Goal: Task Accomplishment & Management: Complete application form

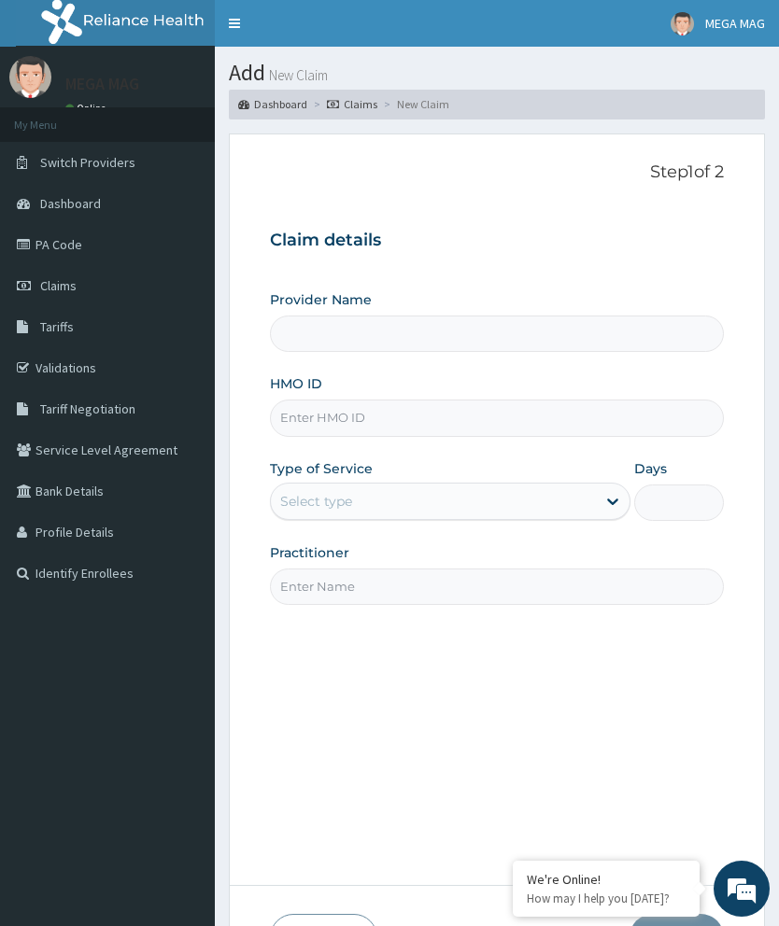
click at [407, 346] on input "Provider Name" at bounding box center [497, 334] width 454 height 36
type input "MEGAMAG BEAUTY WORLD"
type input "1"
click at [399, 427] on input "HMO ID" at bounding box center [497, 418] width 454 height 36
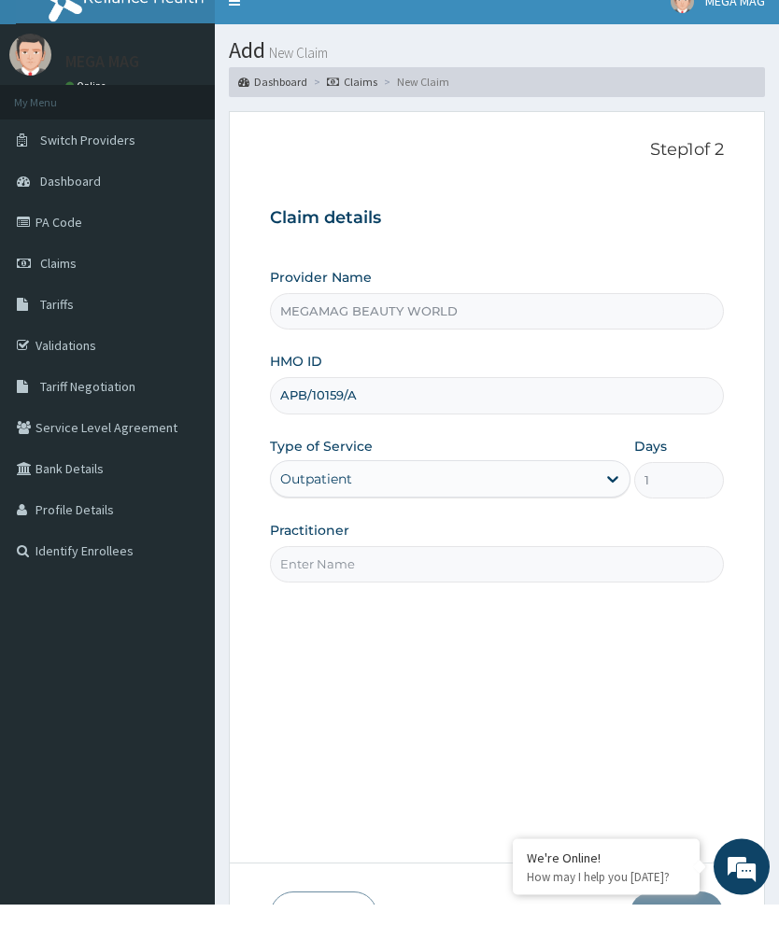
type input "APB/10159/A"
click at [529, 569] on input "Practitioner" at bounding box center [497, 587] width 454 height 36
type input "Chioma"
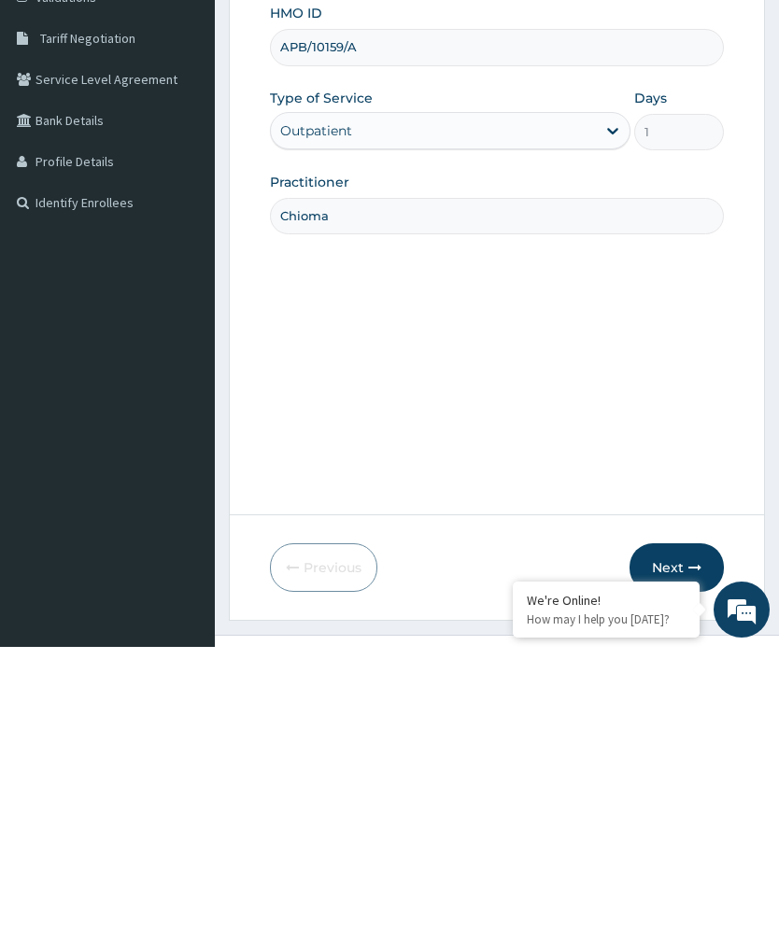
click at [692, 840] on icon "button" at bounding box center [694, 846] width 13 height 13
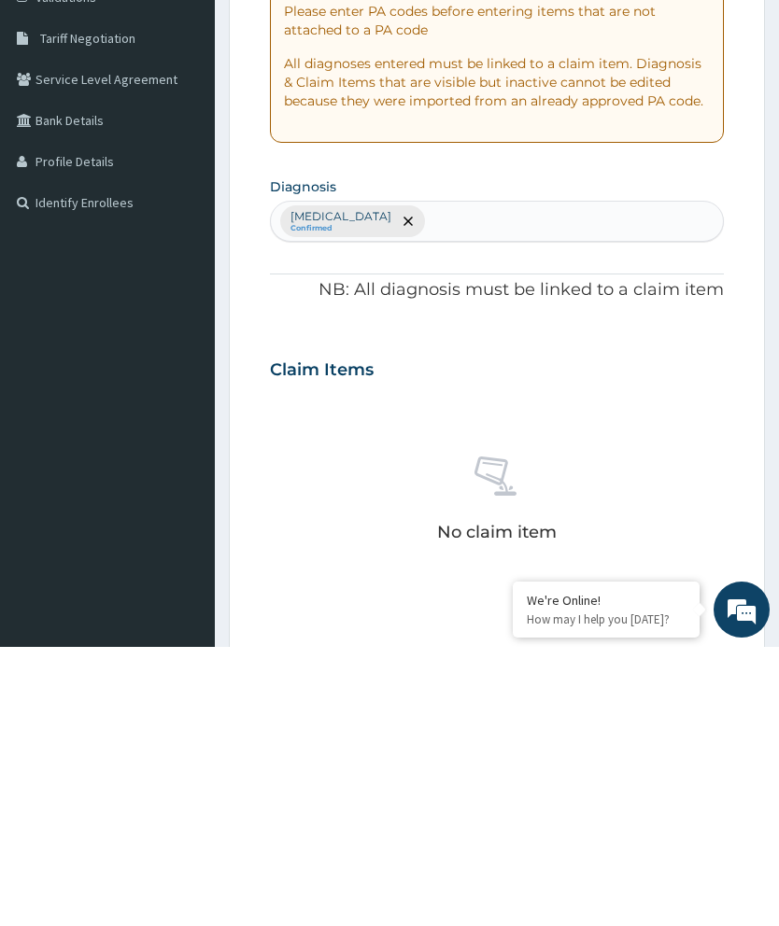
scroll to position [70, 0]
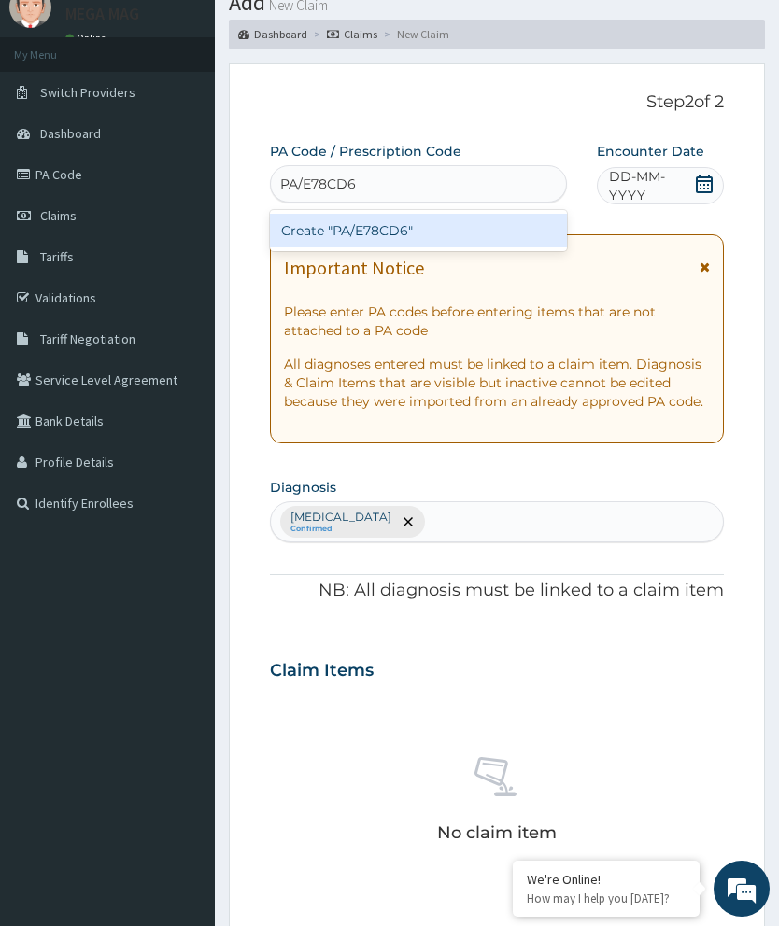
click at [518, 236] on div "Create "PA/E78CD6"" at bounding box center [418, 231] width 297 height 34
type input "PA/E78CD6"
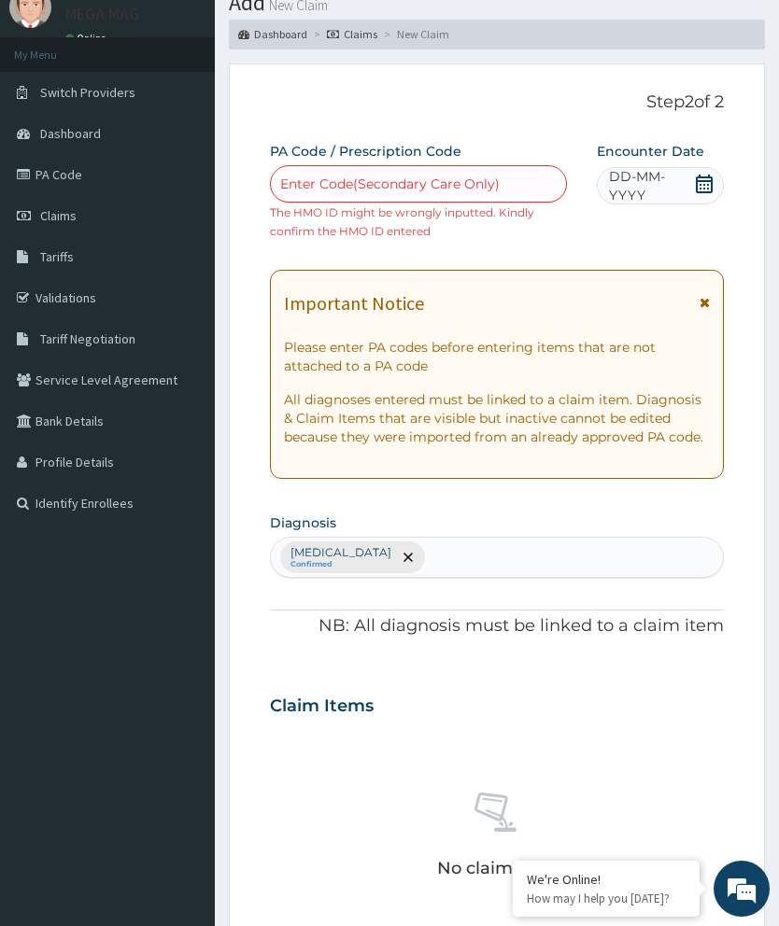
click at [0, 261] on html "R EL Toggle navigation MEGA MAG MEGA MAG - megamagbeautyworld@gmail.com Member …" at bounding box center [389, 675] width 779 height 1490
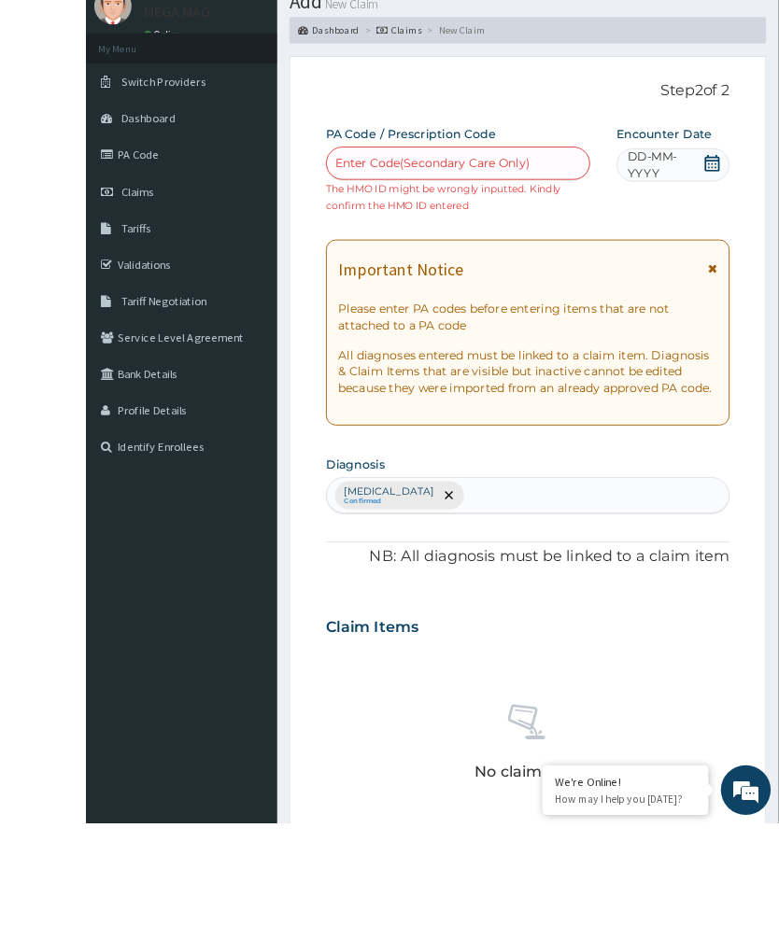
scroll to position [0, 0]
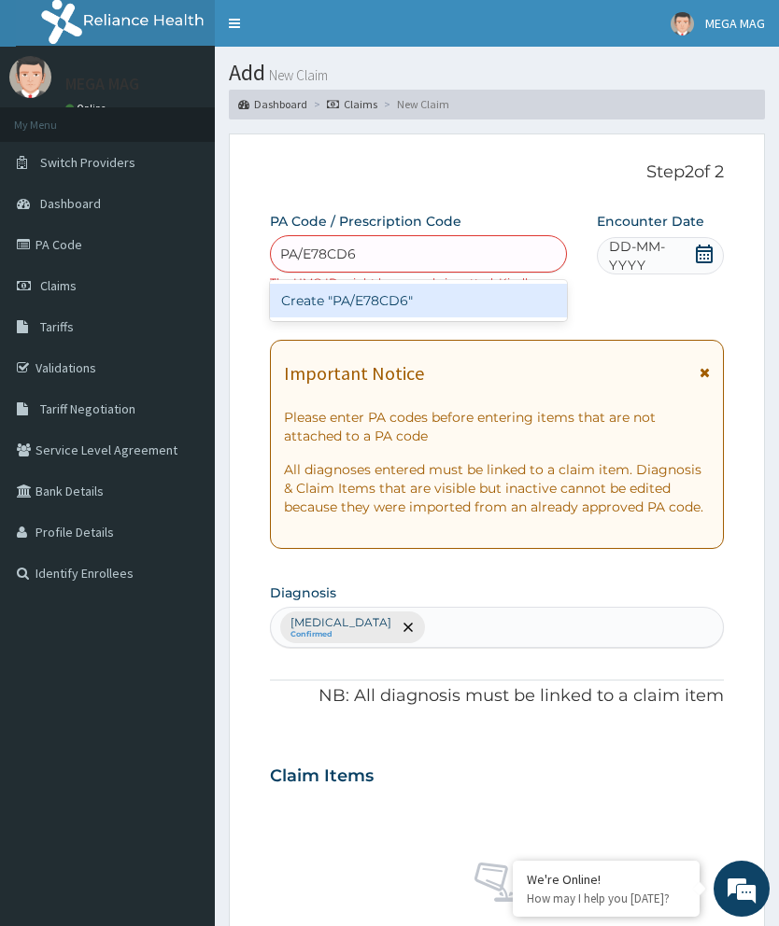
click at [485, 305] on div "Create "PA/E78CD6"" at bounding box center [418, 301] width 297 height 34
type input "PA/E78CD6"
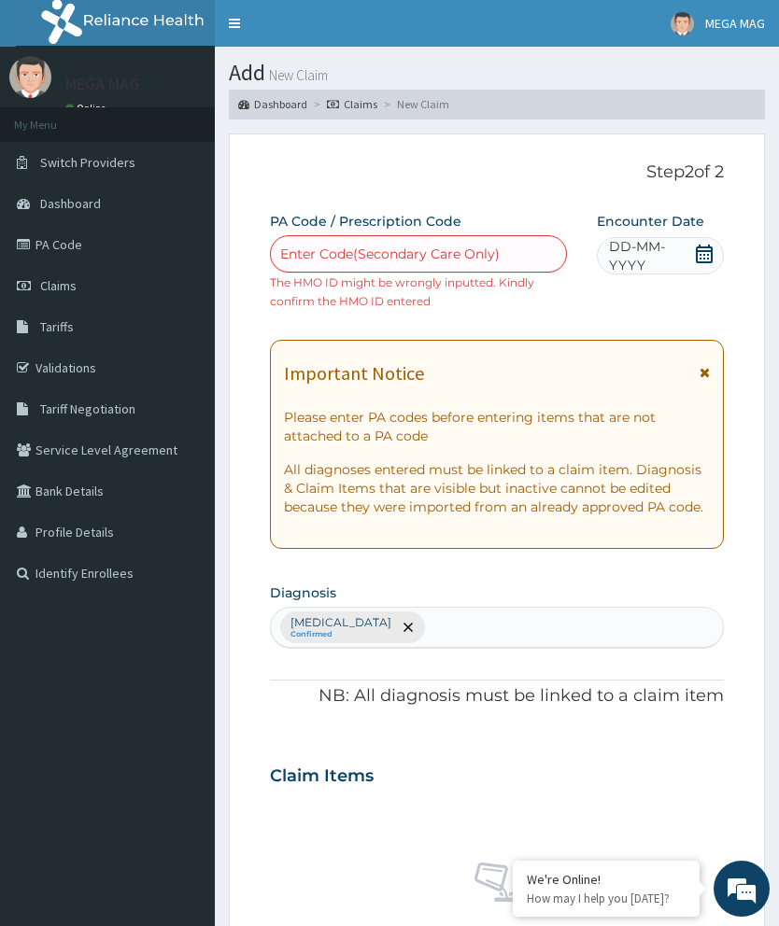
click at [77, 279] on span "Claims" at bounding box center [58, 285] width 36 height 17
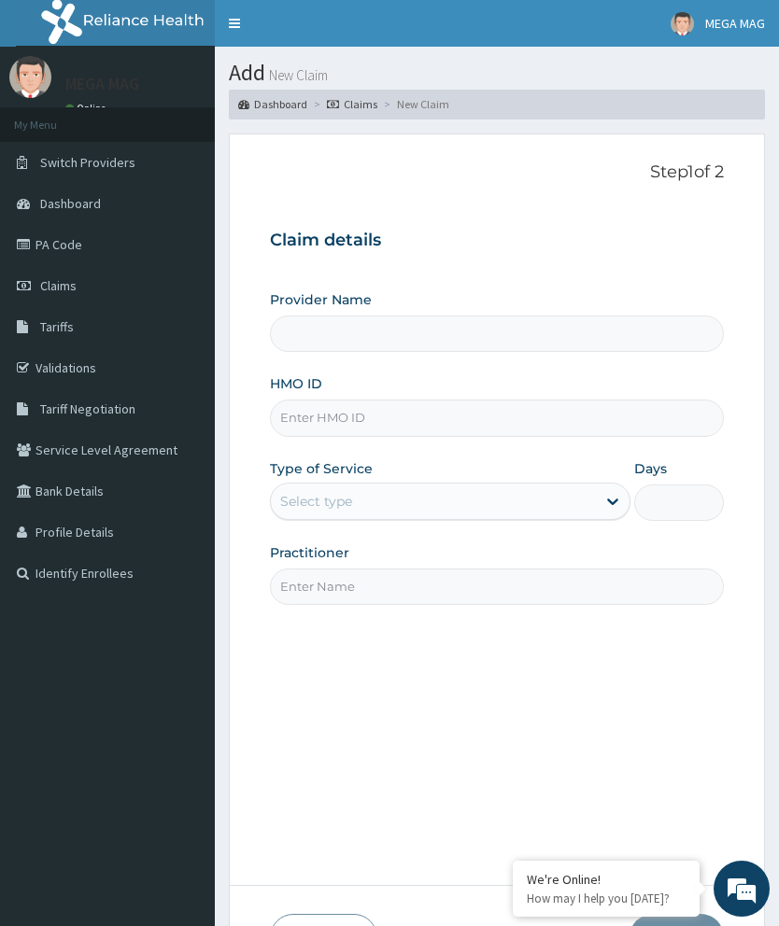
type input "MEGAMAG BEAUTY WORLD"
type input "1"
click at [357, 431] on input "HMO ID" at bounding box center [497, 418] width 454 height 36
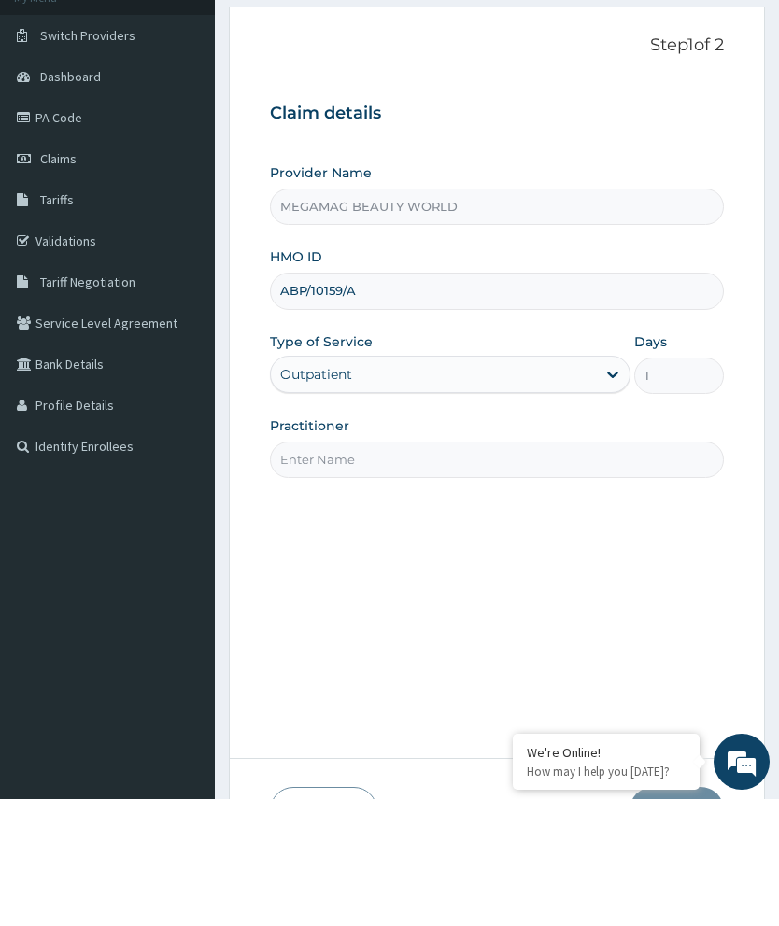
type input "ABP/10159/A"
click at [443, 569] on input "Practitioner" at bounding box center [497, 587] width 454 height 36
type input "Chioma"
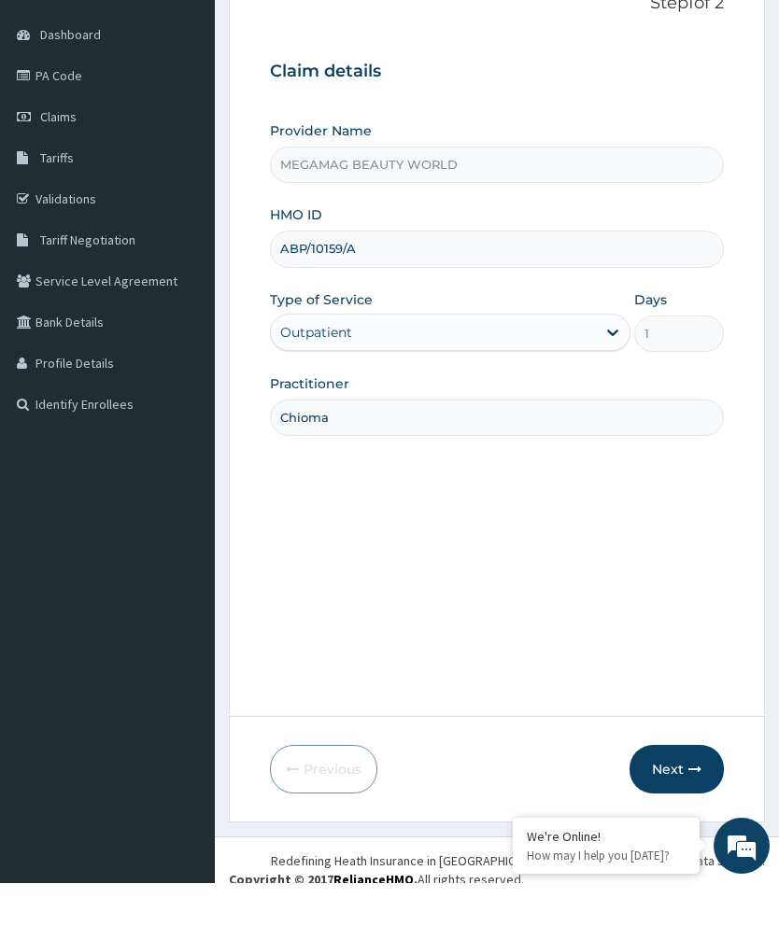
scroll to position [128, 0]
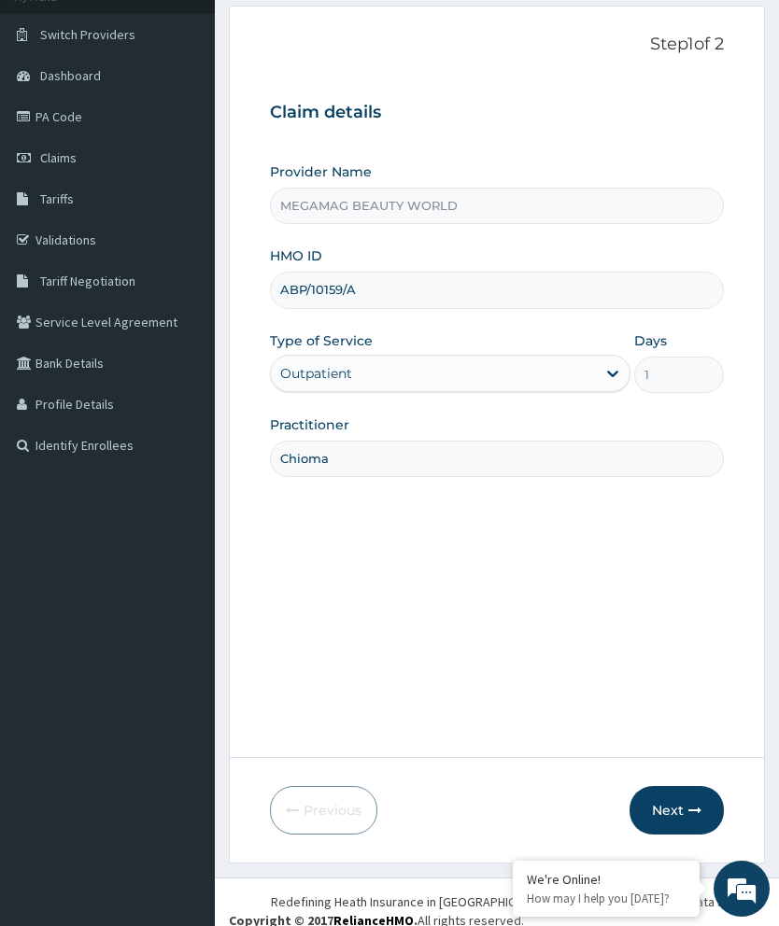
click at [695, 817] on icon "button" at bounding box center [694, 810] width 13 height 13
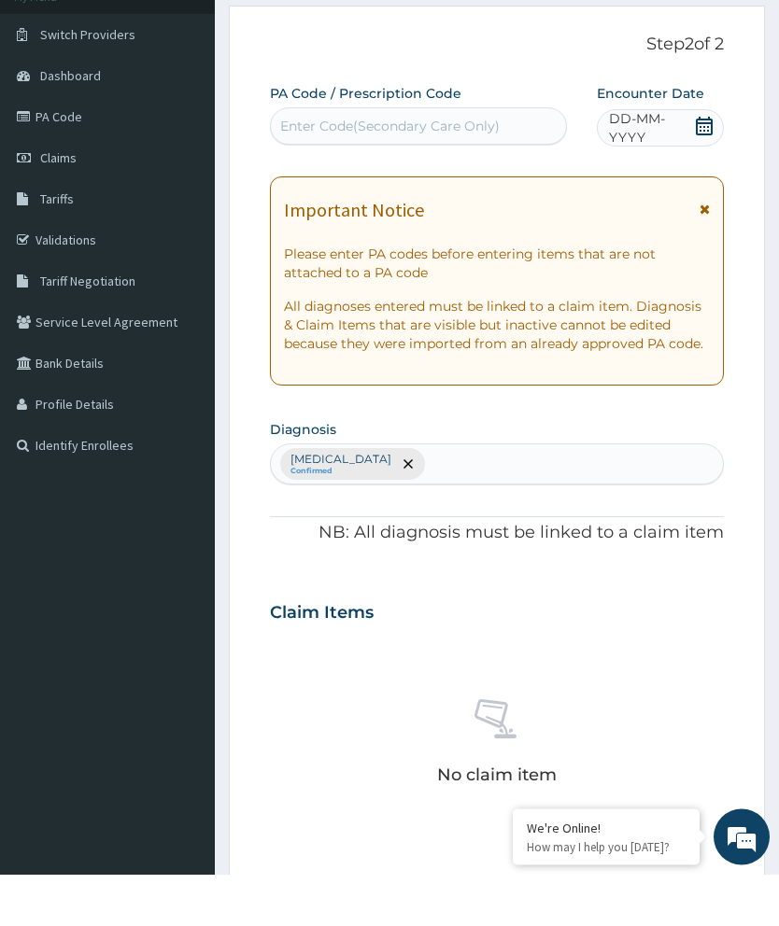
scroll to position [71, 0]
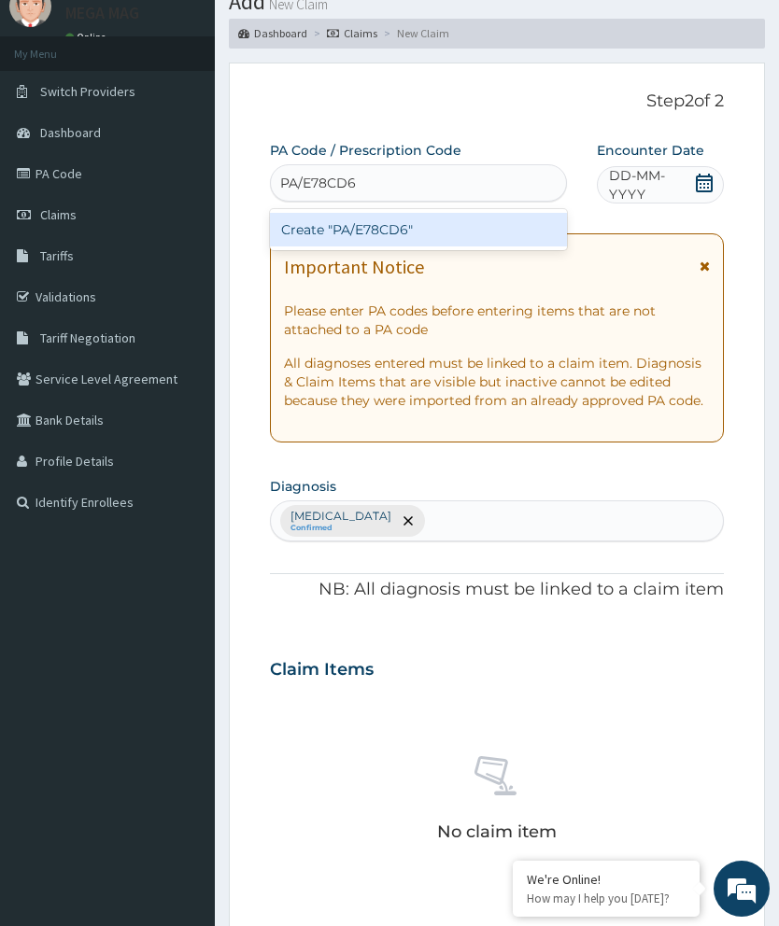
click at [478, 238] on div "Create "PA/E78CD6"" at bounding box center [418, 230] width 297 height 34
type input "PA/E78CD6"
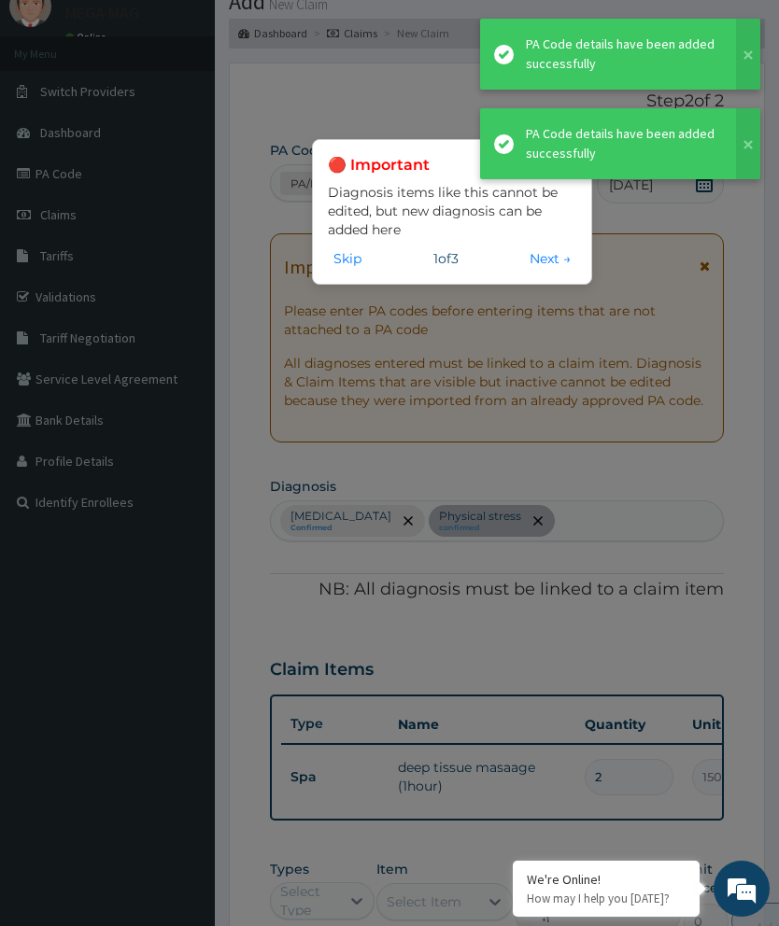
click at [753, 50] on button at bounding box center [748, 54] width 24 height 71
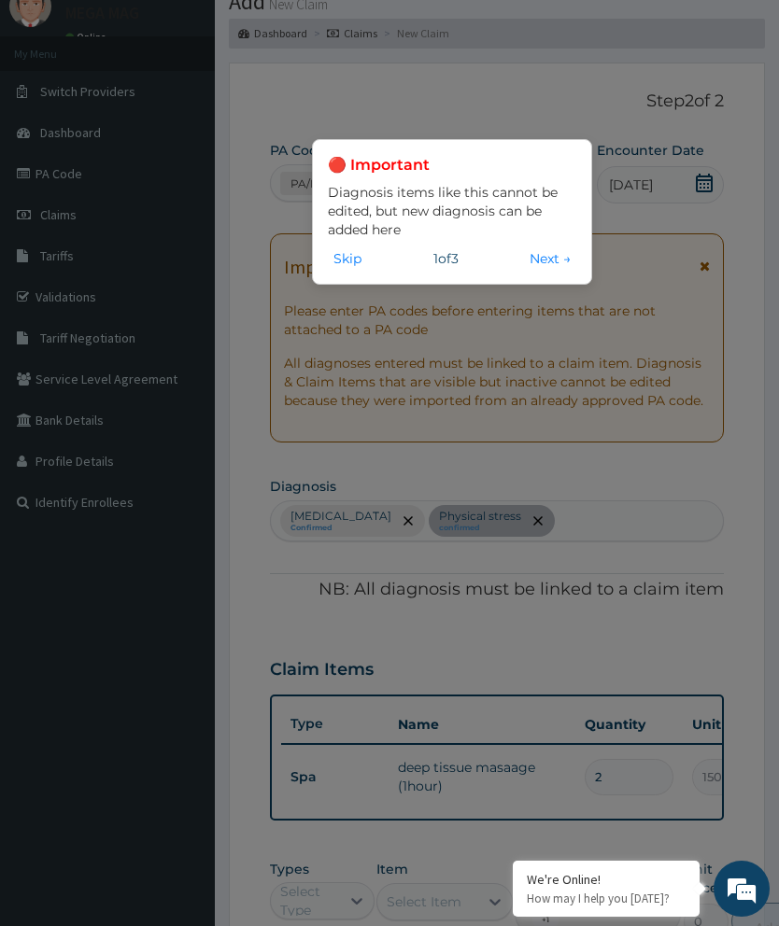
click at [751, 144] on div "🔴 Important Diagnosis items like this cannot be edited, but new diagnosis can b…" at bounding box center [389, 463] width 779 height 926
click at [561, 261] on button "Next →" at bounding box center [550, 258] width 52 height 21
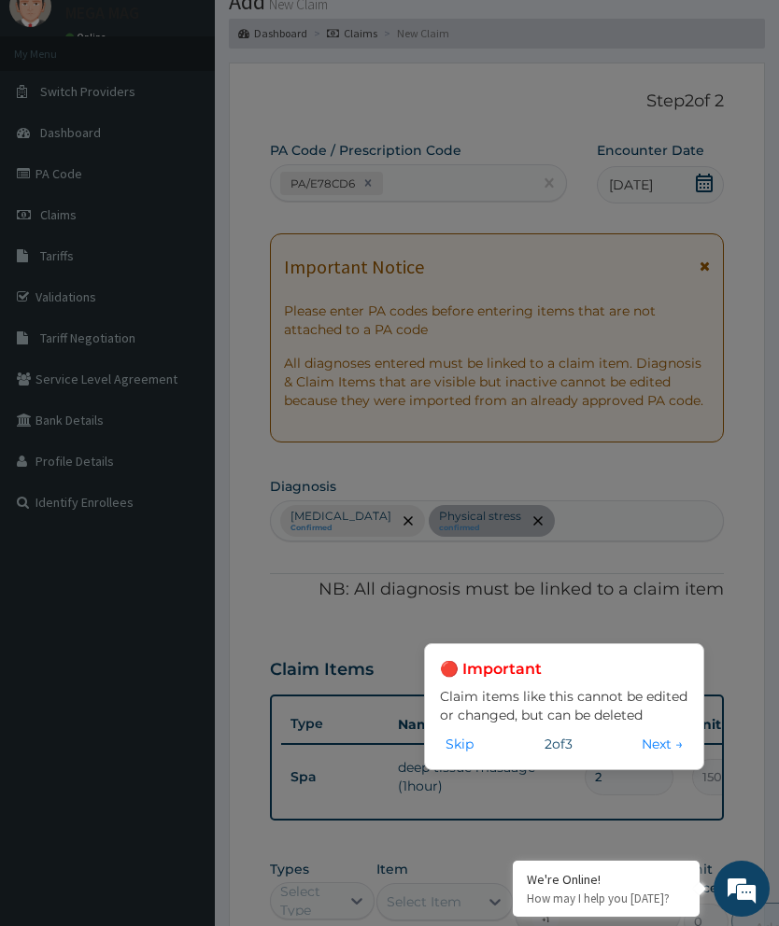
click at [400, 779] on div "🔴 Important Claim items like this cannot be edited or changed, but can be delet…" at bounding box center [389, 463] width 779 height 926
click at [529, 791] on div "🔴 Important Claim items like this cannot be edited or changed, but can be delet…" at bounding box center [389, 463] width 779 height 926
click at [456, 754] on button "Skip" at bounding box center [459, 744] width 39 height 21
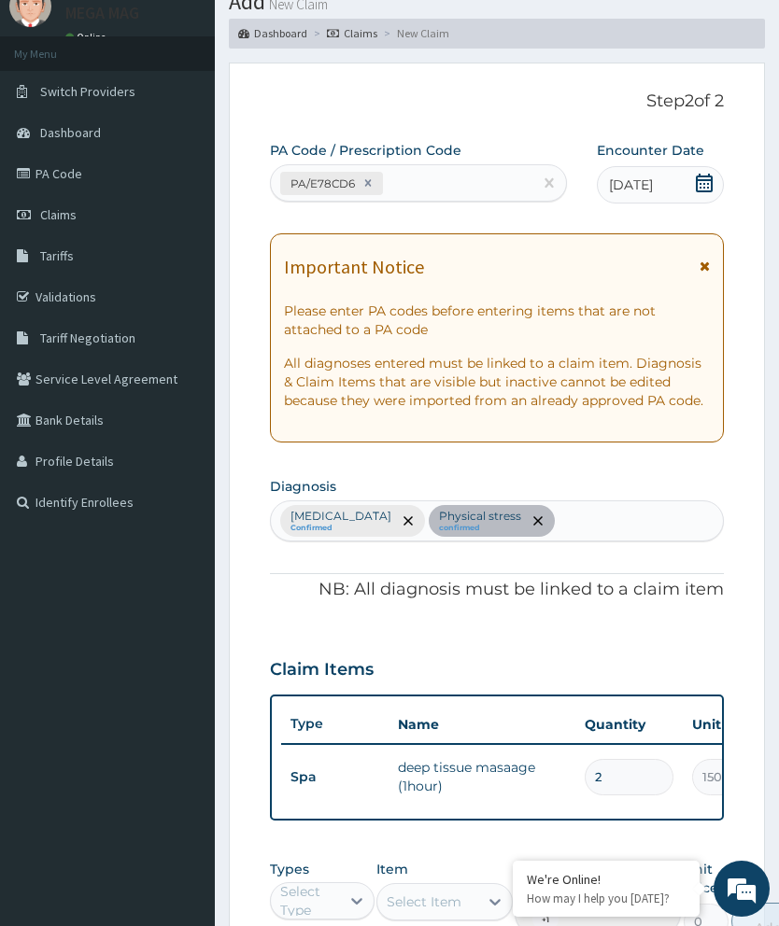
click at [626, 762] on input "2" at bounding box center [629, 777] width 89 height 36
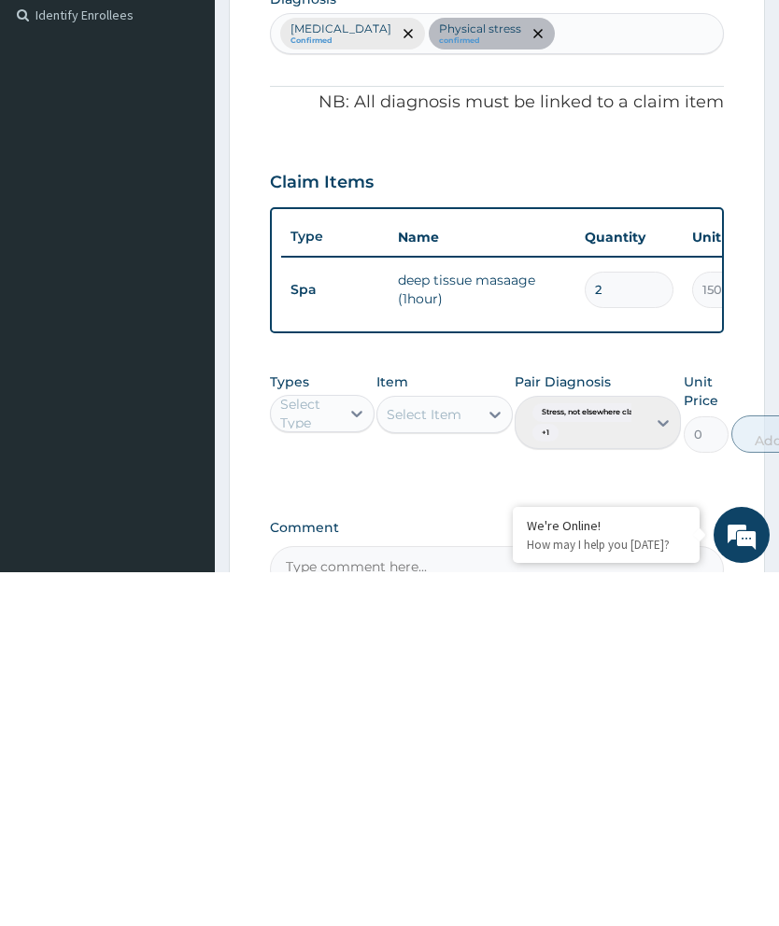
click at [639, 626] on input "2" at bounding box center [629, 644] width 89 height 36
click at [635, 626] on input "2" at bounding box center [629, 644] width 89 height 36
type input "0.00"
type input "1"
type input "15000.00"
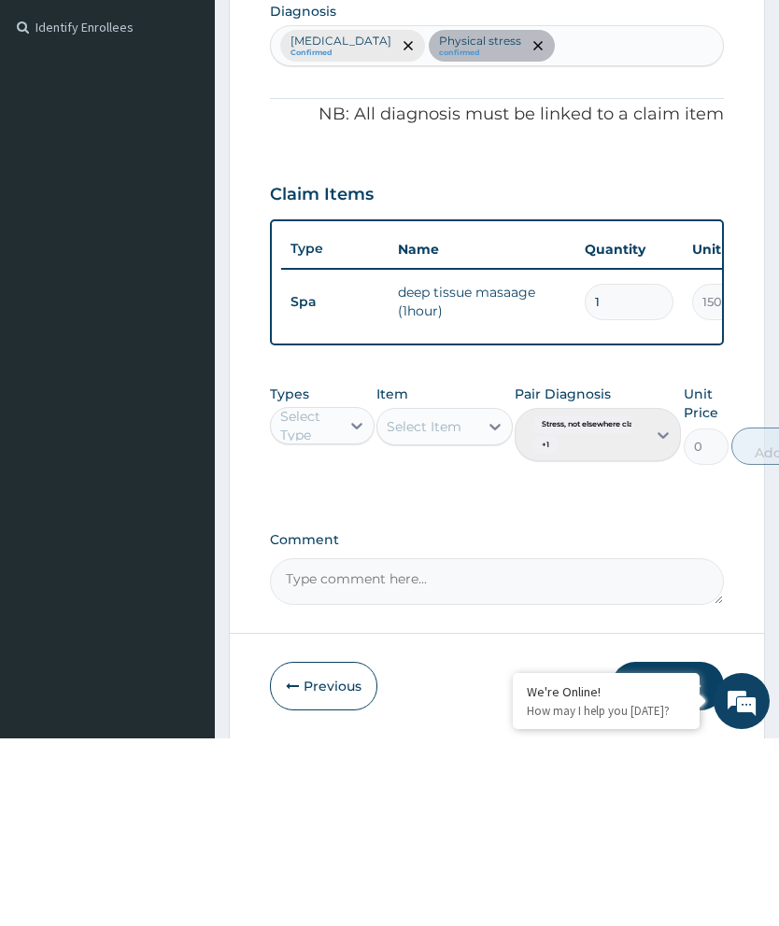
scroll to position [436, 0]
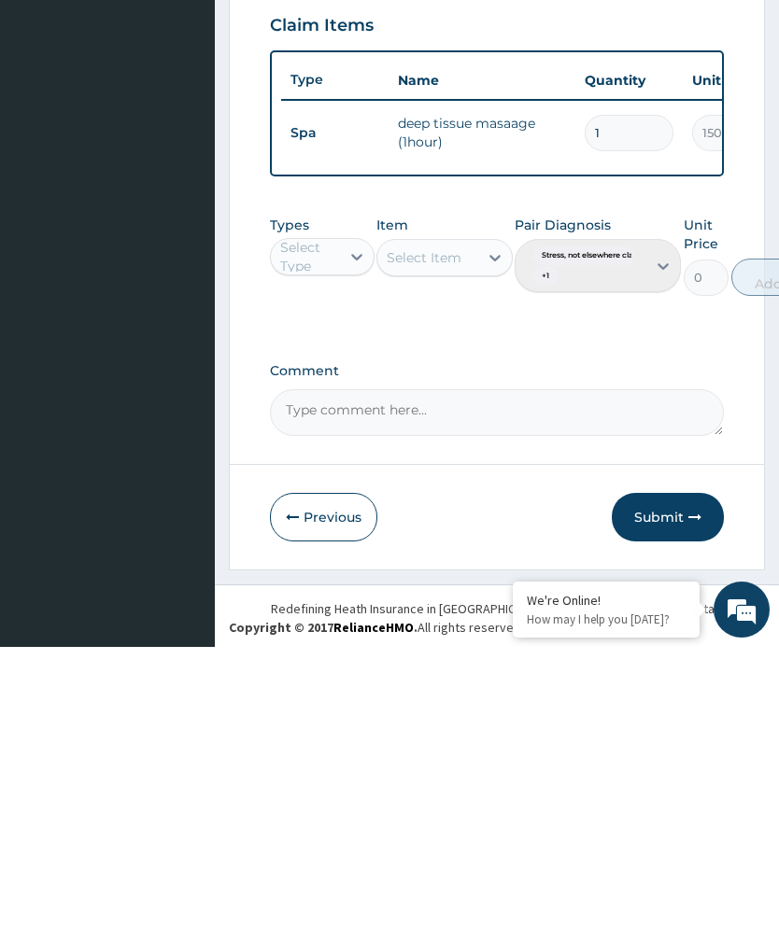
type input "1"
click at [684, 772] on button "Submit" at bounding box center [668, 796] width 112 height 49
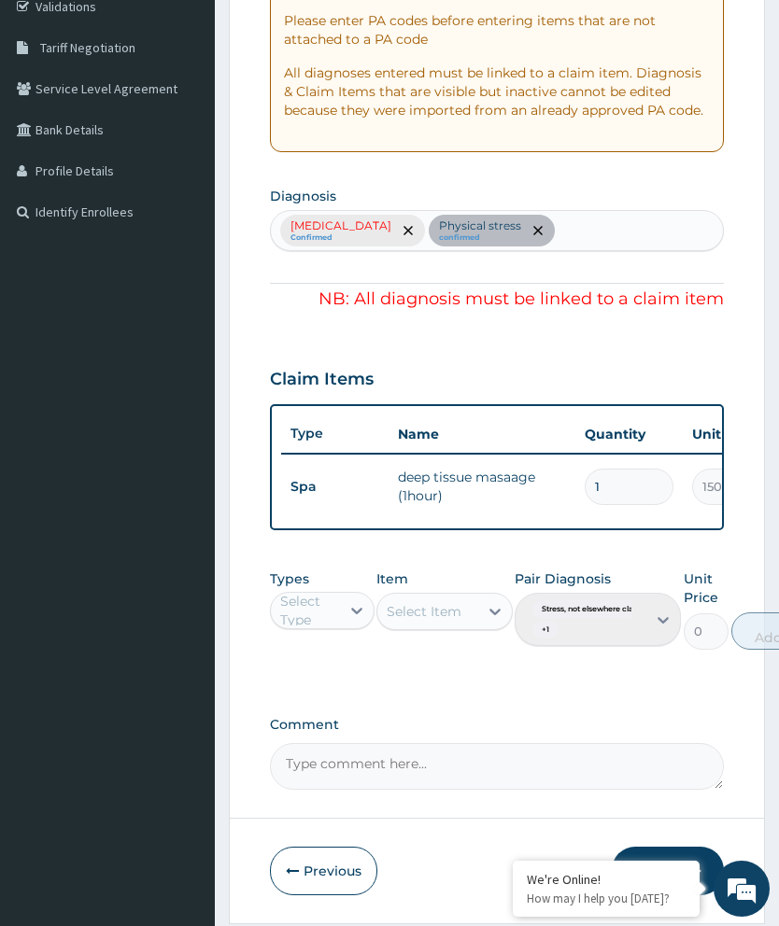
click at [678, 885] on button "Submit" at bounding box center [668, 871] width 112 height 49
click at [666, 876] on button "Submit" at bounding box center [668, 871] width 112 height 49
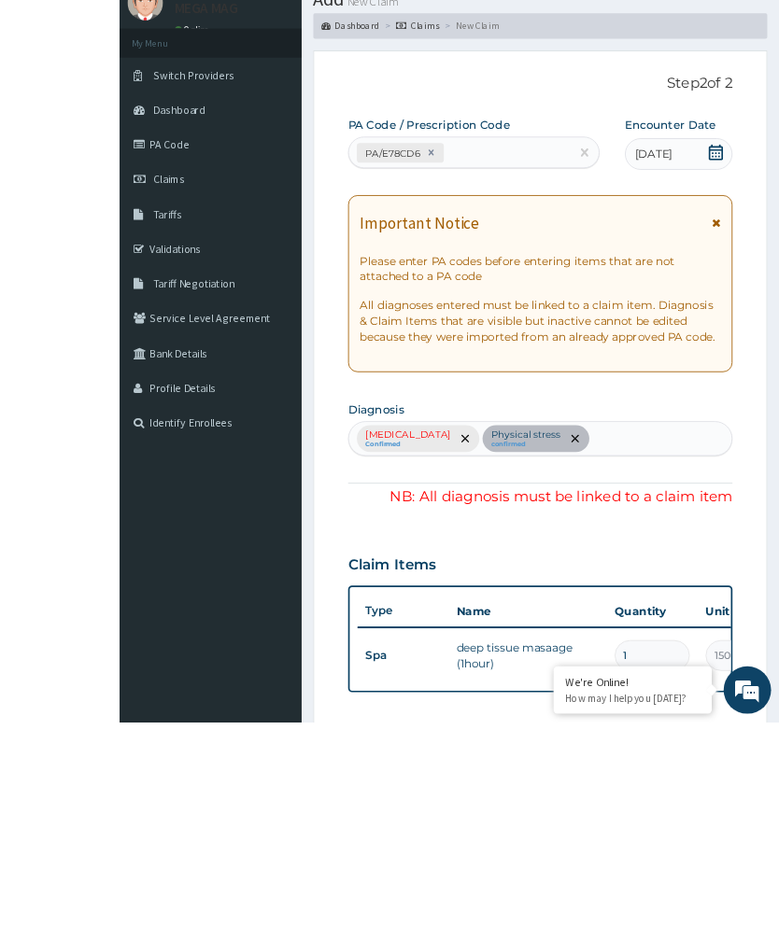
scroll to position [364, 0]
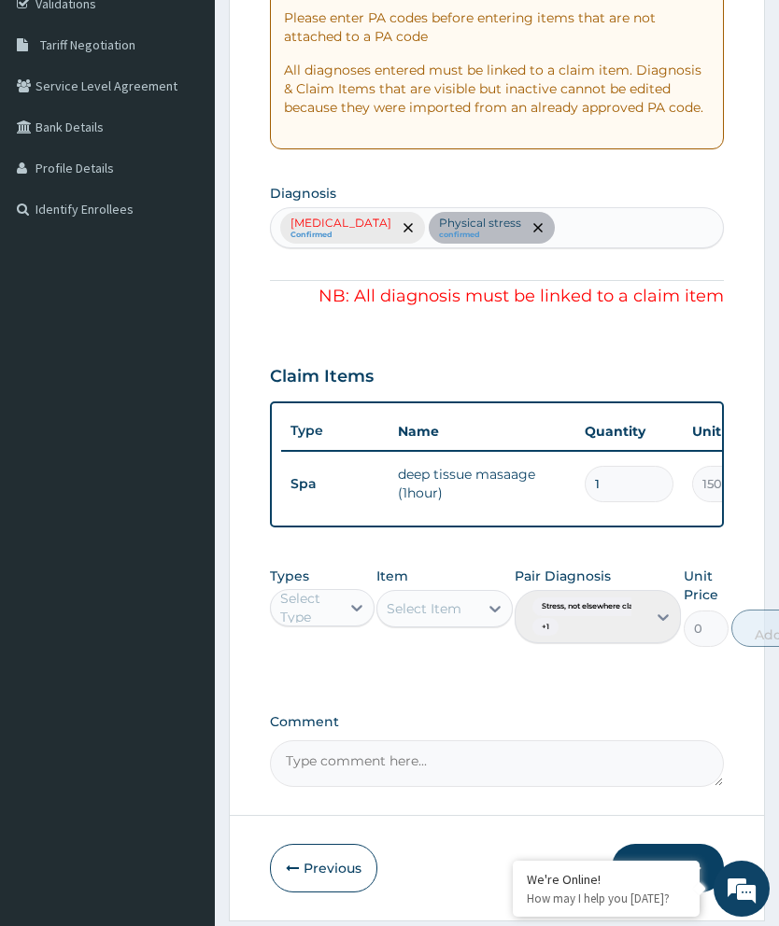
click at [566, 227] on div "Stress, not elsewhere classified Confirmed Physical stress confirmed" at bounding box center [497, 227] width 454 height 41
click at [599, 218] on div "Stress, not elsewhere classified Confirmed Physical stress confirmed" at bounding box center [497, 227] width 454 height 41
click at [574, 219] on div "Stress, not elsewhere classified Confirmed Physical stress confirmed" at bounding box center [497, 227] width 454 height 41
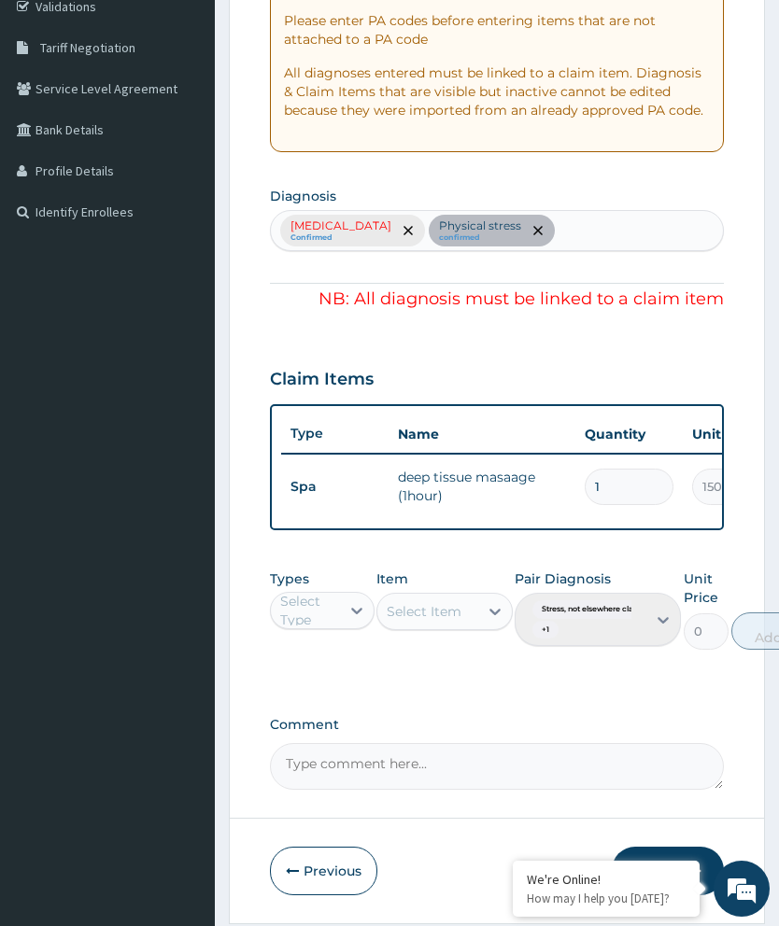
click at [686, 874] on button "Submit" at bounding box center [668, 871] width 112 height 49
click at [684, 858] on button "Submit" at bounding box center [668, 871] width 112 height 49
click at [680, 865] on button "Submit" at bounding box center [668, 871] width 112 height 49
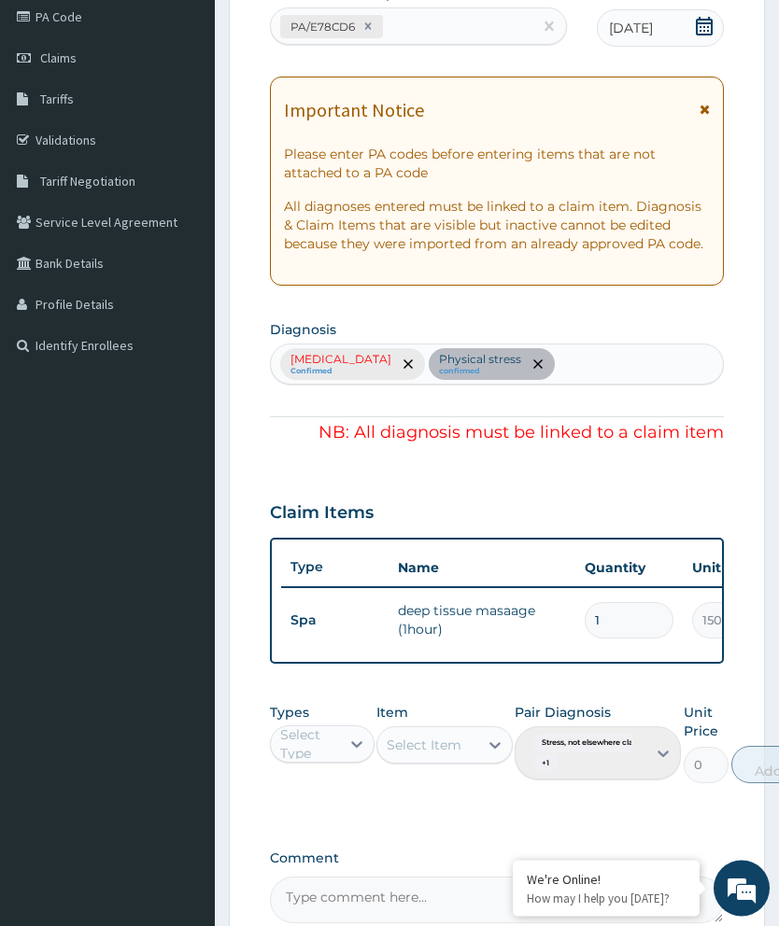
scroll to position [0, 0]
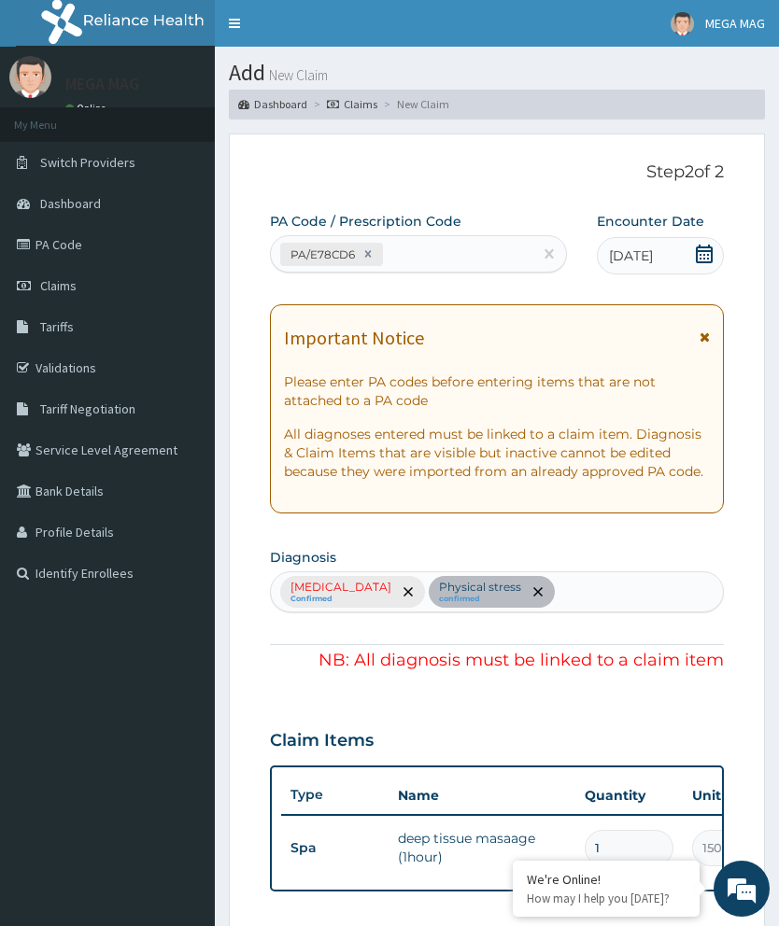
click at [487, 586] on div "Stress, not elsewhere classified Confirmed Physical stress confirmed" at bounding box center [497, 591] width 454 height 41
click at [477, 584] on div "Stress, not elsewhere classified Confirmed Physical stress confirmed" at bounding box center [497, 591] width 454 height 41
click at [615, 575] on div "Stress, not elsewhere classified Confirmed Physical stress confirmed" at bounding box center [497, 591] width 454 height 41
click at [615, 574] on div "Stress, not elsewhere classified Confirmed Physical stress confirmed" at bounding box center [497, 591] width 454 height 41
click at [422, 577] on div "Stress, not elsewhere classified Confirmed Physical stress confirmed" at bounding box center [497, 591] width 454 height 41
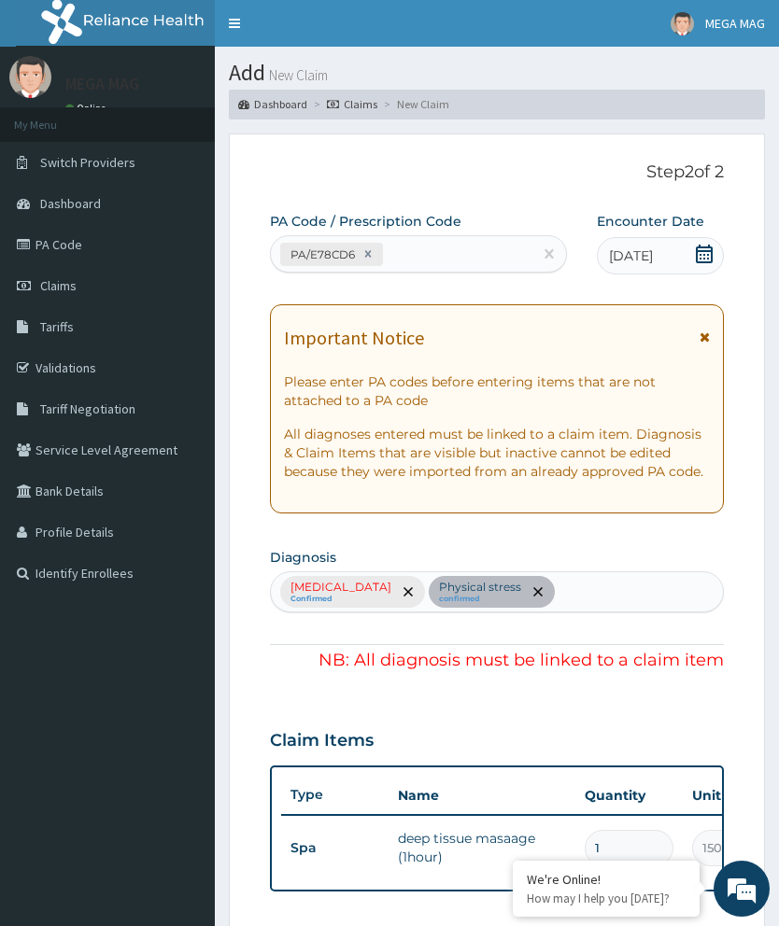
click at [426, 568] on section "Diagnosis Stress, not elsewhere classified Confirmed Physical stress confirmed" at bounding box center [497, 577] width 454 height 69
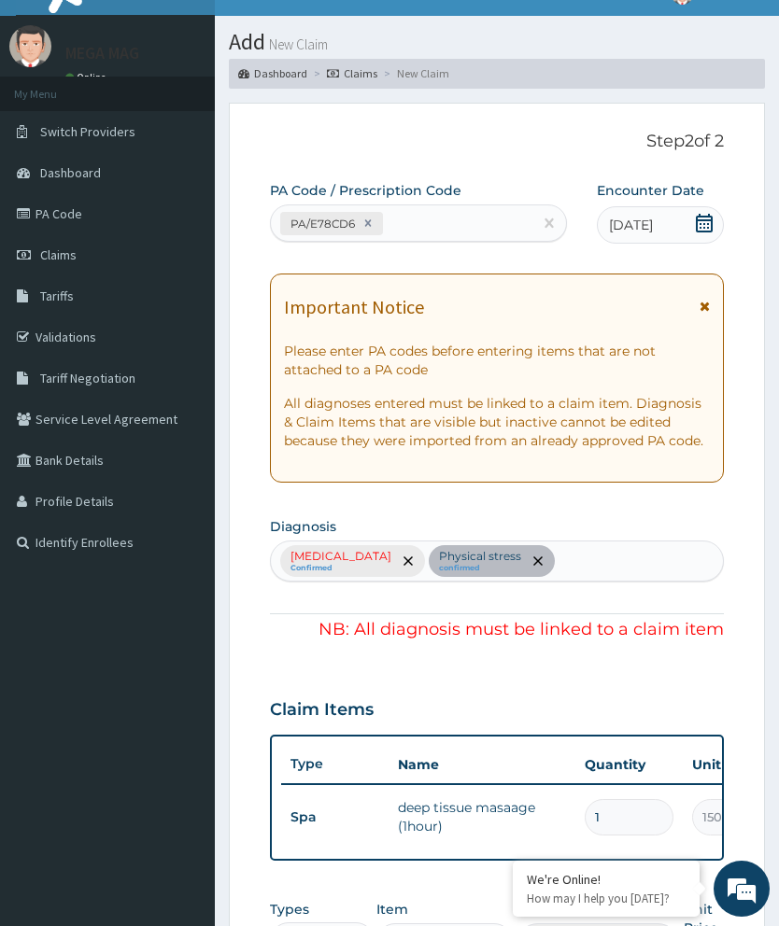
scroll to position [30, 0]
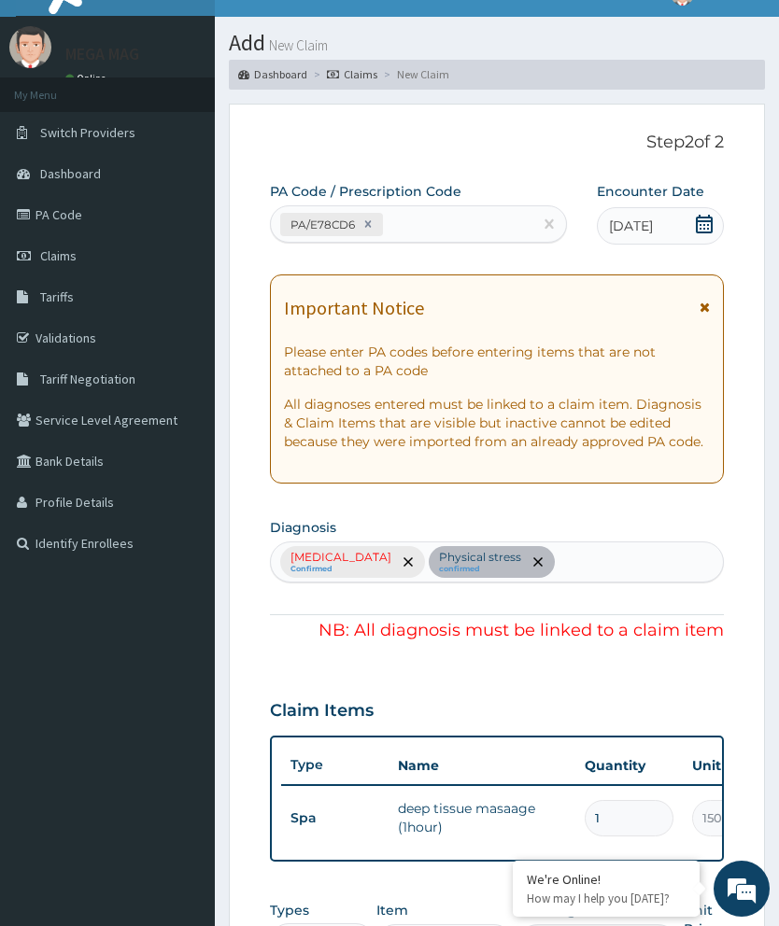
click at [580, 543] on div "Stress, not elsewhere classified Confirmed Physical stress confirmed" at bounding box center [497, 562] width 454 height 41
click at [568, 555] on div "Stress, not elsewhere classified Confirmed Physical stress confirmed" at bounding box center [497, 562] width 454 height 41
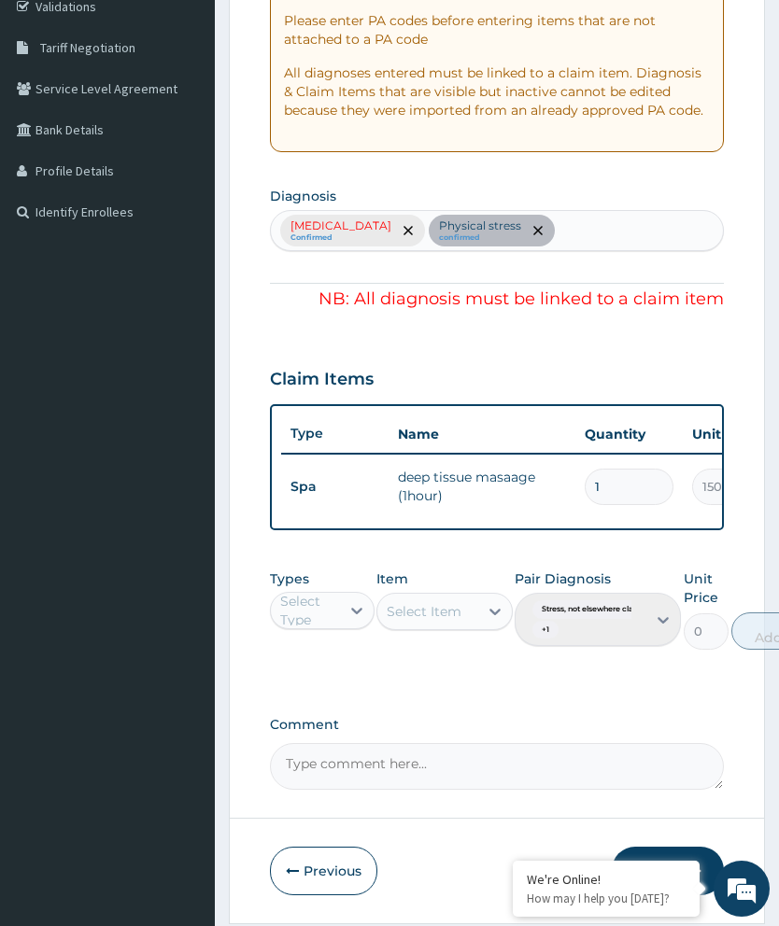
scroll to position [436, 0]
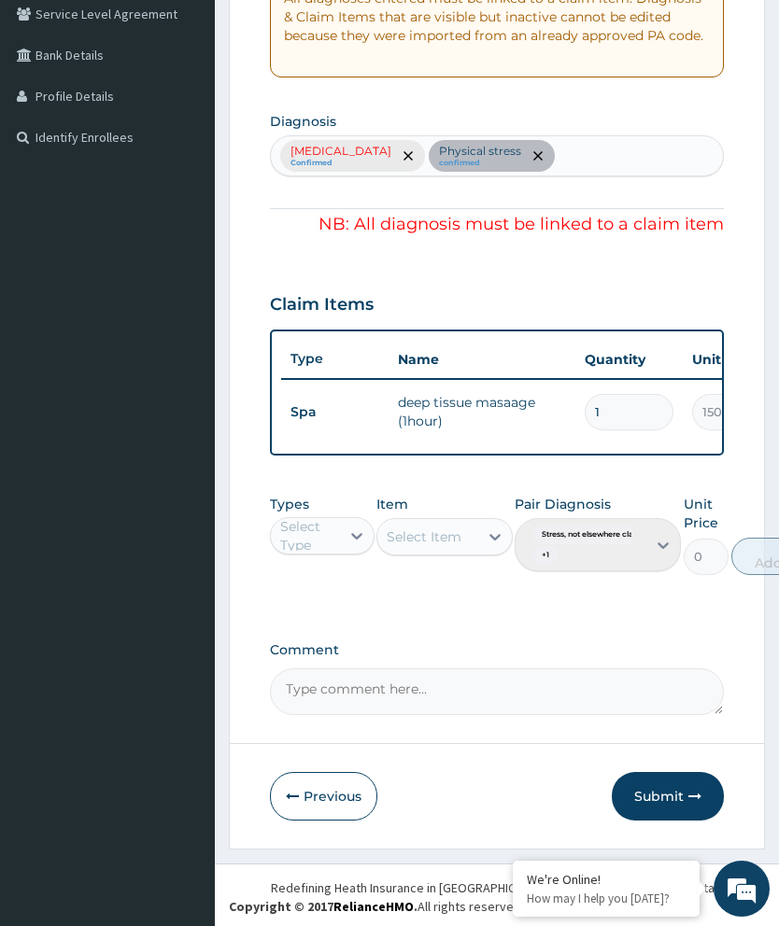
click at [680, 794] on button "Submit" at bounding box center [668, 796] width 112 height 49
click at [678, 791] on button "Submit" at bounding box center [668, 796] width 112 height 49
click at [677, 791] on button "Submit" at bounding box center [668, 796] width 112 height 49
click at [678, 790] on button "Submit" at bounding box center [668, 796] width 112 height 49
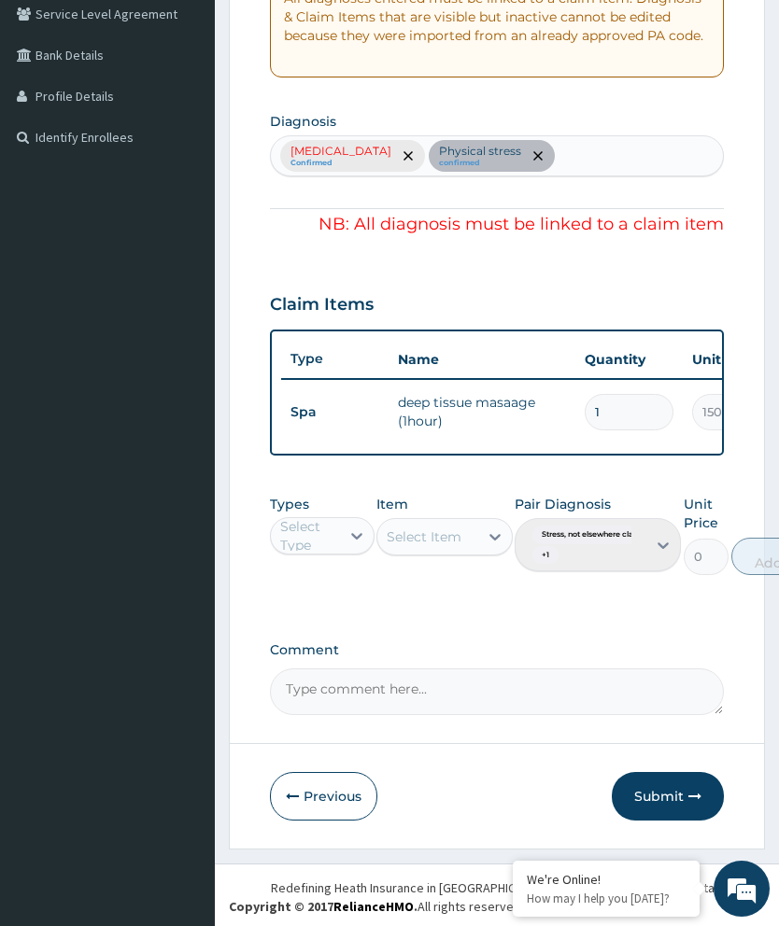
click at [677, 789] on button "Submit" at bounding box center [668, 796] width 112 height 49
click at [680, 773] on button "Submit" at bounding box center [668, 796] width 112 height 49
click at [679, 773] on button "Submit" at bounding box center [668, 796] width 112 height 49
click at [670, 781] on button "Submit" at bounding box center [668, 796] width 112 height 49
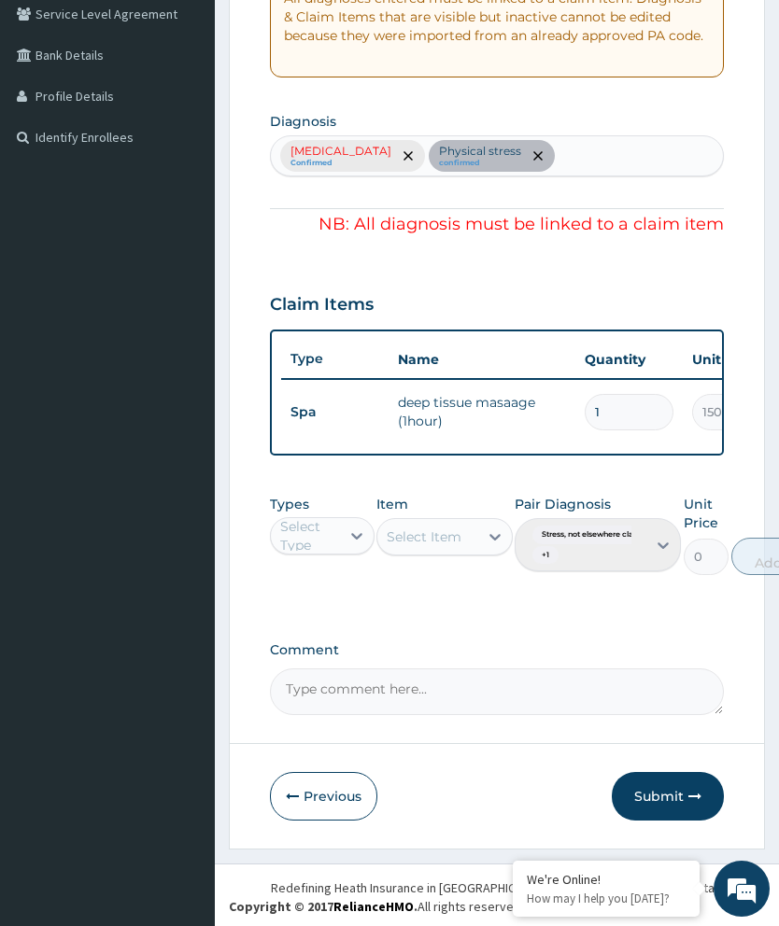
click at [667, 772] on button "Submit" at bounding box center [668, 796] width 112 height 49
click at [666, 772] on button "Submit" at bounding box center [668, 796] width 112 height 49
click at [659, 764] on form "Step 2 of 2 PA Code / Prescription Code PA/E78CD6 Encounter Date 02-09-2025 Imp…" at bounding box center [497, 273] width 536 height 1152
click at [82, 467] on aside "MEGA MAG Online My Menu Switch Providers Dashboard PA Code Claims Tariffs Valid…" at bounding box center [107, 247] width 215 height 1366
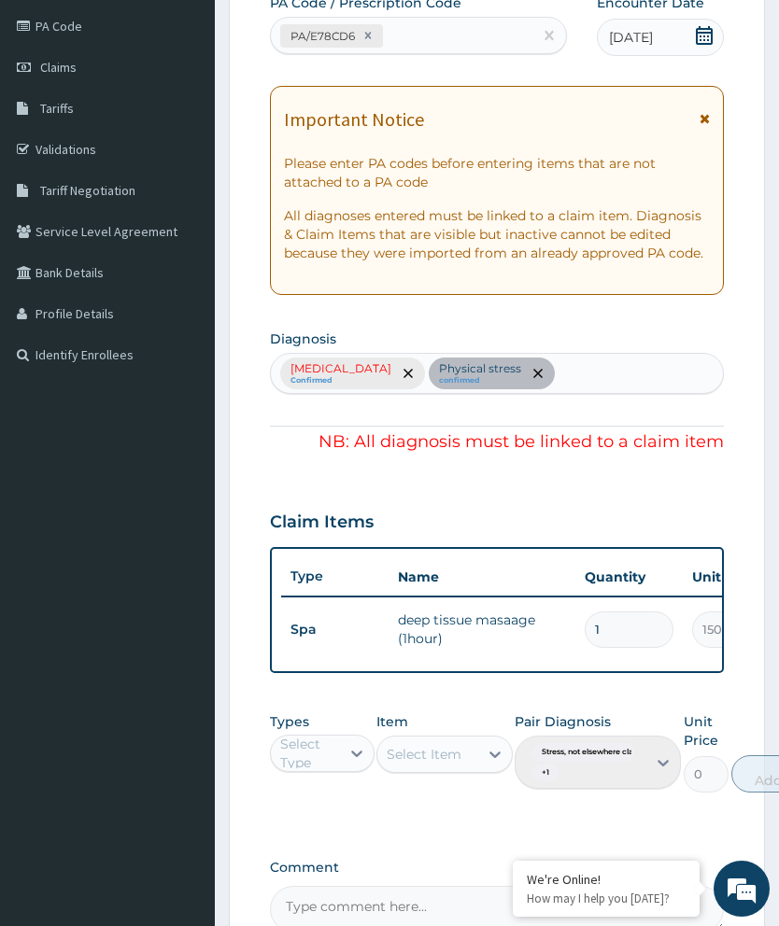
scroll to position [0, 0]
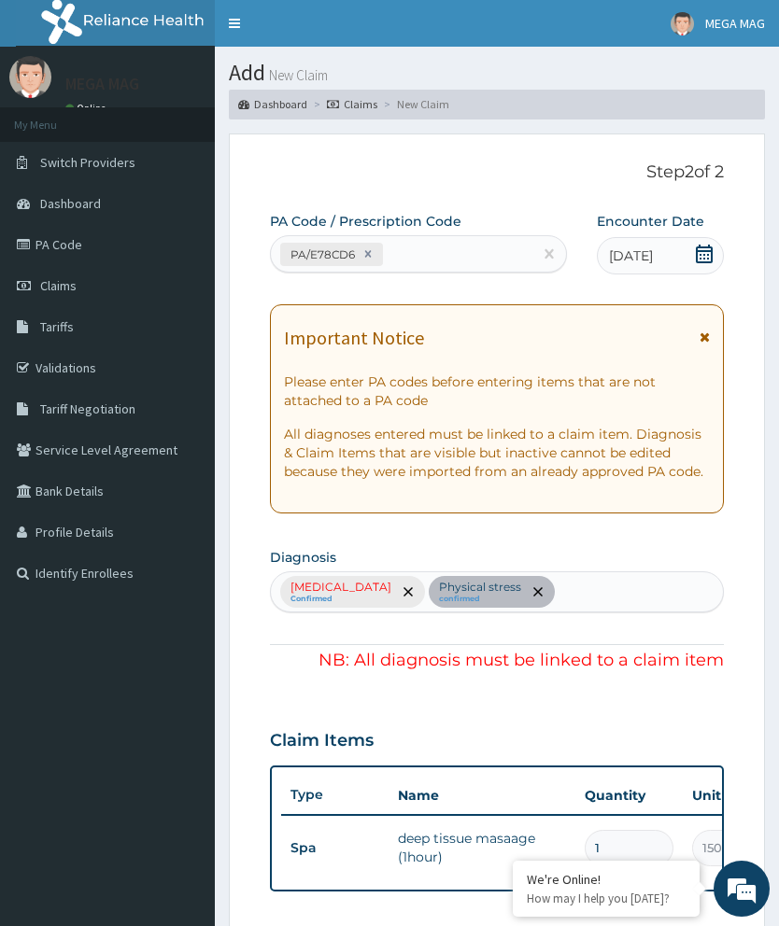
click at [475, 584] on div "Stress, not elsewhere classified Confirmed Physical stress confirmed" at bounding box center [497, 591] width 454 height 41
click at [449, 585] on div "Stress, not elsewhere classified Confirmed Physical stress confirmed" at bounding box center [497, 591] width 454 height 41
click at [601, 577] on div "Stress, not elsewhere classified Confirmed Physical stress confirmed" at bounding box center [497, 591] width 454 height 41
click at [613, 585] on div "Stress, not elsewhere classified Confirmed Physical stress confirmed" at bounding box center [497, 591] width 454 height 41
click at [702, 333] on icon at bounding box center [704, 337] width 10 height 13
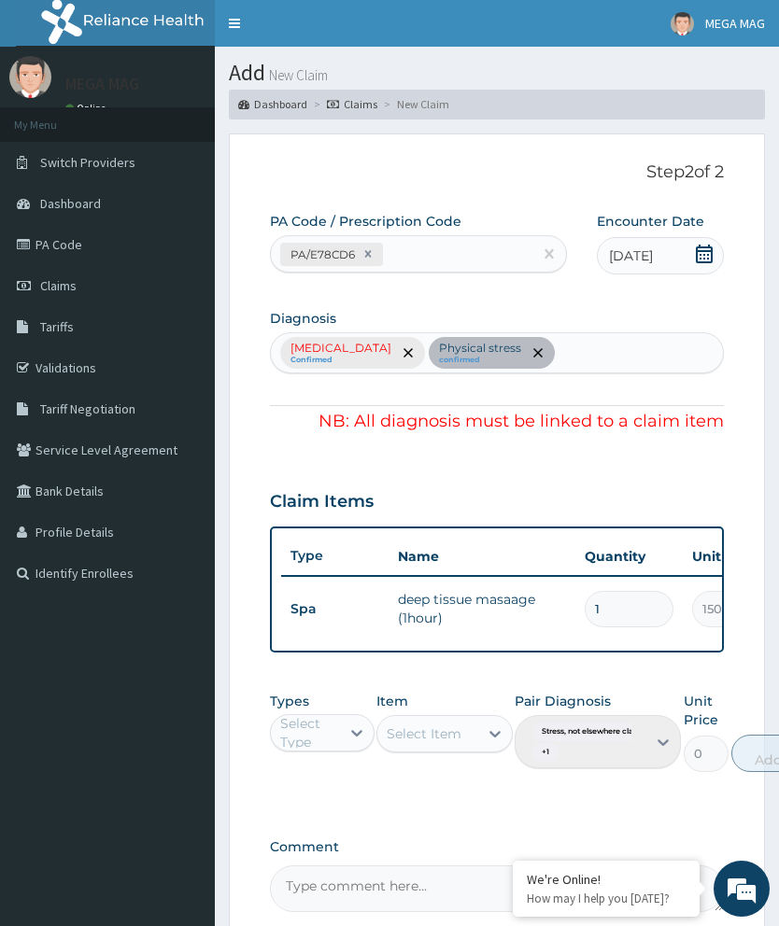
click at [473, 346] on div "Stress, not elsewhere classified Confirmed Physical stress confirmed" at bounding box center [497, 352] width 454 height 41
click at [466, 348] on div "Stress, not elsewhere classified Confirmed Physical stress confirmed" at bounding box center [497, 352] width 454 height 41
click at [606, 346] on div "Stress, not elsewhere classified Confirmed Physical stress confirmed" at bounding box center [497, 352] width 454 height 41
click at [606, 339] on div "Stress, not elsewhere classified Confirmed Physical stress confirmed" at bounding box center [497, 352] width 454 height 41
click at [605, 339] on div "Stress, not elsewhere classified Confirmed Physical stress confirmed" at bounding box center [497, 352] width 454 height 41
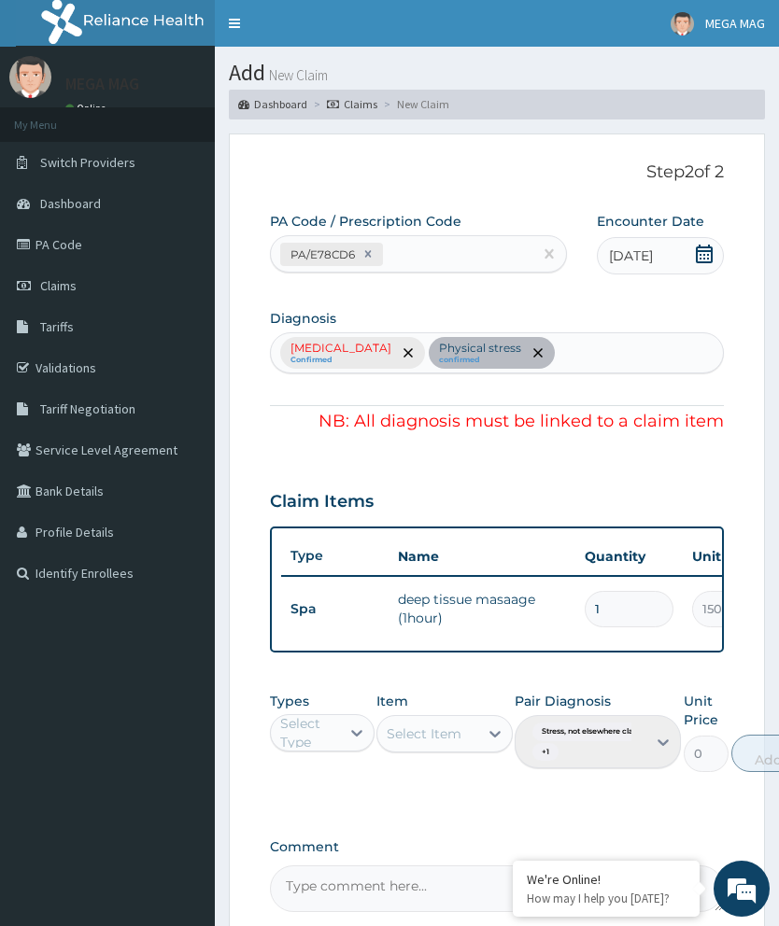
click at [562, 354] on div "Stress, not elsewhere classified Confirmed Physical stress confirmed" at bounding box center [497, 352] width 454 height 41
click at [561, 353] on div "Stress, not elsewhere classified Confirmed Physical stress confirmed" at bounding box center [497, 352] width 454 height 41
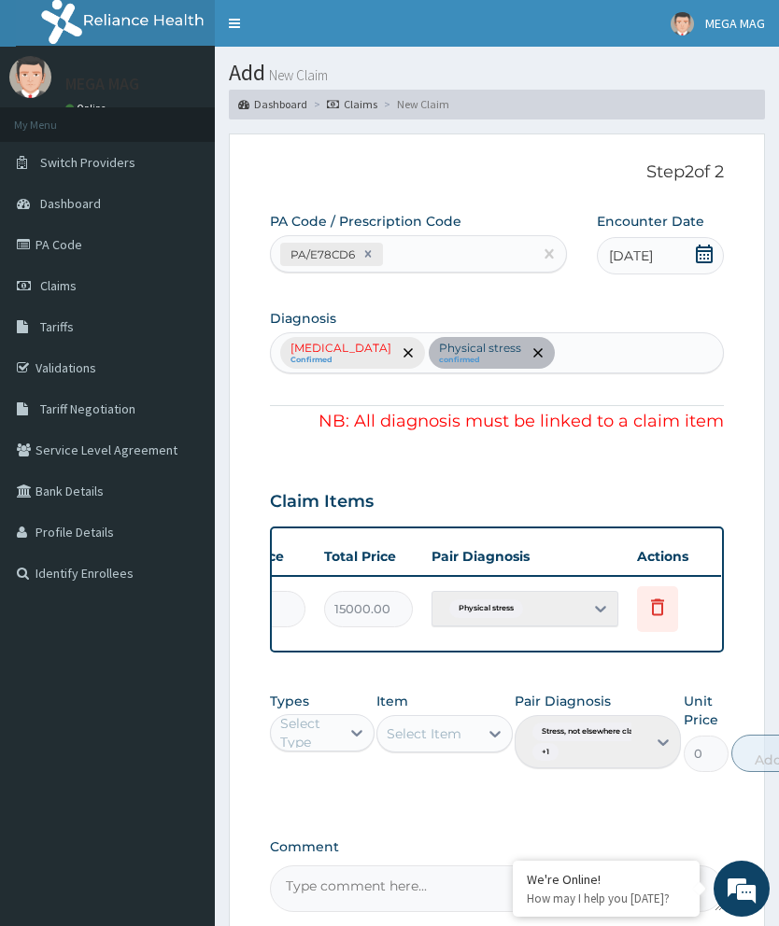
scroll to position [0, 474]
click at [606, 600] on div "Physical stress" at bounding box center [525, 608] width 187 height 35
click at [595, 598] on div "Physical stress" at bounding box center [525, 608] width 187 height 35
click at [560, 597] on div "Physical stress" at bounding box center [525, 608] width 187 height 35
click at [589, 348] on div "Stress, not elsewhere classified Confirmed Physical stress confirmed" at bounding box center [497, 352] width 454 height 41
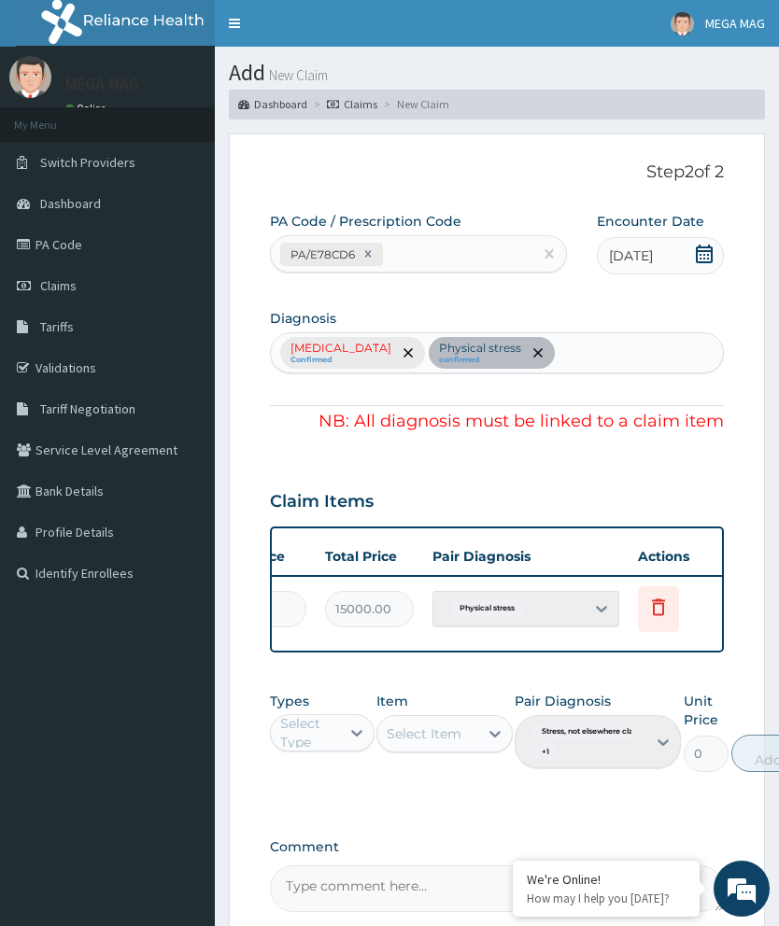
click at [578, 340] on div "Stress, not elsewhere classified Confirmed Physical stress confirmed" at bounding box center [497, 352] width 454 height 41
click at [558, 340] on div "Stress, not elsewhere classified Confirmed Physical stress confirmed" at bounding box center [497, 352] width 454 height 41
click at [671, 741] on div "Pair Diagnosis Stress, not elsewhere classifi... + 1" at bounding box center [598, 732] width 166 height 80
click at [660, 745] on div "Pair Diagnosis Stress, not elsewhere classifi... + 1" at bounding box center [598, 732] width 166 height 80
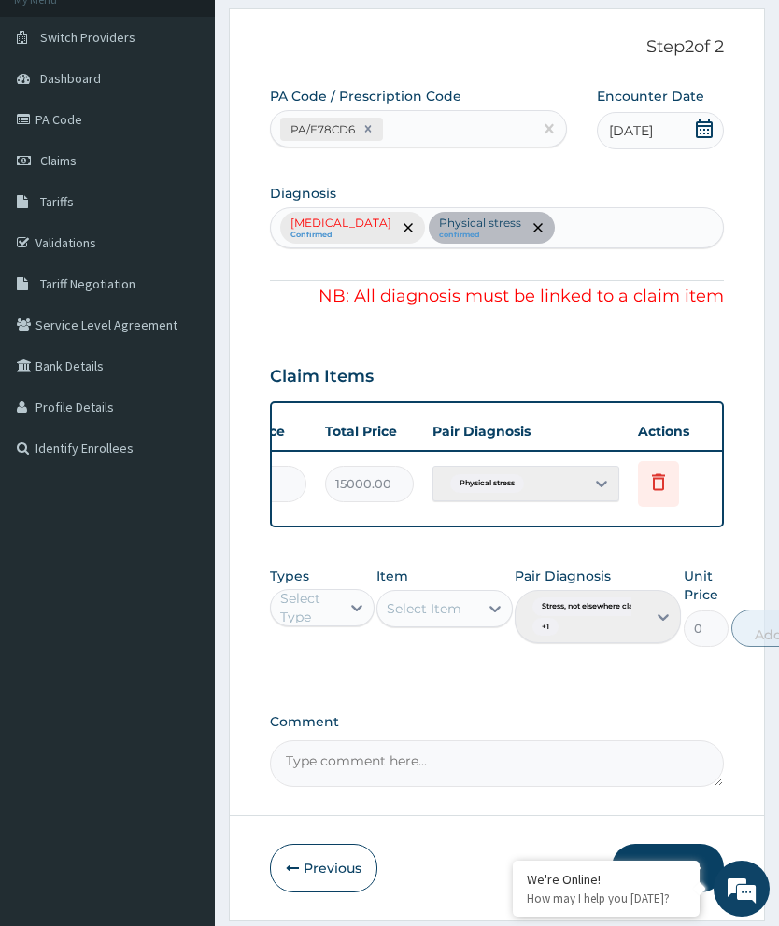
scroll to position [126, 0]
click at [678, 866] on button "Submit" at bounding box center [668, 867] width 112 height 49
click at [680, 865] on button "Submit" at bounding box center [668, 867] width 112 height 49
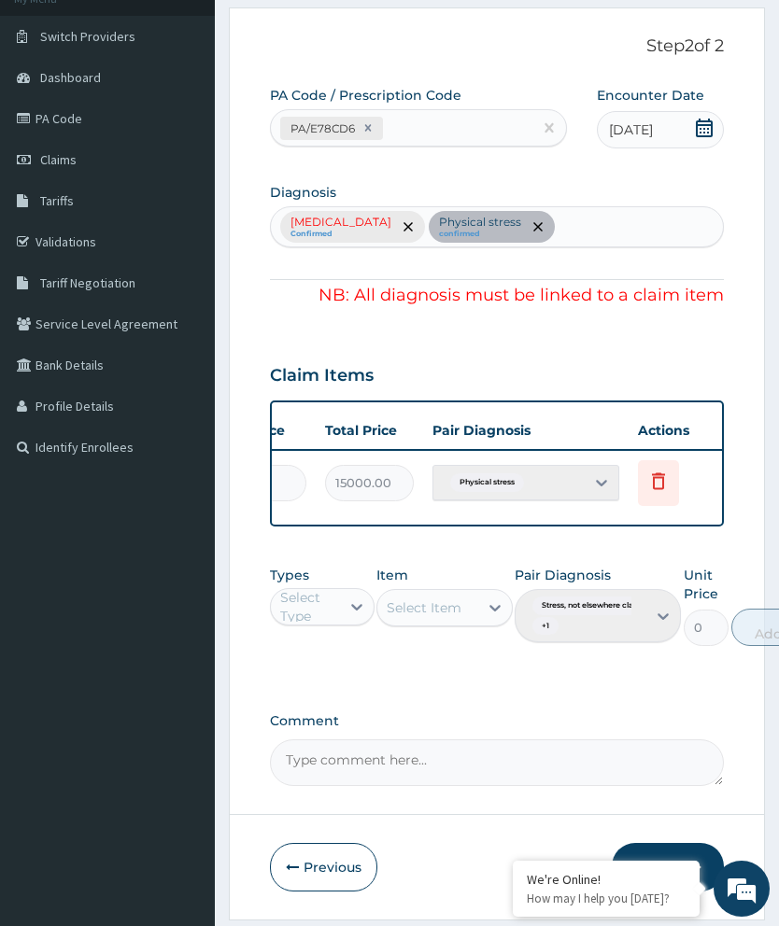
click at [677, 860] on button "Submit" at bounding box center [668, 867] width 112 height 49
click at [656, 867] on button "Submit" at bounding box center [668, 867] width 112 height 49
click at [662, 855] on button "Submit" at bounding box center [668, 867] width 112 height 49
click at [648, 877] on button "Submit" at bounding box center [668, 867] width 112 height 49
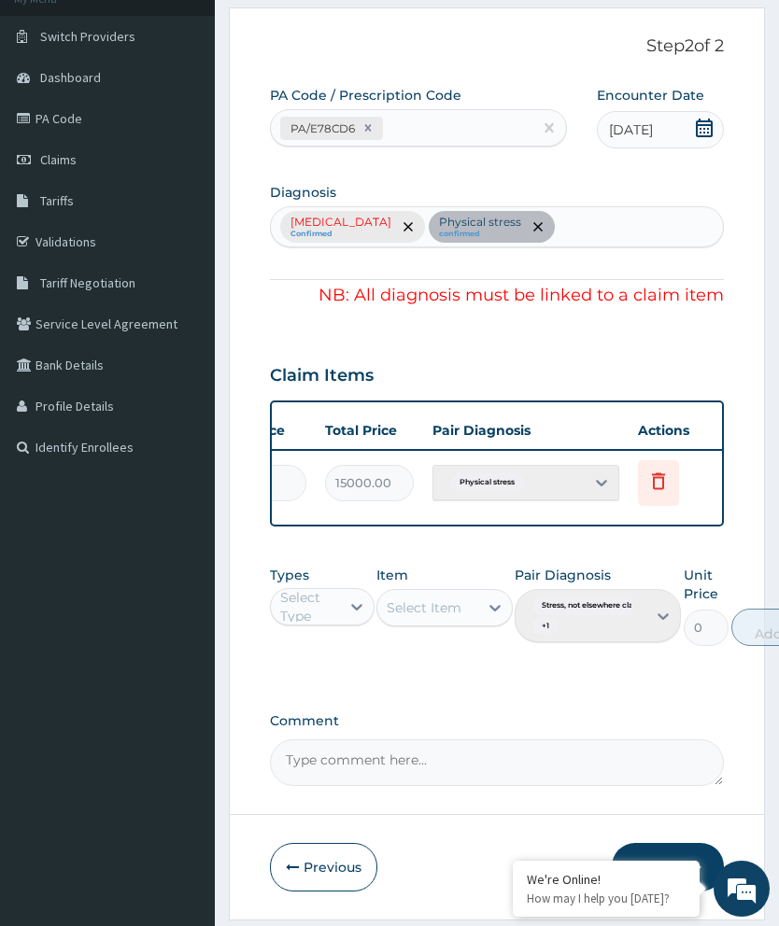
click at [648, 876] on button "Submit" at bounding box center [668, 867] width 112 height 49
click at [659, 860] on button "Submit" at bounding box center [668, 867] width 112 height 49
click at [659, 859] on button "Submit" at bounding box center [668, 867] width 112 height 49
click at [657, 856] on button "Submit" at bounding box center [668, 867] width 112 height 49
click at [656, 856] on button "Submit" at bounding box center [668, 867] width 112 height 49
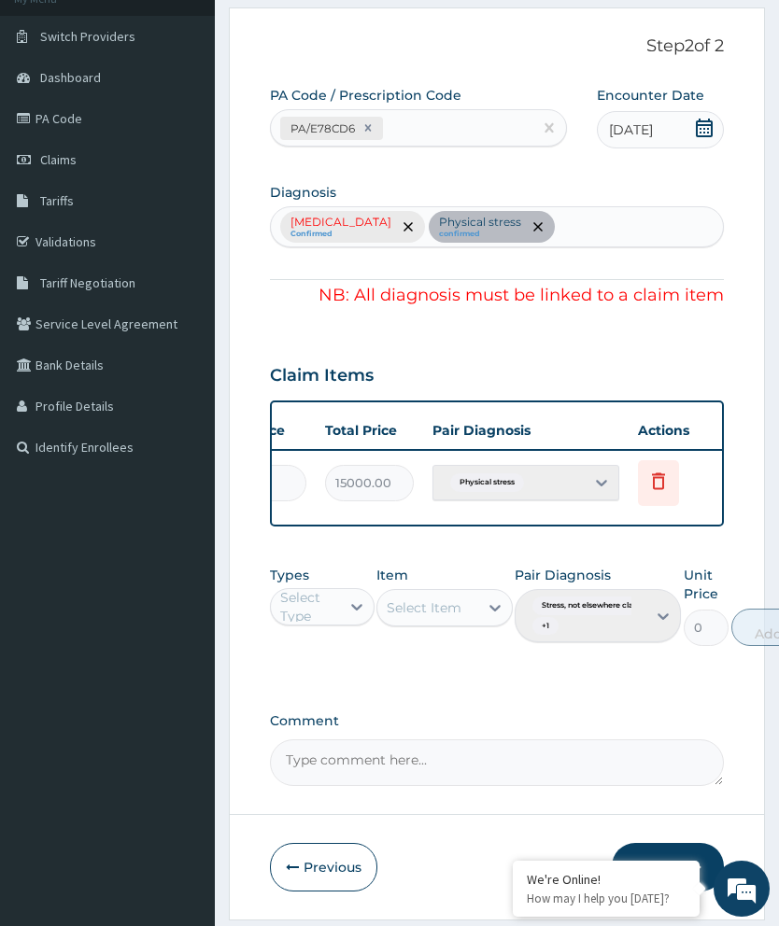
click at [656, 870] on button "Submit" at bounding box center [668, 867] width 112 height 49
click at [656, 869] on button "Submit" at bounding box center [668, 867] width 112 height 49
click at [651, 865] on button "Submit" at bounding box center [668, 867] width 112 height 49
click at [650, 865] on button "Submit" at bounding box center [668, 867] width 112 height 49
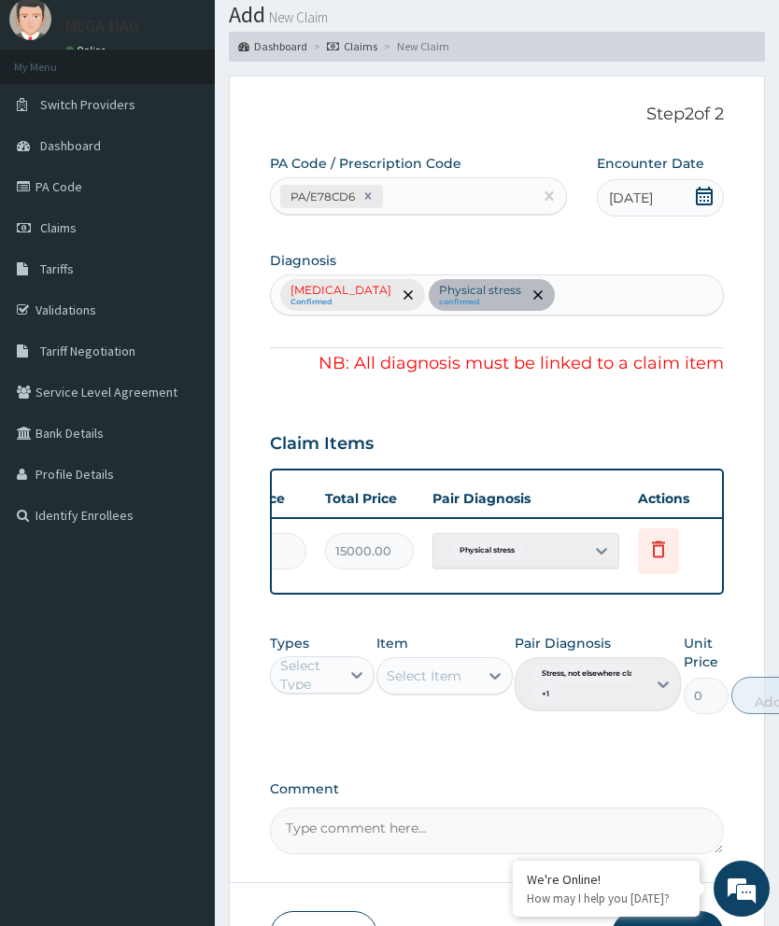
scroll to position [0, 0]
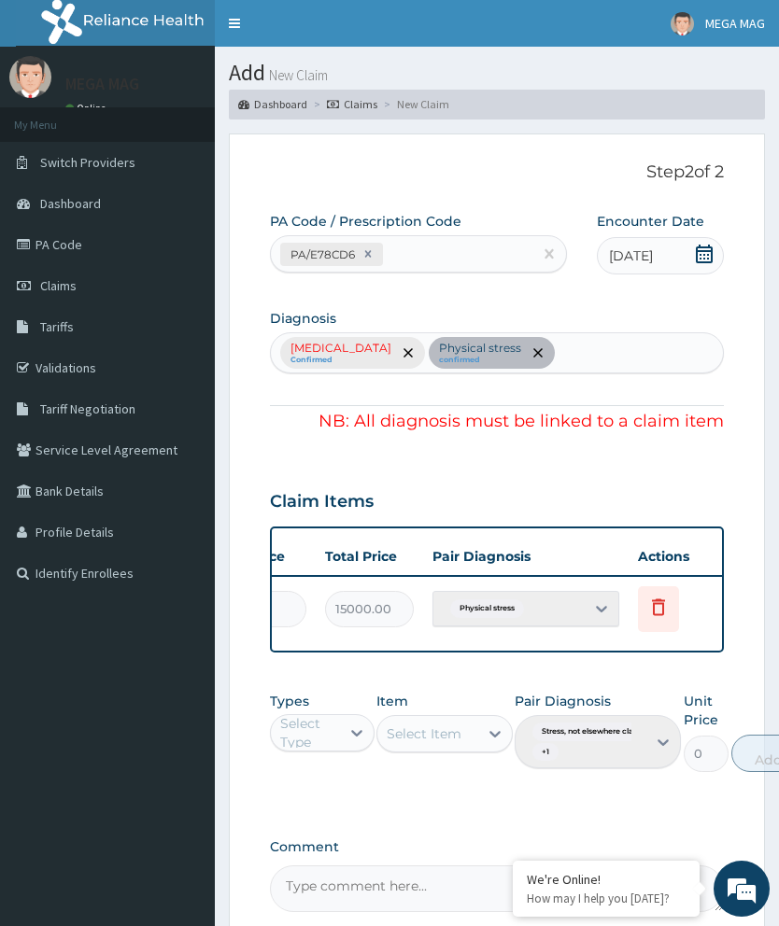
click at [608, 346] on div "Stress, not elsewhere classified Confirmed Physical stress confirmed" at bounding box center [497, 352] width 454 height 41
click at [472, 342] on div "Stress, not elsewhere classified Confirmed Physical stress confirmed" at bounding box center [497, 352] width 454 height 41
click at [466, 351] on div "Stress, not elsewhere classified Confirmed Physical stress confirmed" at bounding box center [497, 352] width 454 height 41
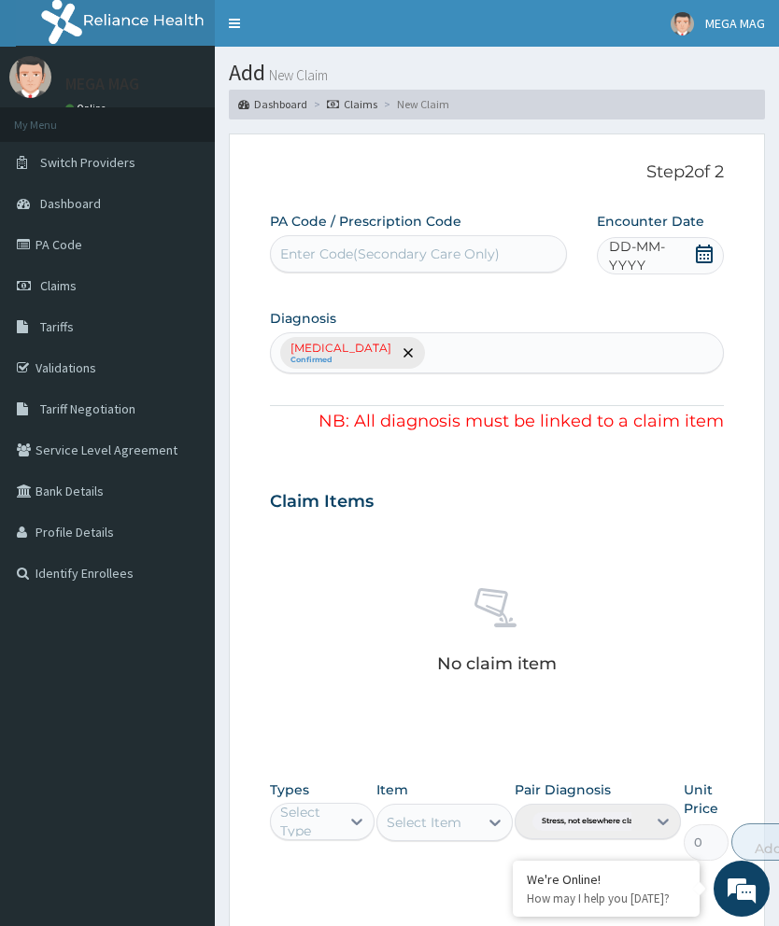
click at [485, 351] on div "Stress, not elsewhere classified Confirmed" at bounding box center [497, 352] width 454 height 41
click at [476, 351] on div "Stress, not elsewhere classified Confirmed" at bounding box center [497, 352] width 454 height 41
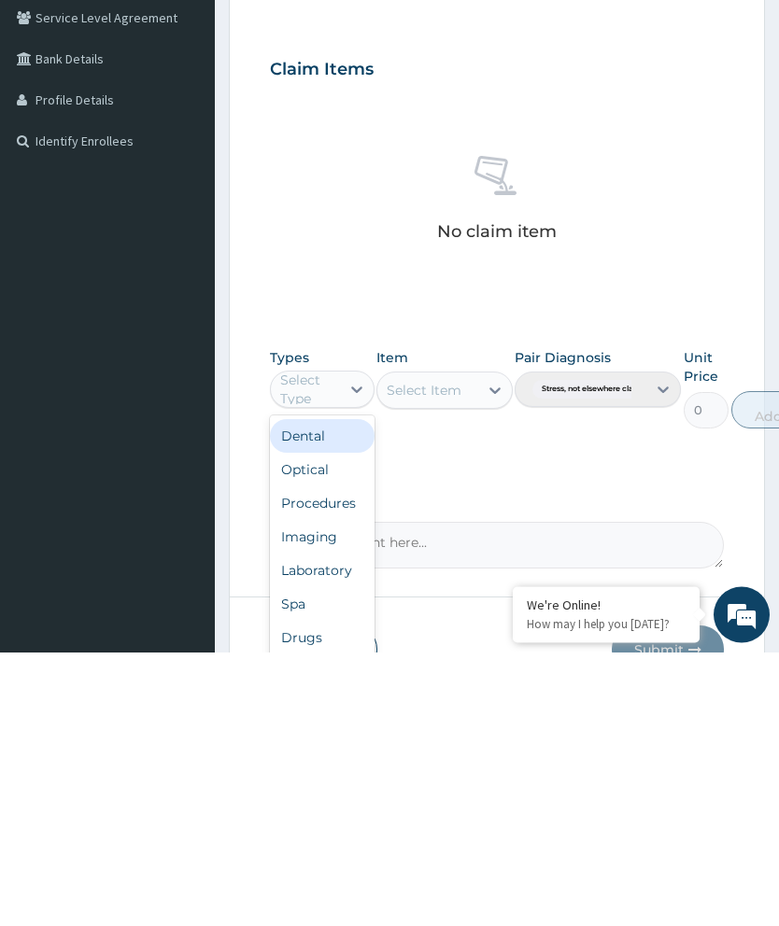
scroll to position [215, 0]
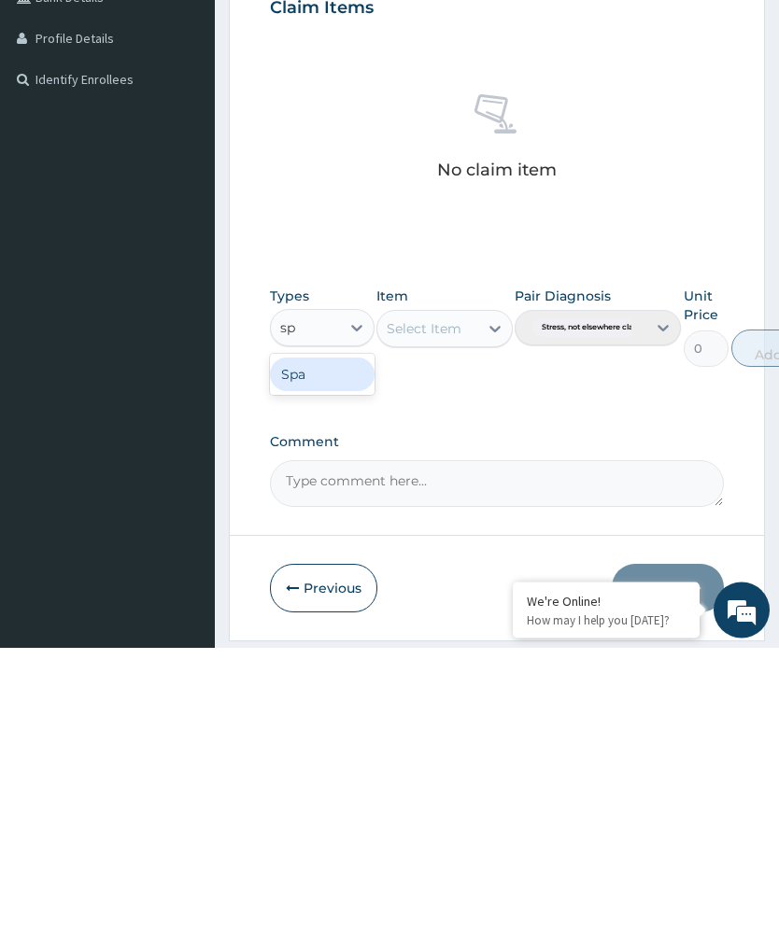
click at [327, 637] on div "Spa" at bounding box center [322, 654] width 105 height 34
type input "sp"
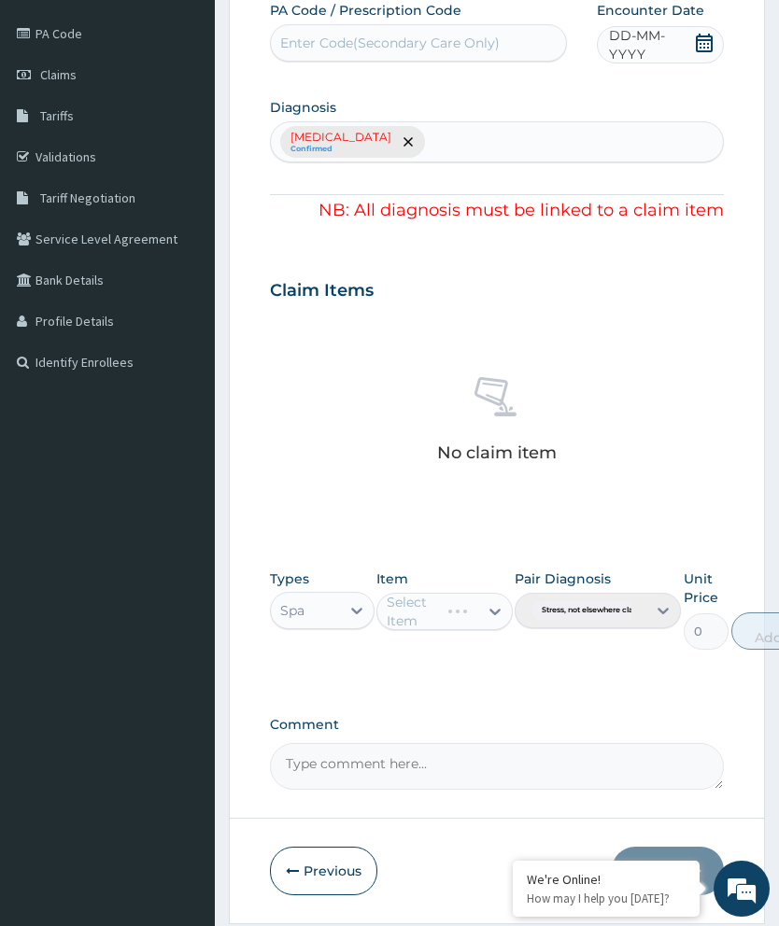
click at [458, 594] on div "Select Item" at bounding box center [444, 611] width 136 height 37
click at [494, 621] on div "Select Item" at bounding box center [444, 611] width 136 height 37
click at [498, 618] on div "Select Item" at bounding box center [444, 611] width 136 height 37
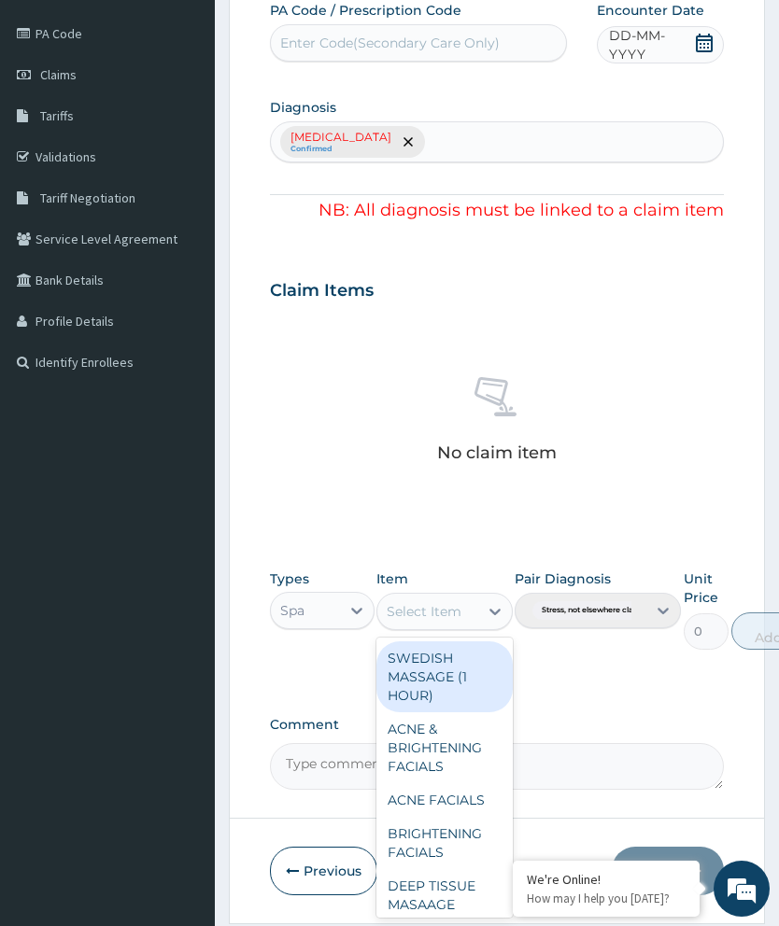
scroll to position [216, 0]
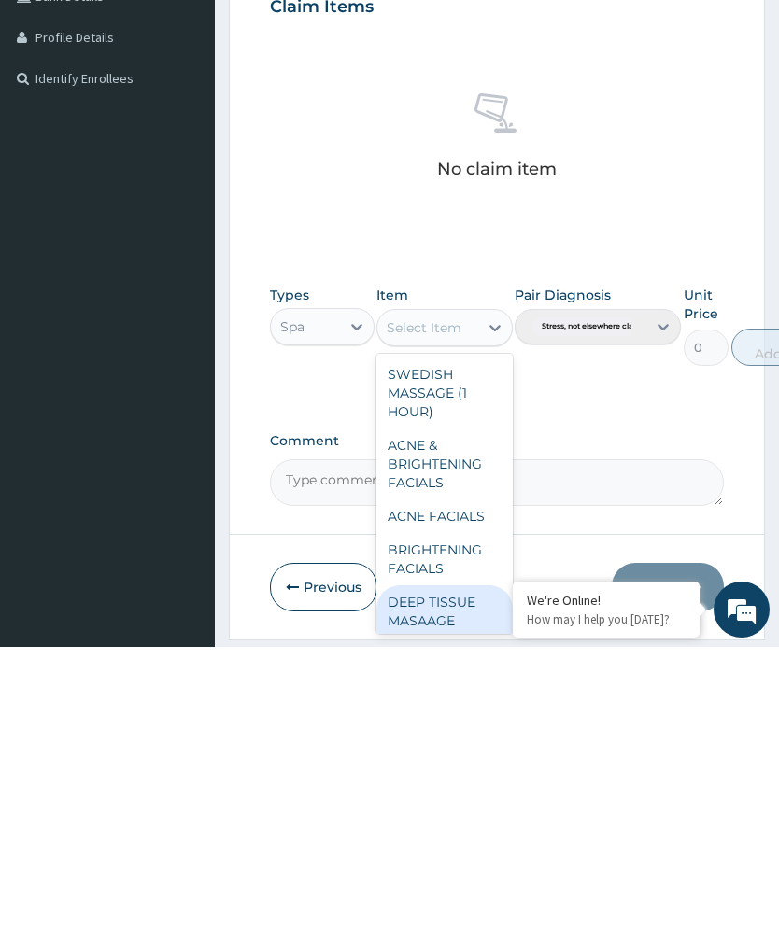
click at [447, 865] on div "DEEP TISSUE MASAAGE (1HOUR)" at bounding box center [444, 900] width 136 height 71
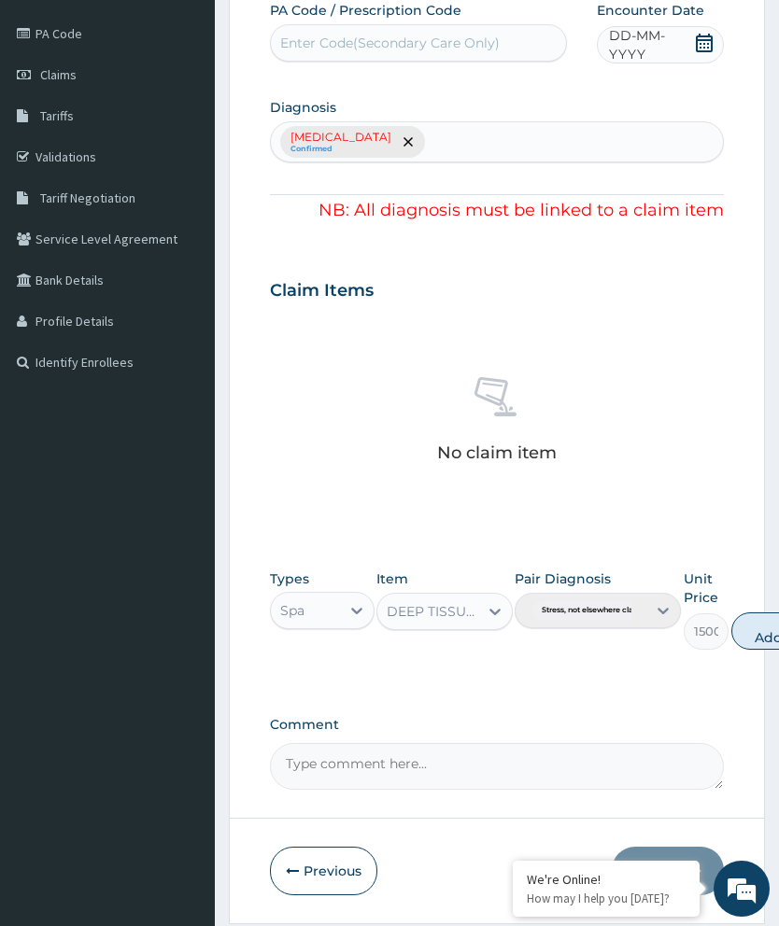
click at [658, 604] on div "Pair Diagnosis Stress, not elsewhere classifi..." at bounding box center [598, 610] width 166 height 80
click at [657, 596] on div "Pair Diagnosis Stress, not elsewhere classifi..." at bounding box center [598, 610] width 166 height 80
click at [657, 595] on div "Pair Diagnosis Stress, not elsewhere classifi..." at bounding box center [598, 610] width 166 height 80
click at [776, 618] on button "Add" at bounding box center [768, 631] width 75 height 37
type input "0"
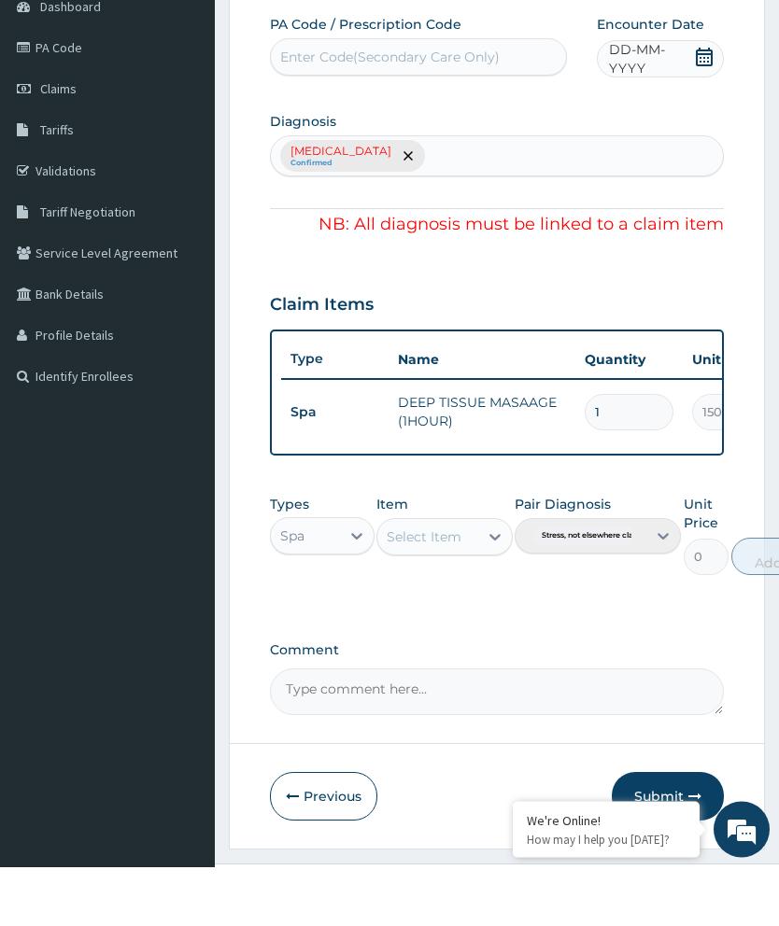
scroll to position [138, 0]
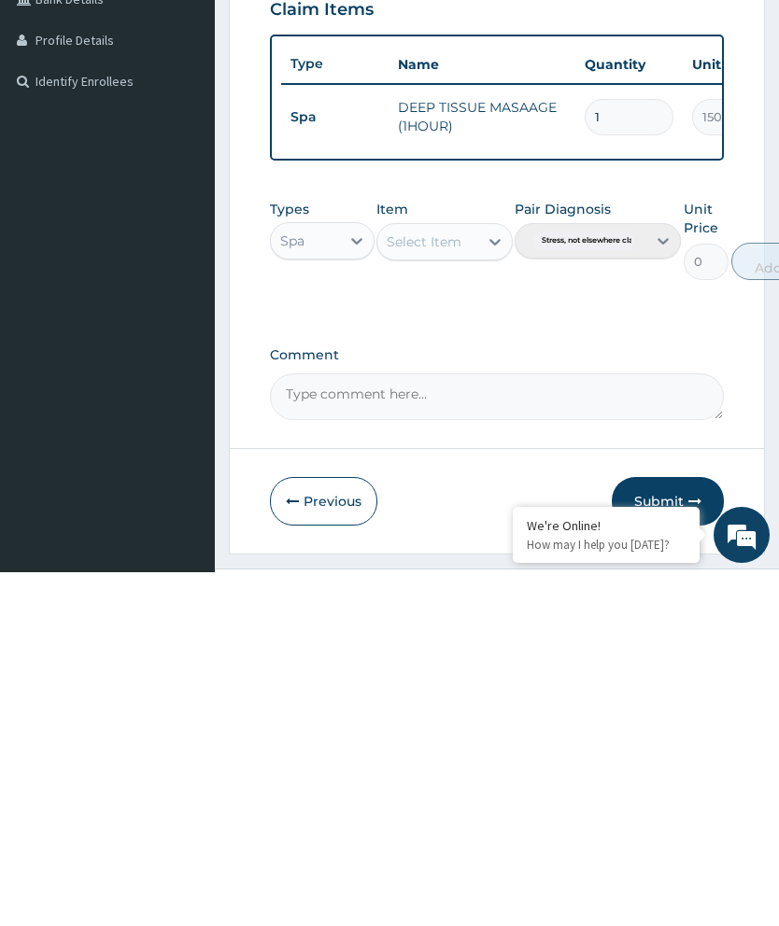
click at [410, 727] on textarea "Comment" at bounding box center [497, 750] width 454 height 47
type textarea "Pa /e78cd6"
click at [701, 831] on button "Submit" at bounding box center [668, 855] width 112 height 49
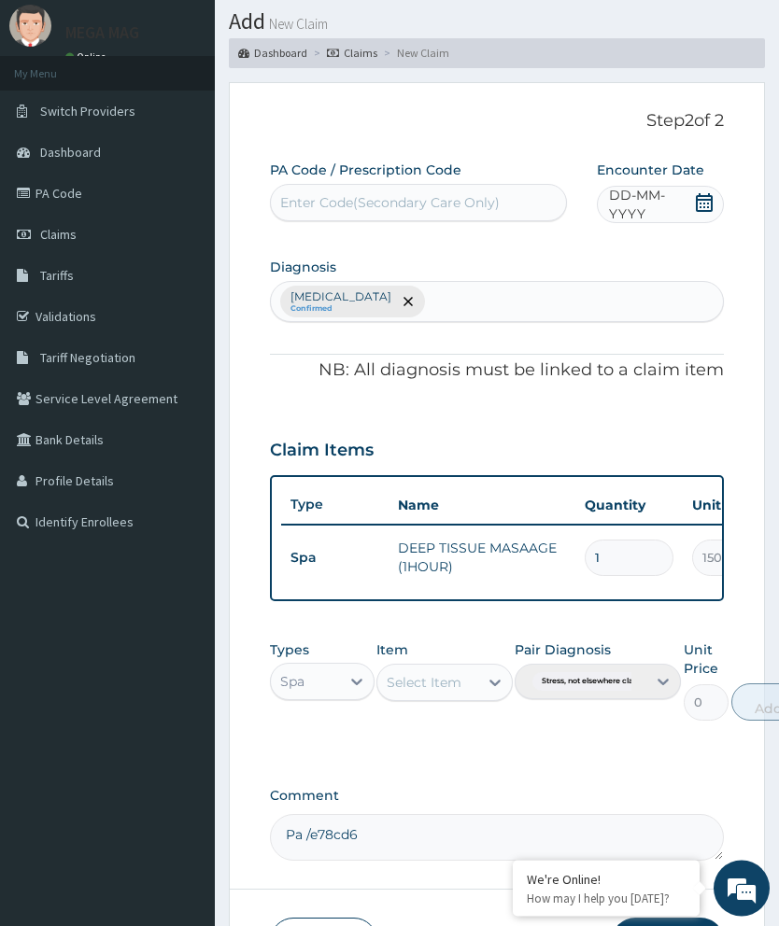
scroll to position [126, 0]
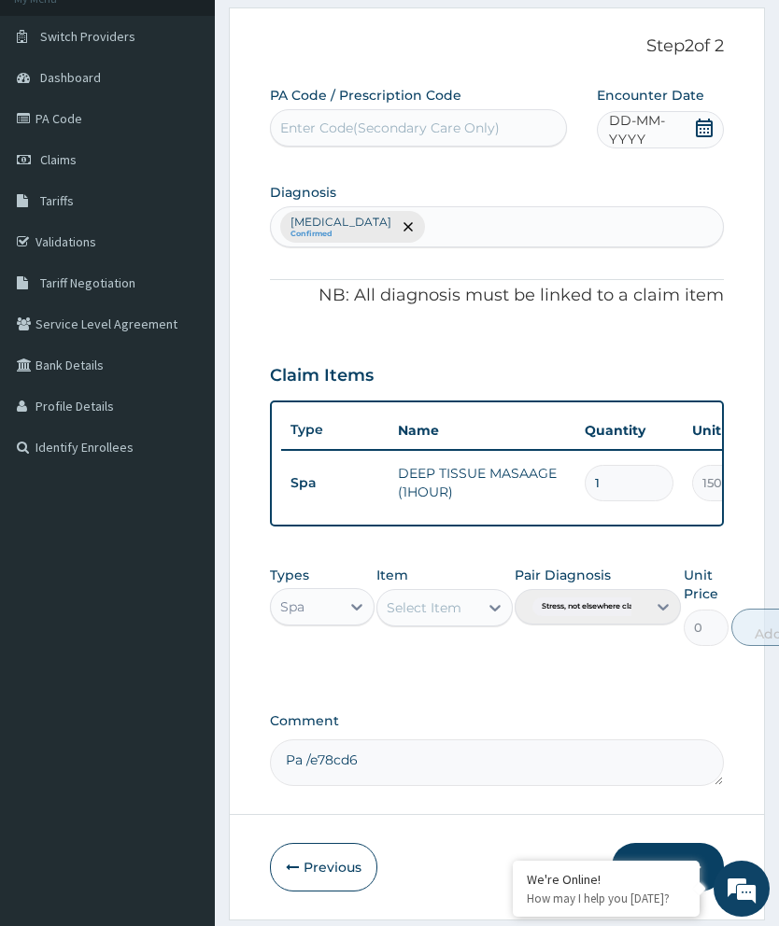
click at [671, 119] on span "DD-MM-YYYY" at bounding box center [651, 129] width 84 height 37
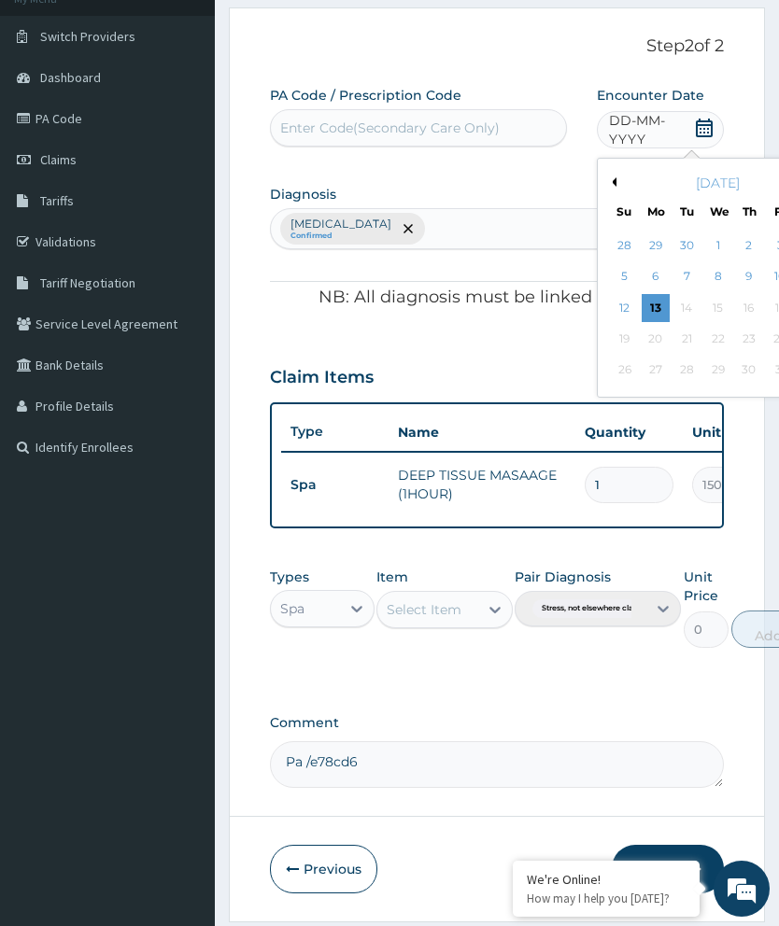
click at [627, 183] on div "October 2025" at bounding box center [717, 183] width 225 height 19
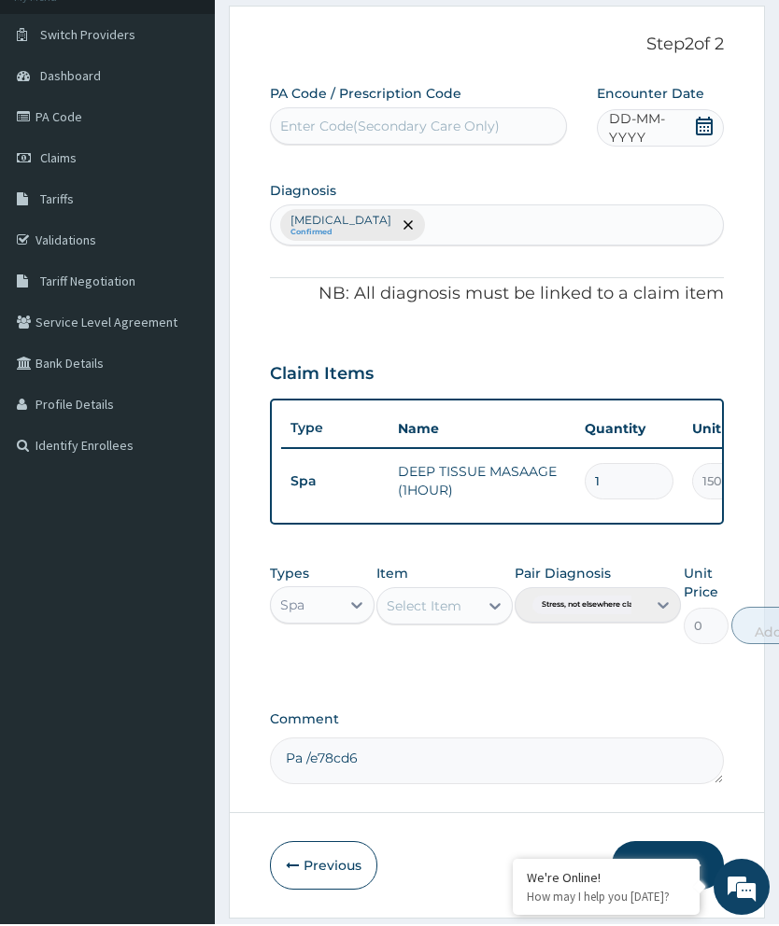
scroll to position [0, 0]
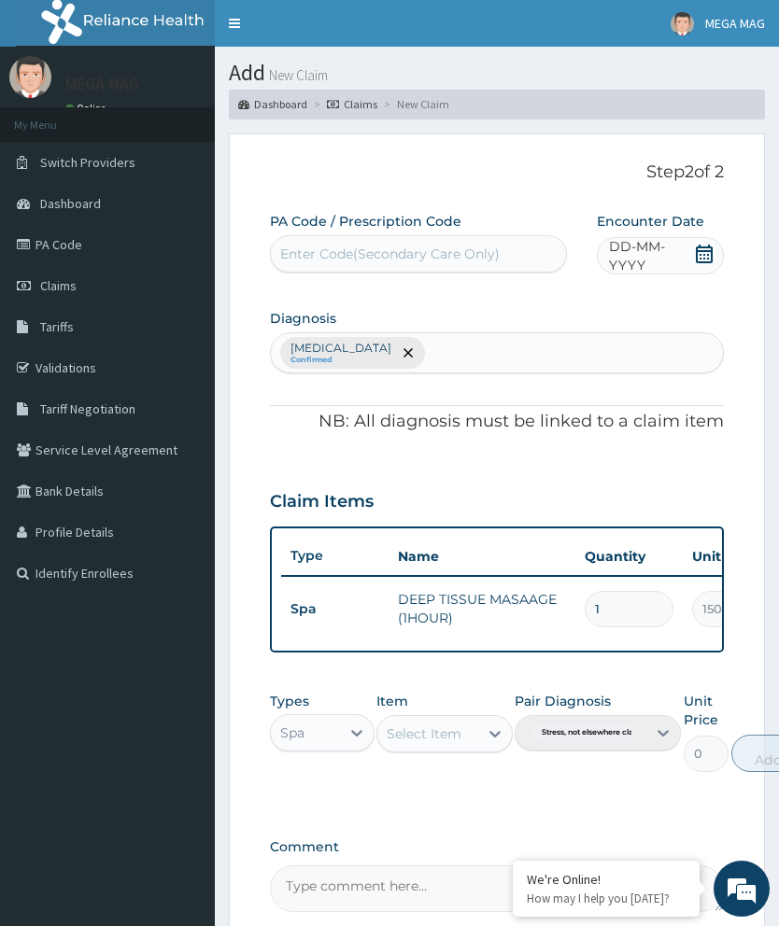
click at [441, 252] on div "Enter Code(Secondary Care Only)" at bounding box center [389, 254] width 219 height 19
click at [441, 251] on div "Enter Code(Secondary Care Only)" at bounding box center [389, 254] width 219 height 19
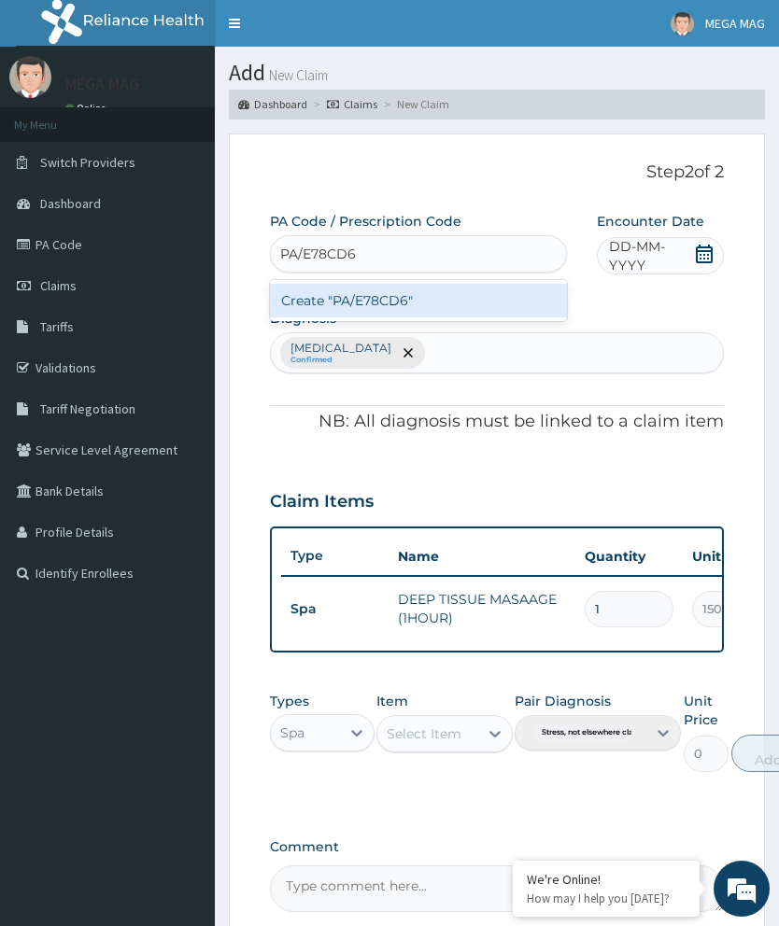
click at [518, 310] on div "Create "PA/E78CD6"" at bounding box center [418, 301] width 297 height 34
type input "PA/E78CD6"
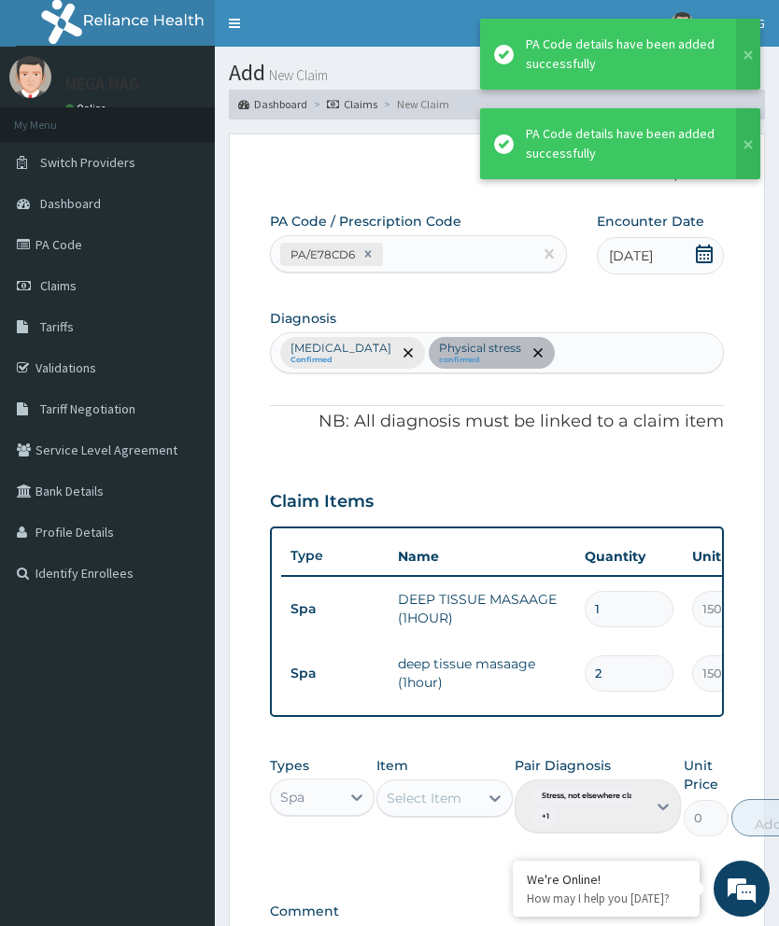
click at [748, 47] on button at bounding box center [748, 54] width 24 height 71
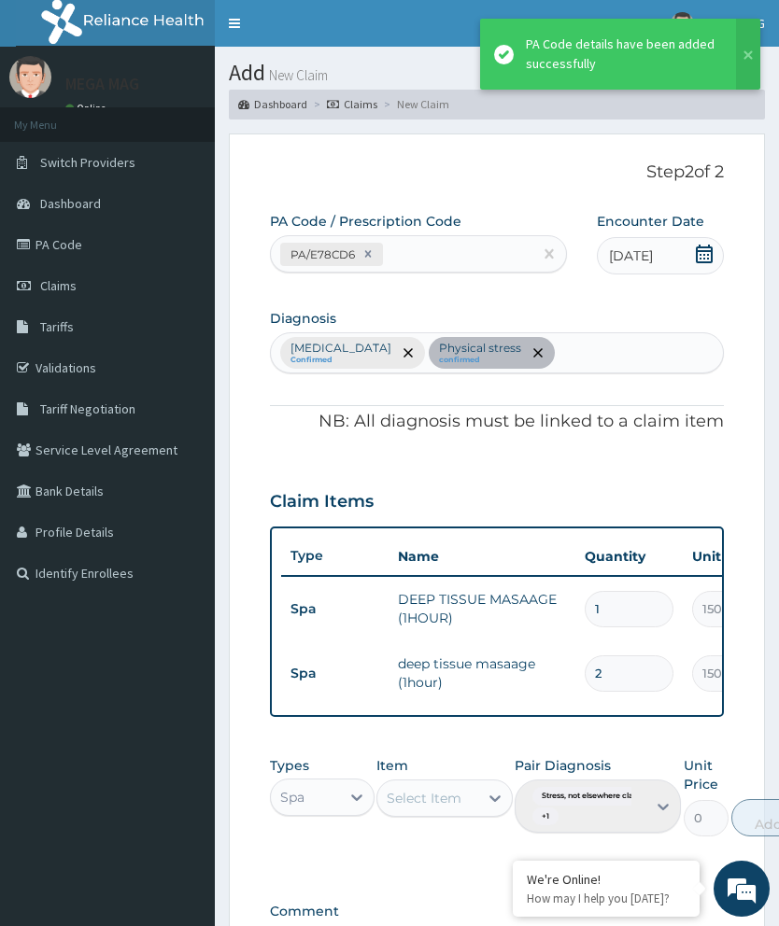
click at [756, 59] on button at bounding box center [748, 54] width 24 height 71
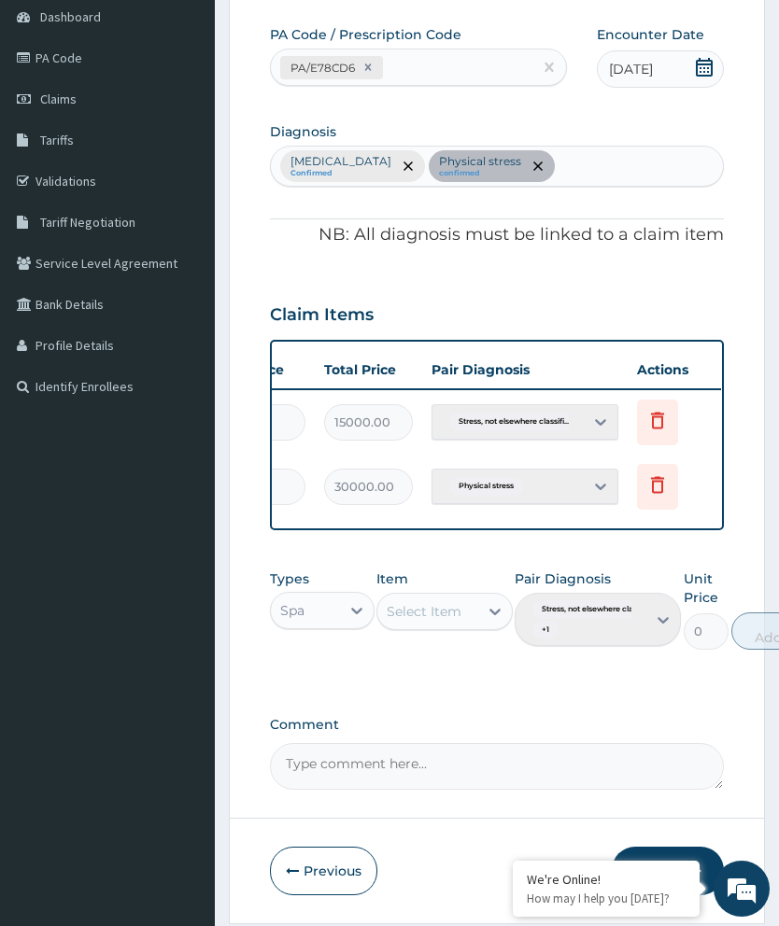
scroll to position [0, 474]
click at [664, 413] on icon at bounding box center [658, 420] width 22 height 22
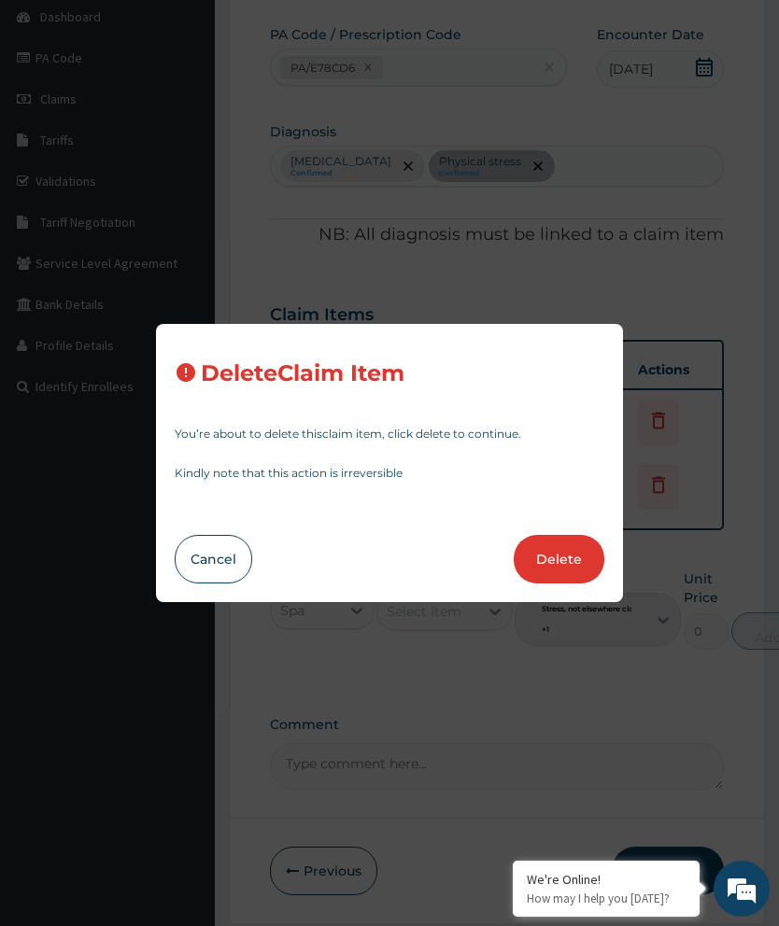
click at [568, 584] on button "Delete" at bounding box center [559, 559] width 91 height 49
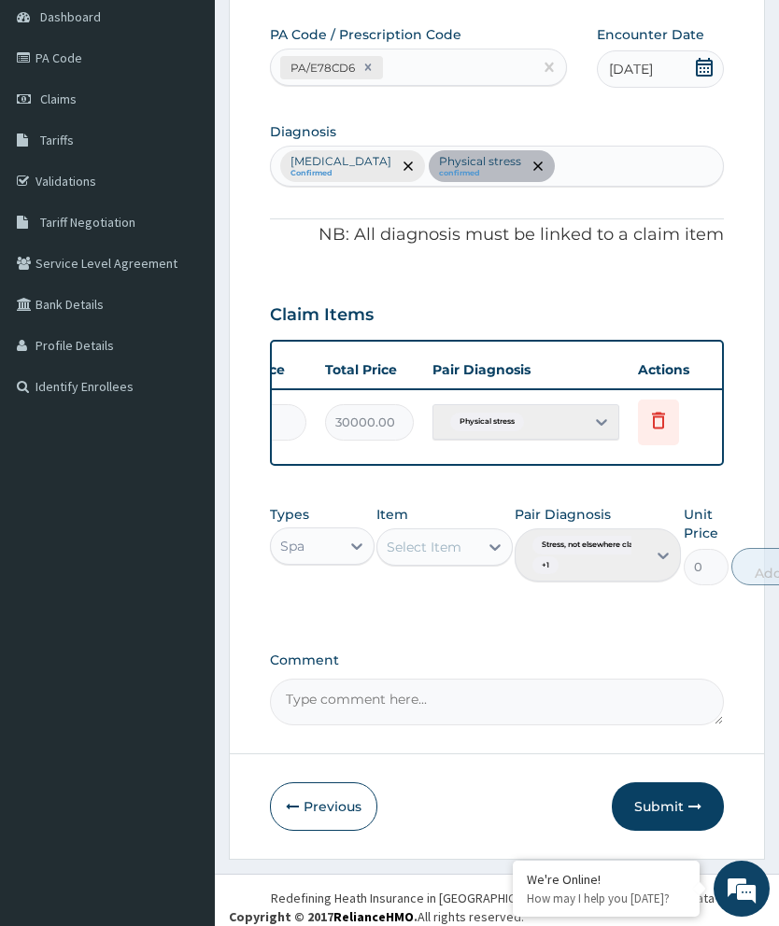
type input "2"
type input "30000.00"
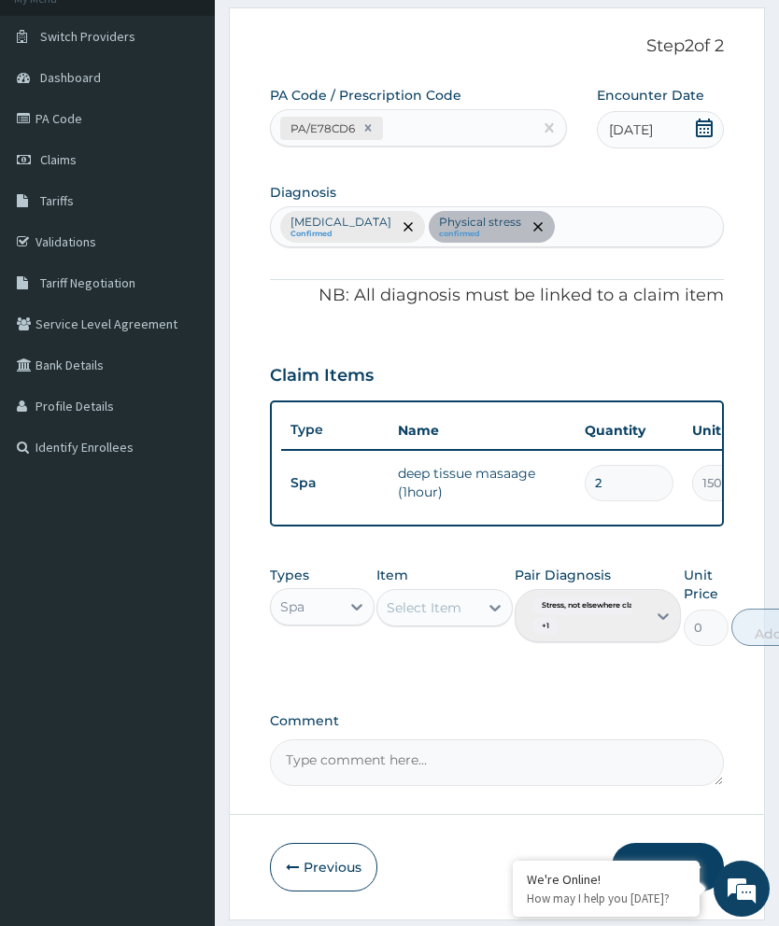
scroll to position [0, 0]
click at [618, 470] on input "2" at bounding box center [629, 483] width 89 height 36
click at [632, 476] on input "2" at bounding box center [629, 483] width 89 height 36
type input "0.00"
type input "2"
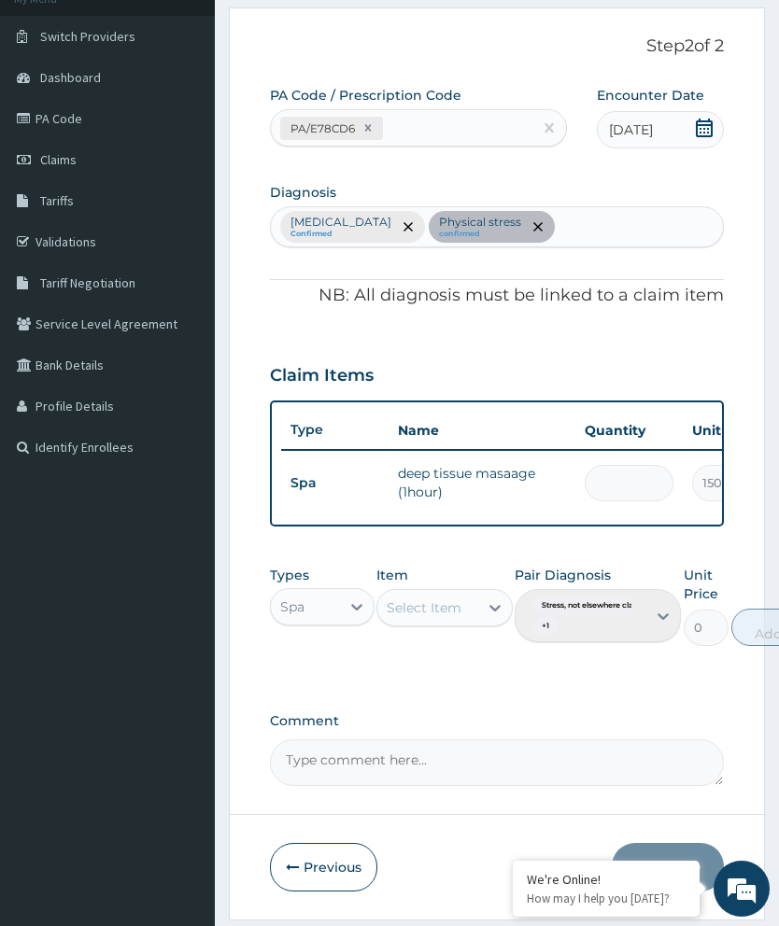
type input "30000.00"
type input "0.00"
type input "1"
type input "15000.00"
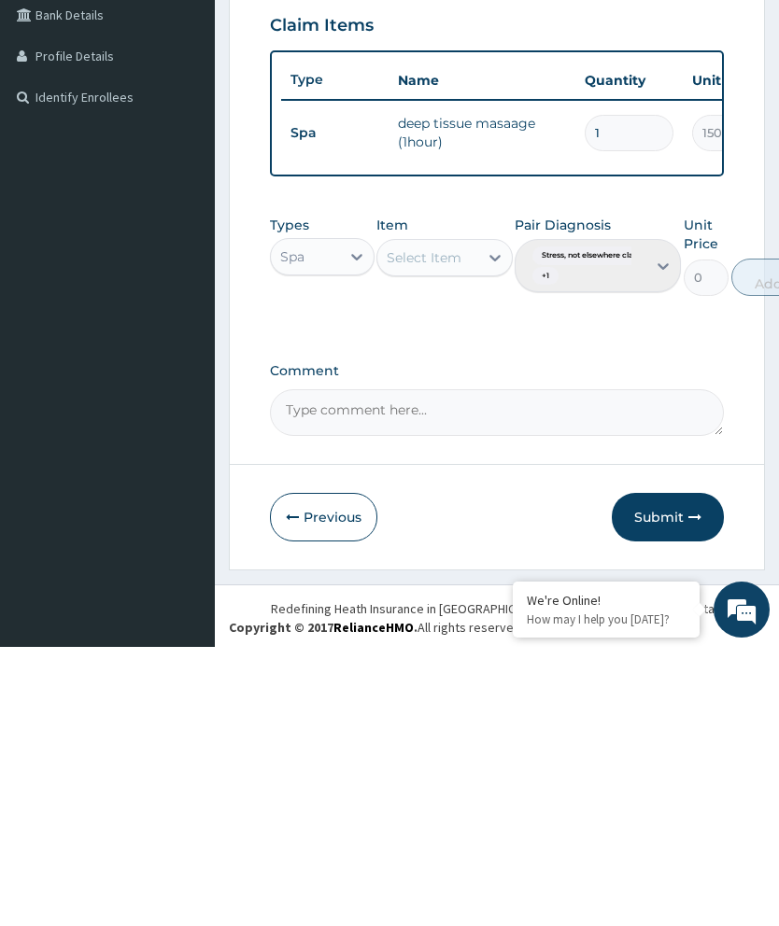
type input "1"
click at [689, 790] on icon "button" at bounding box center [694, 796] width 13 height 13
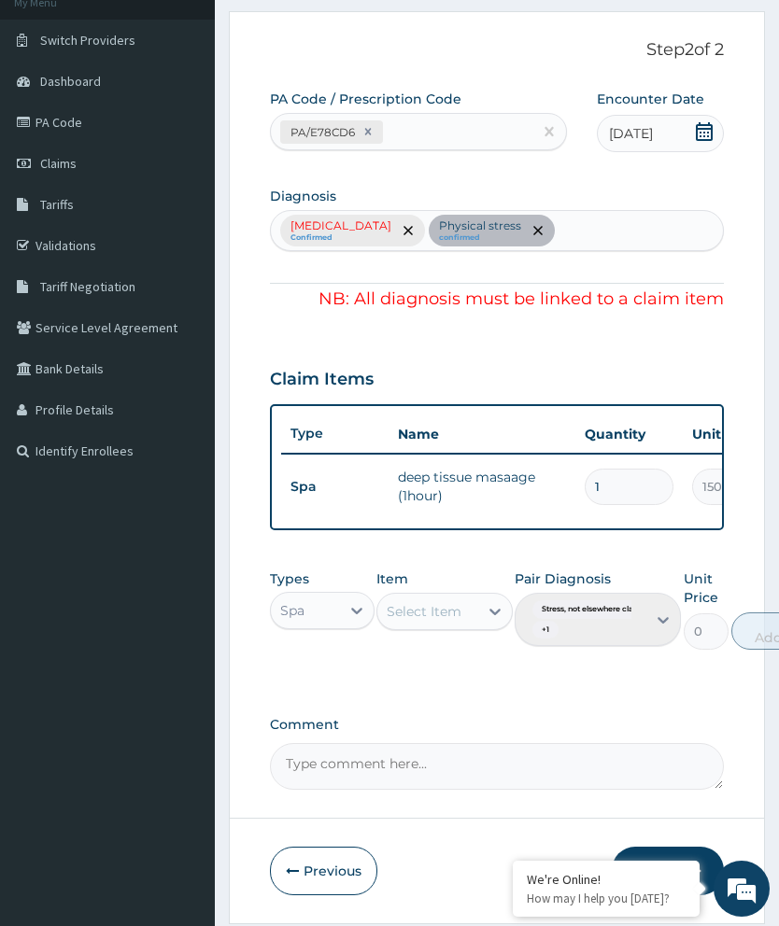
click at [485, 228] on div "Stress, not elsewhere classified Confirmed Physical stress confirmed" at bounding box center [497, 230] width 454 height 41
click at [474, 223] on div "Stress, not elsewhere classified Confirmed Physical stress confirmed" at bounding box center [497, 230] width 454 height 41
click at [473, 223] on div "Stress, not elsewhere classified Confirmed Physical stress confirmed" at bounding box center [497, 230] width 454 height 41
click at [474, 227] on div "Stress, not elsewhere classified Confirmed Physical stress confirmed" at bounding box center [497, 230] width 454 height 41
click at [487, 230] on div "Stress, not elsewhere classified Confirmed Physical stress confirmed" at bounding box center [497, 230] width 454 height 41
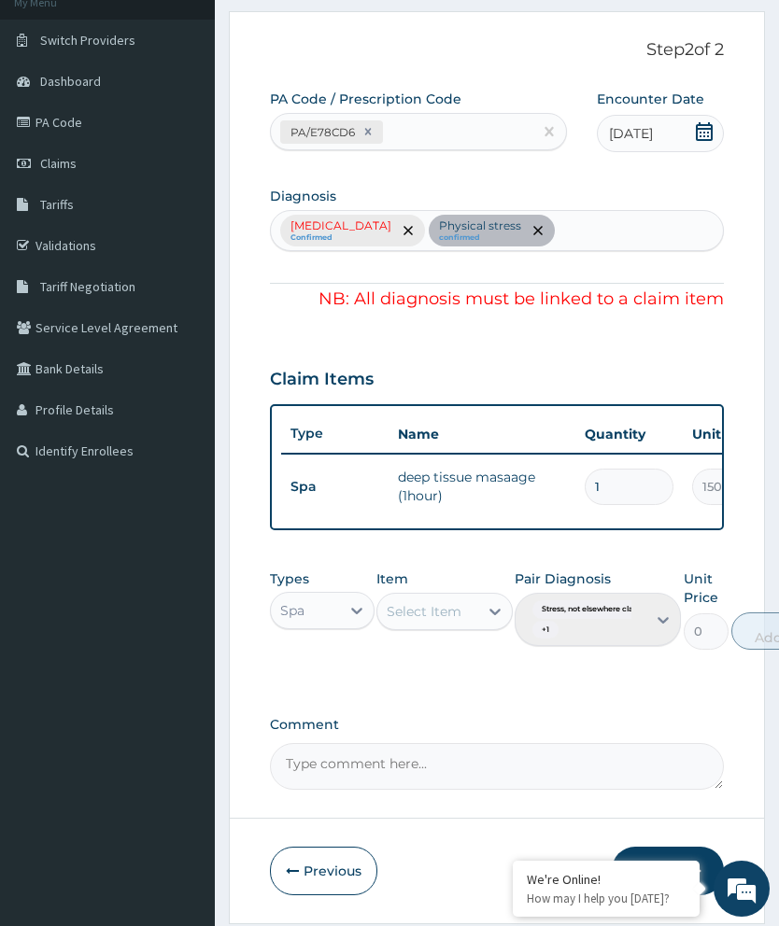
click at [613, 220] on div "Stress, not elsewhere classified Confirmed Physical stress confirmed" at bounding box center [497, 230] width 454 height 41
click at [605, 228] on div "Stress, not elsewhere classified Confirmed Physical stress confirmed" at bounding box center [497, 230] width 454 height 41
click at [583, 230] on div "Stress, not elsewhere classified Confirmed Physical stress confirmed" at bounding box center [497, 230] width 454 height 41
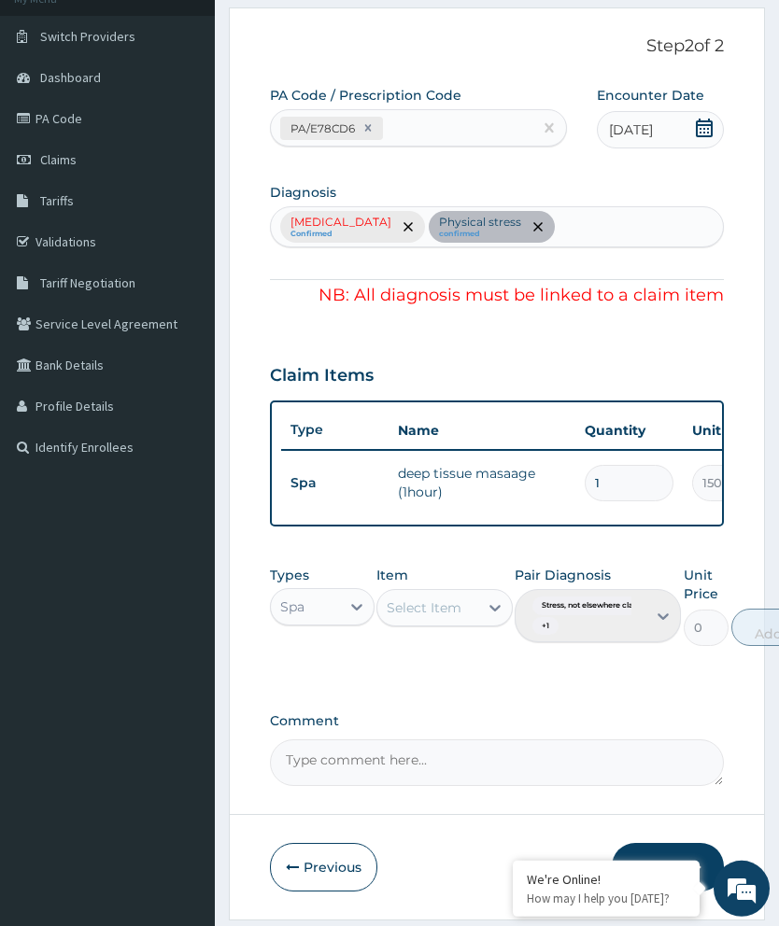
scroll to position [0, 0]
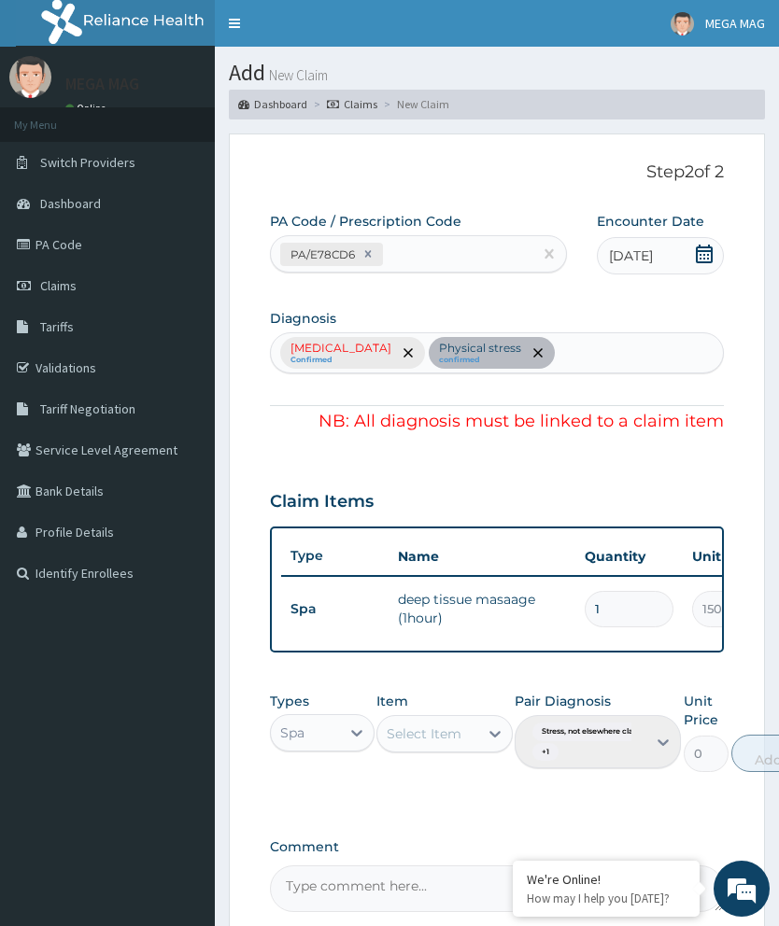
click at [593, 220] on div "PA Code / Prescription Code PA/E78CD6 Encounter Date 02-09-2025" at bounding box center [482, 243] width 424 height 63
click at [610, 333] on div "Stress, not elsewhere classified Confirmed Physical stress confirmed" at bounding box center [497, 352] width 454 height 41
click at [609, 333] on div "Stress, not elsewhere classified Confirmed Physical stress confirmed" at bounding box center [497, 352] width 454 height 41
click at [609, 356] on div "Stress, not elsewhere classified Confirmed Physical stress confirmed" at bounding box center [497, 352] width 454 height 41
click at [587, 358] on div "Stress, not elsewhere classified Confirmed Physical stress confirmed" at bounding box center [497, 352] width 454 height 41
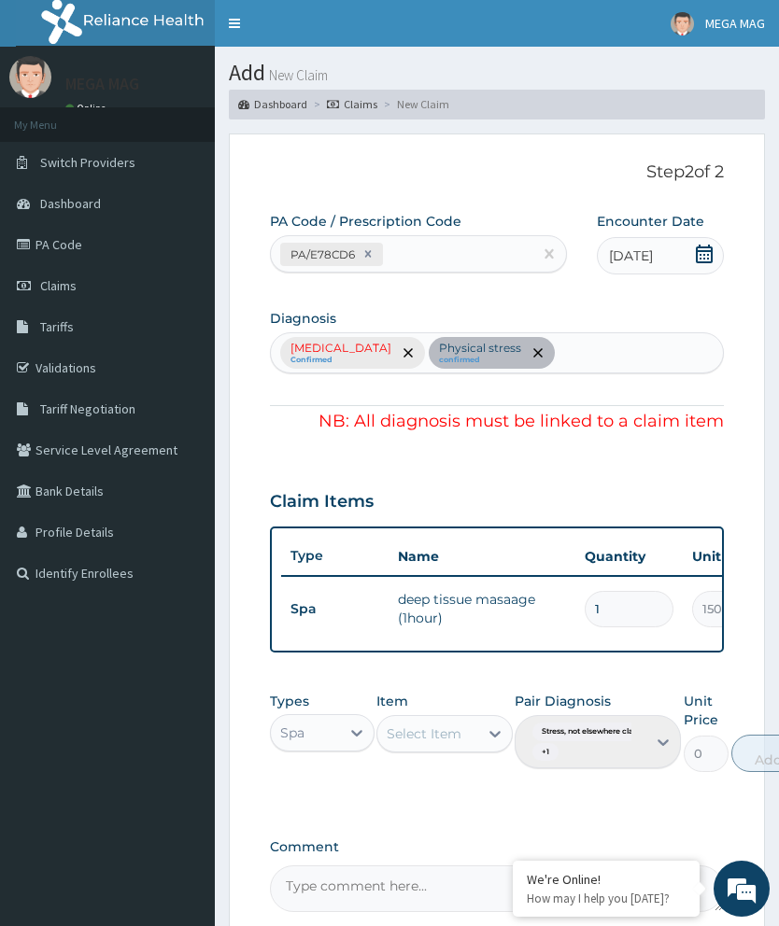
click at [611, 339] on div "Stress, not elsewhere classified Confirmed Physical stress confirmed" at bounding box center [497, 352] width 454 height 41
click at [605, 353] on div "Stress, not elsewhere classified Confirmed Physical stress confirmed" at bounding box center [497, 352] width 454 height 41
click at [604, 361] on div "Stress, not elsewhere classified Confirmed Physical stress confirmed" at bounding box center [497, 352] width 454 height 41
click at [610, 345] on div "Stress, not elsewhere classified Confirmed Physical stress confirmed" at bounding box center [497, 352] width 454 height 41
click at [472, 335] on div "Stress, not elsewhere classified Confirmed Physical stress confirmed" at bounding box center [497, 352] width 454 height 41
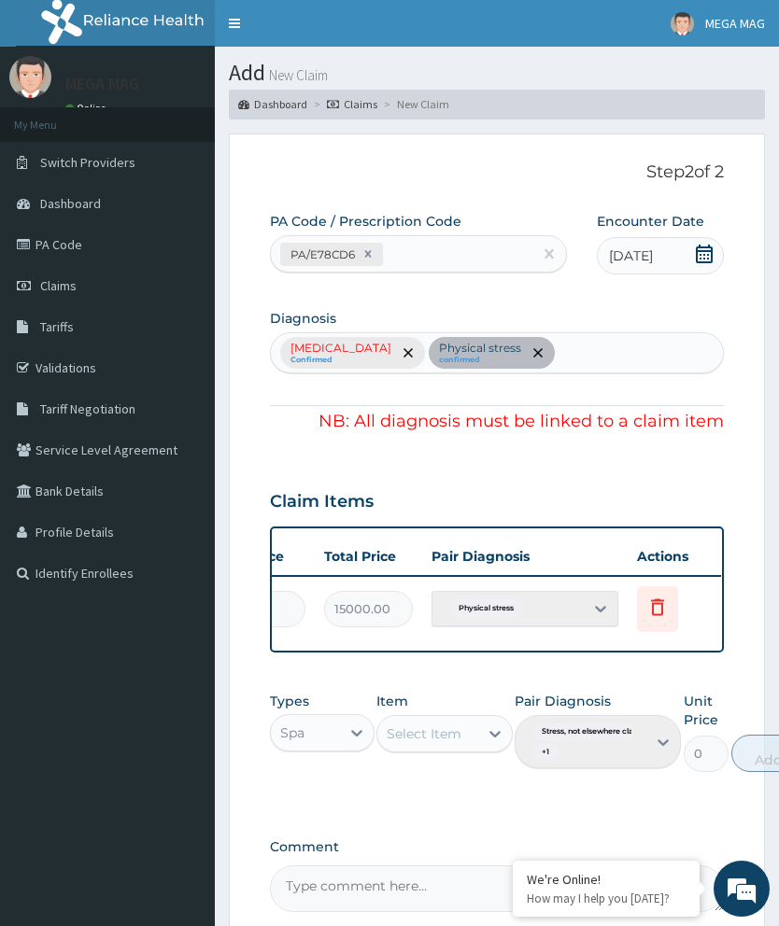
scroll to position [0, 474]
click at [608, 597] on div "Physical stress" at bounding box center [525, 608] width 187 height 35
click at [534, 607] on div "Physical stress" at bounding box center [525, 608] width 187 height 35
click at [530, 592] on div "Physical stress" at bounding box center [525, 608] width 187 height 35
click at [659, 600] on icon at bounding box center [658, 607] width 13 height 17
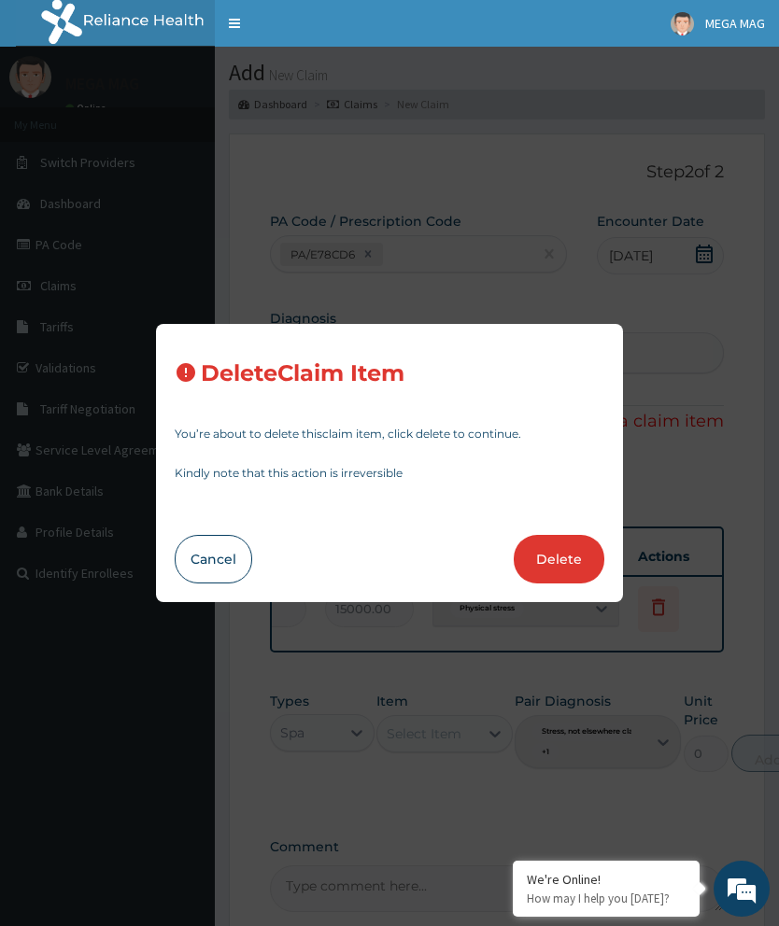
click at [557, 584] on button "Delete" at bounding box center [559, 559] width 91 height 49
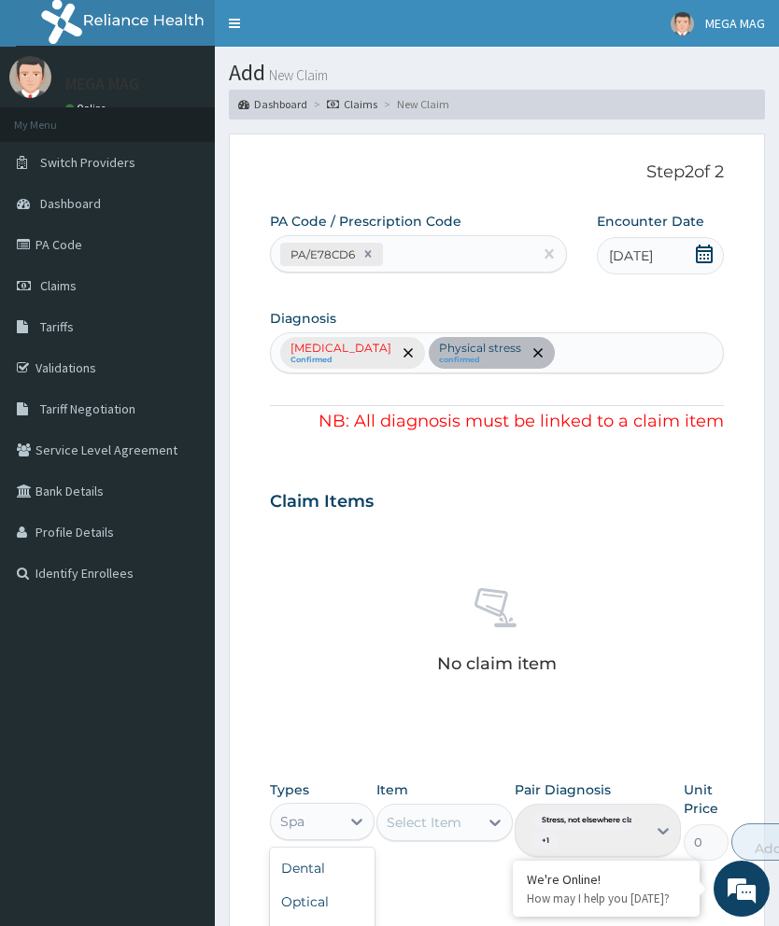
scroll to position [215, 0]
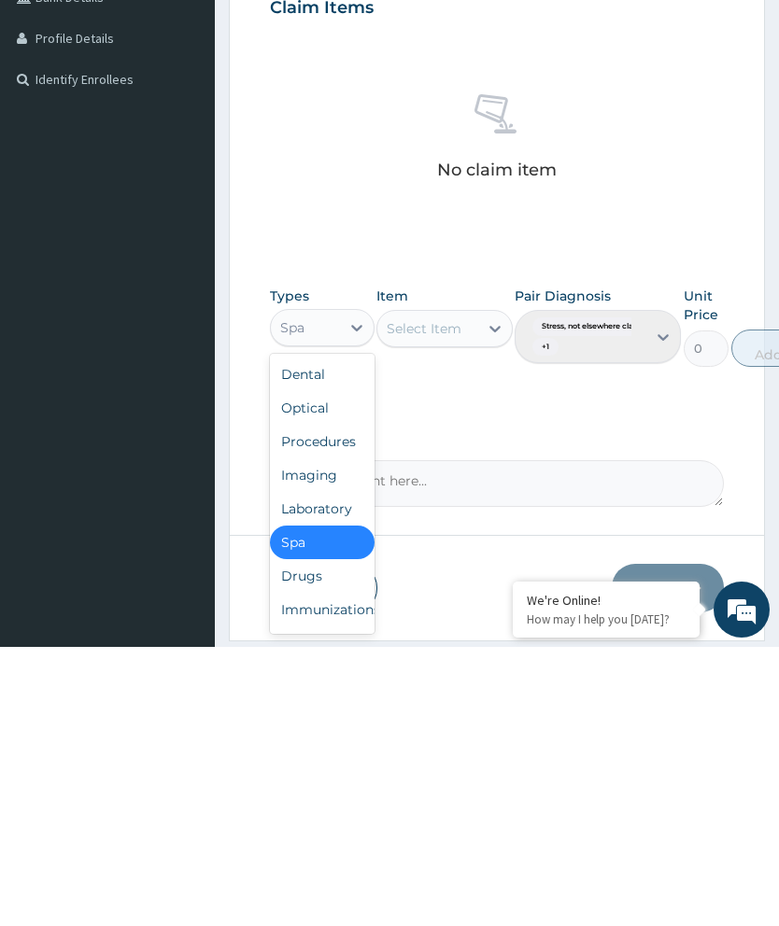
click at [294, 805] on div "Spa" at bounding box center [322, 822] width 105 height 34
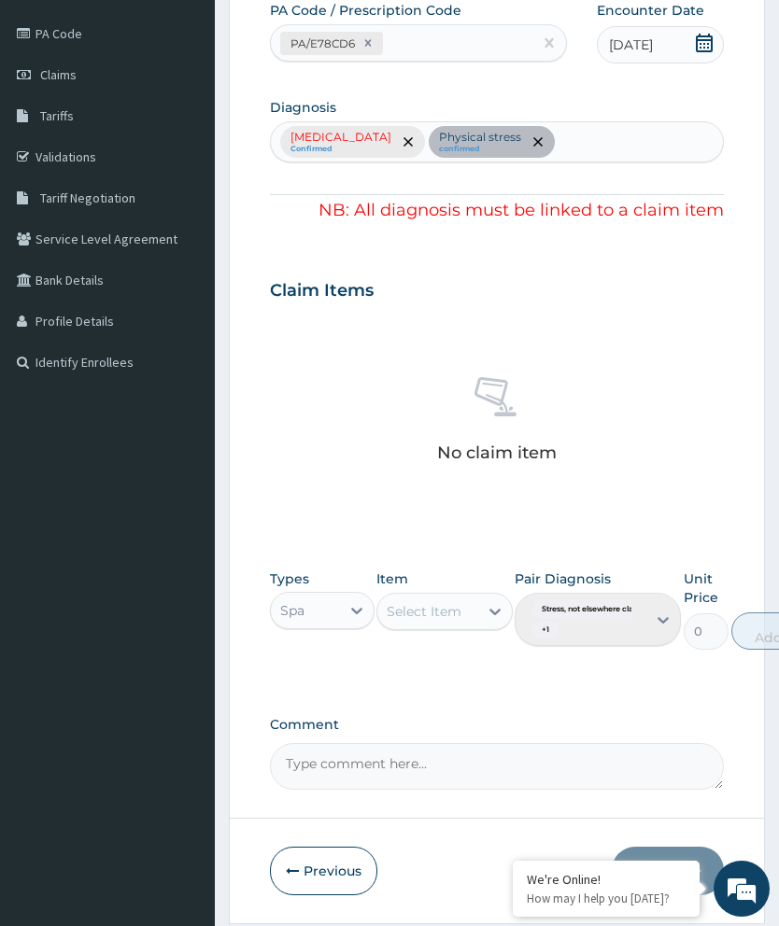
scroll to position [216, 0]
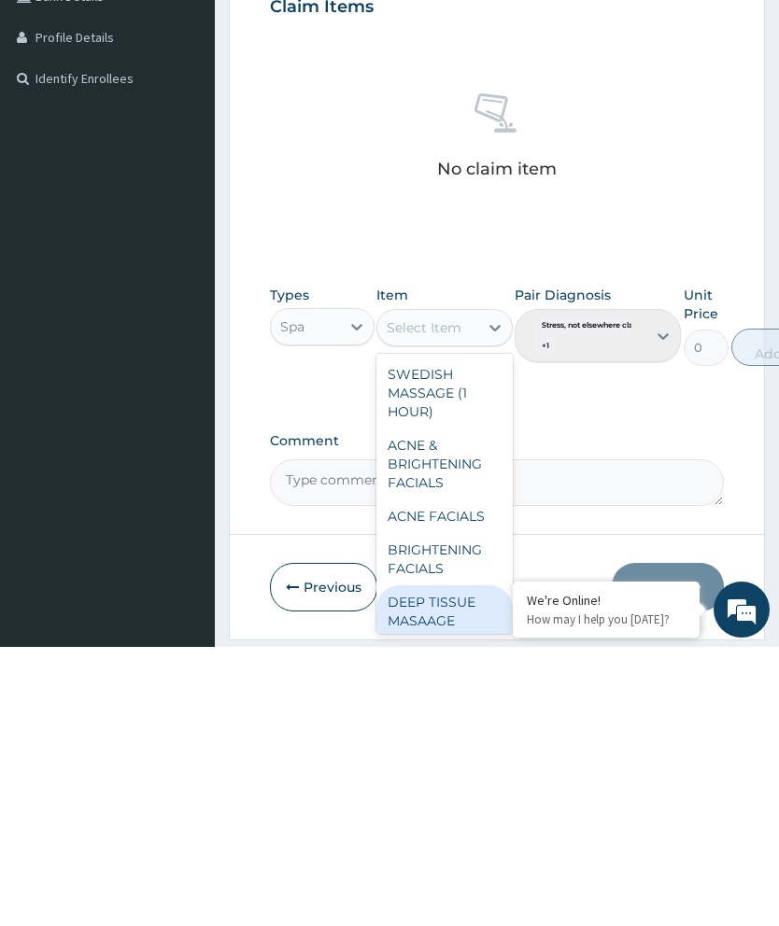
click at [454, 865] on div "DEEP TISSUE MASAAGE (1HOUR)" at bounding box center [444, 900] width 136 height 71
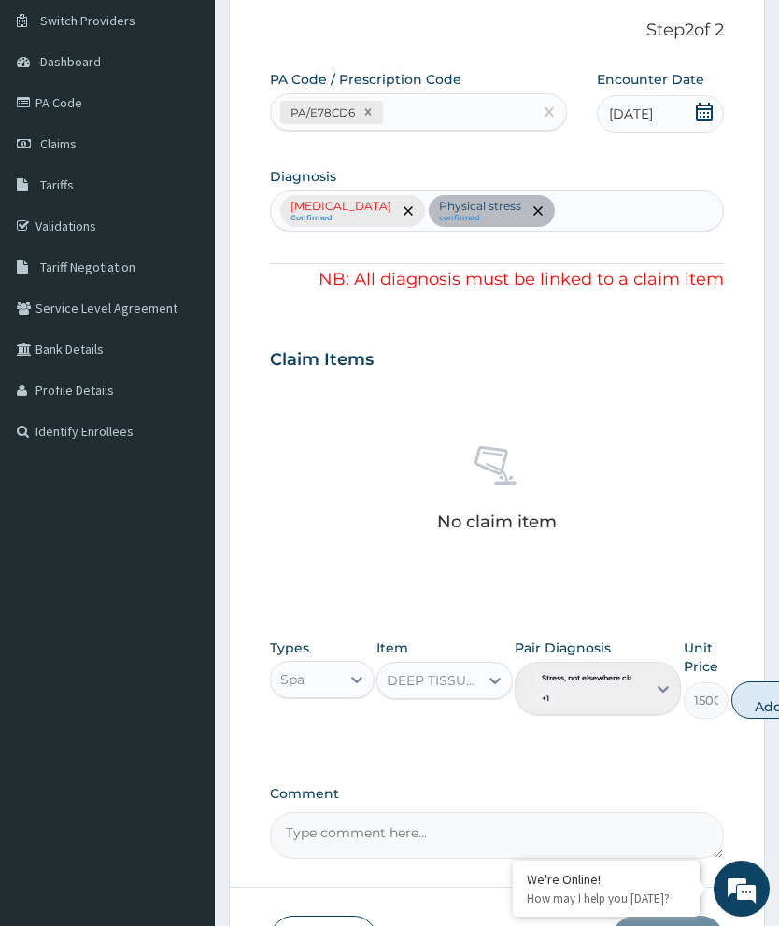
scroll to position [138, 0]
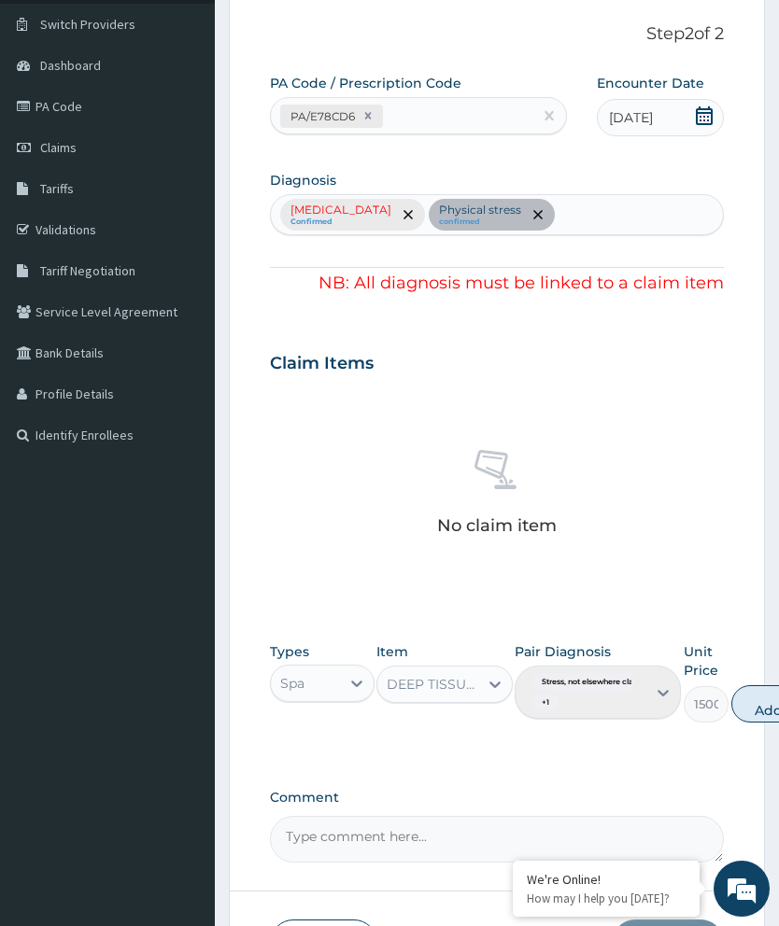
click at [756, 692] on button "Add" at bounding box center [768, 703] width 75 height 37
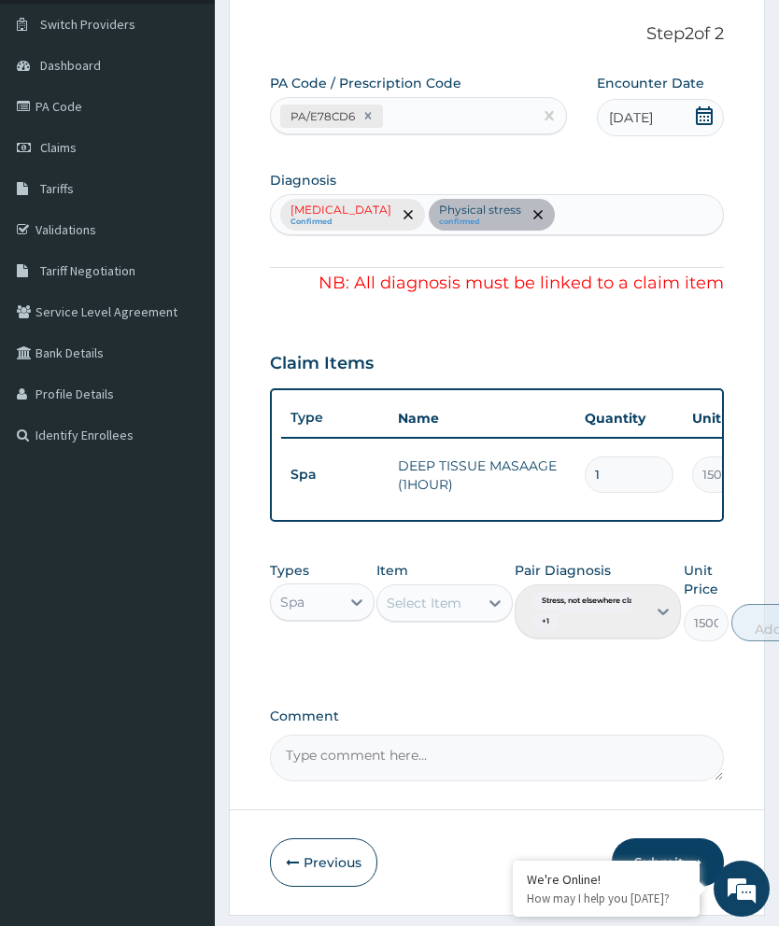
type input "0"
click at [647, 457] on input "1" at bounding box center [629, 475] width 89 height 36
click at [627, 529] on div "PA Code / Prescription Code PA/E78CD6 Encounter Date 02-09-2025 Diagnosis Stres…" at bounding box center [497, 428] width 454 height 708
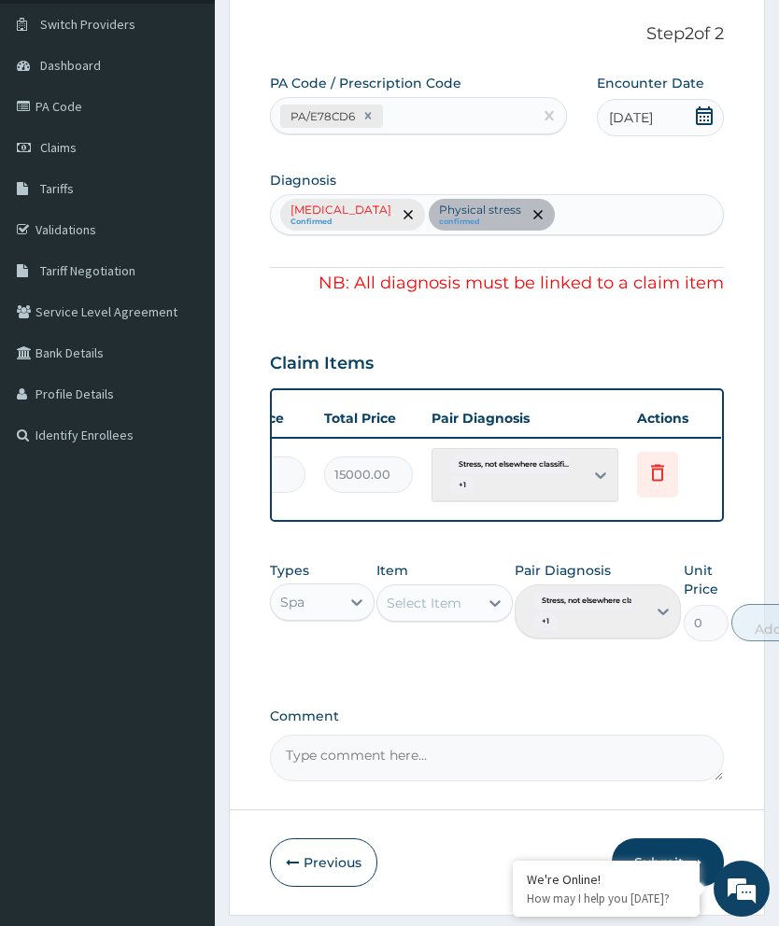
scroll to position [0, 474]
click at [563, 464] on div "Stress, not elsewhere classifi... + 1" at bounding box center [525, 475] width 187 height 54
click at [601, 456] on div "Stress, not elsewhere classifi... + 1" at bounding box center [525, 475] width 187 height 54
click at [510, 463] on div "Stress, not elsewhere classifi... + 1" at bounding box center [525, 475] width 187 height 54
click at [434, 209] on div "Stress, not elsewhere classified Confirmed Physical stress confirmed" at bounding box center [497, 214] width 454 height 41
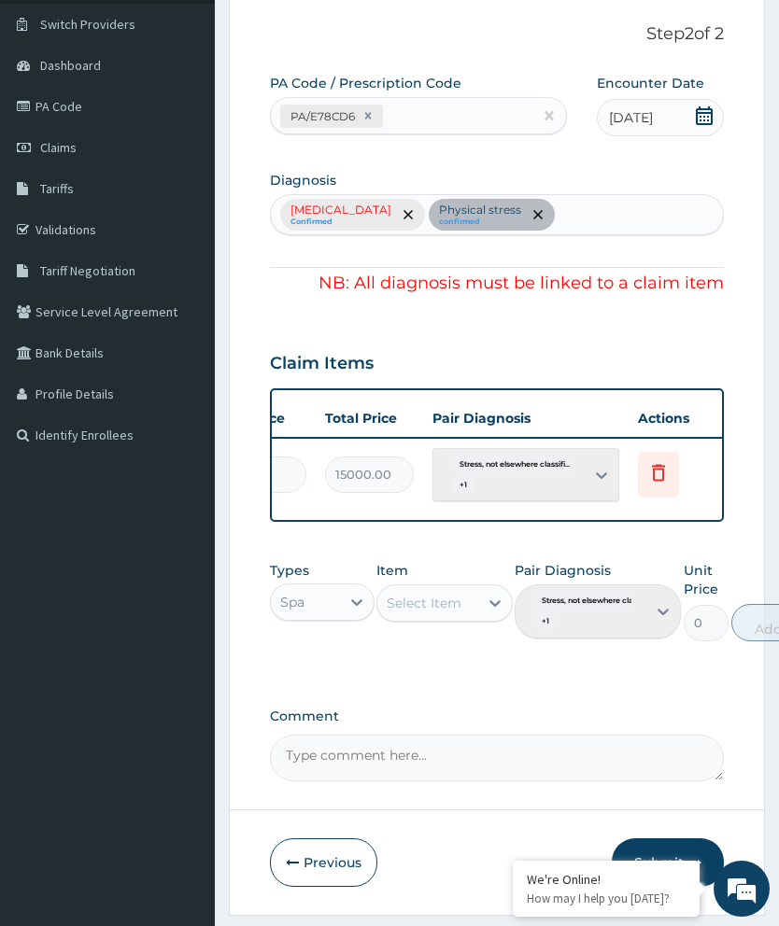
click at [433, 208] on div "Stress, not elsewhere classified Confirmed Physical stress confirmed" at bounding box center [497, 214] width 454 height 41
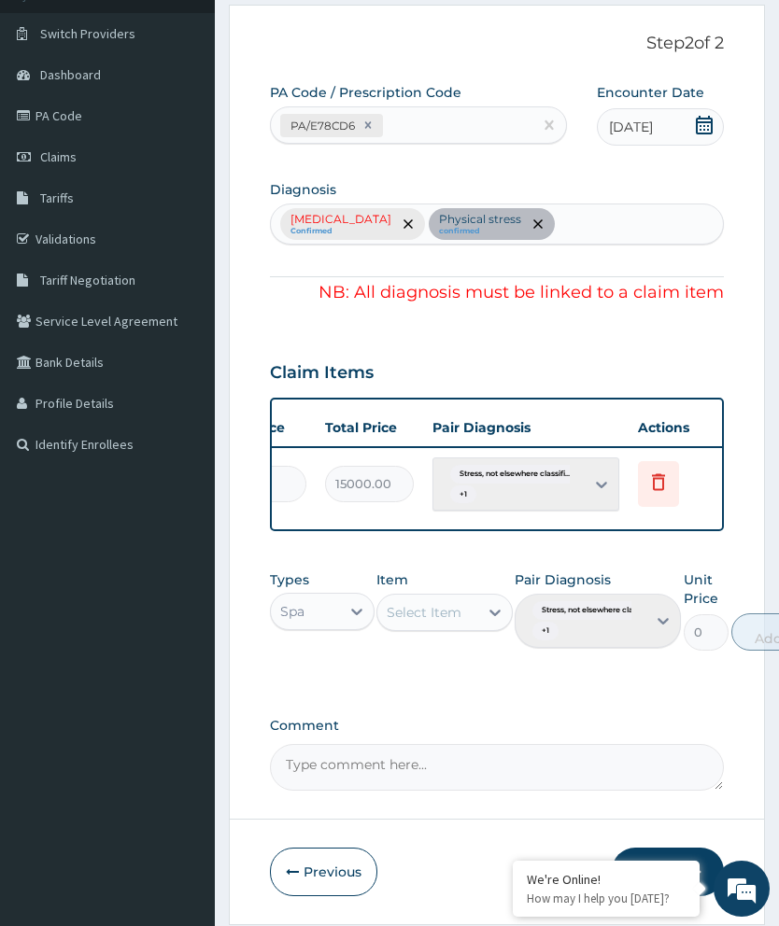
click at [667, 870] on button "Submit" at bounding box center [668, 872] width 112 height 49
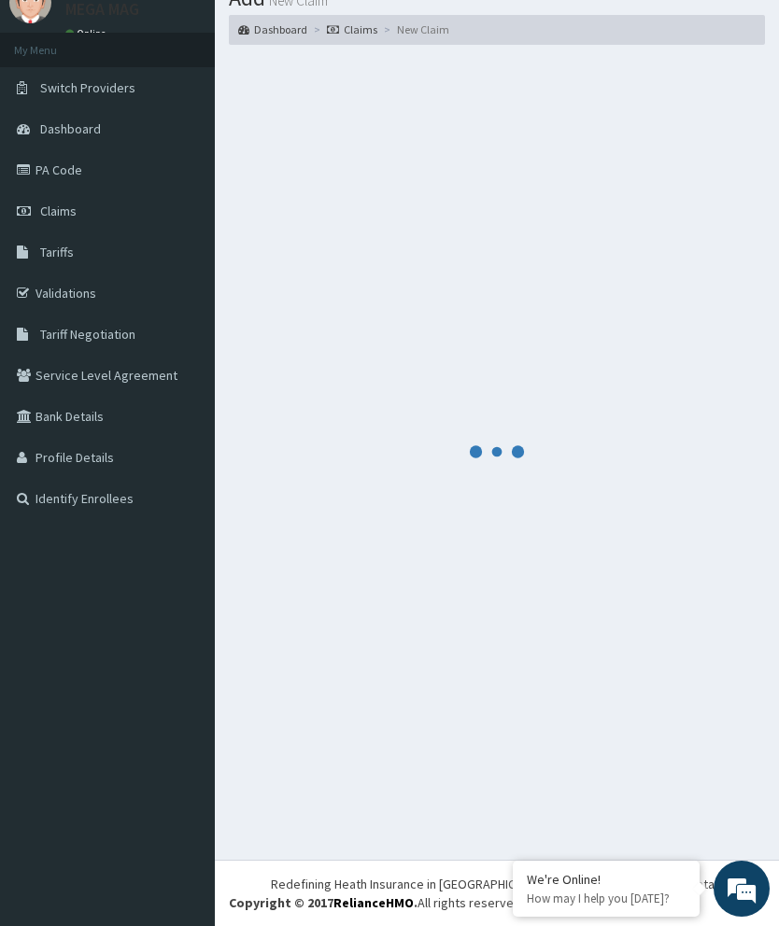
scroll to position [63, 0]
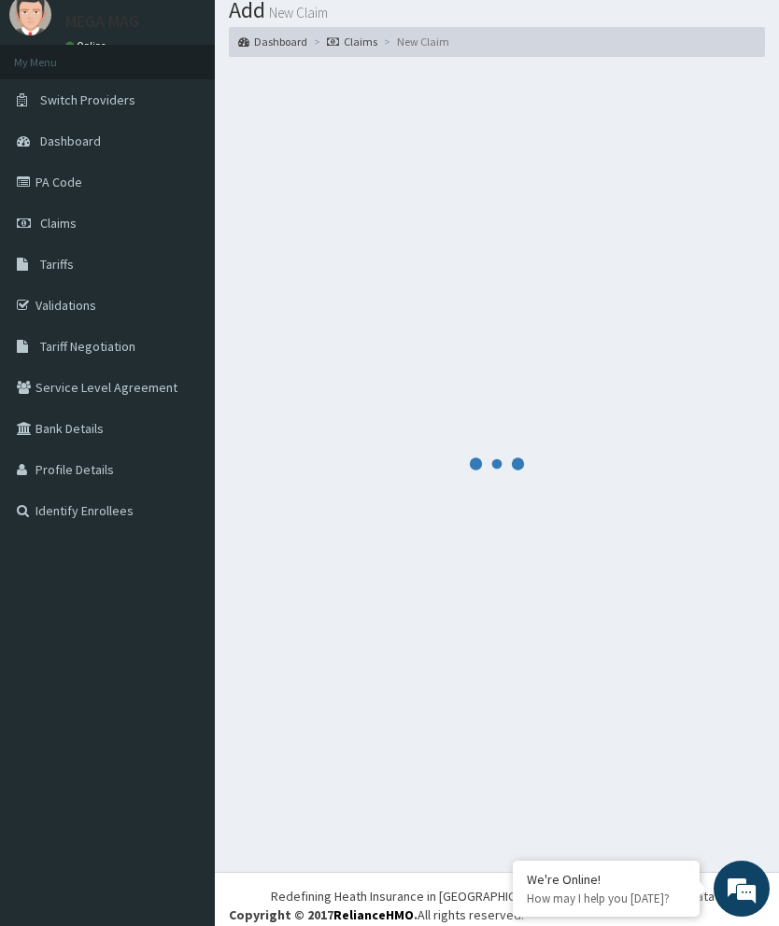
click at [667, 858] on div at bounding box center [497, 464] width 536 height 787
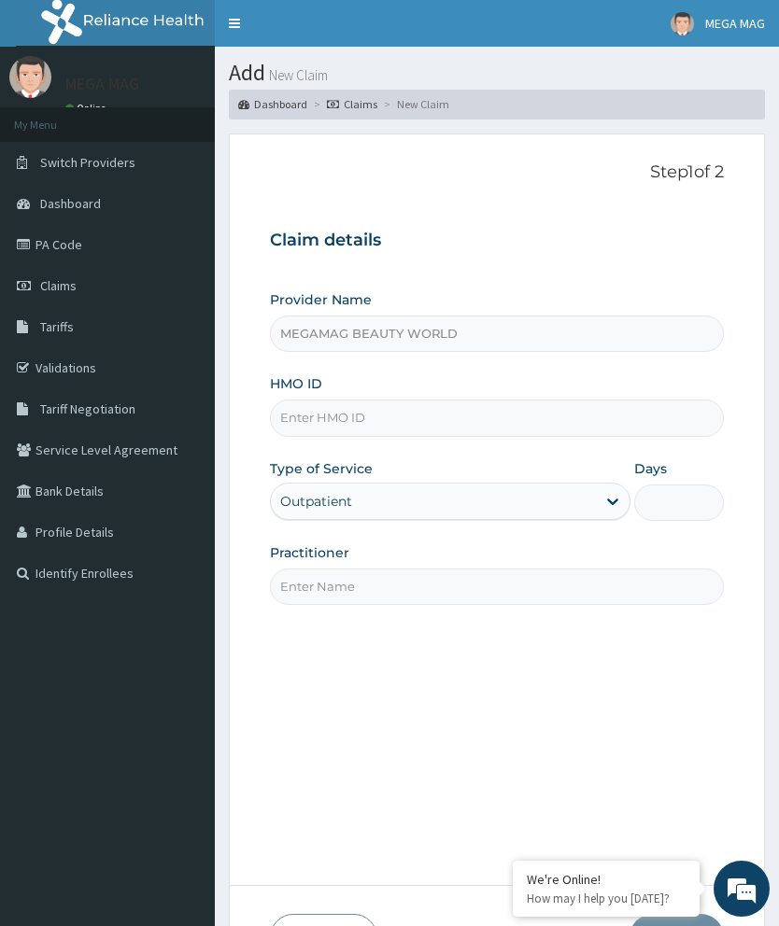
type input "MEGAMAG BEAUTY WORLD"
type input "1"
click at [359, 414] on input "HMO ID" at bounding box center [497, 418] width 454 height 36
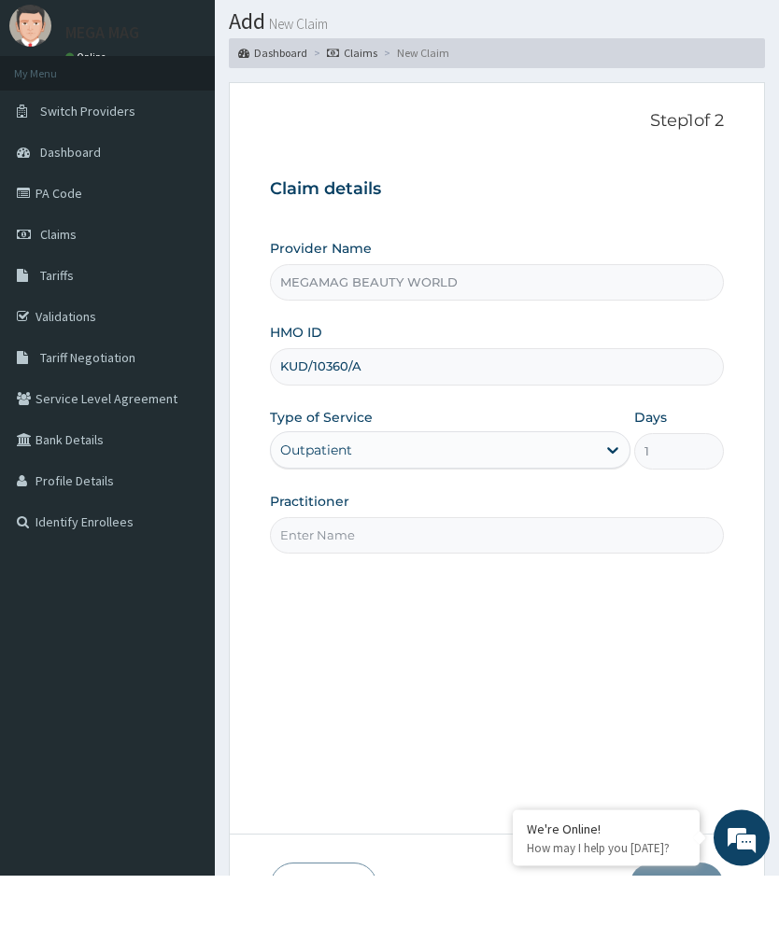
type input "KUD/10360/A"
click at [432, 569] on input "Practitioner" at bounding box center [497, 587] width 454 height 36
type input "Margaret"
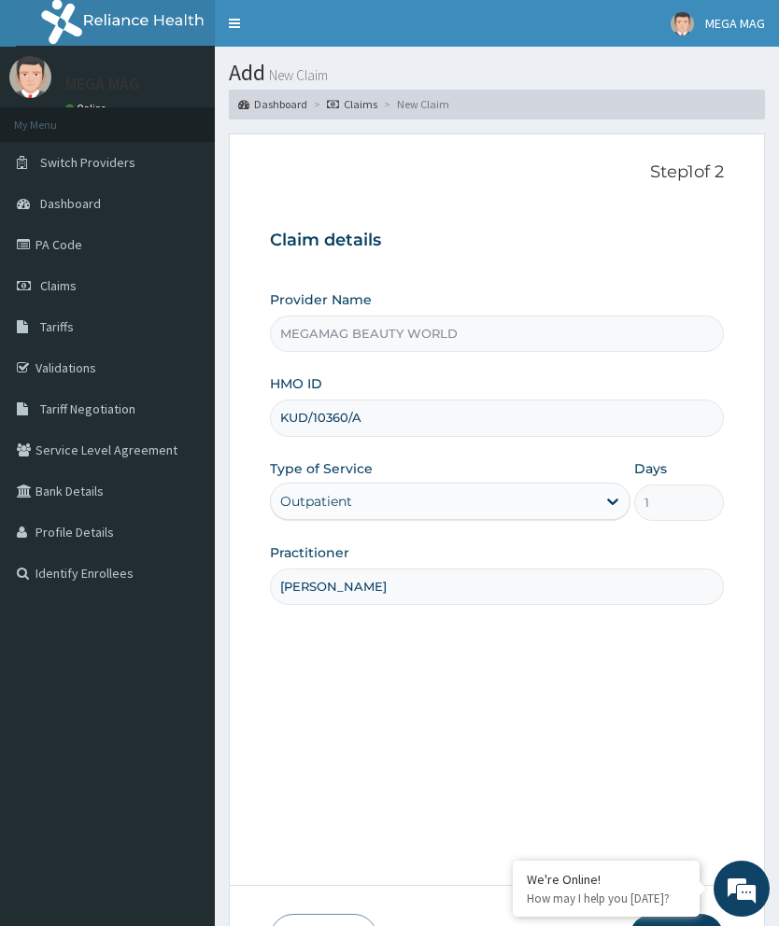
click at [677, 857] on div "Step 1 of 2 Claim details Provider Name MEGAMAG BEAUTY WORLD HMO ID KUD/10360/A…" at bounding box center [497, 509] width 454 height 695
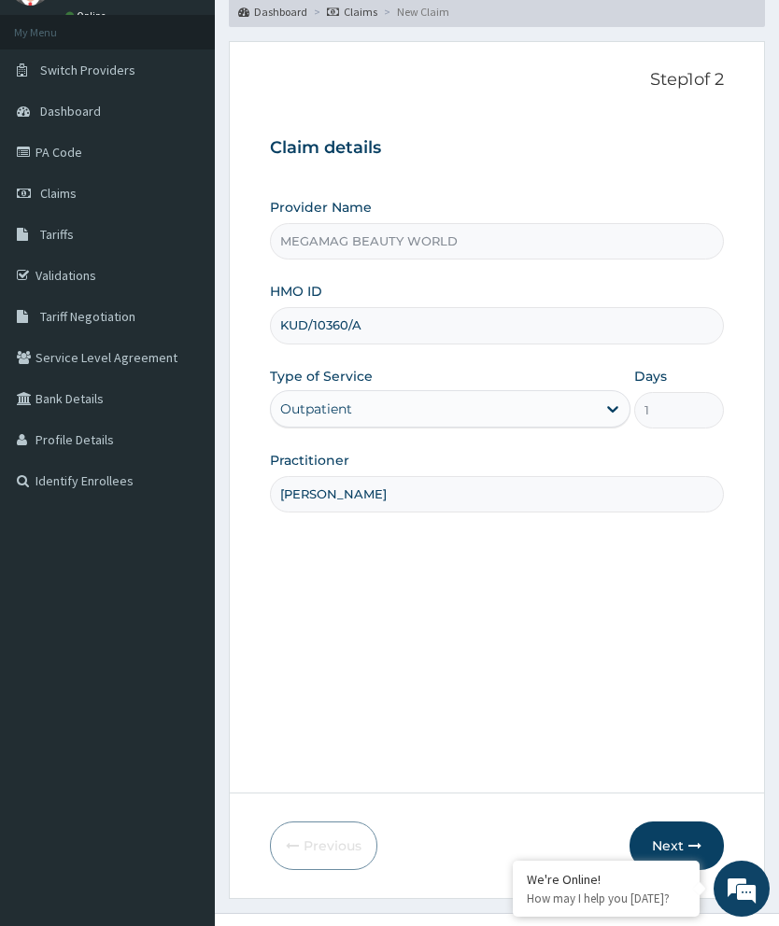
scroll to position [126, 0]
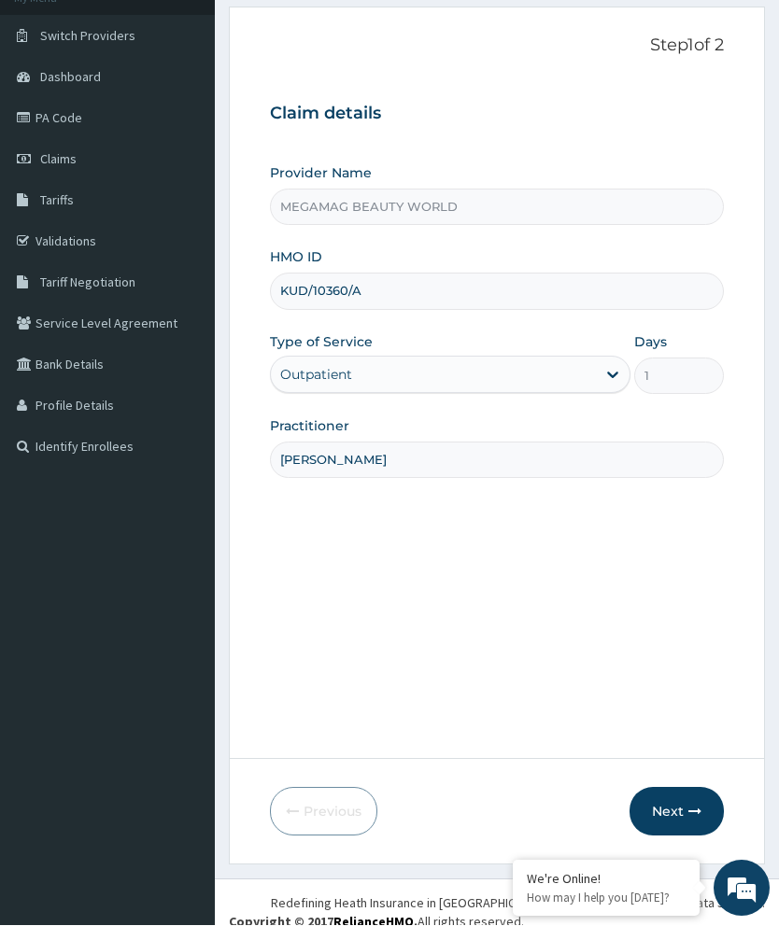
click at [696, 837] on button "Next" at bounding box center [676, 812] width 94 height 49
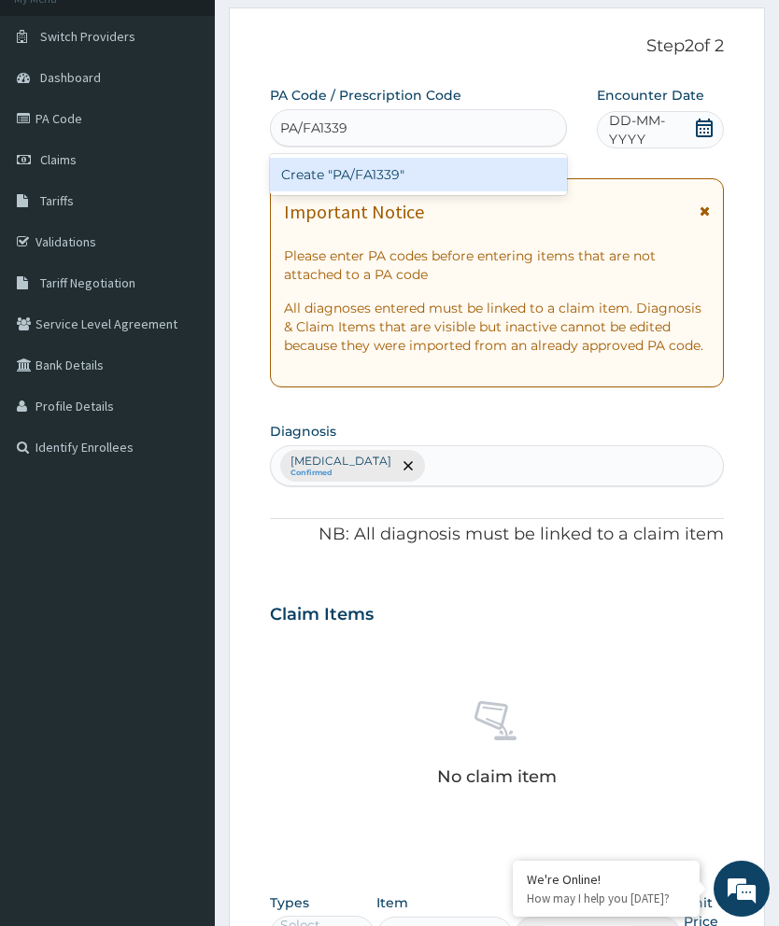
type input "PA/FA1339"
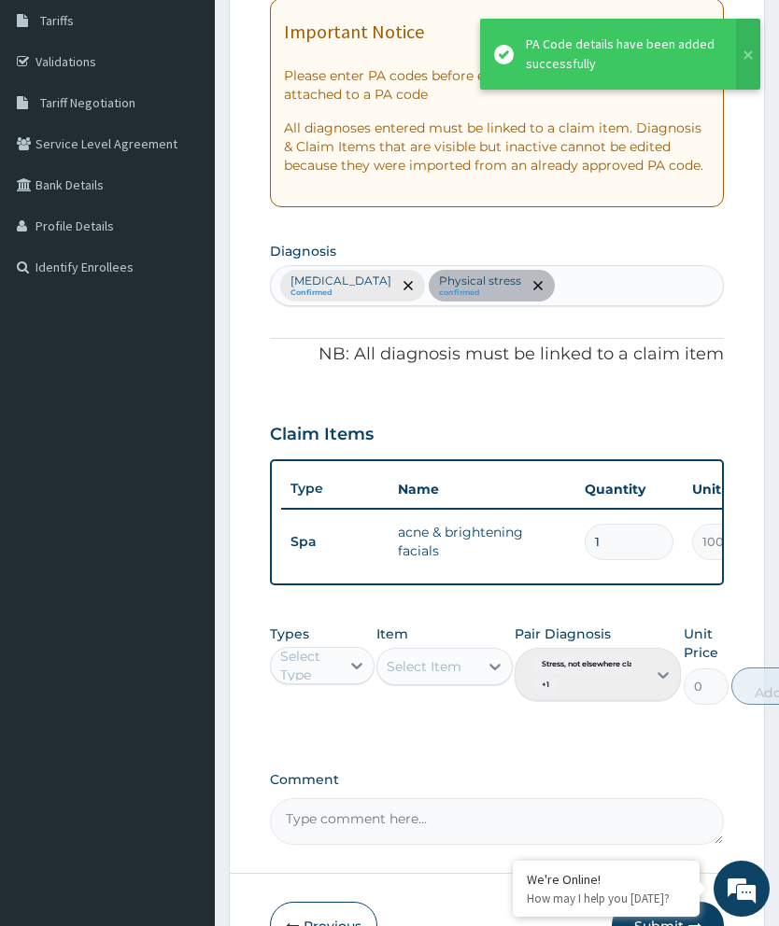
scroll to position [361, 0]
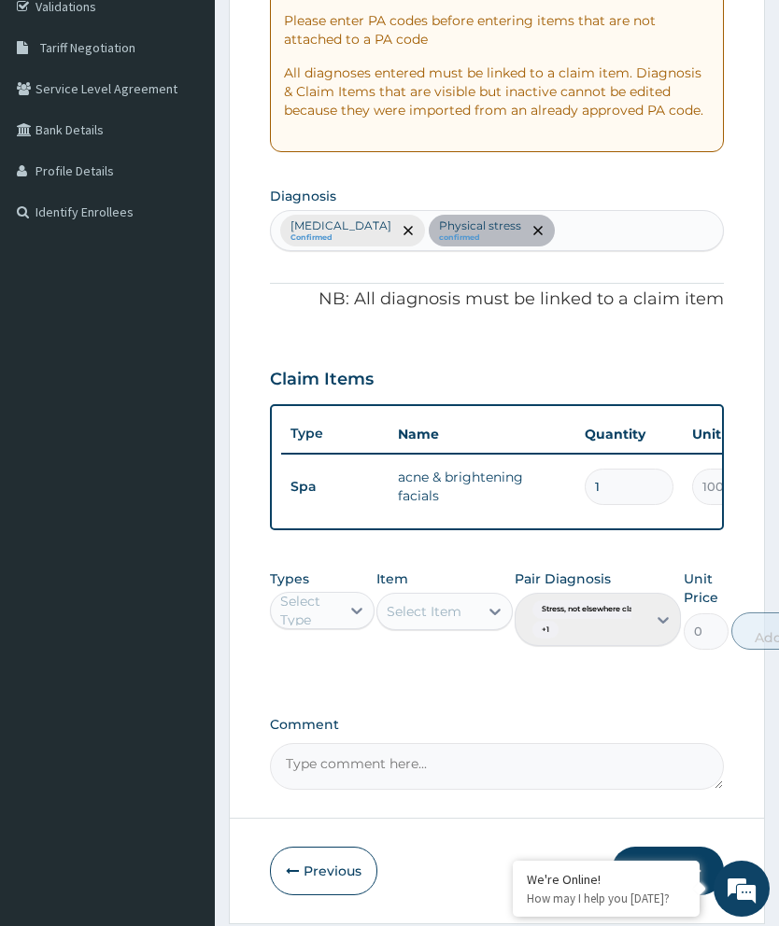
click at [675, 867] on button "Submit" at bounding box center [668, 871] width 112 height 49
click at [670, 863] on button "Submit" at bounding box center [668, 871] width 112 height 49
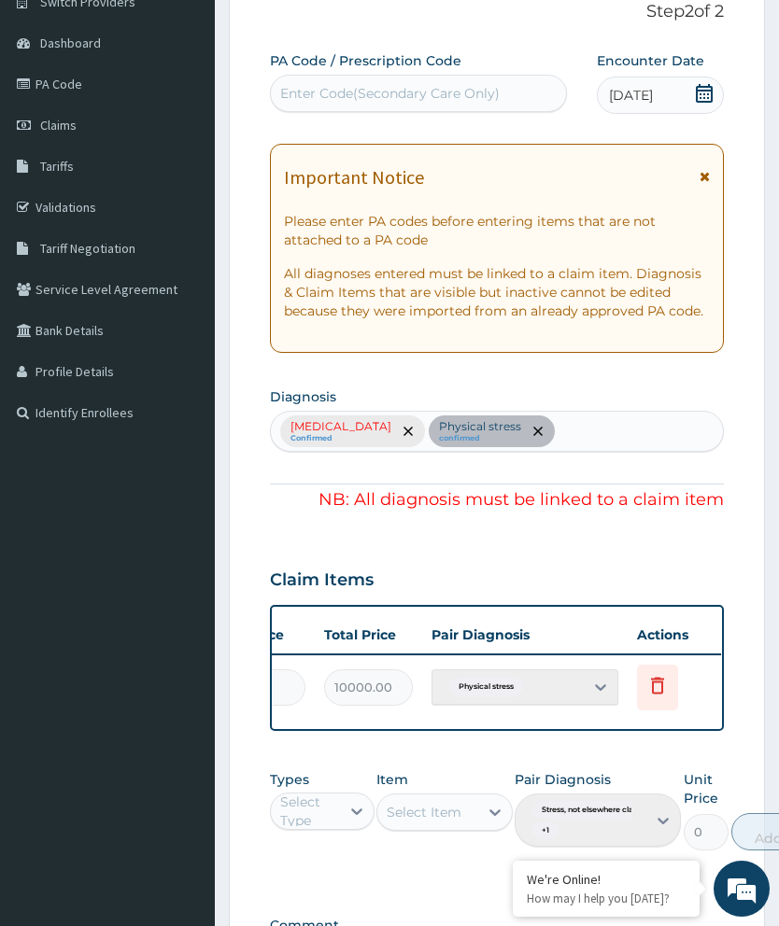
scroll to position [0, 474]
click at [600, 674] on div "Physical stress" at bounding box center [525, 687] width 187 height 35
click at [562, 670] on div "Physical stress" at bounding box center [525, 687] width 187 height 35
click at [547, 676] on div "Physical stress" at bounding box center [525, 687] width 187 height 35
click at [596, 670] on div "Physical stress" at bounding box center [525, 687] width 187 height 35
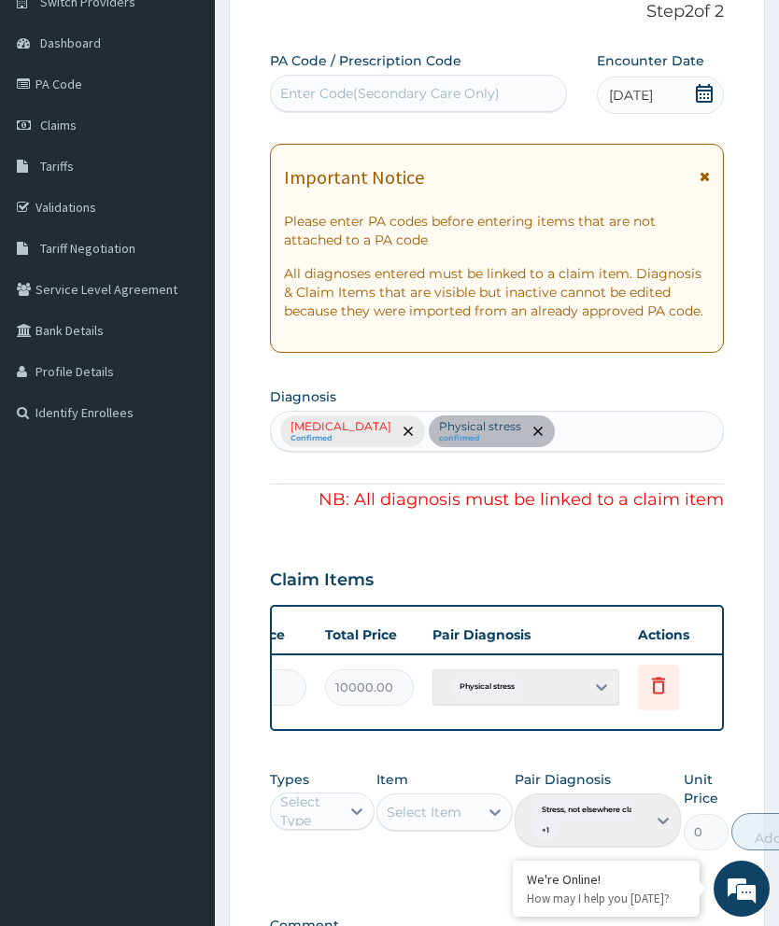
click at [587, 676] on div "Physical stress" at bounding box center [525, 687] width 187 height 35
click at [680, 628] on span "Delete" at bounding box center [660, 642] width 71 height 28
click at [659, 634] on span "Delete" at bounding box center [660, 642] width 71 height 28
click at [676, 629] on span "Delete" at bounding box center [660, 642] width 71 height 28
click at [673, 638] on span "Delete" at bounding box center [660, 642] width 71 height 28
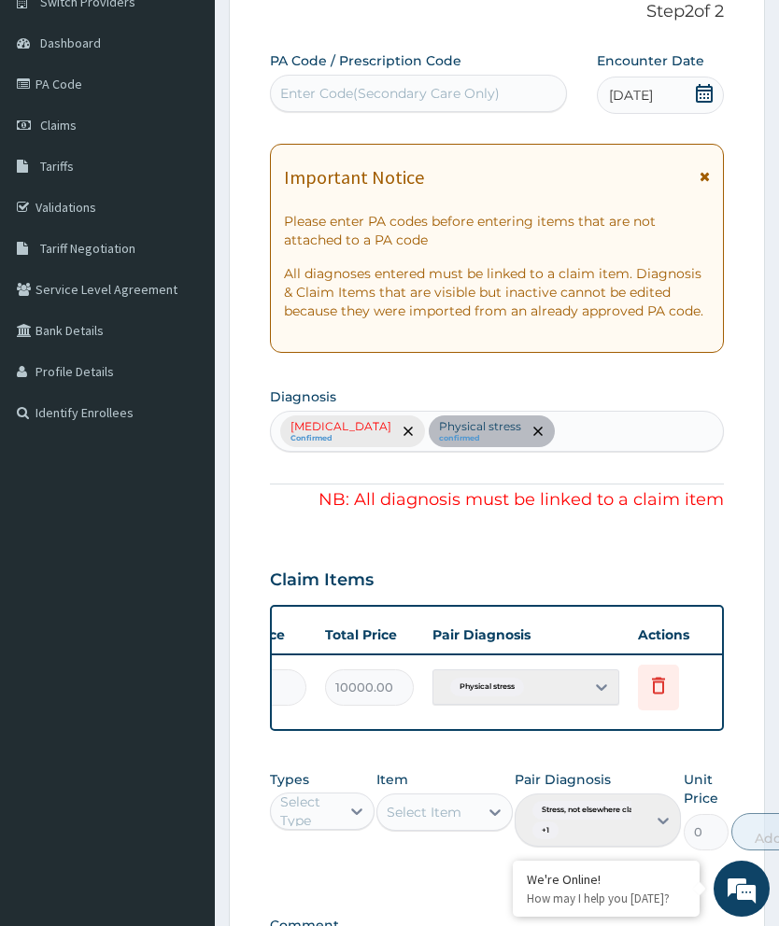
click at [668, 628] on span "Delete" at bounding box center [660, 642] width 71 height 28
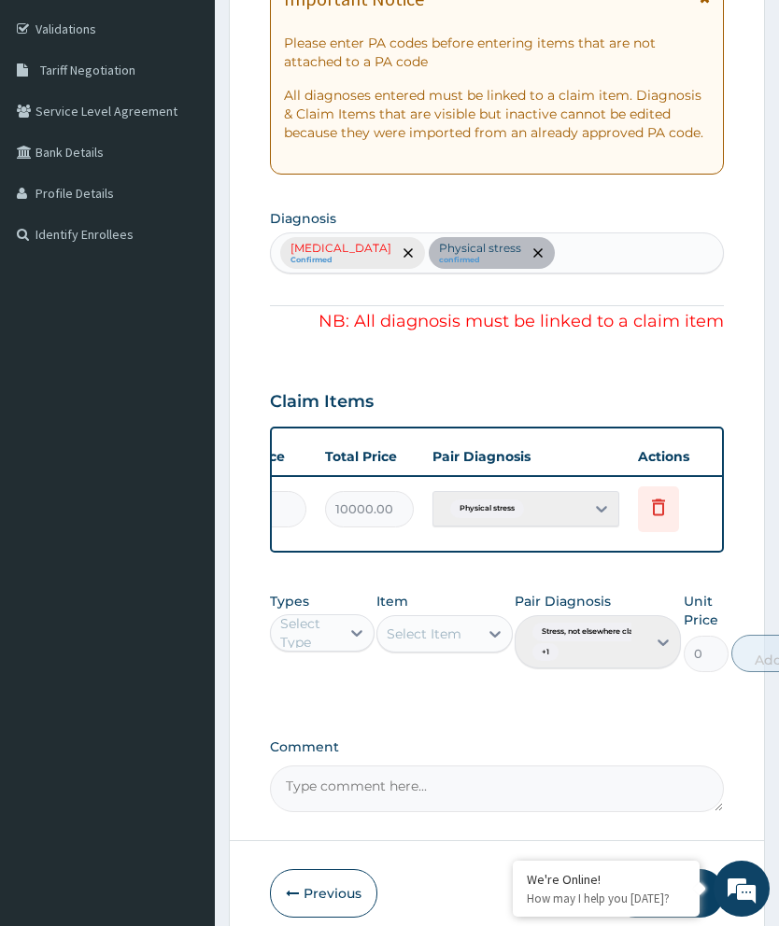
click at [660, 499] on icon at bounding box center [658, 507] width 13 height 17
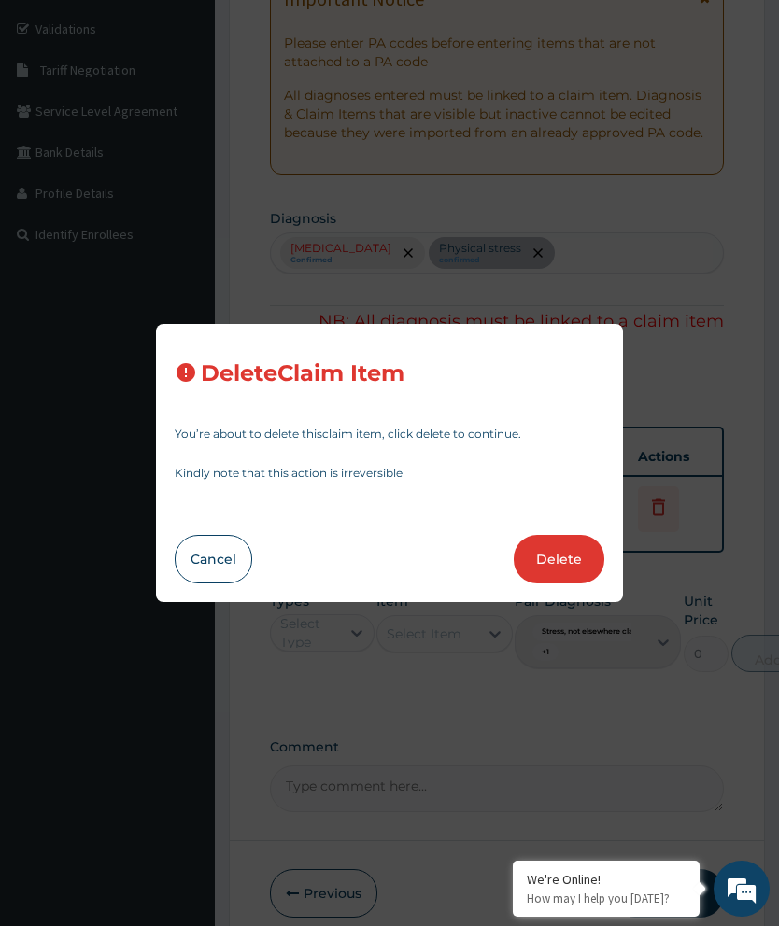
click at [565, 584] on button "Delete" at bounding box center [559, 559] width 91 height 49
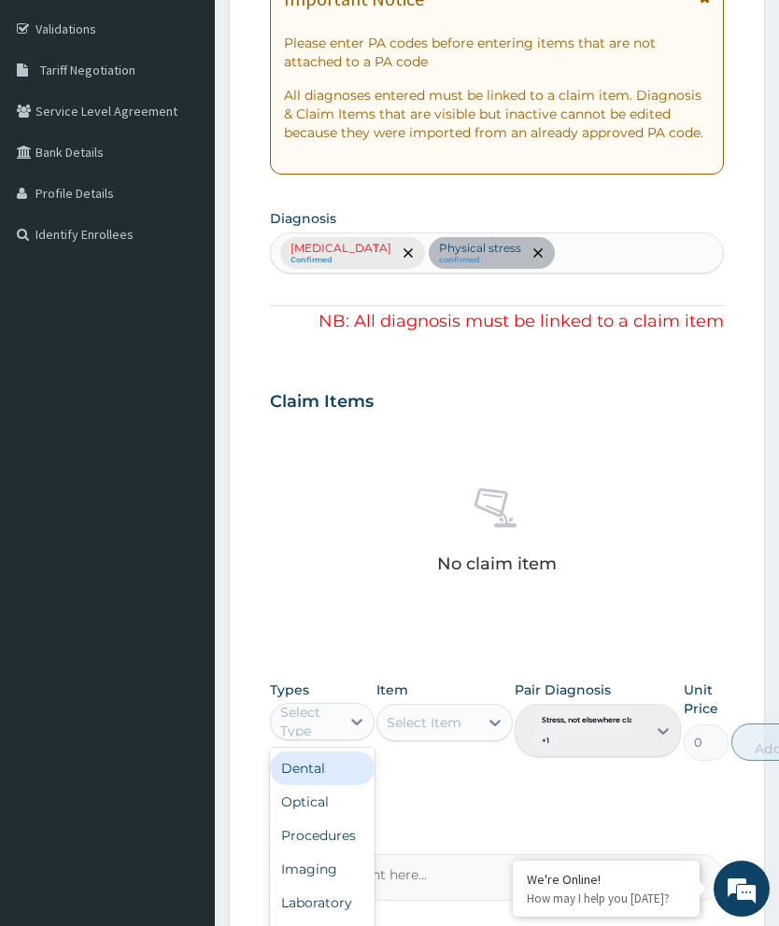
scroll to position [454, 0]
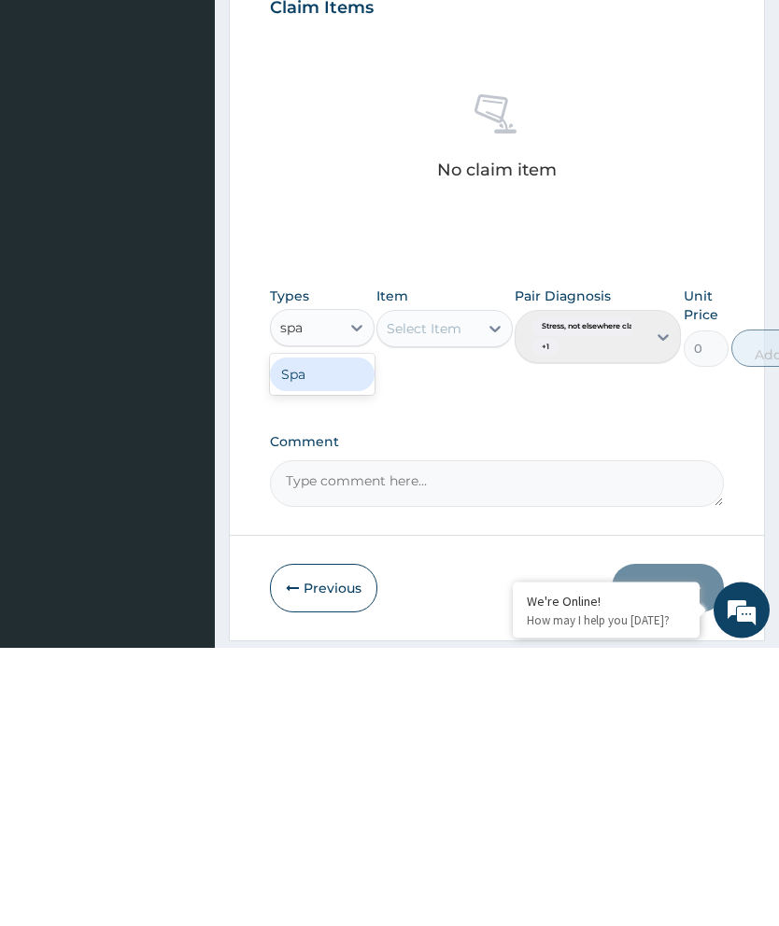
click at [332, 637] on div "Spa" at bounding box center [322, 654] width 105 height 34
type input "spa"
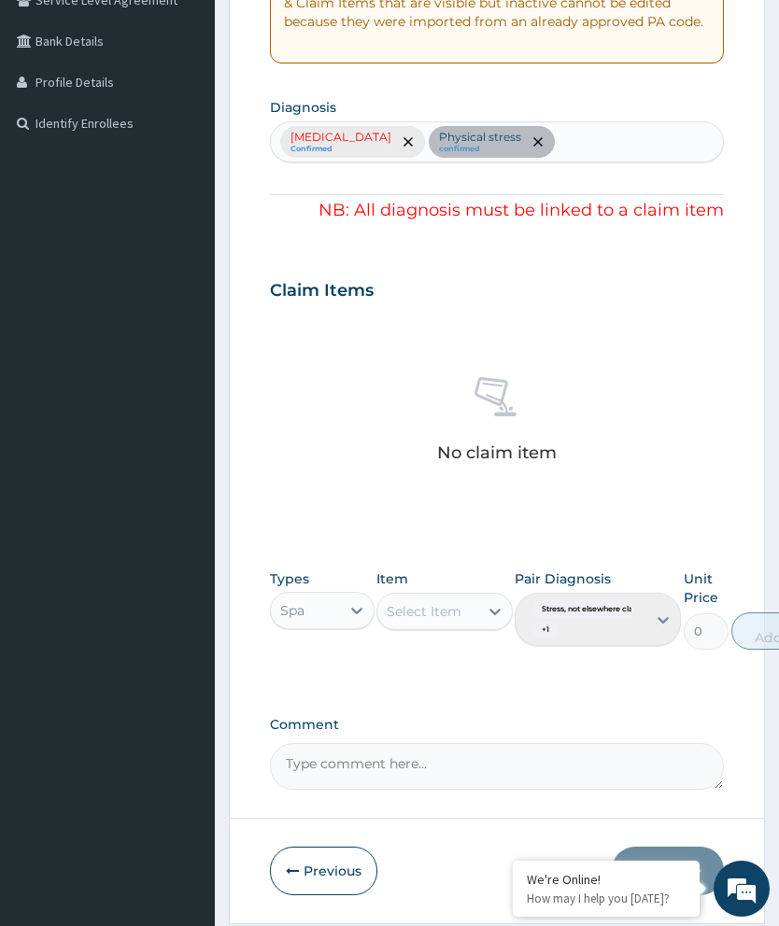
scroll to position [455, 0]
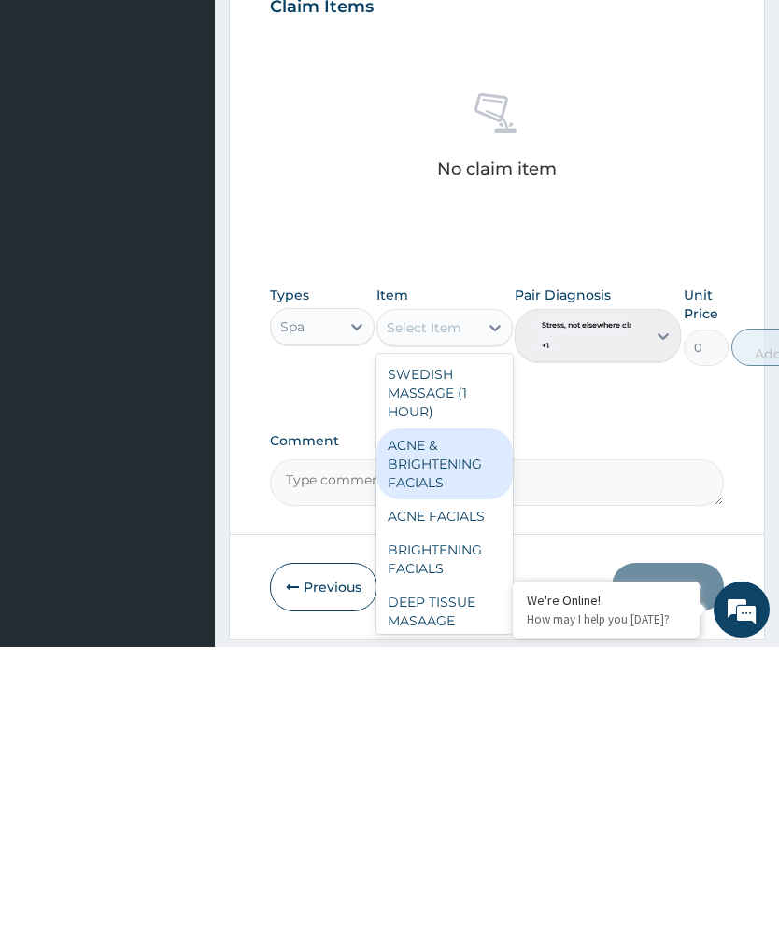
click at [462, 708] on div "ACNE & BRIGHTENING FACIALS" at bounding box center [444, 743] width 136 height 71
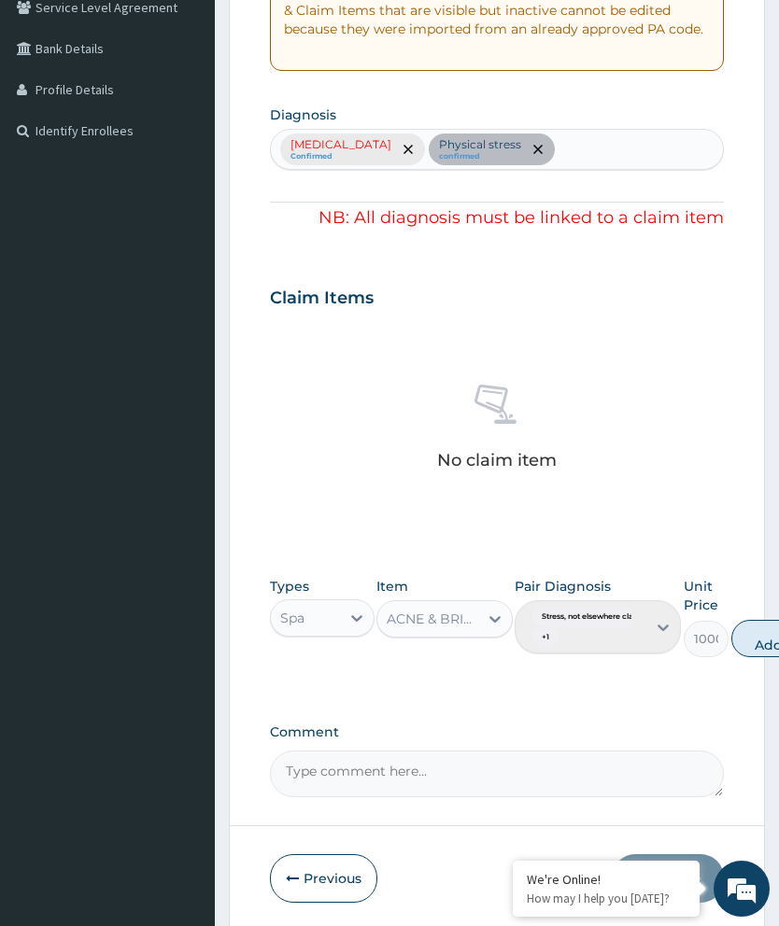
scroll to position [436, 0]
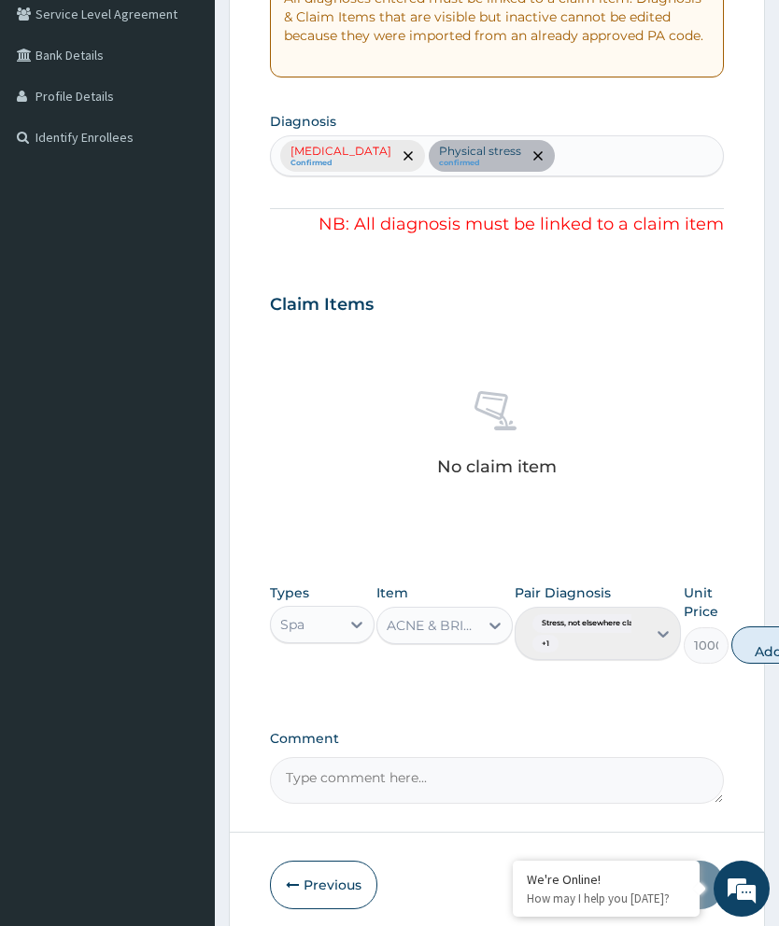
click at [754, 628] on button "Add" at bounding box center [768, 645] width 75 height 37
type input "0"
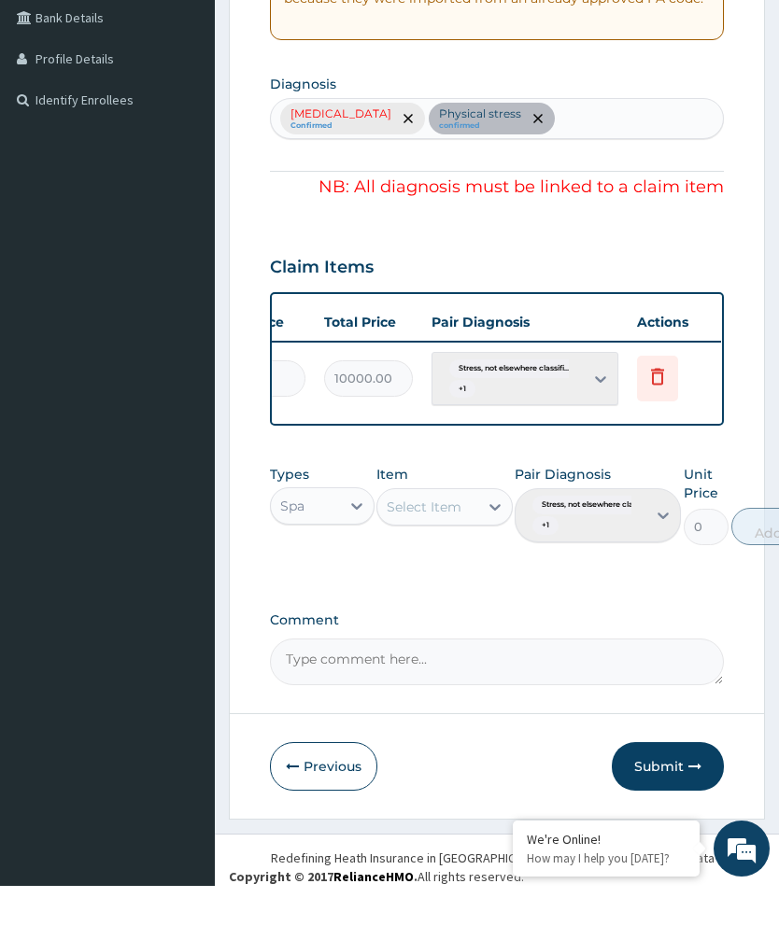
scroll to position [0, 474]
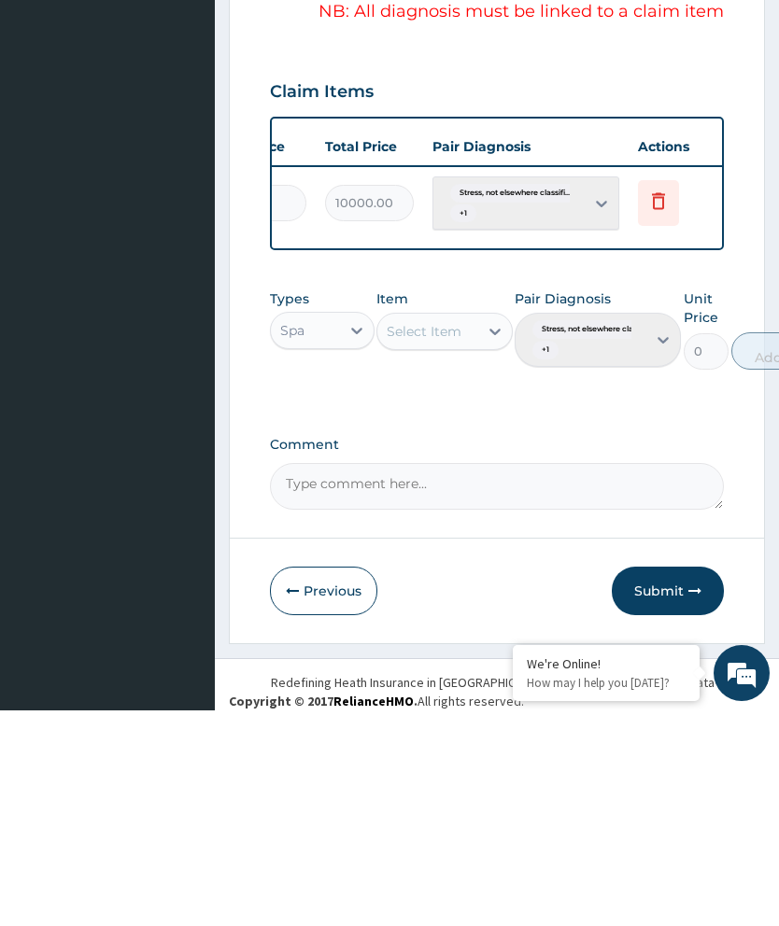
click at [682, 783] on button "Submit" at bounding box center [668, 807] width 112 height 49
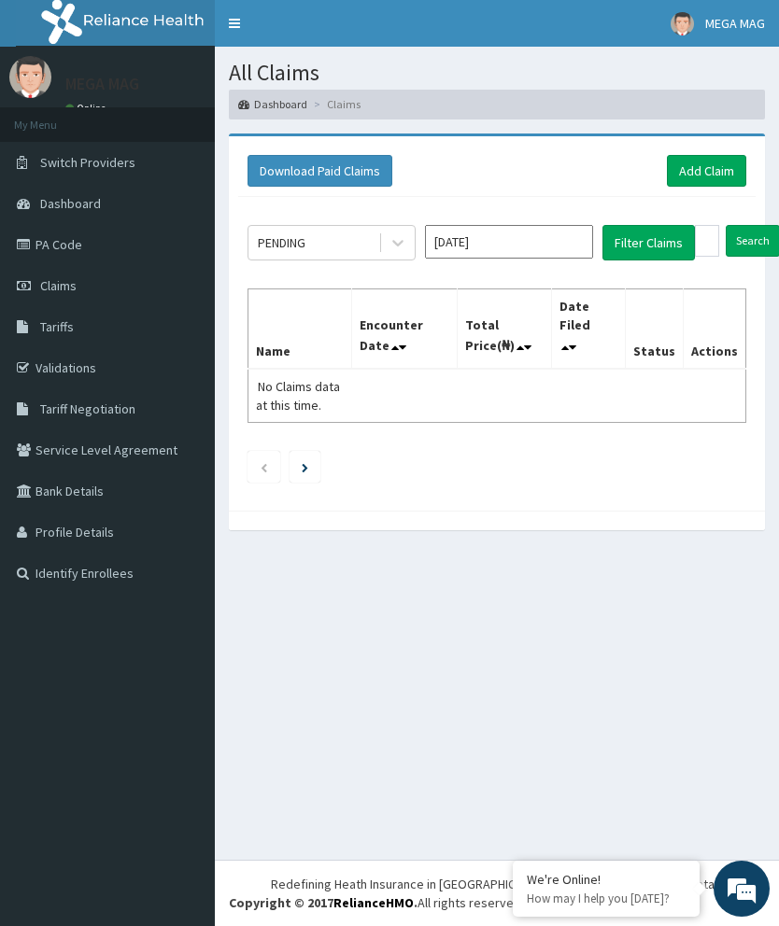
click at [716, 179] on link "Add Claim" at bounding box center [706, 171] width 79 height 32
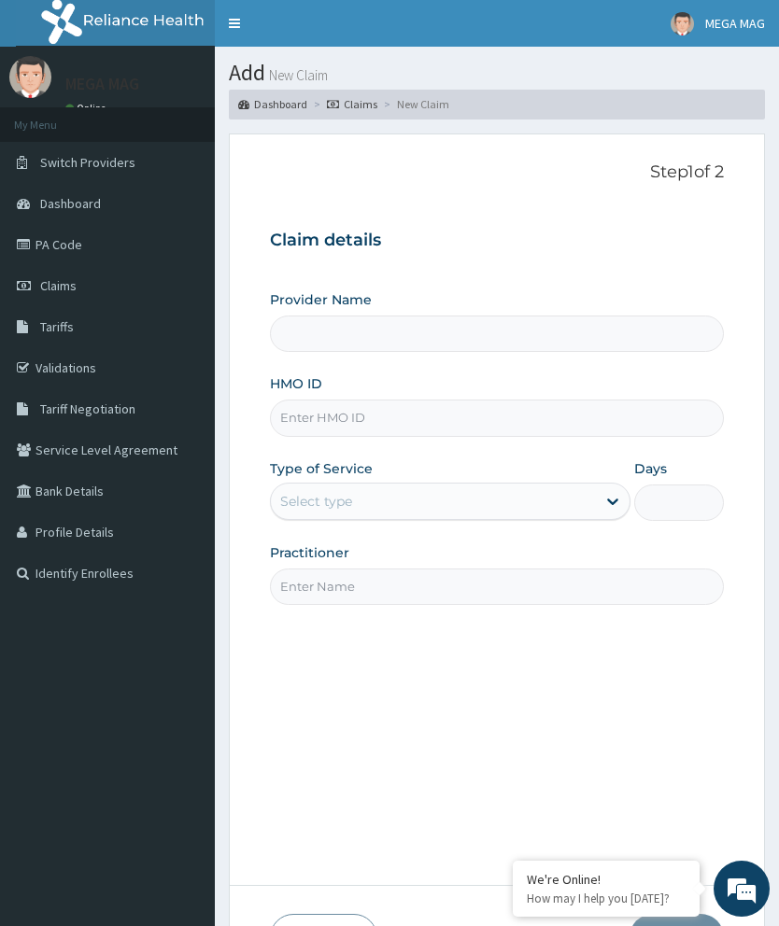
scroll to position [2, 0]
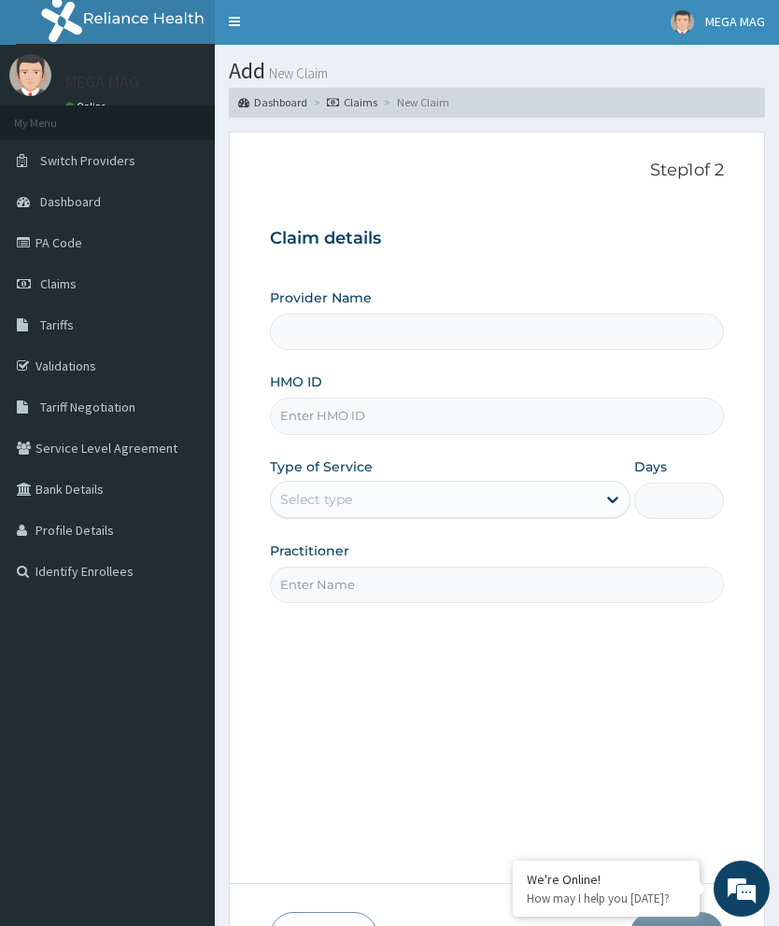
type input "MEGAMAG BEAUTY WORLD"
type input "1"
click at [377, 423] on input "HMO ID" at bounding box center [497, 416] width 454 height 36
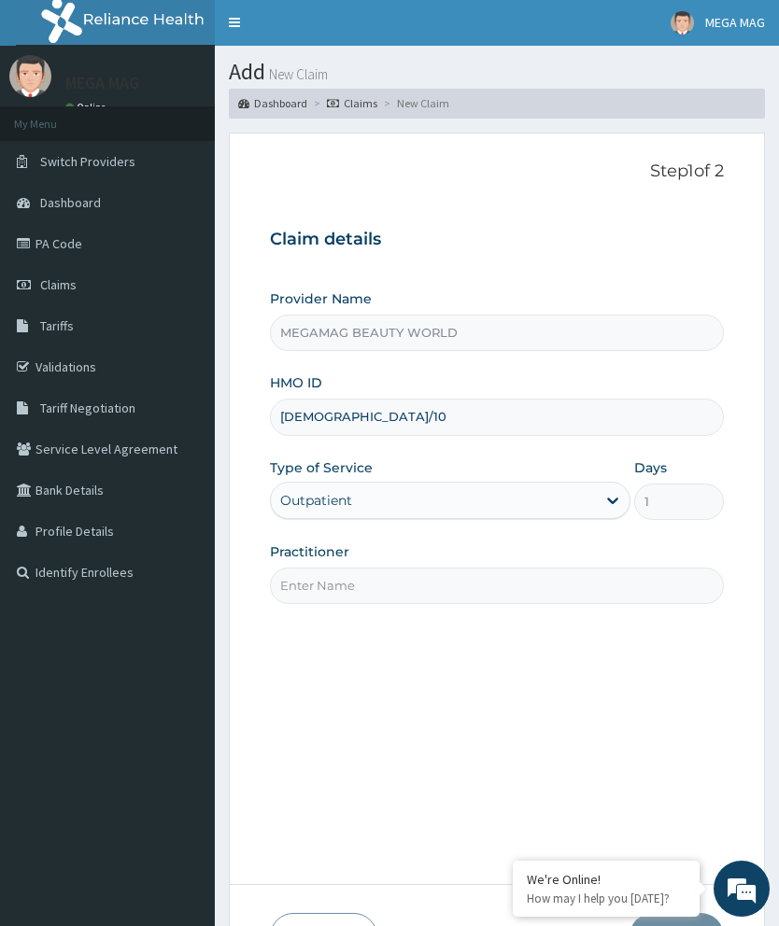
scroll to position [0, 0]
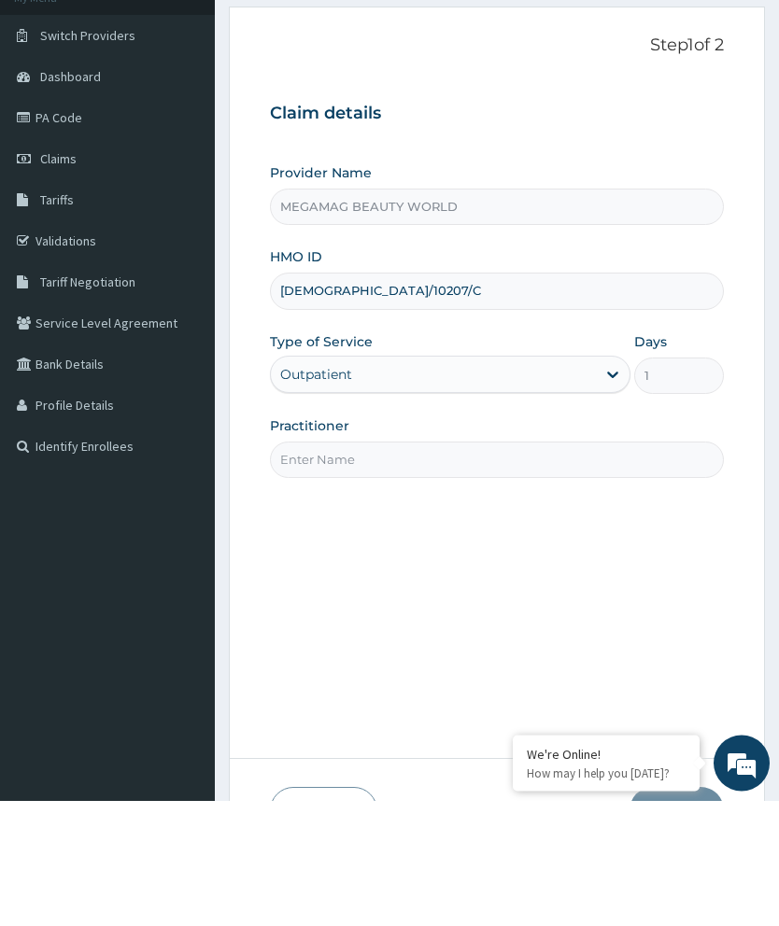
type input "[DEMOGRAPHIC_DATA]/10207/C"
click at [612, 568] on input "Practitioner" at bounding box center [497, 586] width 454 height 36
type input "[PERSON_NAME]"
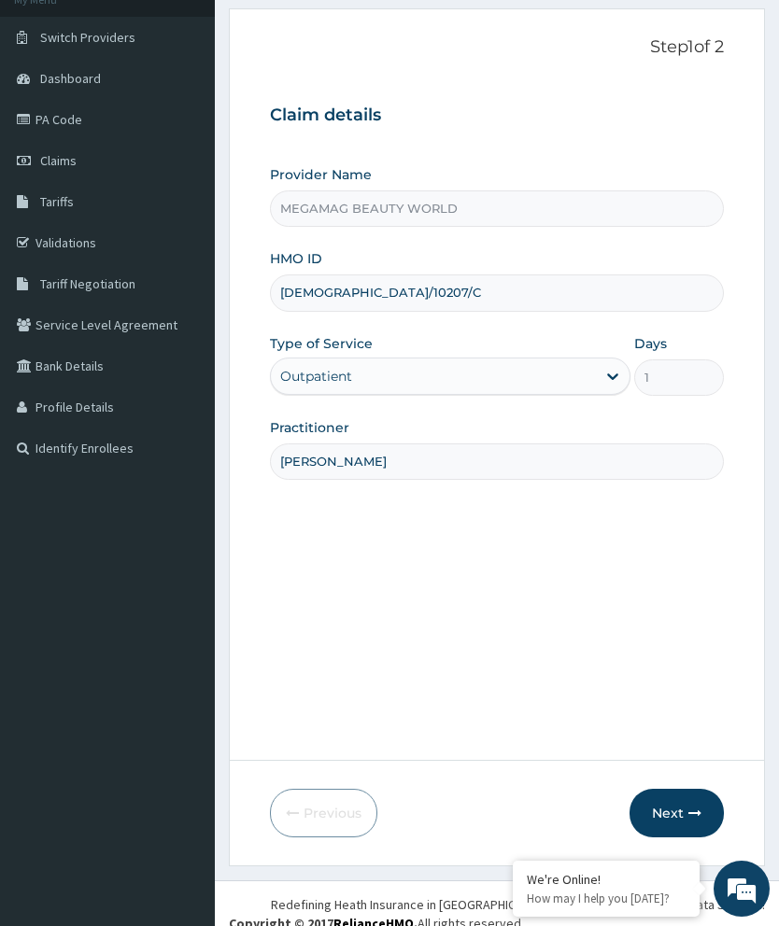
click at [690, 838] on button "Next" at bounding box center [676, 813] width 94 height 49
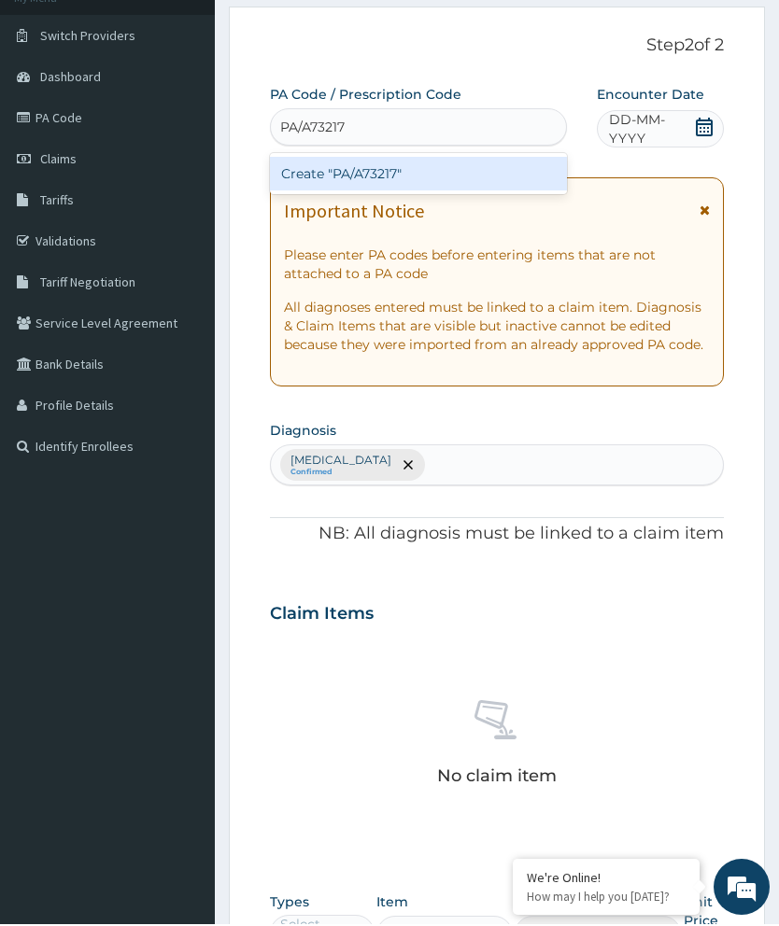
click at [499, 183] on div "Create "PA/A73217"" at bounding box center [418, 176] width 297 height 34
type input "PA/A73217"
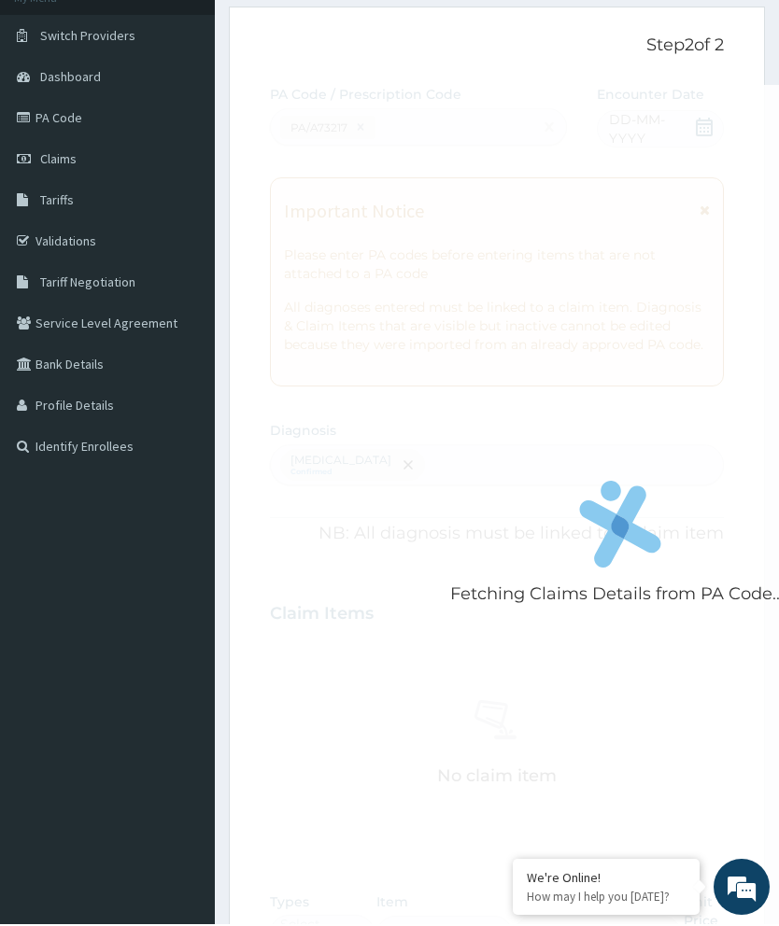
scroll to position [127, 0]
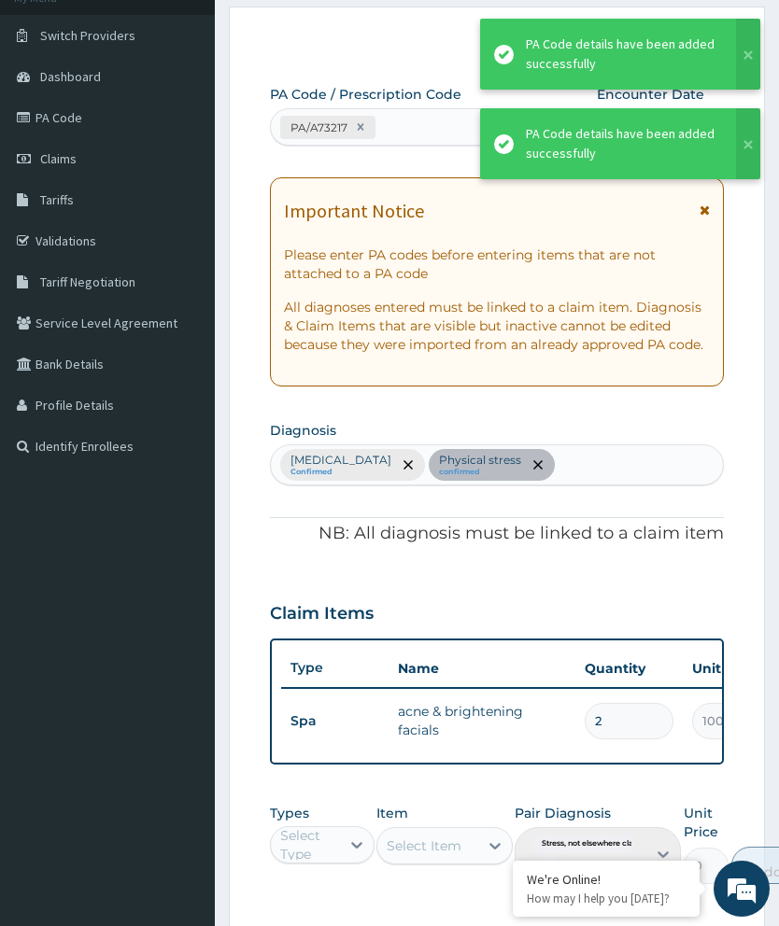
click at [639, 706] on input "2" at bounding box center [629, 721] width 89 height 36
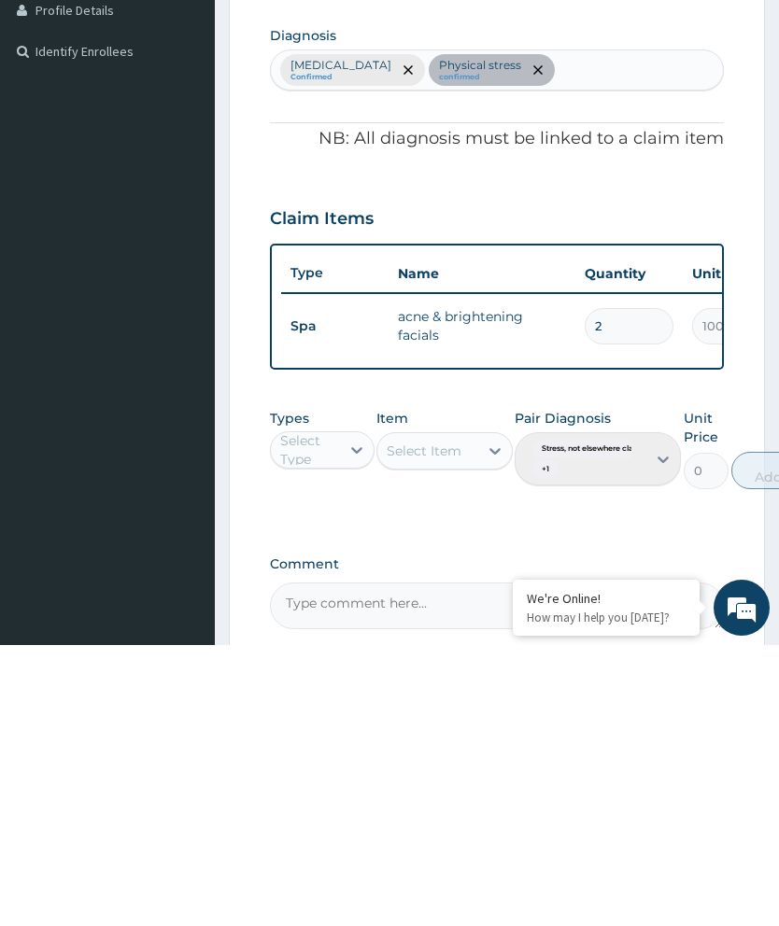
click at [640, 589] on input "2" at bounding box center [629, 607] width 89 height 36
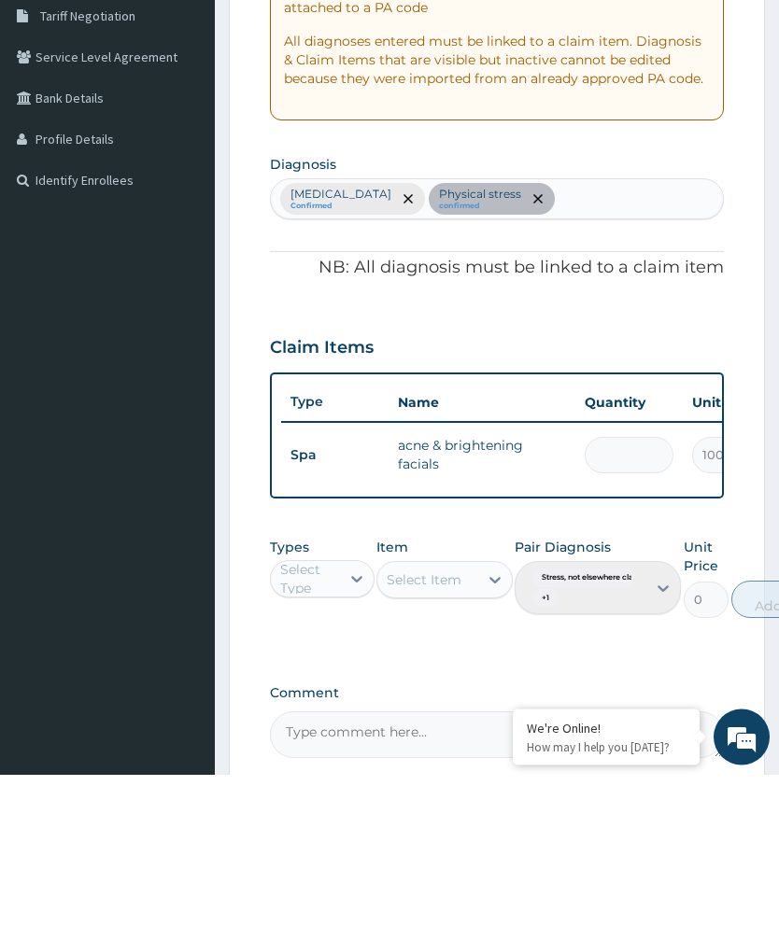
type input "0.00"
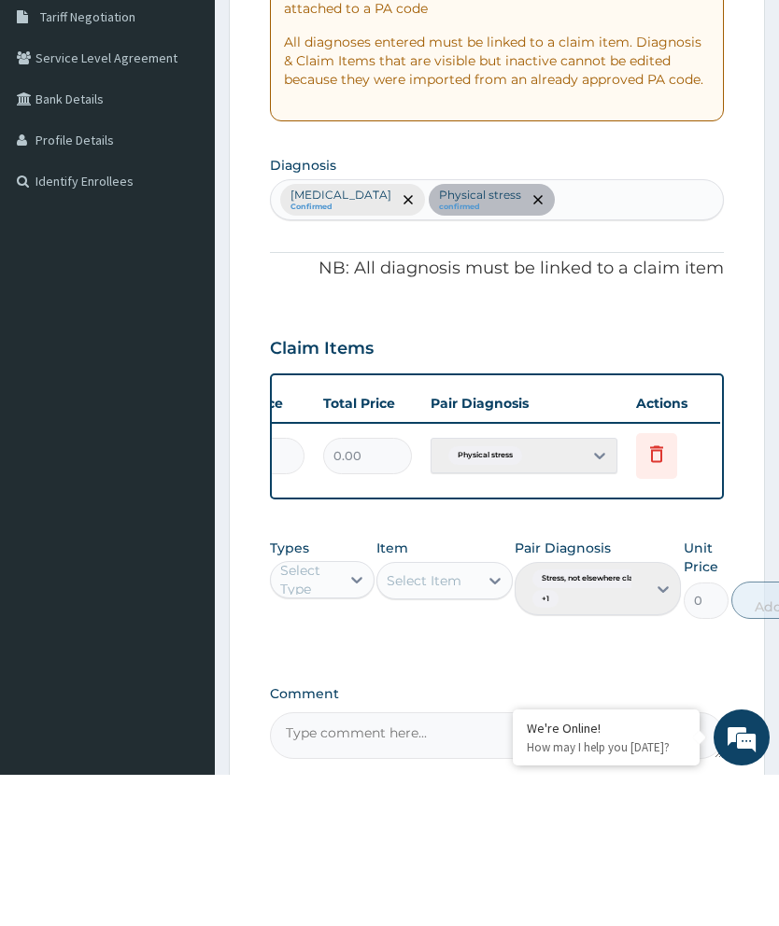
scroll to position [0, 474]
click at [651, 594] on icon at bounding box center [658, 605] width 22 height 22
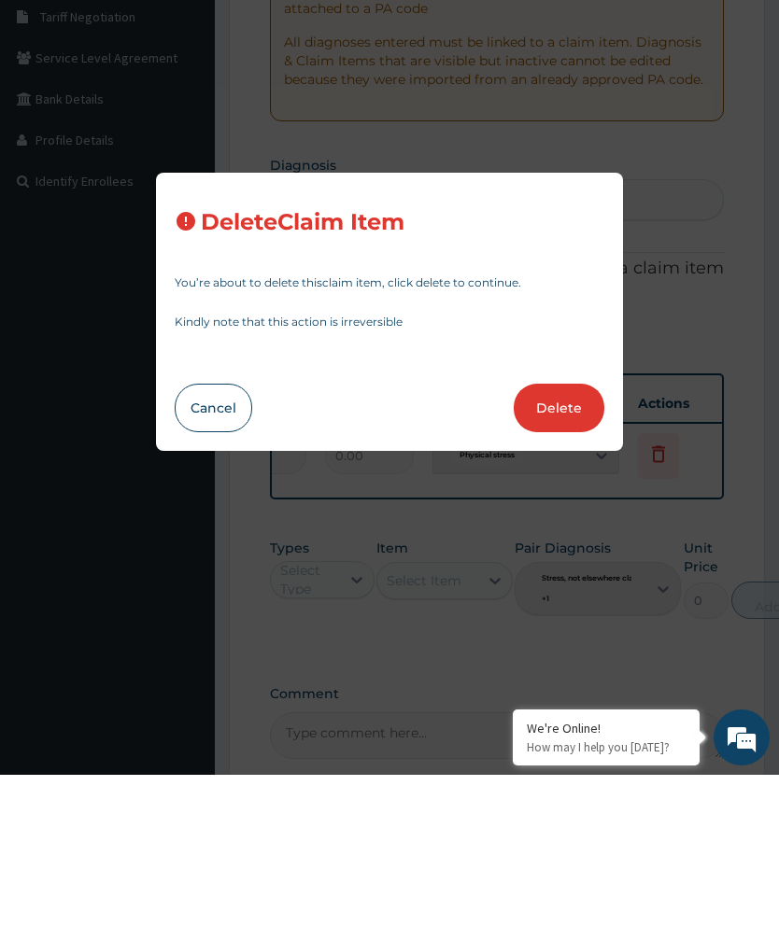
scroll to position [361, 0]
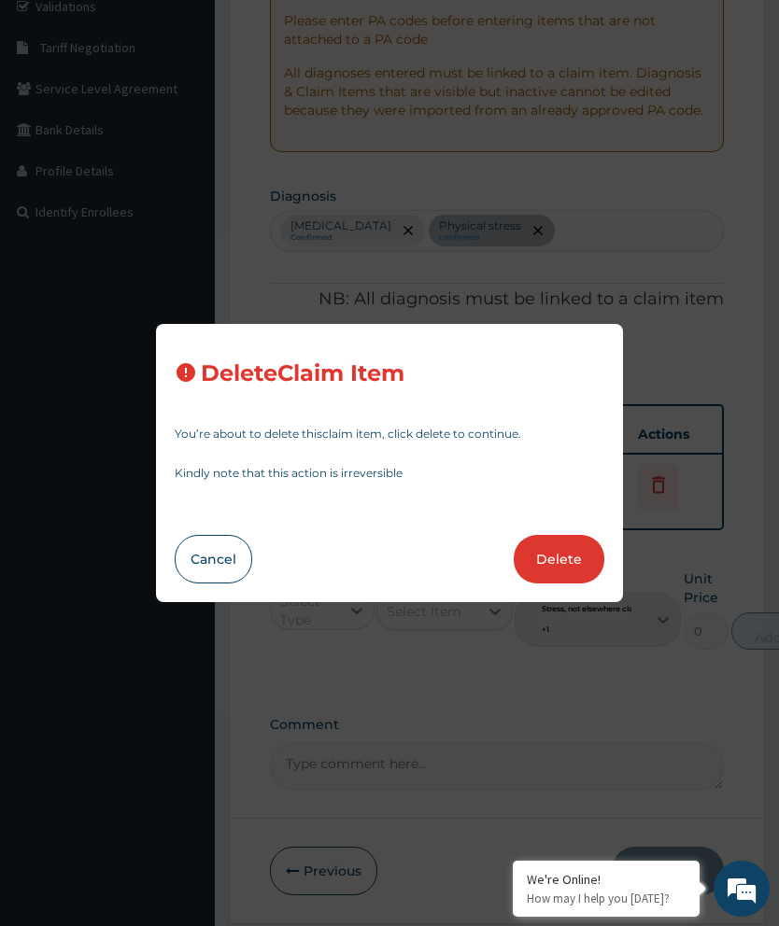
click at [563, 584] on button "Delete" at bounding box center [559, 559] width 91 height 49
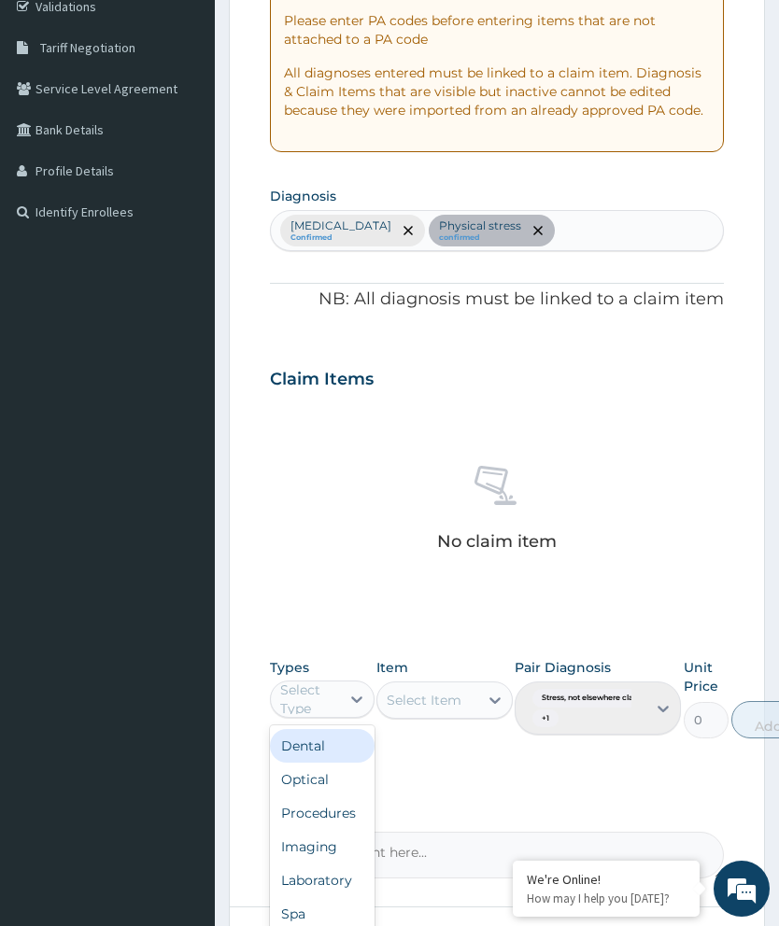
scroll to position [454, 0]
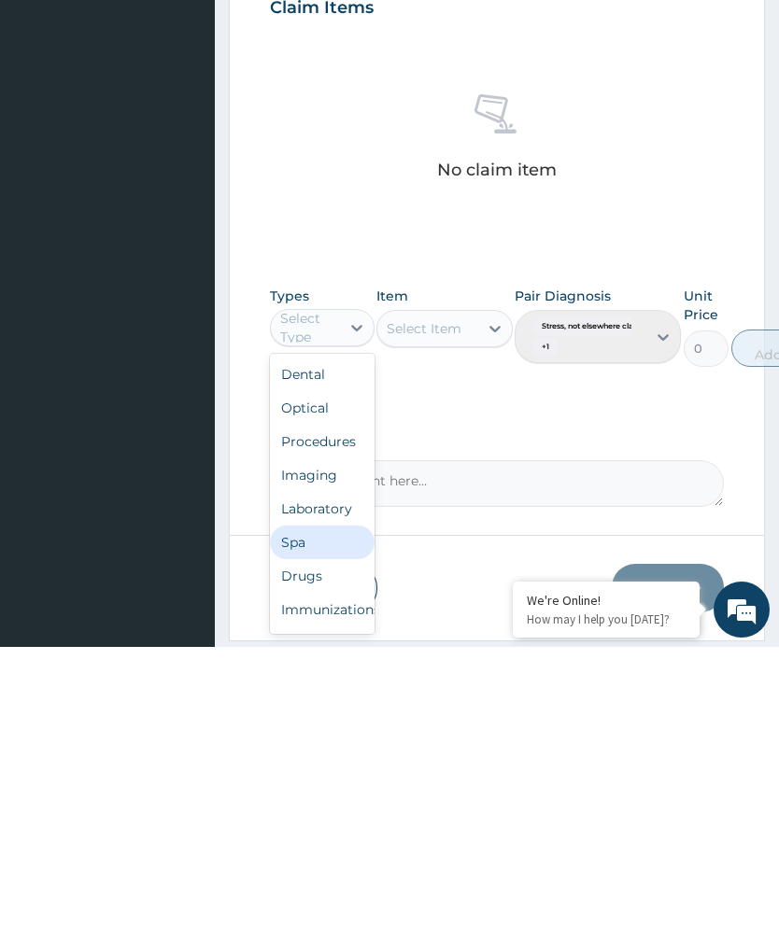
click at [326, 805] on div "Spa" at bounding box center [322, 822] width 105 height 34
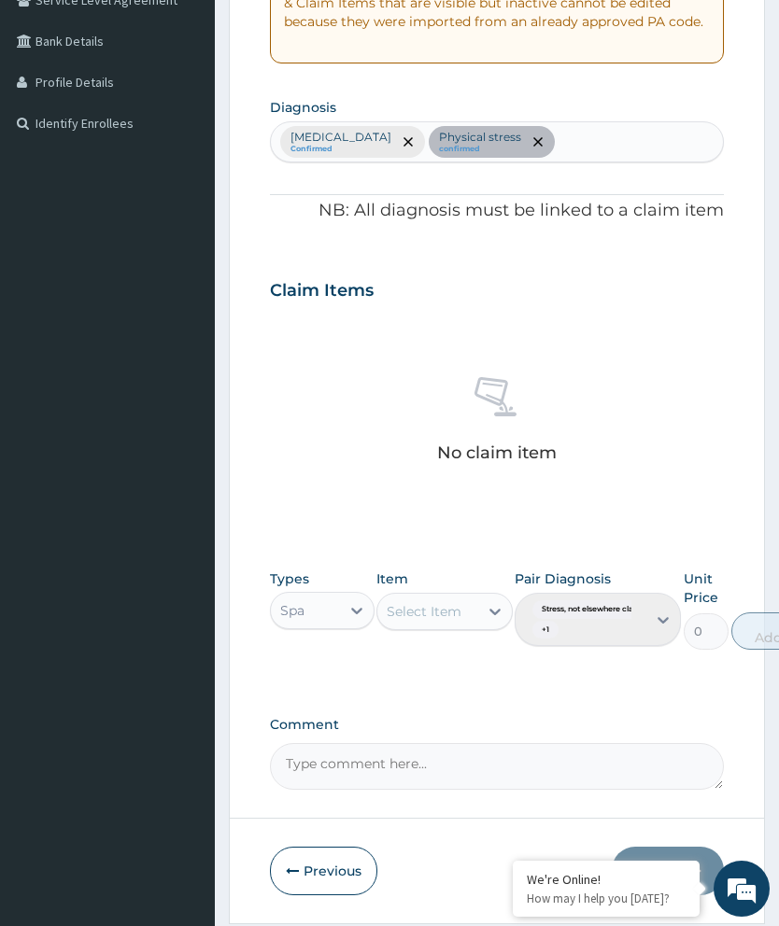
scroll to position [455, 0]
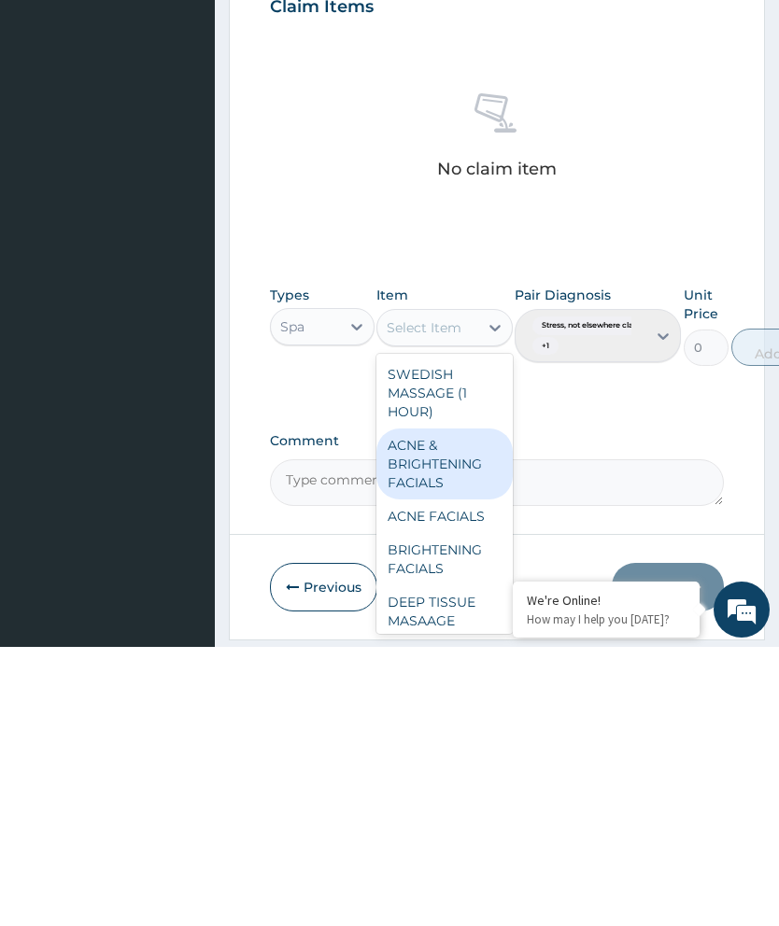
click at [457, 708] on div "ACNE & BRIGHTENING FACIALS" at bounding box center [444, 743] width 136 height 71
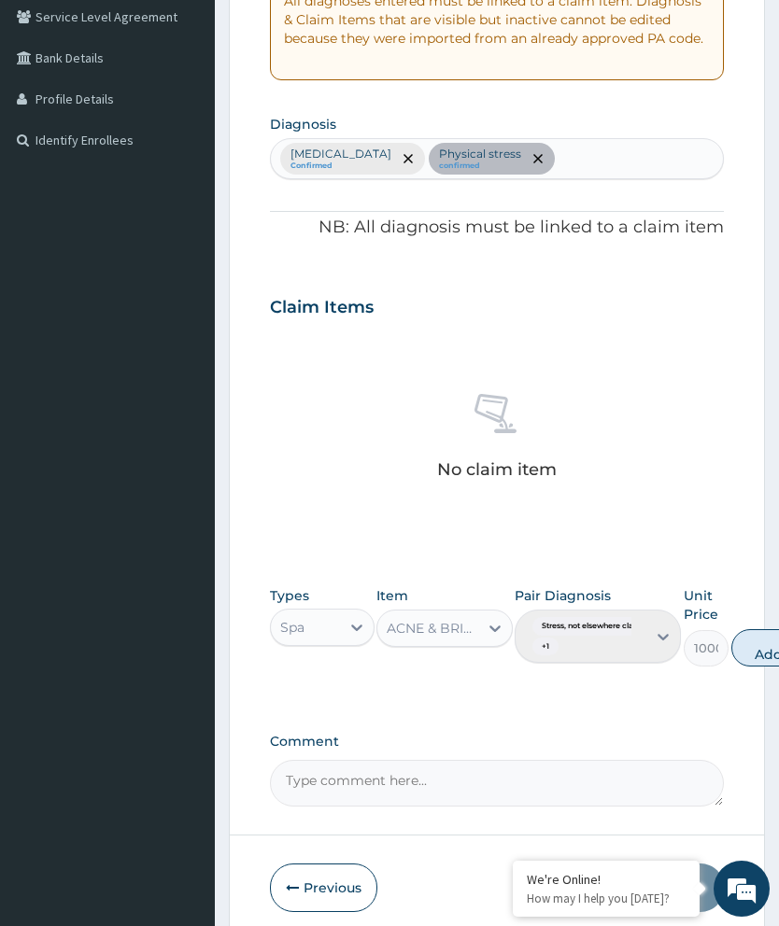
scroll to position [450, 0]
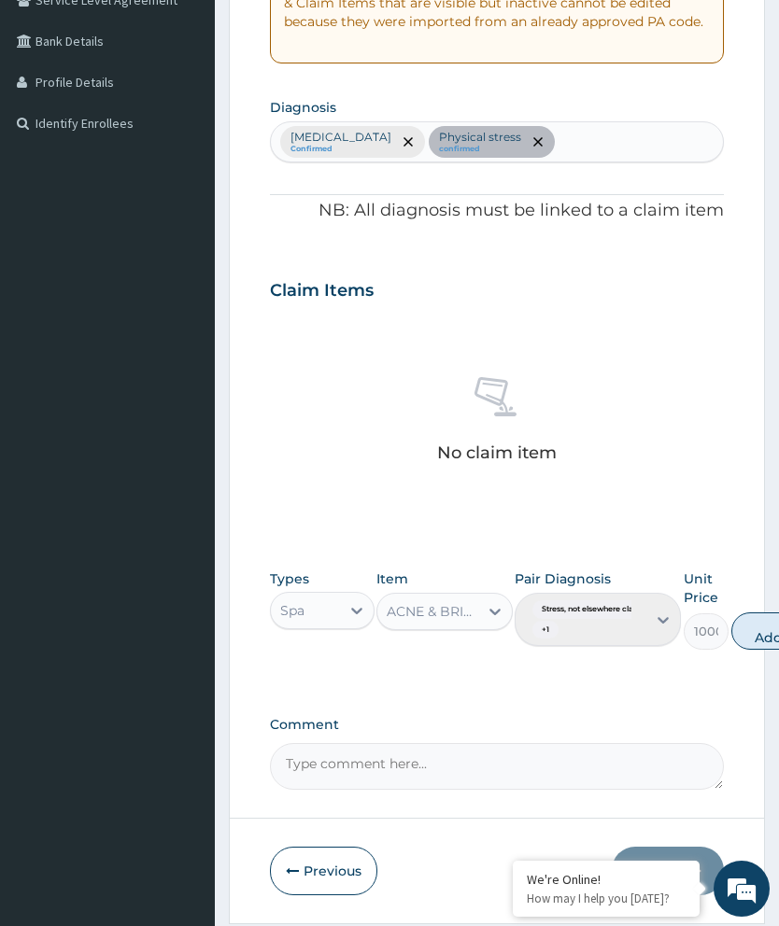
click at [753, 625] on button "Add" at bounding box center [768, 631] width 75 height 37
type input "0"
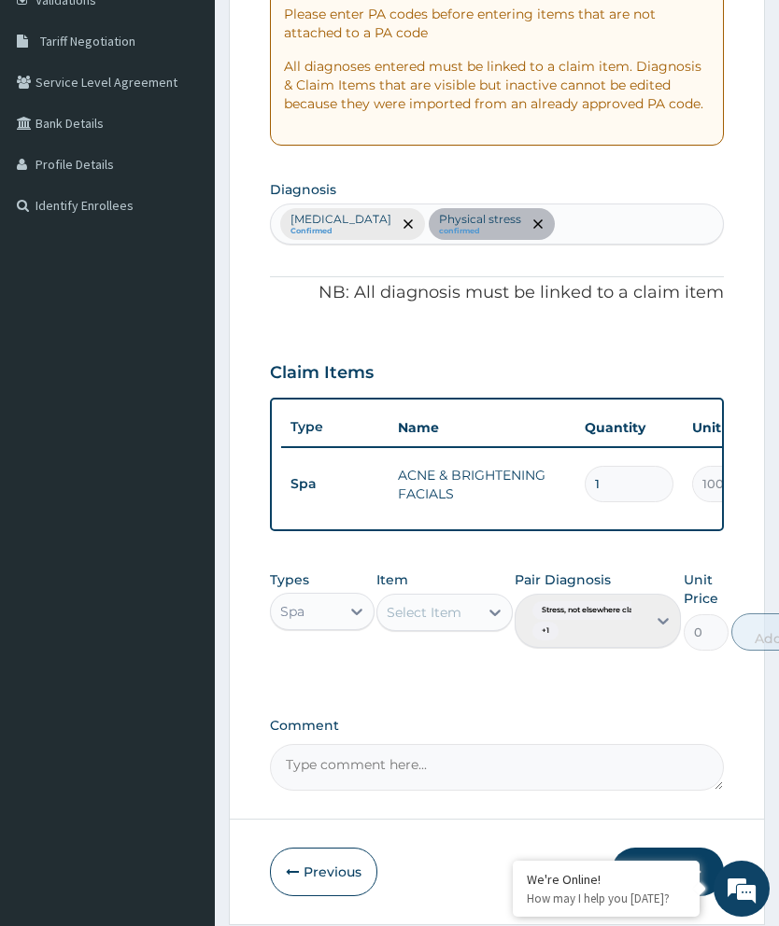
scroll to position [443, 0]
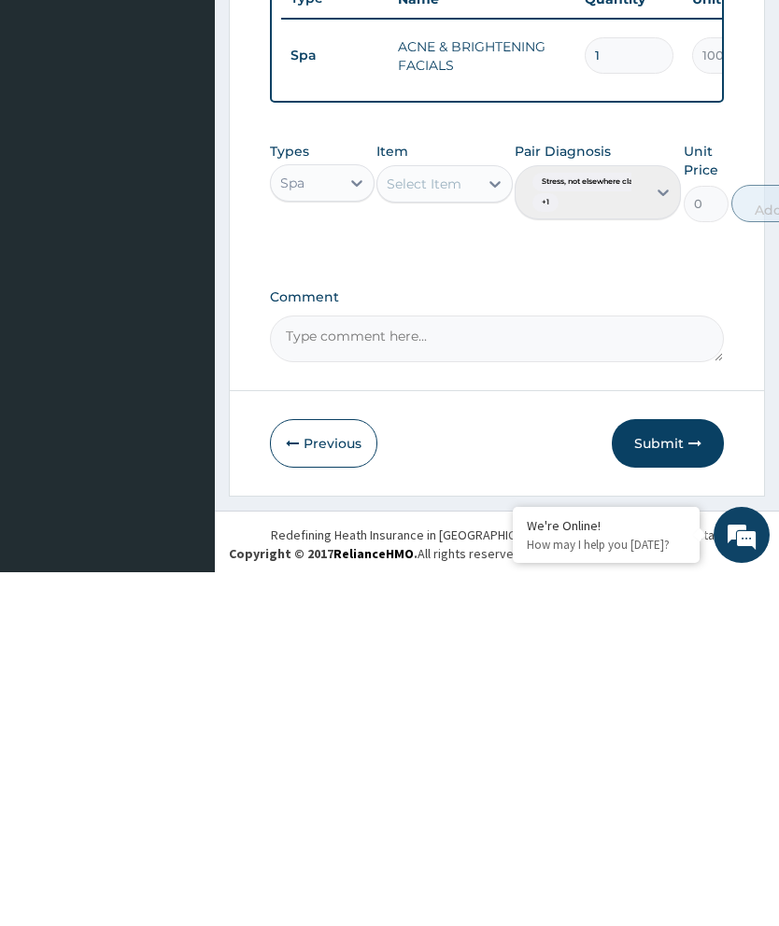
click at [671, 773] on button "Submit" at bounding box center [668, 797] width 112 height 49
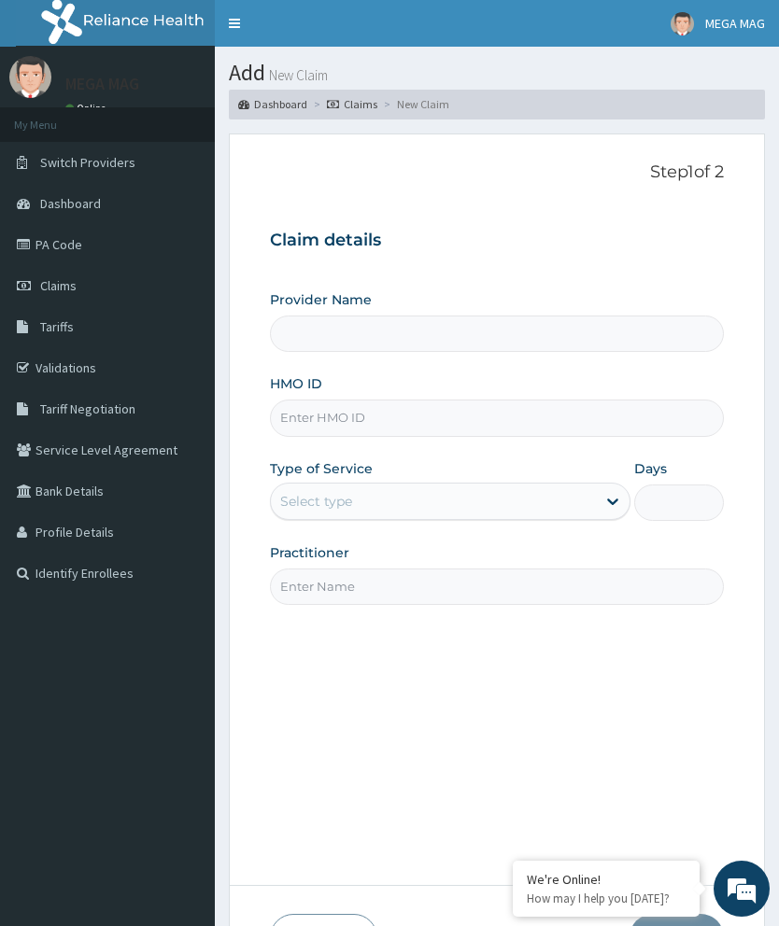
click at [770, 320] on section "Step 1 of 2 Claim details Provider Name HMO ID Type of Service Select type Days…" at bounding box center [497, 563] width 564 height 886
click at [399, 424] on input "HMO ID" at bounding box center [497, 418] width 454 height 36
type input "MEGAMAG BEAUTY WORLD"
type input "1"
type input "MEGAMAG BEAUTY WORLD"
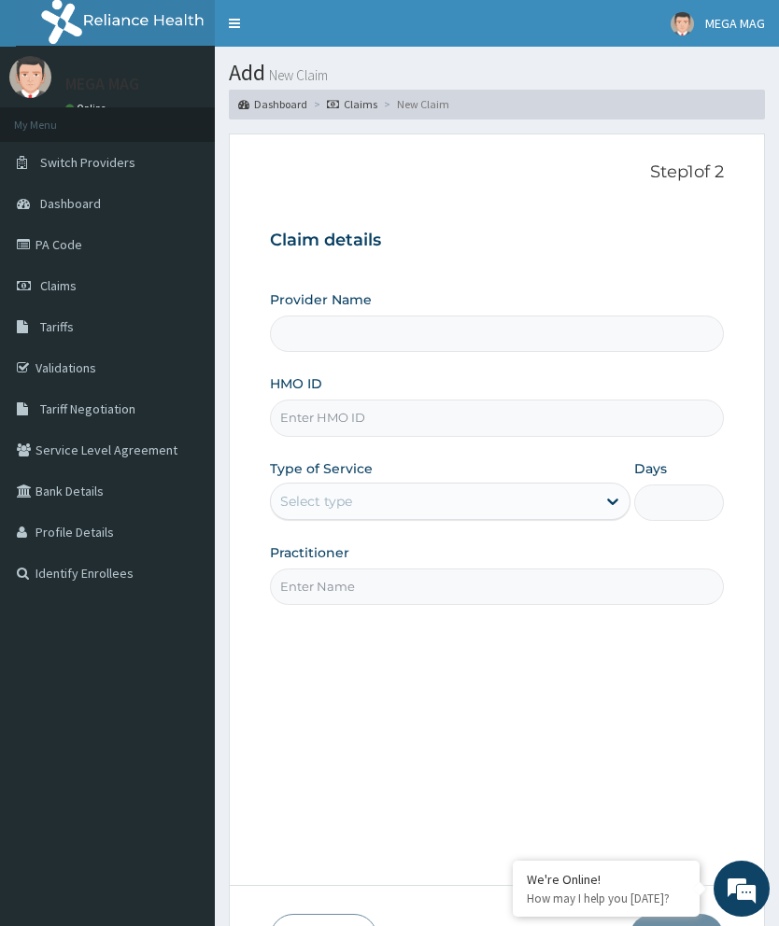
type input "1"
click at [328, 416] on input "HMO ID" at bounding box center [497, 418] width 454 height 36
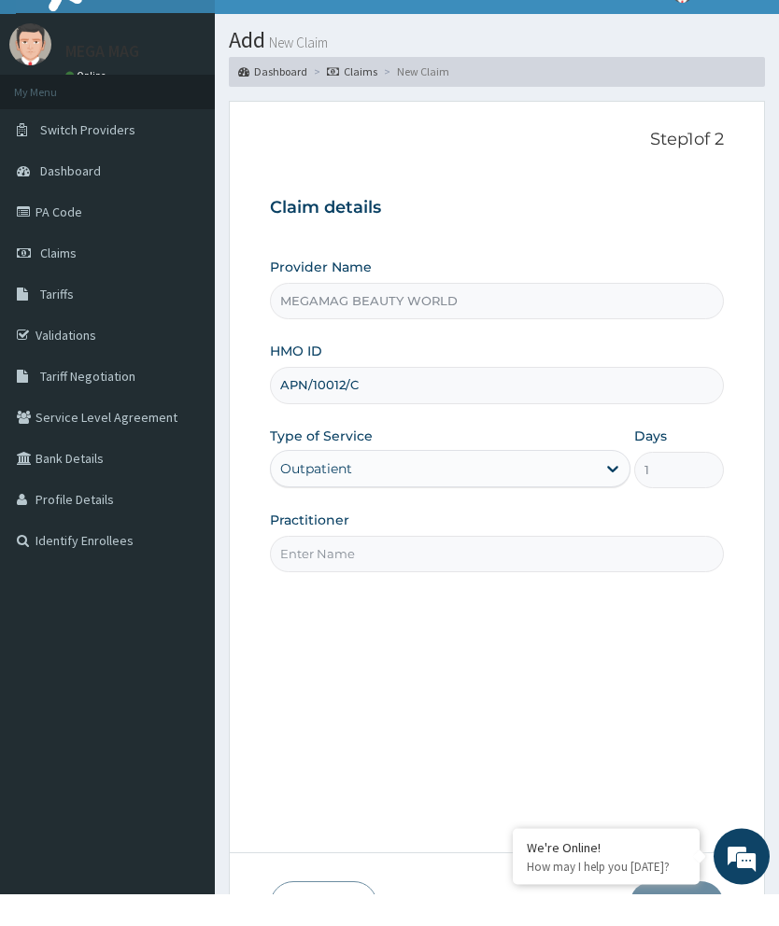
type input "APN/10012/C"
click at [487, 569] on input "Practitioner" at bounding box center [497, 587] width 454 height 36
type input "[PERSON_NAME]"
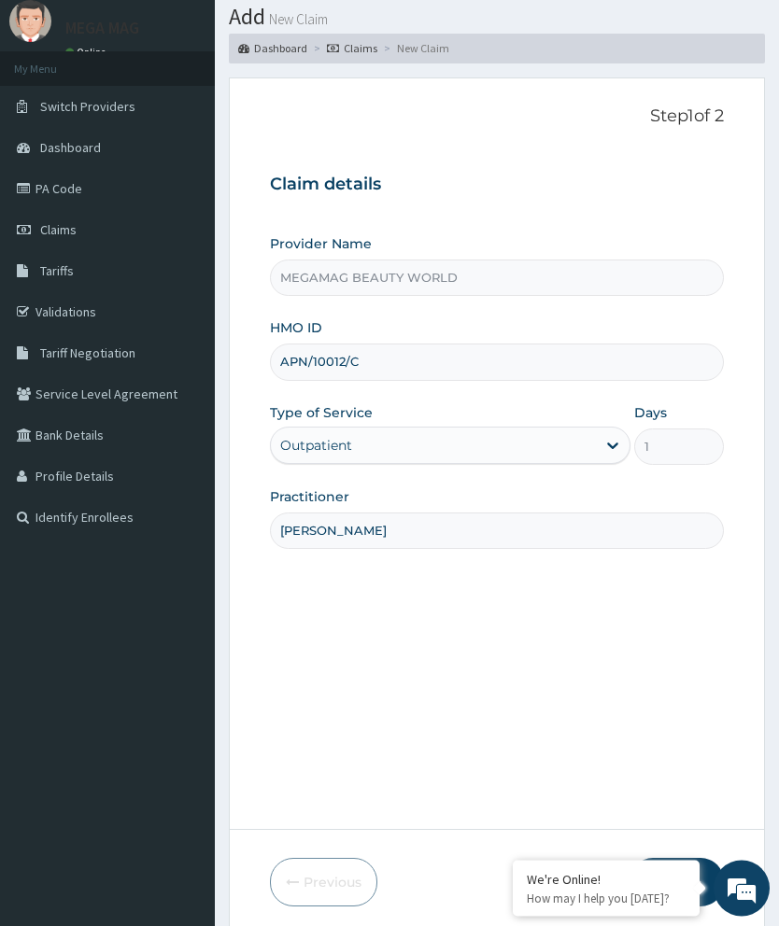
scroll to position [126, 0]
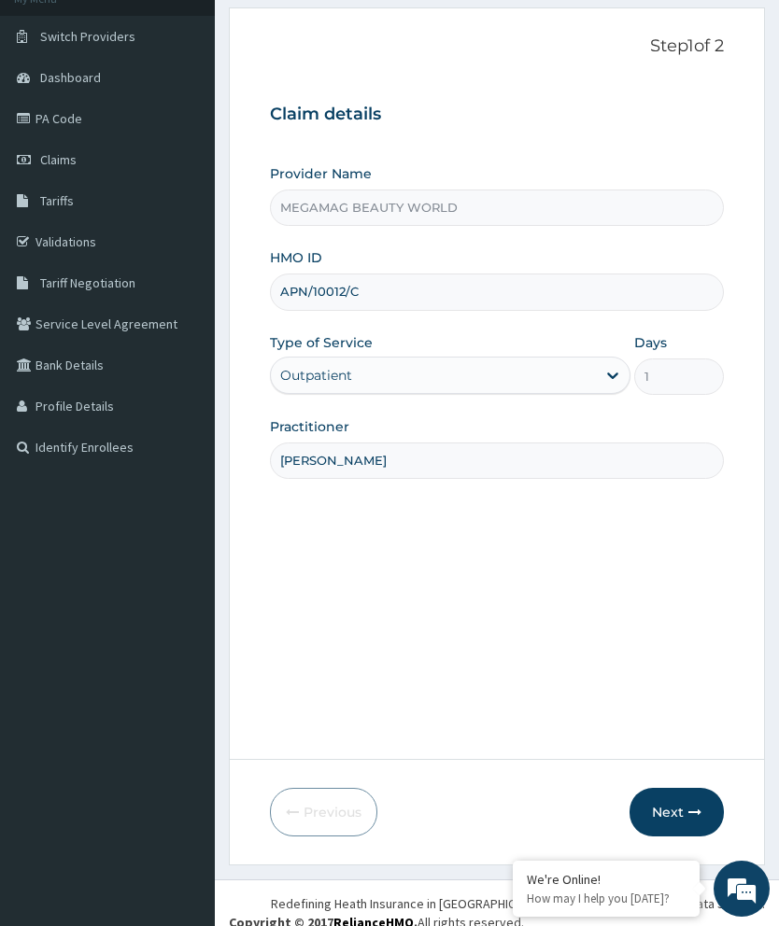
click at [691, 837] on button "Next" at bounding box center [676, 812] width 94 height 49
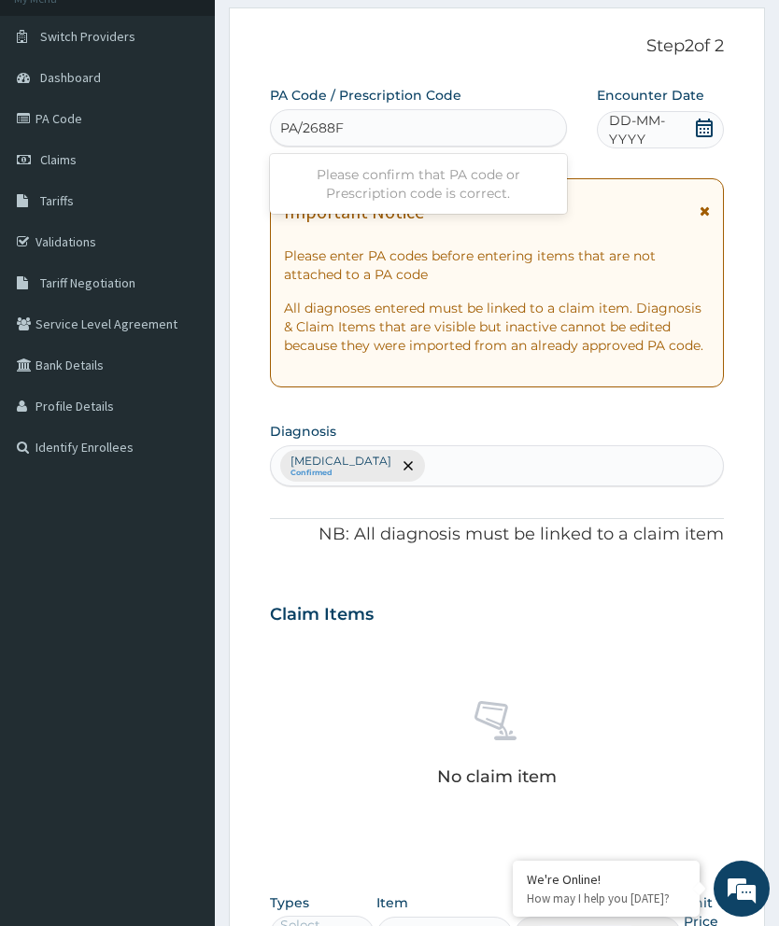
type input "PA/2688FF"
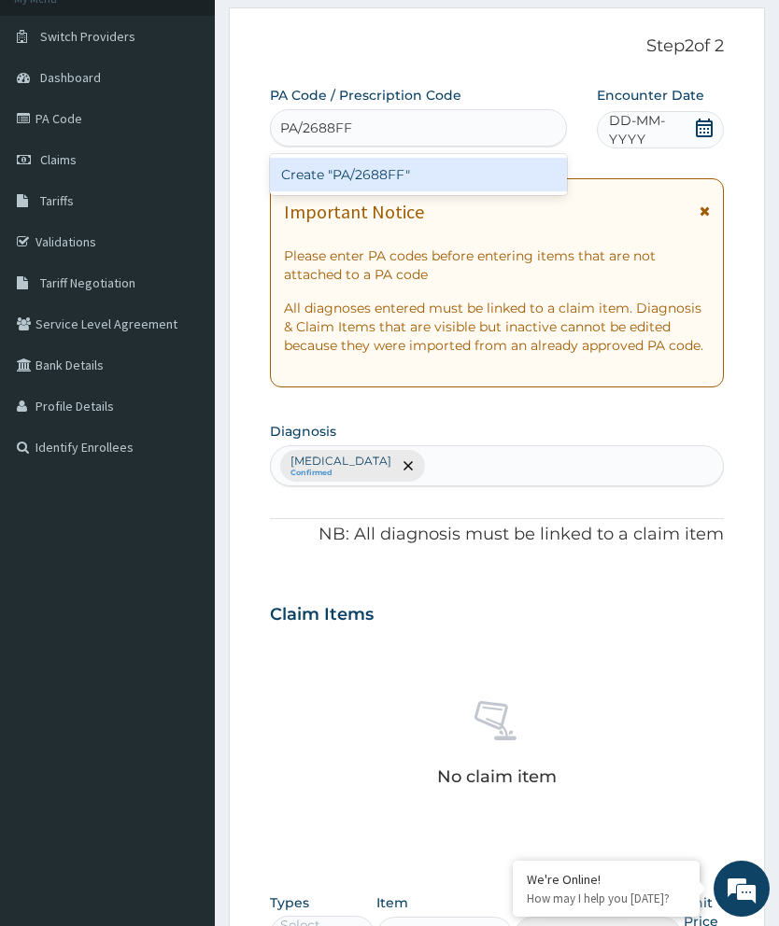
click at [457, 177] on div "Create "PA/2688FF"" at bounding box center [418, 175] width 297 height 34
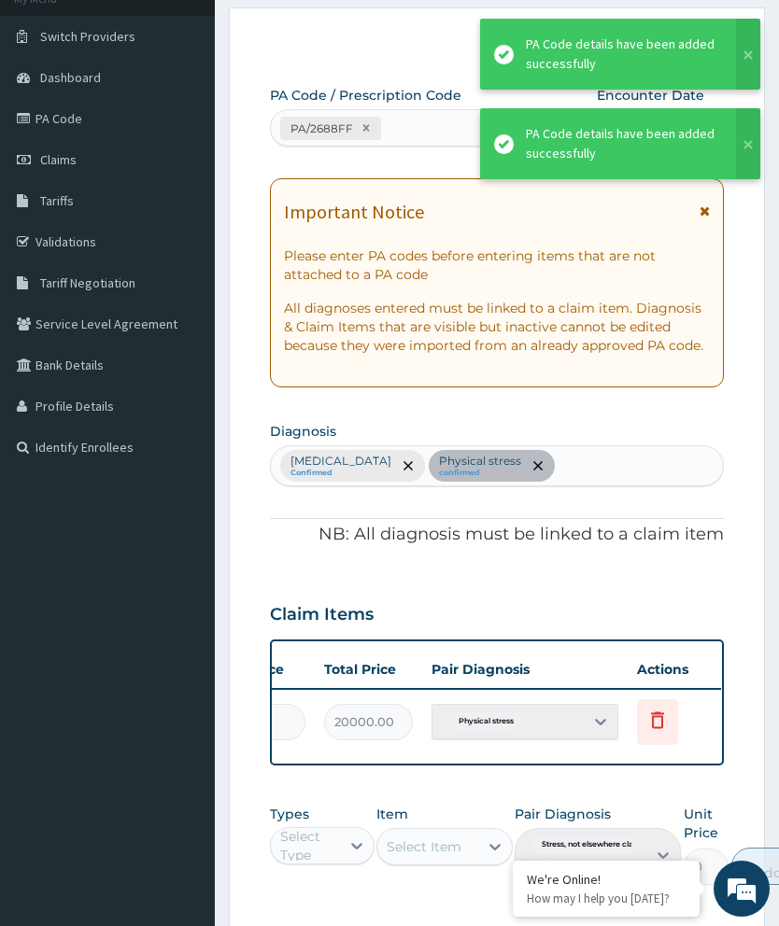
scroll to position [0, 474]
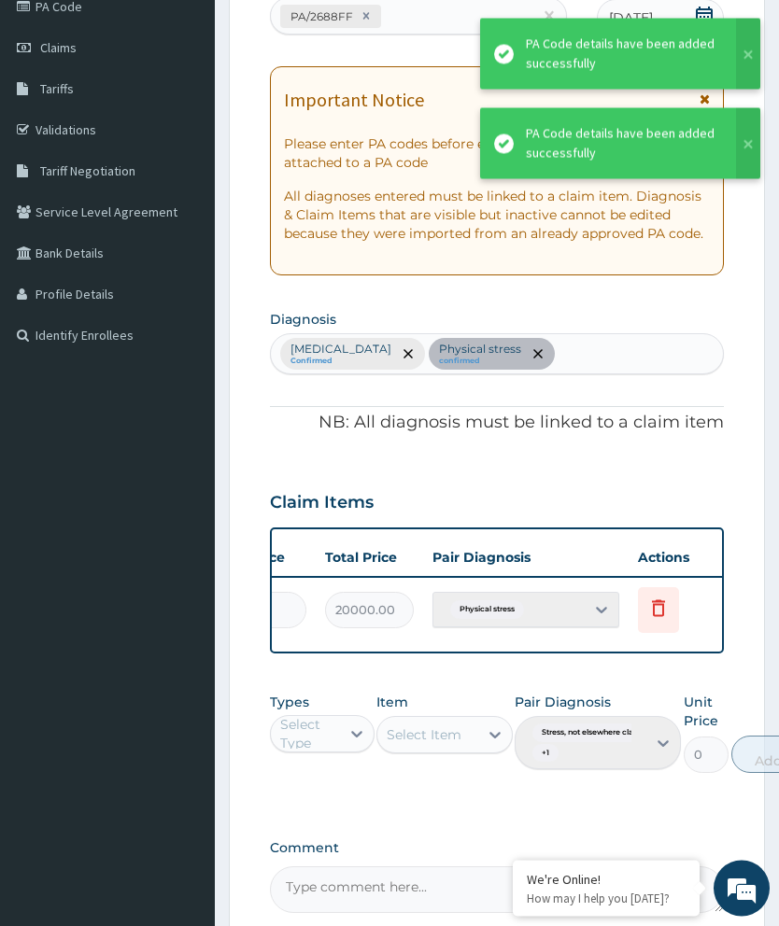
click at [673, 602] on icon at bounding box center [658, 611] width 41 height 46
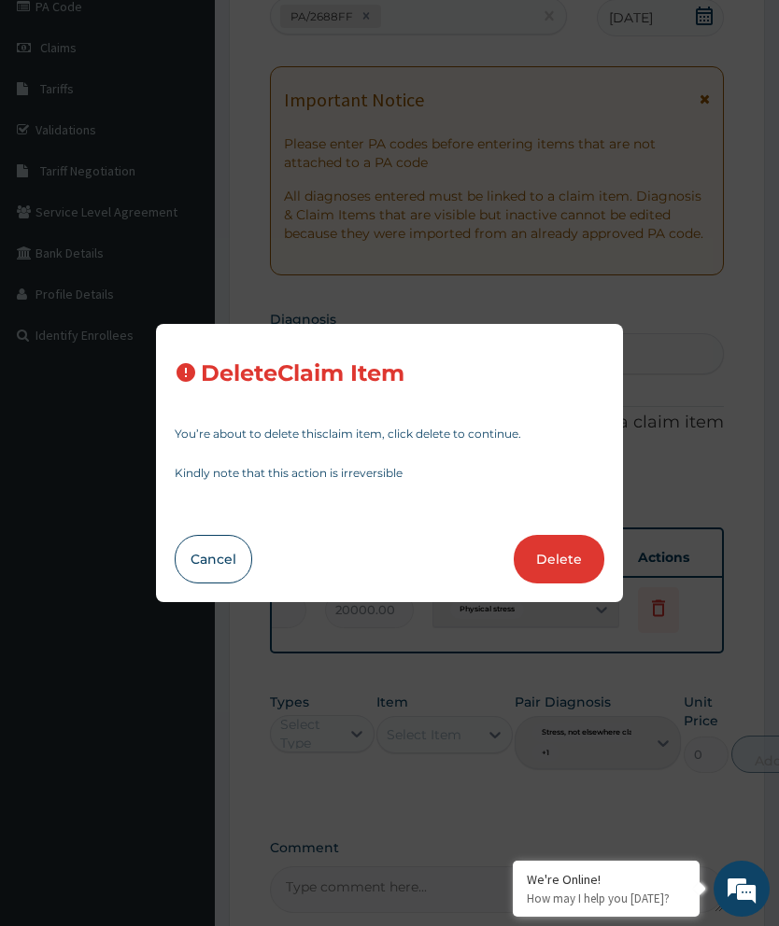
click at [566, 584] on button "Delete" at bounding box center [559, 559] width 91 height 49
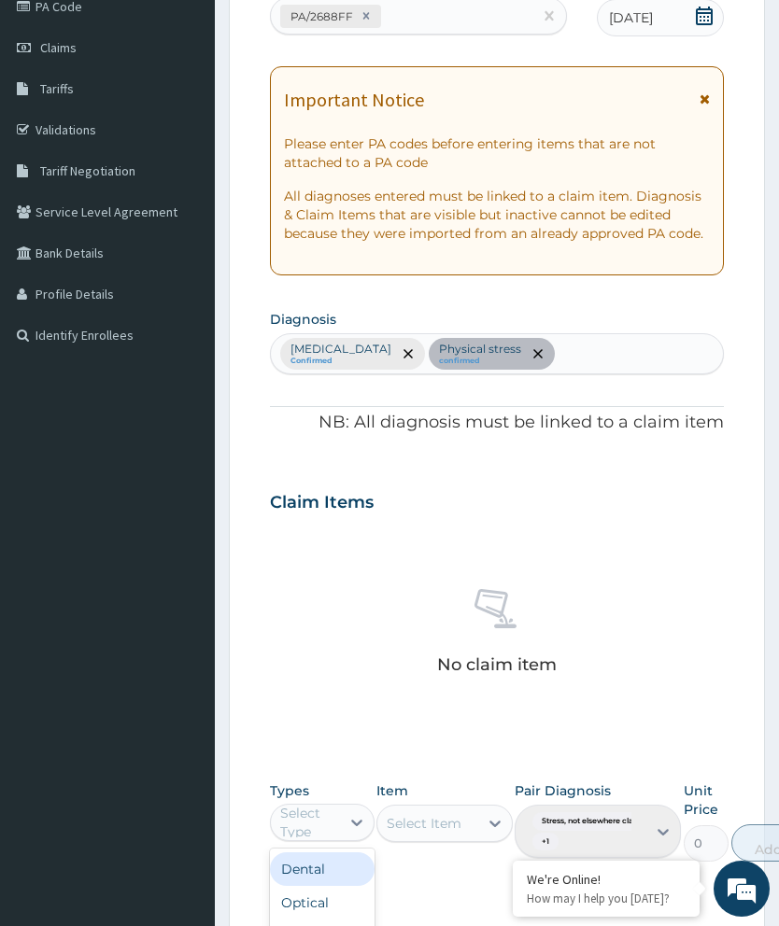
scroll to position [454, 0]
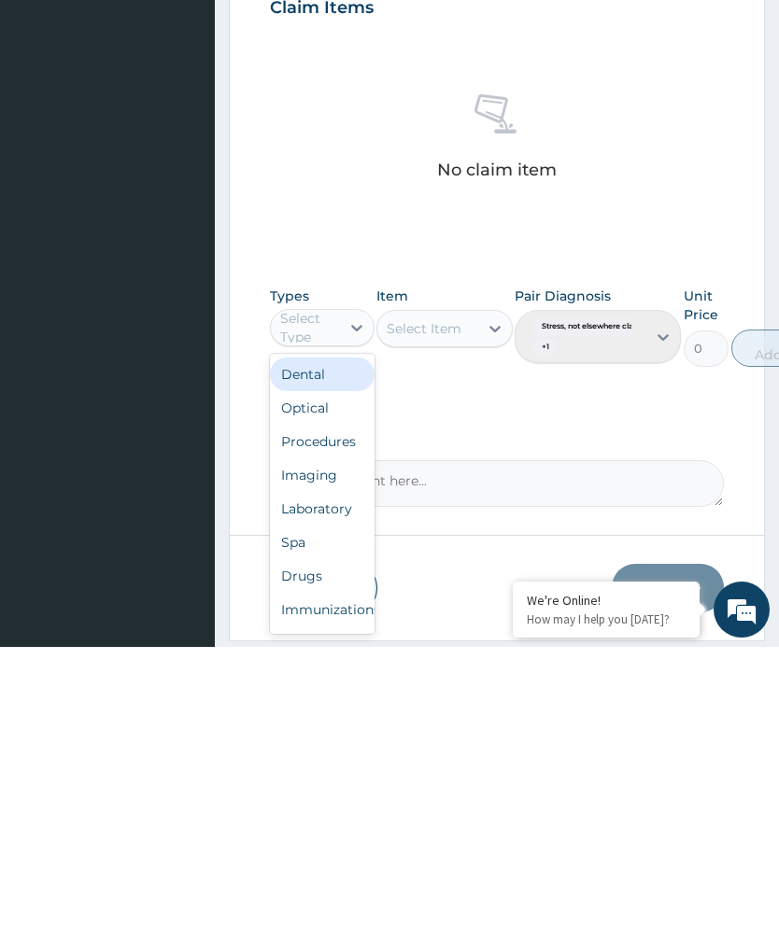
click at [310, 805] on div "Spa" at bounding box center [322, 822] width 105 height 34
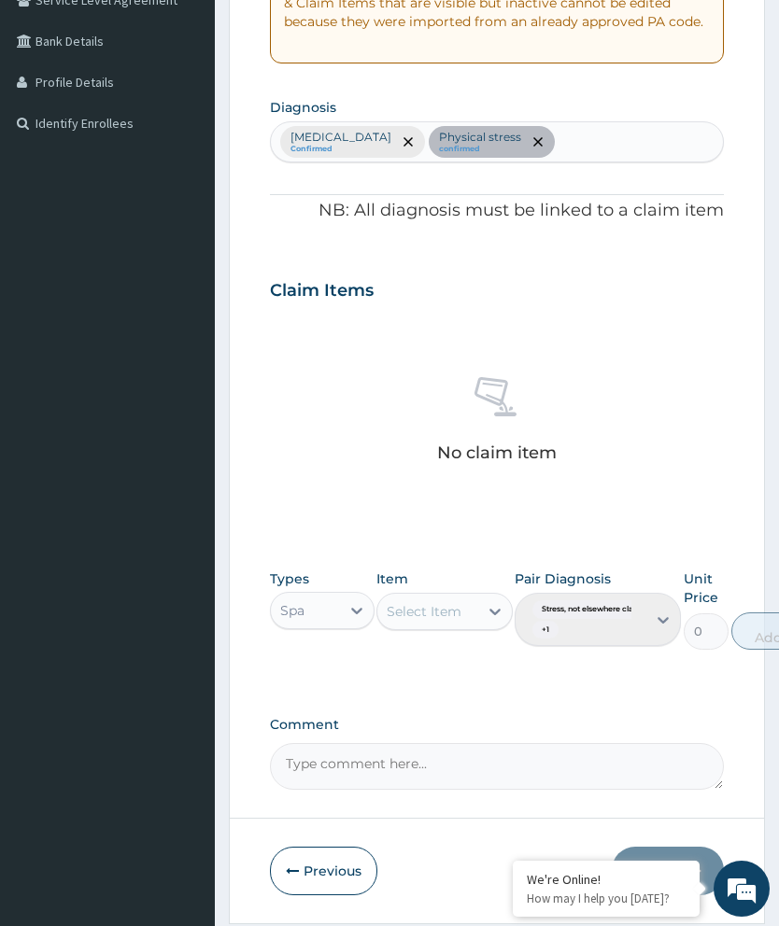
scroll to position [455, 0]
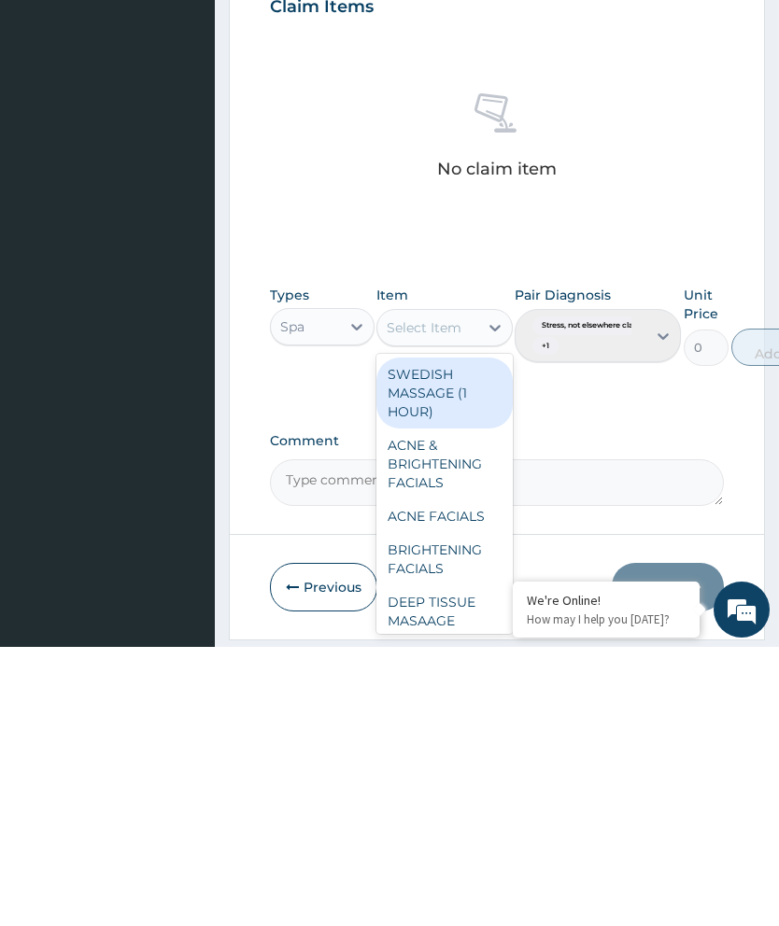
click at [458, 708] on div "ACNE & BRIGHTENING FACIALS" at bounding box center [444, 743] width 136 height 71
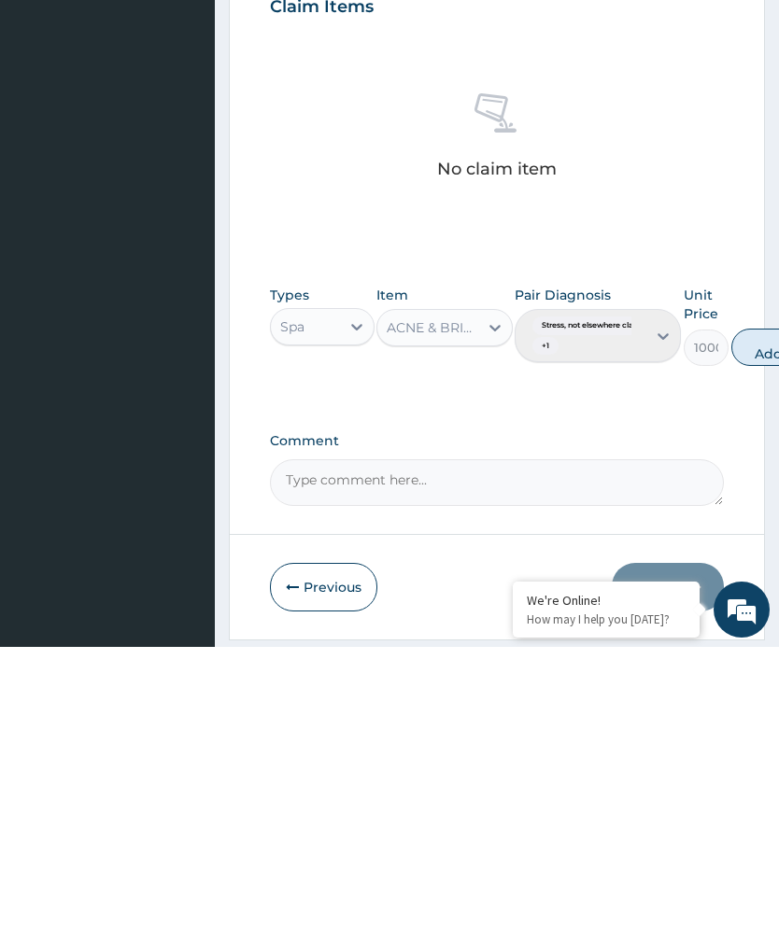
scroll to position [450, 0]
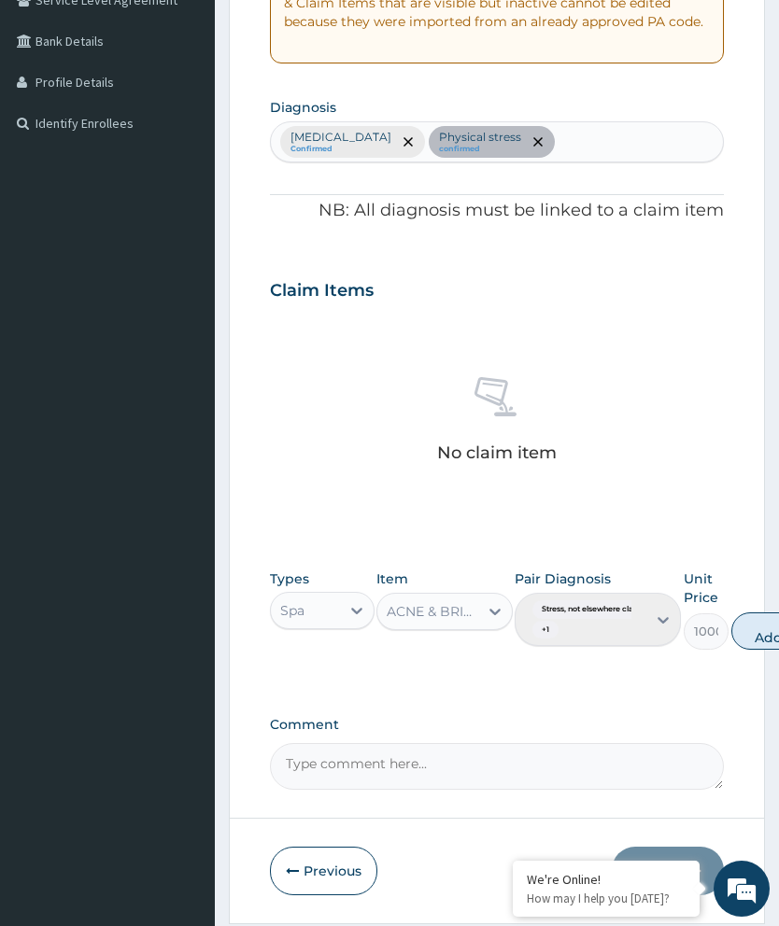
click at [769, 626] on button "Add" at bounding box center [768, 631] width 75 height 37
type input "0"
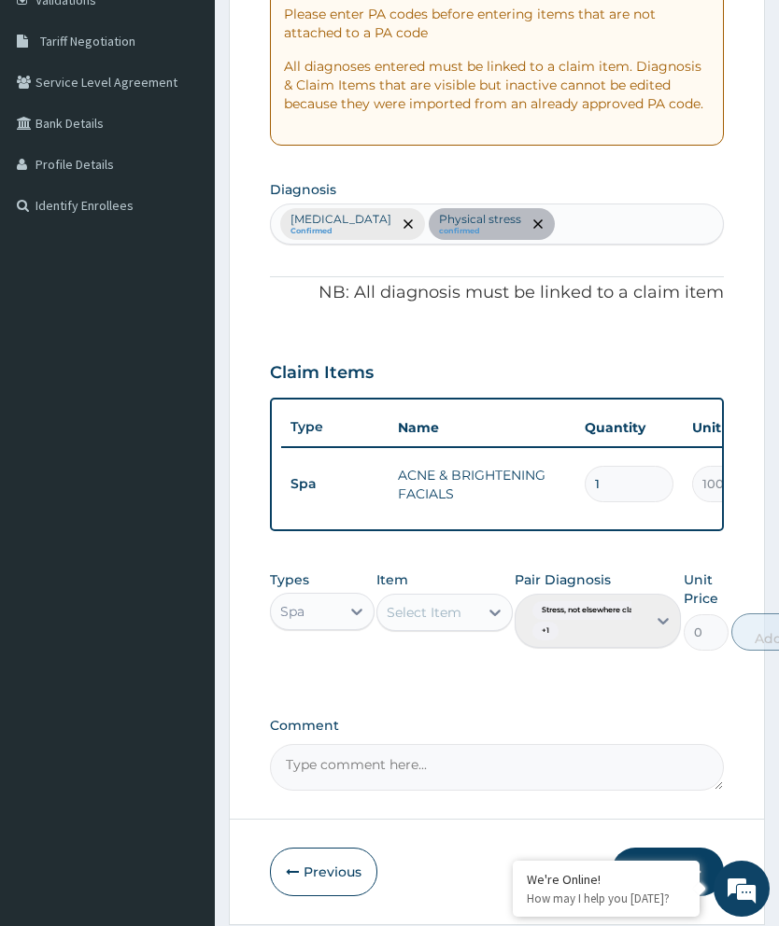
scroll to position [443, 0]
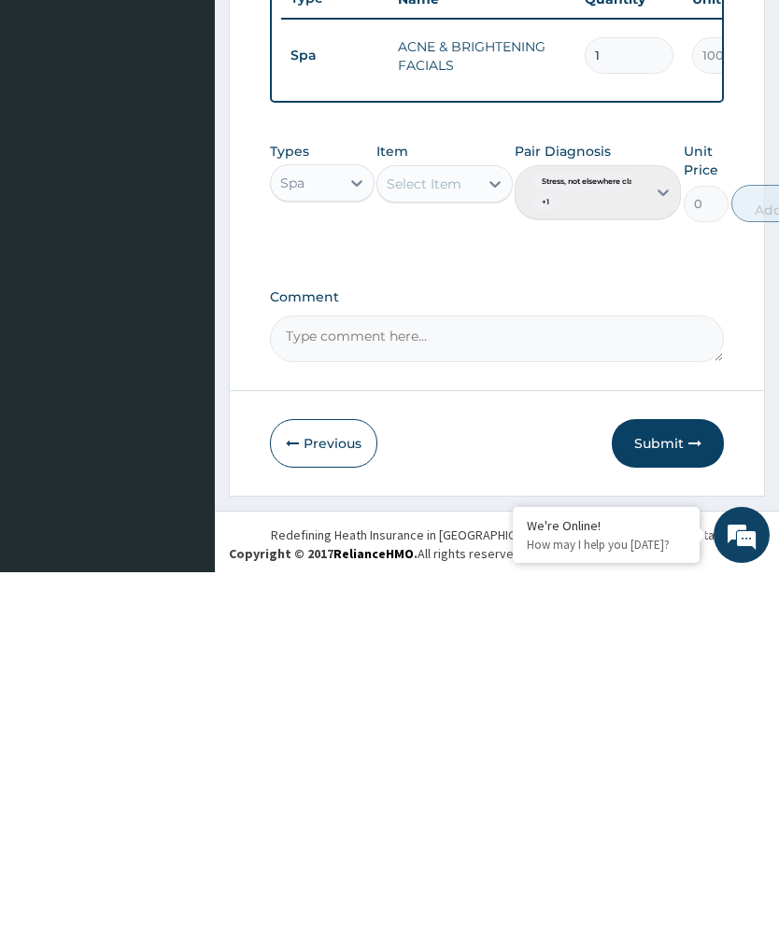
click at [675, 773] on button "Submit" at bounding box center [668, 797] width 112 height 49
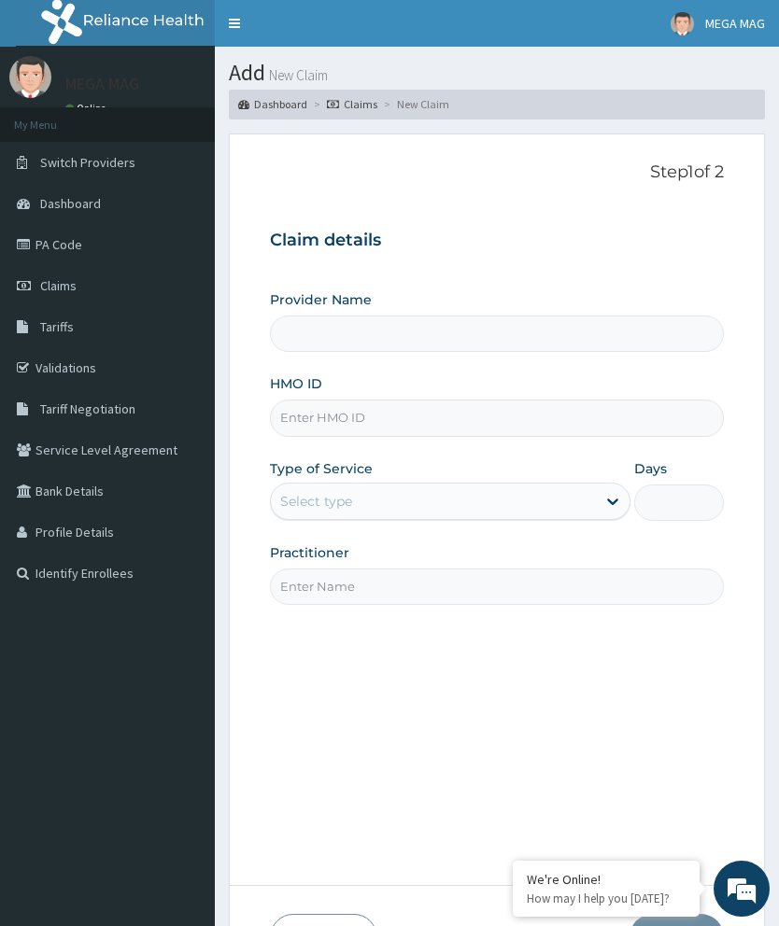
click at [354, 420] on input "HMO ID" at bounding box center [497, 418] width 454 height 36
type input "MEGAMAG BEAUTY WORLD"
type input "1"
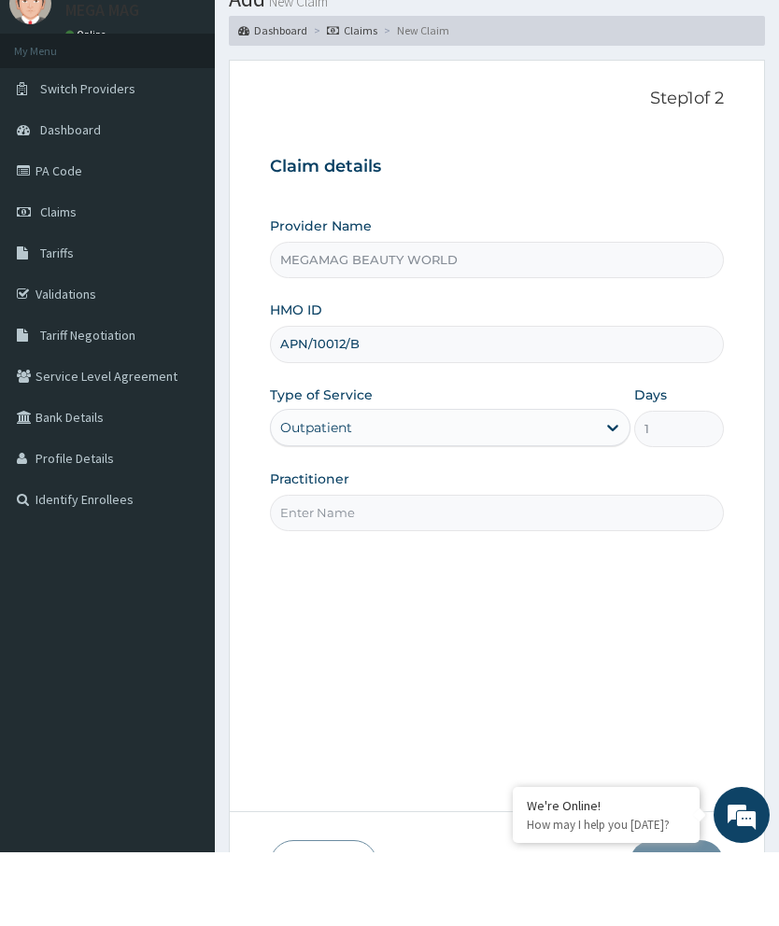
type input "APN/10012/B"
click at [539, 569] on input "Practitioner" at bounding box center [497, 587] width 454 height 36
type input "[PERSON_NAME]"
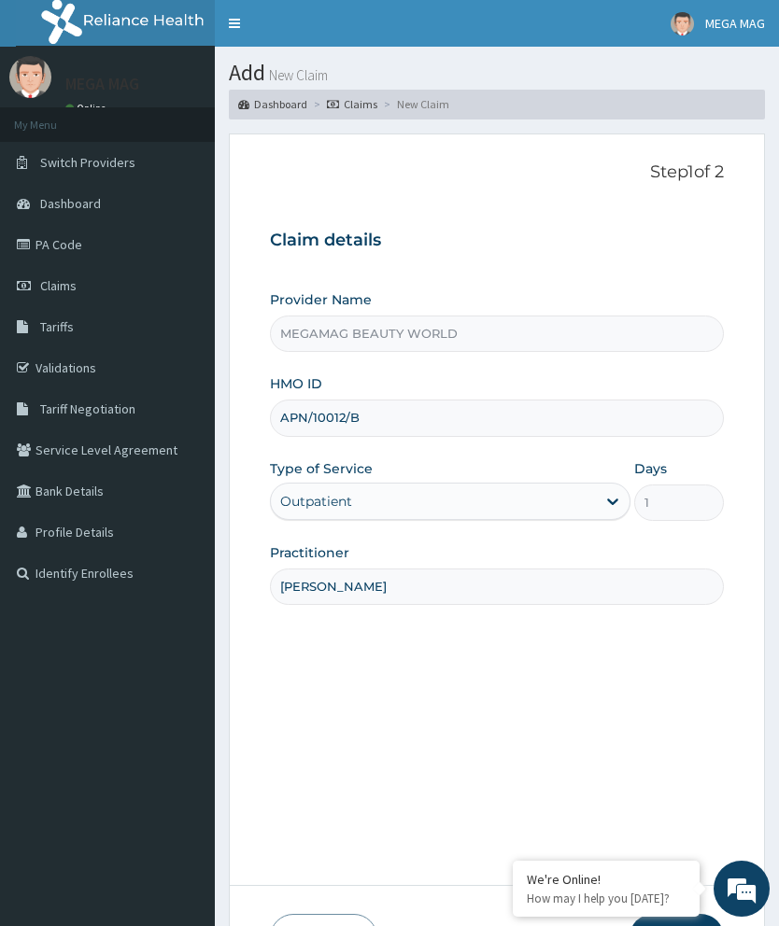
click at [691, 857] on div "Step 1 of 2 Claim details Provider Name MEGAMAG BEAUTY WORLD HMO ID APN/10012/B…" at bounding box center [497, 509] width 454 height 695
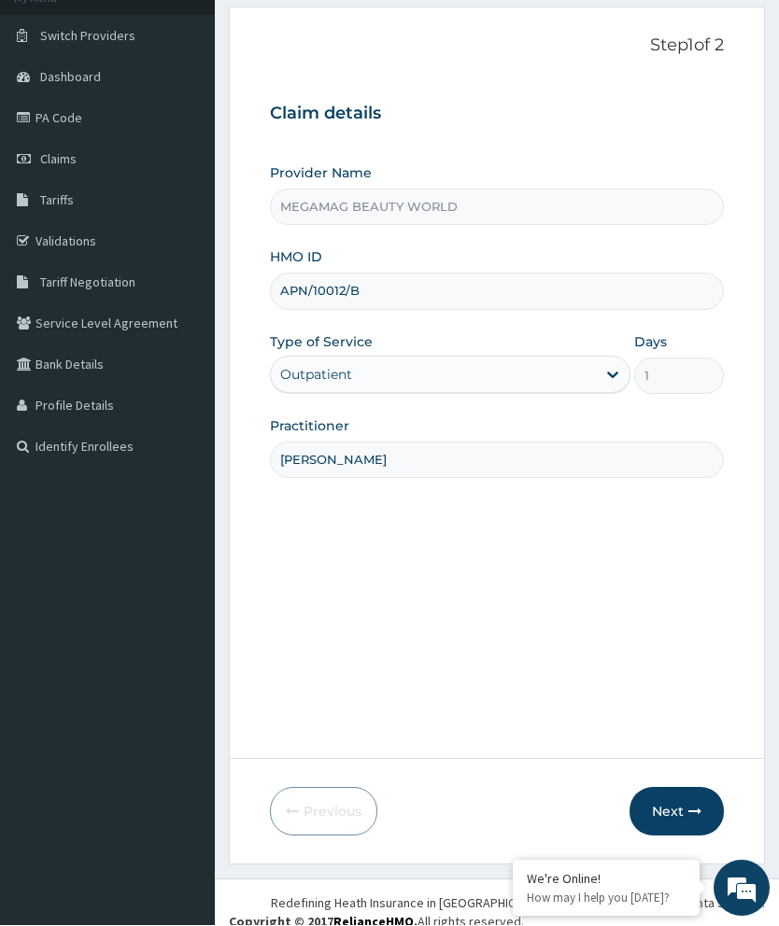
scroll to position [145, 0]
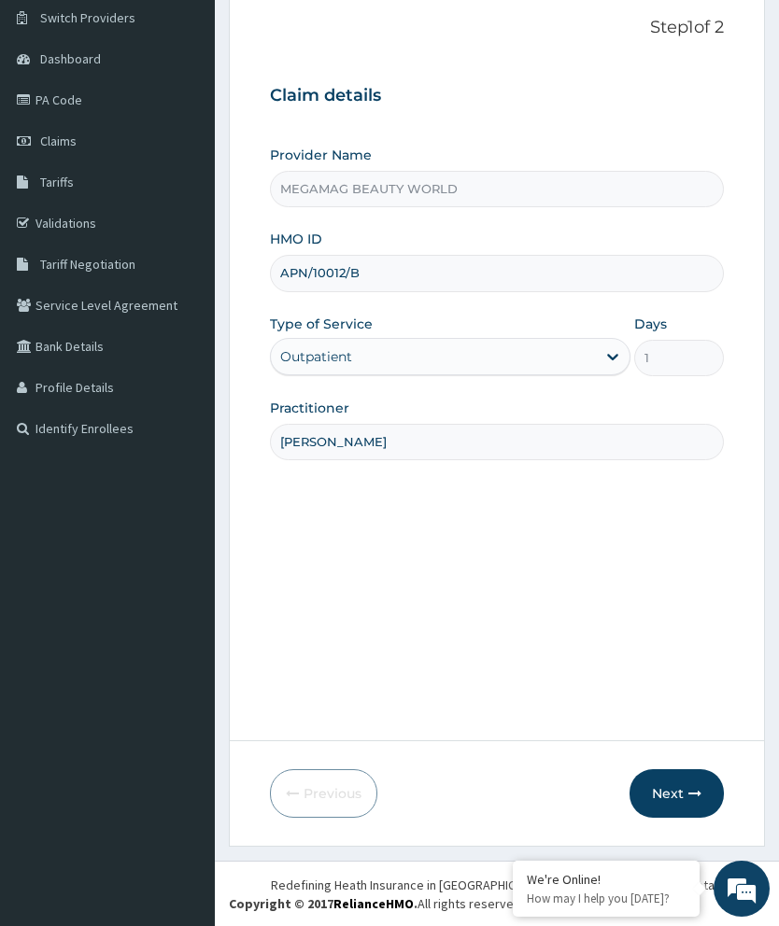
click at [683, 798] on button "Next" at bounding box center [676, 793] width 94 height 49
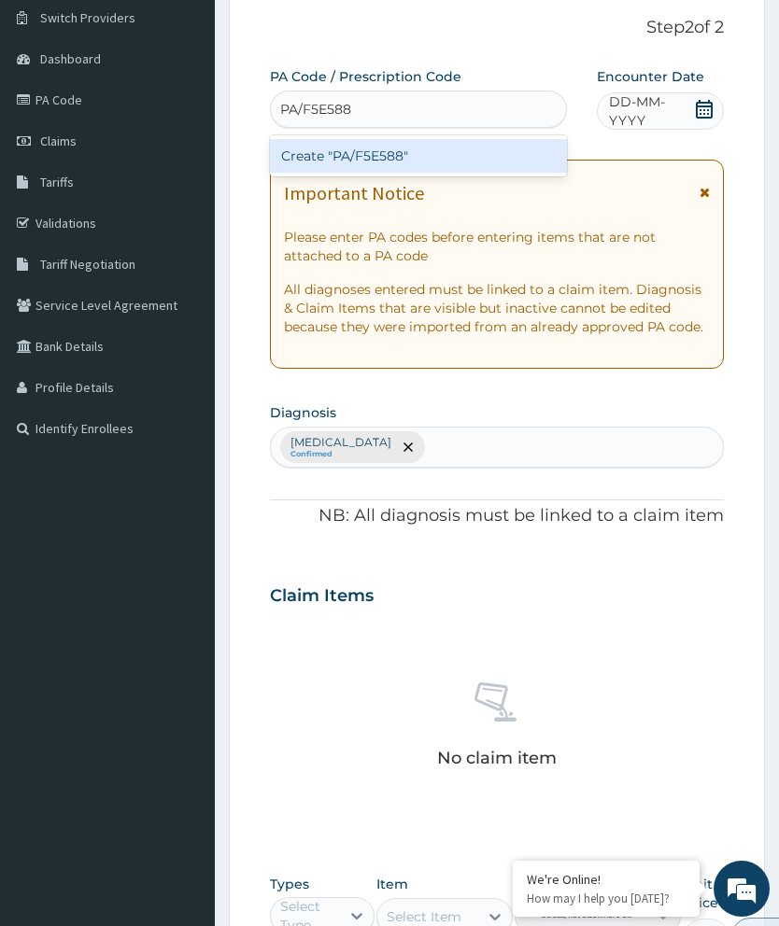
click at [470, 161] on div "Create "PA/F5E588"" at bounding box center [418, 156] width 297 height 34
type input "PA/F5E588"
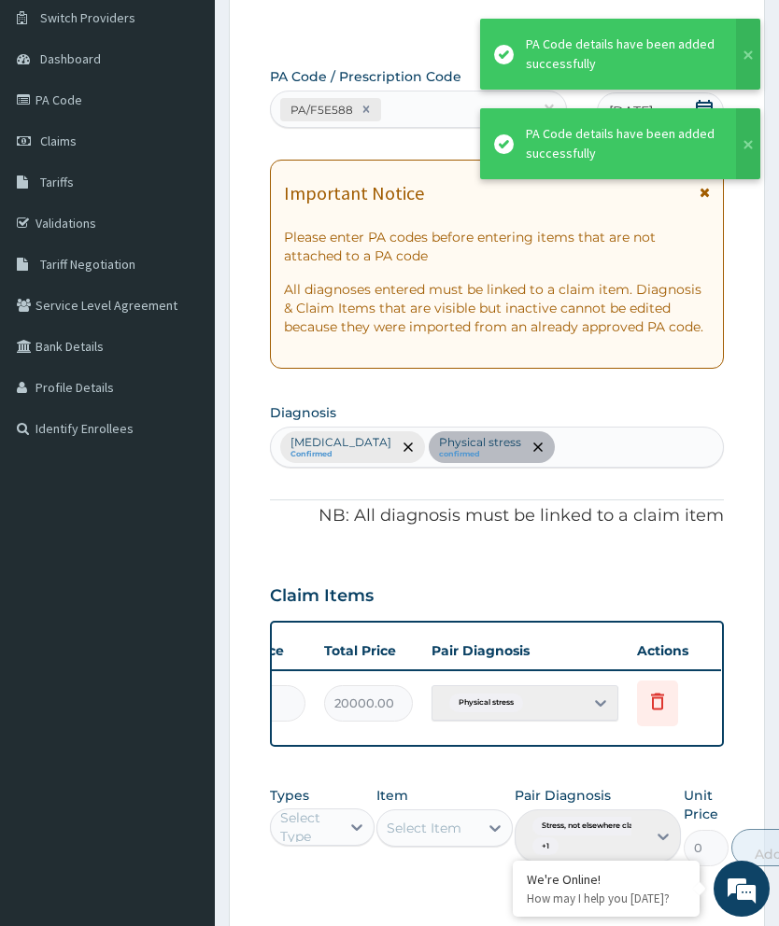
scroll to position [0, 474]
click at [671, 650] on span "Delete" at bounding box center [660, 657] width 71 height 28
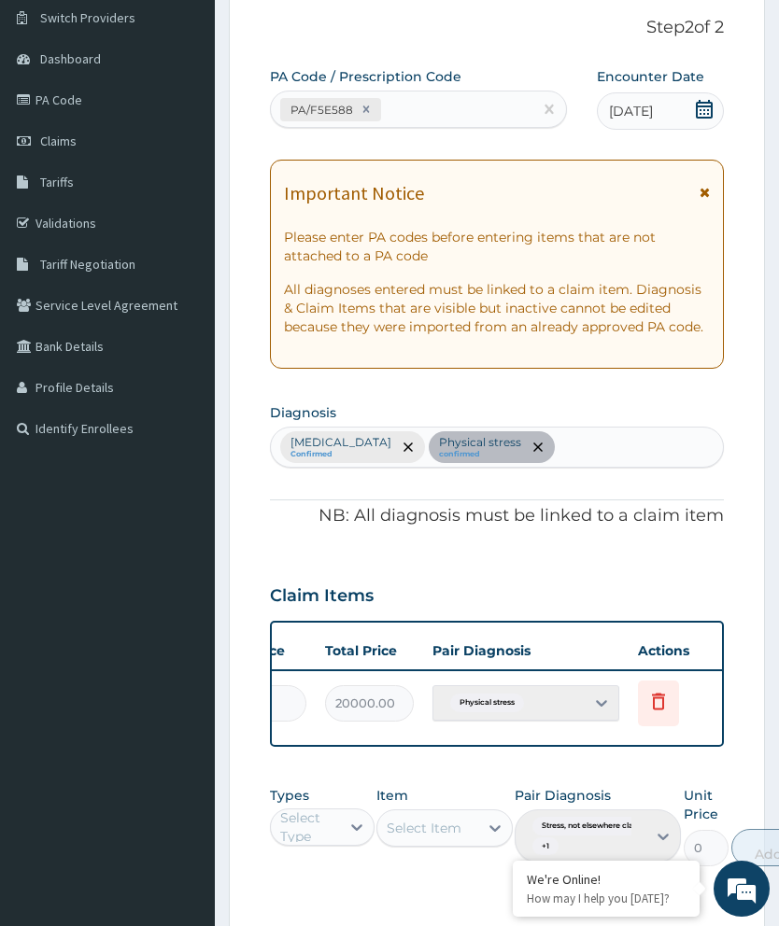
click at [659, 652] on span "Delete" at bounding box center [660, 657] width 71 height 28
click at [662, 695] on icon at bounding box center [658, 701] width 13 height 17
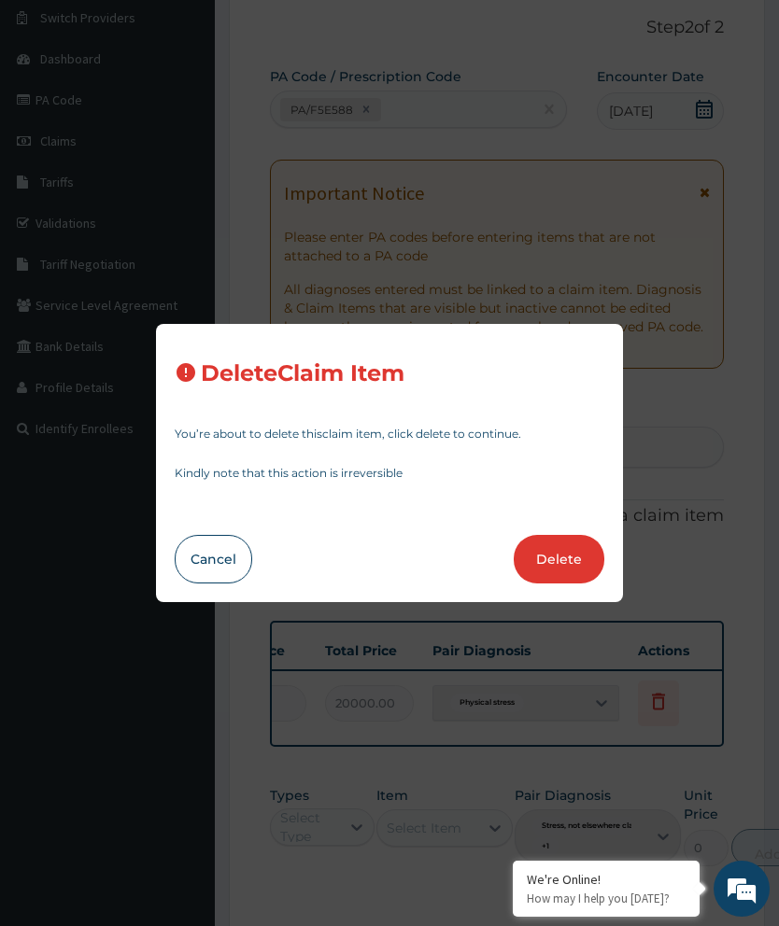
click at [563, 566] on button "Delete" at bounding box center [559, 559] width 91 height 49
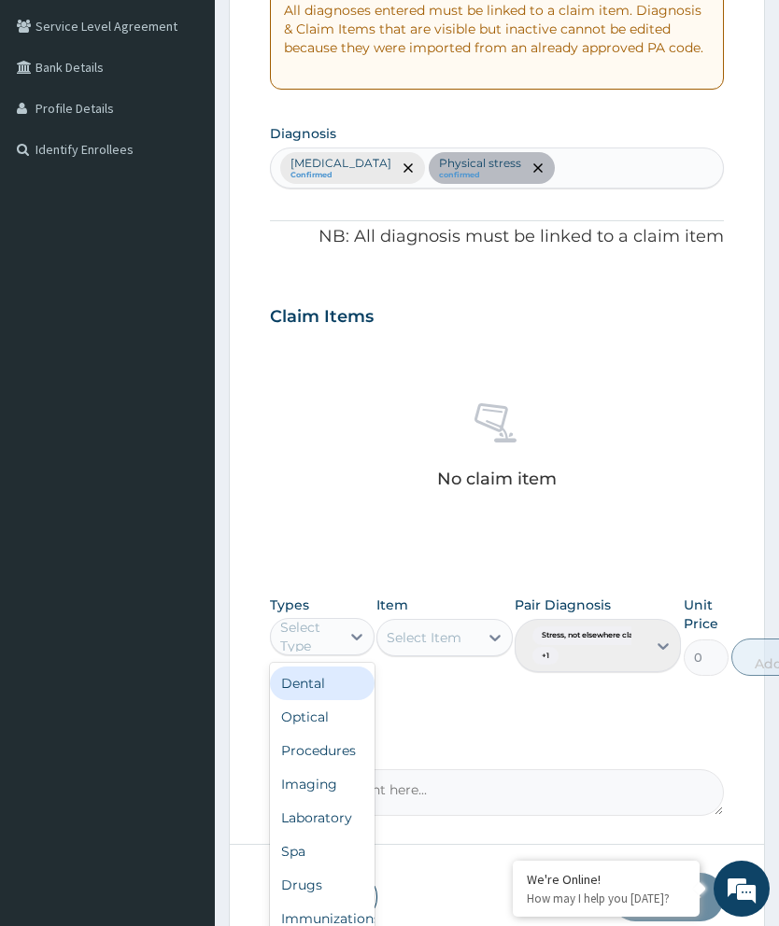
scroll to position [454, 0]
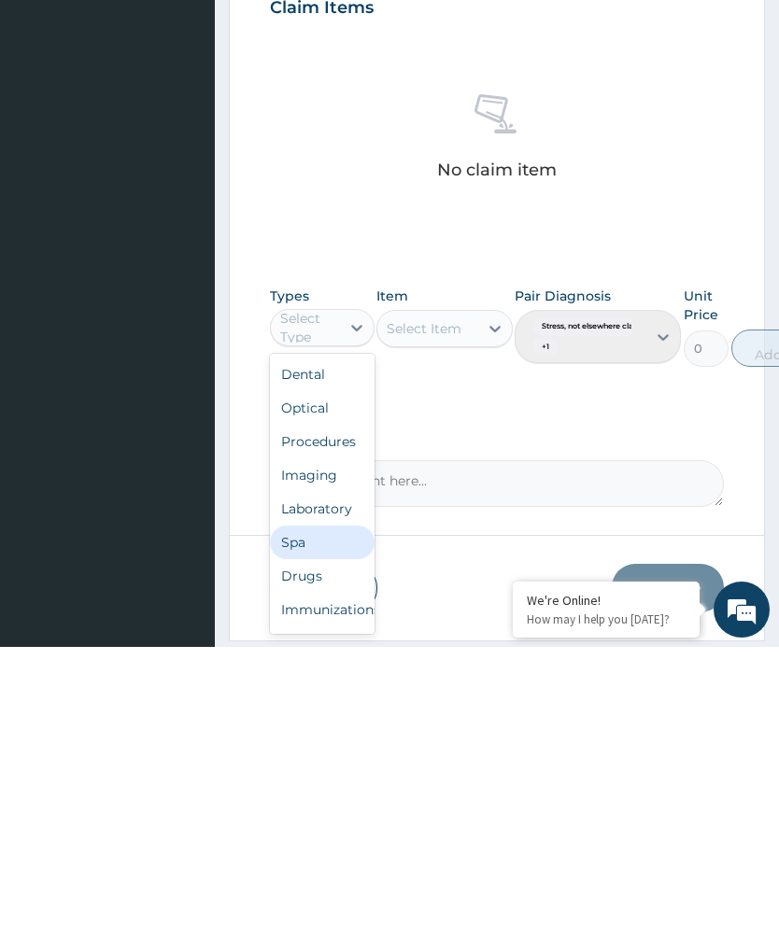
click at [330, 805] on div "Spa" at bounding box center [322, 822] width 105 height 34
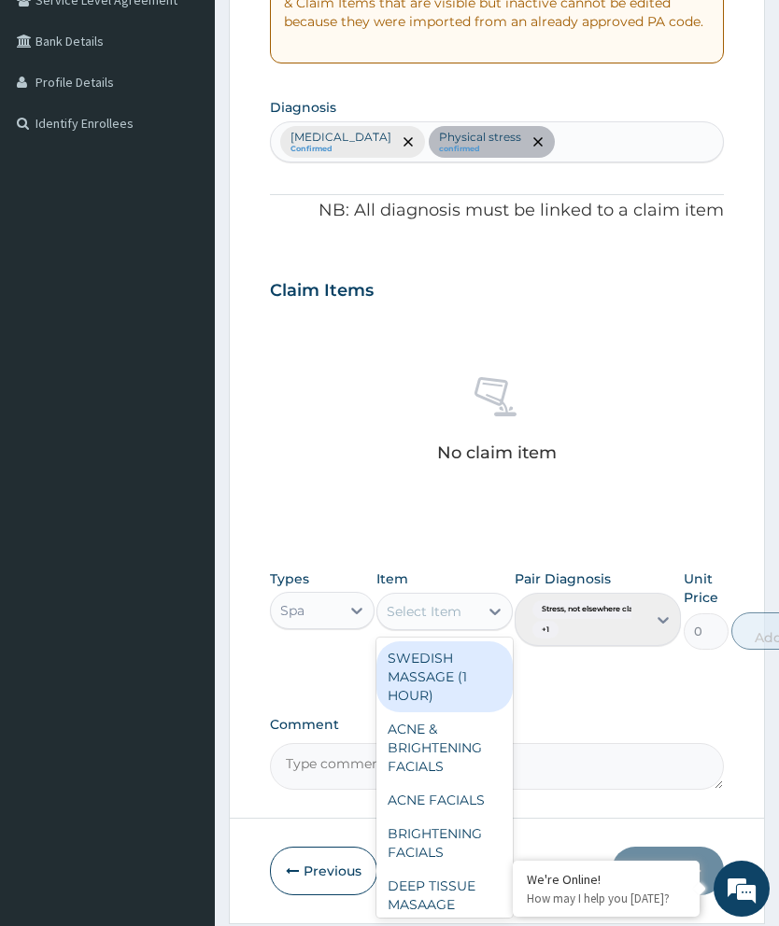
scroll to position [455, 0]
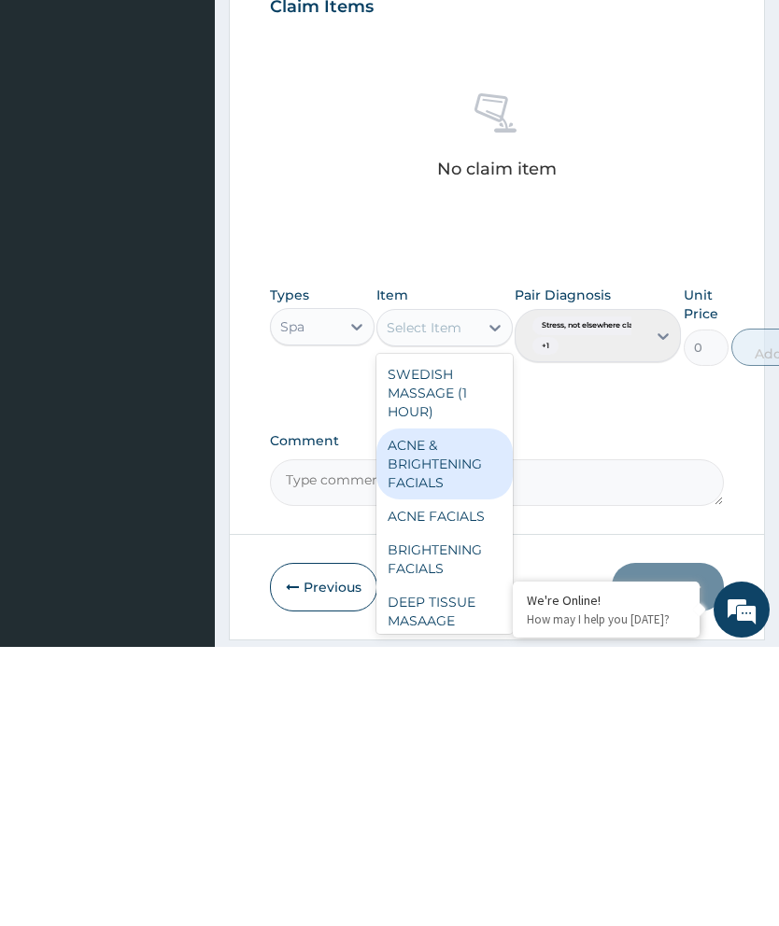
click at [462, 708] on div "ACNE & BRIGHTENING FACIALS" at bounding box center [444, 743] width 136 height 71
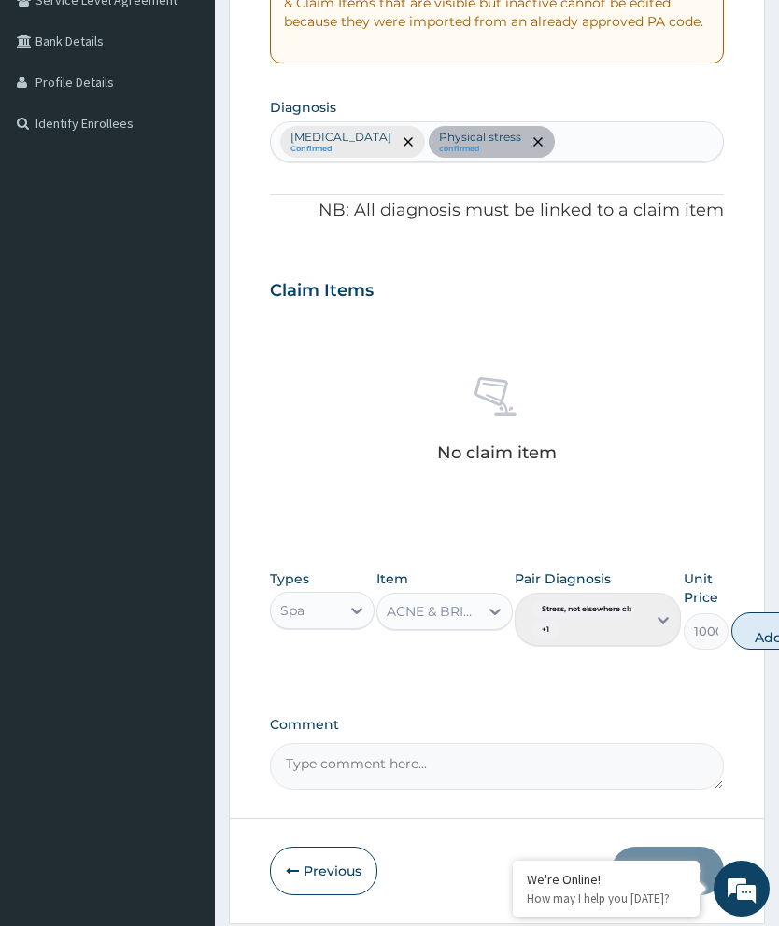
click at [747, 625] on button "Add" at bounding box center [768, 631] width 75 height 37
type input "0"
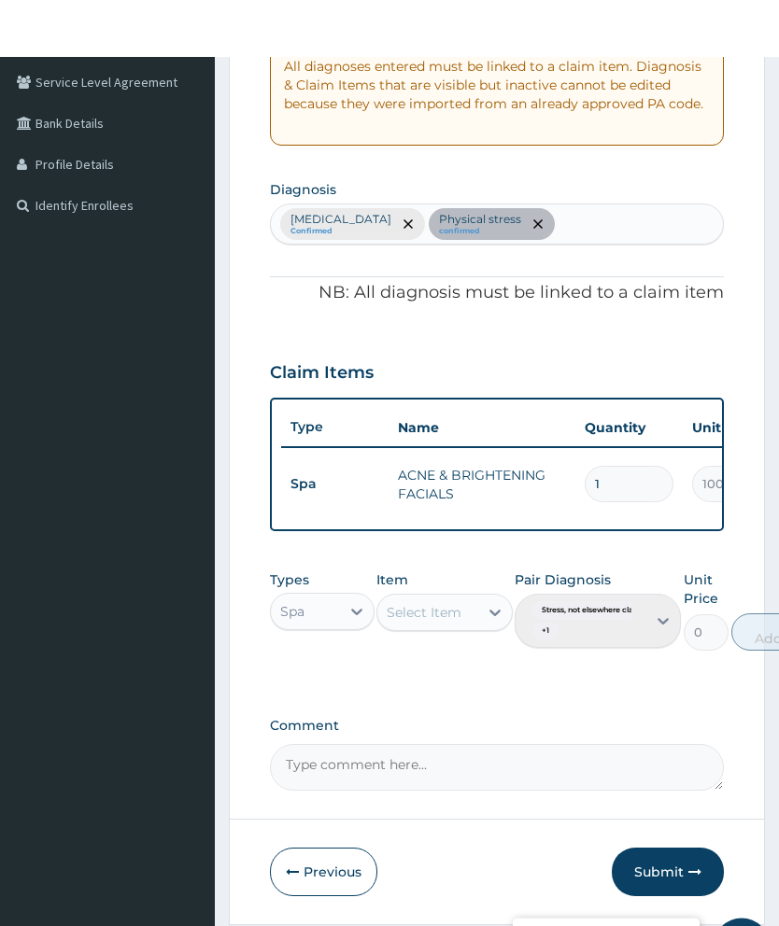
scroll to position [443, 0]
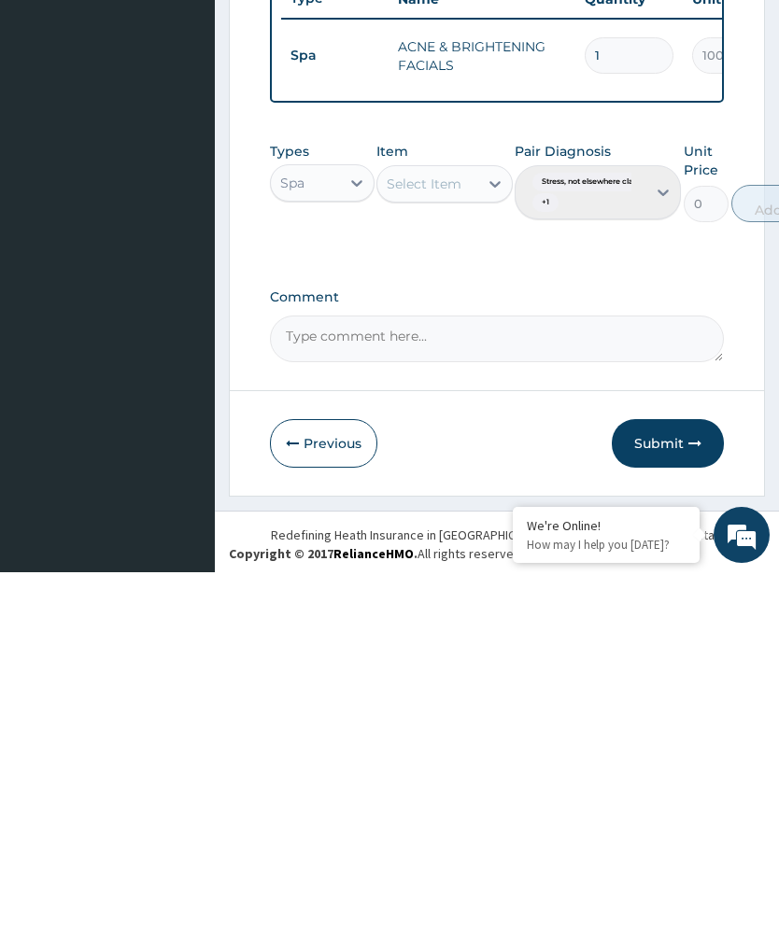
click at [676, 773] on button "Submit" at bounding box center [668, 797] width 112 height 49
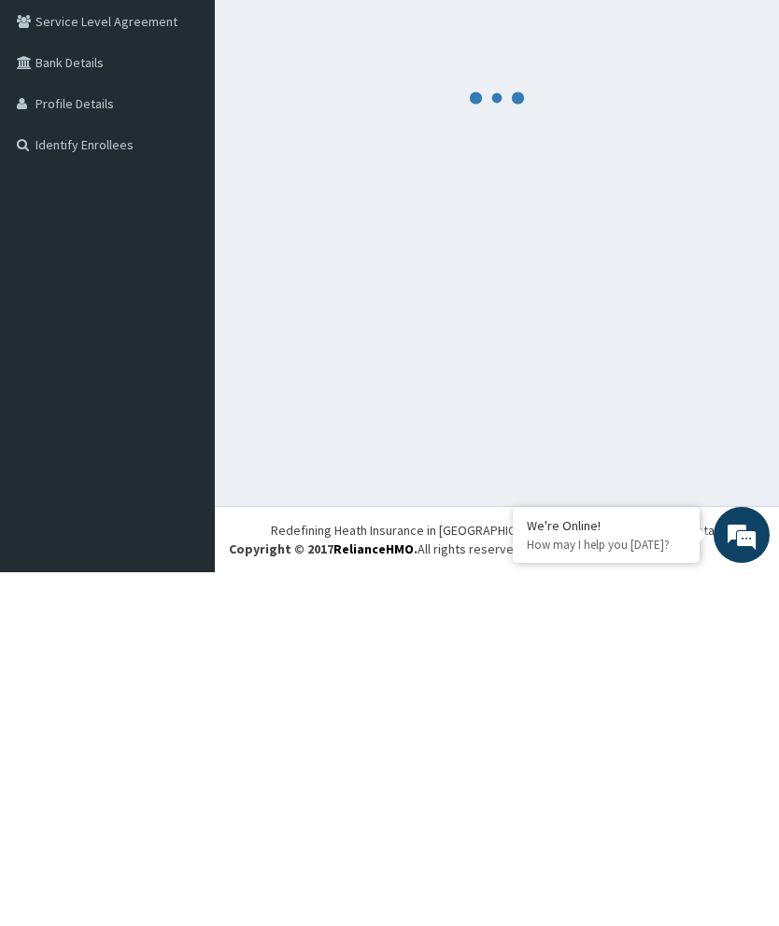
scroll to position [74, 0]
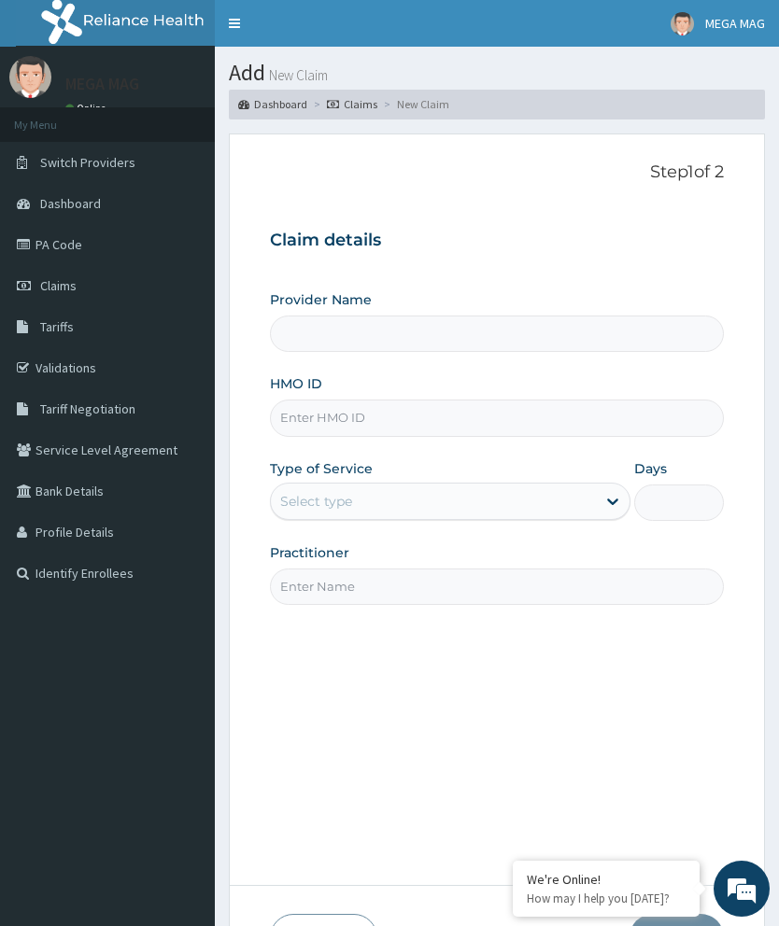
click at [342, 414] on input "HMO ID" at bounding box center [497, 418] width 454 height 36
type input "MEGAMAG BEAUTY WORLD"
type input "1"
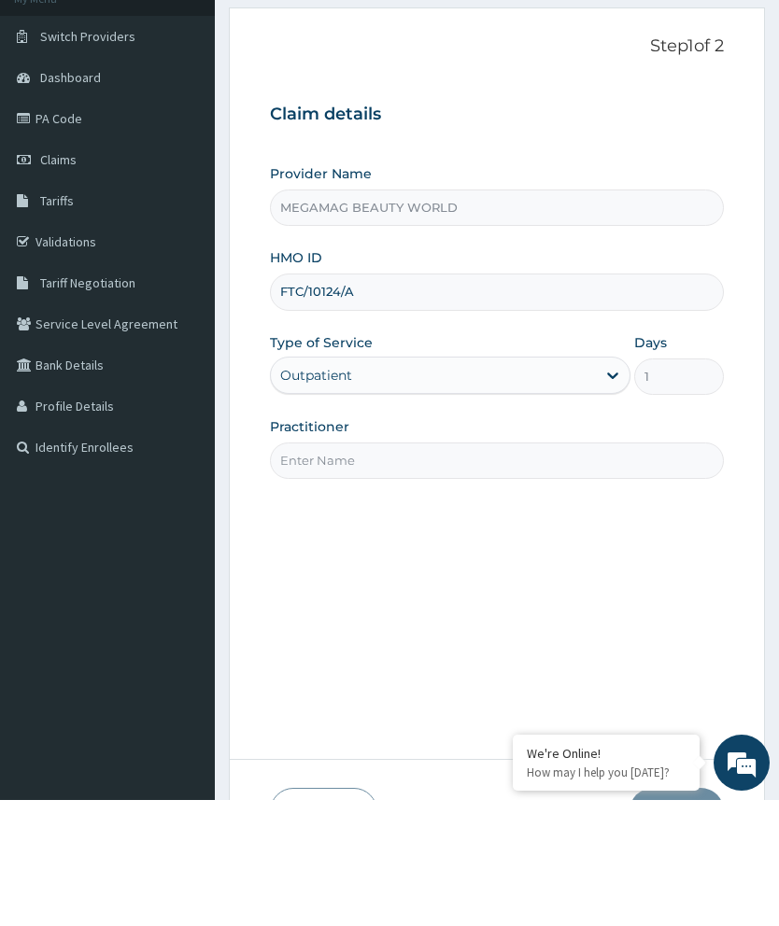
type input "FTC/10124/A"
click at [430, 569] on input "Practitioner" at bounding box center [497, 587] width 454 height 36
type input "Chioma"
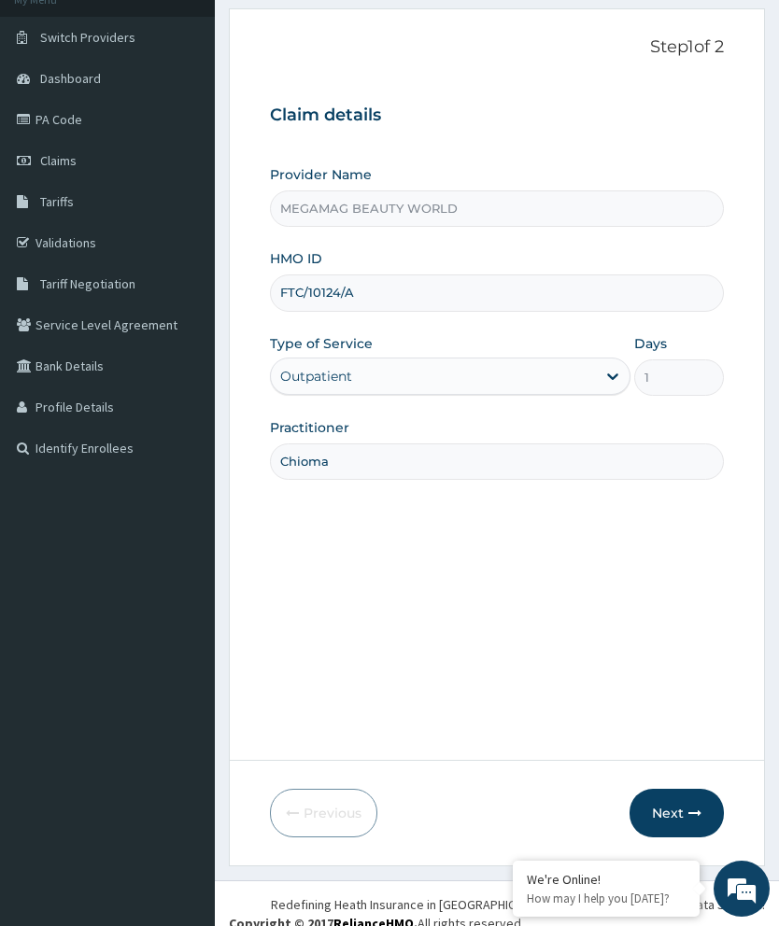
click at [684, 838] on button "Next" at bounding box center [676, 813] width 94 height 49
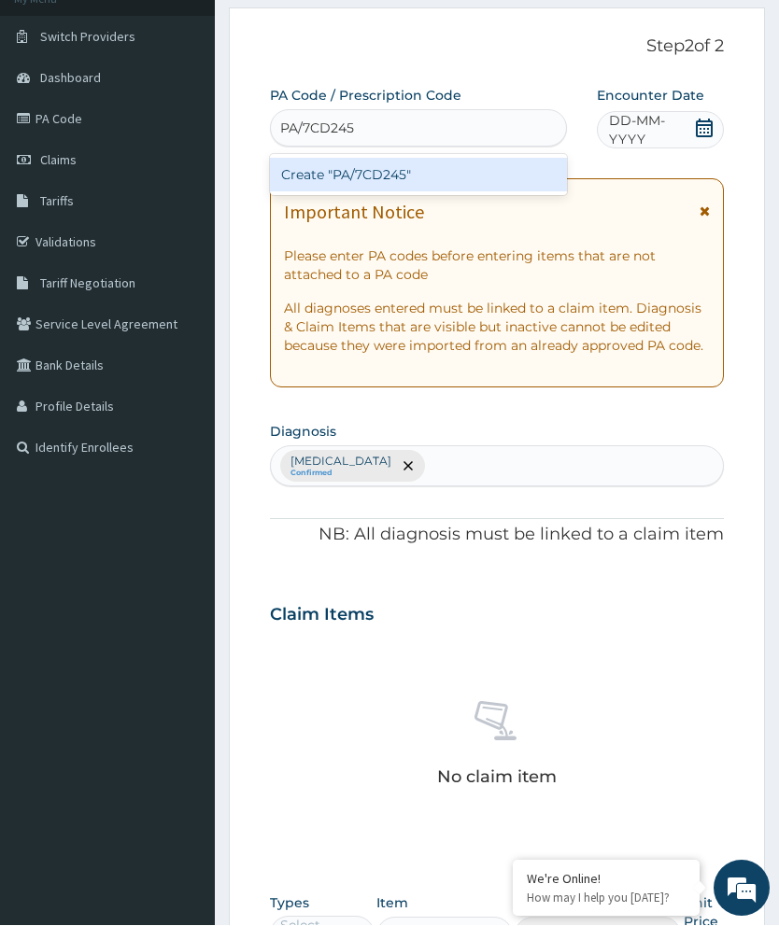
type input "PA/7CD245"
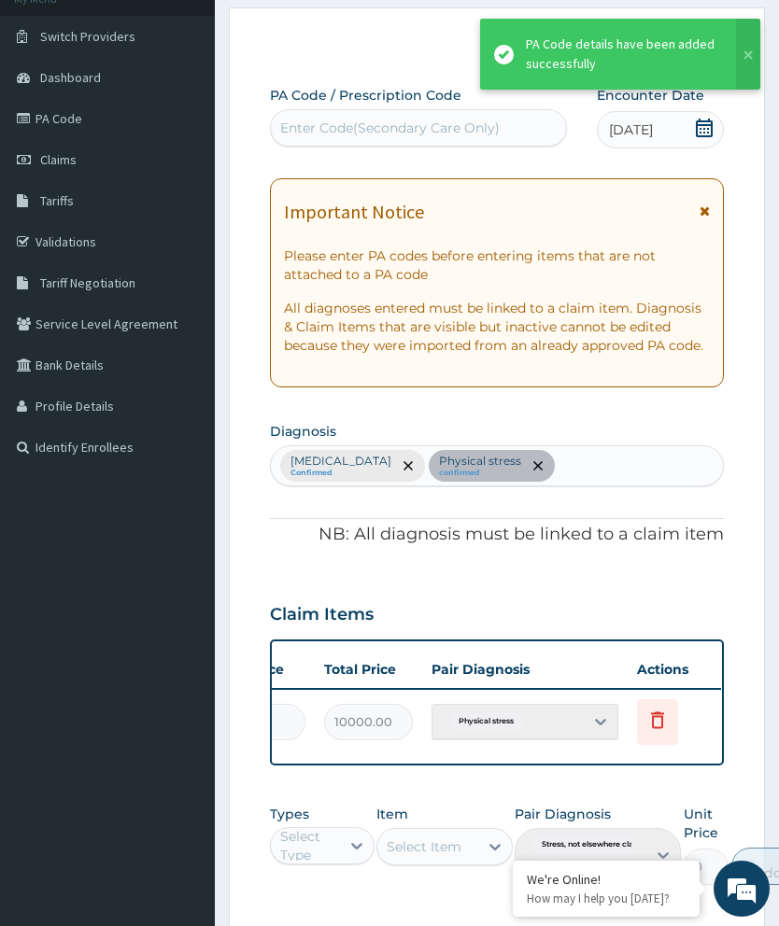
scroll to position [0, 474]
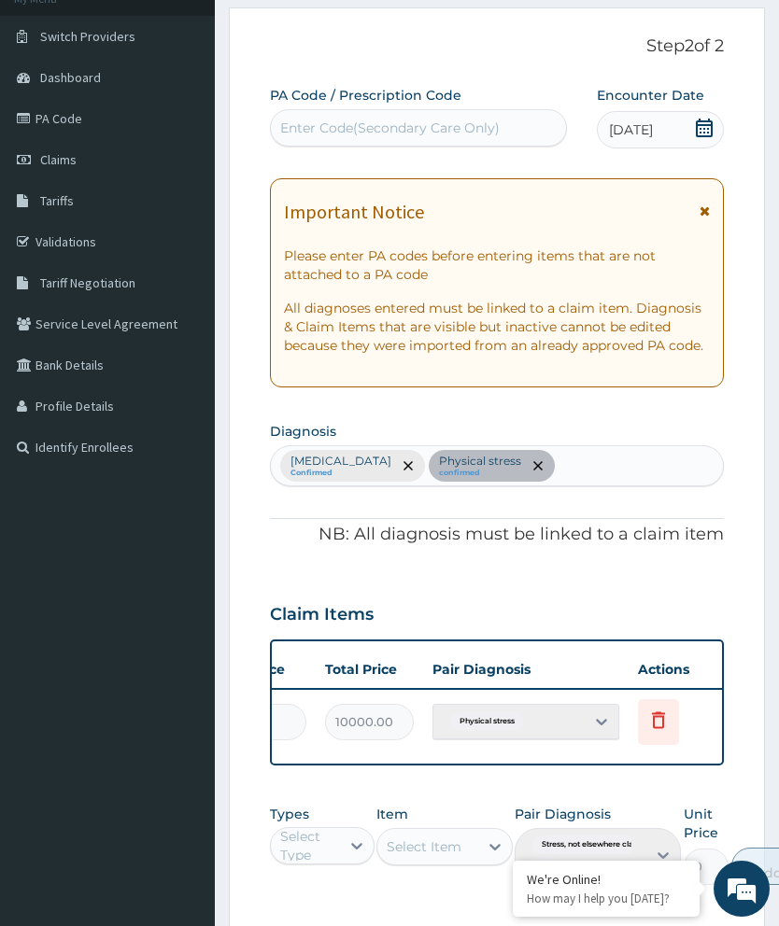
click at [676, 662] on span "Delete" at bounding box center [660, 676] width 71 height 28
click at [667, 709] on icon at bounding box center [658, 720] width 22 height 22
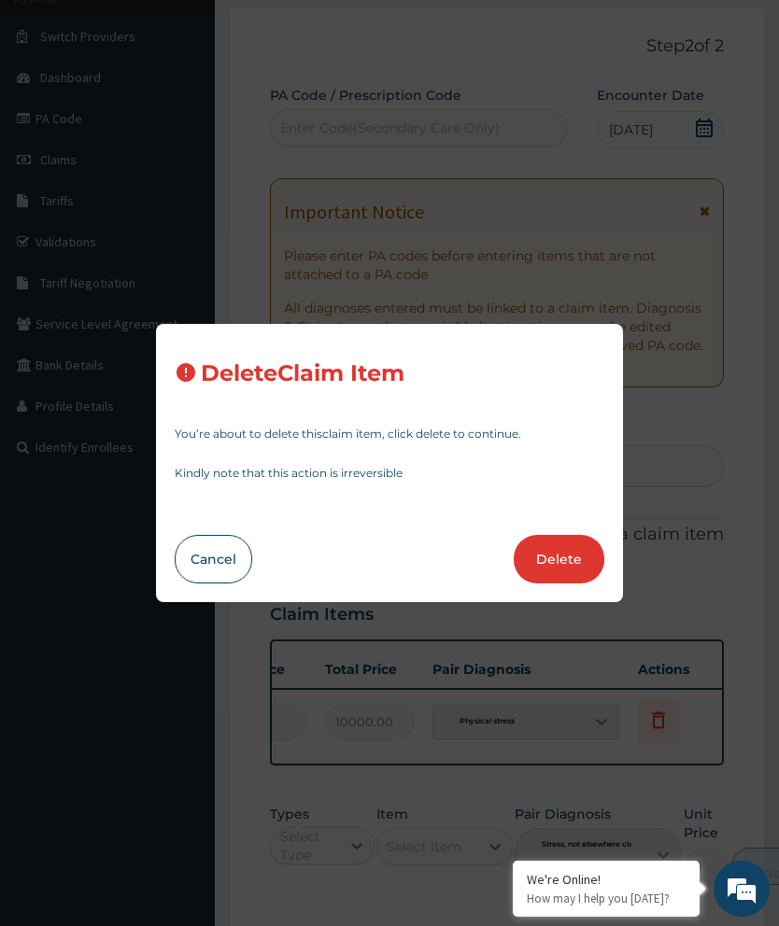
click at [557, 584] on button "Delete" at bounding box center [559, 559] width 91 height 49
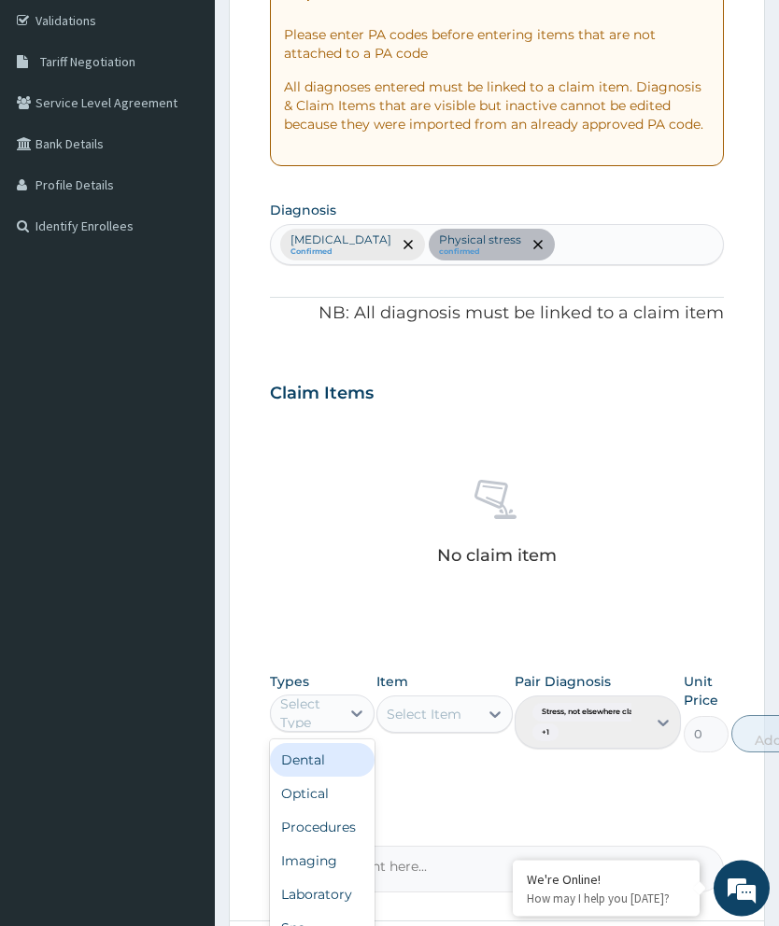
scroll to position [454, 0]
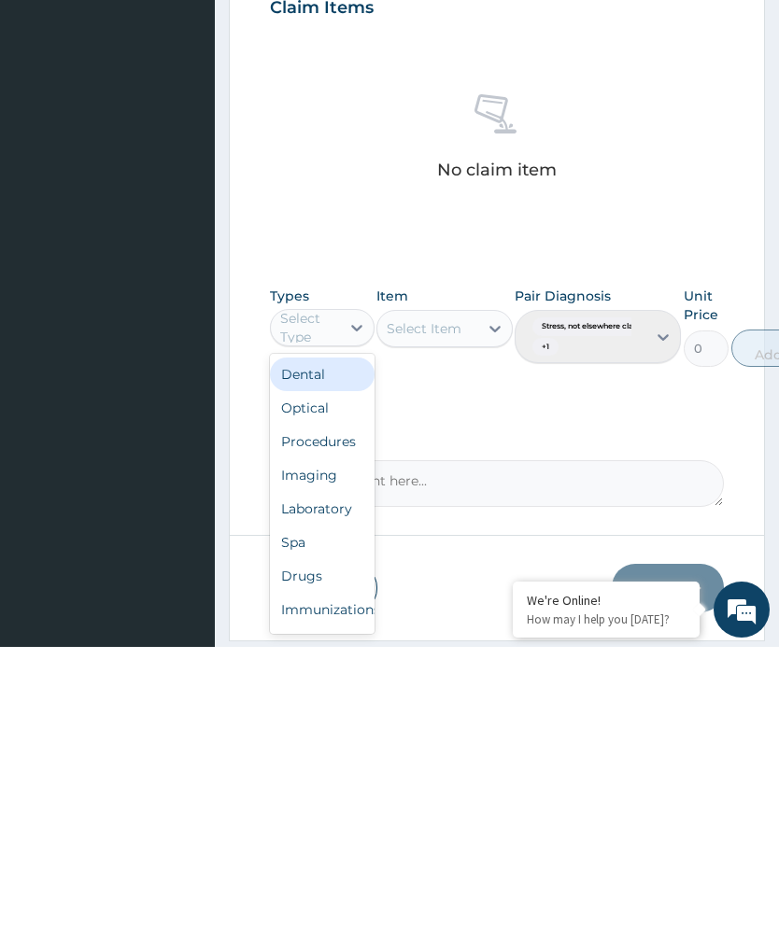
click at [330, 805] on div "Spa" at bounding box center [322, 822] width 105 height 34
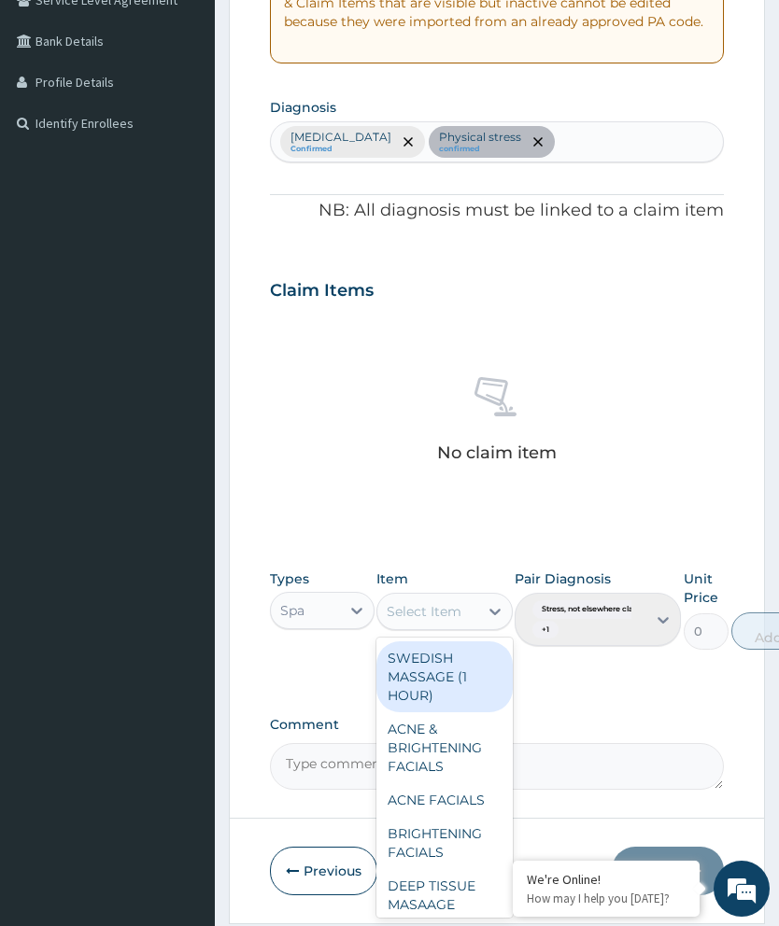
scroll to position [455, 0]
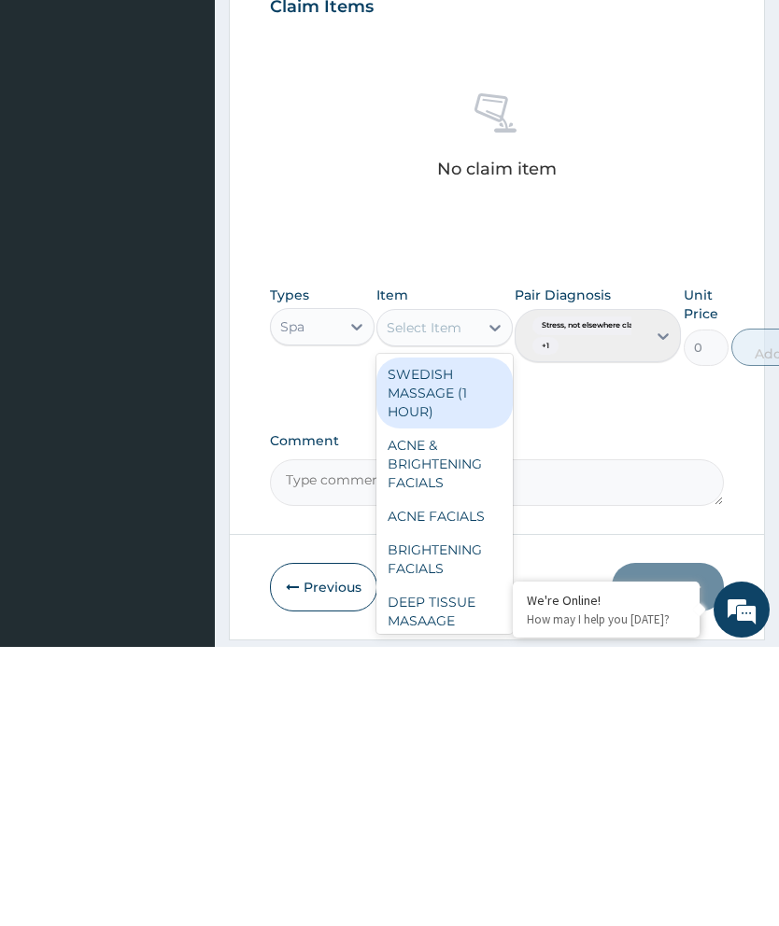
click at [470, 708] on div "ACNE & BRIGHTENING FACIALS" at bounding box center [444, 743] width 136 height 71
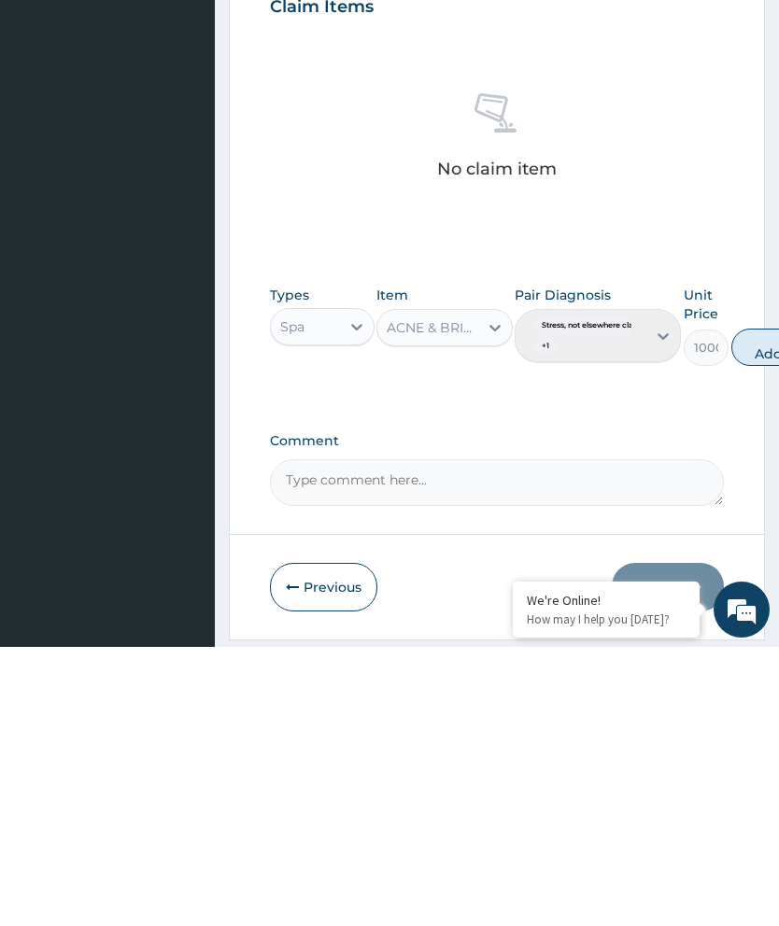
scroll to position [450, 0]
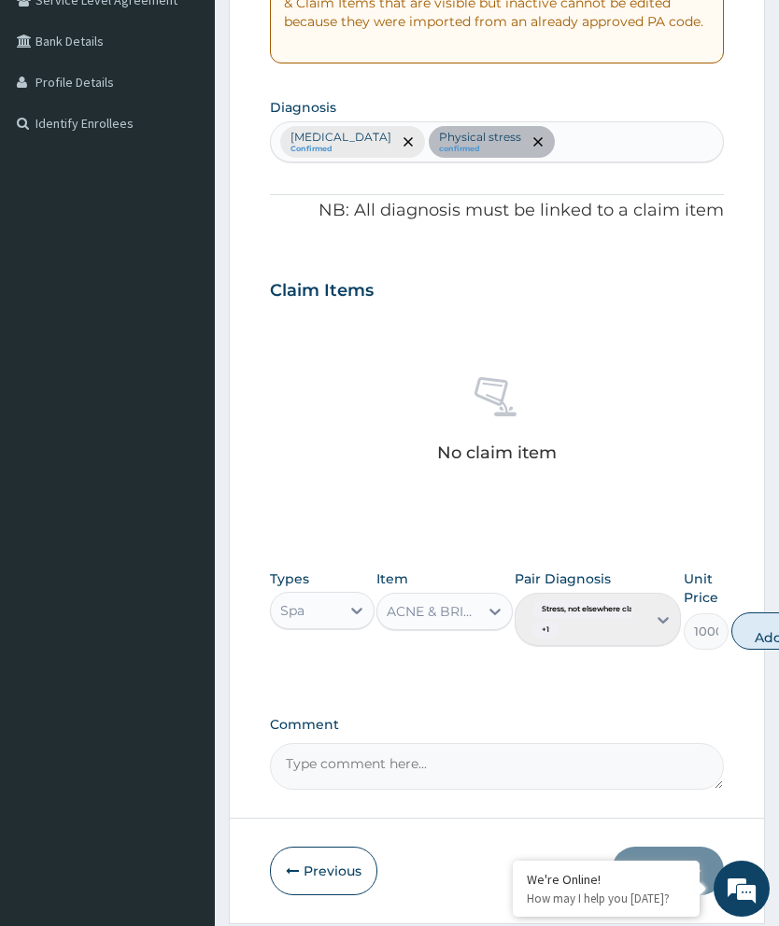
click at [766, 628] on button "Add" at bounding box center [768, 631] width 75 height 37
type input "0"
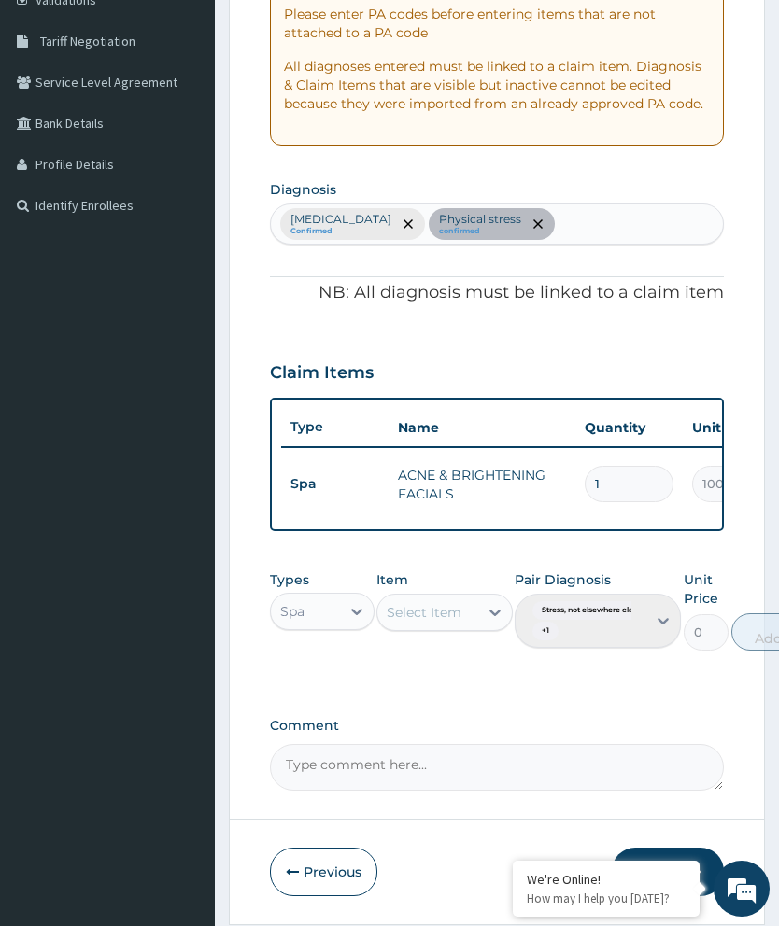
scroll to position [443, 0]
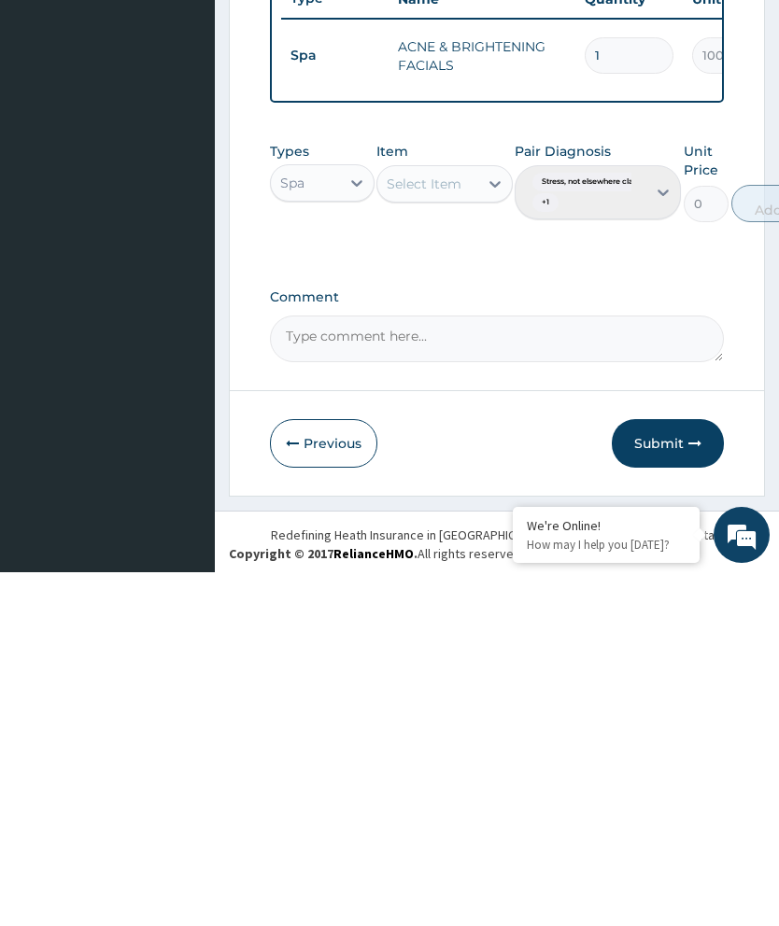
click at [682, 773] on button "Submit" at bounding box center [668, 797] width 112 height 49
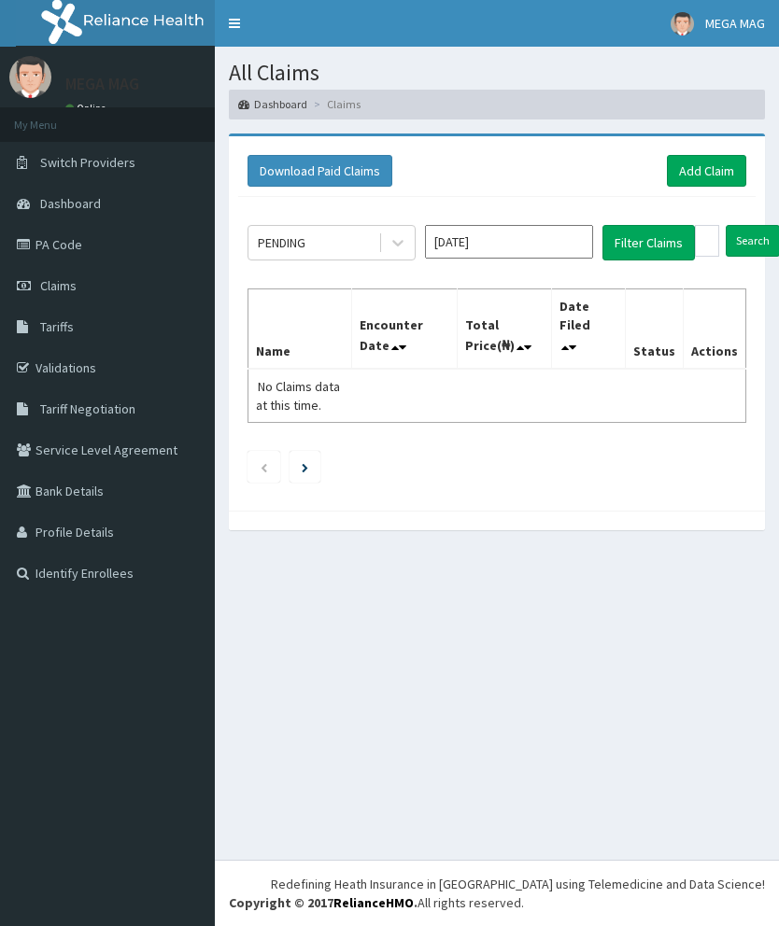
click at [708, 183] on link "Add Claim" at bounding box center [706, 171] width 79 height 32
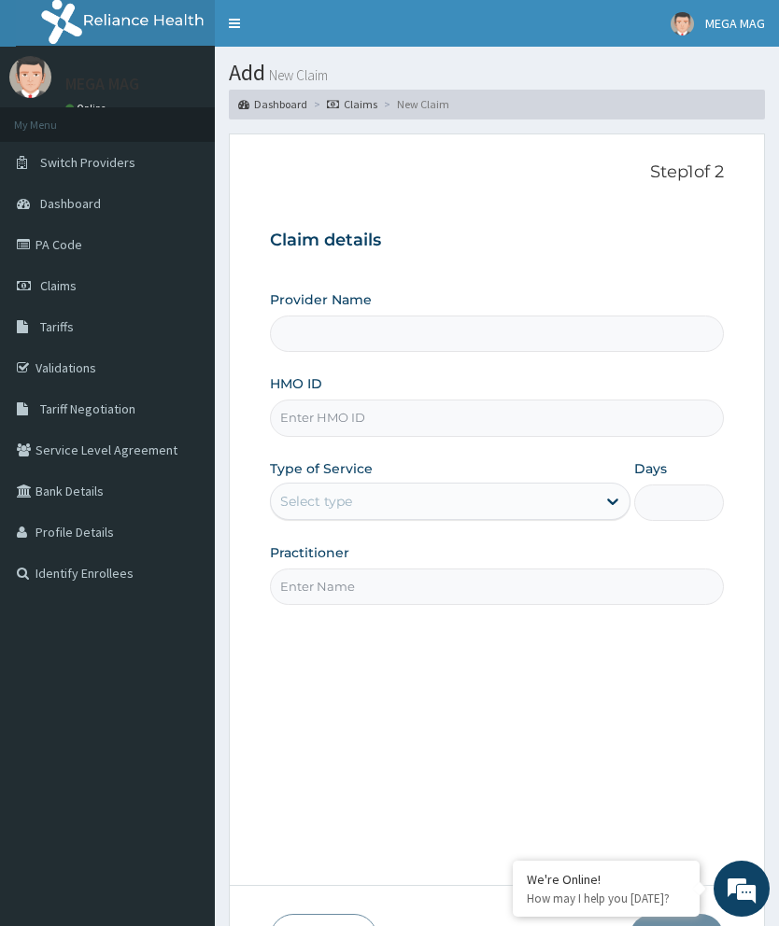
click at [404, 332] on input "Provider Name" at bounding box center [497, 334] width 454 height 36
click at [421, 420] on input "HMO ID" at bounding box center [497, 418] width 454 height 36
type input "PP"
type input "MEGAMAG BEAUTY WORLD"
type input "1"
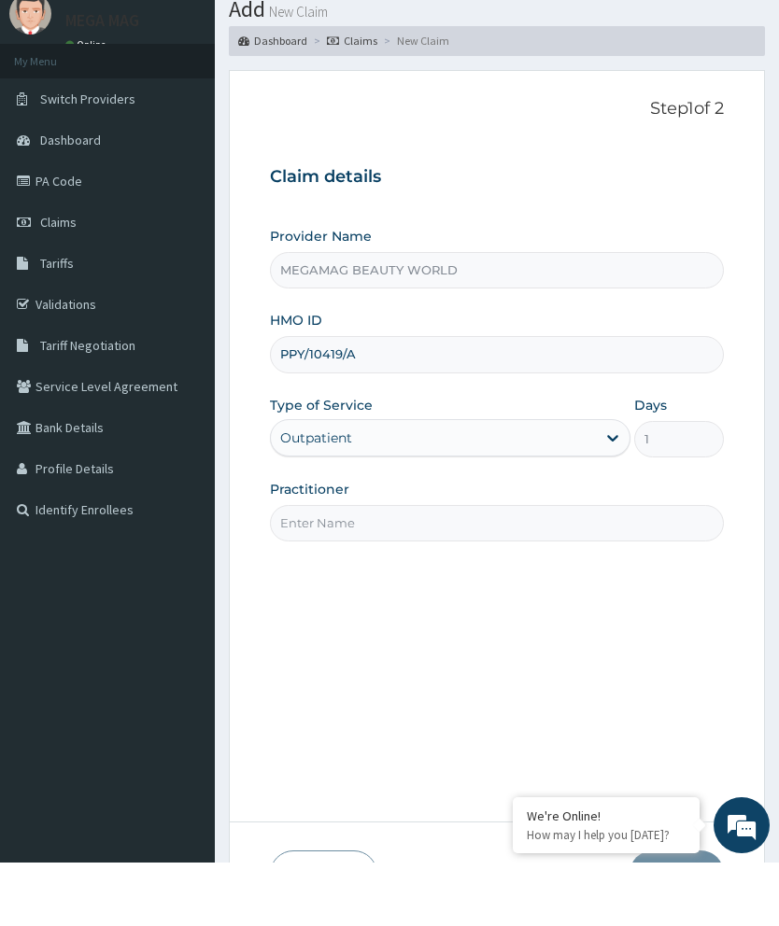
type input "PPY/10419/A"
click at [615, 569] on input "Practitioner" at bounding box center [497, 587] width 454 height 36
type input "[PERSON_NAME]"
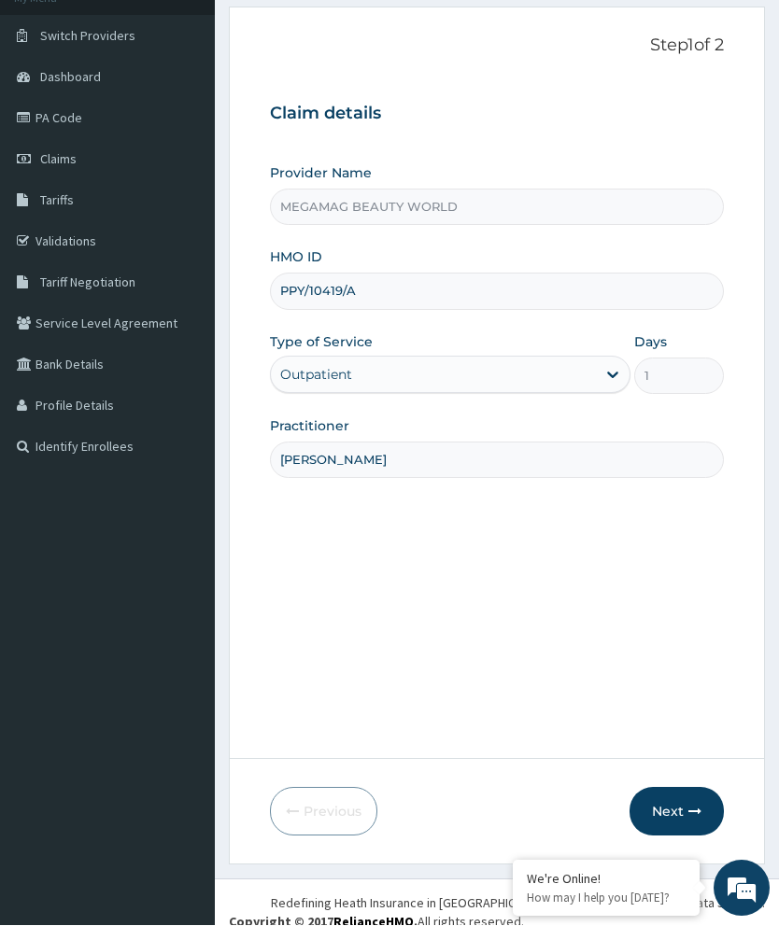
scroll to position [145, 0]
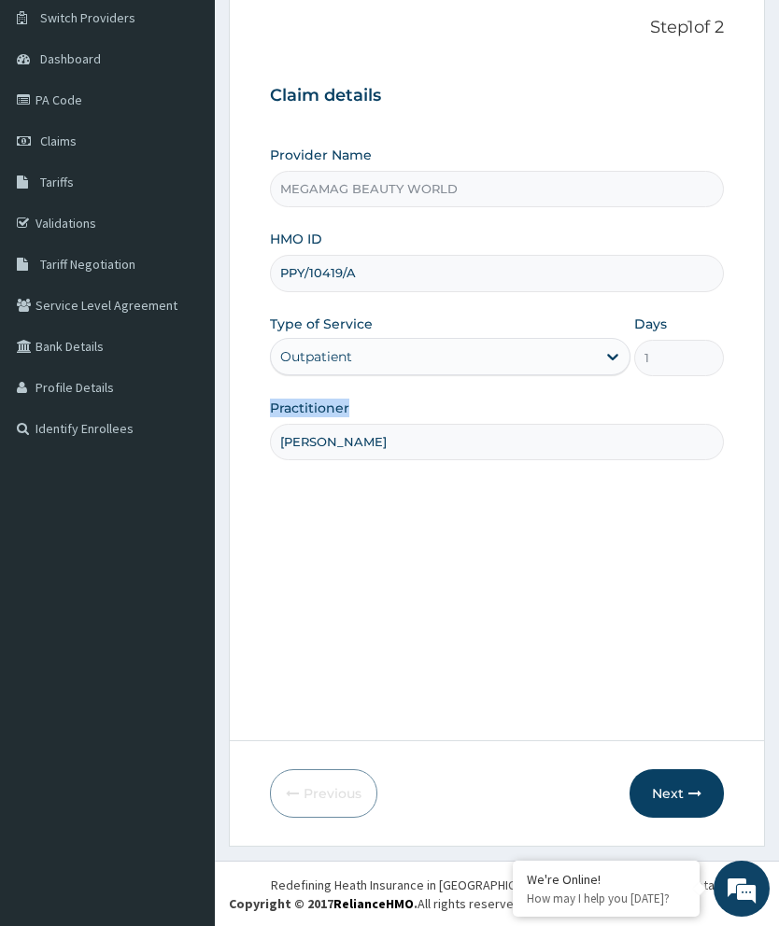
click at [696, 655] on div "Step 1 of 2 Claim details Provider Name MEGAMAG BEAUTY WORLD HMO ID PPY/10419/A…" at bounding box center [497, 365] width 454 height 695
click at [684, 796] on button "Next" at bounding box center [676, 793] width 94 height 49
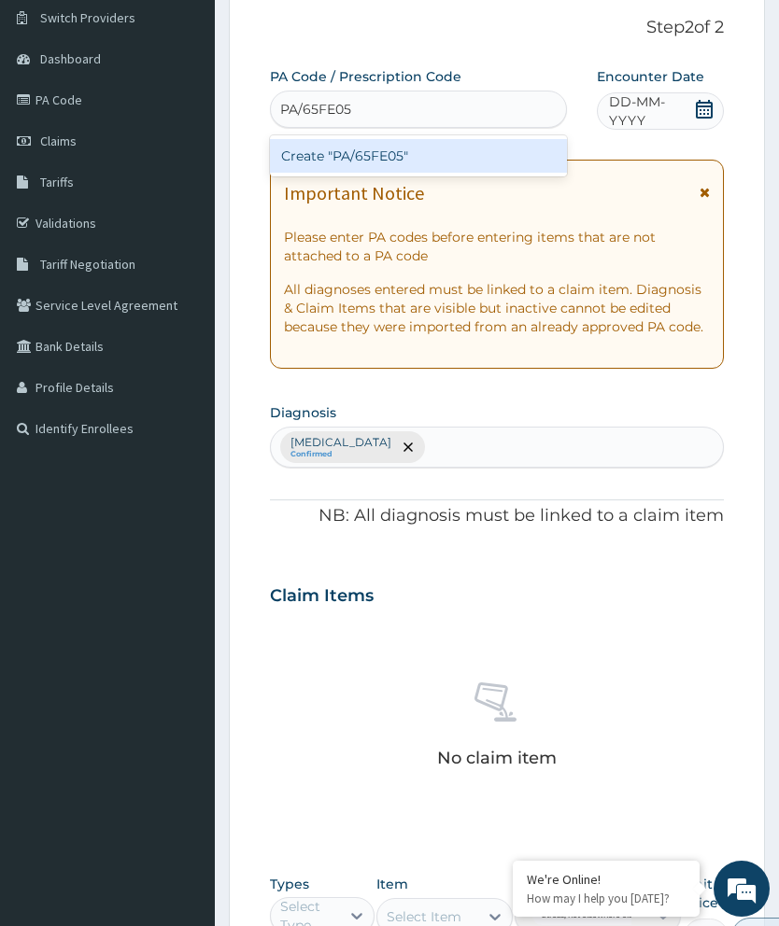
click at [501, 168] on div "Create "PA/65FE05"" at bounding box center [418, 156] width 297 height 34
type input "PA/65FE05"
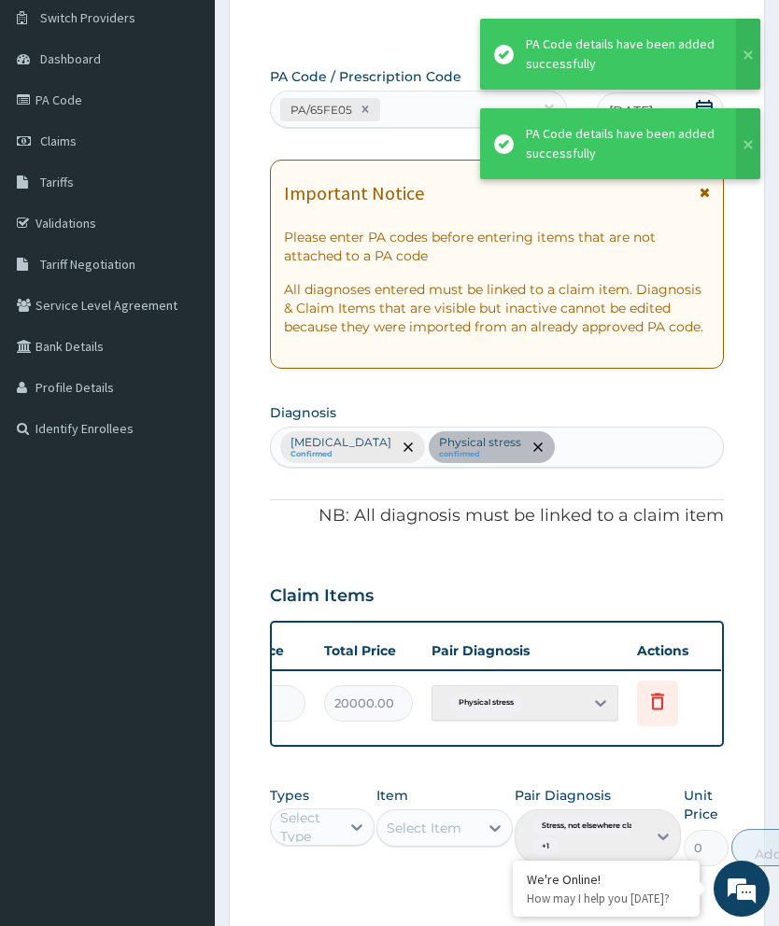
scroll to position [0, 474]
click at [674, 645] on span "Delete" at bounding box center [660, 657] width 71 height 28
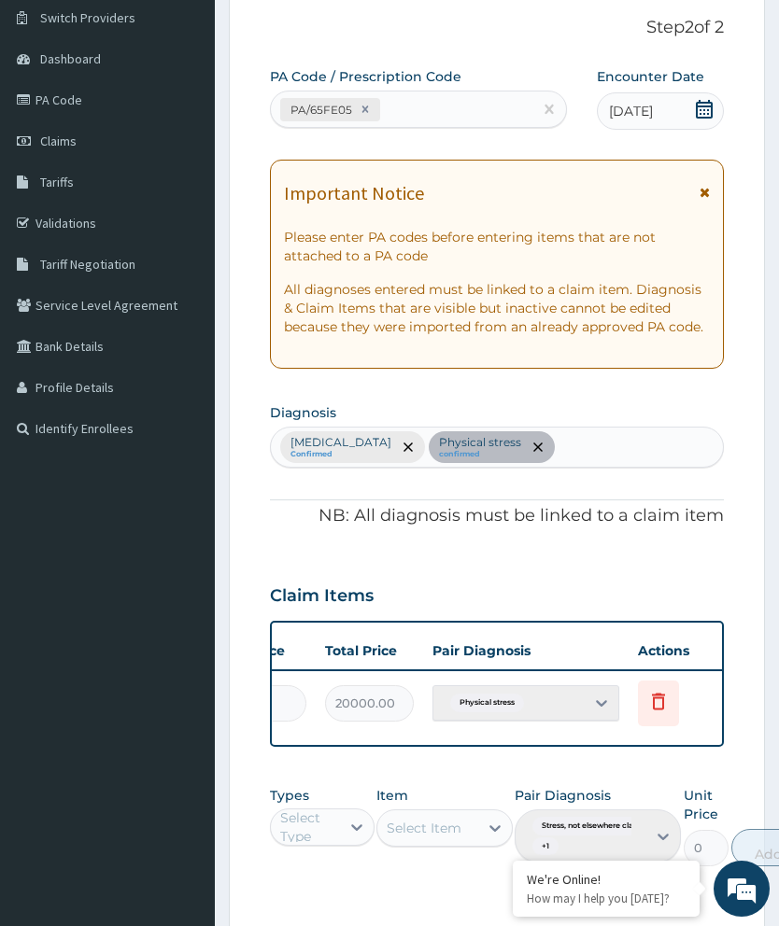
click at [669, 647] on span "Delete" at bounding box center [660, 657] width 71 height 28
click at [666, 655] on span "Delete" at bounding box center [660, 657] width 71 height 28
click at [668, 693] on icon at bounding box center [658, 701] width 22 height 22
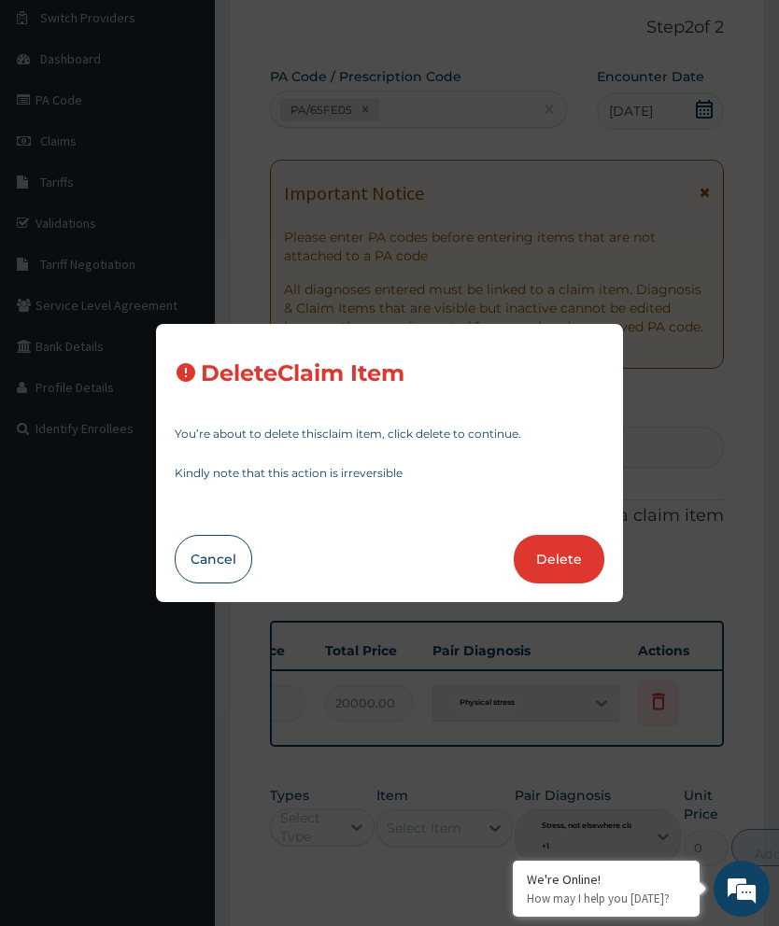
click at [565, 559] on button "Delete" at bounding box center [559, 559] width 91 height 49
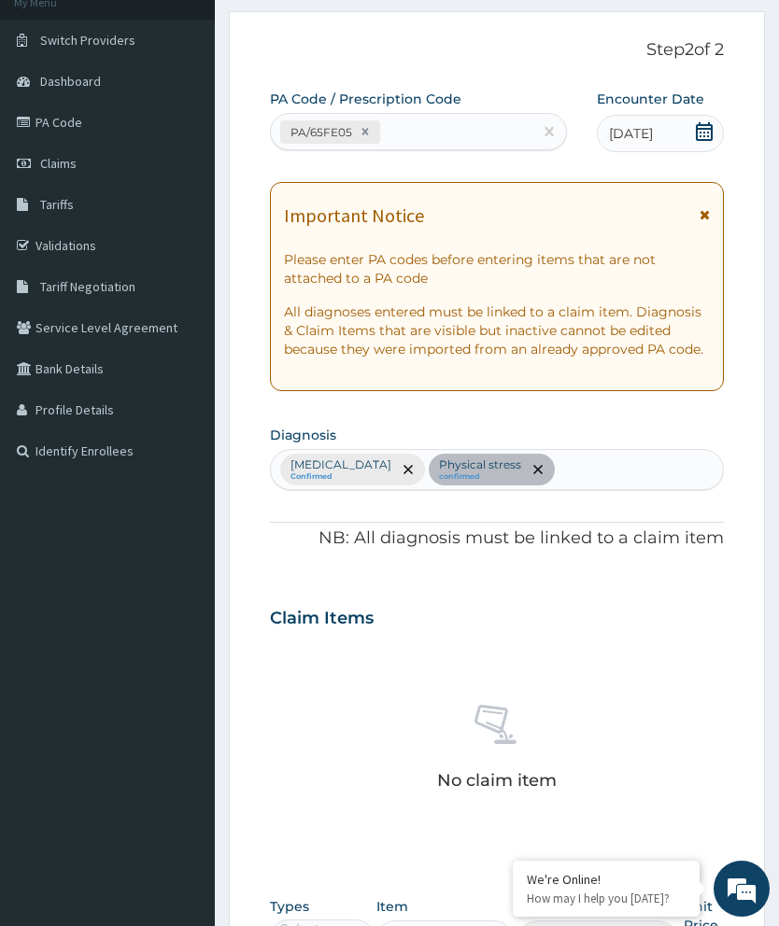
scroll to position [454, 0]
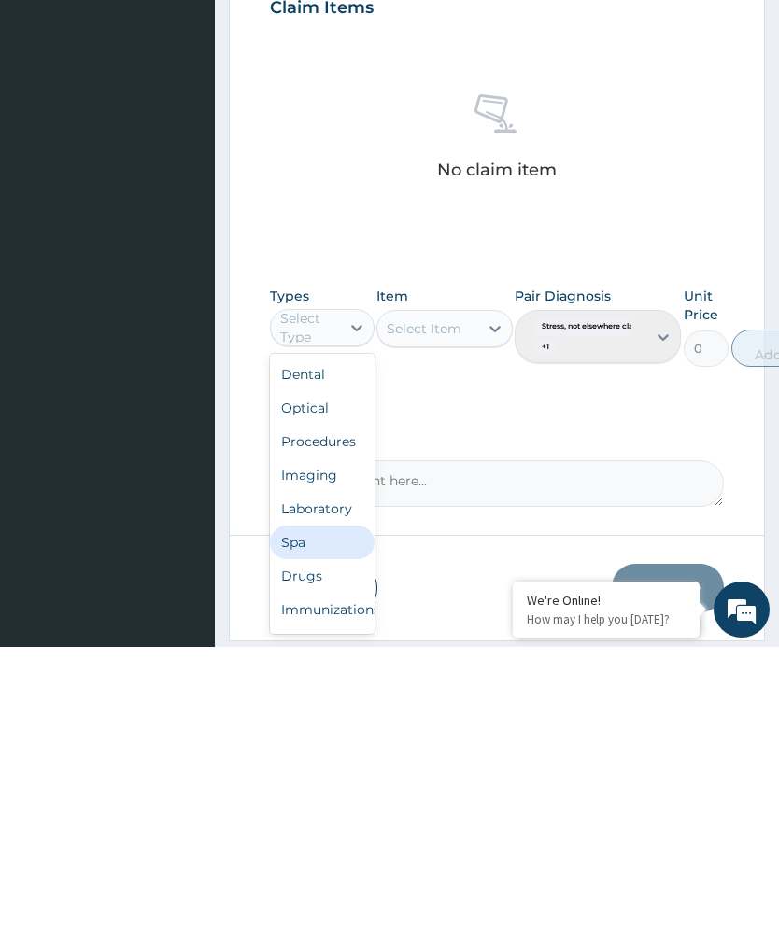
click at [328, 805] on div "Spa" at bounding box center [322, 822] width 105 height 34
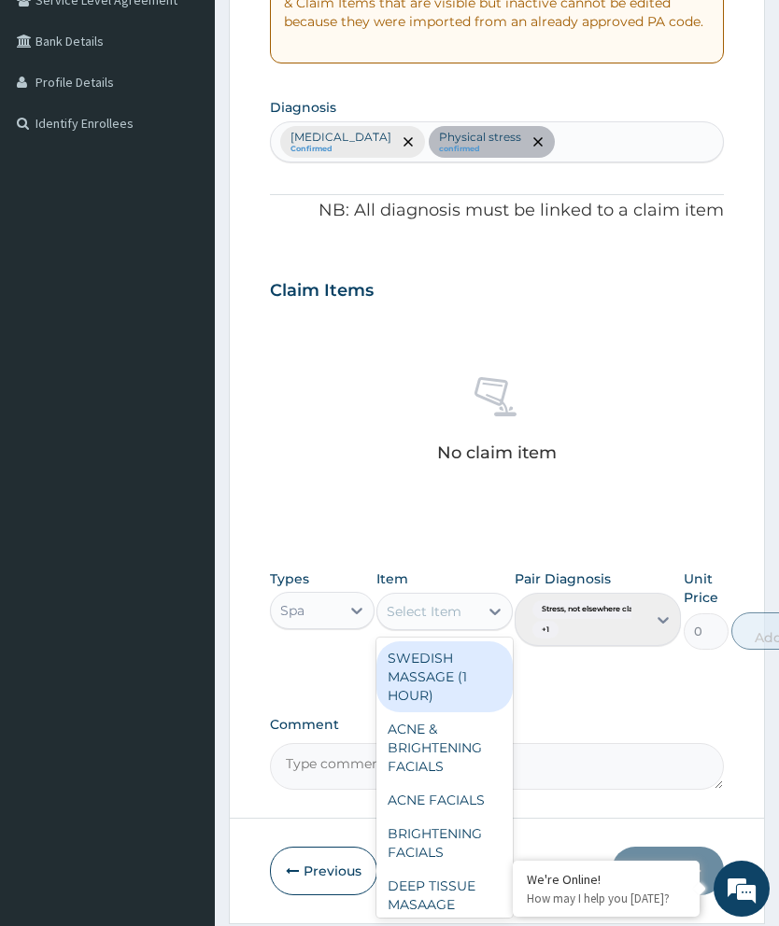
scroll to position [455, 0]
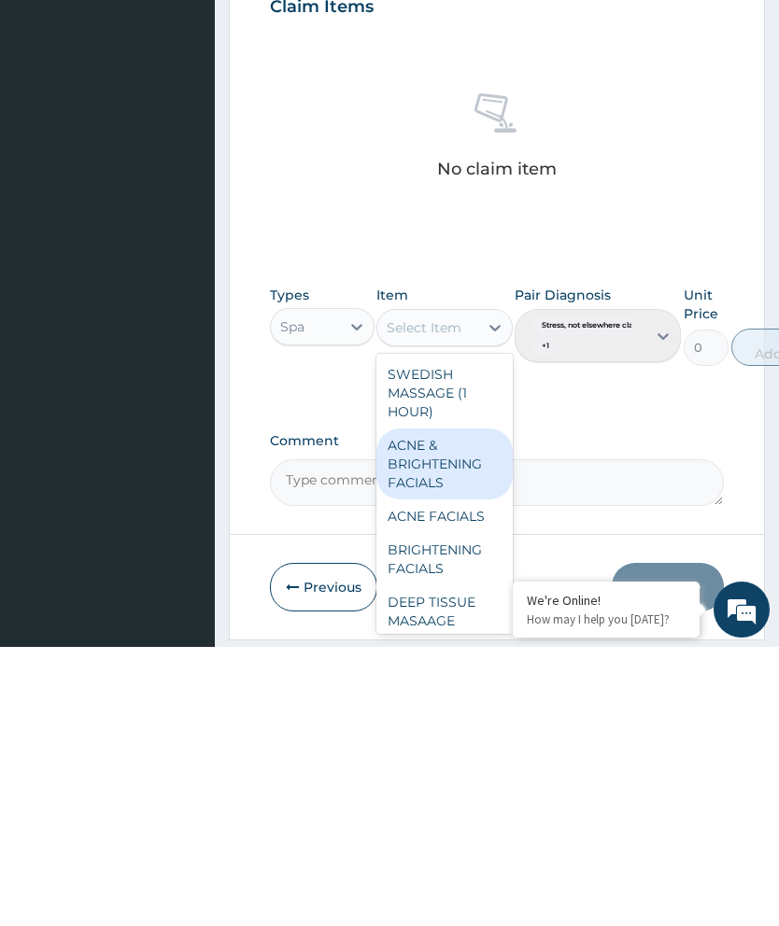
click at [486, 708] on div "ACNE & BRIGHTENING FACIALS" at bounding box center [444, 743] width 136 height 71
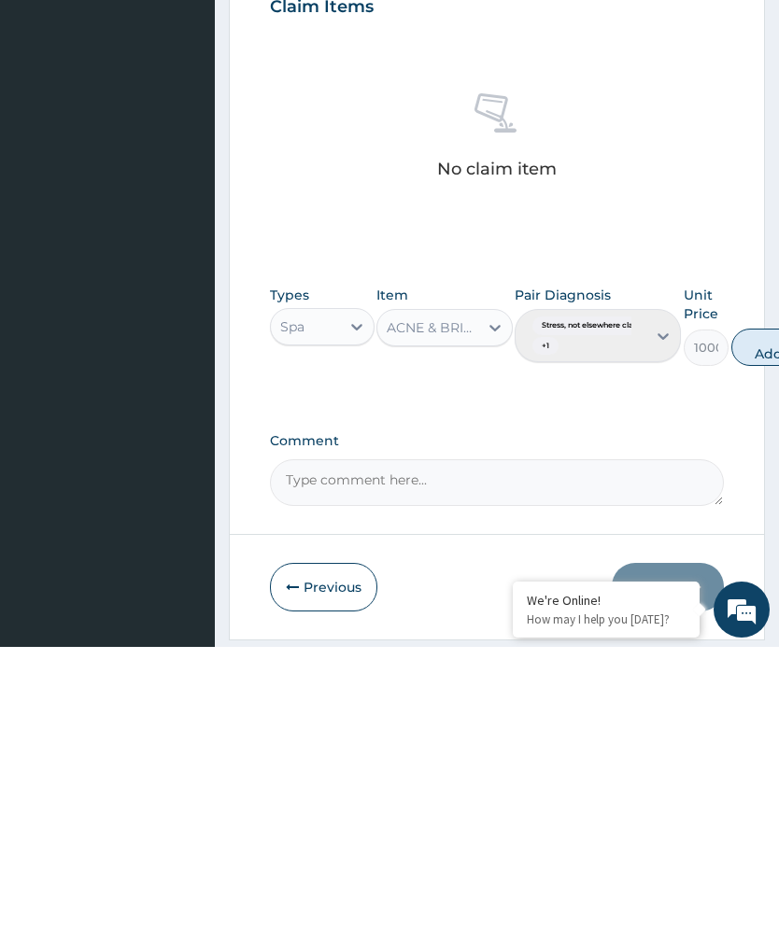
scroll to position [450, 0]
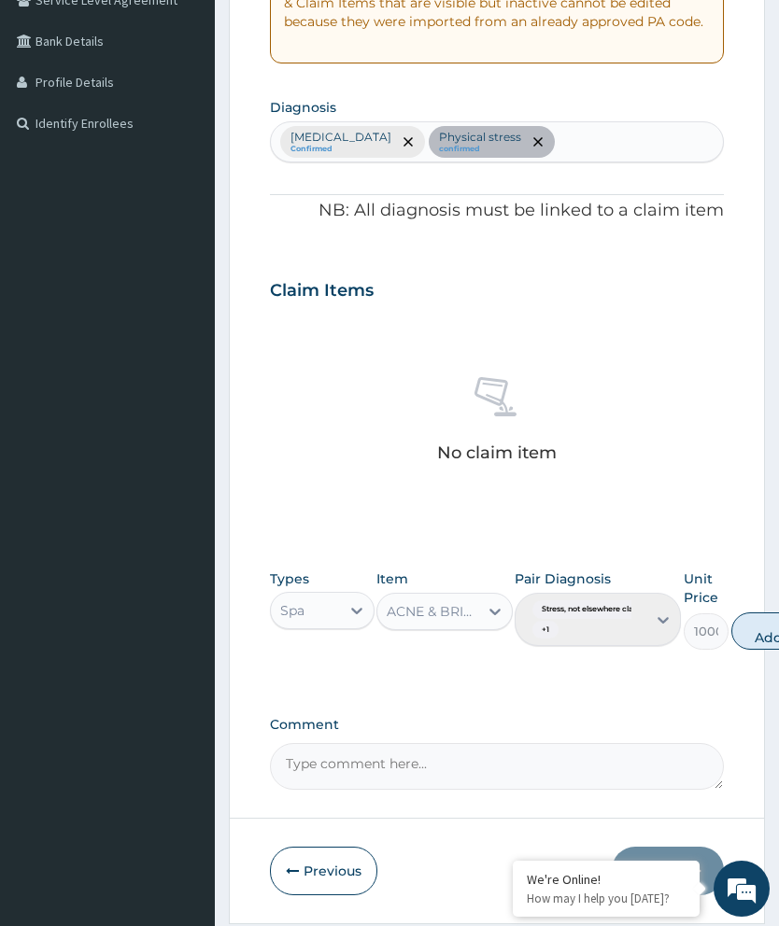
click at [771, 614] on button "Add" at bounding box center [768, 631] width 75 height 37
type input "0"
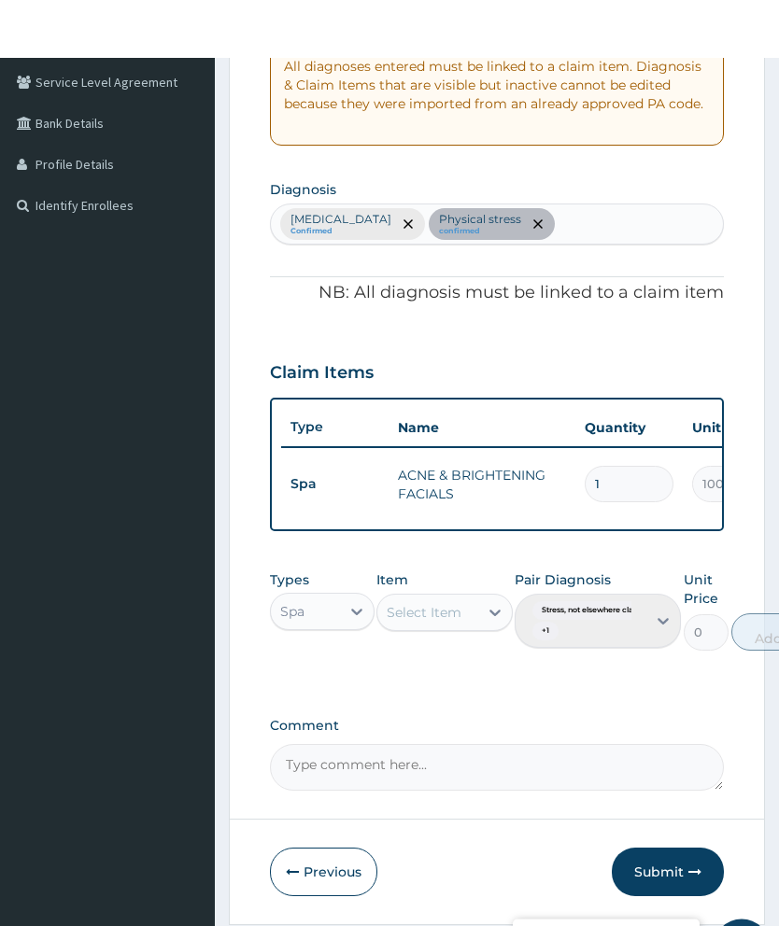
scroll to position [443, 0]
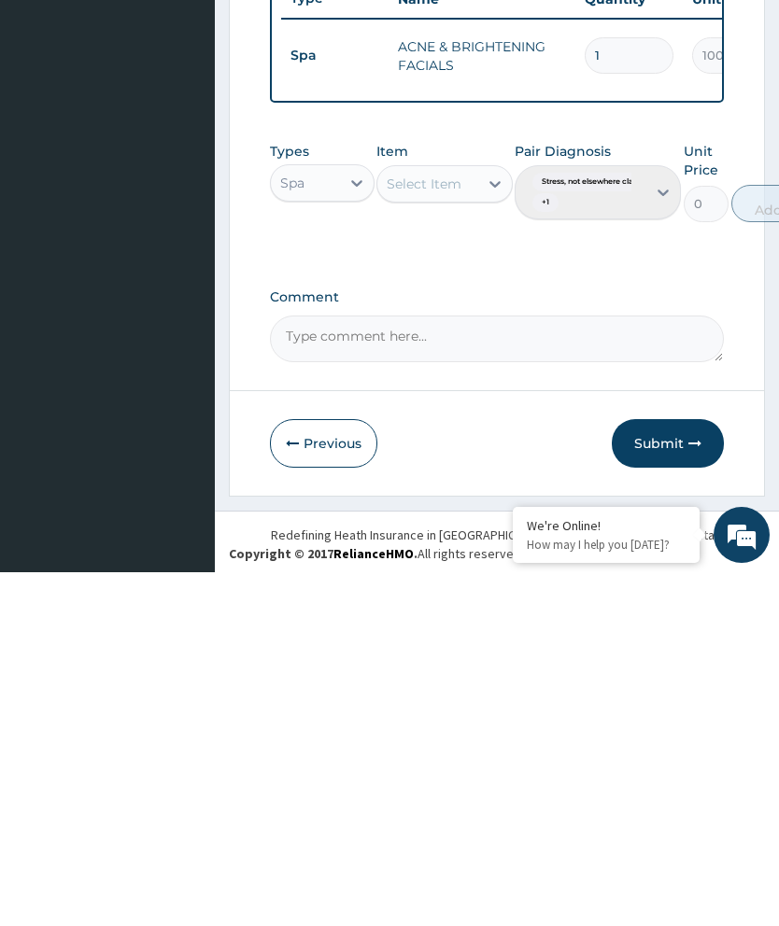
click at [693, 791] on icon "button" at bounding box center [694, 797] width 13 height 13
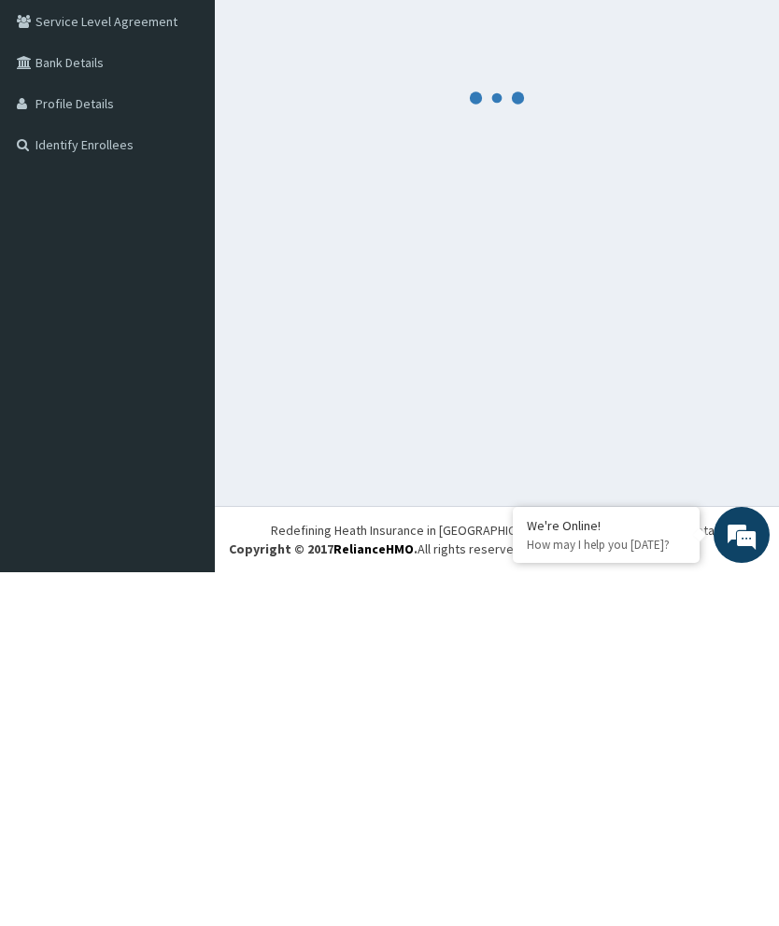
scroll to position [74, 0]
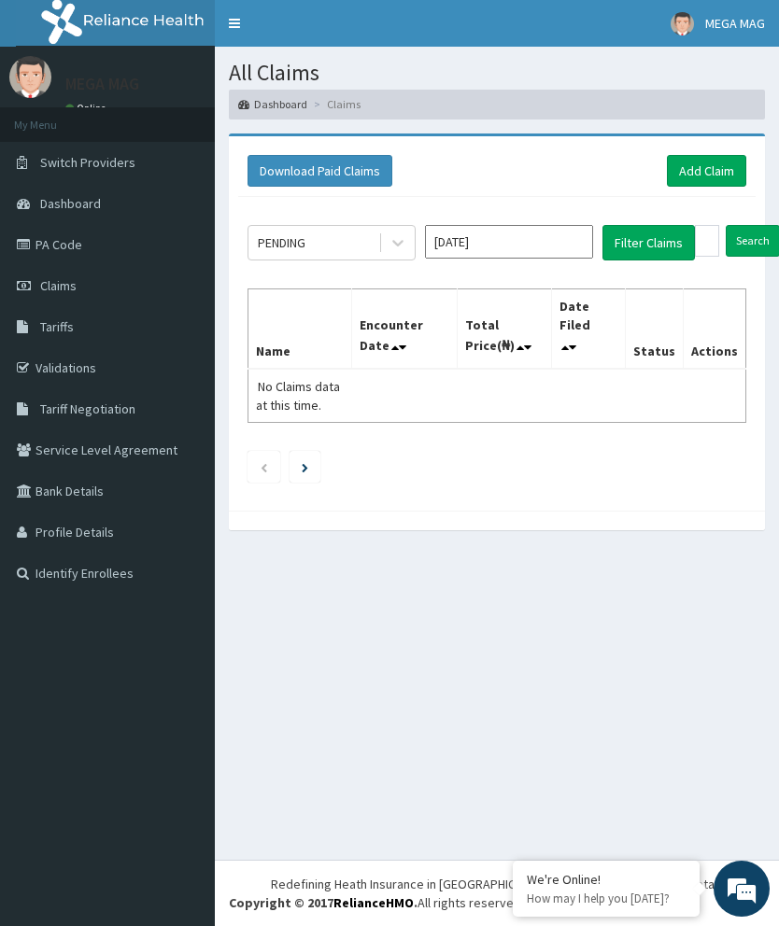
click at [712, 167] on link "Add Claim" at bounding box center [706, 171] width 79 height 32
click at [726, 168] on link "Add Claim" at bounding box center [706, 171] width 79 height 32
click at [726, 173] on link "Add Claim" at bounding box center [706, 171] width 79 height 32
click at [718, 168] on link "Add Claim" at bounding box center [706, 171] width 79 height 32
click at [726, 171] on link "Add Claim" at bounding box center [706, 171] width 79 height 32
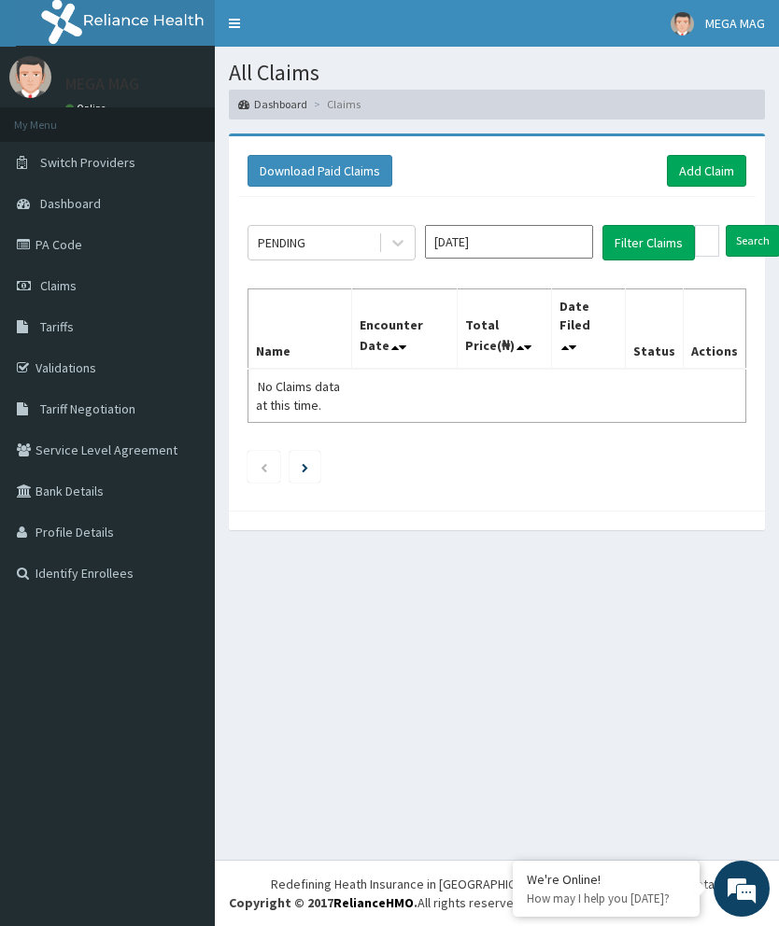
click at [712, 162] on link "Add Claim" at bounding box center [706, 171] width 79 height 32
click at [721, 157] on link "Add Claim" at bounding box center [706, 171] width 79 height 32
click at [721, 181] on link "Add Claim" at bounding box center [706, 171] width 79 height 32
click at [713, 163] on link "Add Claim" at bounding box center [706, 171] width 79 height 32
click at [709, 172] on link "Add Claim" at bounding box center [706, 171] width 79 height 32
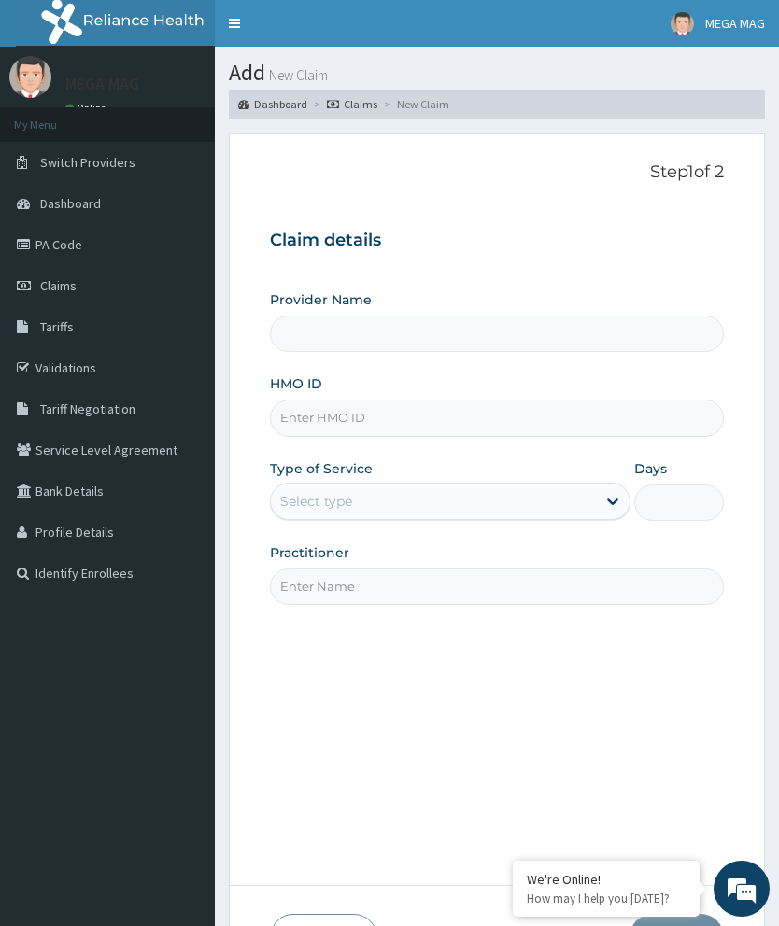
type input "MEGAMAG BEAUTY WORLD"
type input "1"
click at [402, 400] on input "HMO ID" at bounding box center [497, 418] width 454 height 36
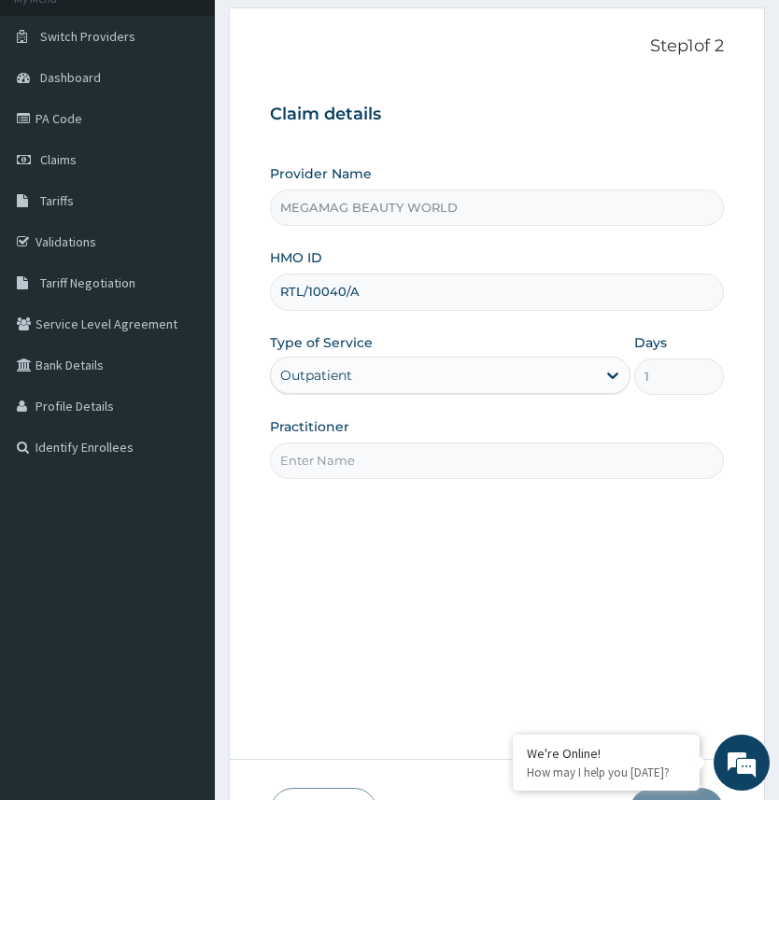
type input "RTL/10040/A"
click at [557, 569] on input "Practitioner" at bounding box center [497, 587] width 454 height 36
type input "[PERSON_NAME]"
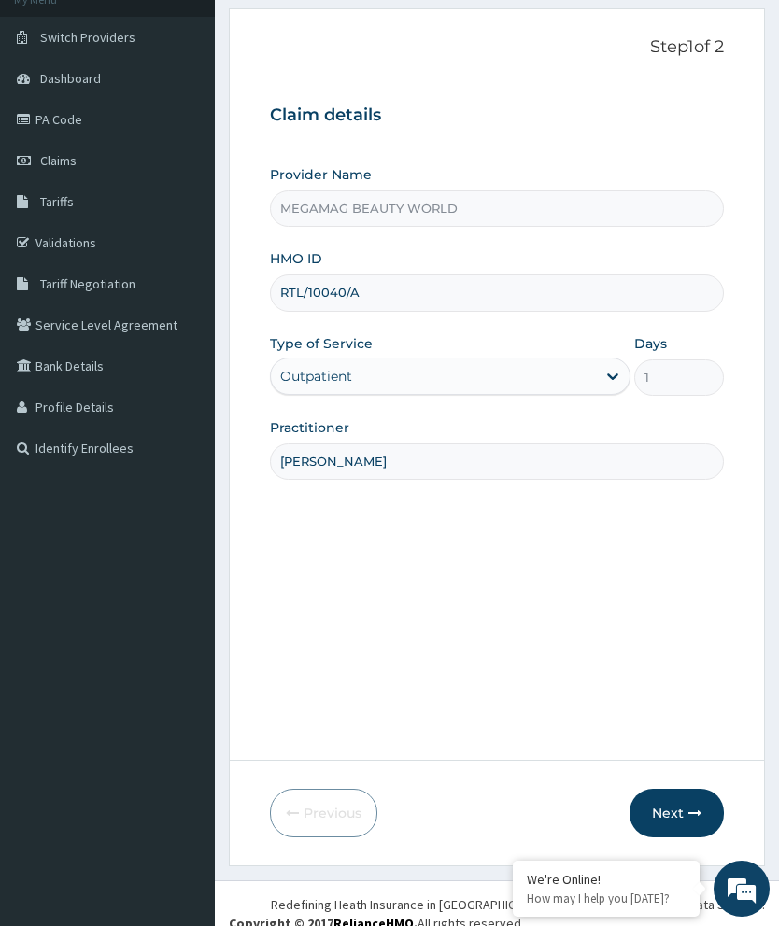
click at [679, 838] on button "Next" at bounding box center [676, 813] width 94 height 49
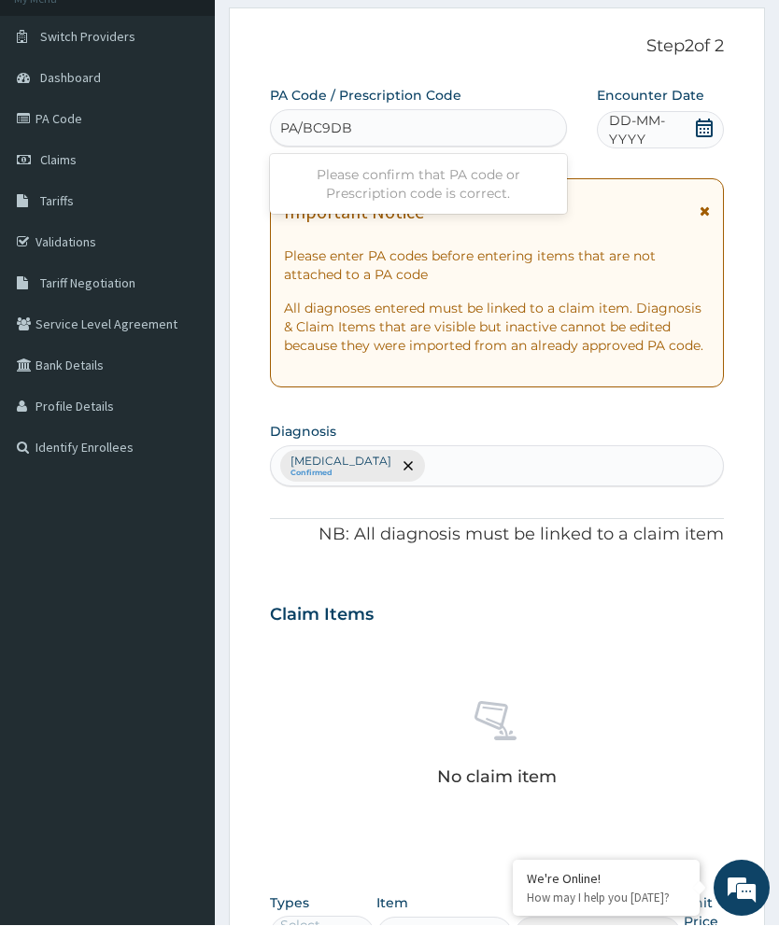
type input "PA/BC9DBC"
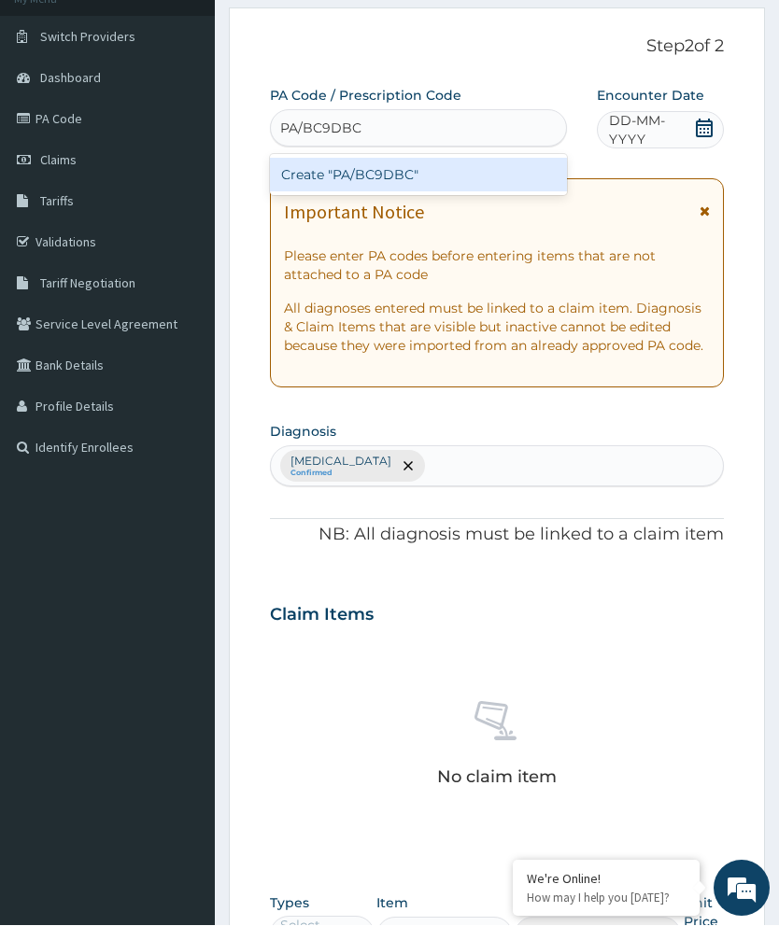
click at [509, 179] on div "Create "PA/BC9DBC"" at bounding box center [418, 176] width 297 height 34
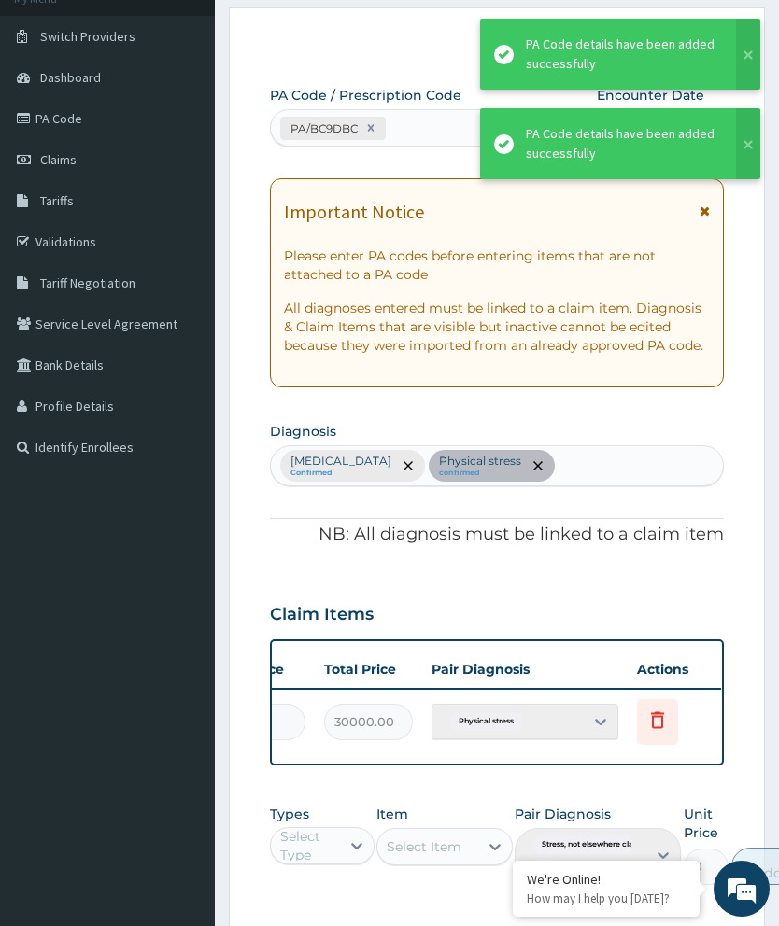
scroll to position [0, 474]
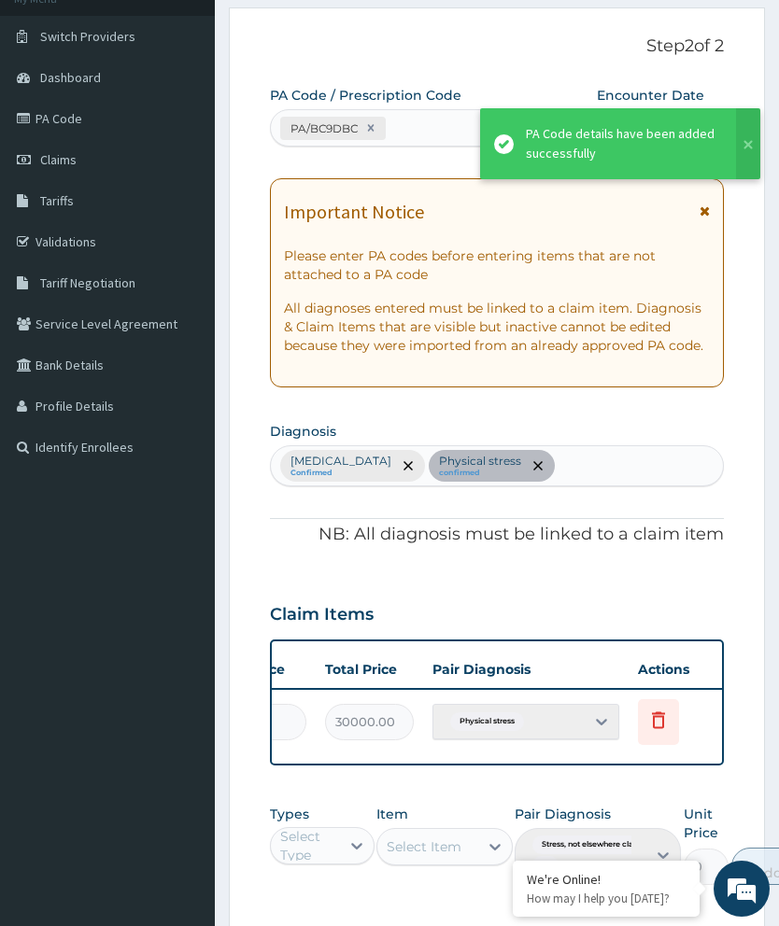
click at [660, 671] on span "Delete" at bounding box center [660, 676] width 71 height 28
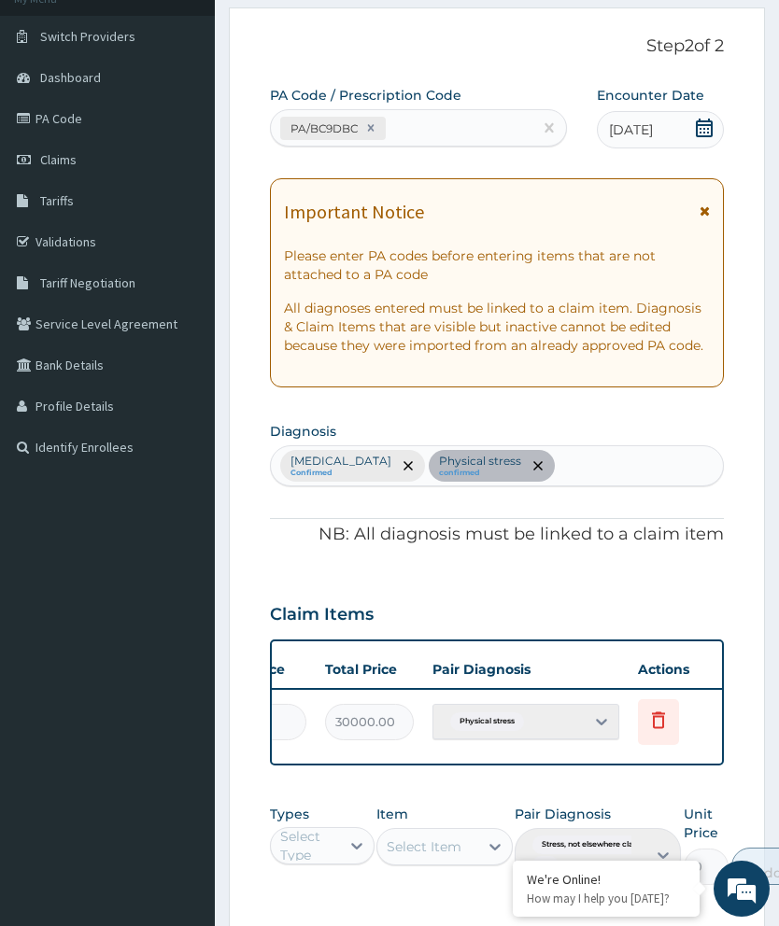
click at [662, 726] on icon at bounding box center [658, 720] width 22 height 22
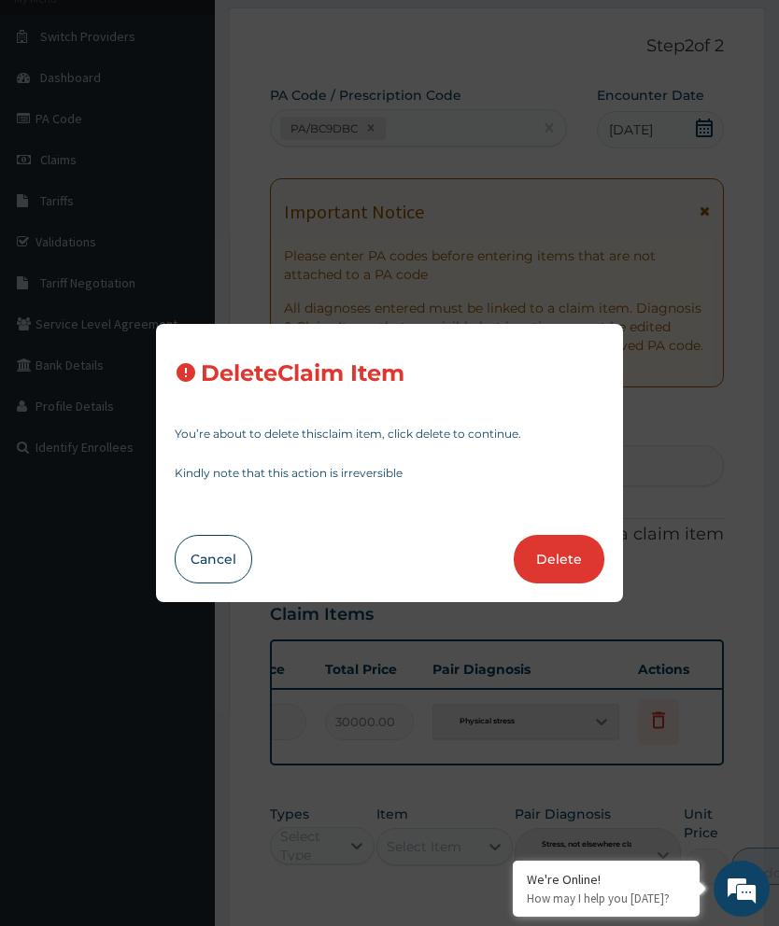
click at [569, 584] on button "Delete" at bounding box center [559, 559] width 91 height 49
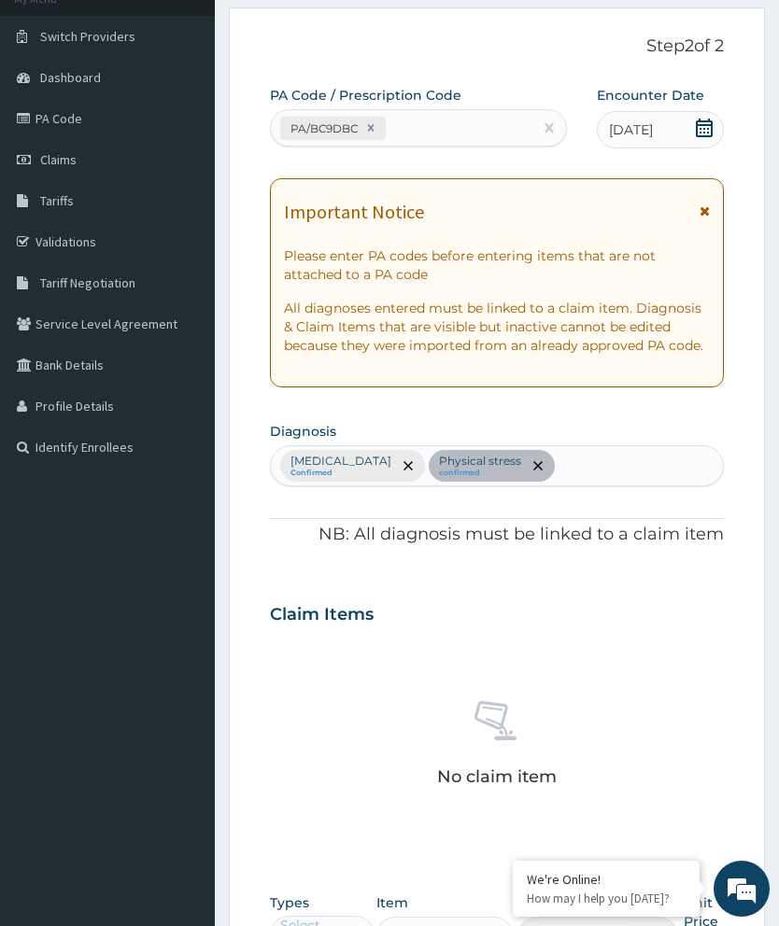
scroll to position [454, 0]
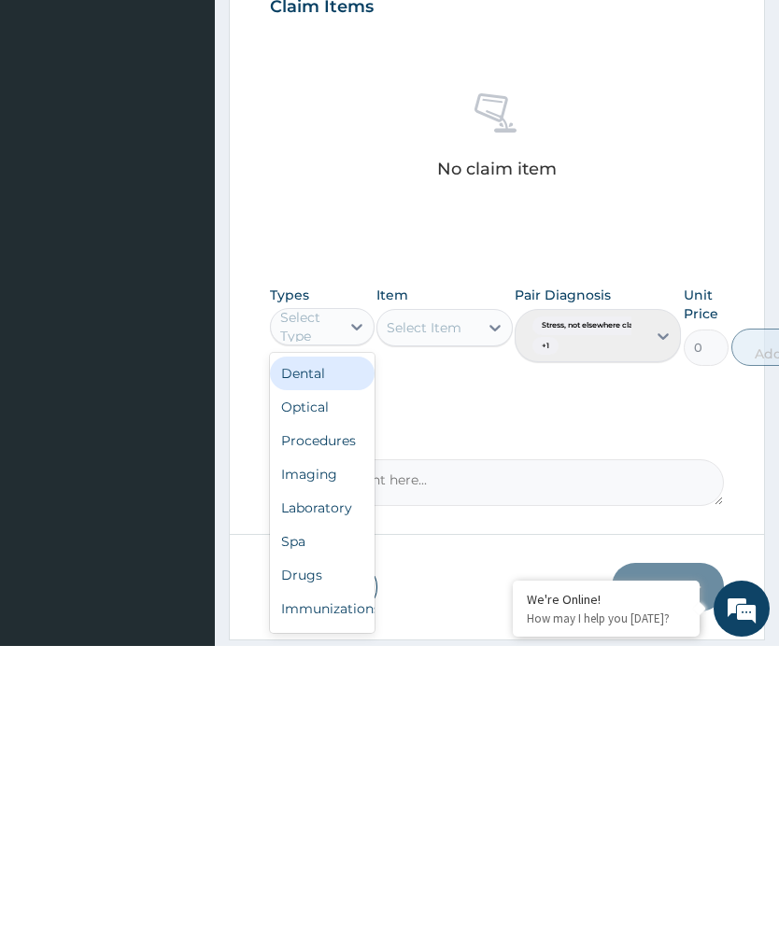
click at [328, 805] on div "Spa" at bounding box center [322, 822] width 105 height 34
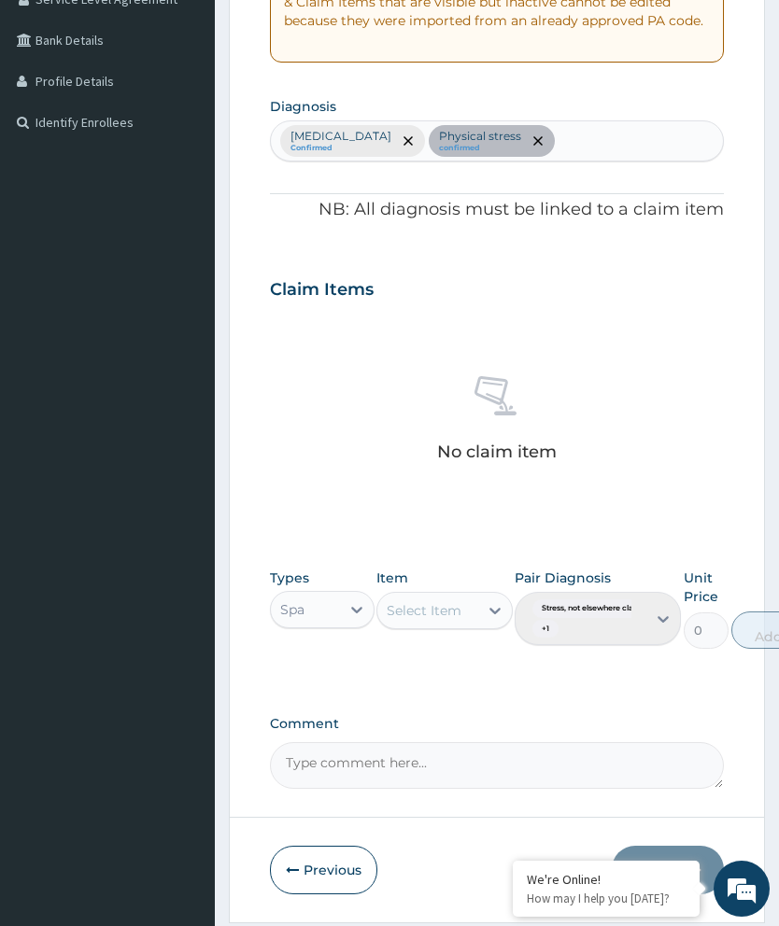
scroll to position [455, 0]
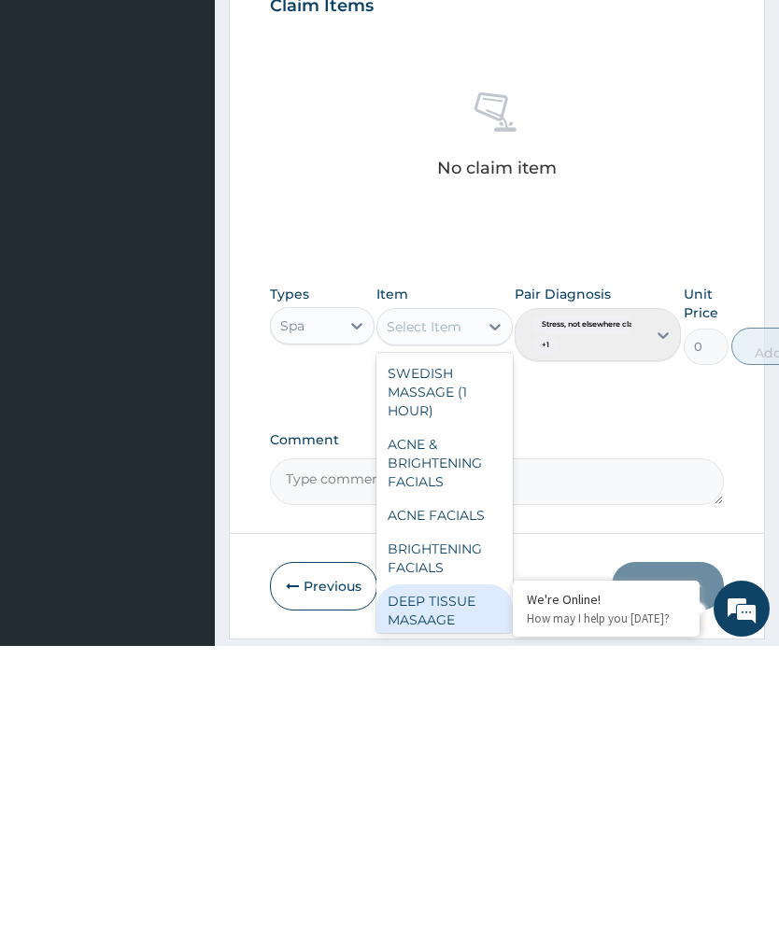
click at [455, 865] on div "DEEP TISSUE MASAAGE (1HOUR)" at bounding box center [444, 900] width 136 height 71
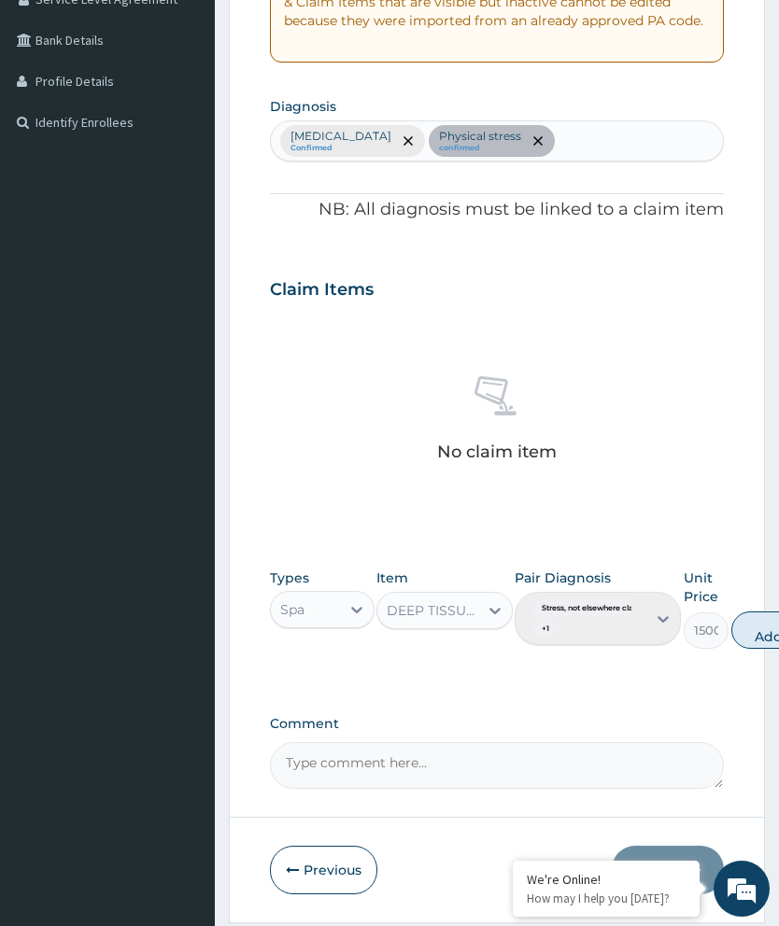
click at [756, 623] on button "Add" at bounding box center [768, 630] width 75 height 37
type input "0"
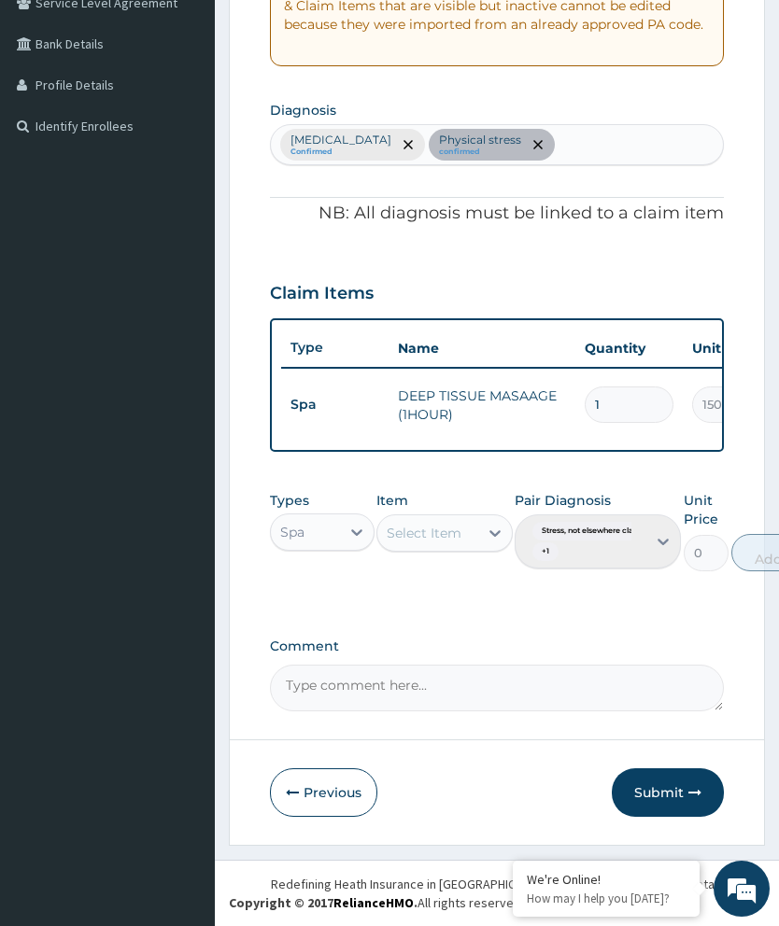
scroll to position [369, 0]
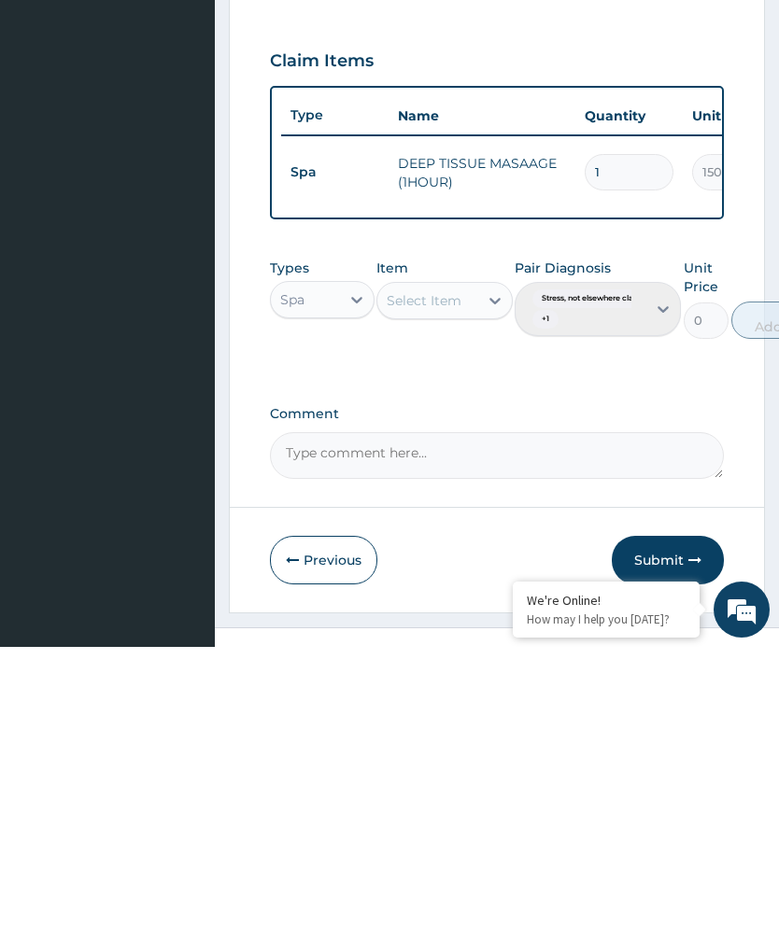
click at [680, 815] on button "Submit" at bounding box center [668, 839] width 112 height 49
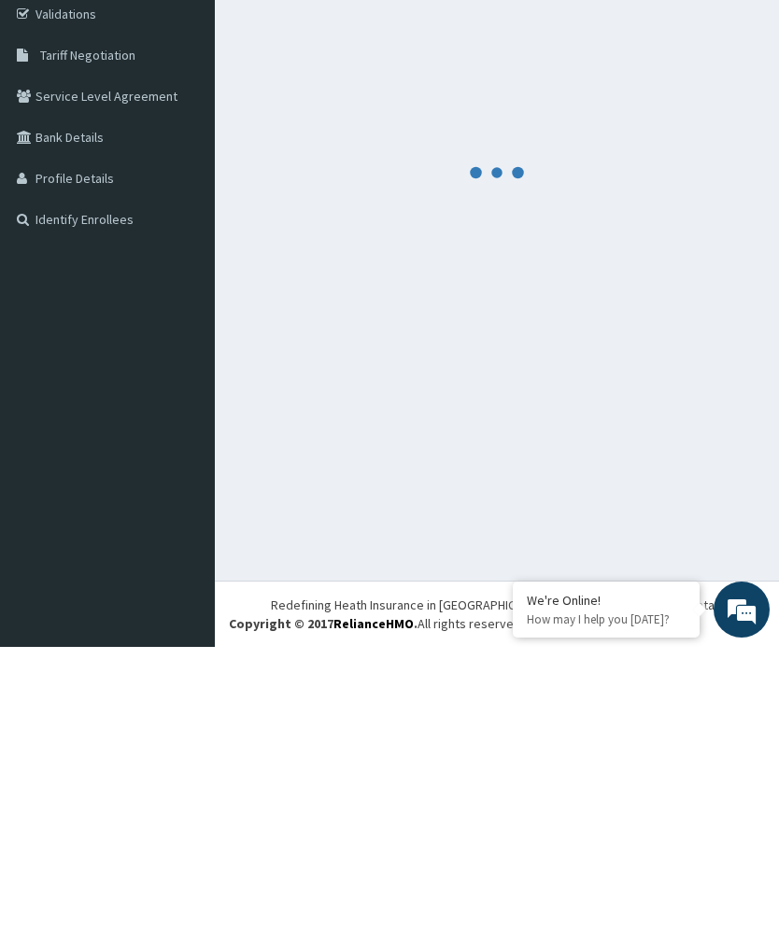
scroll to position [63, 0]
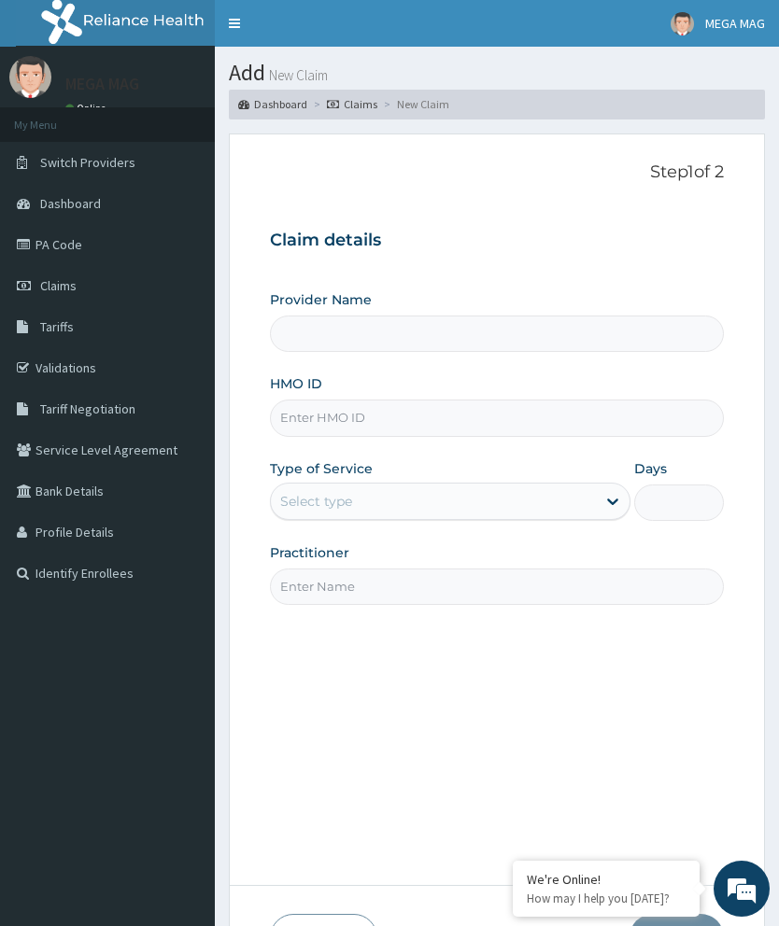
click at [358, 421] on input "HMO ID" at bounding box center [497, 418] width 454 height 36
type input "MEGAMAG BEAUTY WORLD"
type input "1"
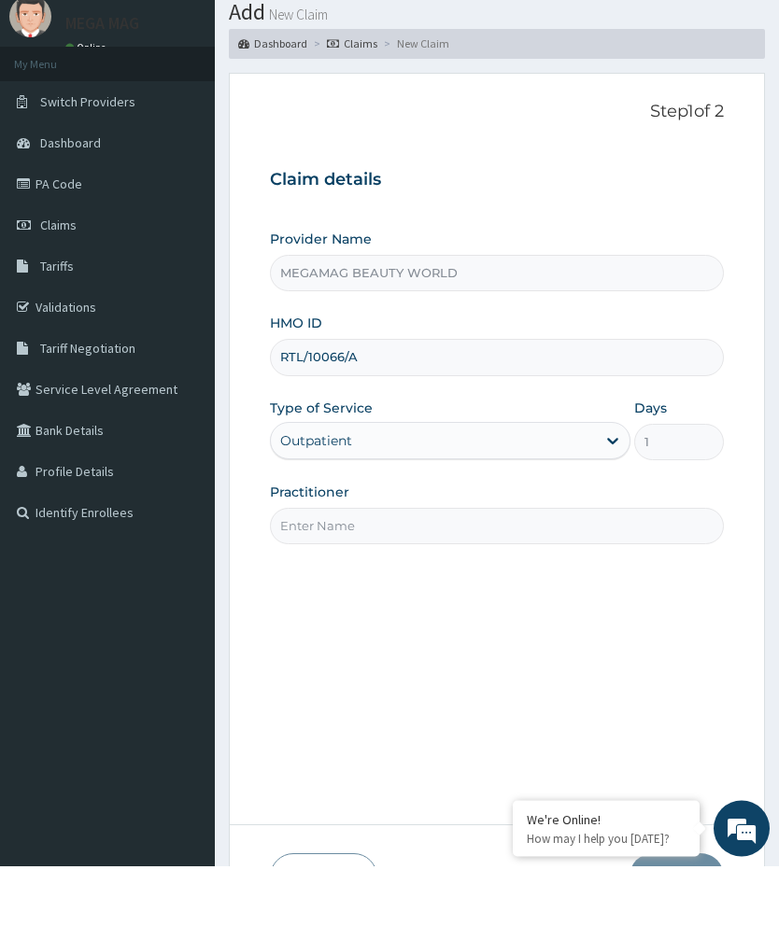
type input "RTL/10066/A"
click at [469, 569] on input "Practitioner" at bounding box center [497, 587] width 454 height 36
type input "Chioma"
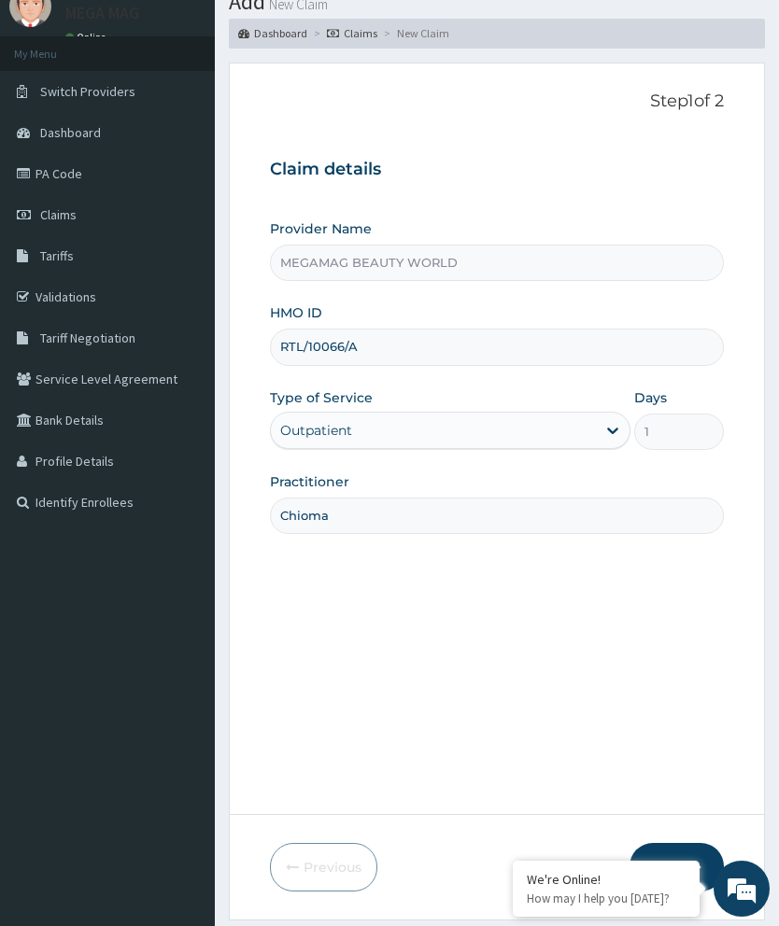
scroll to position [126, 0]
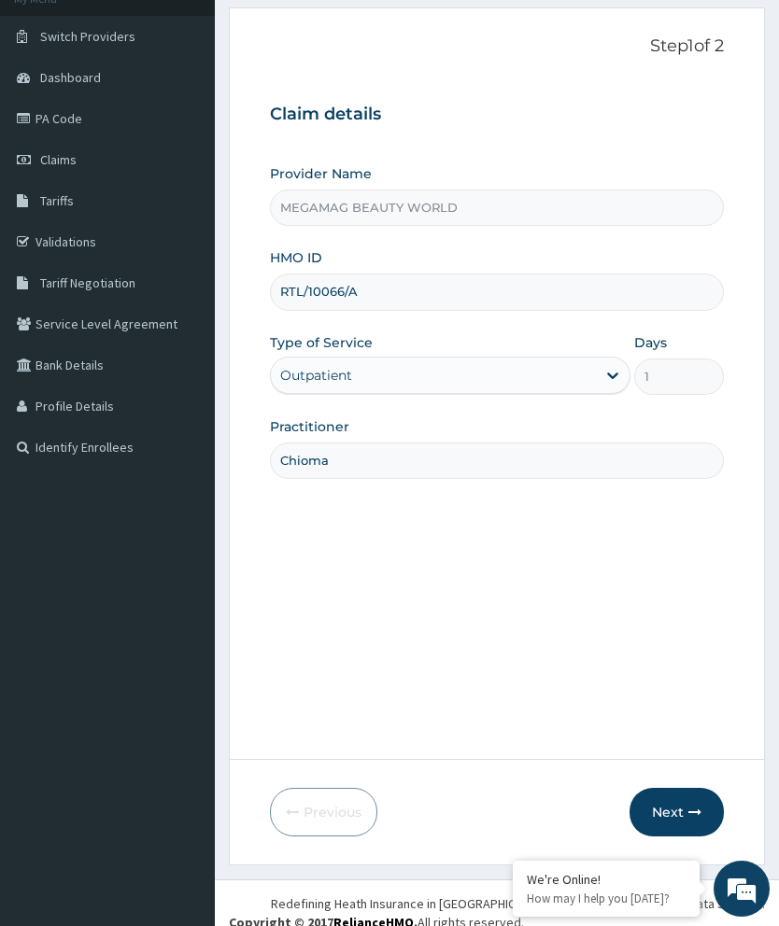
click at [687, 837] on button "Next" at bounding box center [676, 812] width 94 height 49
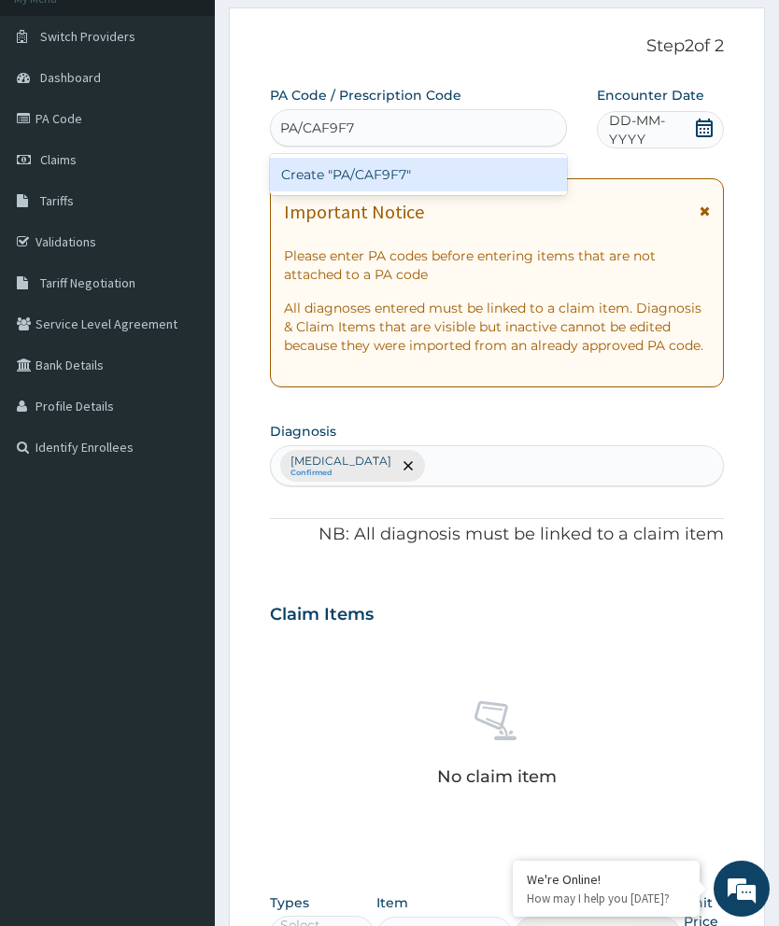
click at [518, 184] on div "Create "PA/CAF9F7"" at bounding box center [418, 175] width 297 height 34
type input "PA/CAF9F7"
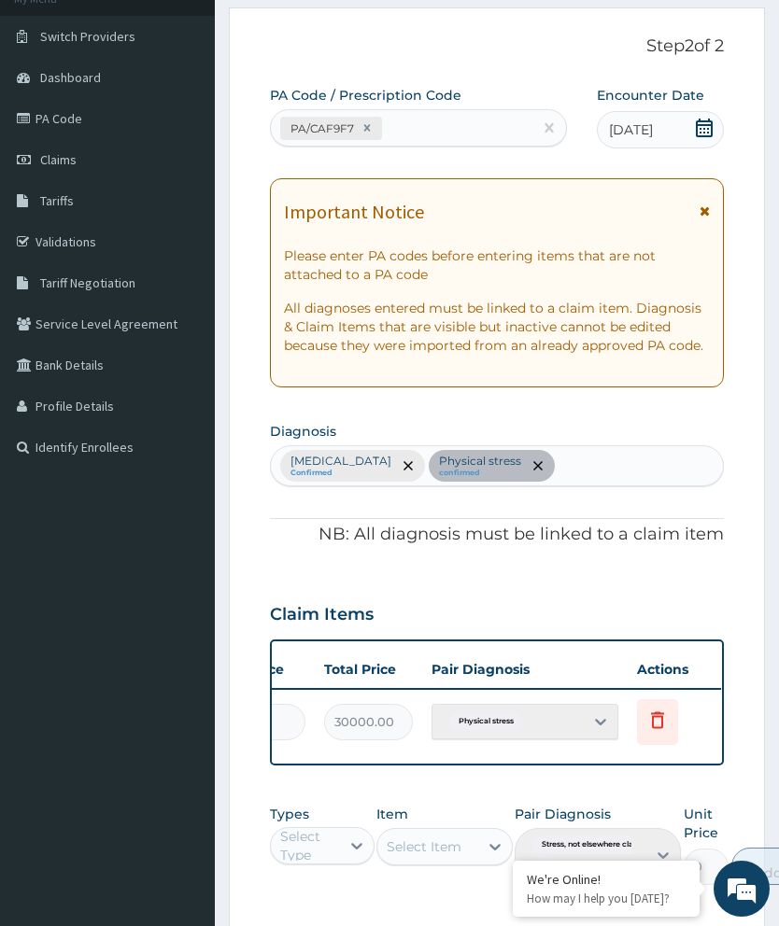
scroll to position [0, 474]
click at [673, 674] on span "Delete" at bounding box center [660, 676] width 71 height 28
click at [664, 663] on span "Delete" at bounding box center [660, 676] width 71 height 28
click at [662, 701] on icon at bounding box center [658, 722] width 41 height 46
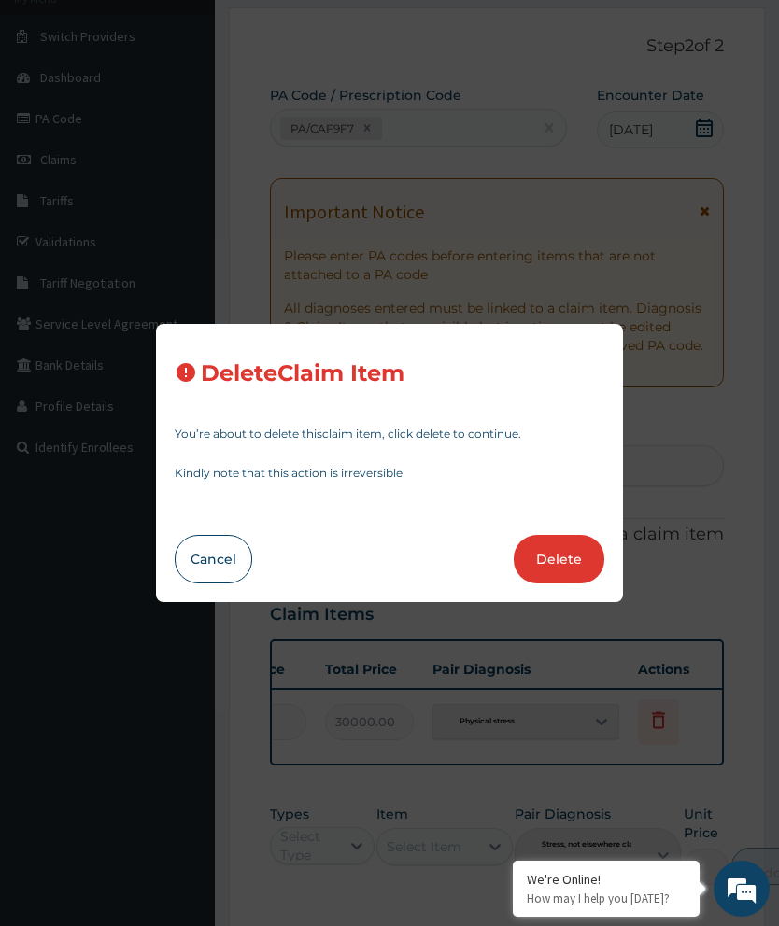
click at [576, 584] on button "Delete" at bounding box center [559, 559] width 91 height 49
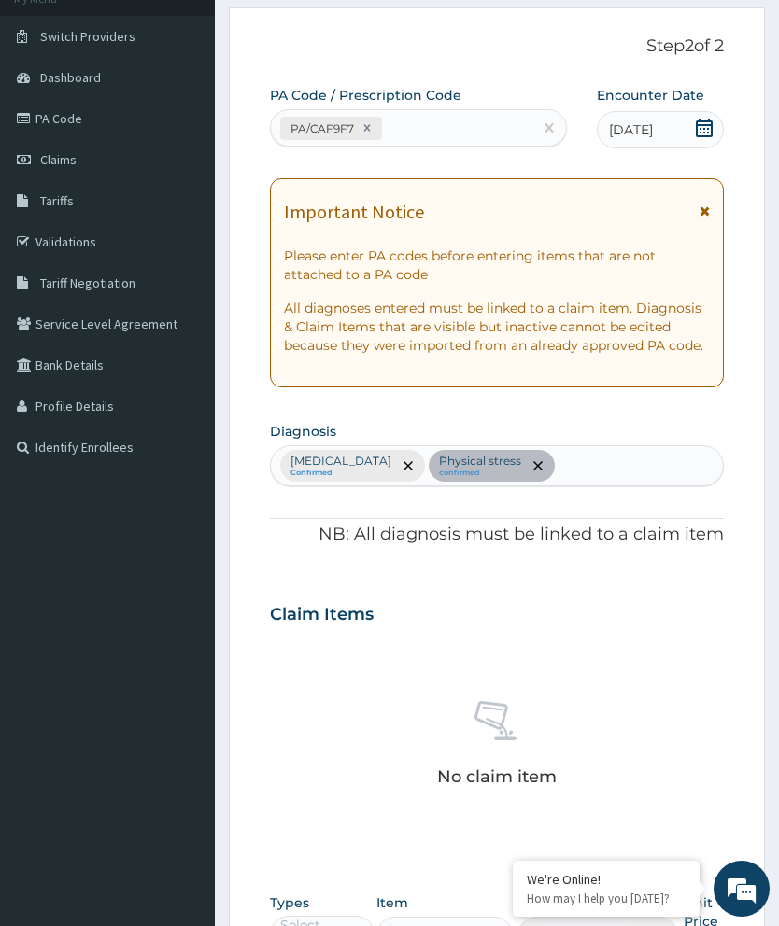
scroll to position [454, 0]
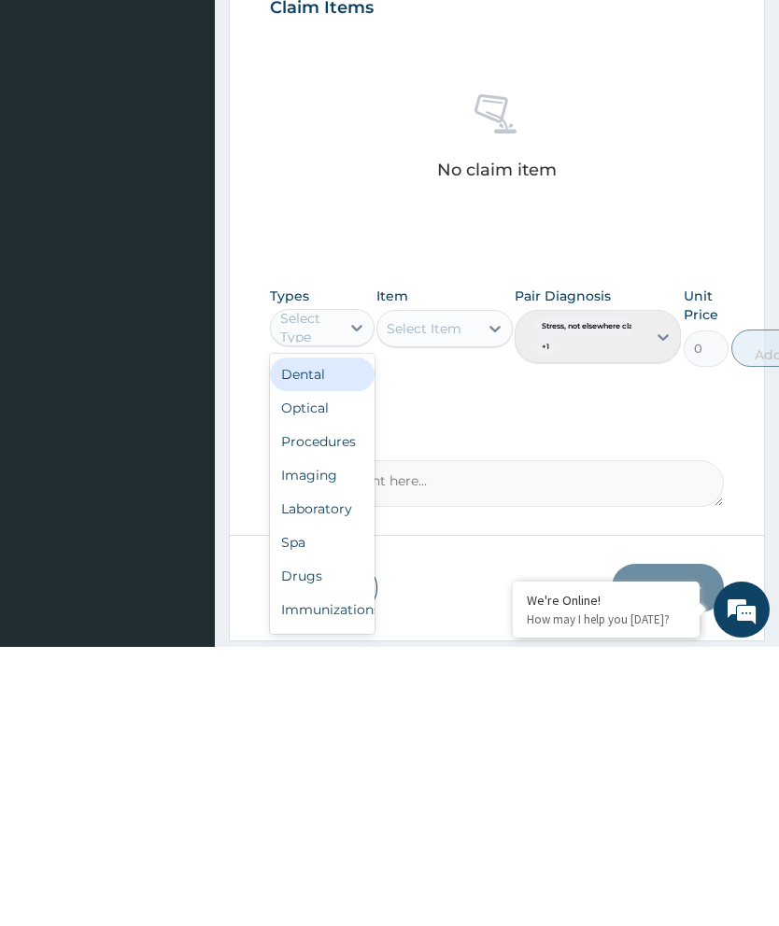
click at [311, 805] on div "Spa" at bounding box center [322, 822] width 105 height 34
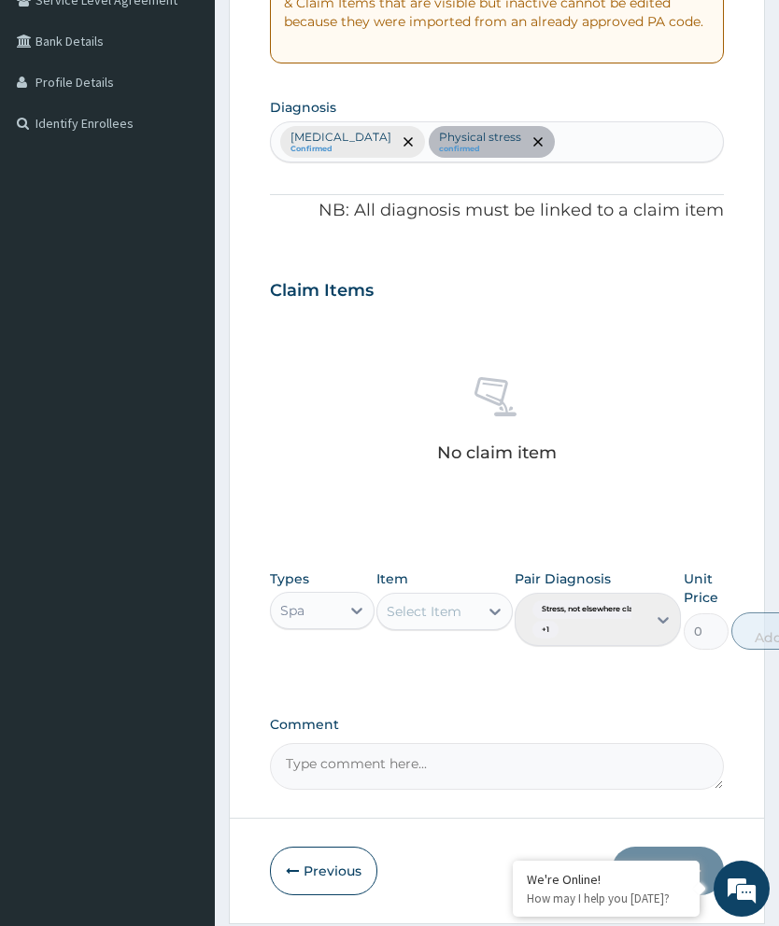
scroll to position [455, 0]
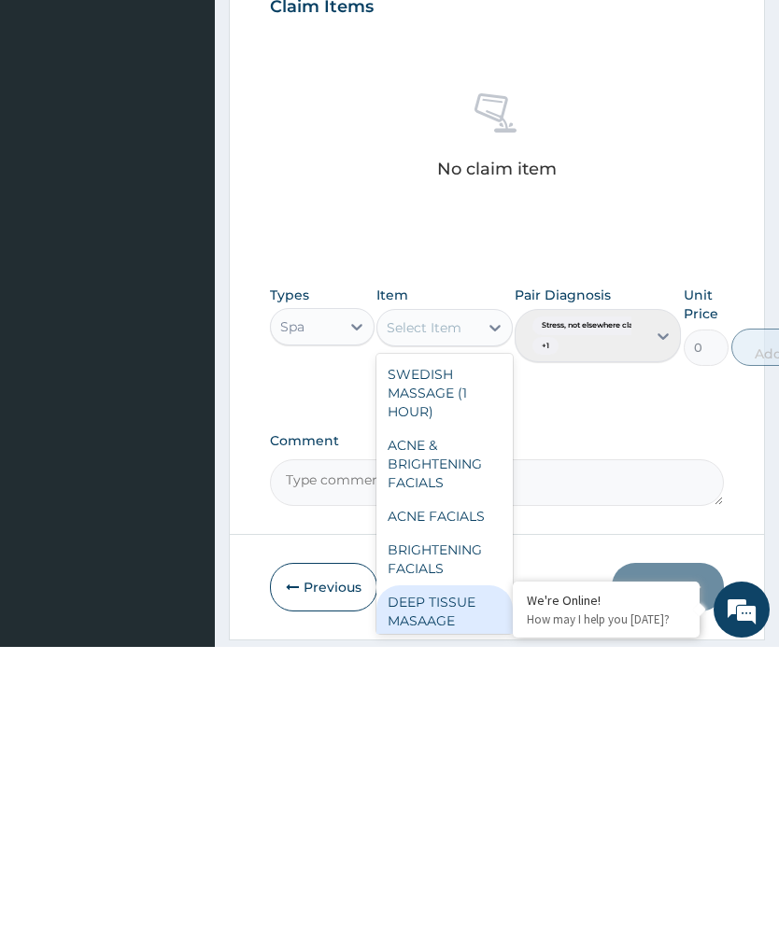
click at [456, 865] on div "DEEP TISSUE MASAAGE (1HOUR)" at bounding box center [444, 900] width 136 height 71
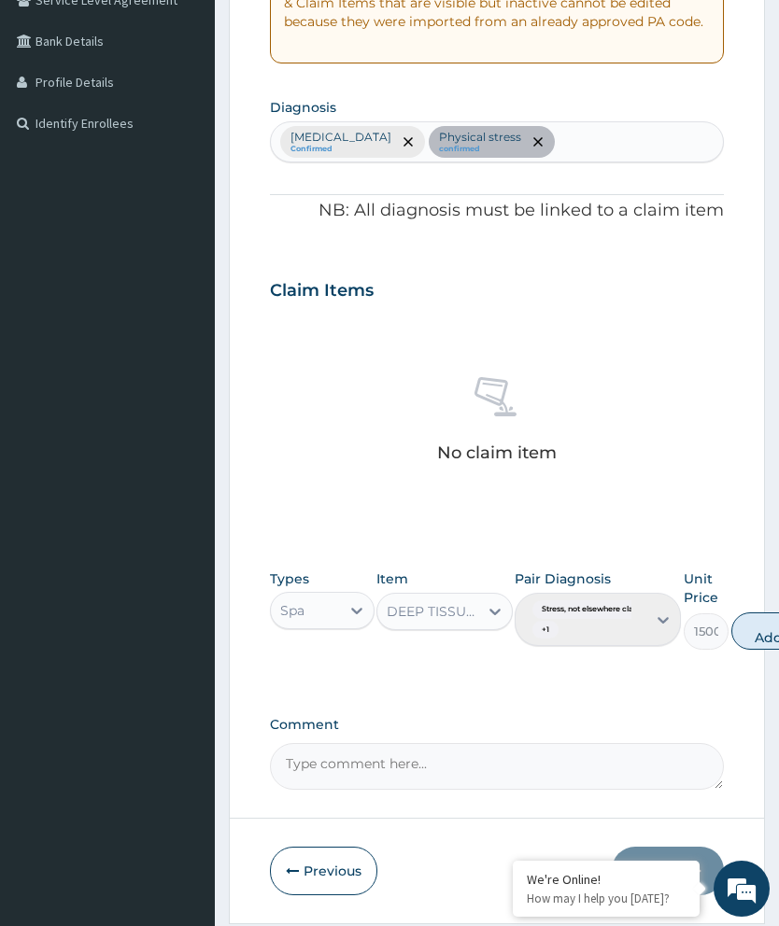
click at [768, 614] on button "Add" at bounding box center [768, 631] width 75 height 37
type input "0"
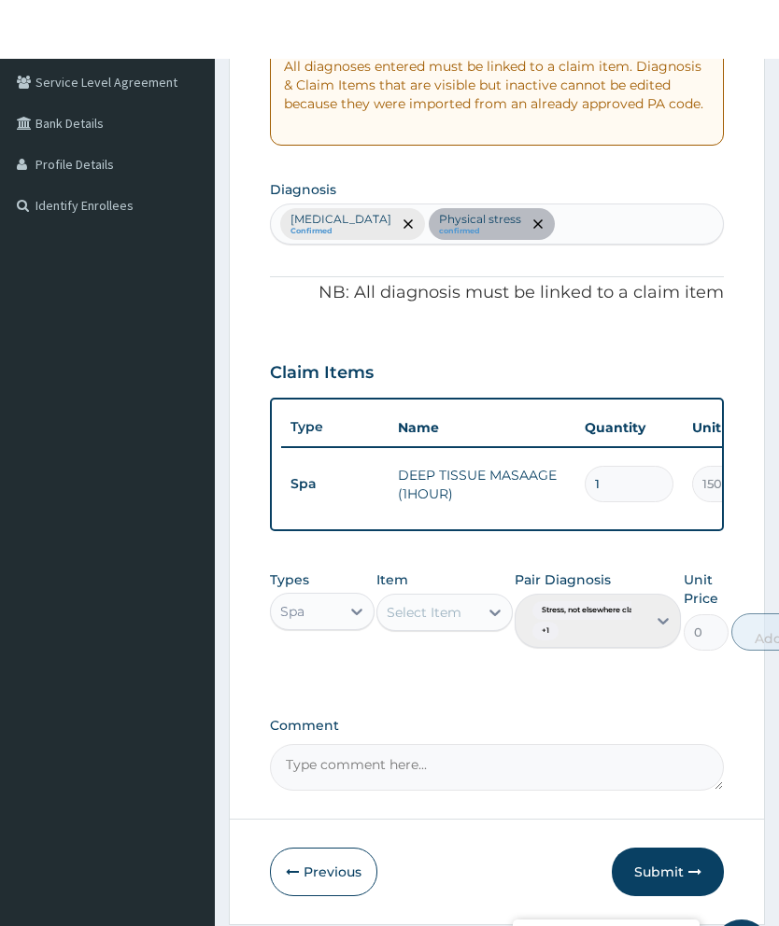
scroll to position [443, 0]
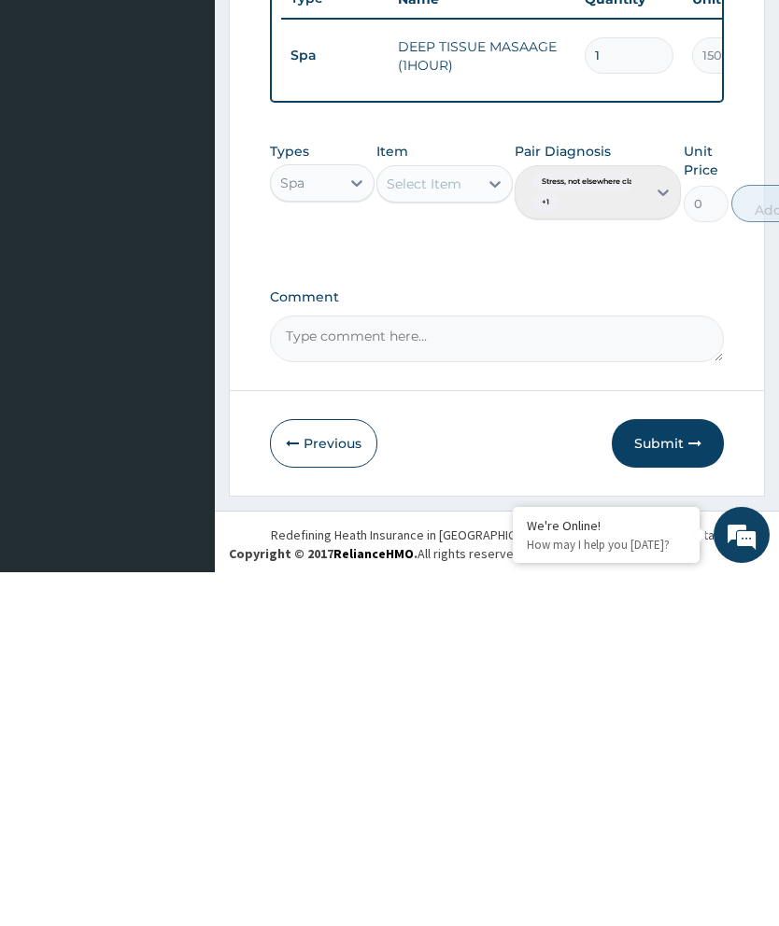
click at [680, 773] on button "Submit" at bounding box center [668, 797] width 112 height 49
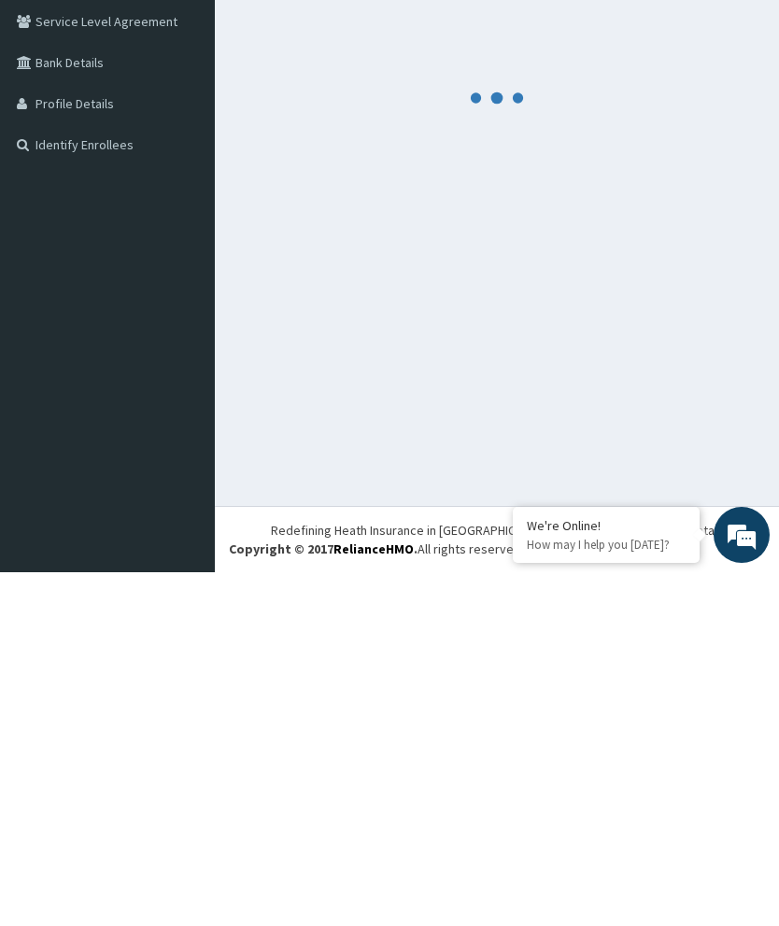
scroll to position [74, 0]
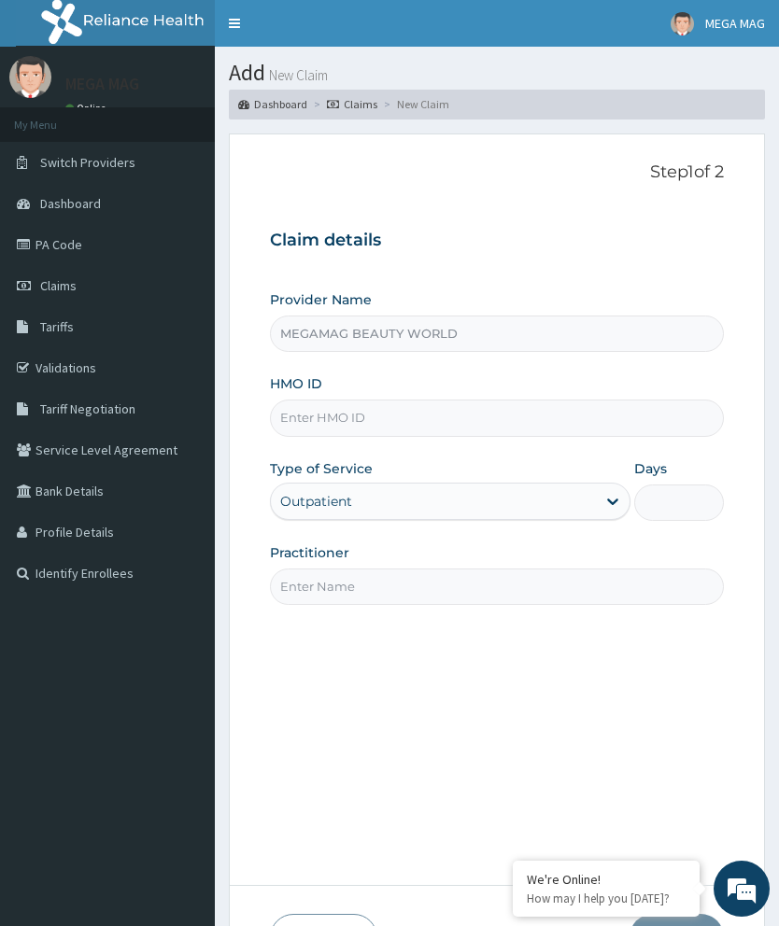
type input "MEGAMAG BEAUTY WORLD"
type input "1"
click at [380, 414] on input "HMO ID" at bounding box center [497, 418] width 454 height 36
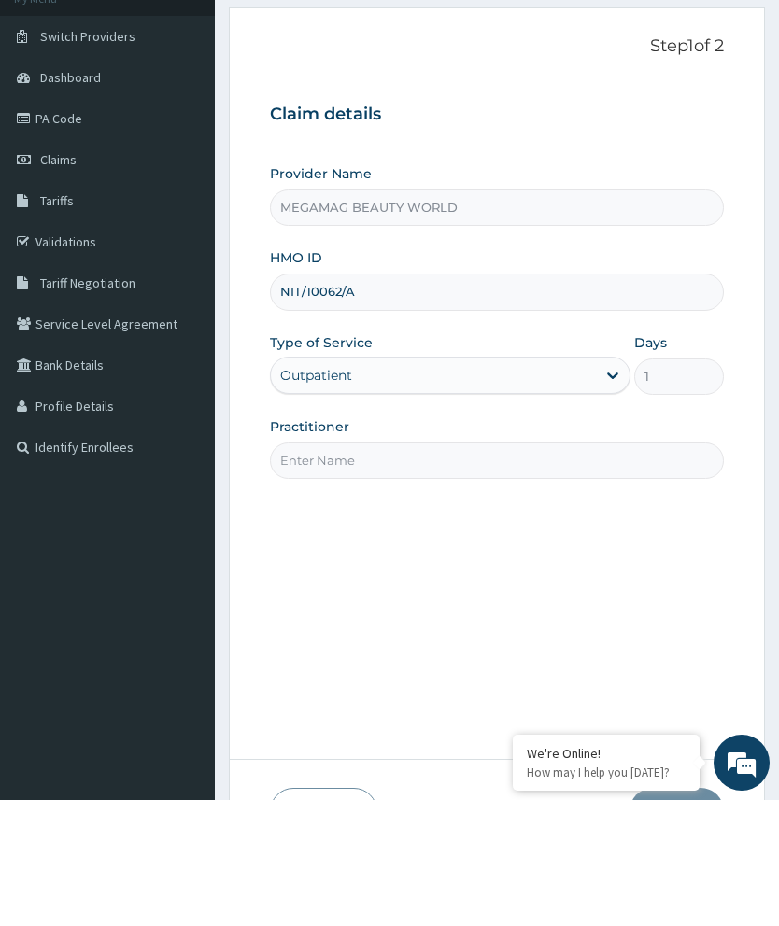
type input "NIT/10062/A"
click at [472, 569] on input "Practitioner" at bounding box center [497, 587] width 454 height 36
type input "[PERSON_NAME]"
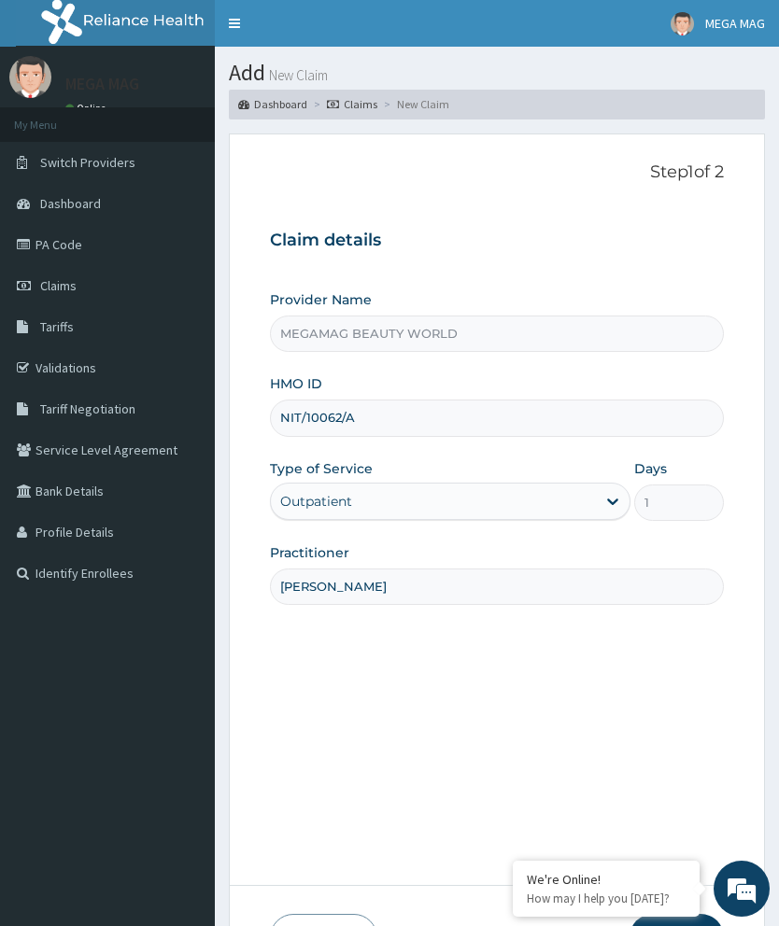
click at [687, 857] on div "Step 1 of 2 Claim details Provider Name MEGAMAG BEAUTY WORLD HMO ID NIT/10062/A…" at bounding box center [497, 509] width 454 height 695
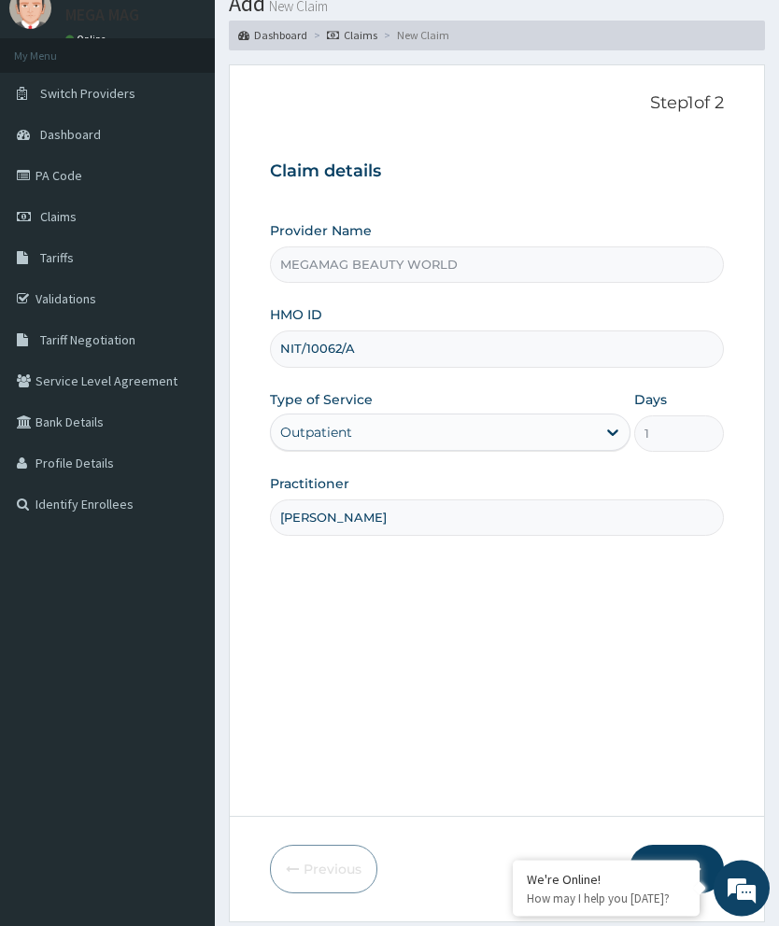
scroll to position [126, 0]
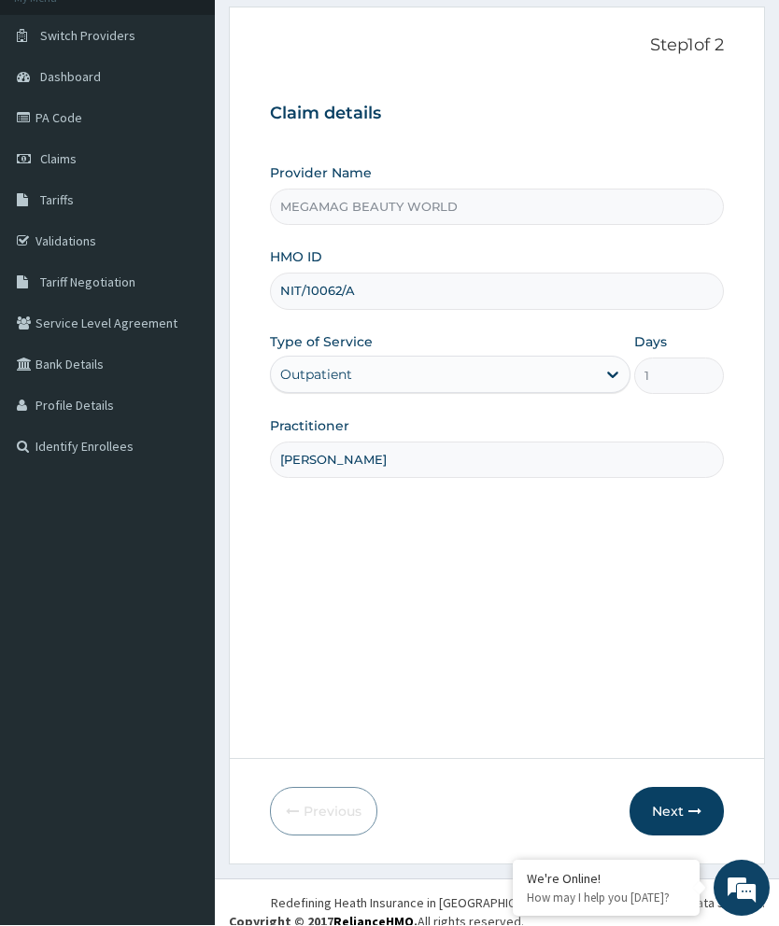
click at [691, 819] on icon "button" at bounding box center [694, 812] width 13 height 13
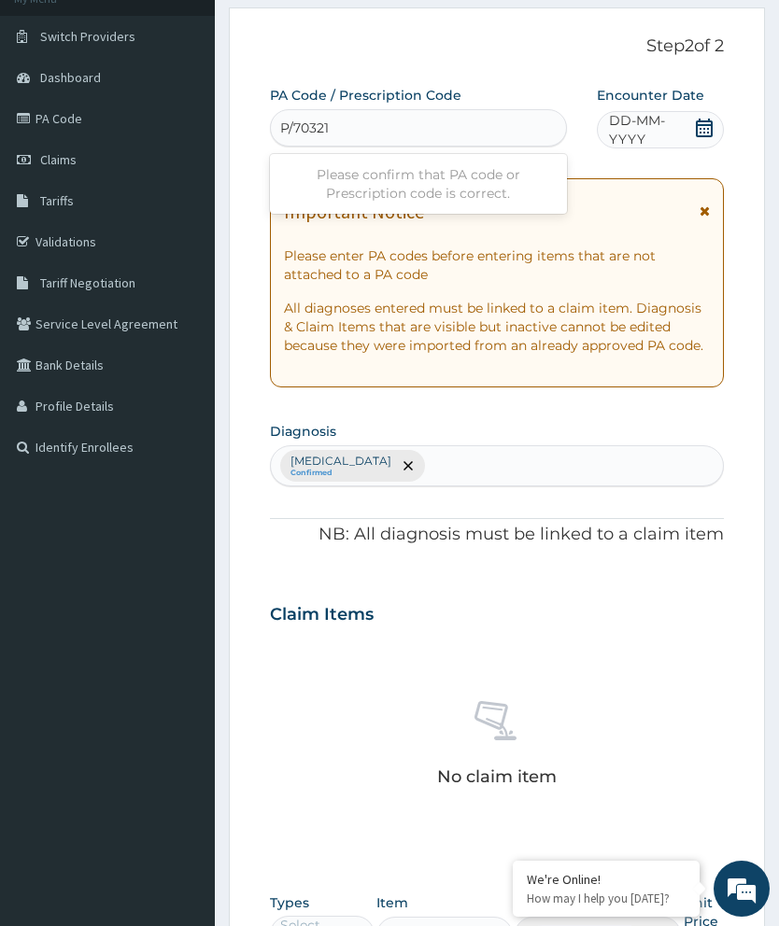
type input "P/703219"
click at [294, 119] on input "P/703219" at bounding box center [309, 128] width 59 height 19
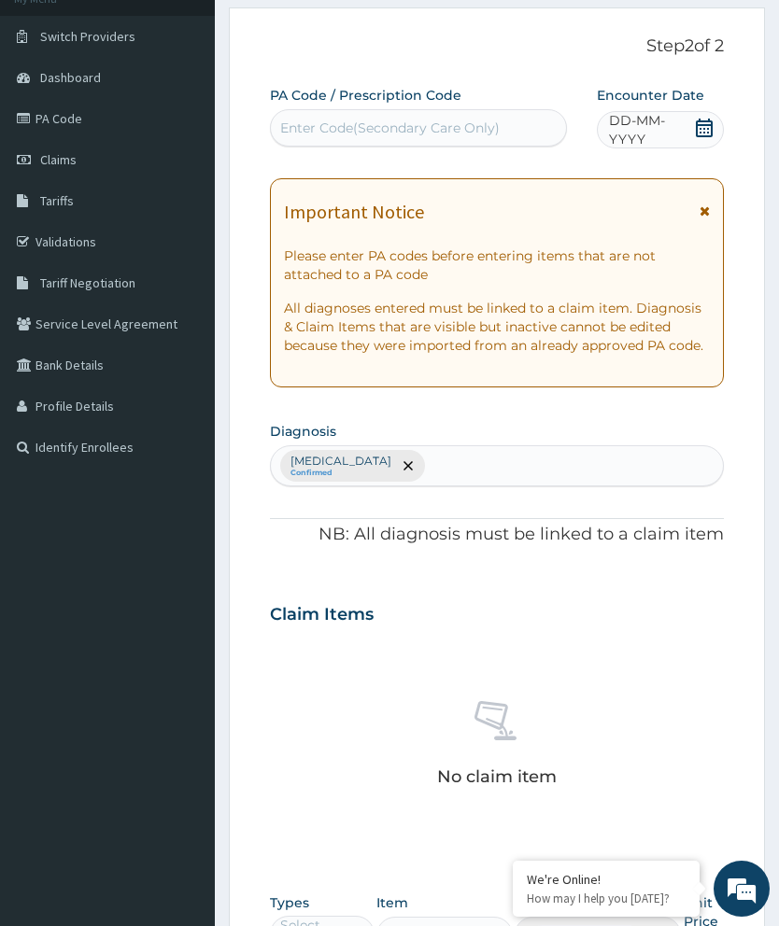
click at [441, 148] on div "PA Code / Prescription Code Select is focused ,type to refine list, press Down …" at bounding box center [497, 600] width 454 height 1028
click at [717, 208] on div "Important Notice Please enter PA codes before entering items that are not attac…" at bounding box center [497, 282] width 454 height 209
click at [713, 200] on div "Important Notice Please enter PA codes before entering items that are not attac…" at bounding box center [497, 282] width 454 height 209
click at [713, 199] on div "Important Notice Please enter PA codes before entering items that are not attac…" at bounding box center [497, 282] width 454 height 209
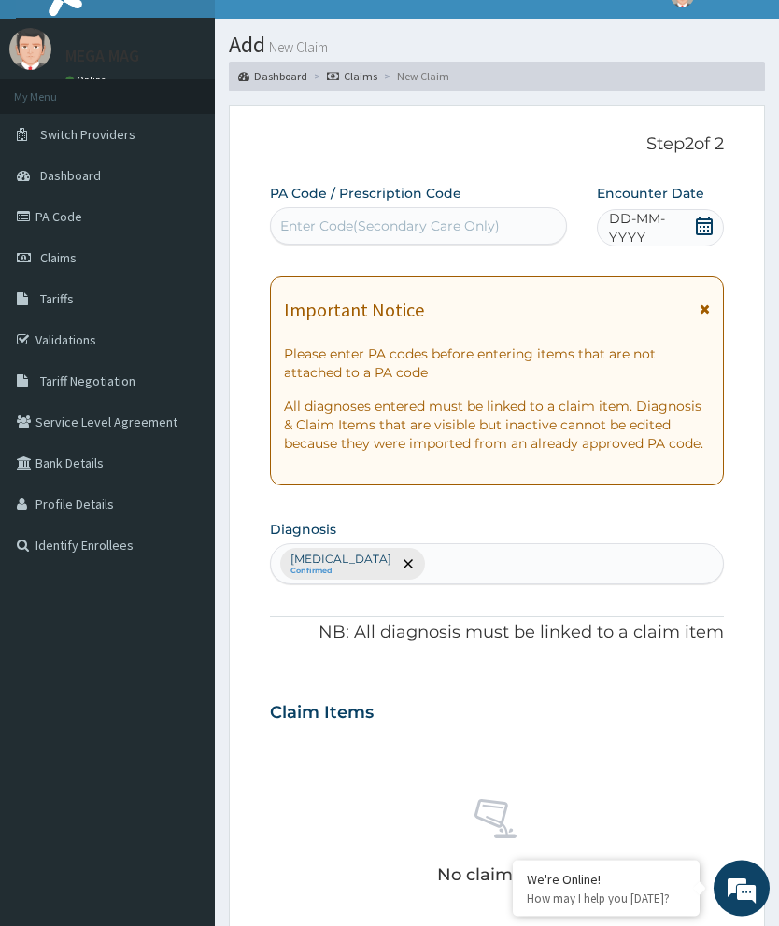
scroll to position [0, 0]
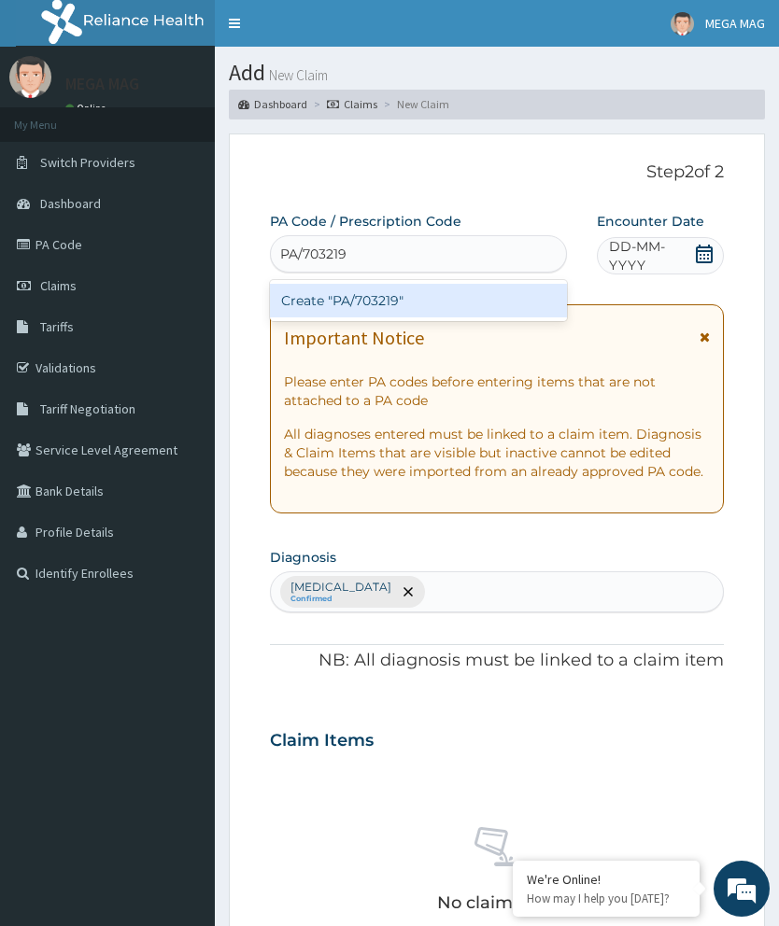
click at [481, 305] on div "Create "PA/703219"" at bounding box center [418, 301] width 297 height 34
type input "PA/703219"
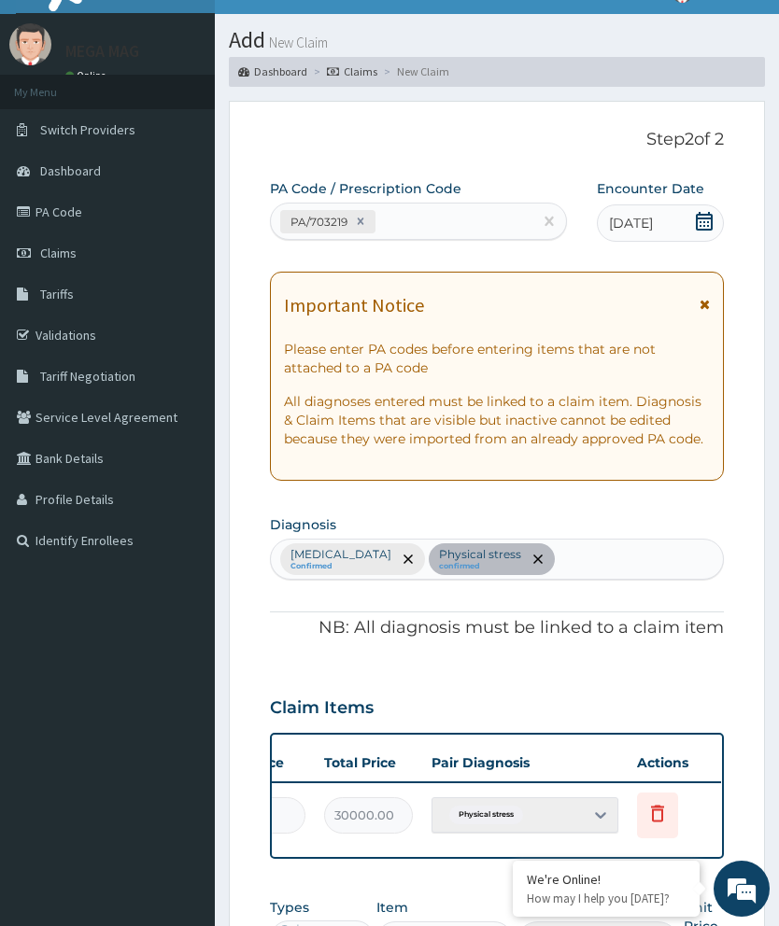
scroll to position [0, 474]
click at [662, 812] on icon at bounding box center [658, 813] width 13 height 17
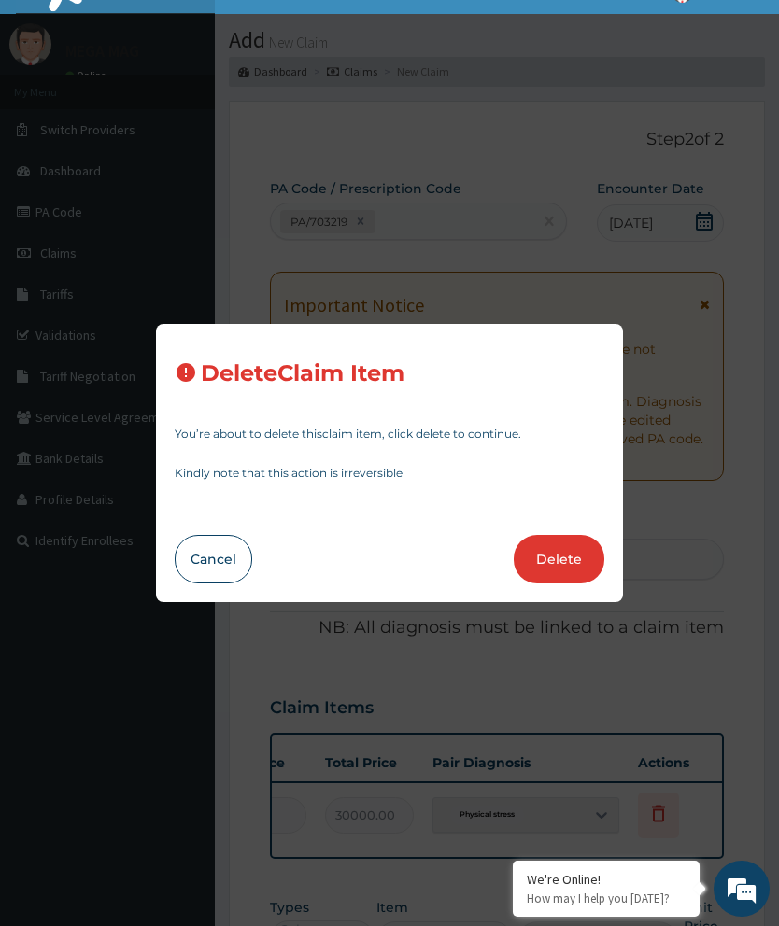
click at [579, 584] on button "Delete" at bounding box center [559, 559] width 91 height 49
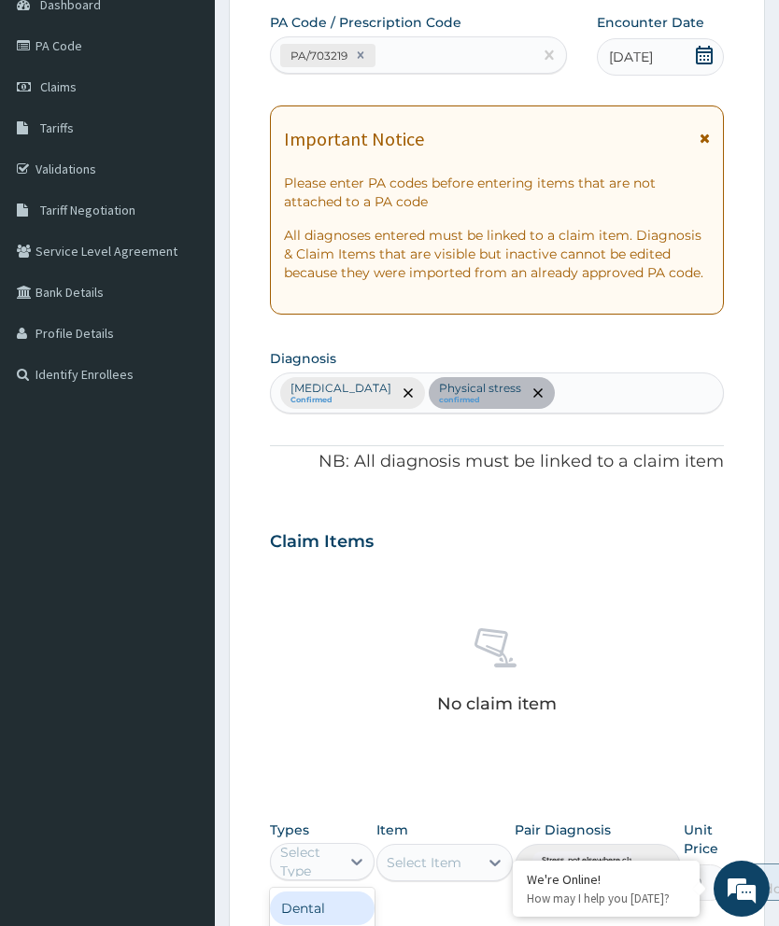
scroll to position [454, 0]
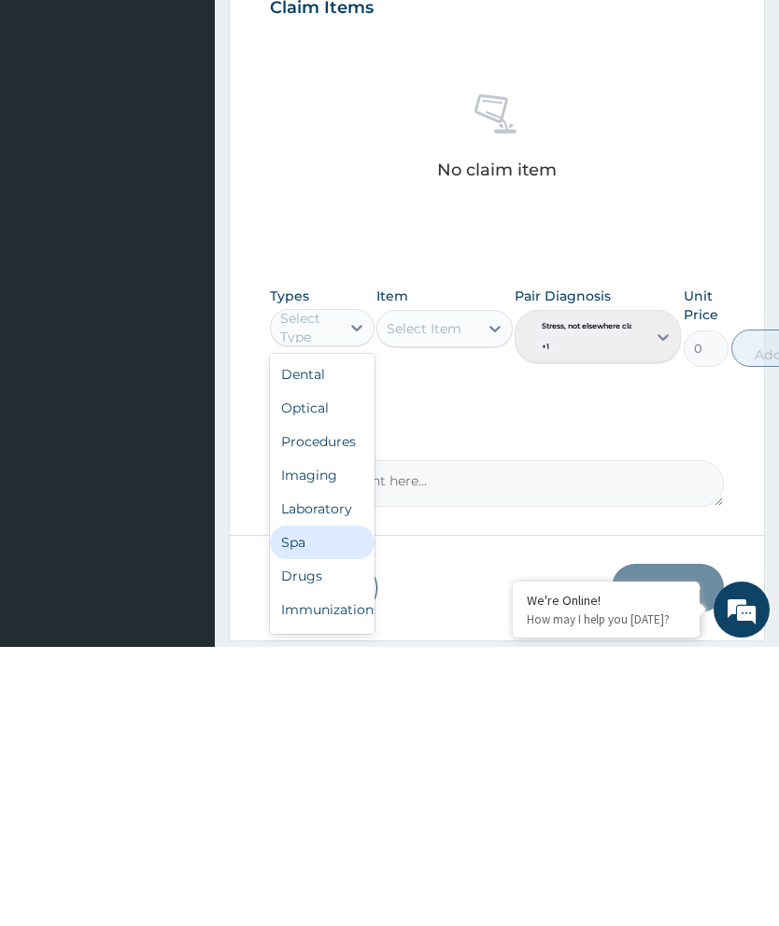
click at [307, 805] on div "Spa" at bounding box center [322, 822] width 105 height 34
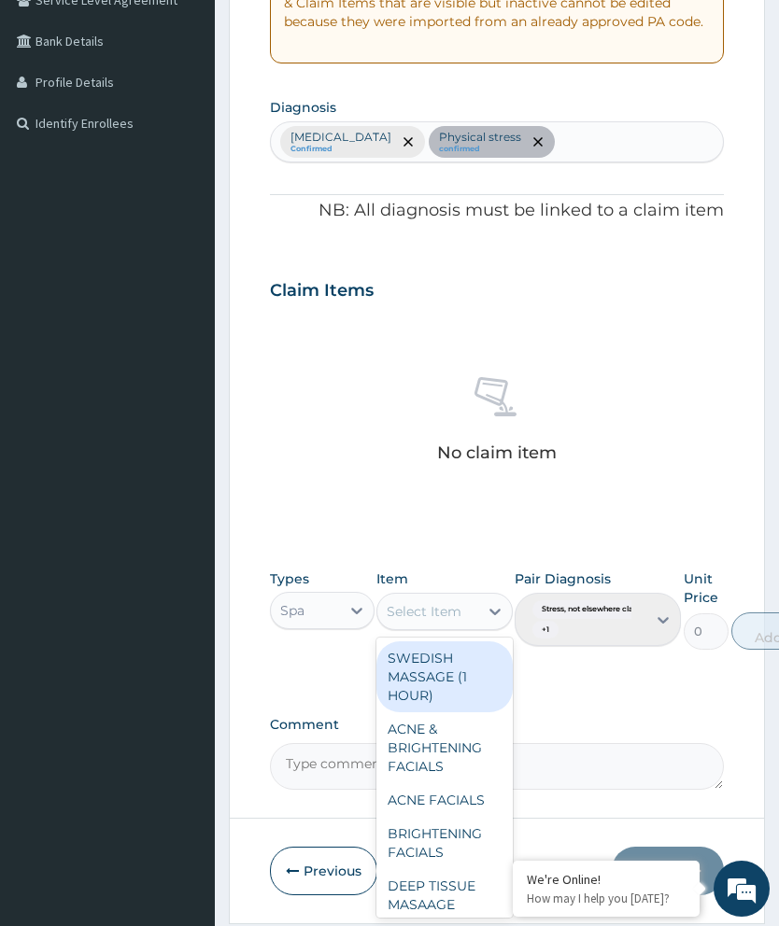
scroll to position [455, 0]
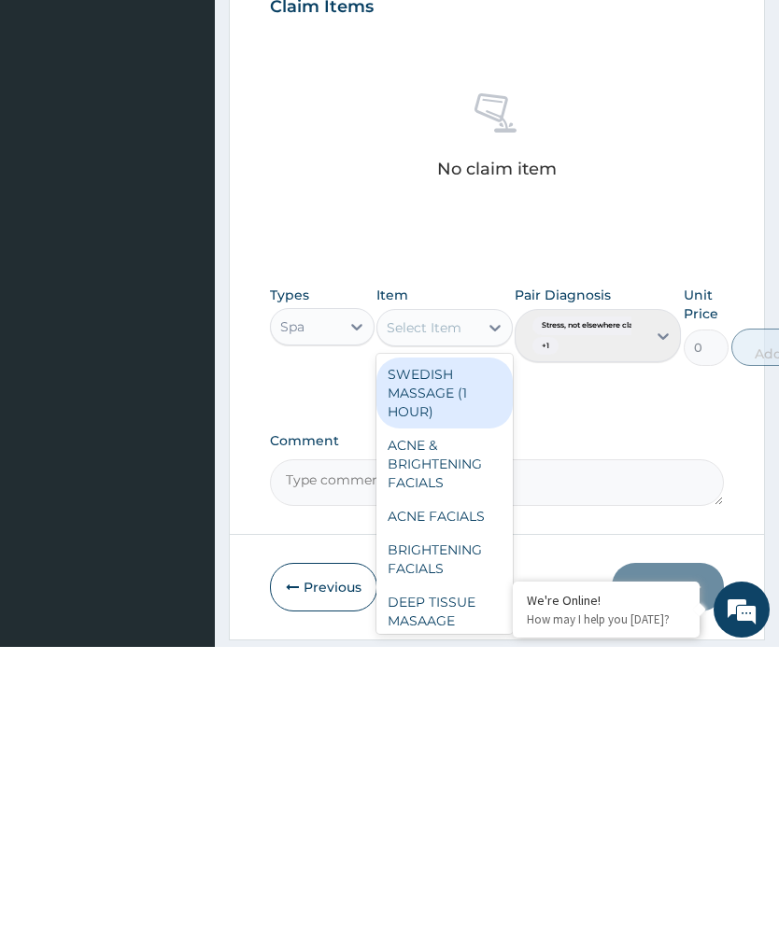
click at [449, 865] on div "DEEP TISSUE MASAAGE (1HOUR)" at bounding box center [444, 900] width 136 height 71
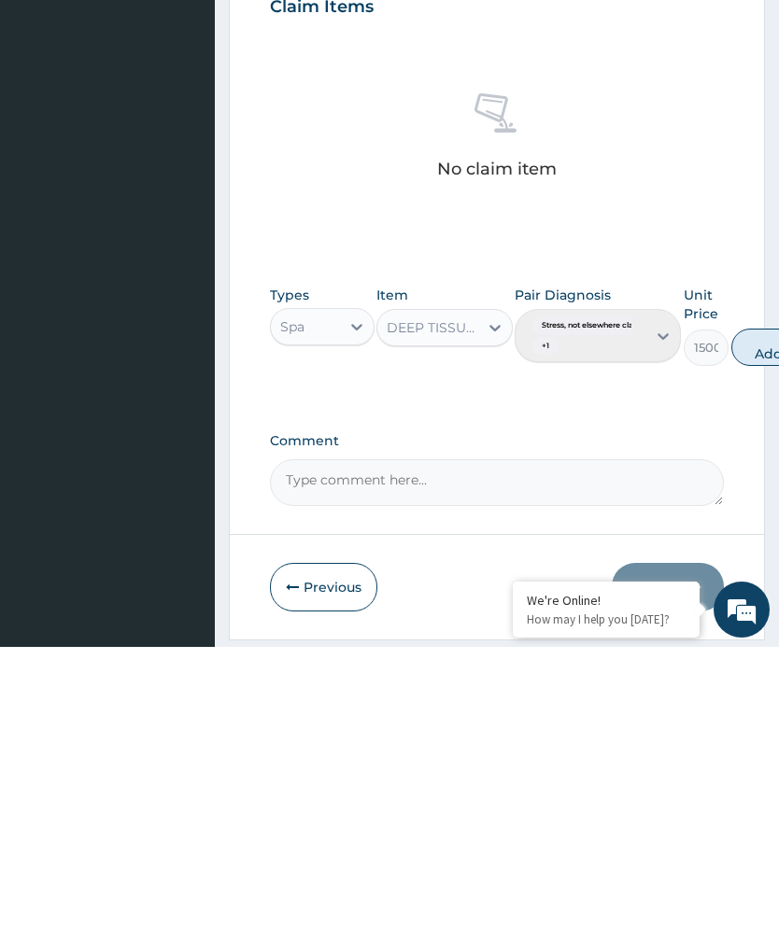
scroll to position [450, 0]
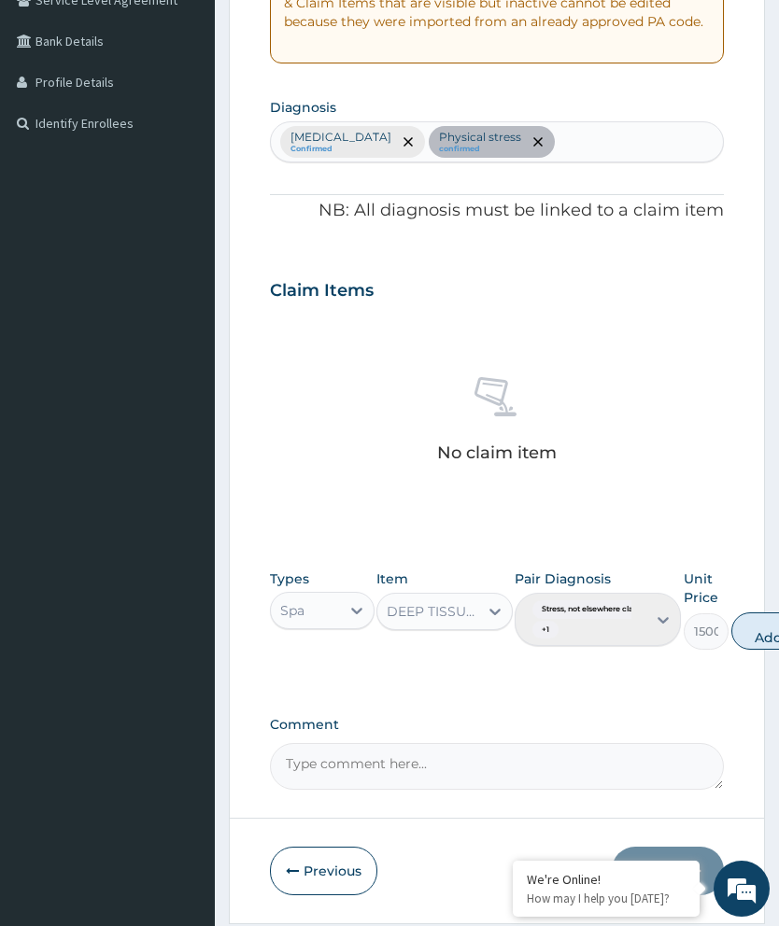
click at [763, 628] on button "Add" at bounding box center [768, 631] width 75 height 37
type input "0"
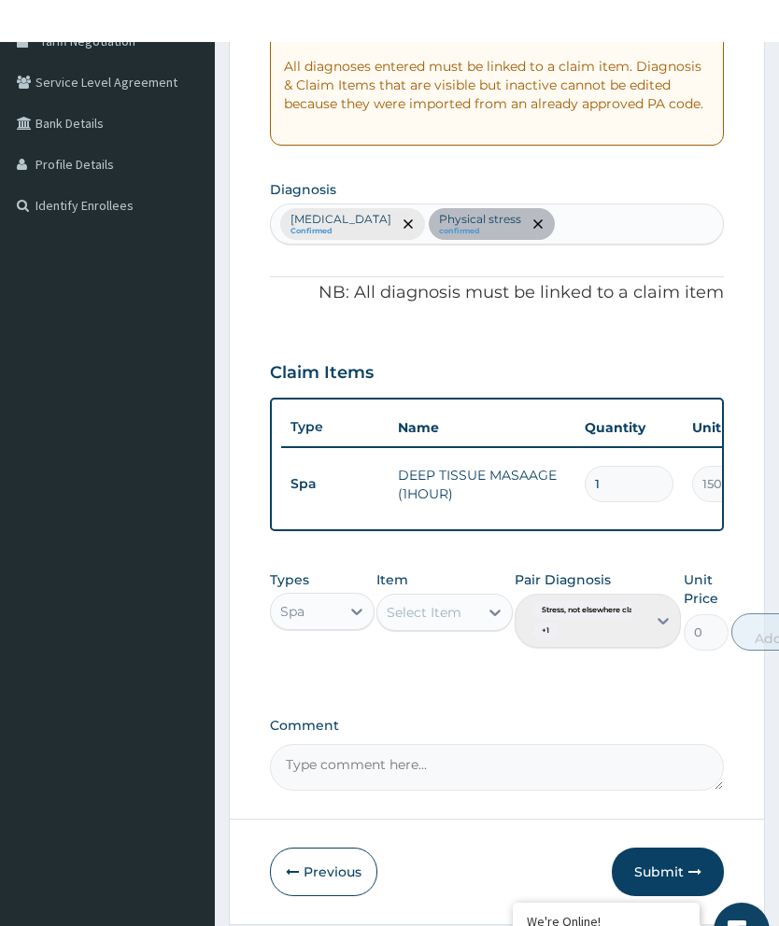
scroll to position [443, 0]
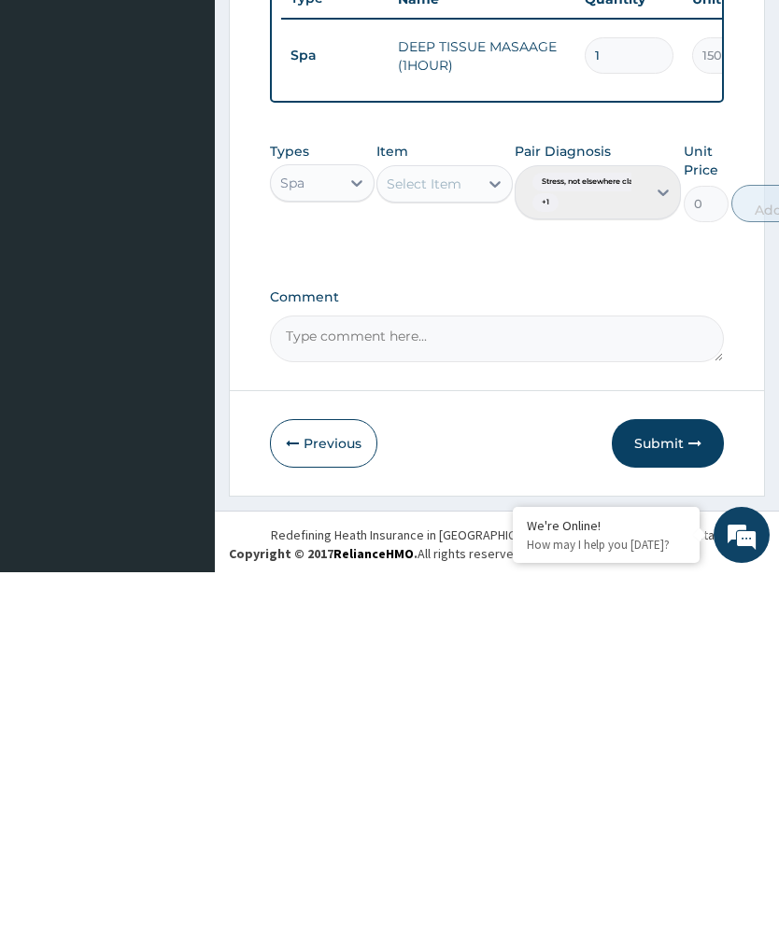
click at [683, 773] on button "Submit" at bounding box center [668, 797] width 112 height 49
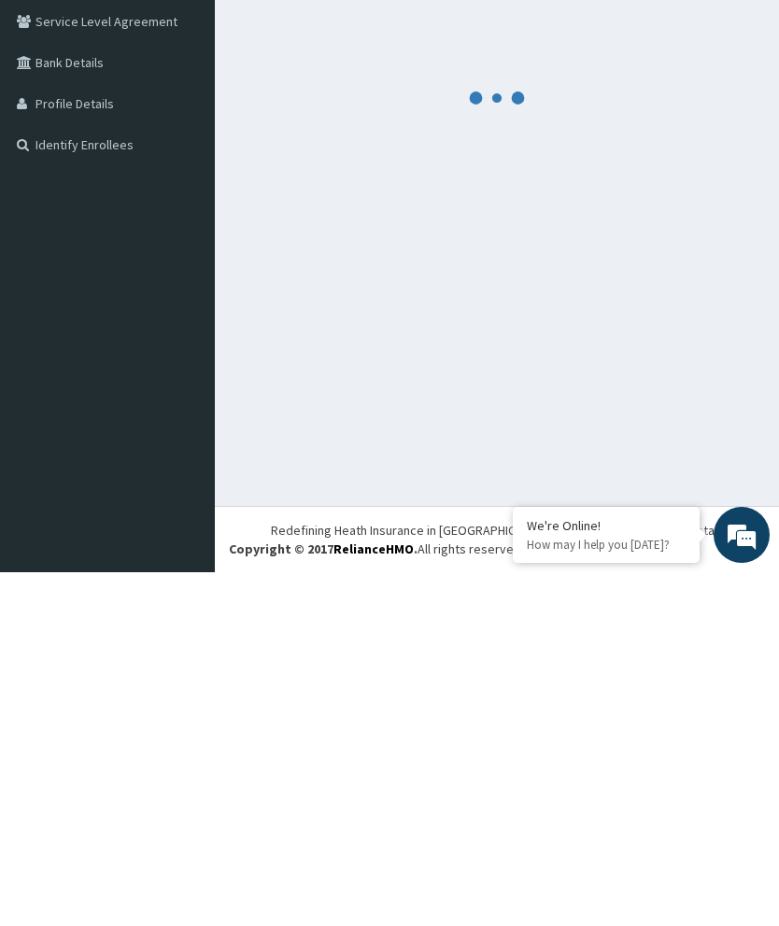
scroll to position [74, 0]
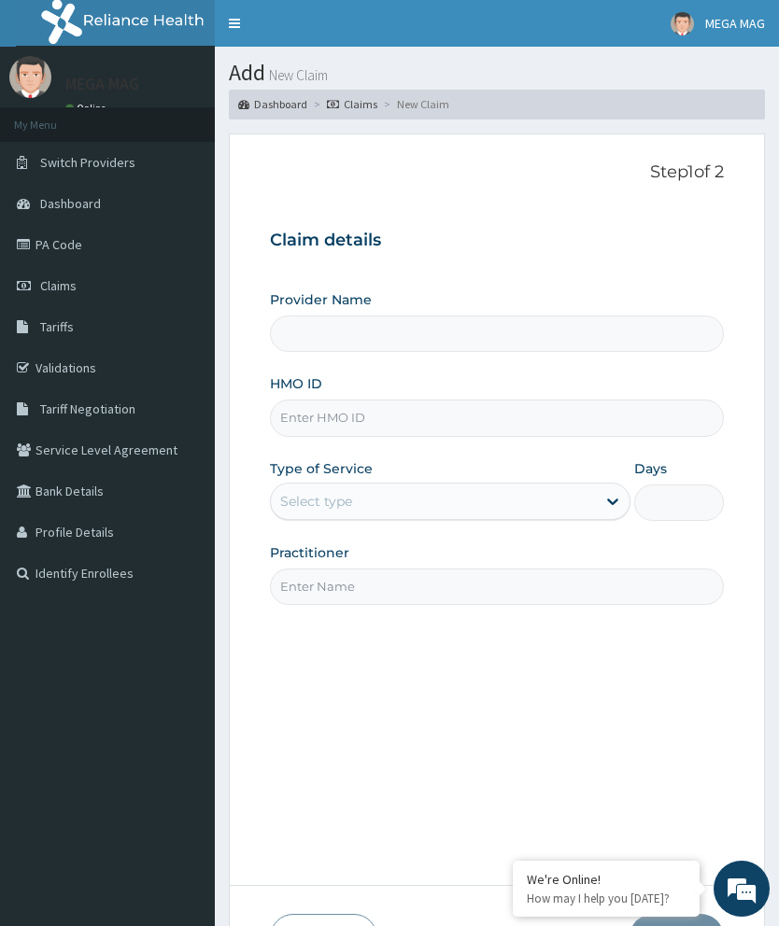
click at [343, 429] on input "HMO ID" at bounding box center [497, 418] width 454 height 36
type input "MEGAMAG BEAUTY WORLD"
type input "1"
type input "S"
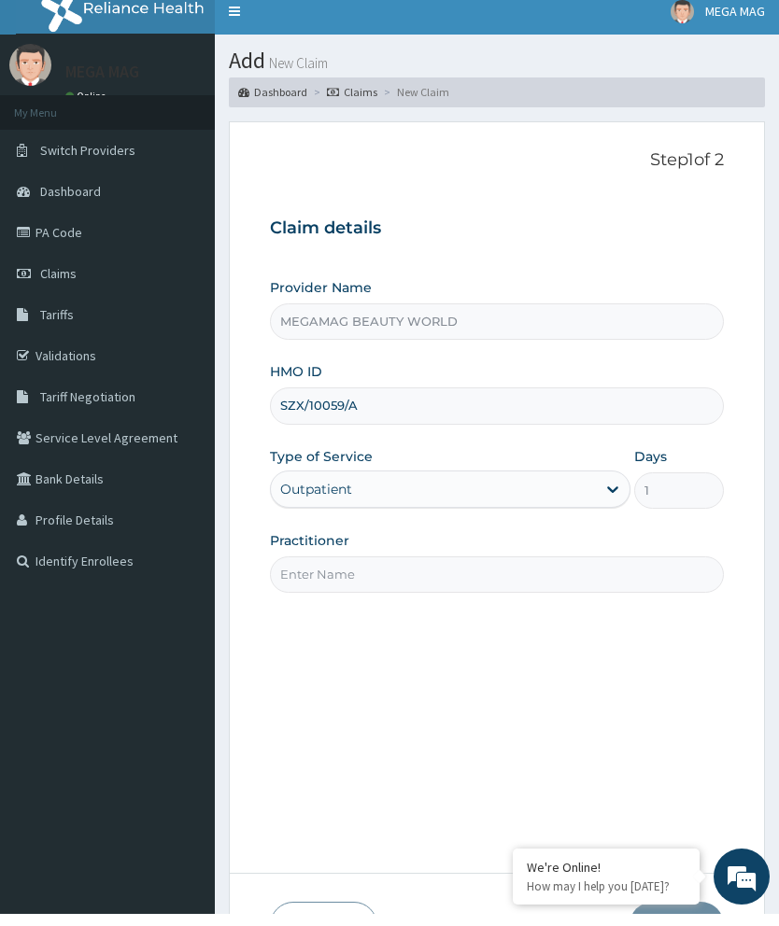
type input "SZX/10059/A"
click at [519, 569] on input "Practitioner" at bounding box center [497, 587] width 454 height 36
type input "Justine"
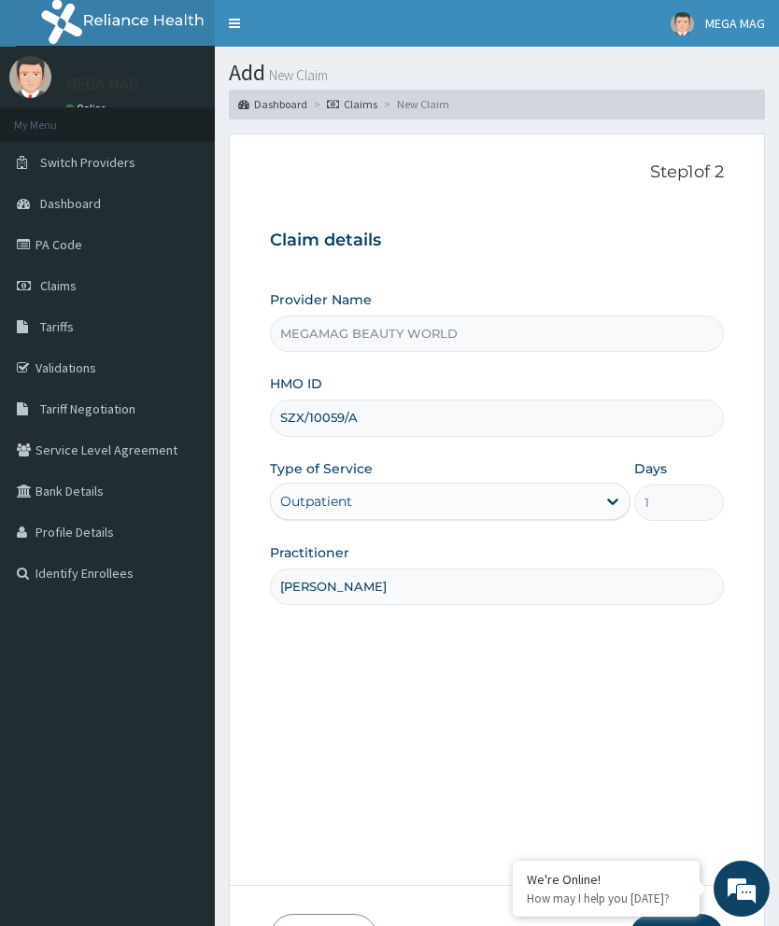
click at [696, 857] on div "Step 1 of 2 Claim details Provider Name MEGAMAG BEAUTY WORLD HMO ID SZX/10059/A…" at bounding box center [497, 509] width 454 height 695
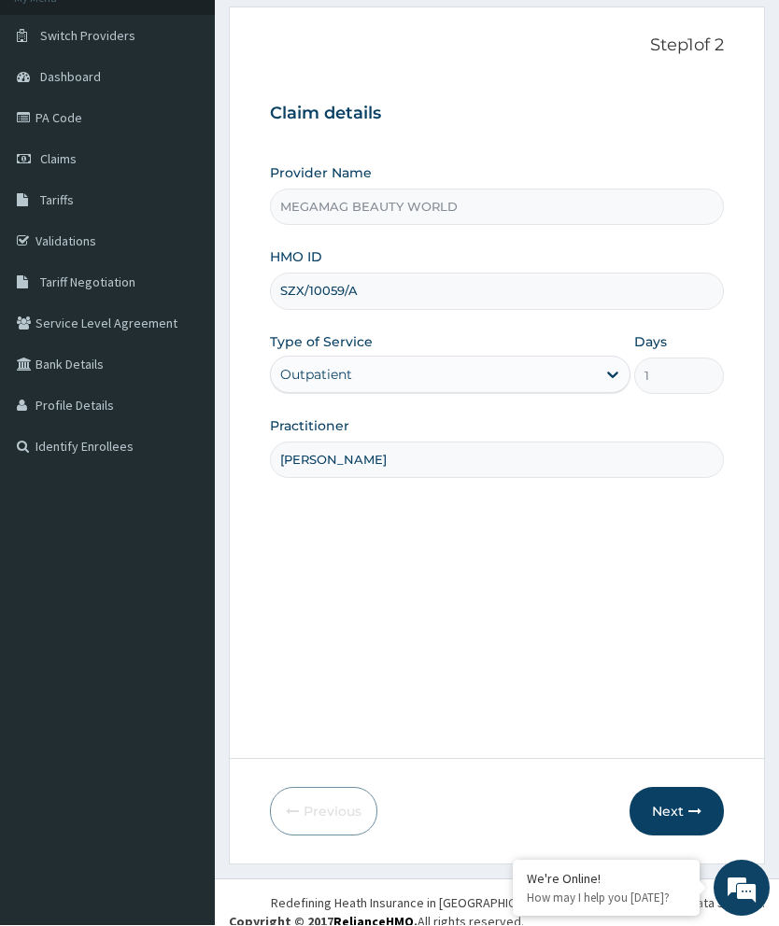
scroll to position [145, 0]
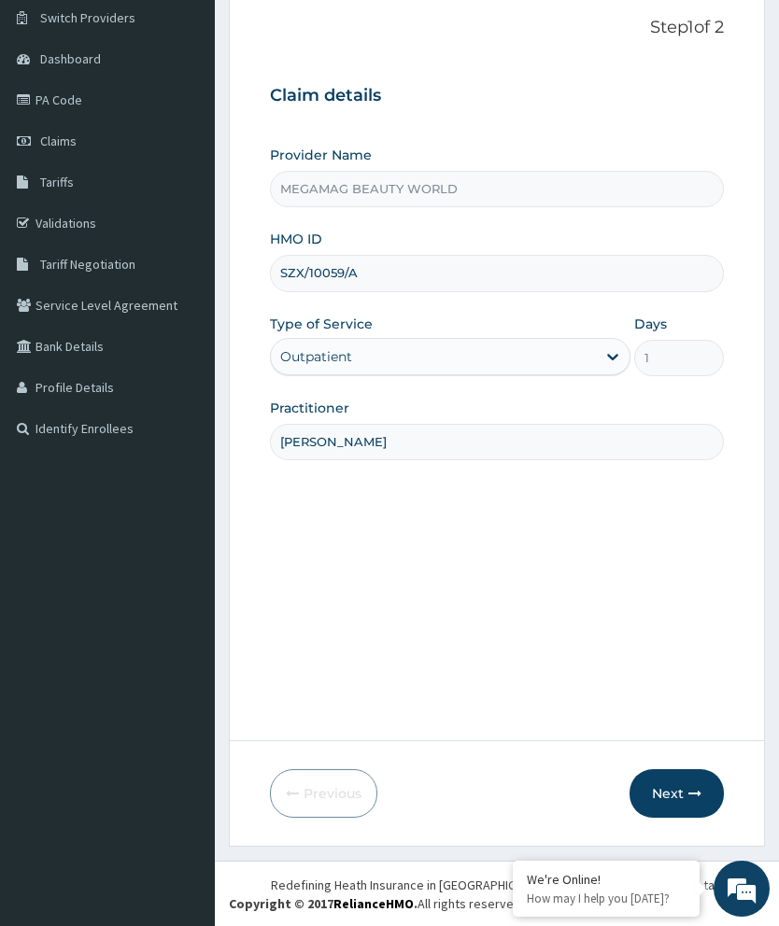
click at [678, 784] on button "Next" at bounding box center [676, 793] width 94 height 49
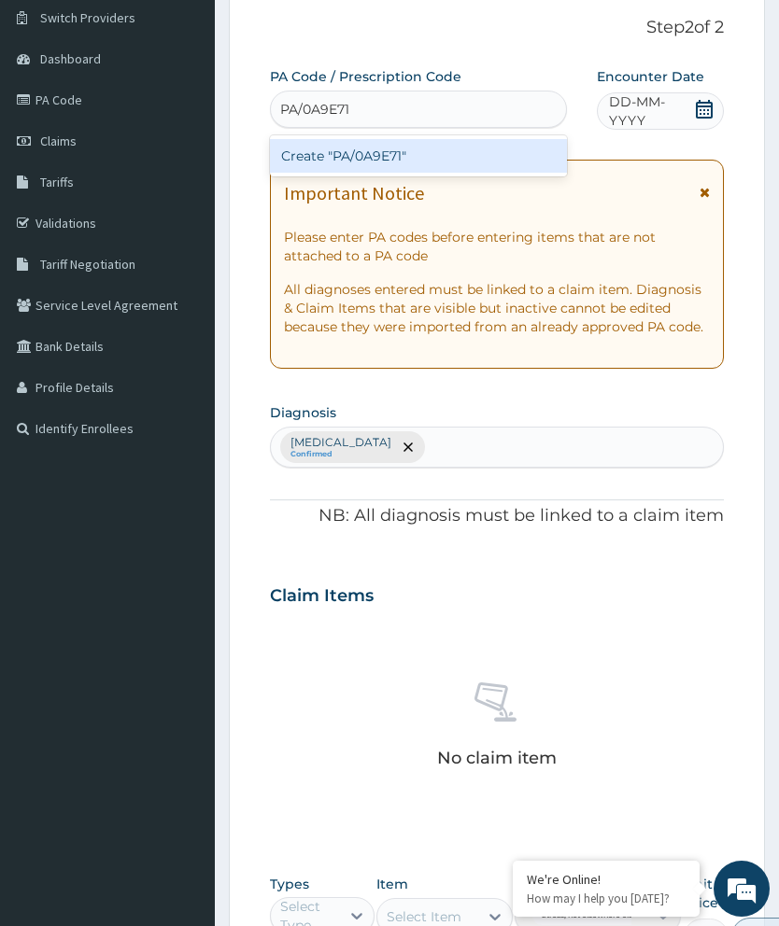
click at [444, 161] on div "Create "PA/0A9E71"" at bounding box center [418, 156] width 297 height 34
type input "PA/0A9E71"
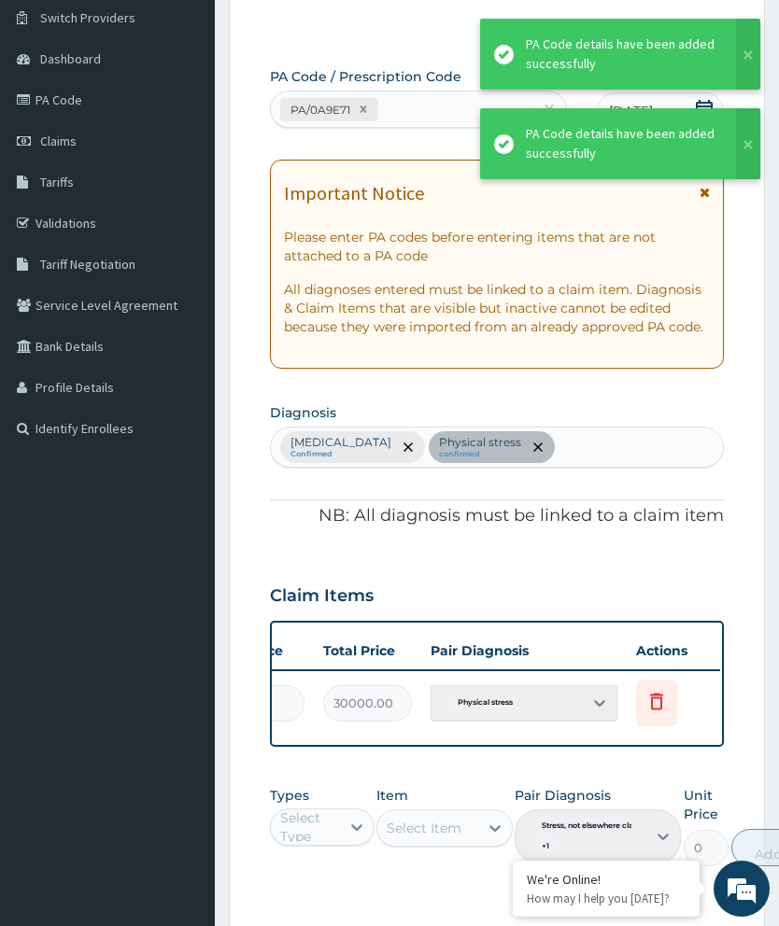
scroll to position [0, 474]
click at [670, 650] on span "Delete" at bounding box center [660, 657] width 71 height 28
click at [669, 643] on span "Delete" at bounding box center [660, 657] width 71 height 28
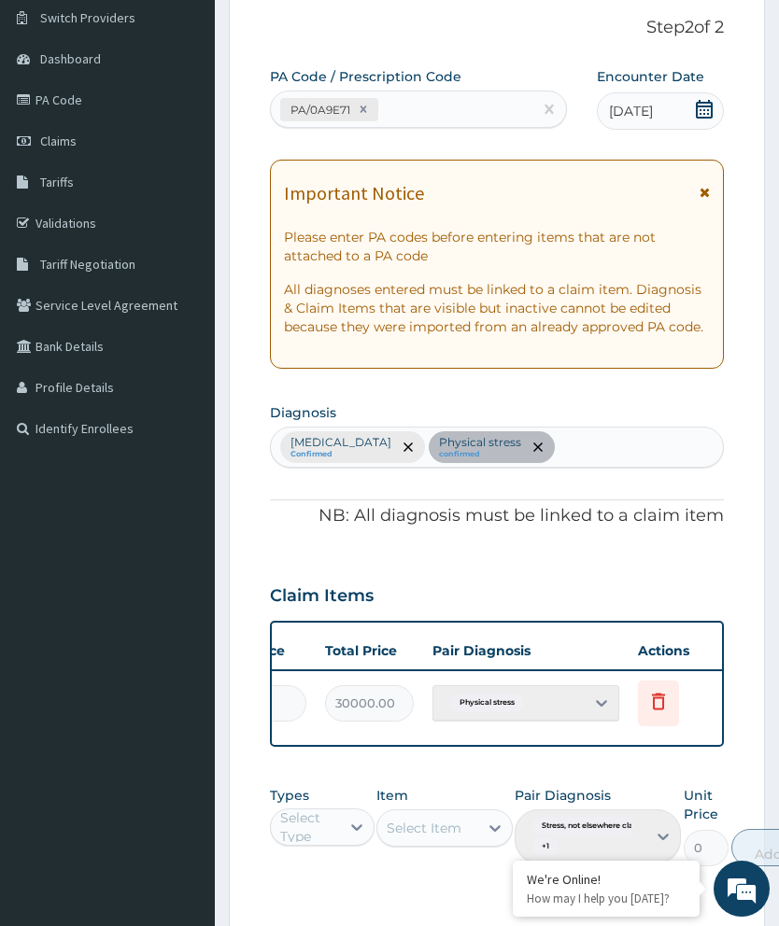
click at [649, 648] on span "Delete" at bounding box center [660, 657] width 71 height 28
click at [674, 649] on span "Delete" at bounding box center [660, 657] width 71 height 28
click at [666, 691] on icon at bounding box center [658, 701] width 22 height 22
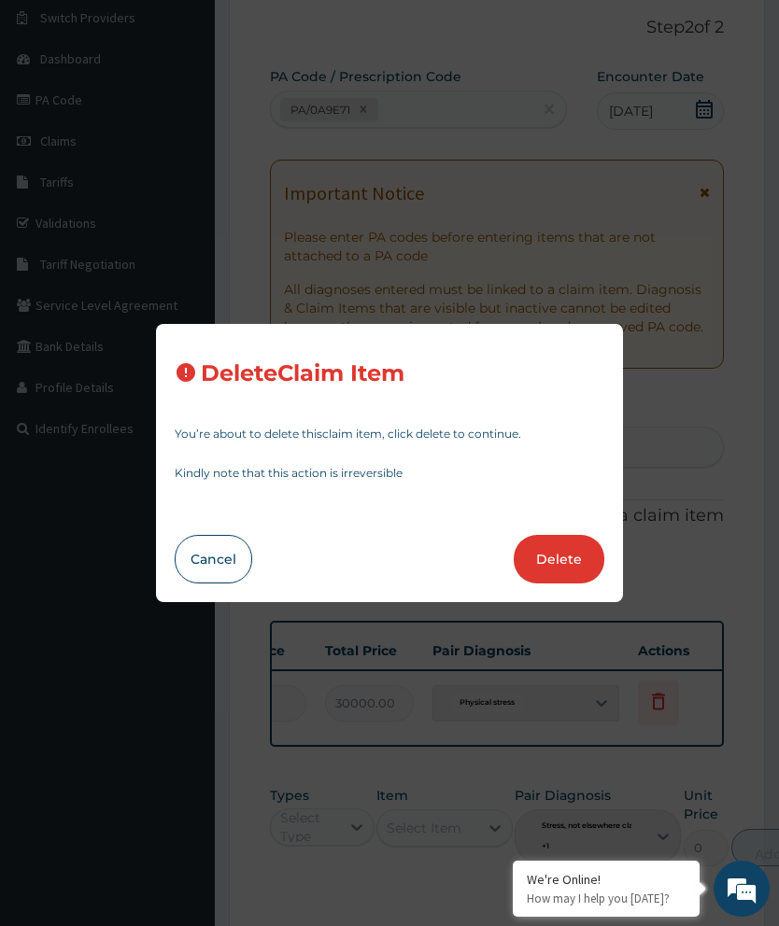
click at [568, 542] on button "Delete" at bounding box center [559, 559] width 91 height 49
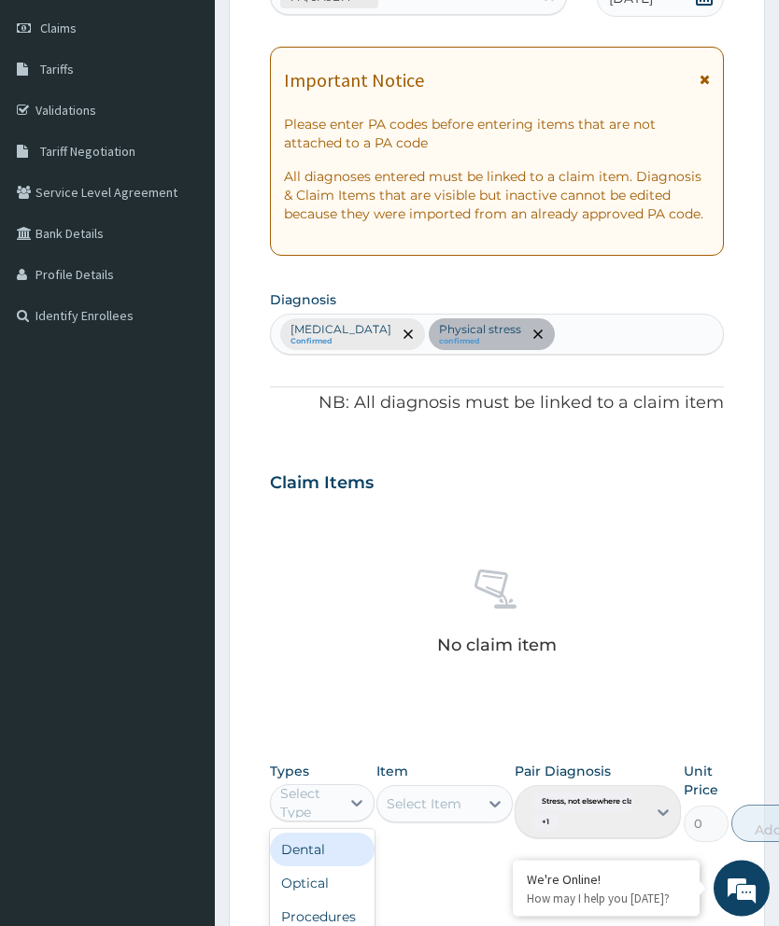
scroll to position [454, 0]
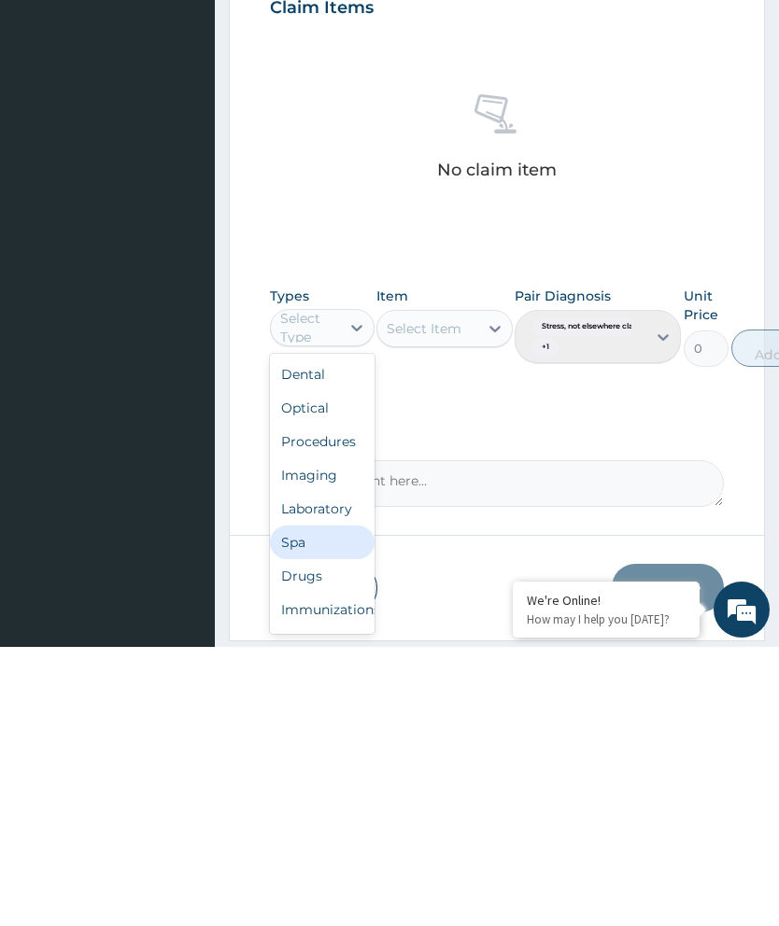
click at [323, 805] on div "Spa" at bounding box center [322, 822] width 105 height 34
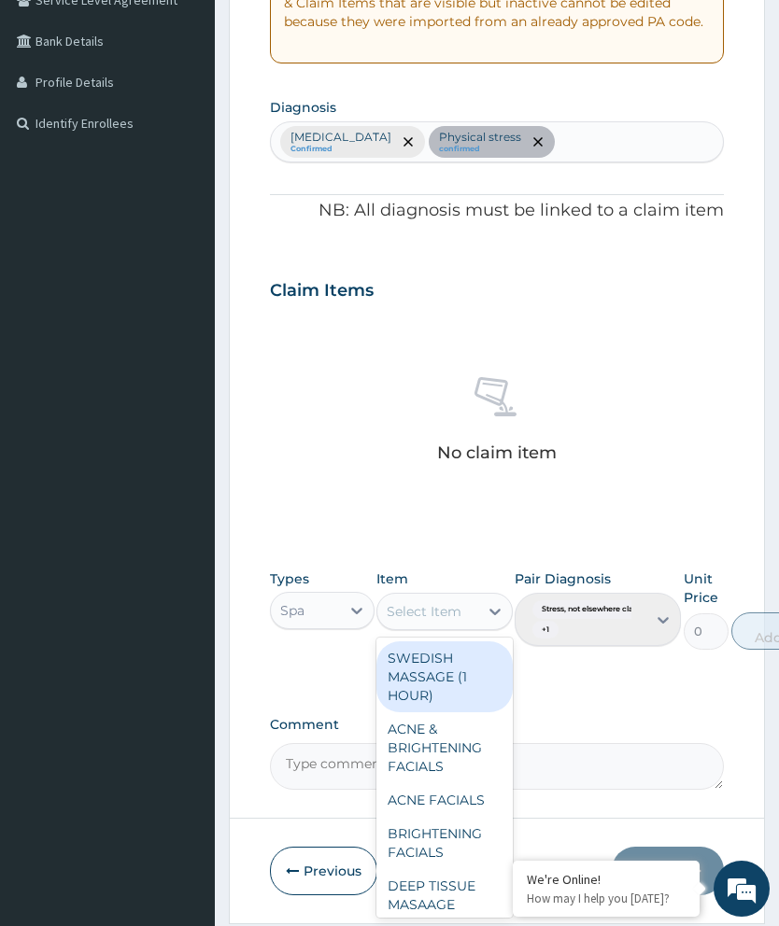
scroll to position [455, 0]
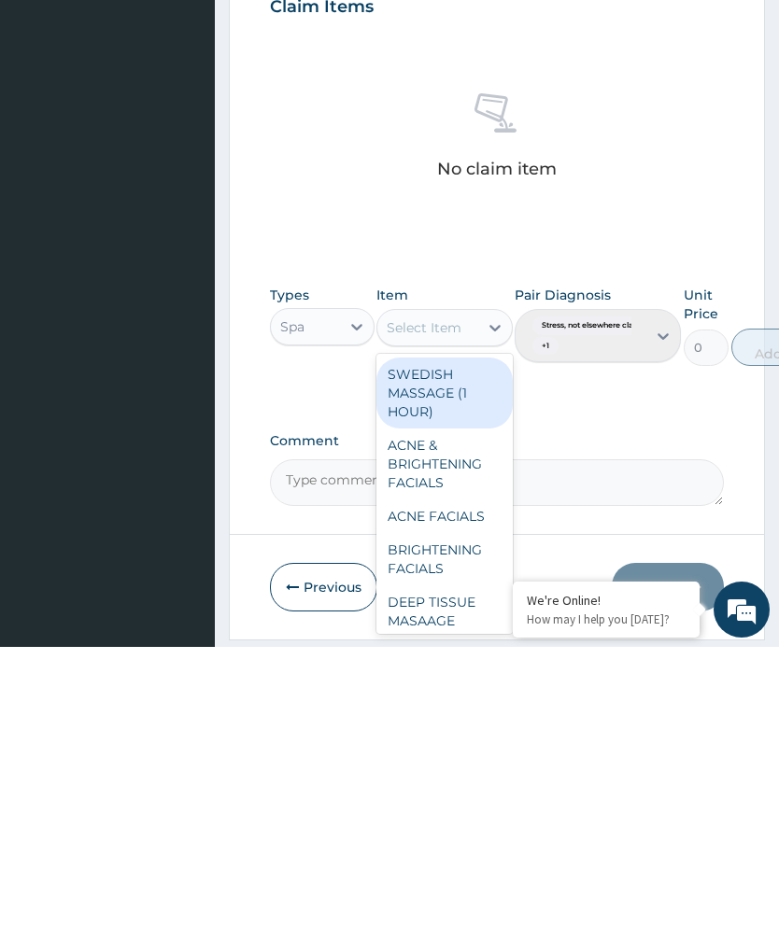
click at [464, 865] on div "DEEP TISSUE MASAAGE (1HOUR)" at bounding box center [444, 900] width 136 height 71
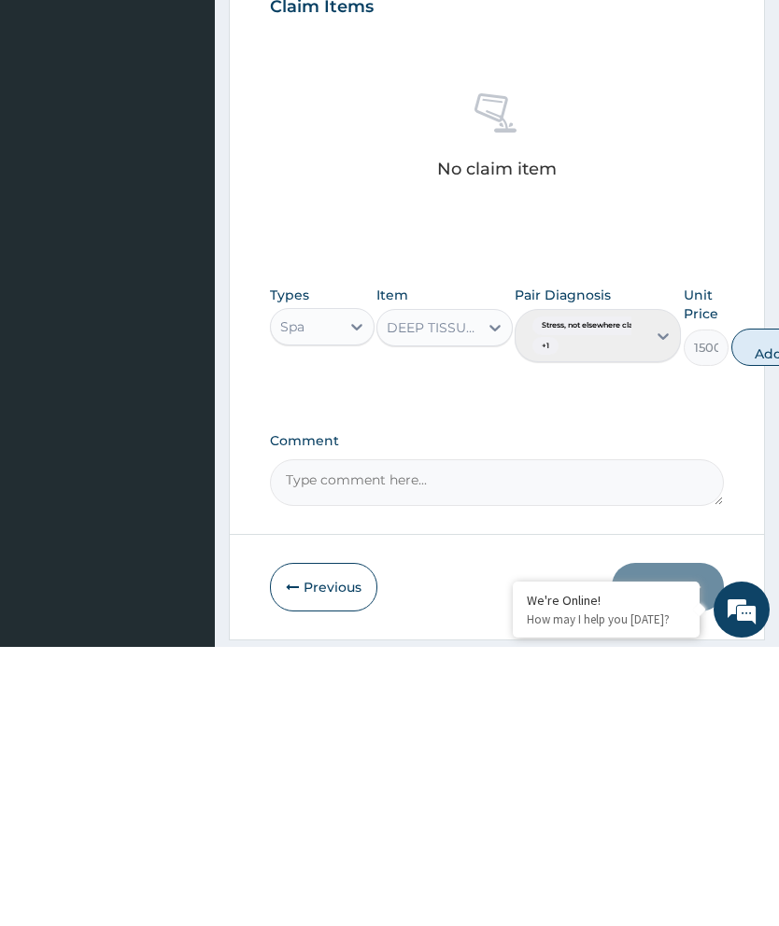
scroll to position [450, 0]
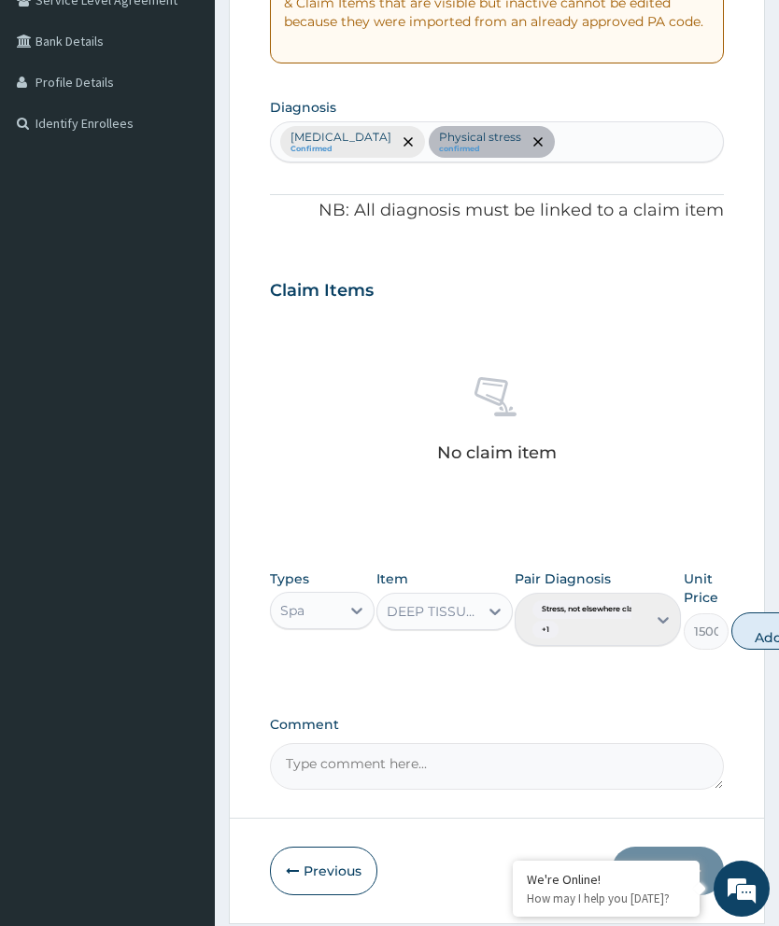
click at [774, 621] on button "Add" at bounding box center [768, 631] width 75 height 37
type input "0"
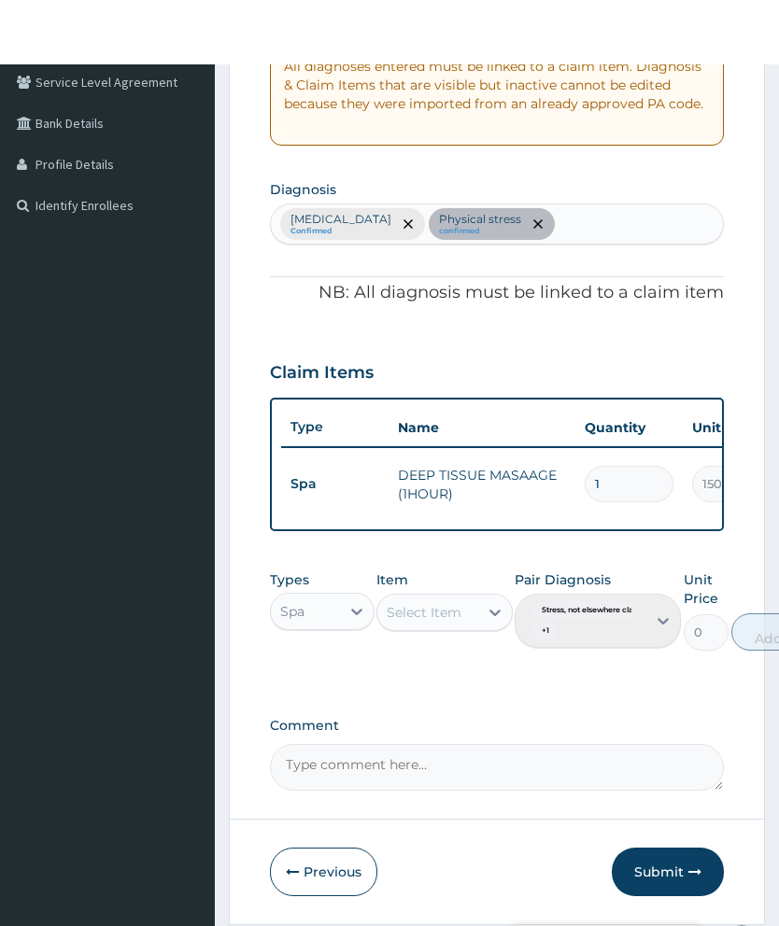
scroll to position [443, 0]
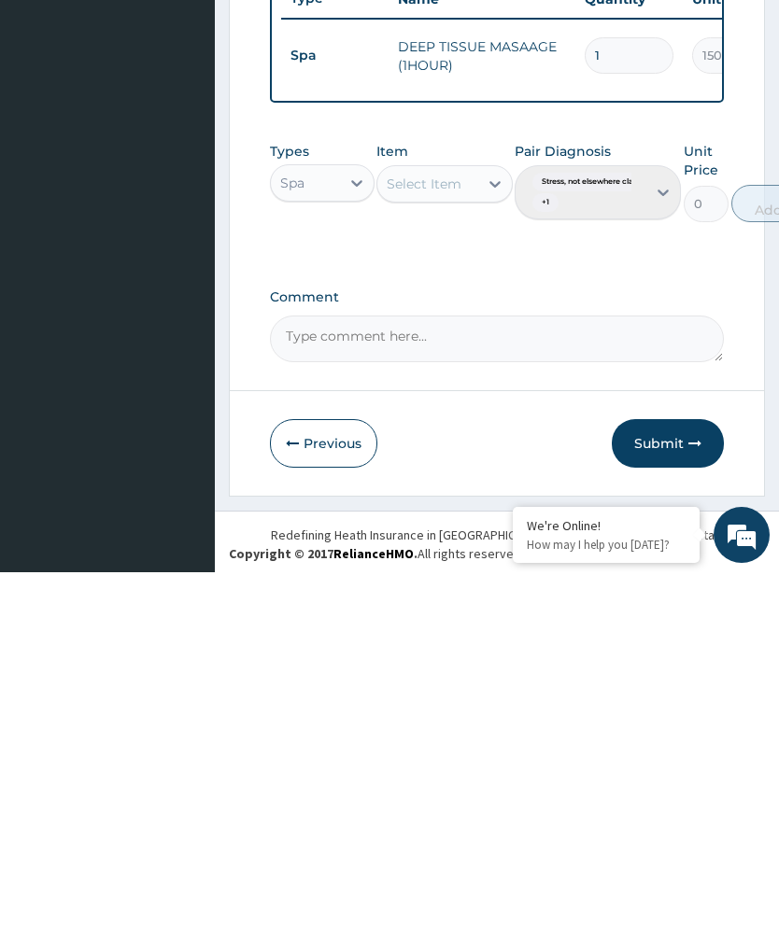
click at [667, 773] on button "Submit" at bounding box center [668, 797] width 112 height 49
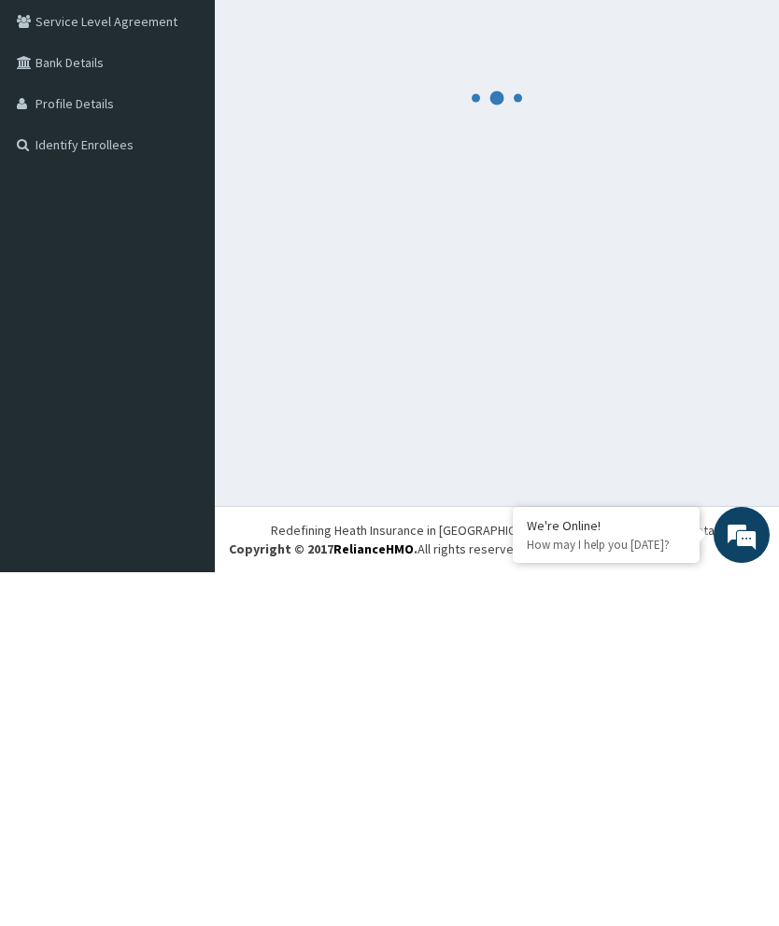
scroll to position [74, 0]
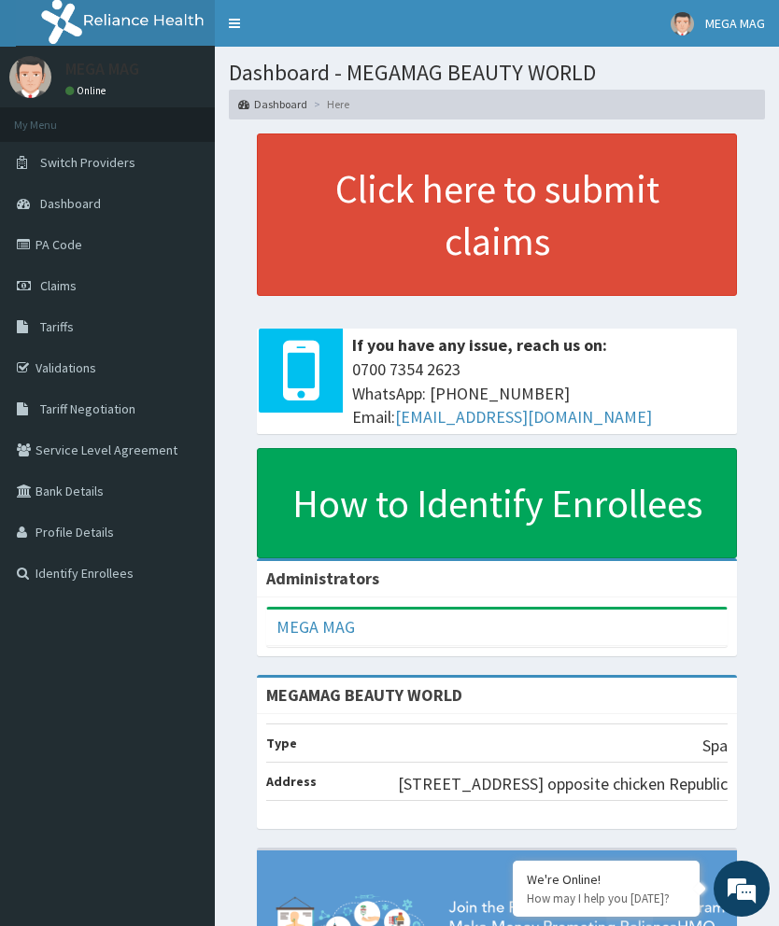
scroll to position [21, 0]
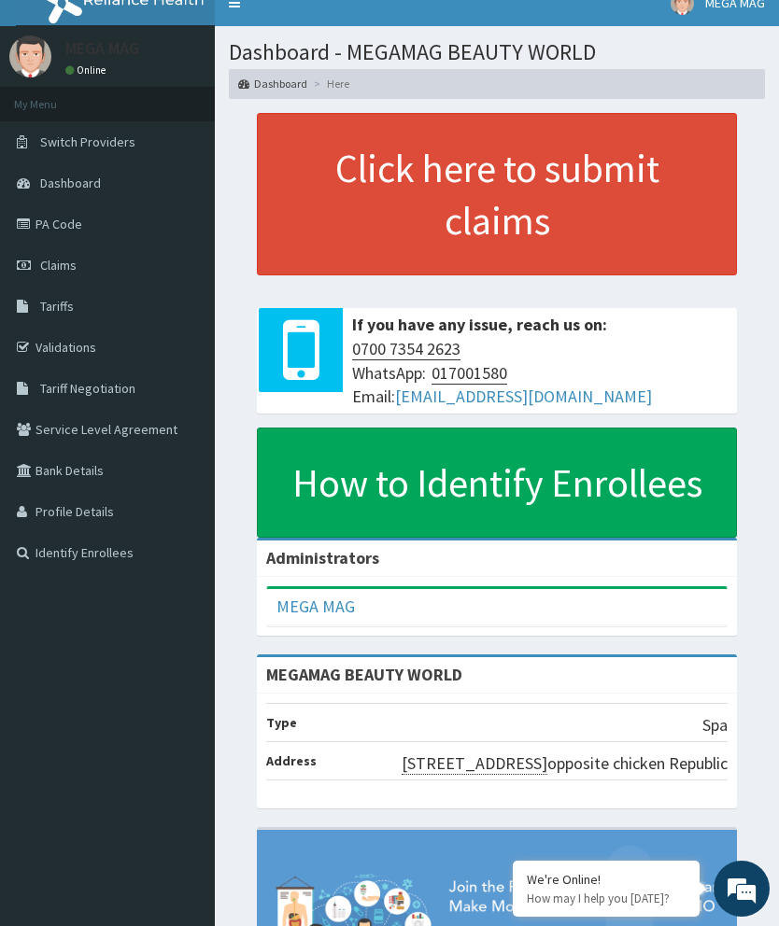
click at [67, 269] on span "Claims" at bounding box center [58, 265] width 36 height 17
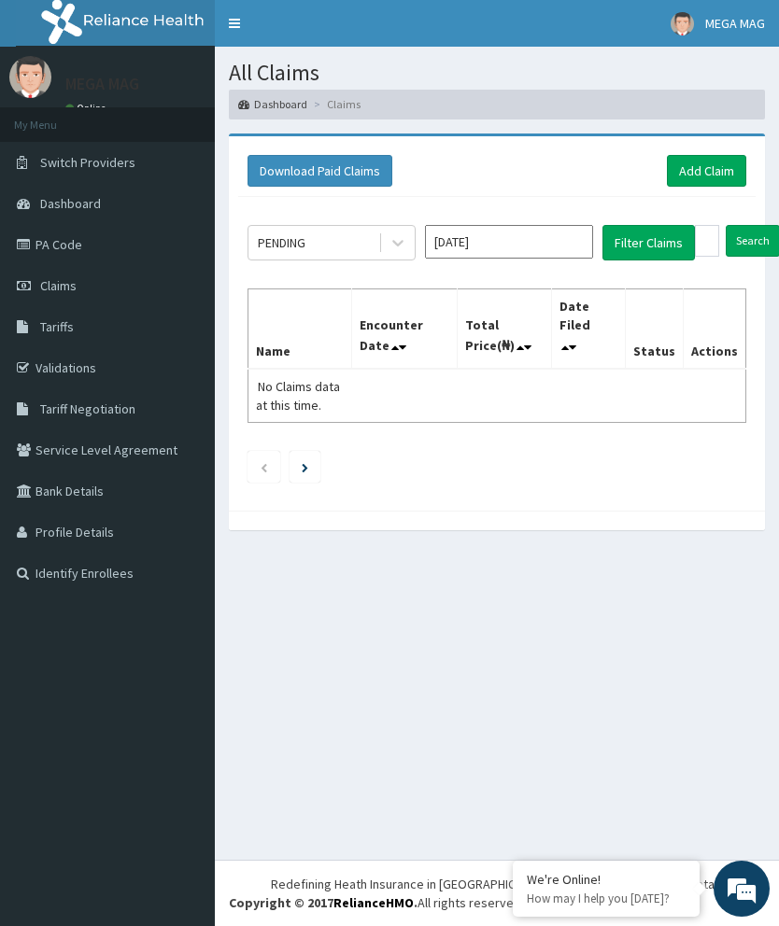
click at [521, 245] on input "[DATE]" at bounding box center [509, 242] width 168 height 34
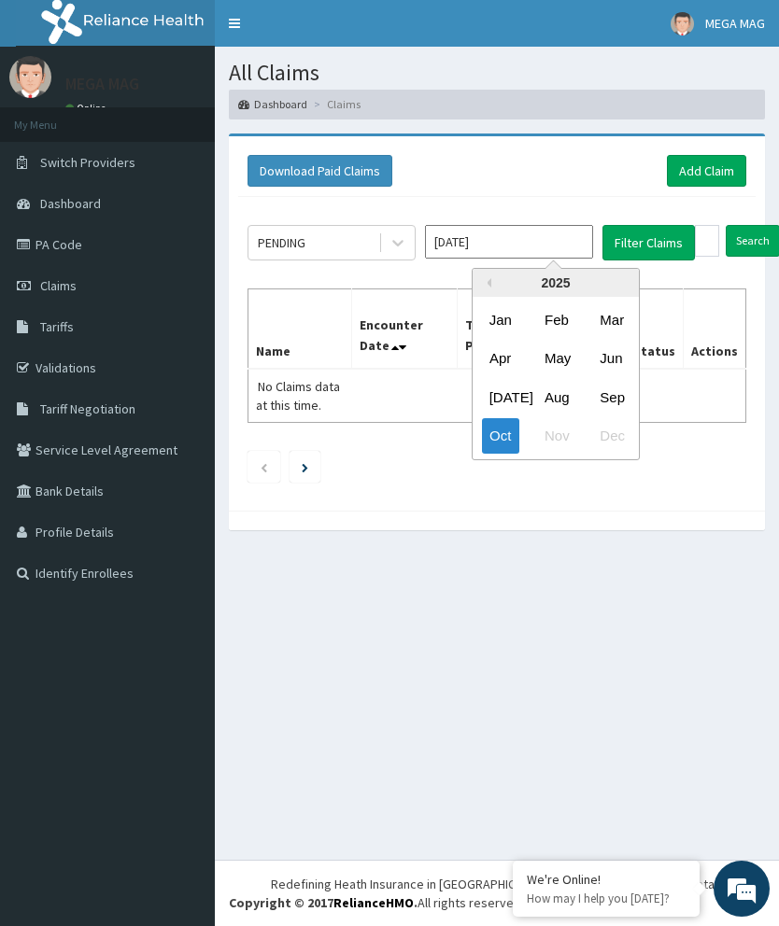
click at [609, 395] on div "Sep" at bounding box center [610, 396] width 37 height 35
type input "Sep 2025"
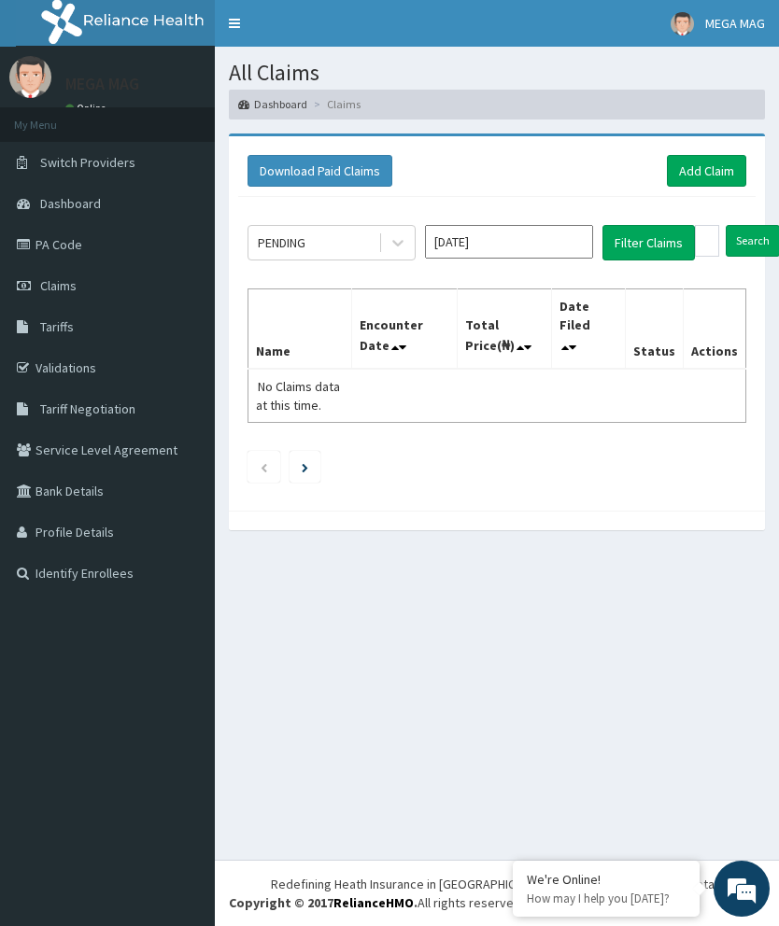
click at [758, 233] on input "Search" at bounding box center [753, 241] width 54 height 32
click at [752, 236] on input "Search" at bounding box center [753, 241] width 54 height 32
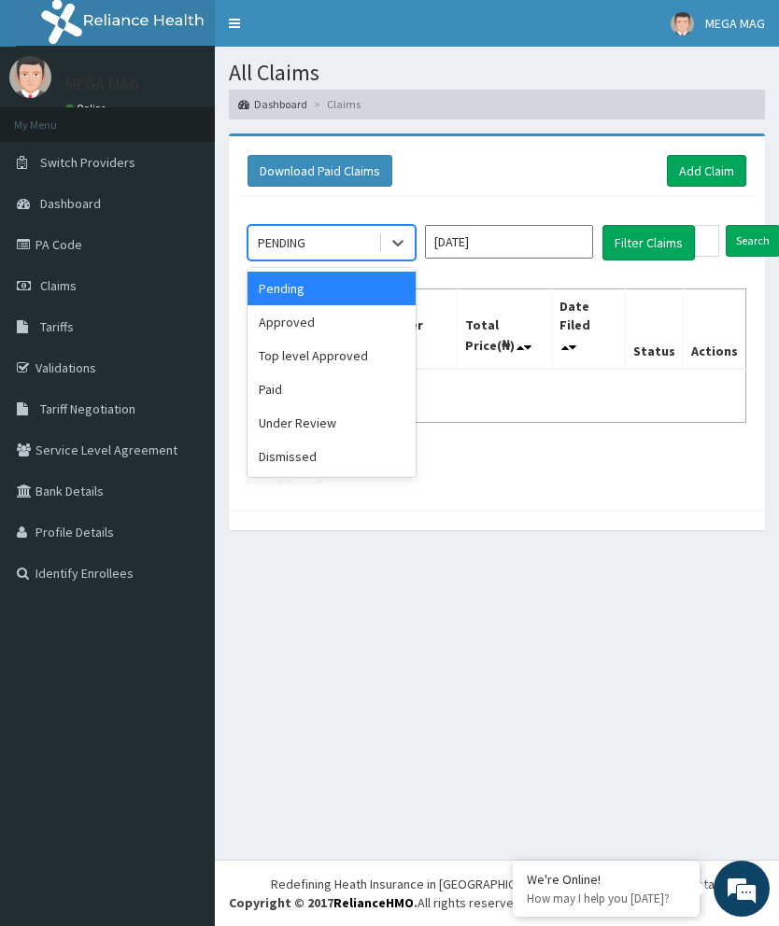
click at [331, 420] on div "Under Review" at bounding box center [331, 423] width 168 height 34
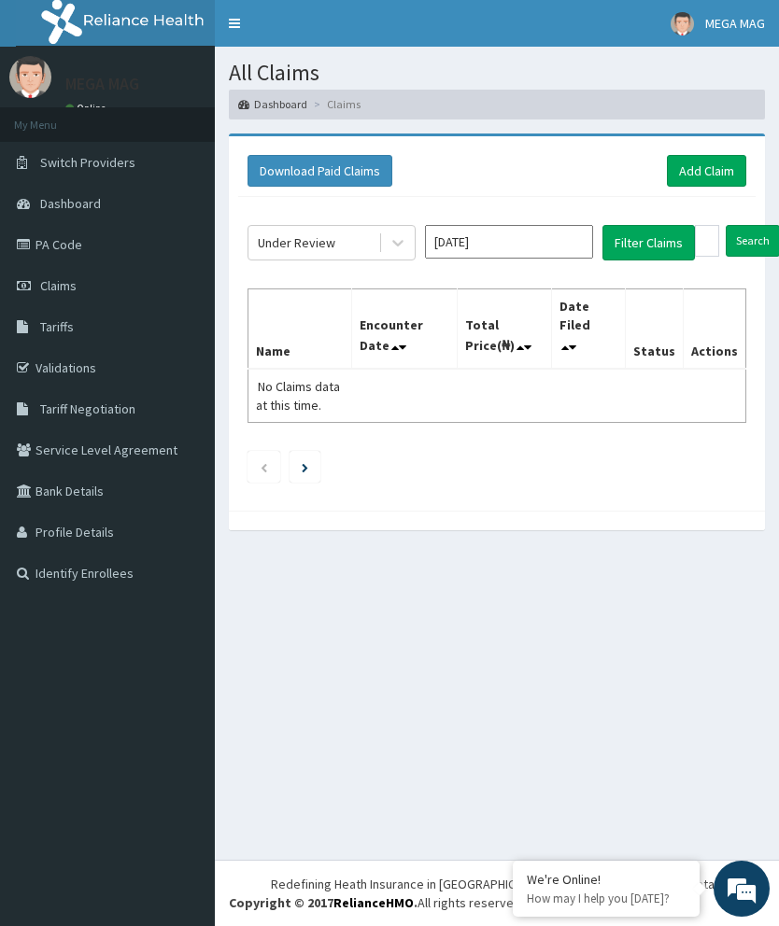
click at [656, 240] on button "Filter Claims" at bounding box center [648, 242] width 92 height 35
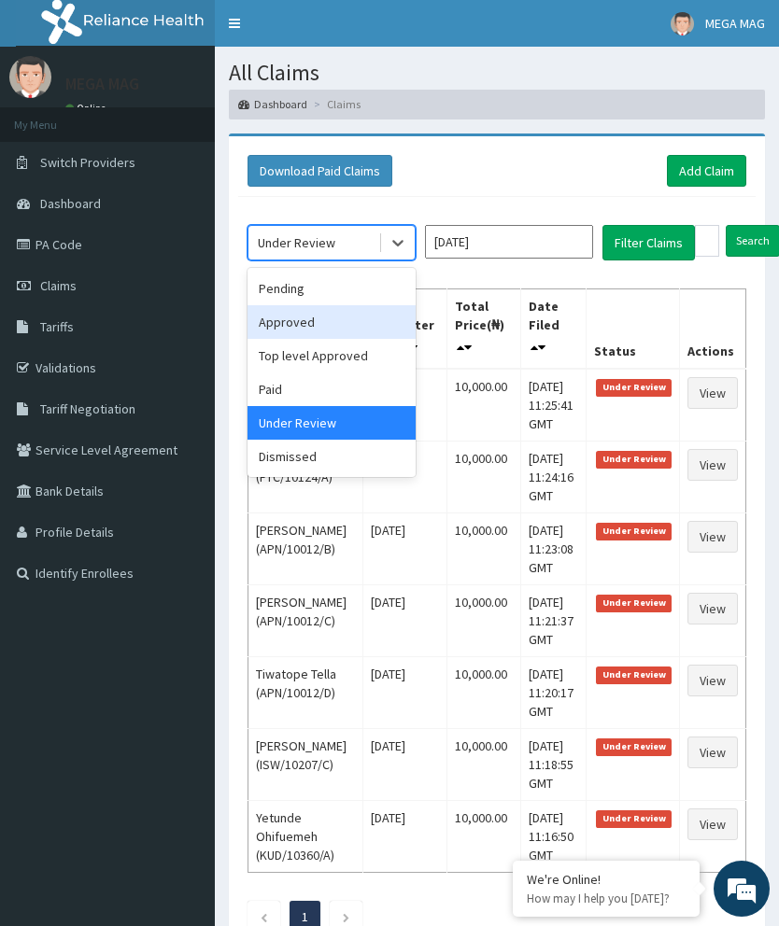
click at [353, 322] on div "Approved" at bounding box center [331, 322] width 168 height 34
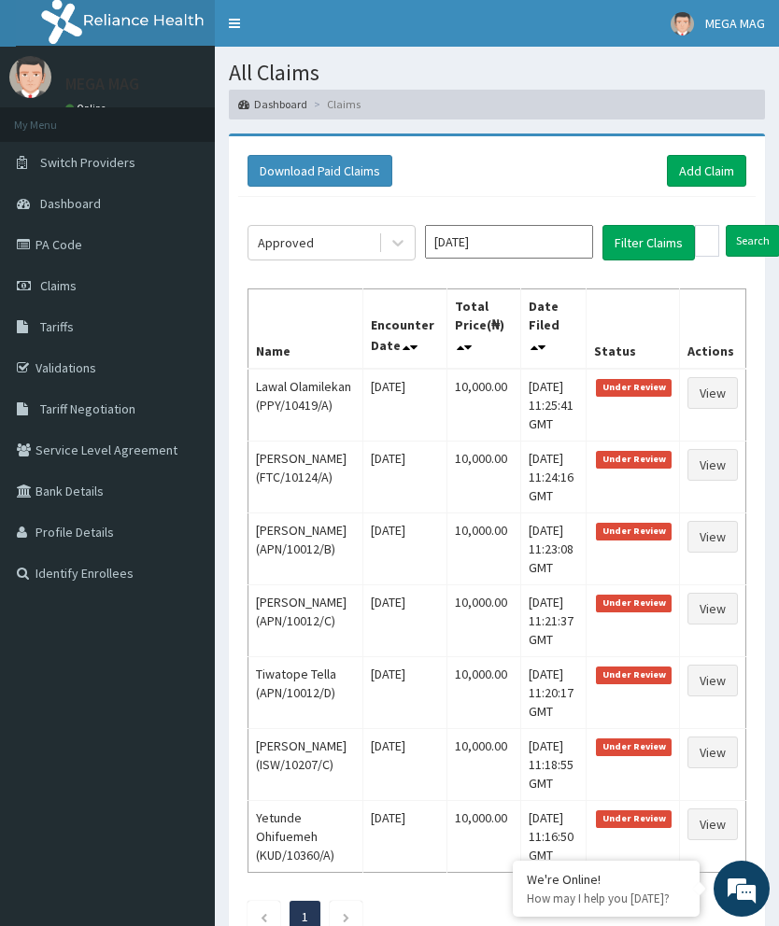
click at [656, 241] on button "Filter Claims" at bounding box center [648, 242] width 92 height 35
click at [653, 240] on button "Filter Claims" at bounding box center [648, 242] width 92 height 35
click at [664, 239] on button "Filter Claims" at bounding box center [648, 242] width 92 height 35
click at [749, 238] on input "Search" at bounding box center [753, 241] width 54 height 32
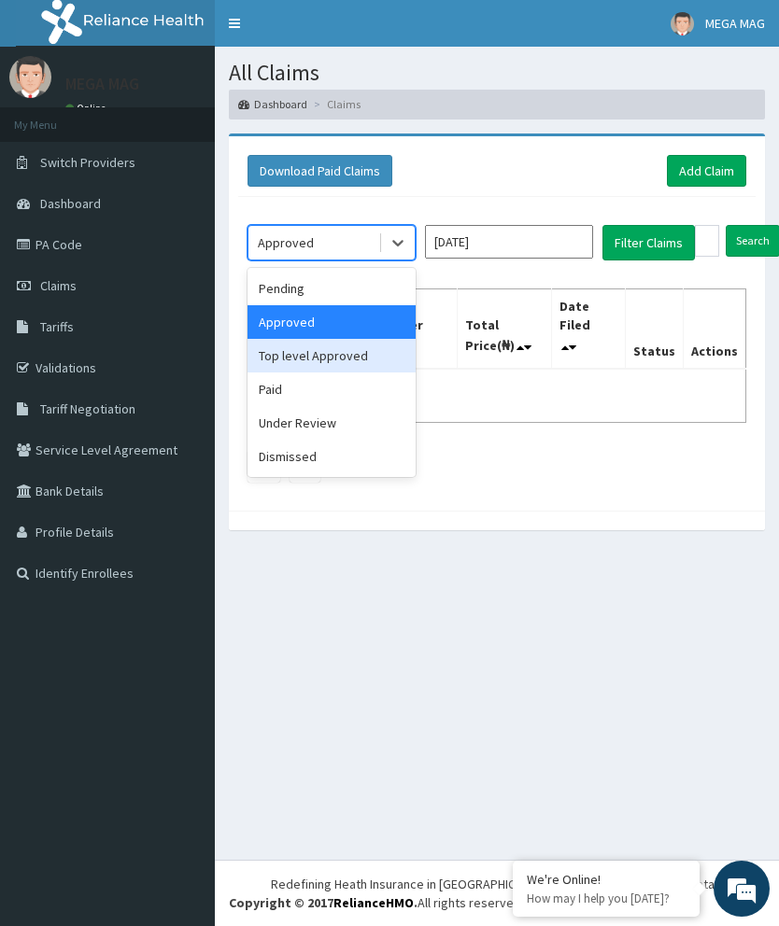
click at [362, 368] on div "Top level Approved" at bounding box center [331, 356] width 168 height 34
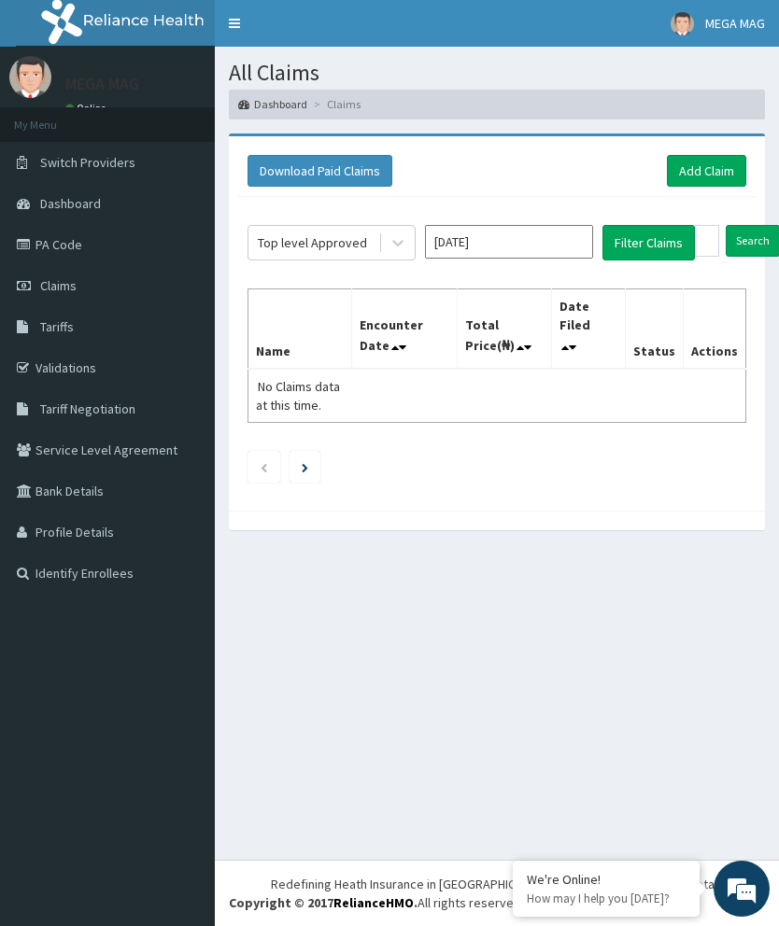
click at [667, 238] on button "Filter Claims" at bounding box center [648, 242] width 92 height 35
click at [758, 231] on input "Search" at bounding box center [753, 241] width 54 height 32
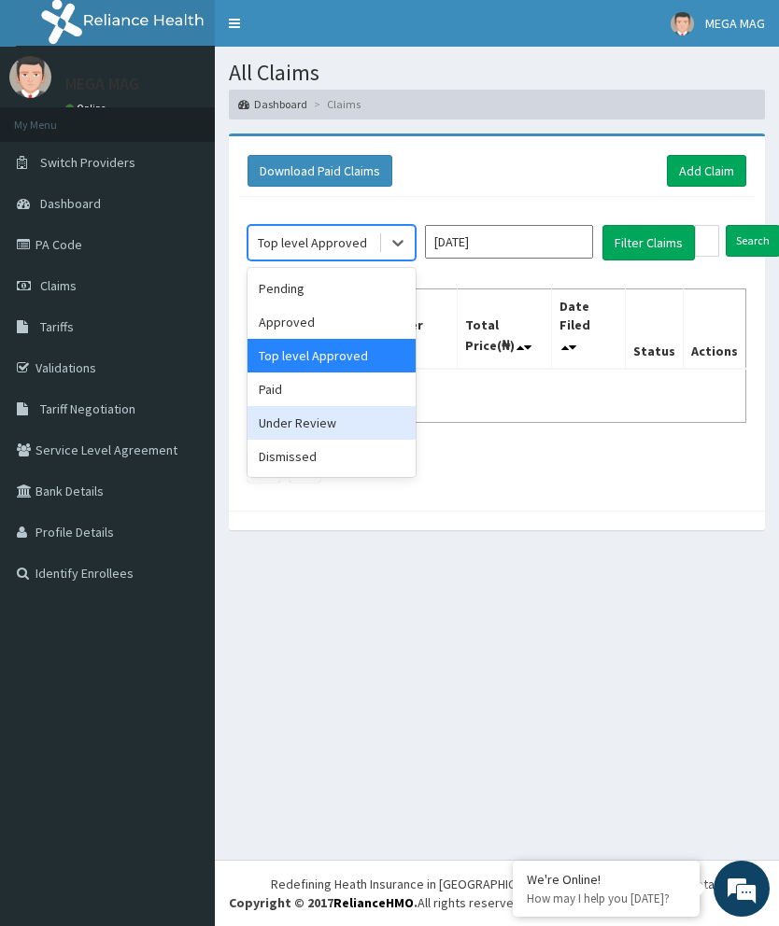
click at [321, 414] on div "Under Review" at bounding box center [331, 423] width 168 height 34
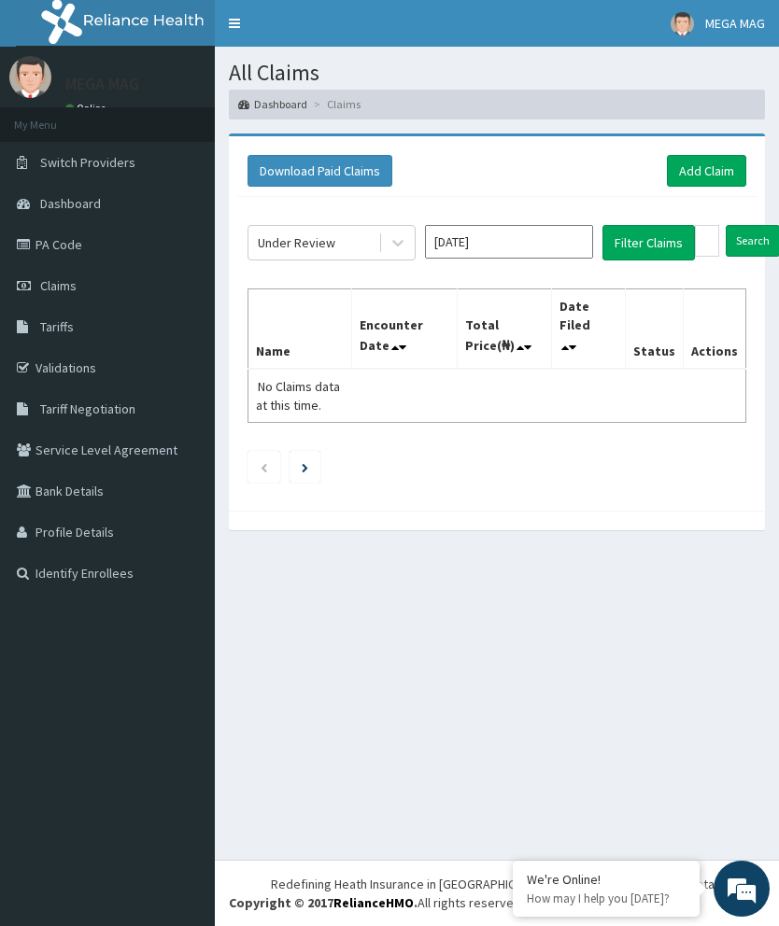
click at [649, 245] on button "Filter Claims" at bounding box center [648, 242] width 92 height 35
click at [755, 243] on input "Search" at bounding box center [753, 241] width 54 height 32
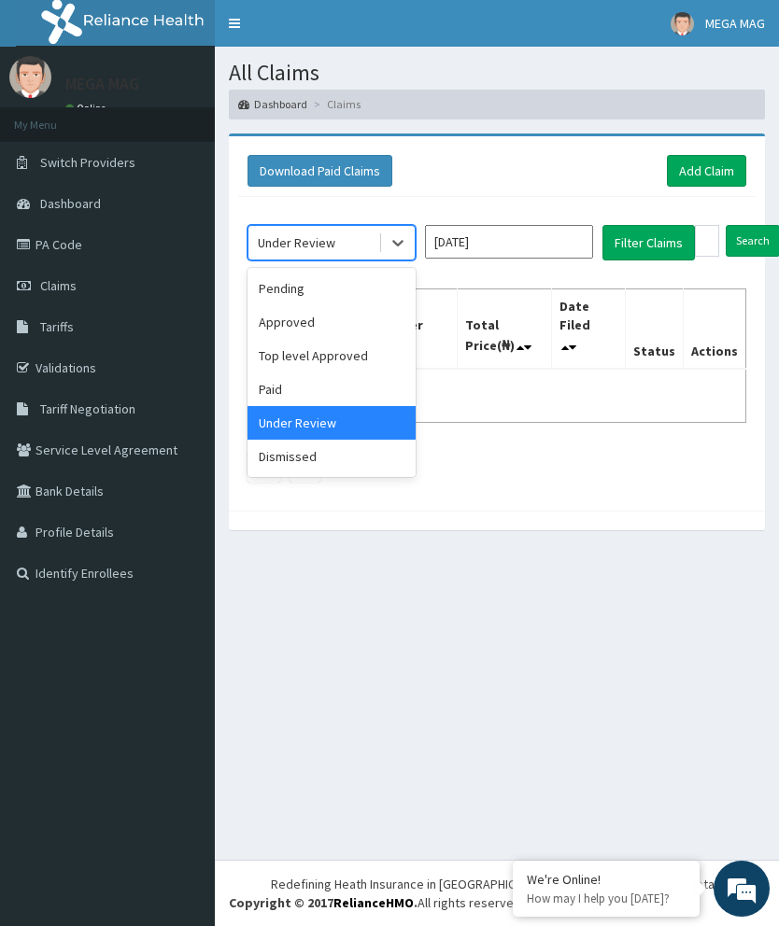
click at [371, 283] on div "Pending" at bounding box center [331, 289] width 168 height 34
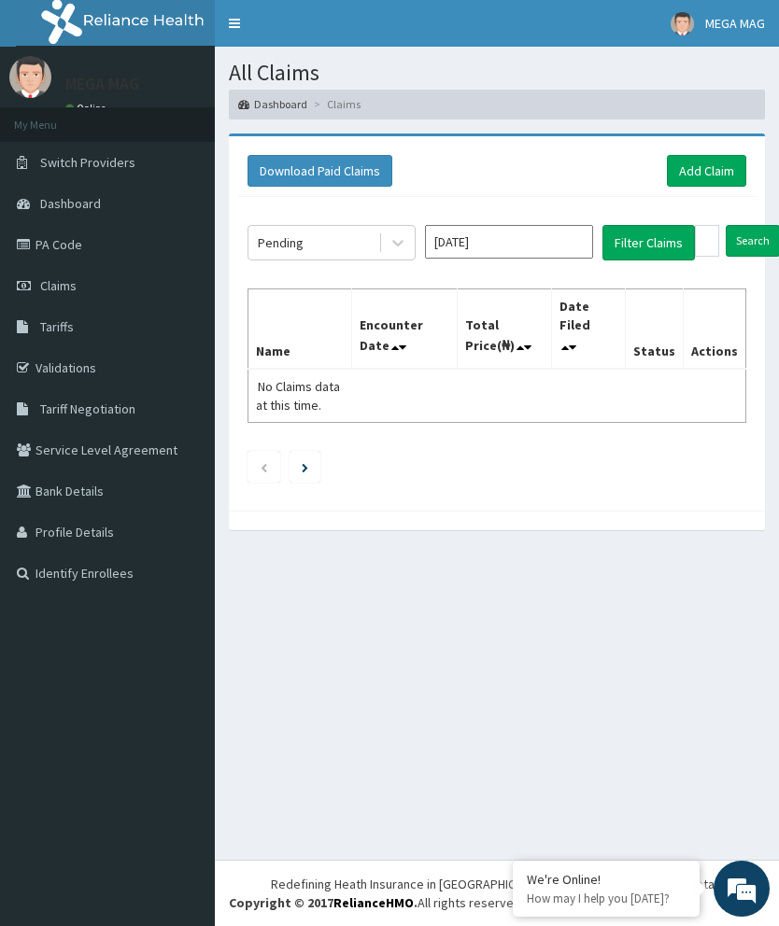
click at [768, 238] on input "Search" at bounding box center [753, 241] width 54 height 32
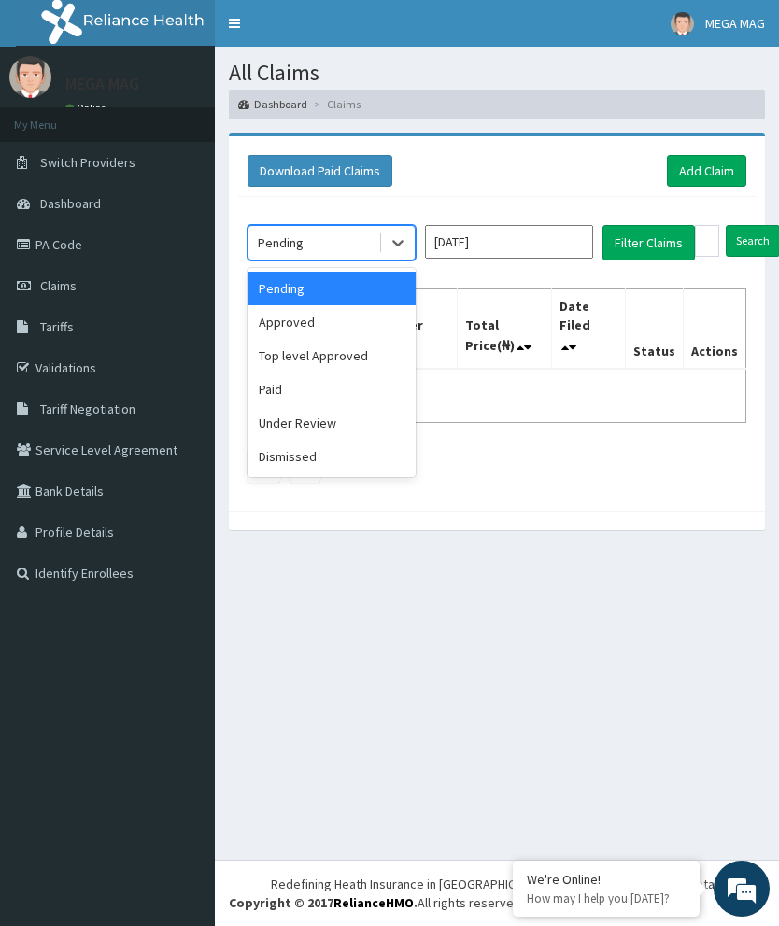
click at [380, 311] on div "Approved" at bounding box center [331, 322] width 168 height 34
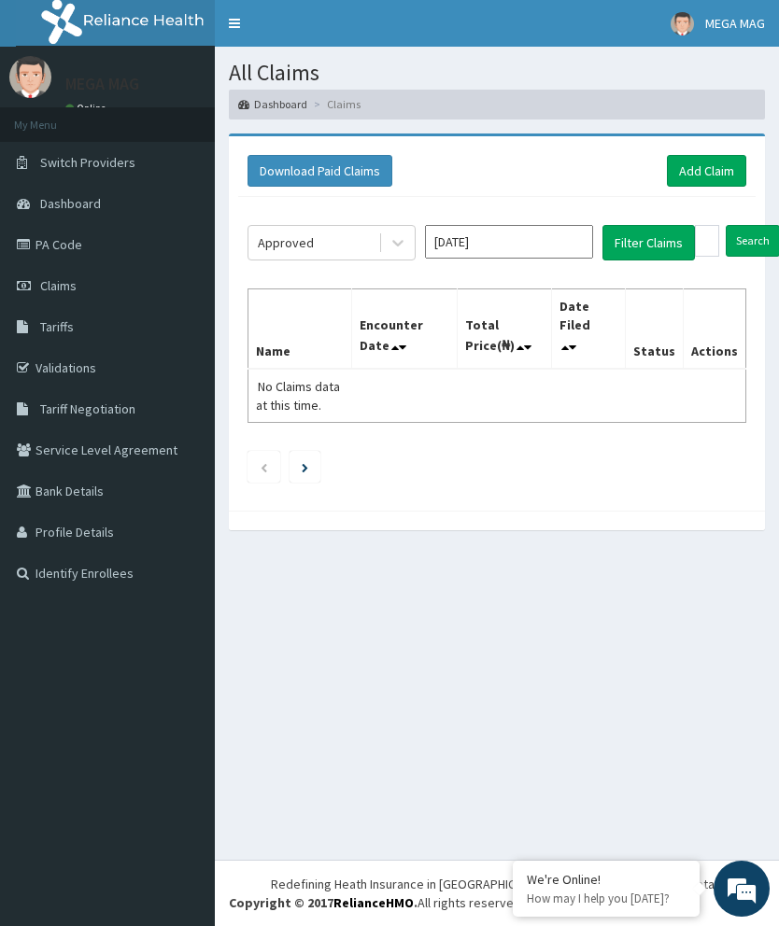
click at [755, 235] on input "Search" at bounding box center [753, 241] width 54 height 32
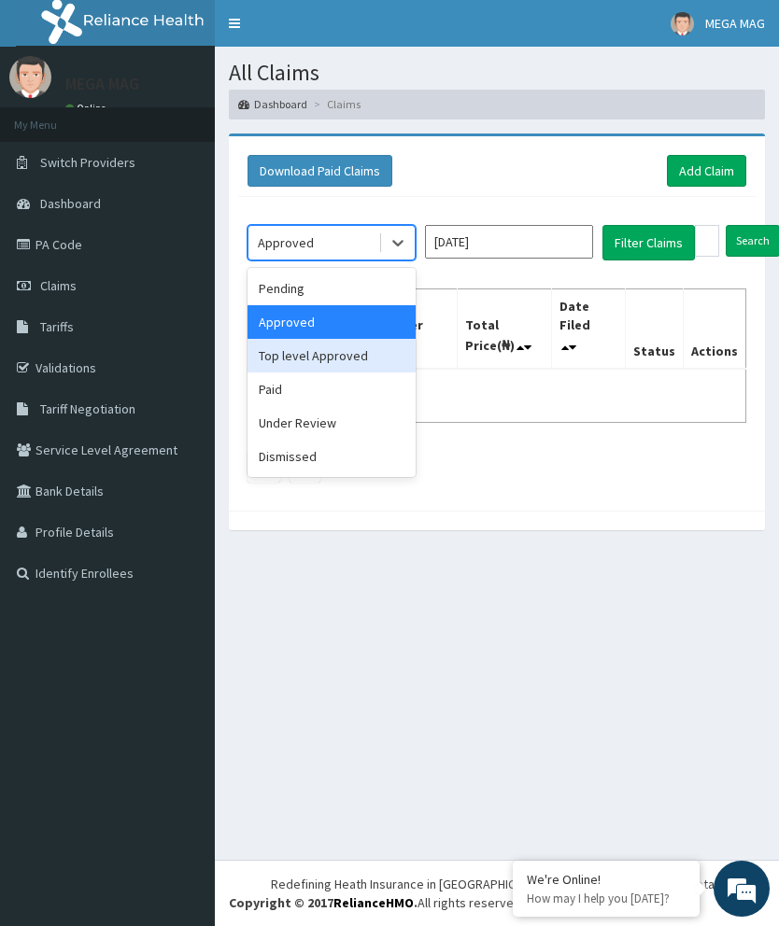
click at [393, 347] on div "Top level Approved" at bounding box center [331, 356] width 168 height 34
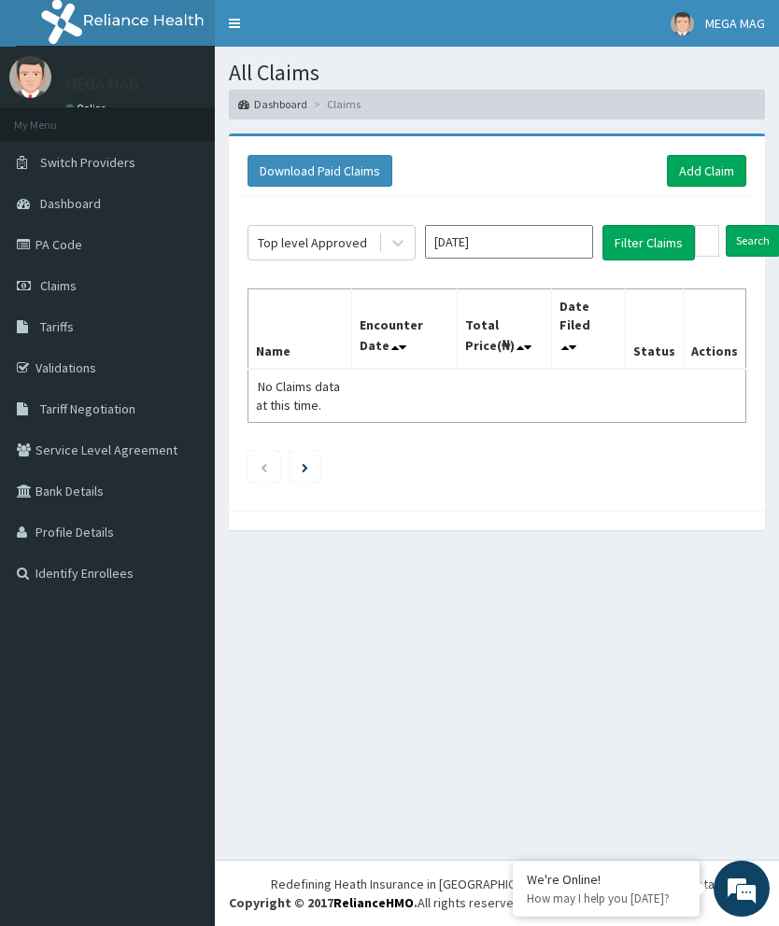
click at [755, 248] on input "Search" at bounding box center [753, 241] width 54 height 32
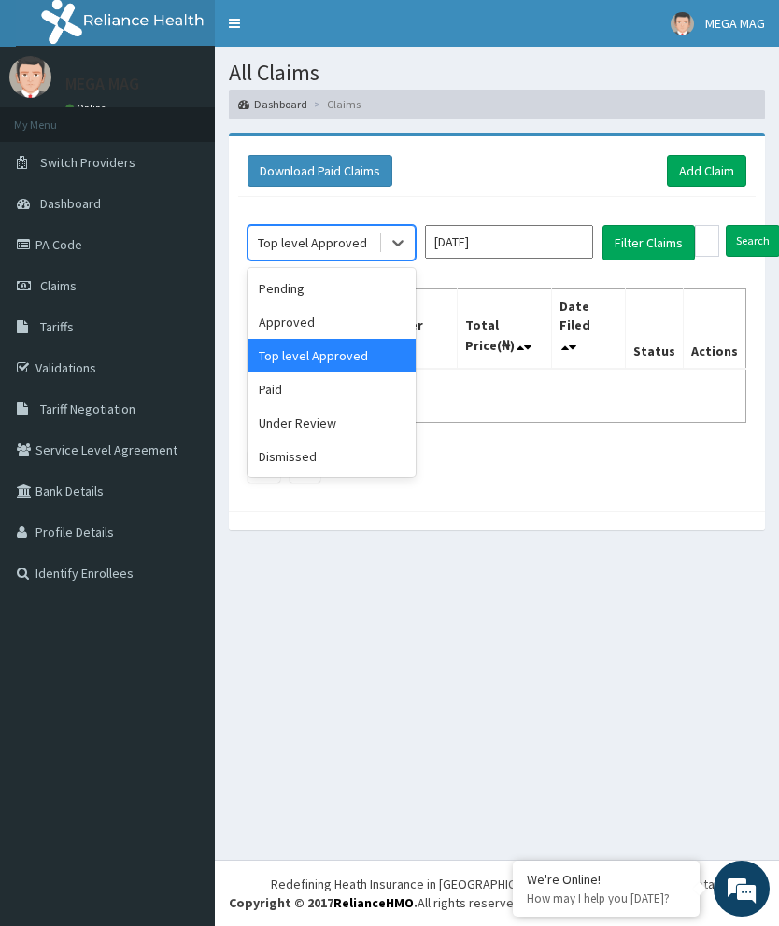
click at [391, 371] on div "Top level Approved" at bounding box center [331, 356] width 168 height 34
click at [370, 416] on div "Under Review" at bounding box center [331, 423] width 168 height 34
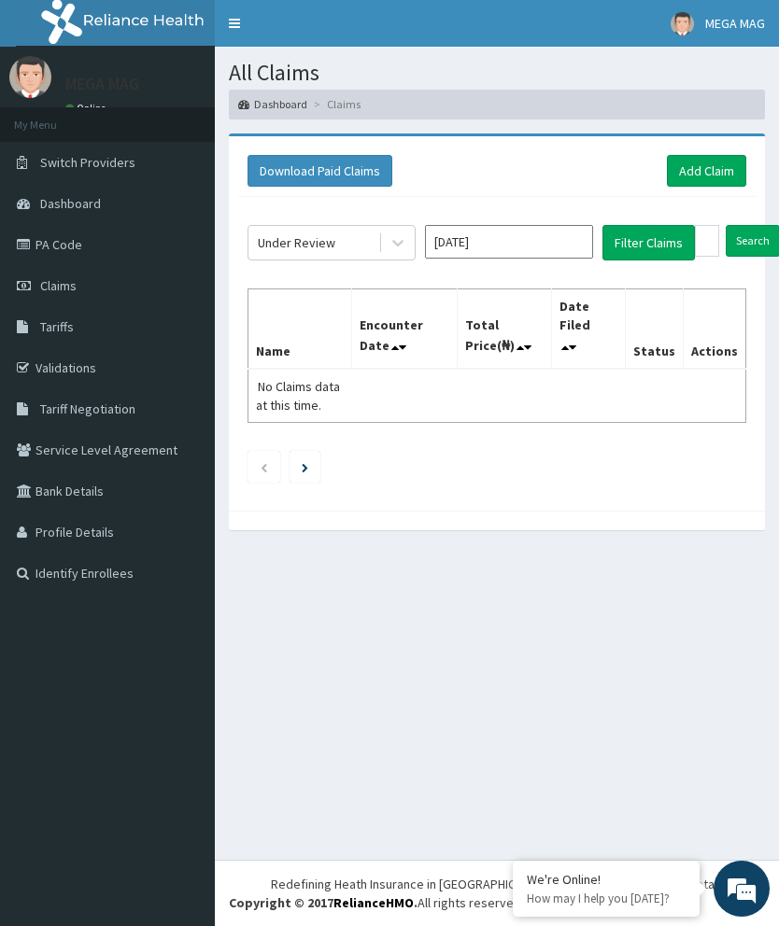
click at [761, 232] on input "Search" at bounding box center [753, 241] width 54 height 32
click at [547, 229] on input "Sep 2025" at bounding box center [509, 242] width 168 height 34
click at [672, 232] on button "Filter Claims" at bounding box center [648, 242] width 92 height 35
click at [671, 232] on button "Filter Claims" at bounding box center [648, 242] width 92 height 35
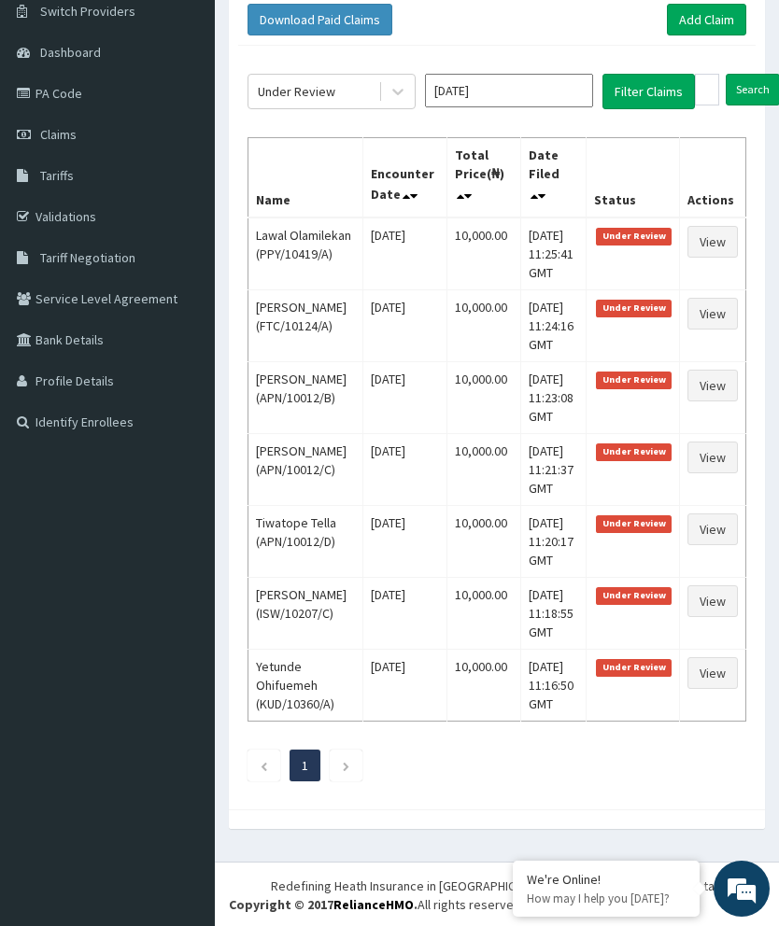
scroll to position [143, 0]
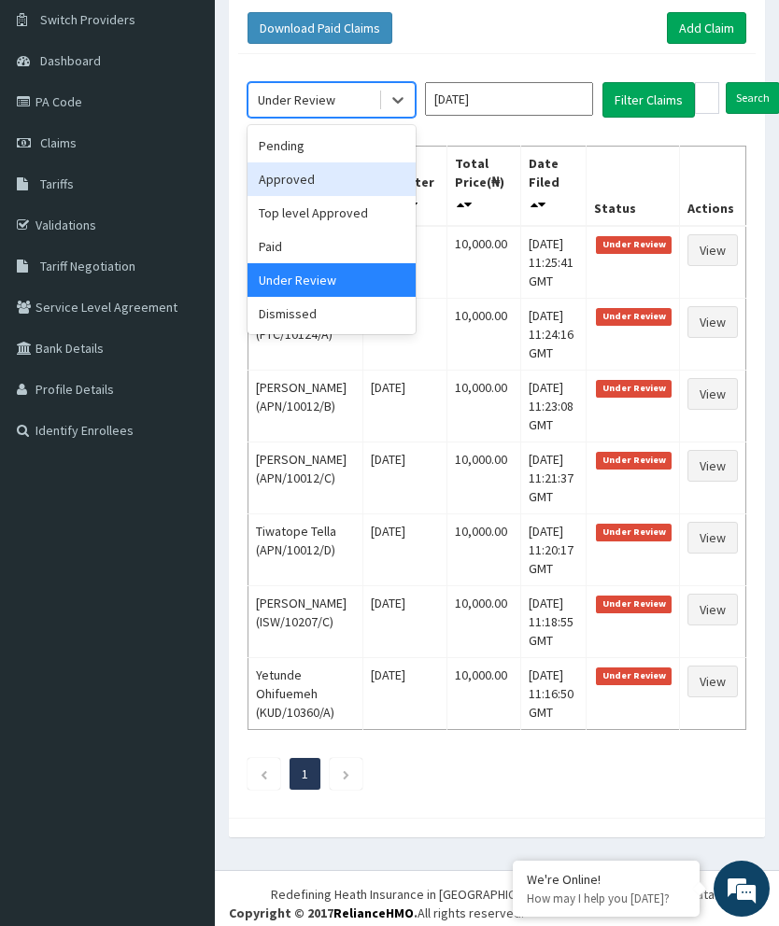
click at [371, 172] on div "Approved" at bounding box center [331, 179] width 168 height 34
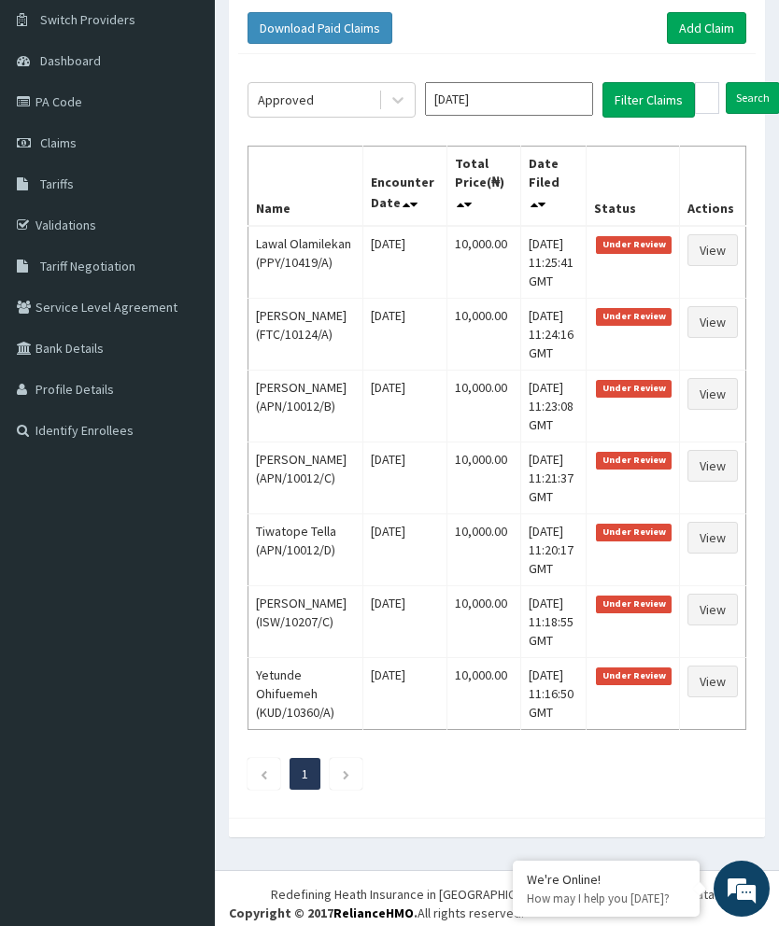
click at [646, 98] on button "Filter Claims" at bounding box center [648, 99] width 92 height 35
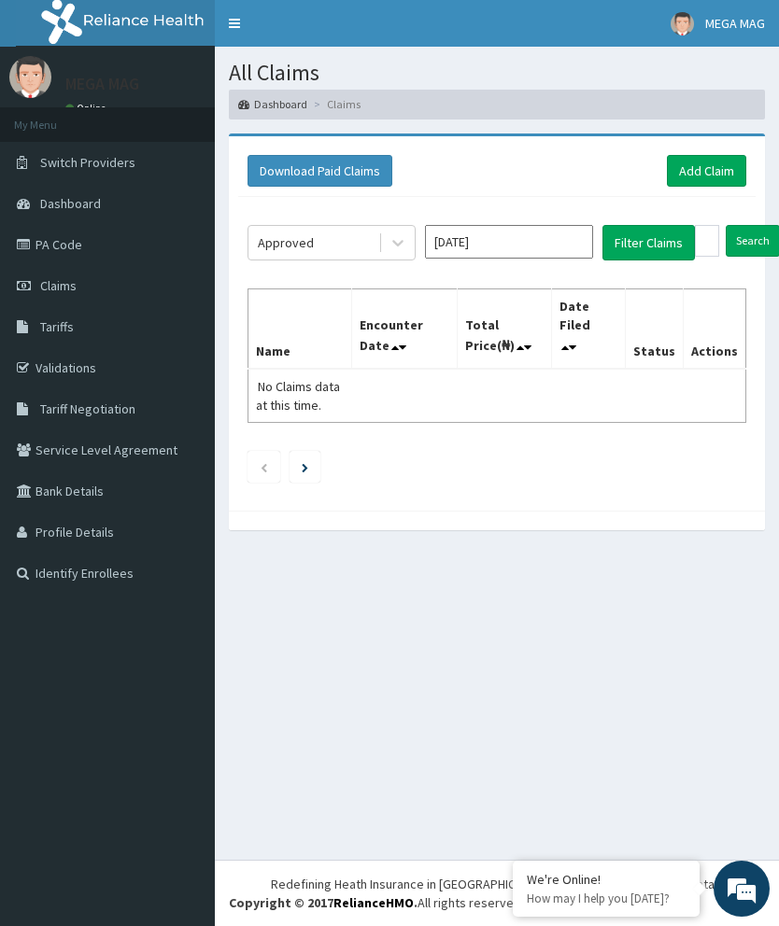
scroll to position [0, 0]
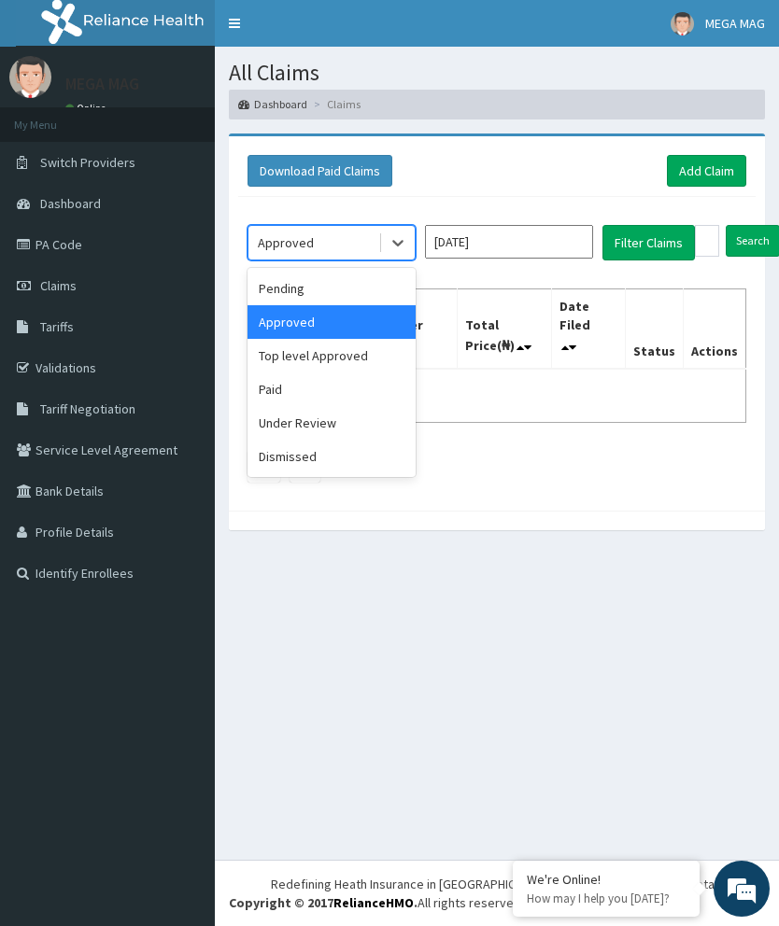
click at [386, 275] on div "Pending" at bounding box center [331, 289] width 168 height 34
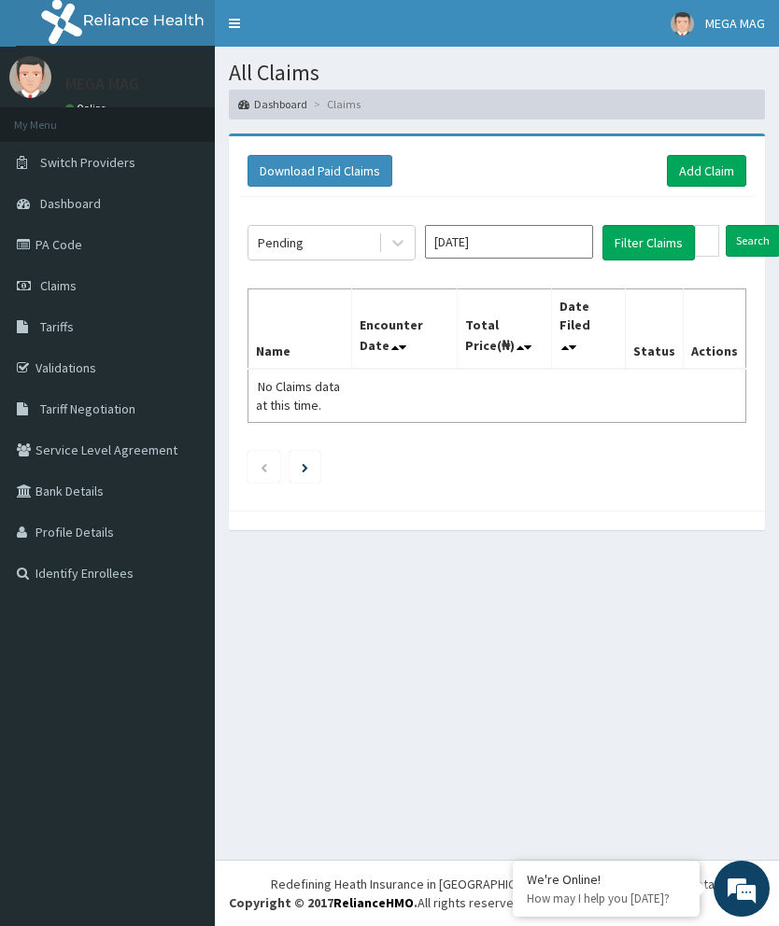
click at [645, 238] on button "Filter Claims" at bounding box center [648, 242] width 92 height 35
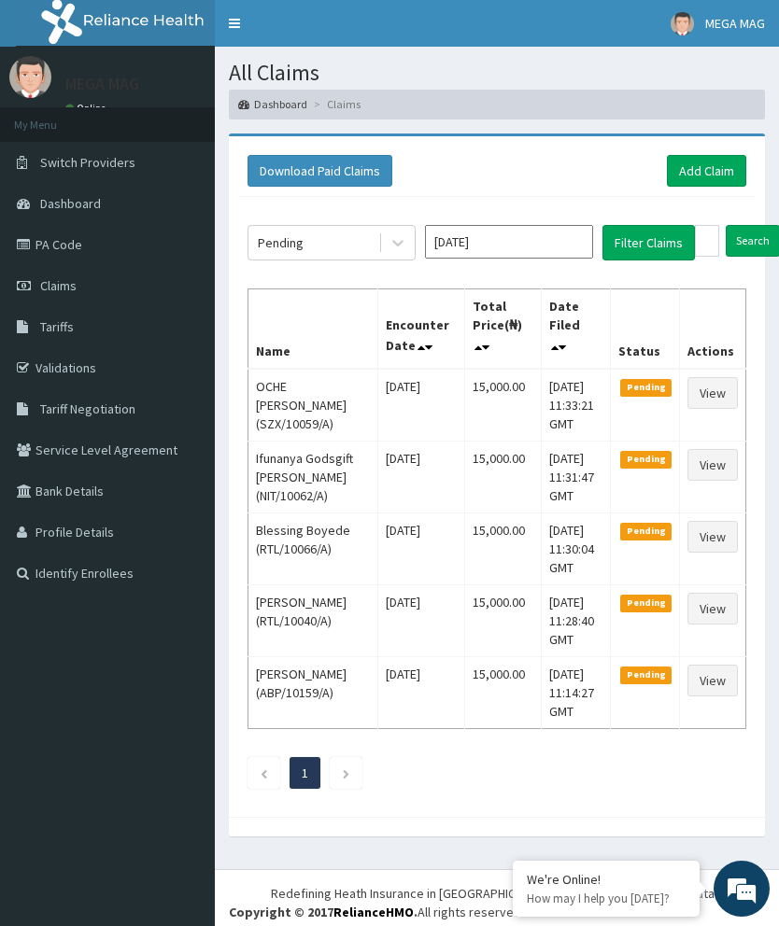
click at [696, 169] on link "Add Claim" at bounding box center [706, 171] width 79 height 32
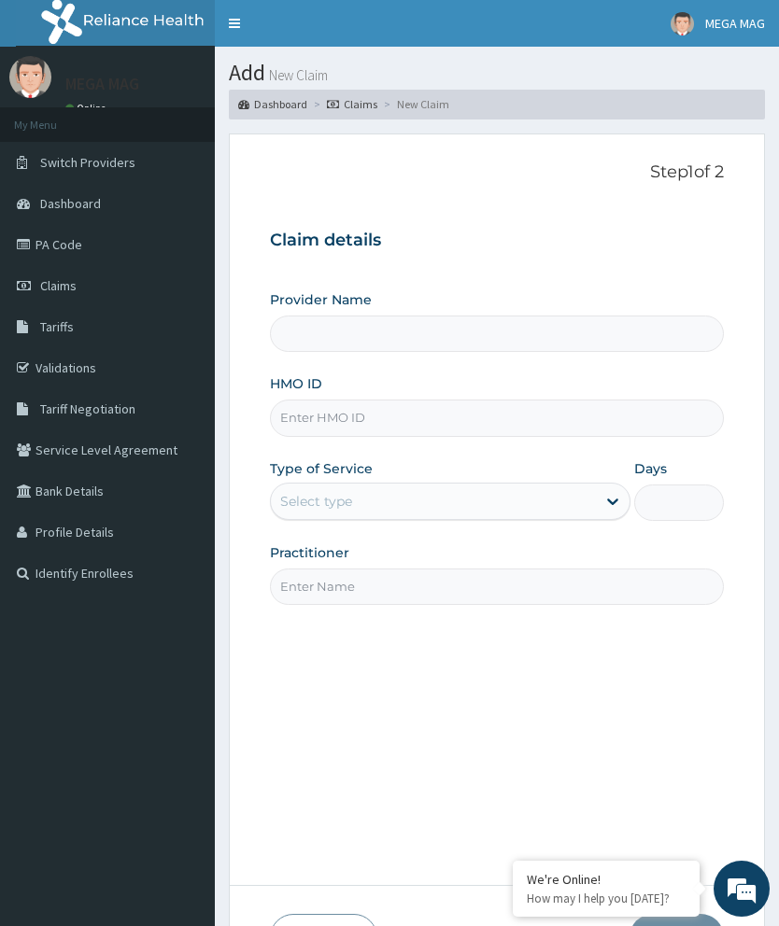
type input "MEGAMAG BEAUTY WORLD"
type input "1"
click at [406, 411] on input "HMO ID" at bounding box center [497, 418] width 454 height 36
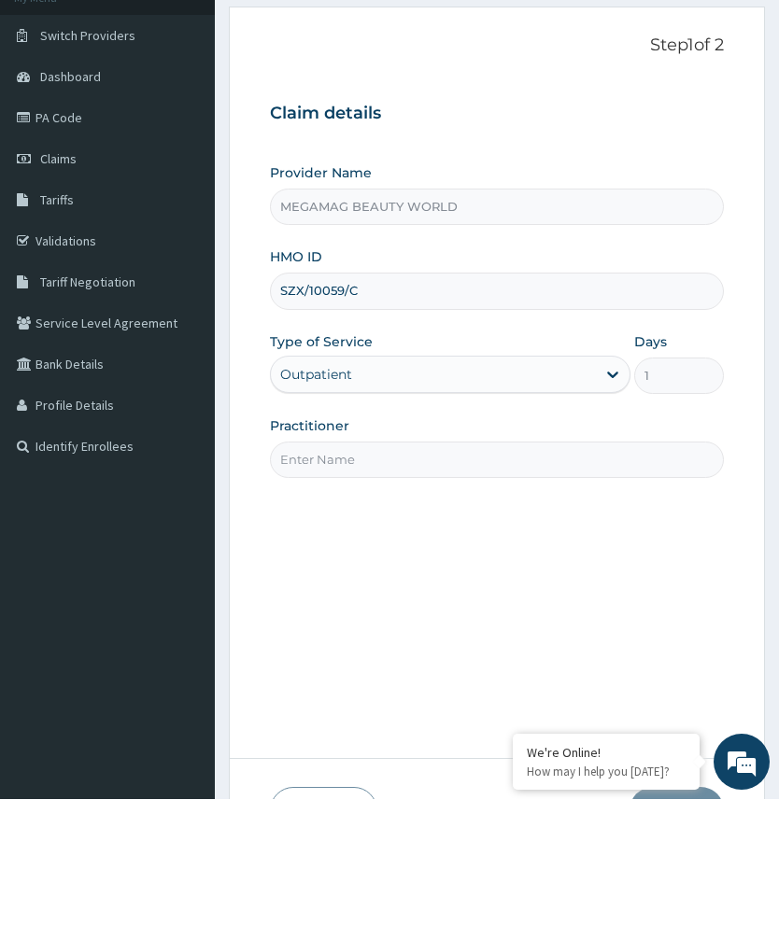
type input "SZX/10059/C"
click at [595, 569] on input "Practitioner" at bounding box center [497, 587] width 454 height 36
type input "Chioma"
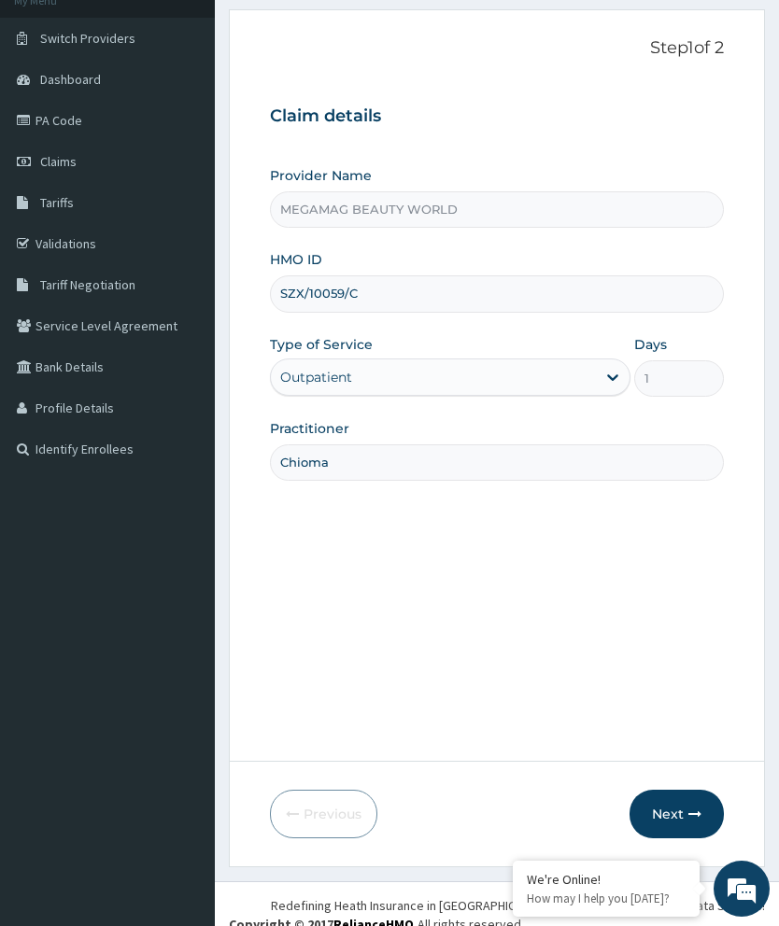
click at [651, 839] on button "Next" at bounding box center [676, 814] width 94 height 49
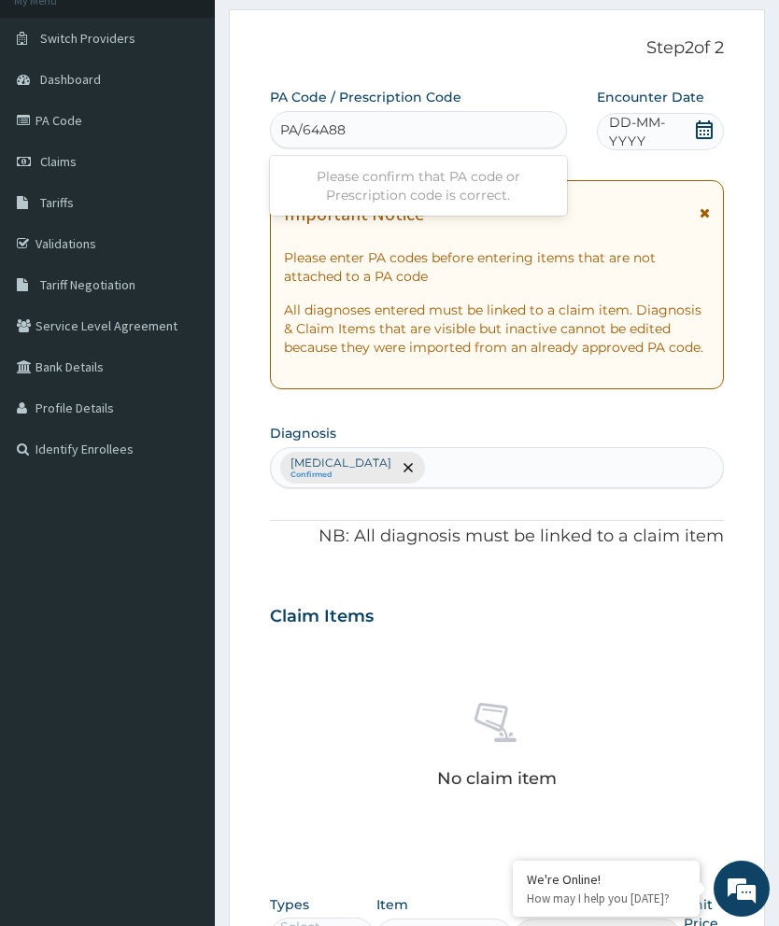
type input "PA/64A88C"
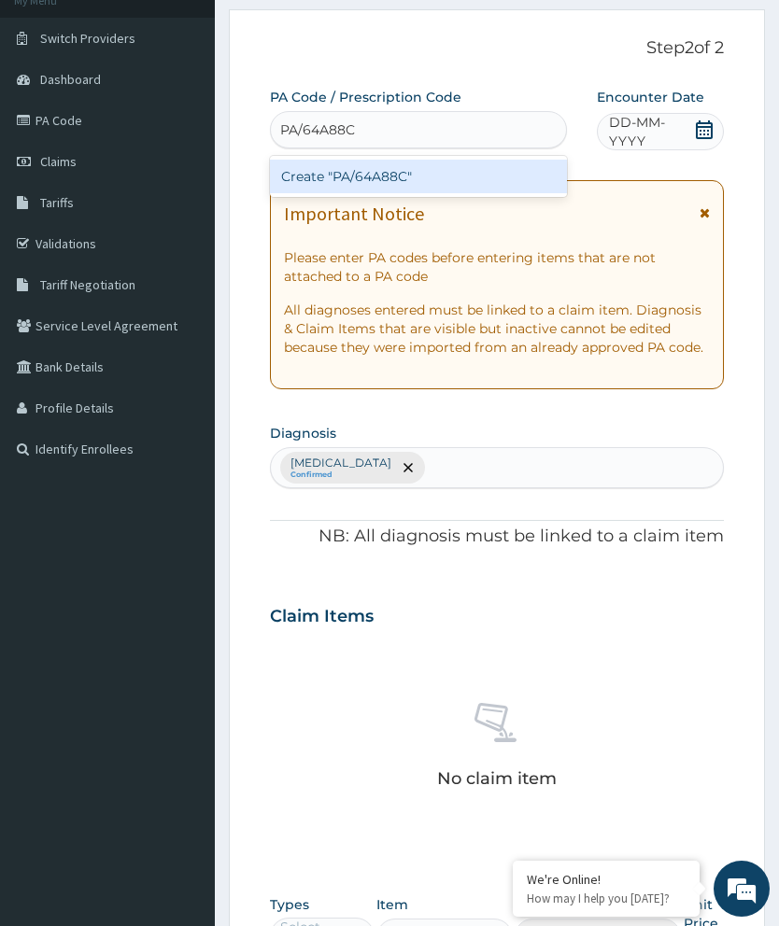
click at [506, 162] on div "Create "PA/64A88C"" at bounding box center [418, 177] width 297 height 34
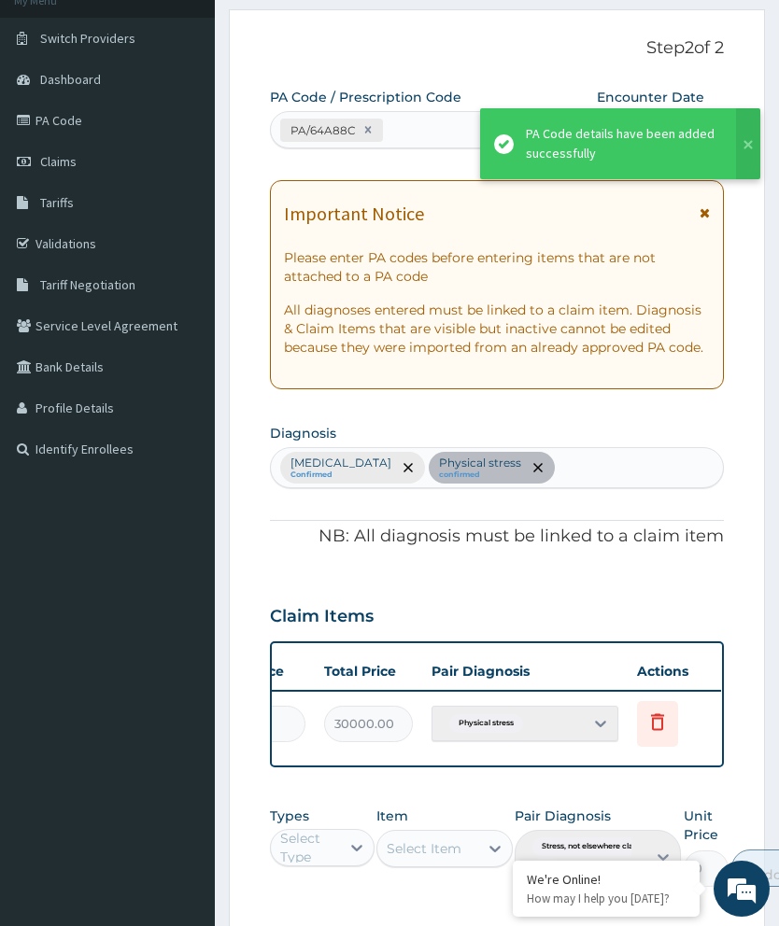
scroll to position [0, 474]
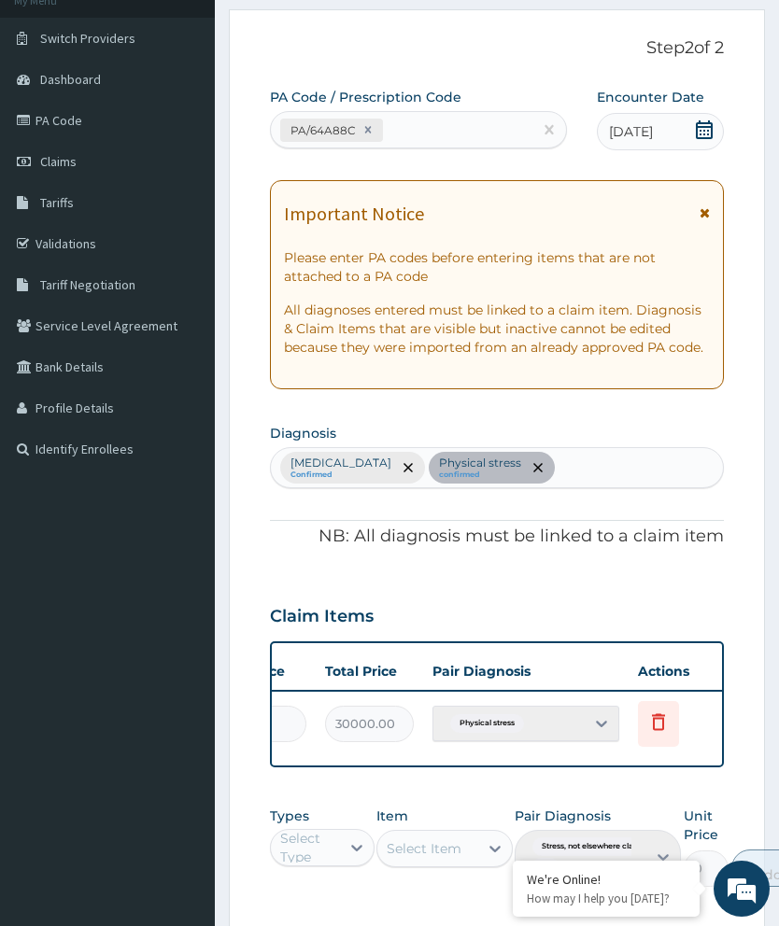
click at [664, 720] on icon at bounding box center [658, 722] width 22 height 22
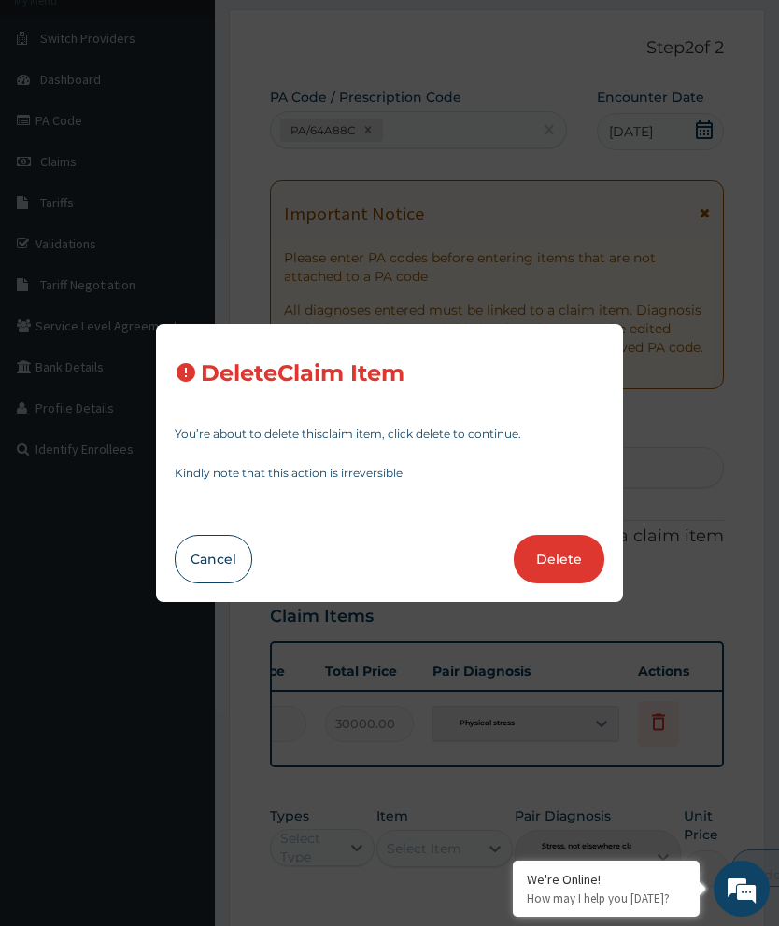
click at [561, 584] on button "Delete" at bounding box center [559, 559] width 91 height 49
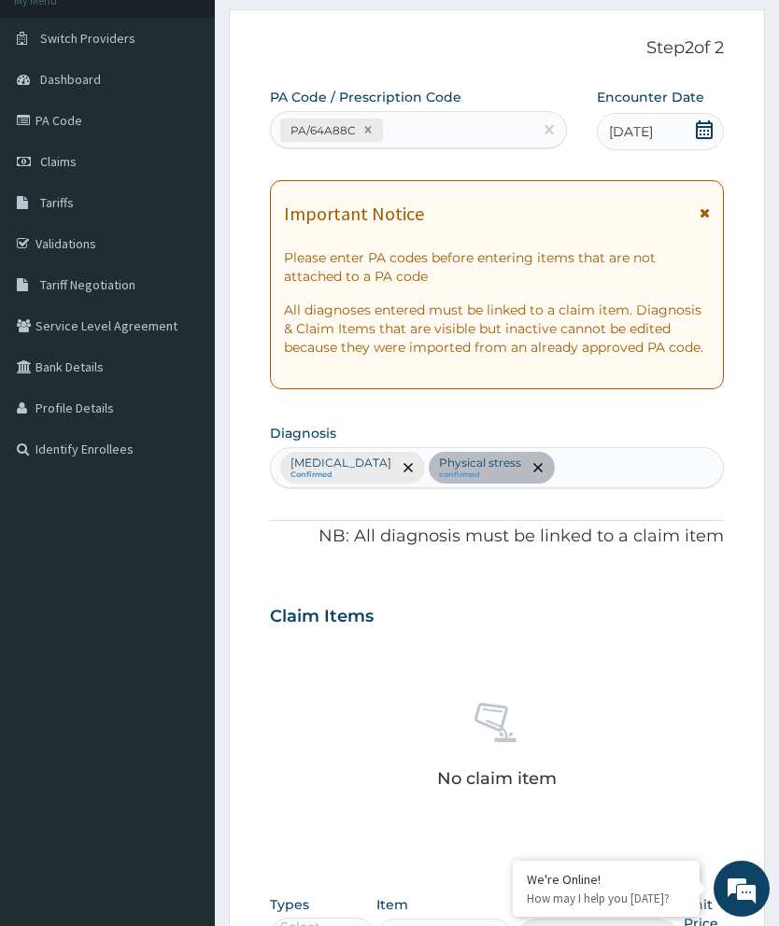
scroll to position [454, 0]
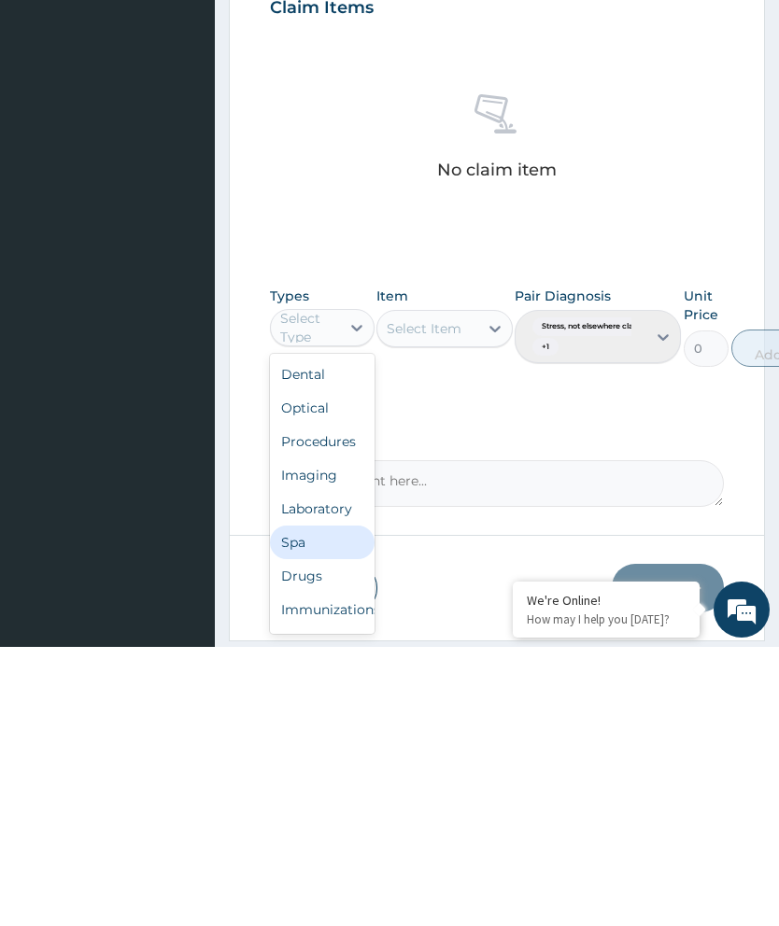
click at [324, 805] on div "Spa" at bounding box center [322, 822] width 105 height 34
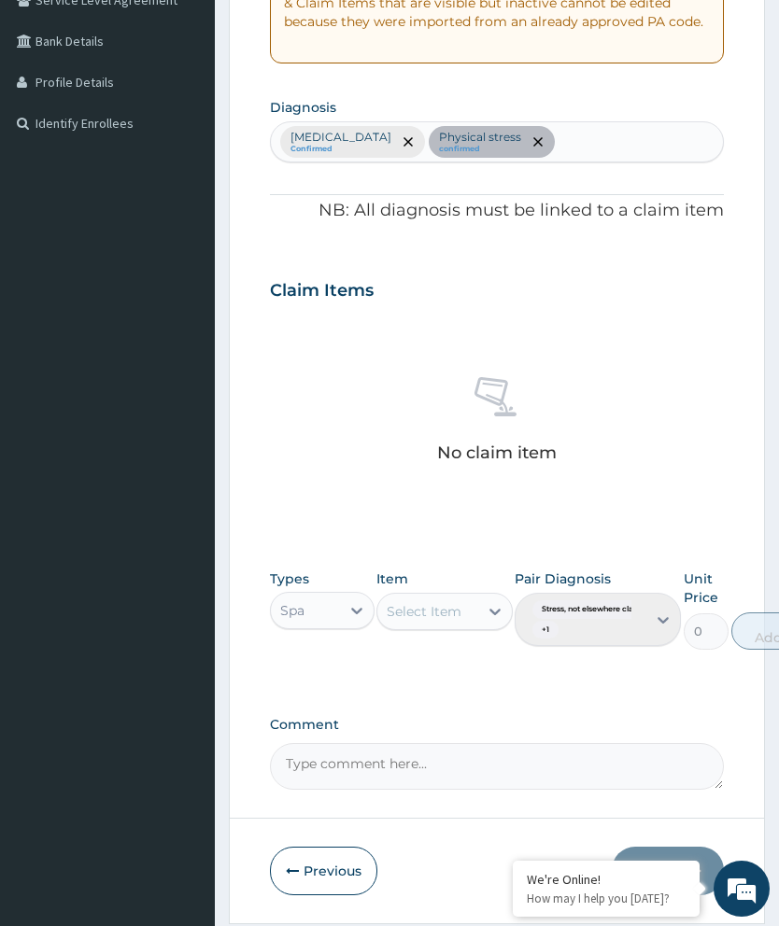
scroll to position [455, 0]
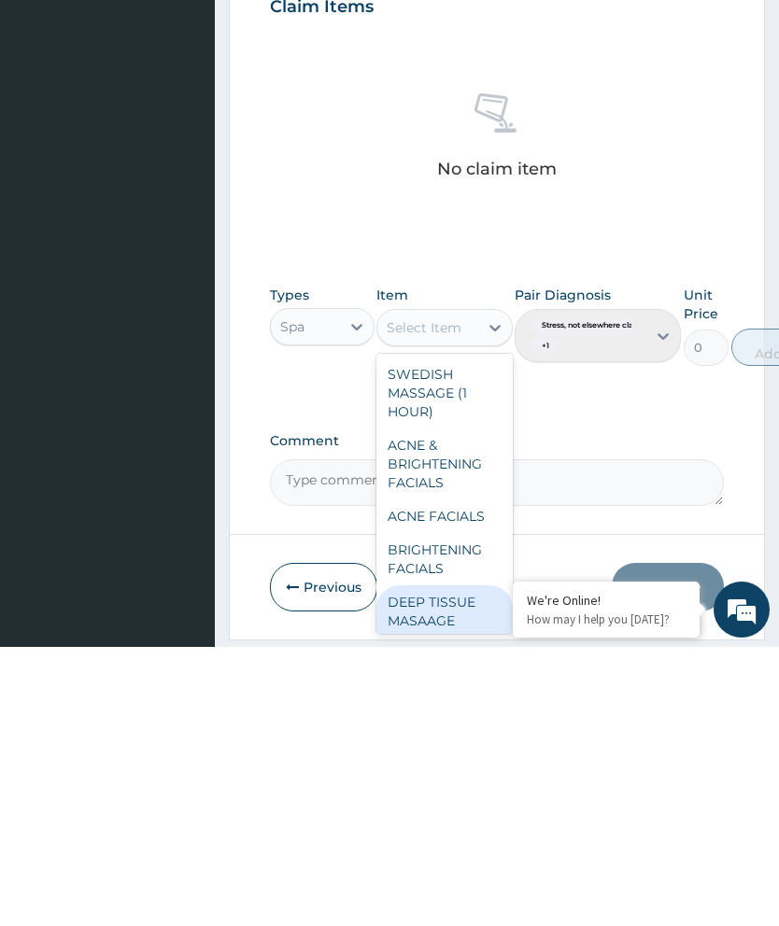
click at [453, 865] on div "DEEP TISSUE MASAAGE (1HOUR)" at bounding box center [444, 900] width 136 height 71
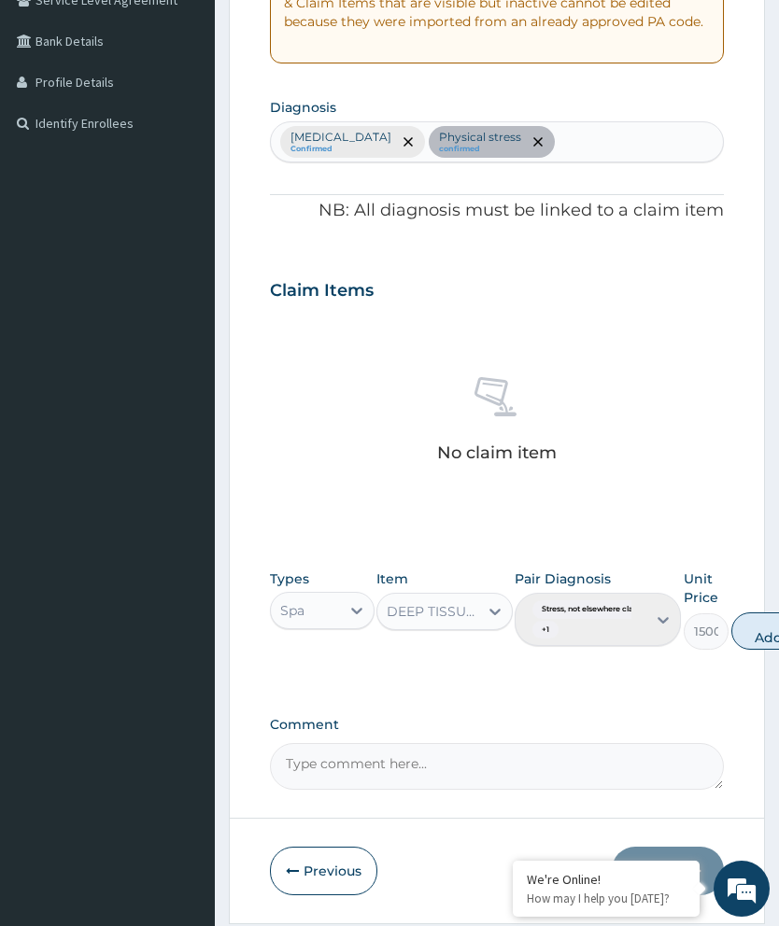
click at [768, 625] on button "Add" at bounding box center [768, 631] width 75 height 37
type input "0"
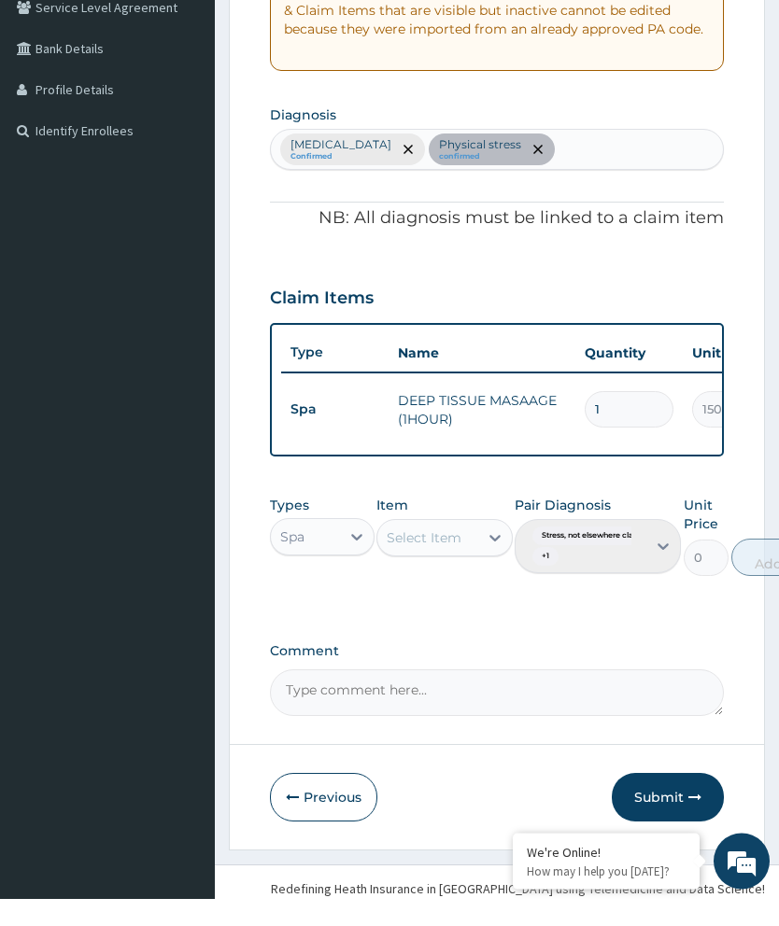
scroll to position [443, 0]
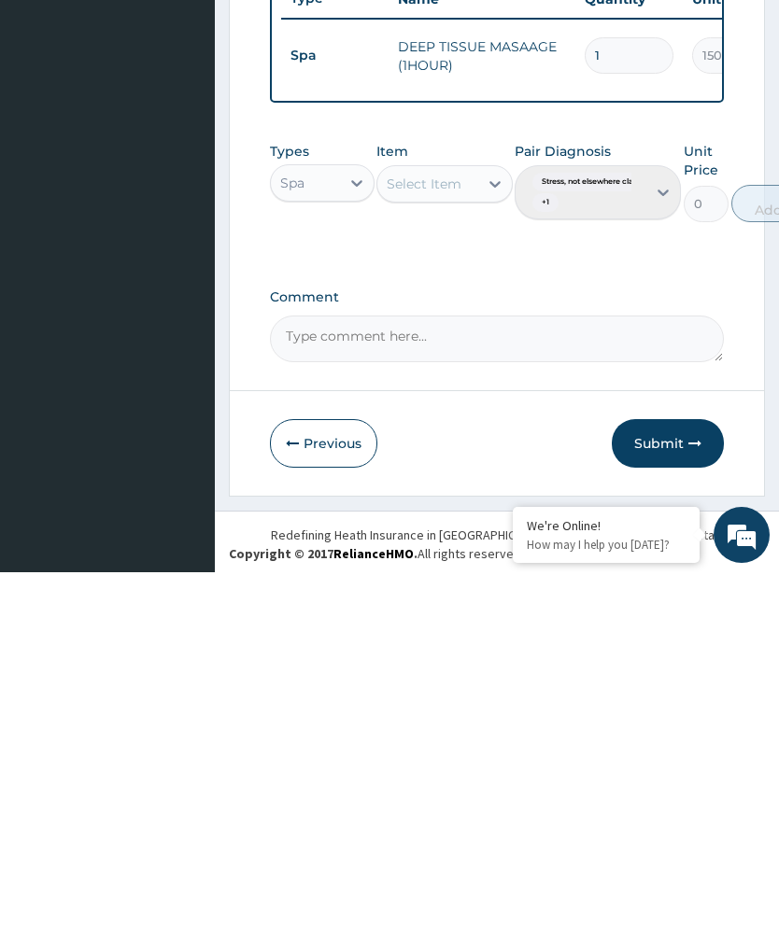
click at [676, 773] on button "Submit" at bounding box center [668, 797] width 112 height 49
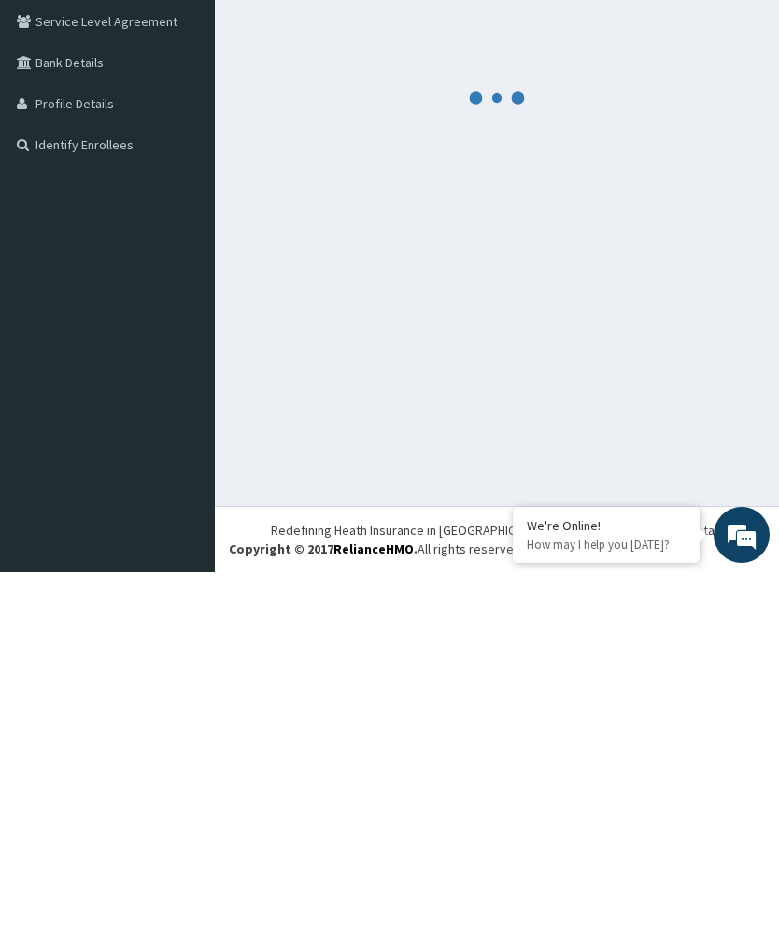
scroll to position [74, 0]
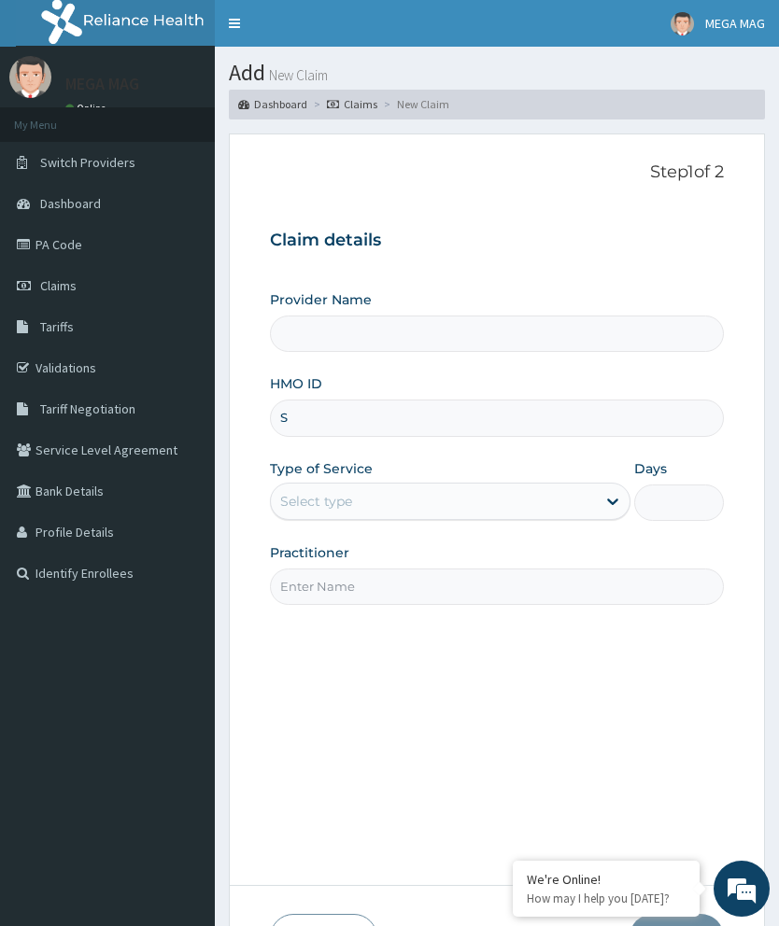
type input "SZ"
type input "MEGAMAG BEAUTY WORLD"
type input "1"
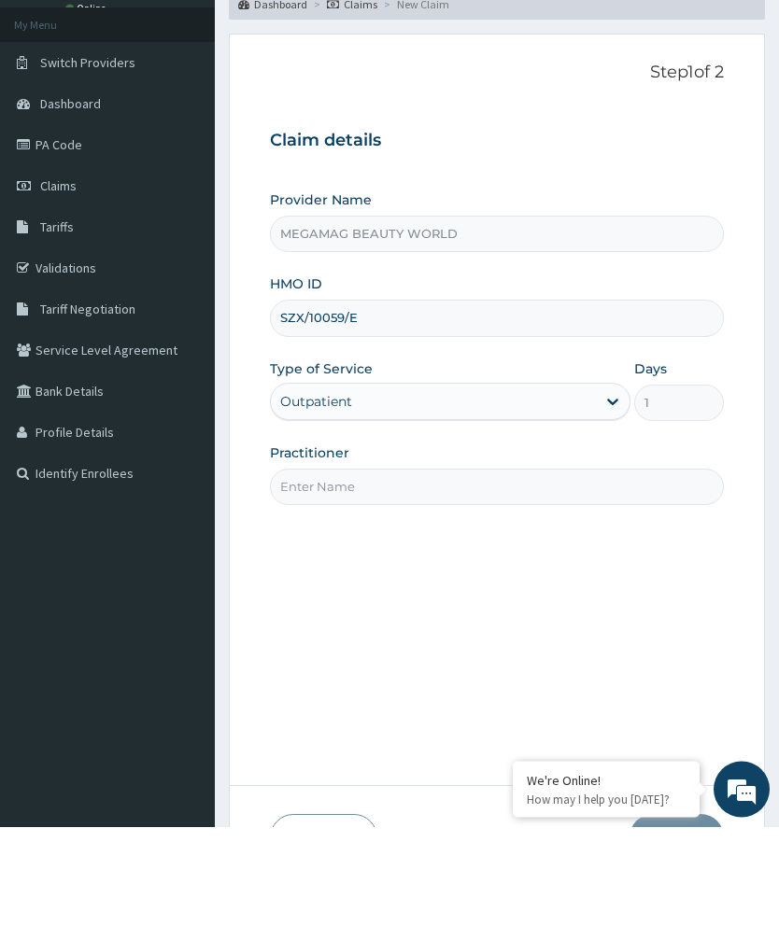
type input "SZX/10059/E"
click at [493, 569] on input "Practitioner" at bounding box center [497, 587] width 454 height 36
type input "Margaret"
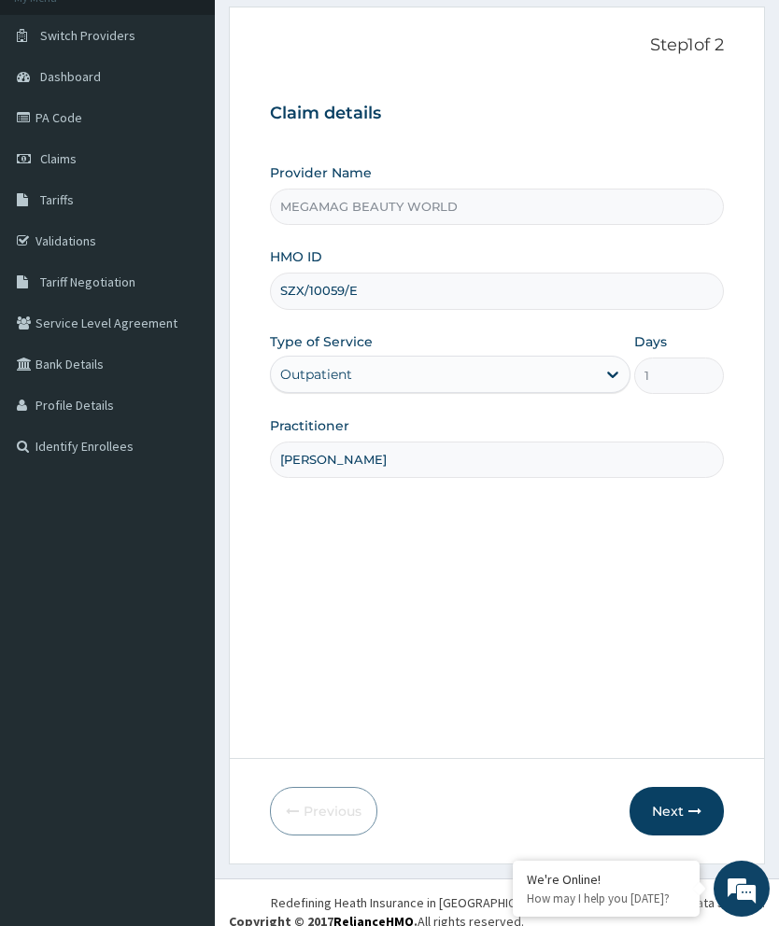
scroll to position [128, 0]
click at [676, 835] on button "Next" at bounding box center [676, 810] width 94 height 49
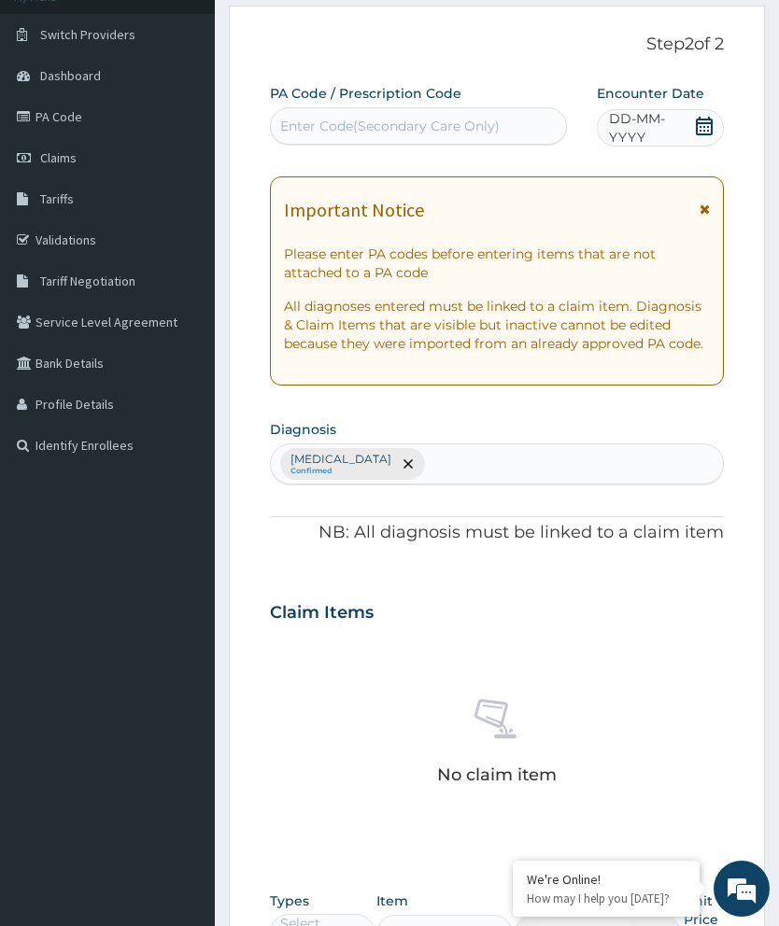
scroll to position [127, 0]
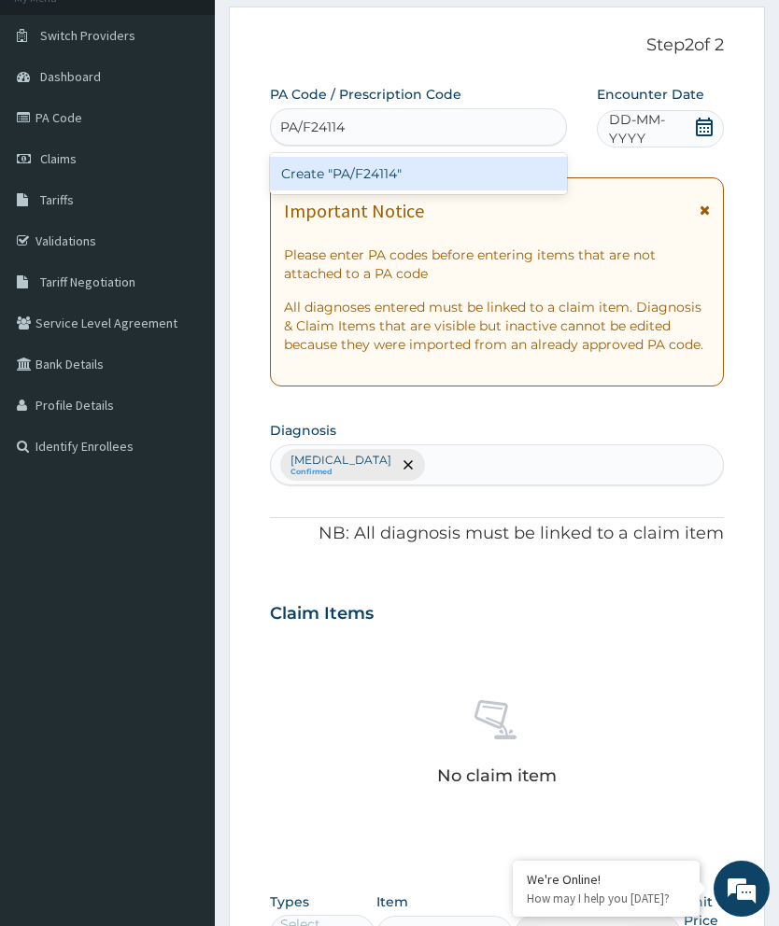
click at [491, 176] on div "Create "PA/F24114"" at bounding box center [418, 174] width 297 height 34
type input "PA/F24114"
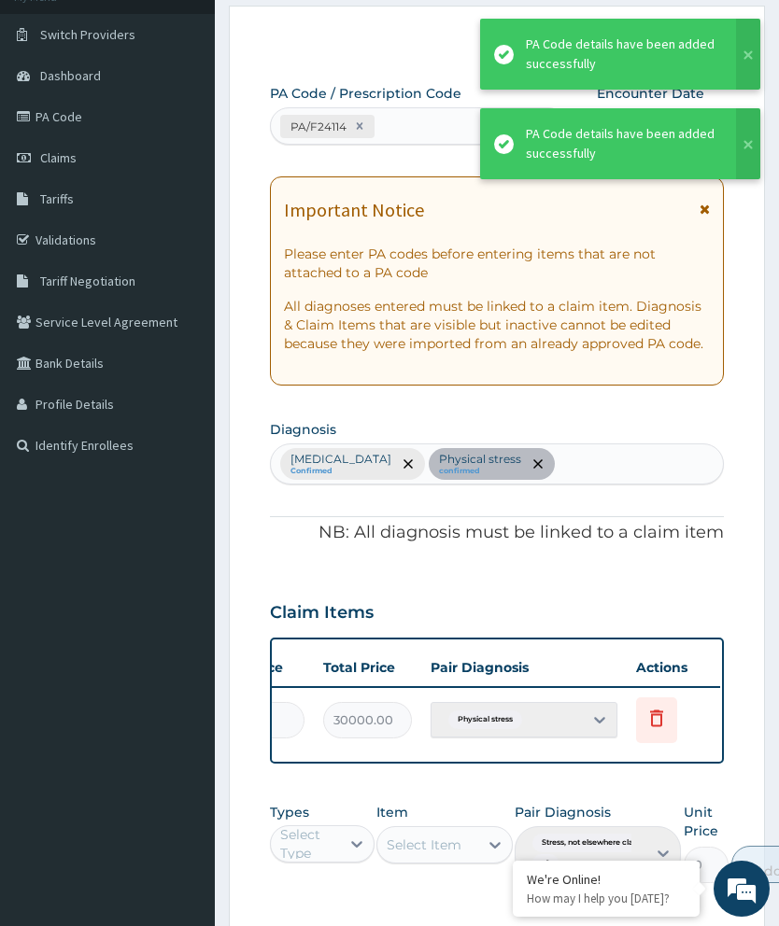
scroll to position [0, 474]
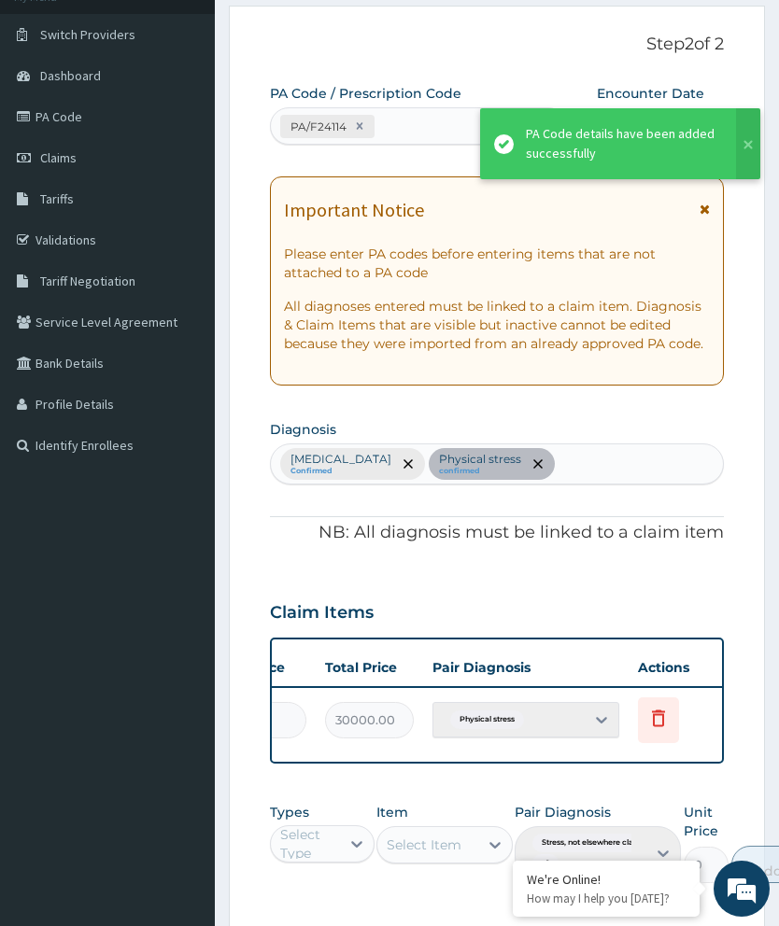
click at [666, 666] on span "Delete" at bounding box center [660, 674] width 71 height 28
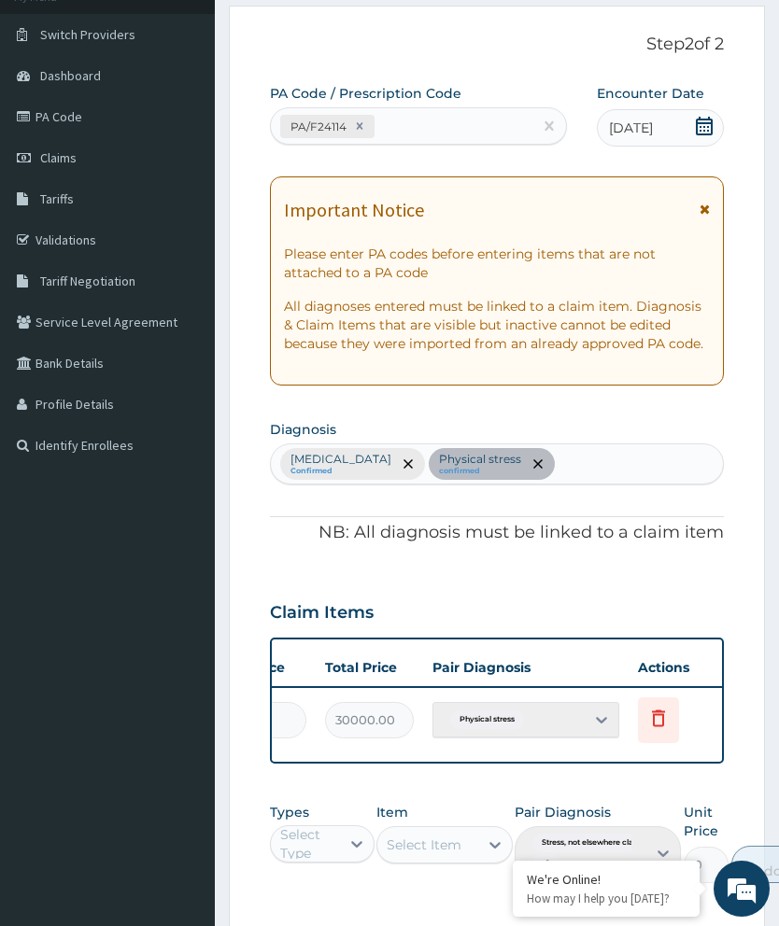
click at [651, 725] on icon at bounding box center [658, 718] width 22 height 22
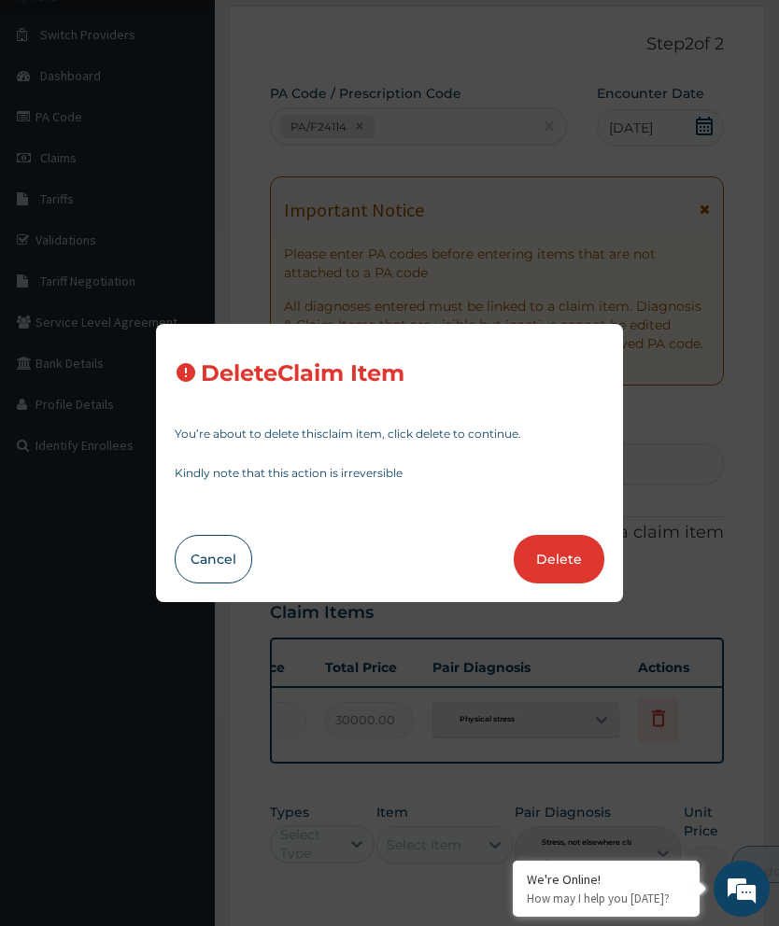
click at [571, 584] on button "Delete" at bounding box center [559, 559] width 91 height 49
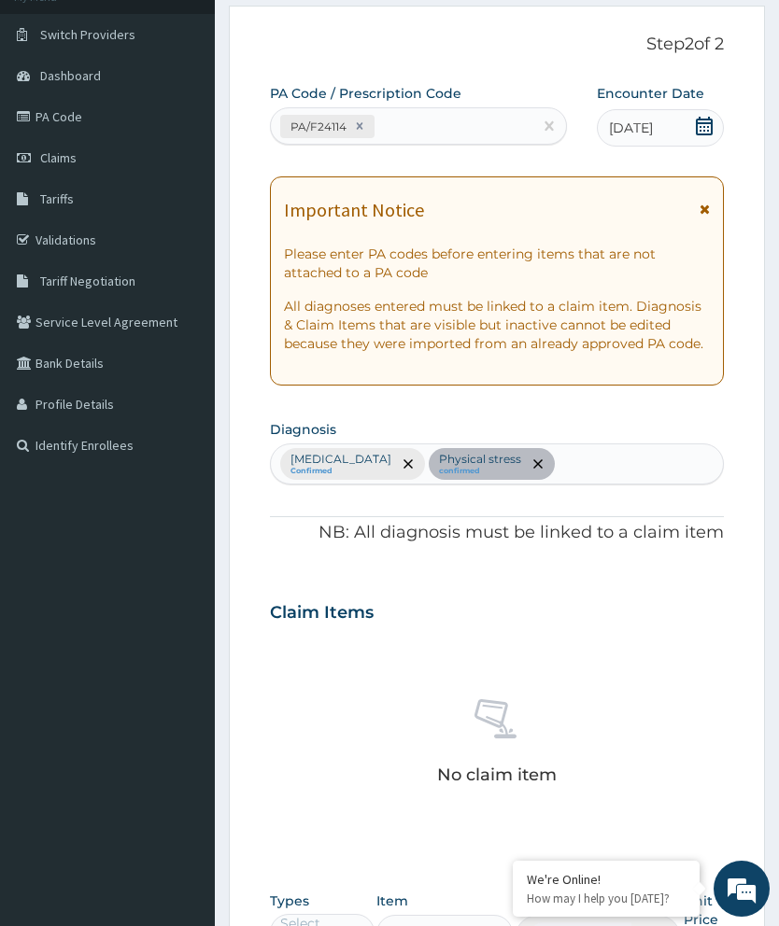
scroll to position [451, 0]
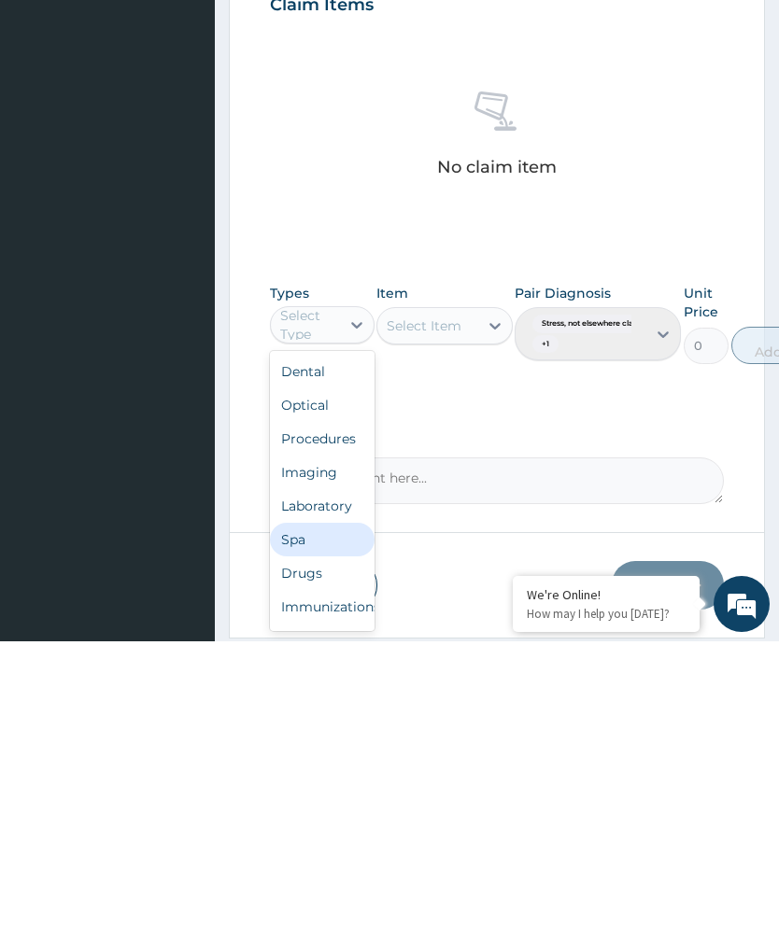
click at [318, 808] on div "Spa" at bounding box center [322, 825] width 105 height 34
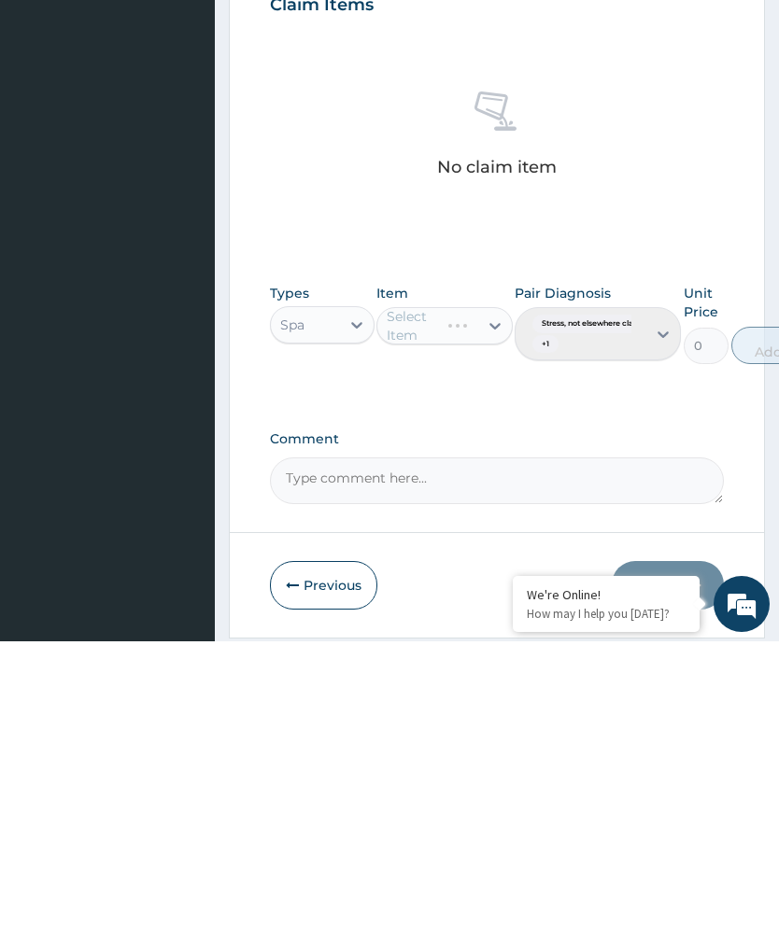
scroll to position [456, 0]
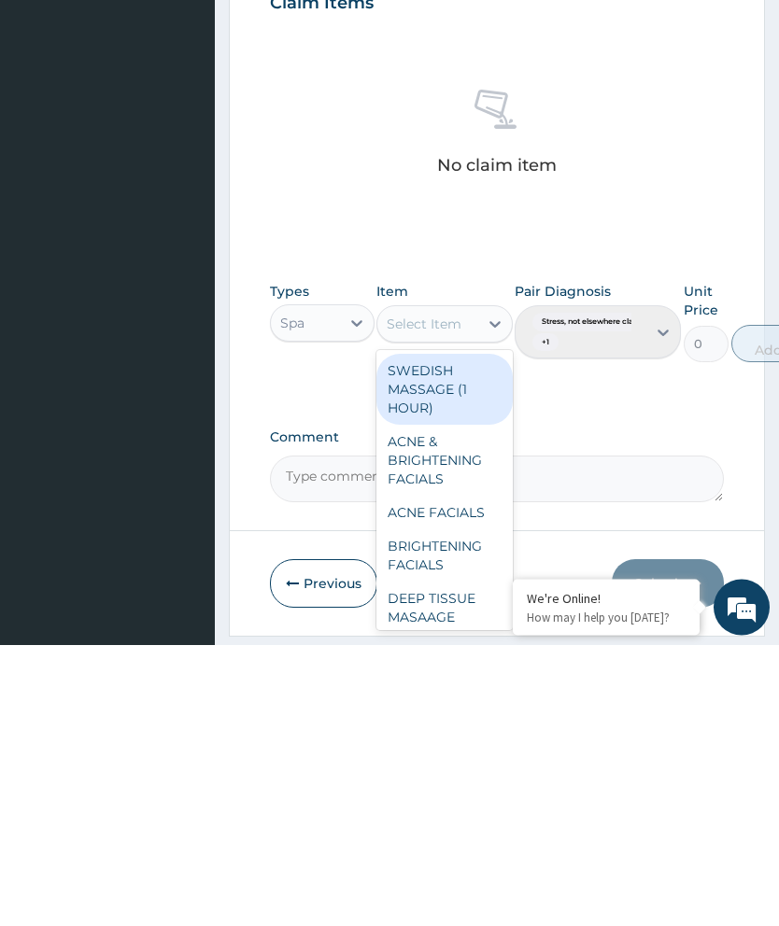
click at [470, 636] on div "SWEDISH MASSAGE (1 HOUR)" at bounding box center [444, 671] width 136 height 71
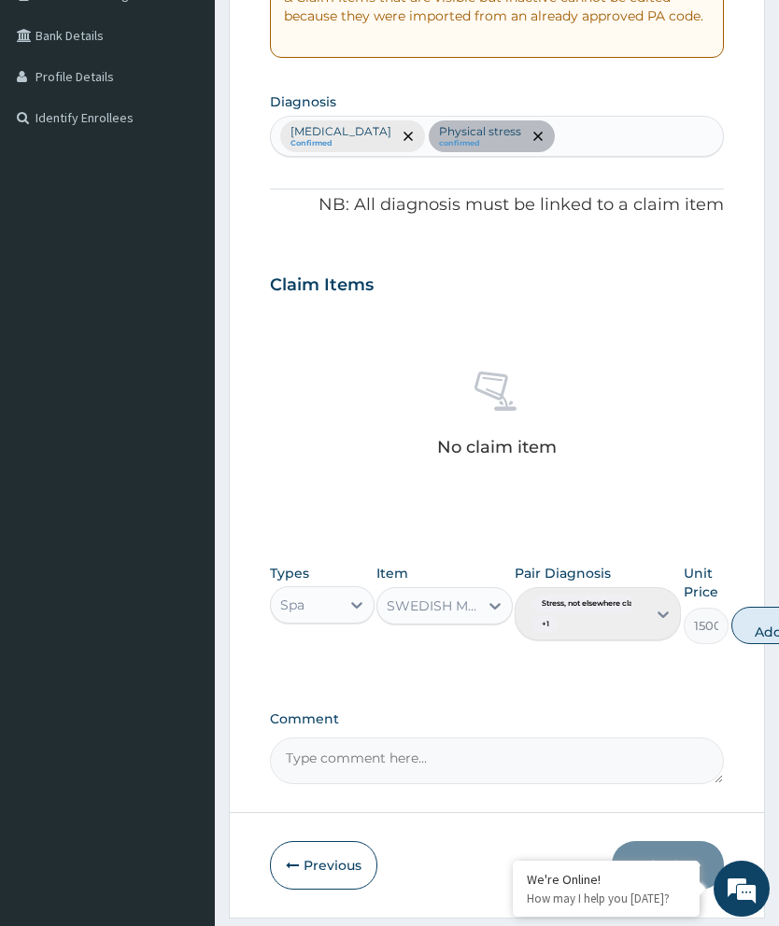
click at [769, 616] on button "Add" at bounding box center [768, 625] width 75 height 37
type input "0"
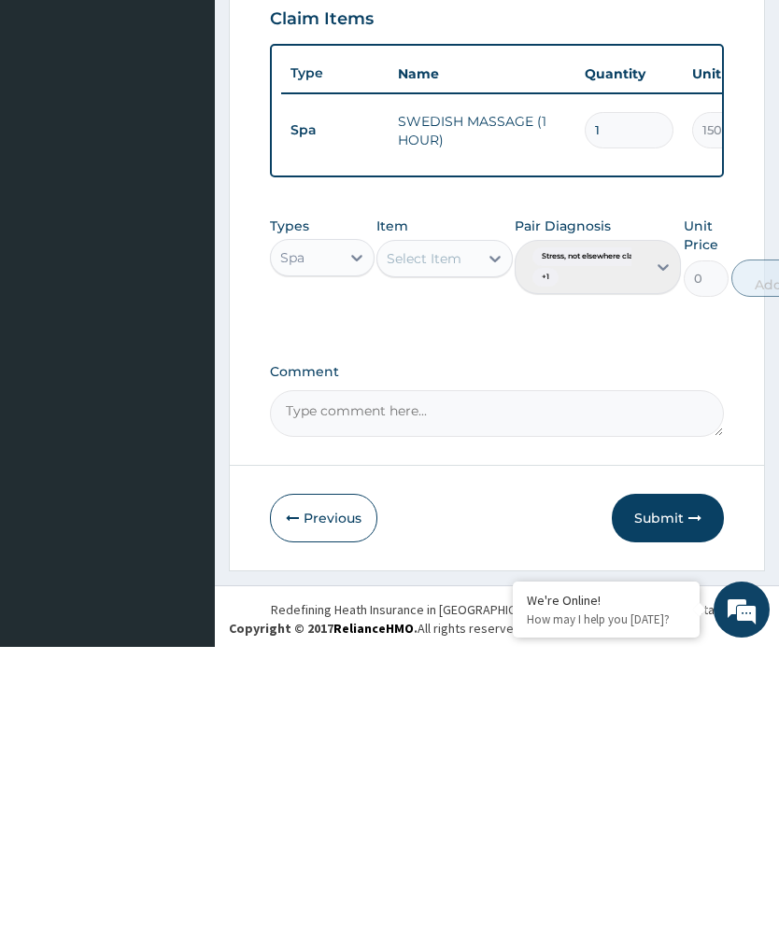
click at [673, 773] on button "Submit" at bounding box center [668, 797] width 112 height 49
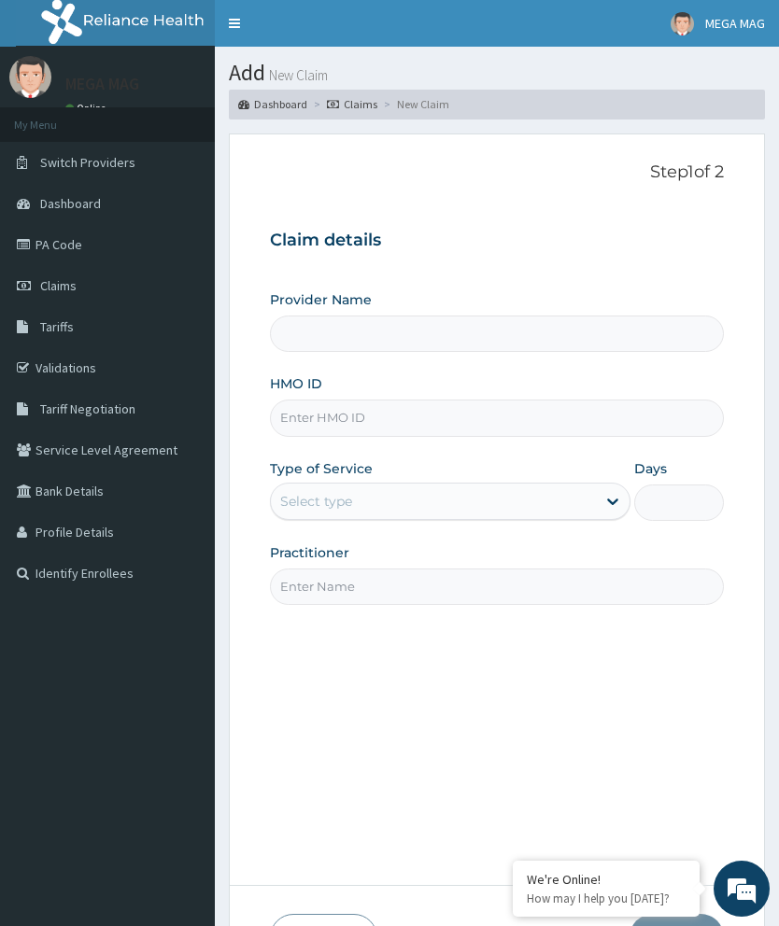
click at [354, 424] on input "HMO ID" at bounding box center [497, 418] width 454 height 36
type input "S"
type input "MEGAMAG BEAUTY WORLD"
type input "1"
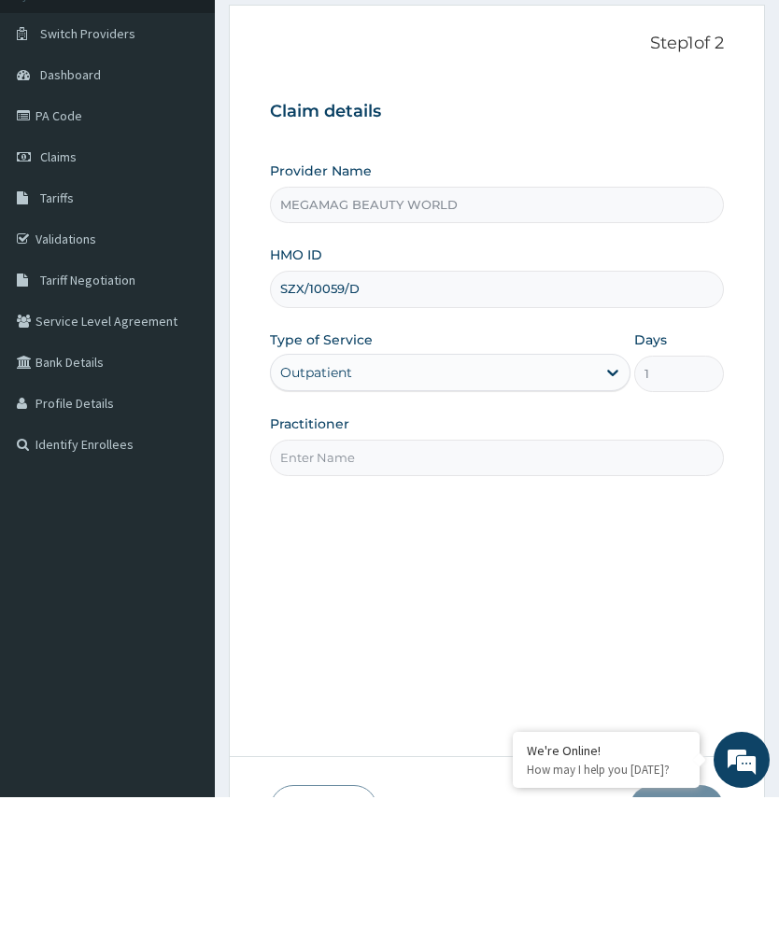
type input "SZX/10059/D"
click at [445, 569] on input "Practitioner" at bounding box center [497, 587] width 454 height 36
type input "[PERSON_NAME]"
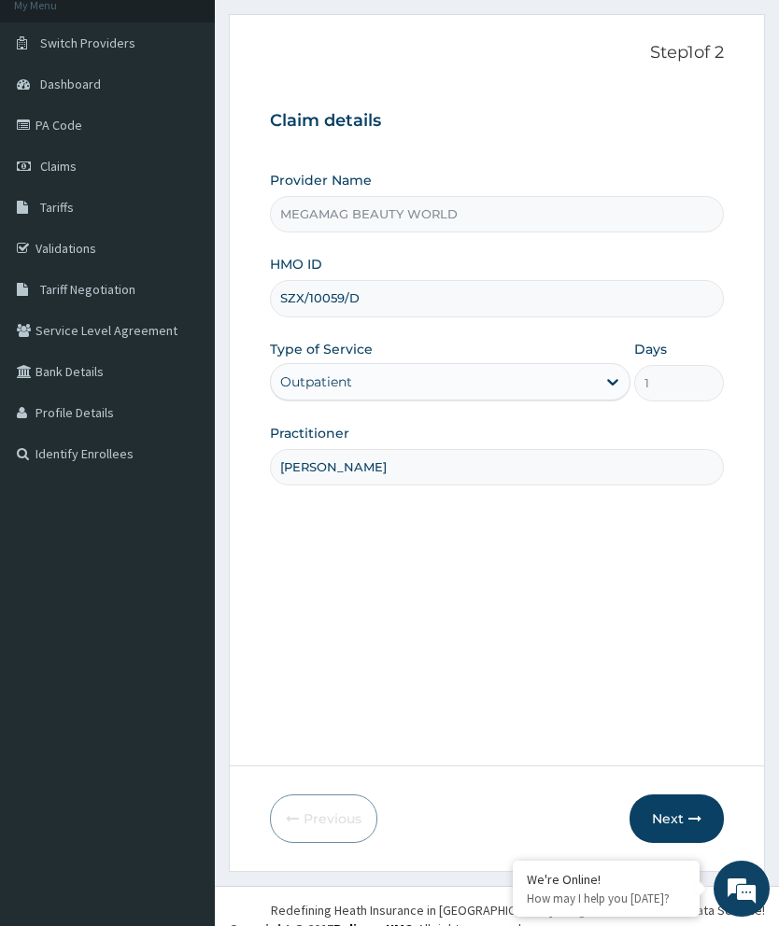
scroll to position [126, 0]
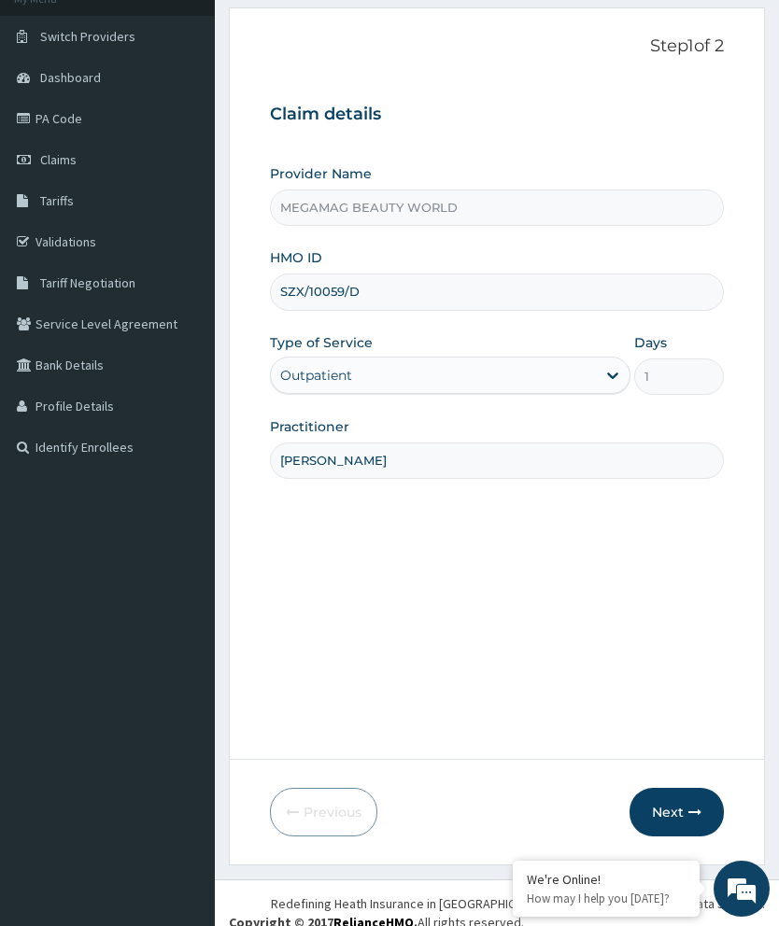
click at [668, 837] on button "Next" at bounding box center [676, 812] width 94 height 49
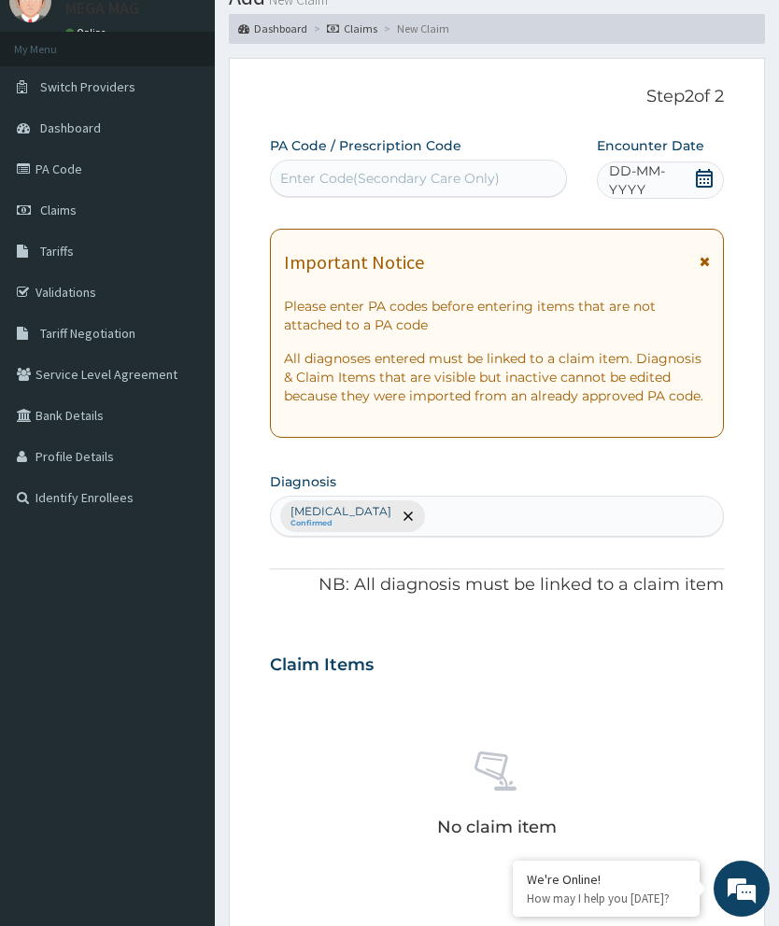
scroll to position [0, 0]
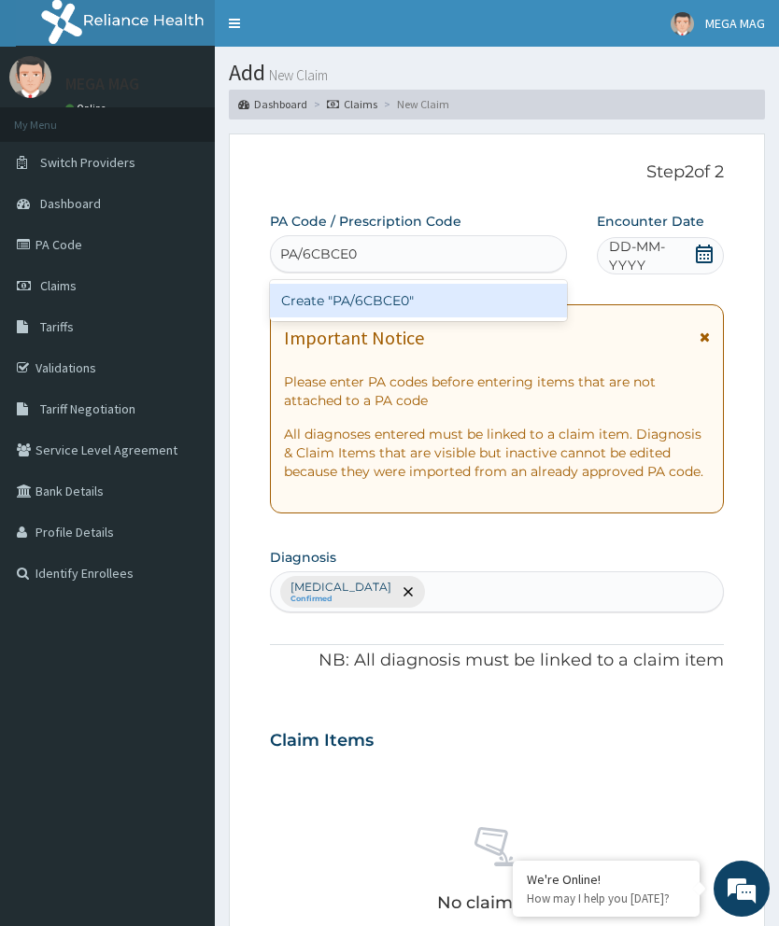
click at [480, 309] on div "Create "PA/6CBCE0"" at bounding box center [418, 301] width 297 height 34
type input "PA/6CBCE0"
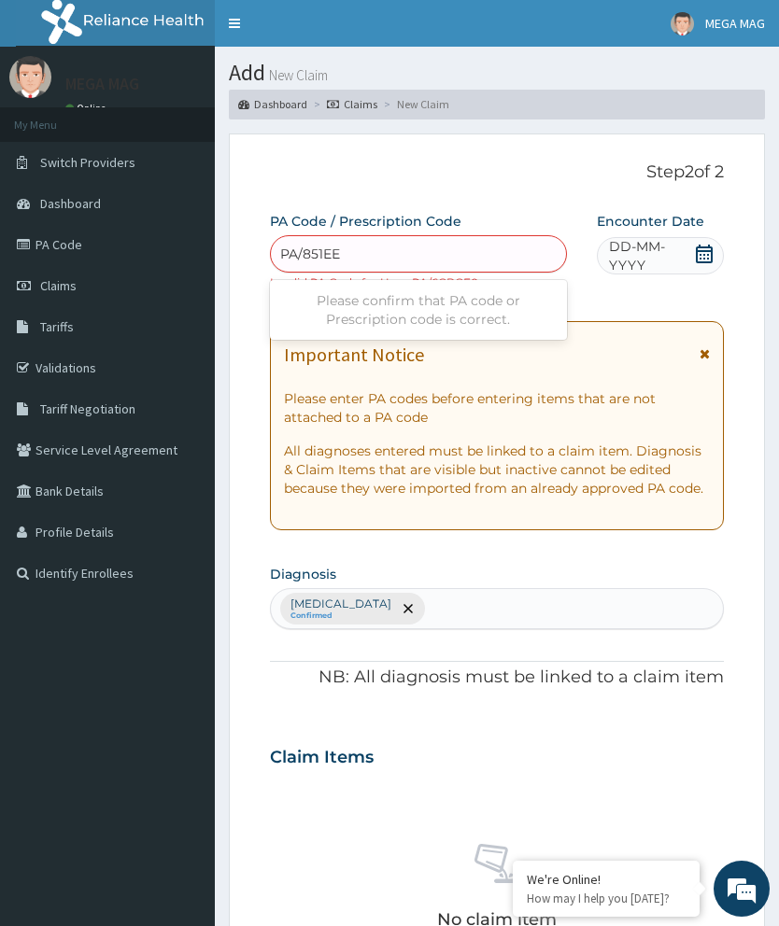
type input "PA/851EEF"
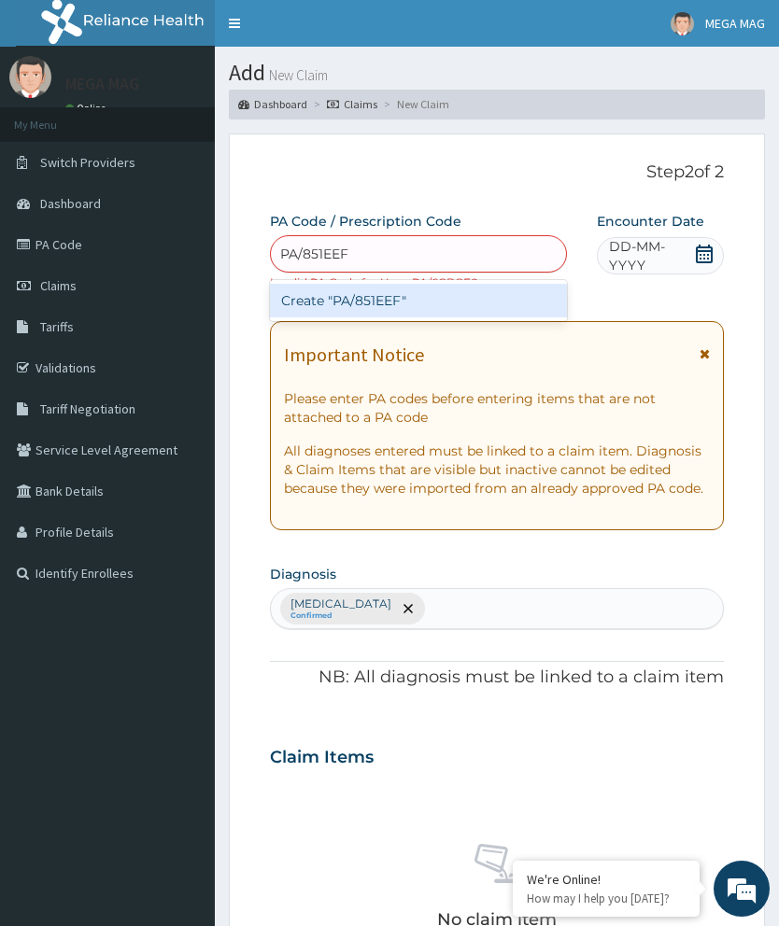
click at [472, 300] on div "Create "PA/851EEF"" at bounding box center [418, 301] width 297 height 34
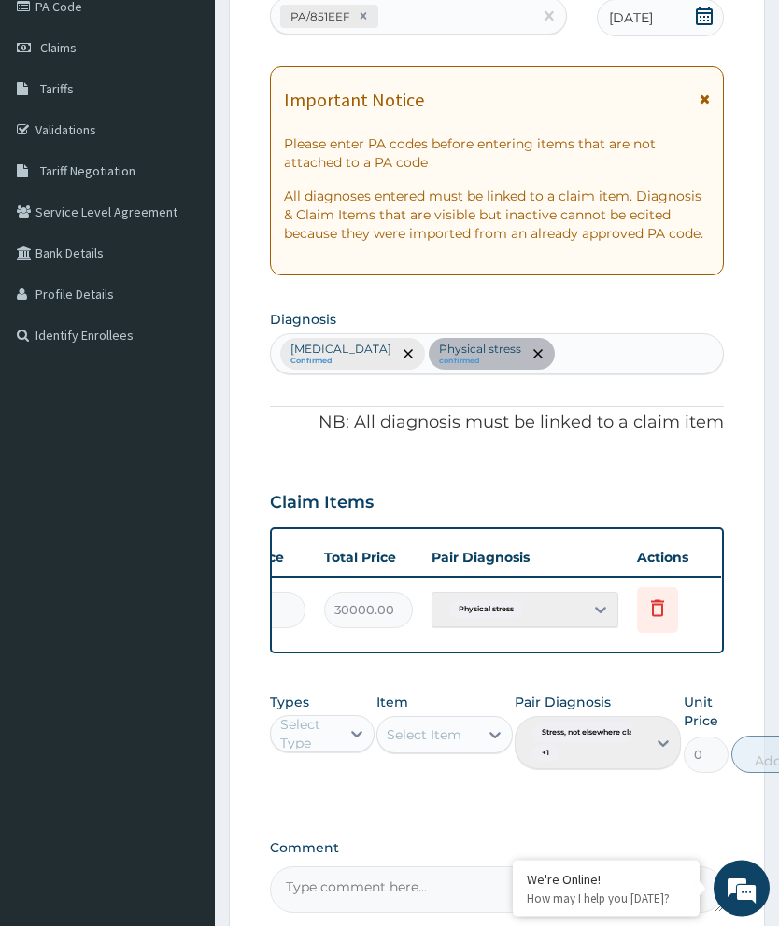
scroll to position [0, 474]
click at [667, 555] on span "Delete" at bounding box center [660, 565] width 71 height 28
click at [677, 551] on span "Delete" at bounding box center [660, 565] width 71 height 28
click at [667, 610] on icon at bounding box center [658, 609] width 22 height 22
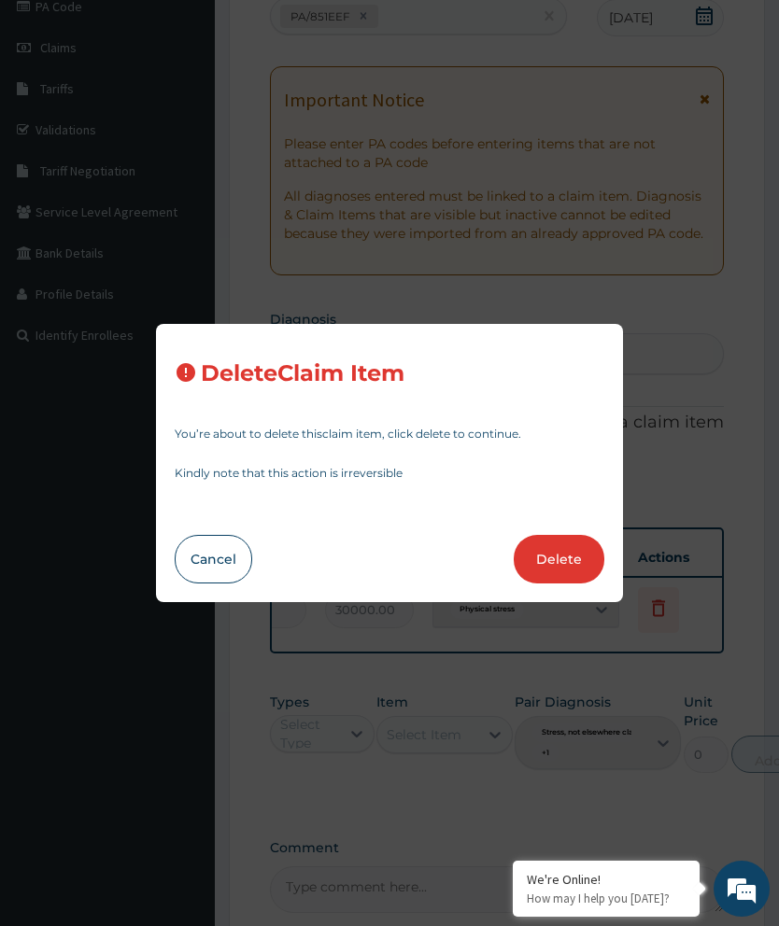
click at [590, 584] on button "Delete" at bounding box center [559, 559] width 91 height 49
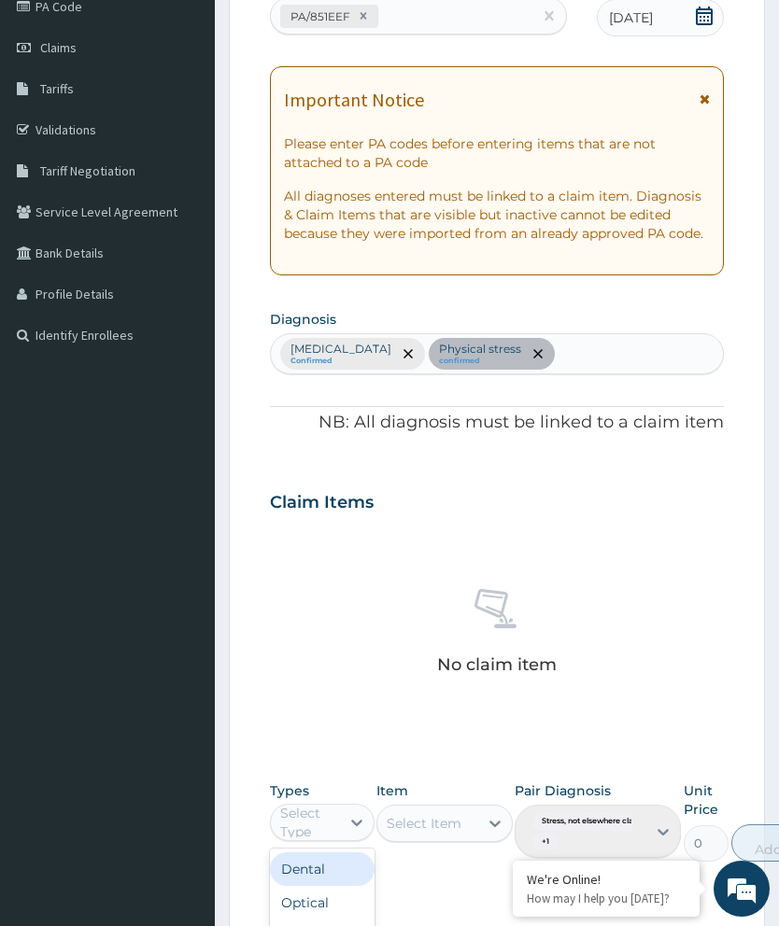
scroll to position [454, 0]
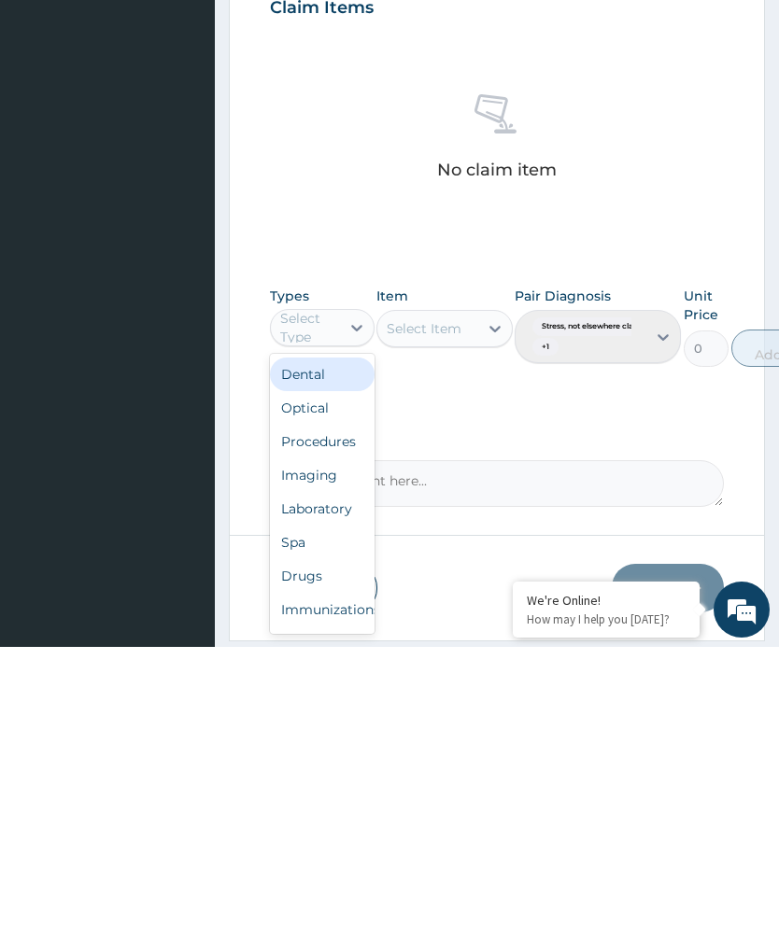
click at [332, 805] on div "Spa" at bounding box center [322, 822] width 105 height 34
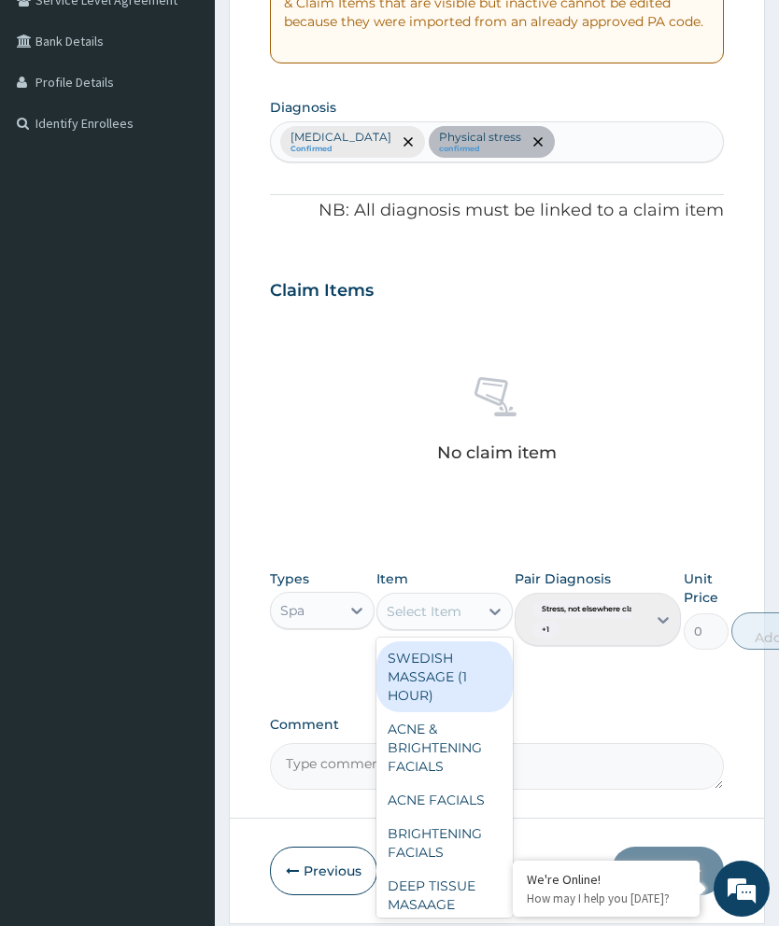
scroll to position [455, 0]
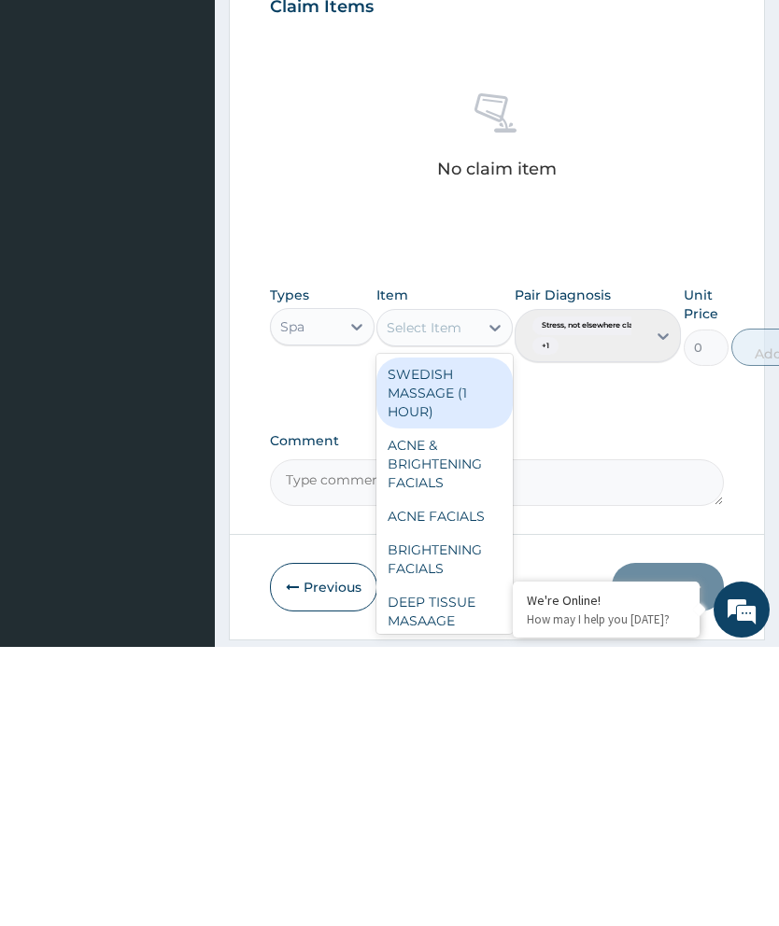
click at [473, 637] on div "SWEDISH MASSAGE (1 HOUR)" at bounding box center [444, 672] width 136 height 71
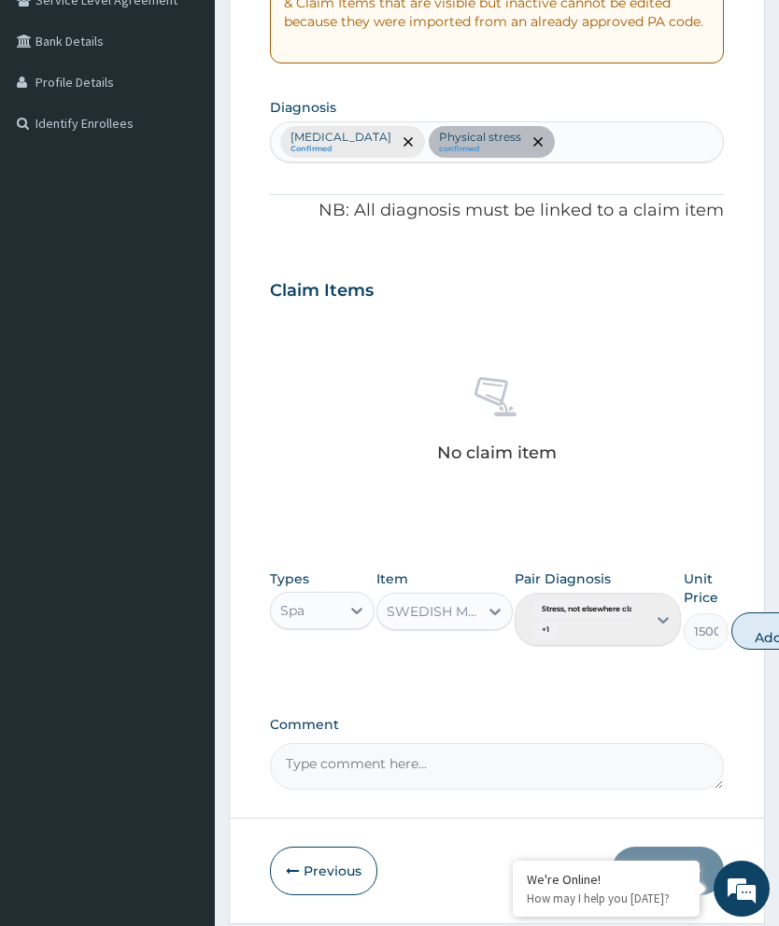
click at [771, 618] on button "Add" at bounding box center [768, 631] width 75 height 37
type input "0"
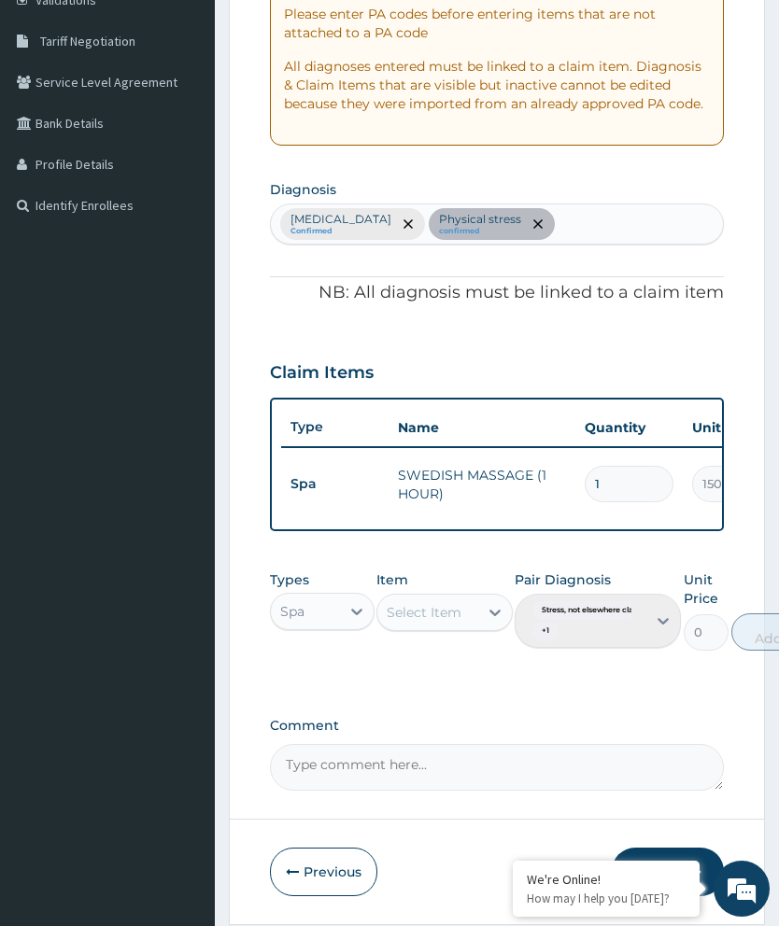
scroll to position [443, 0]
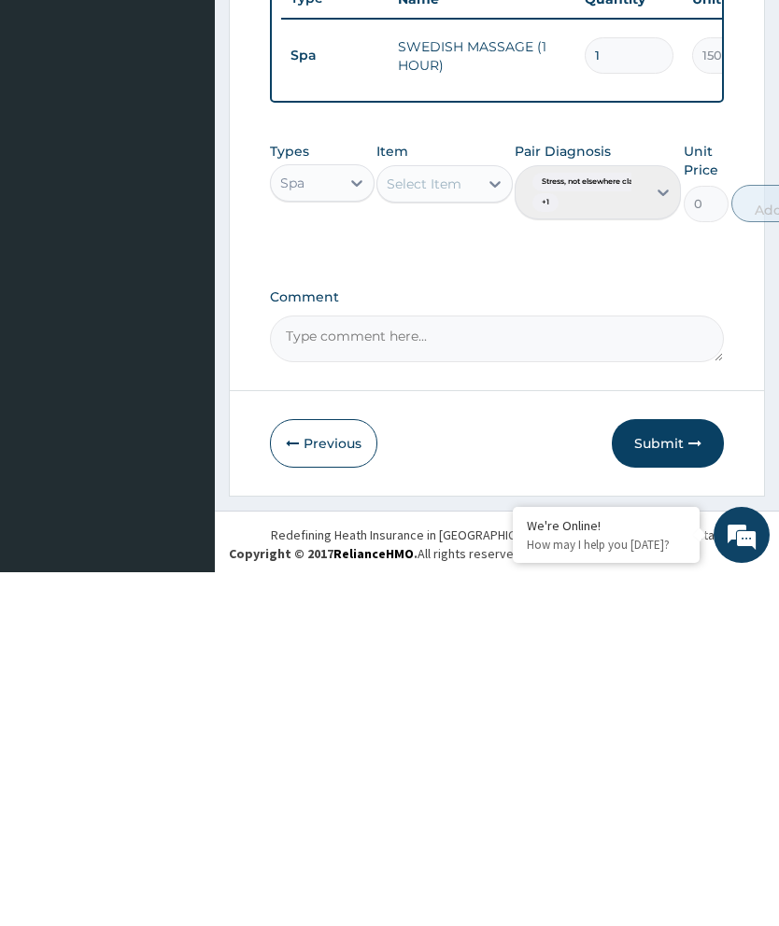
click at [671, 773] on button "Submit" at bounding box center [668, 797] width 112 height 49
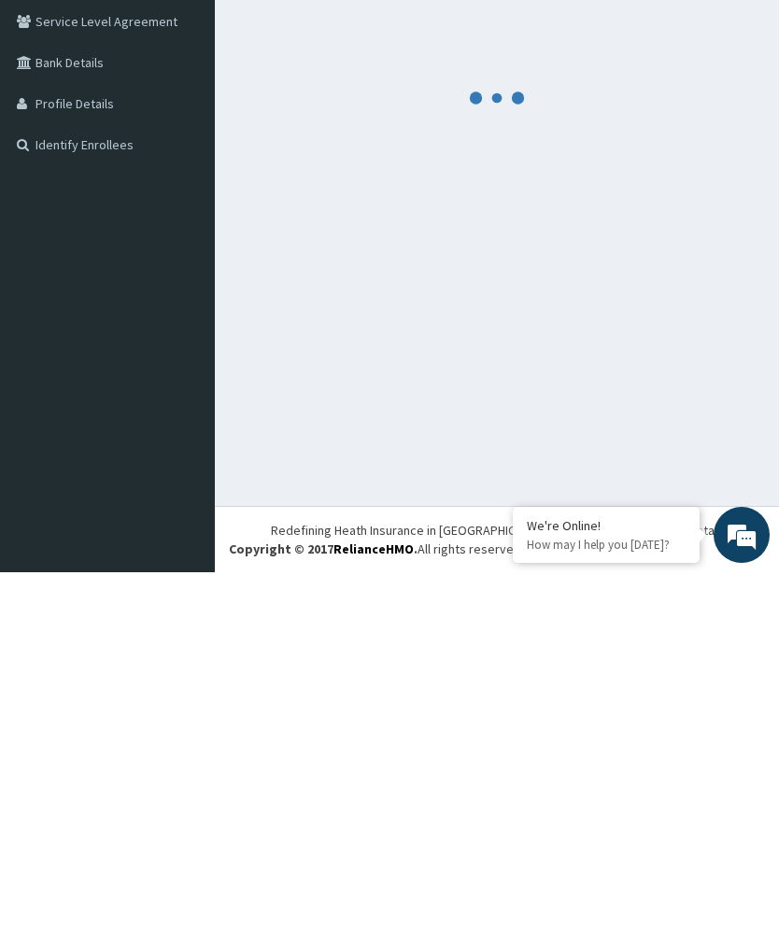
scroll to position [74, 0]
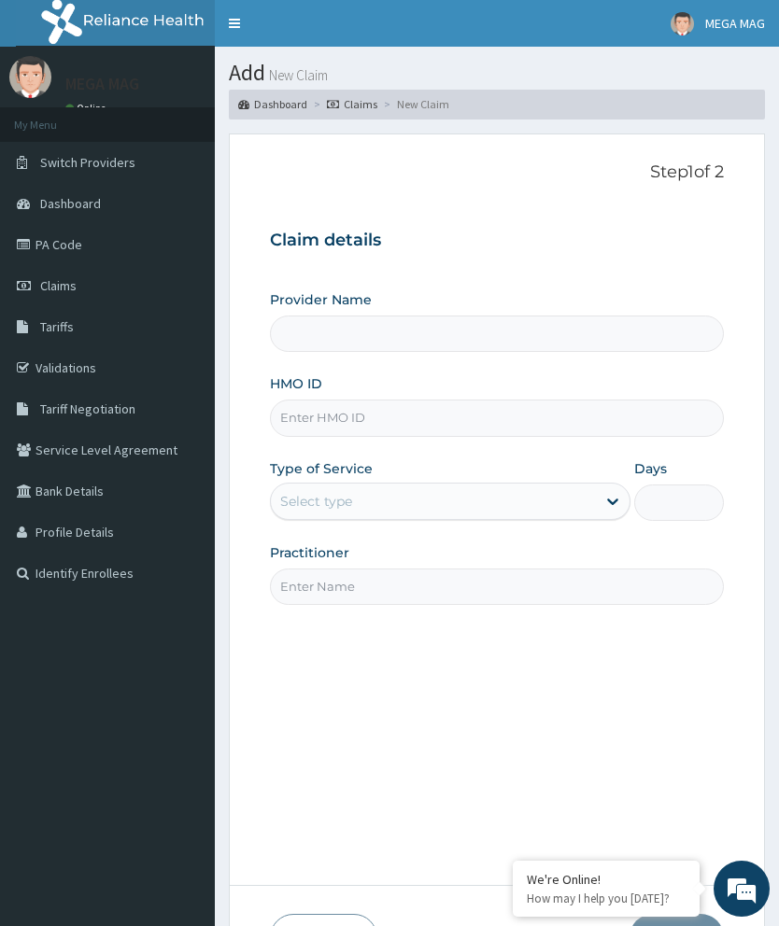
click at [353, 415] on input "HMO ID" at bounding box center [497, 418] width 454 height 36
type input "MEGAMAG BEAUTY WORLD"
type input "1"
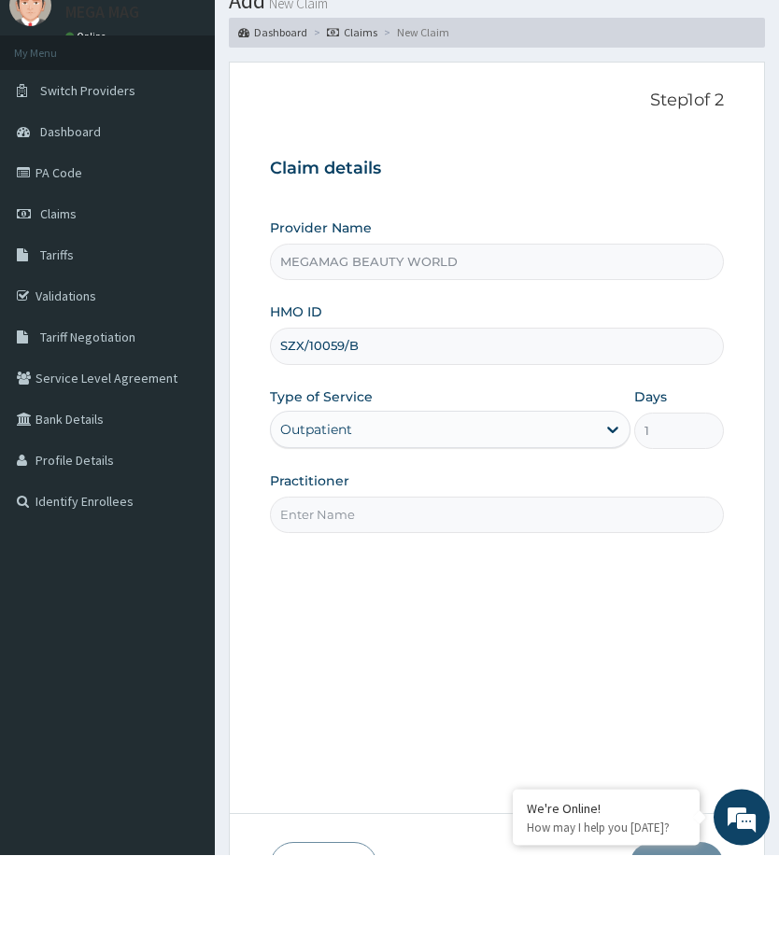
type input "SZX/10059/B"
click at [436, 569] on input "Practitioner" at bounding box center [497, 587] width 454 height 36
type input "Justine"
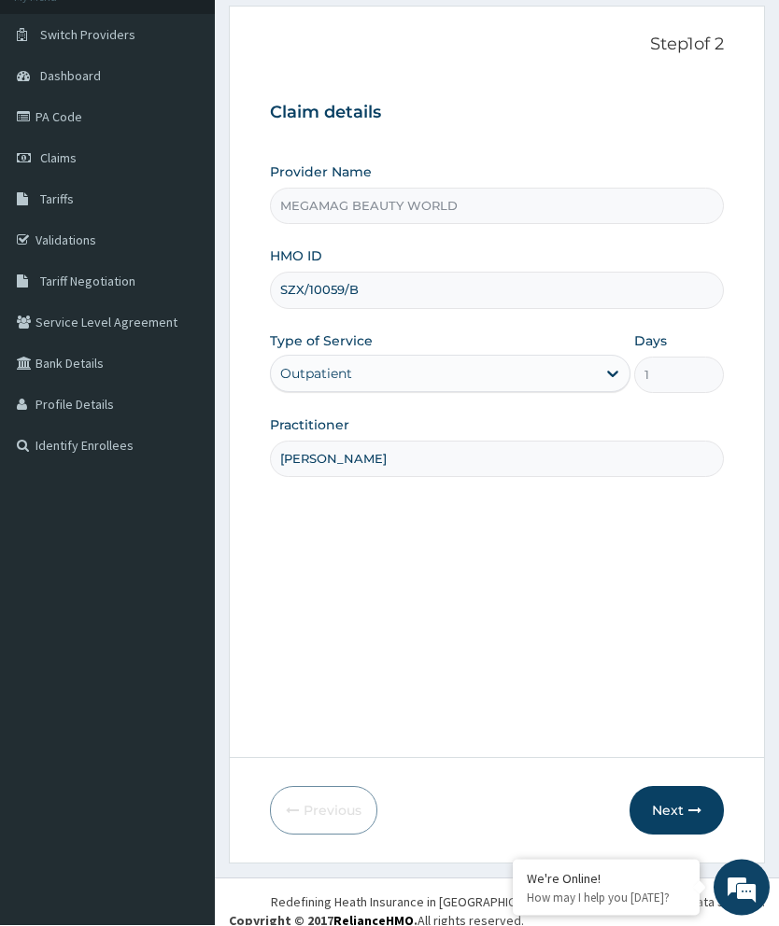
scroll to position [126, 0]
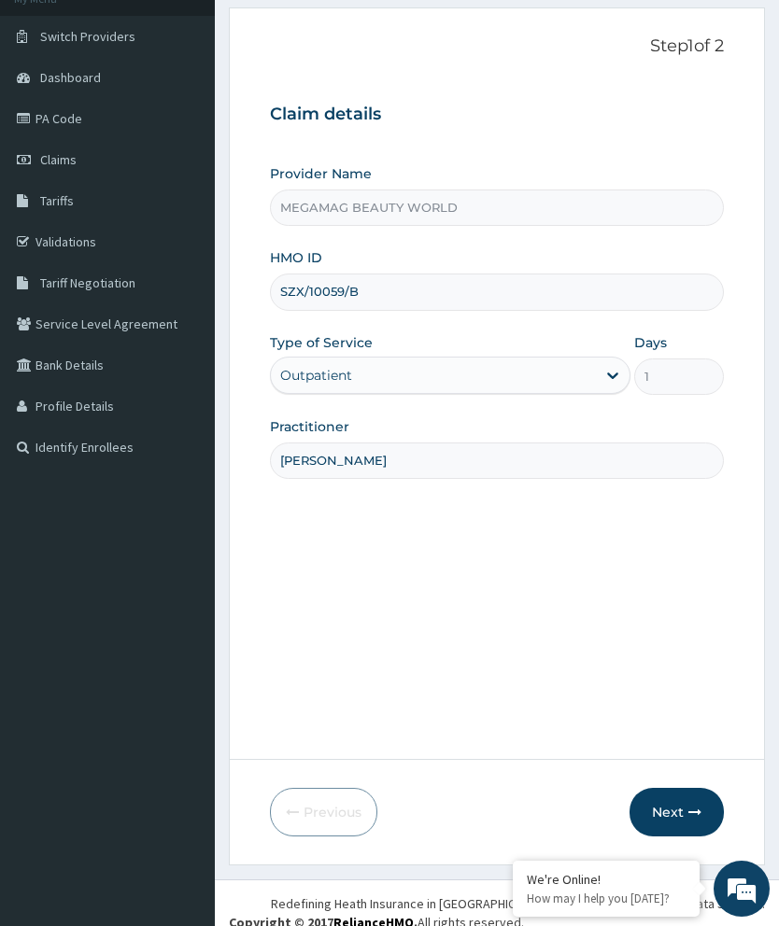
click at [680, 837] on button "Next" at bounding box center [676, 812] width 94 height 49
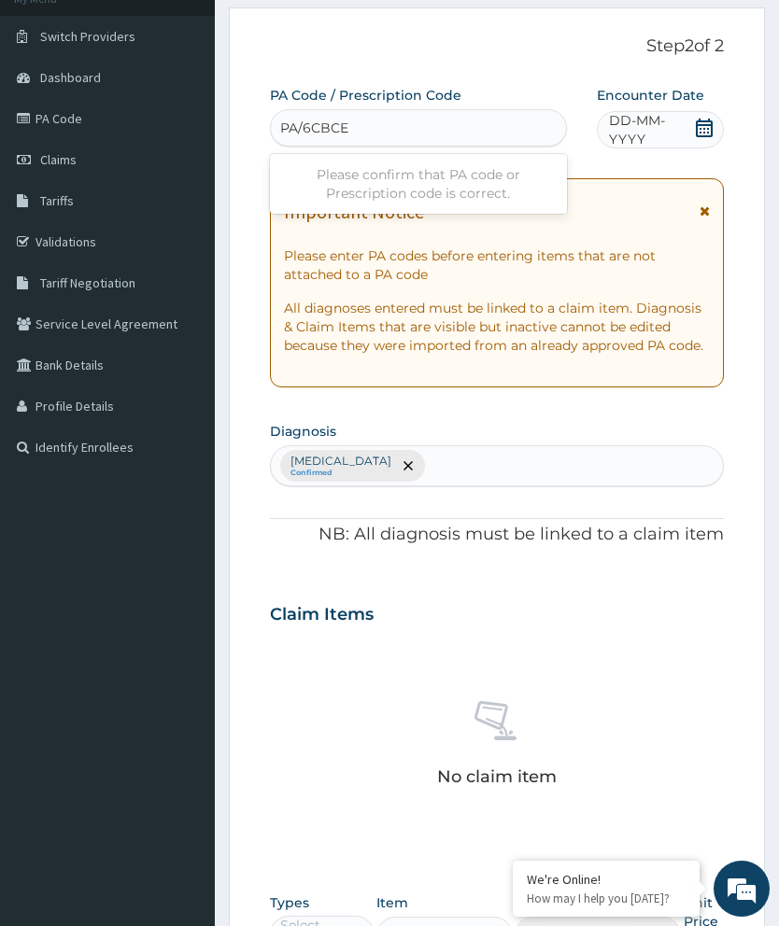
type input "PA/6CBCEO"
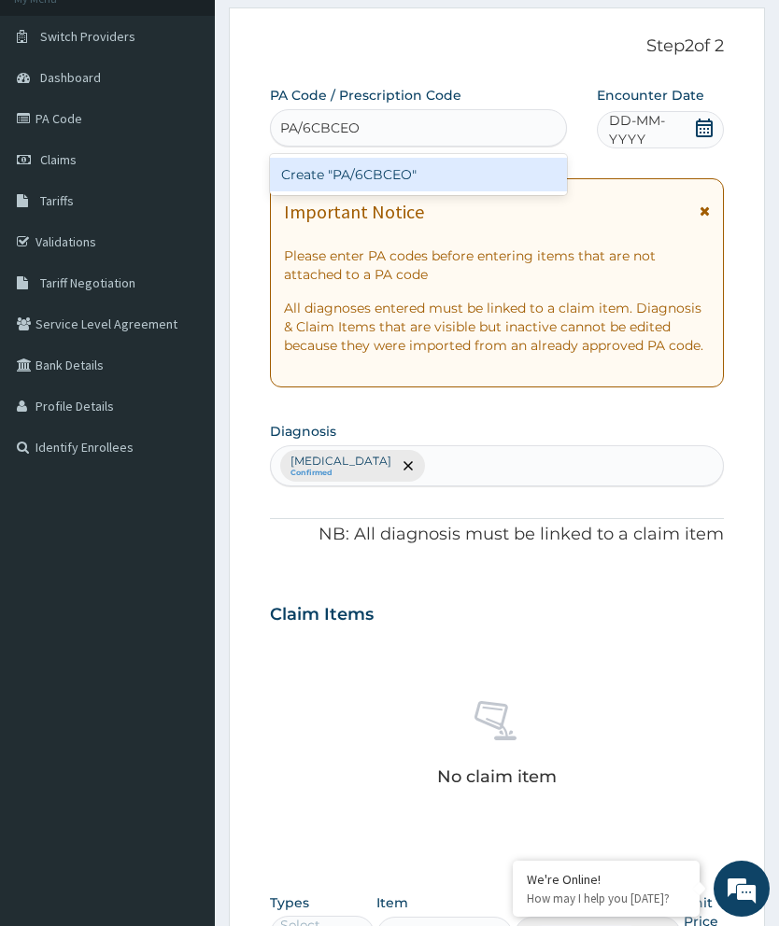
click at [487, 176] on div "Create "PA/6CBCEO"" at bounding box center [418, 175] width 297 height 34
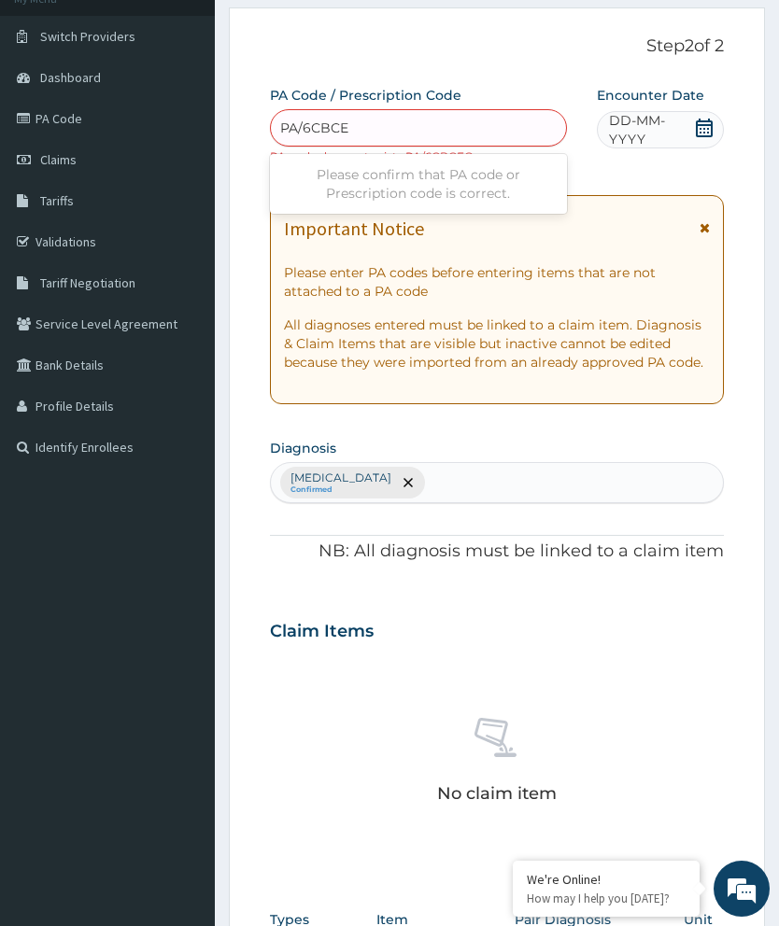
type input "PA/6CBCEO"
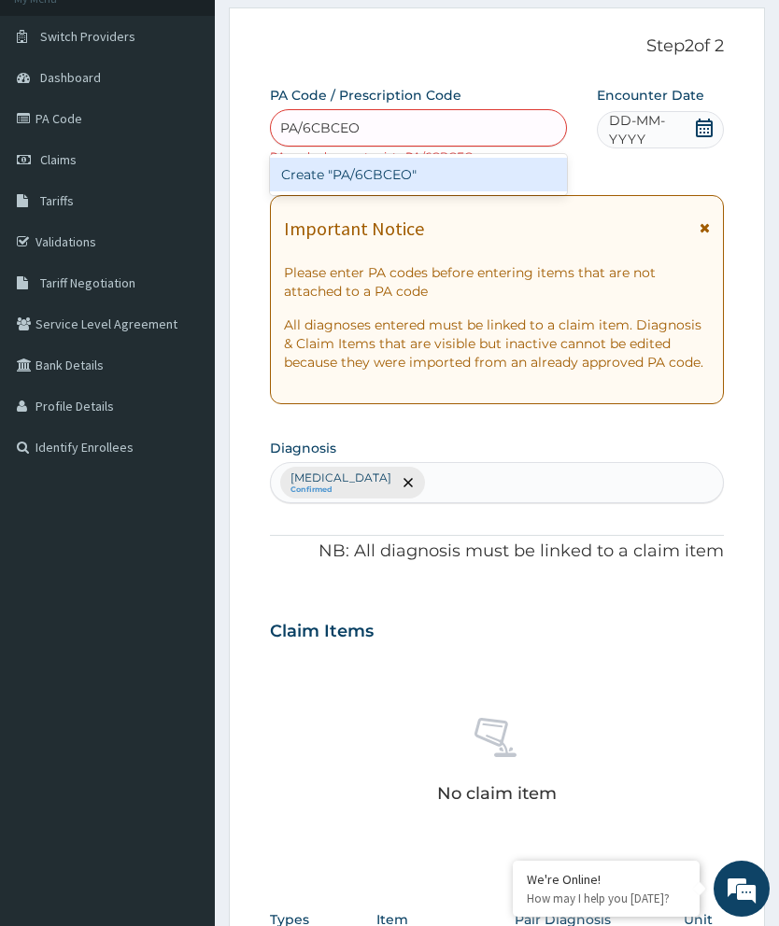
click at [472, 185] on div "Create "PA/6CBCEO"" at bounding box center [418, 175] width 297 height 34
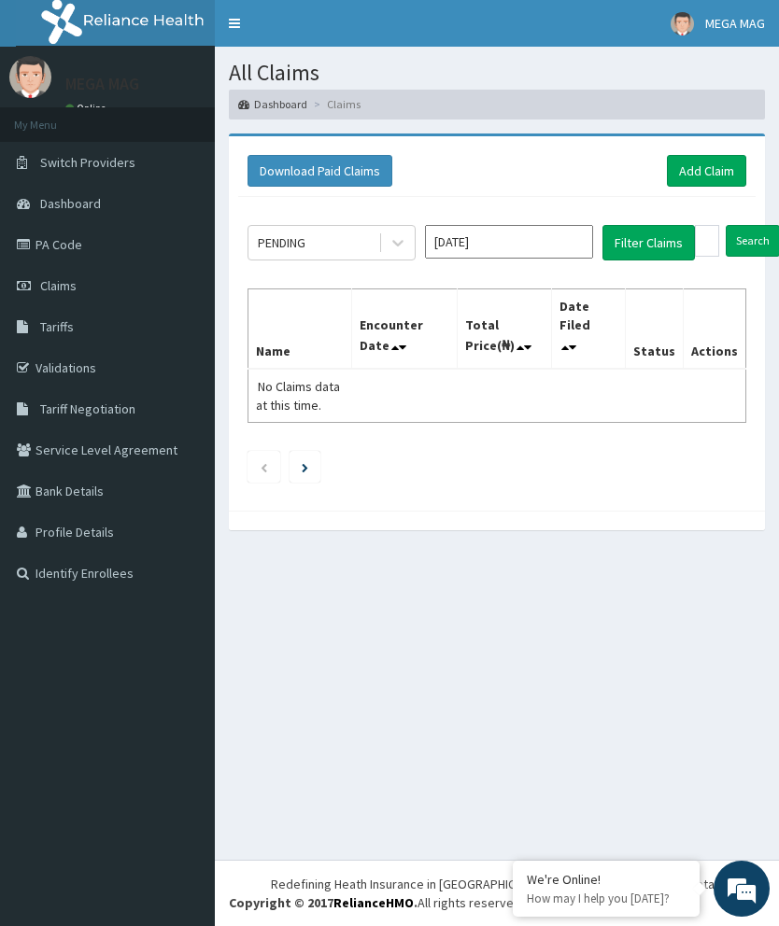
click at [545, 244] on input "[DATE]" at bounding box center [509, 242] width 168 height 34
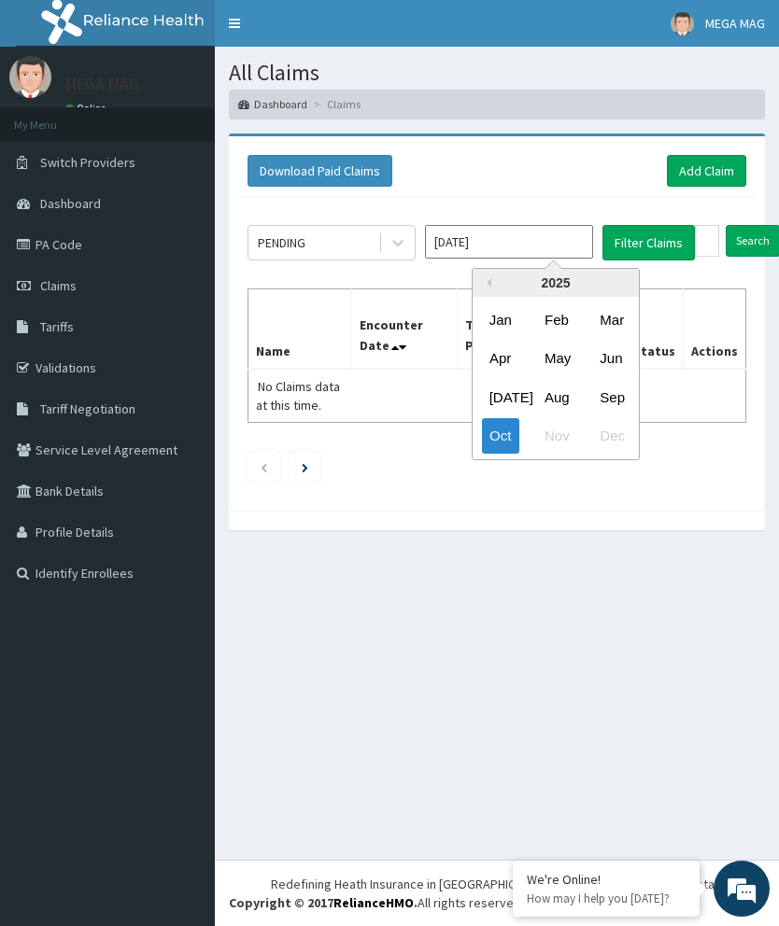
click at [629, 393] on div "Sep" at bounding box center [610, 396] width 37 height 35
type input "[DATE]"
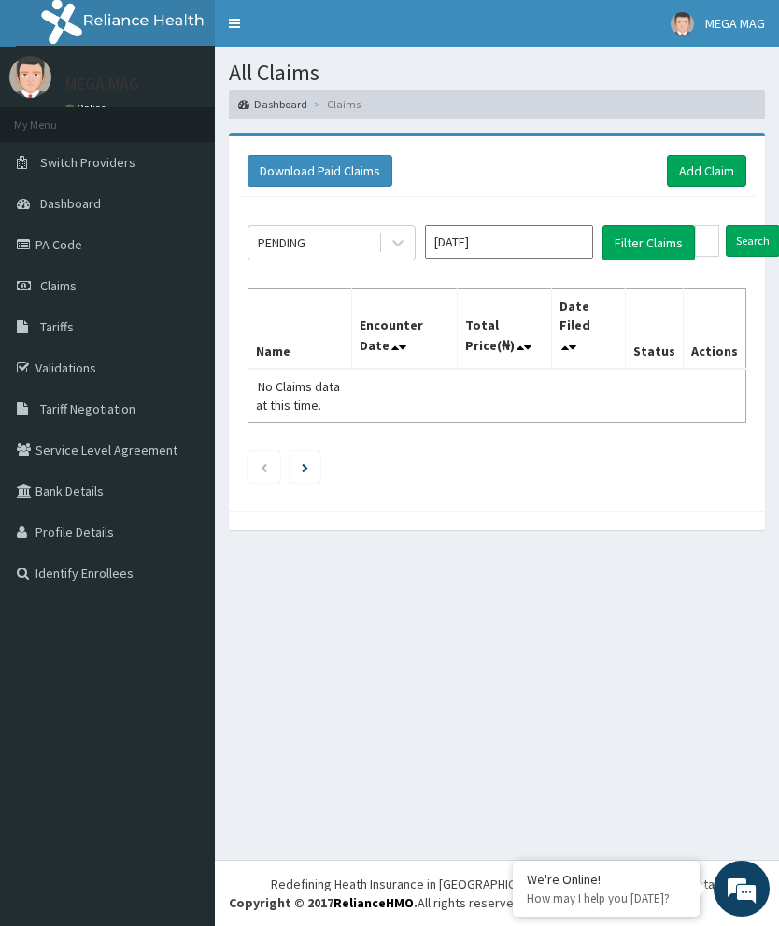
click at [652, 239] on button "Filter Claims" at bounding box center [648, 242] width 92 height 35
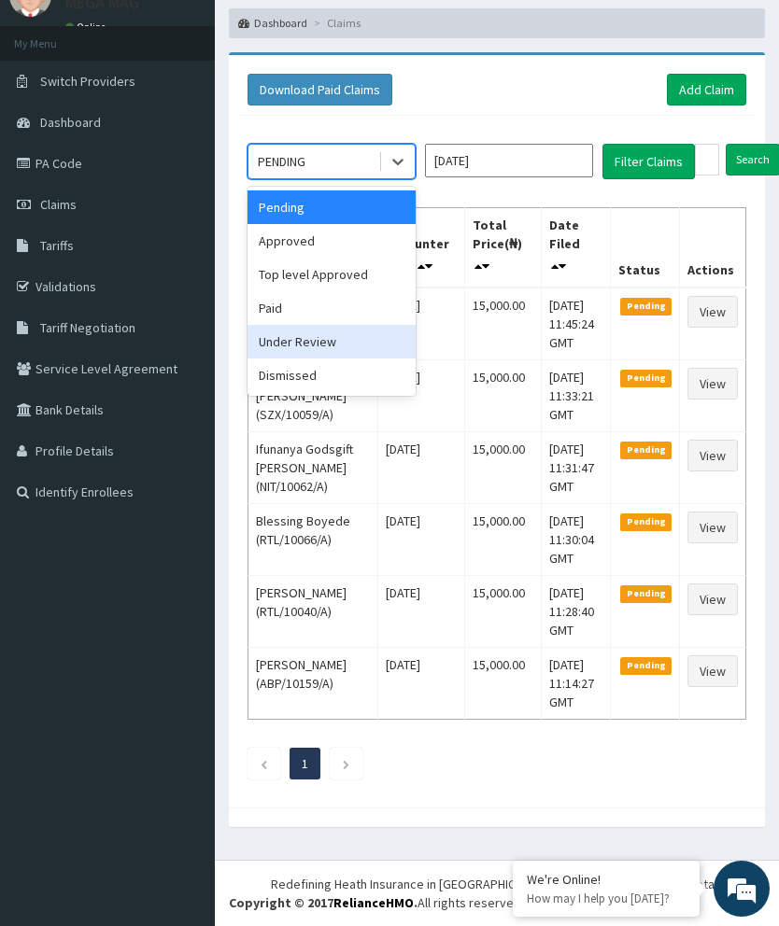
click at [319, 344] on div "Under Review" at bounding box center [331, 342] width 168 height 34
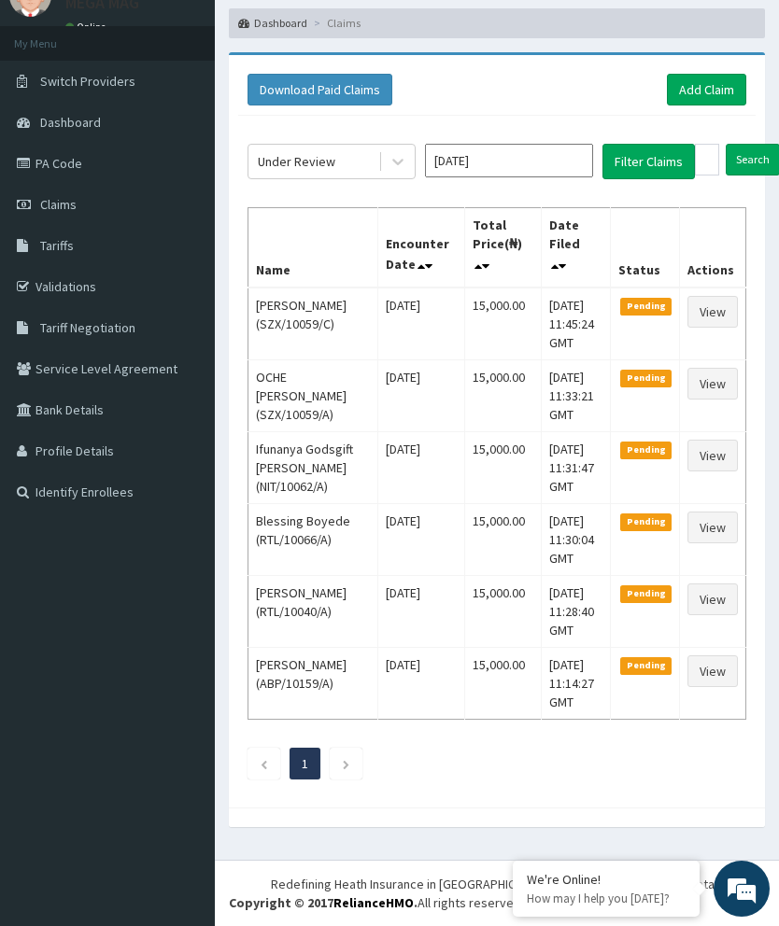
click at [655, 160] on button "Filter Claims" at bounding box center [648, 161] width 92 height 35
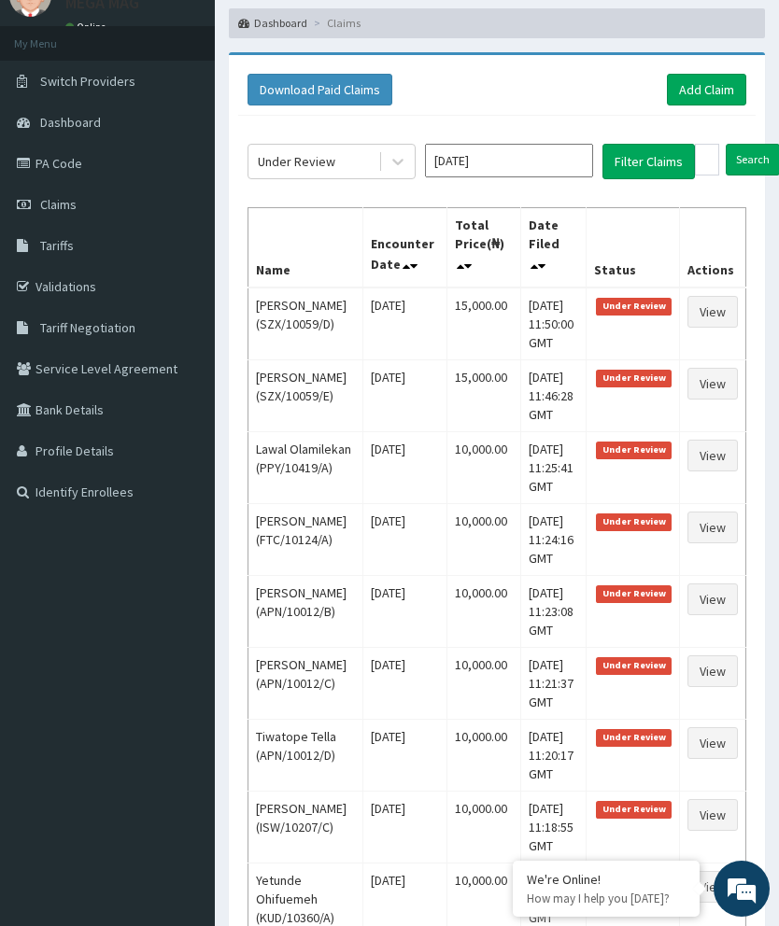
click at [721, 78] on link "Add Claim" at bounding box center [706, 90] width 79 height 32
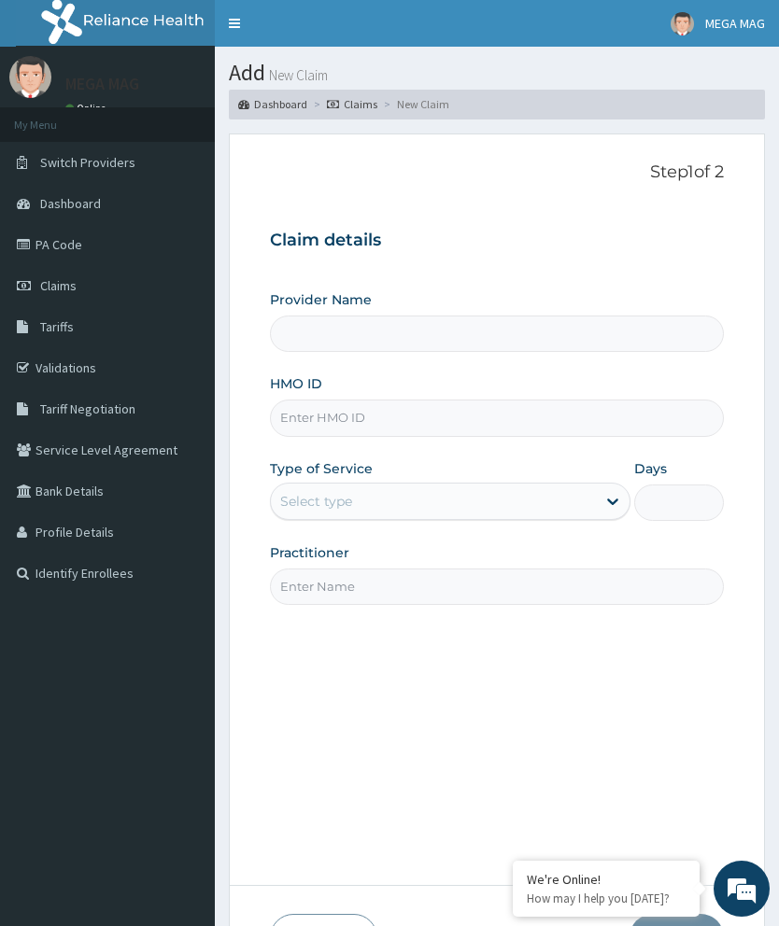
type input "MEGAMAG BEAUTY WORLD"
type input "1"
click at [383, 416] on input "HMO ID" at bounding box center [497, 418] width 454 height 36
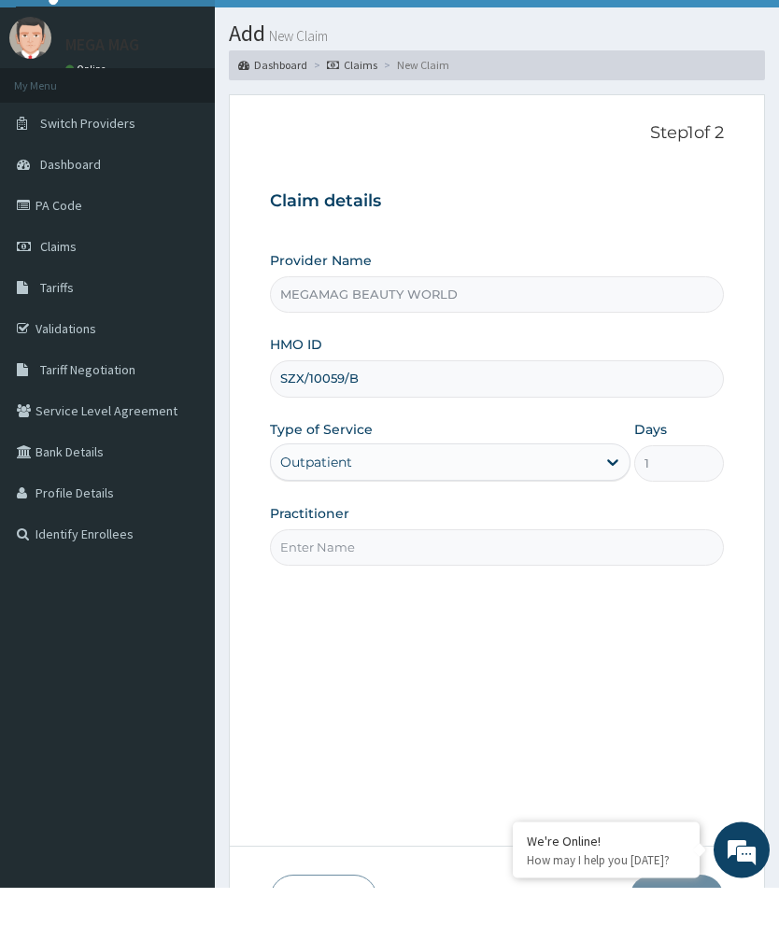
type input "SZX/10059/B"
click at [424, 569] on input "Practitioner" at bounding box center [497, 587] width 454 height 36
type input "Chioma"
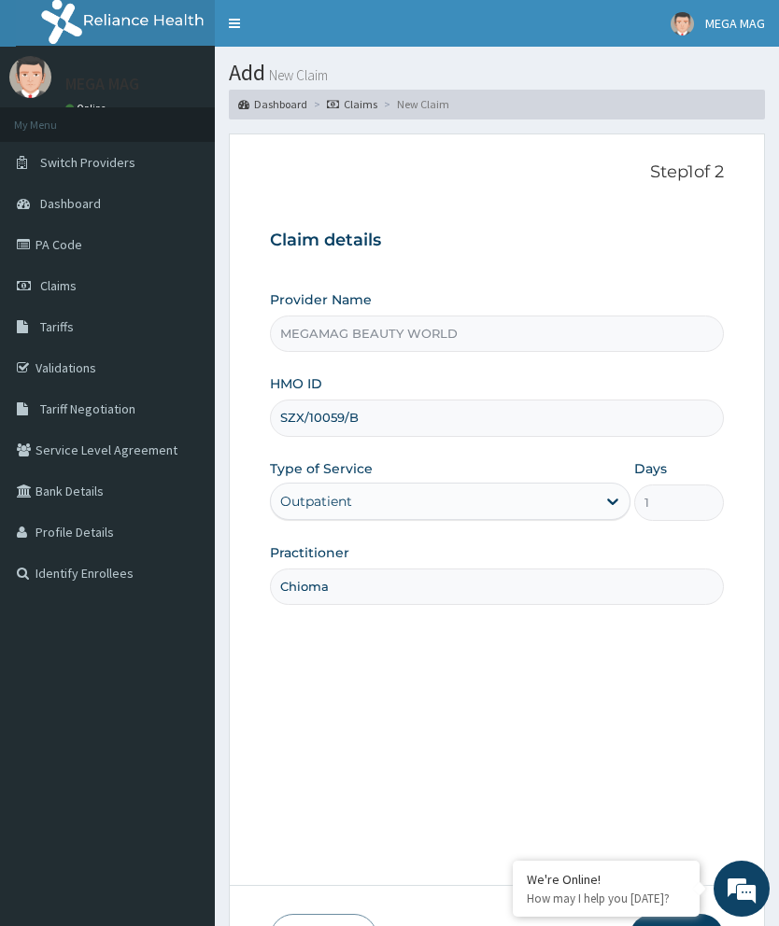
click at [676, 857] on div "Step 1 of 2 Claim details Provider Name MEGAMAG BEAUTY WORLD HMO ID SZX/10059/B…" at bounding box center [497, 509] width 454 height 695
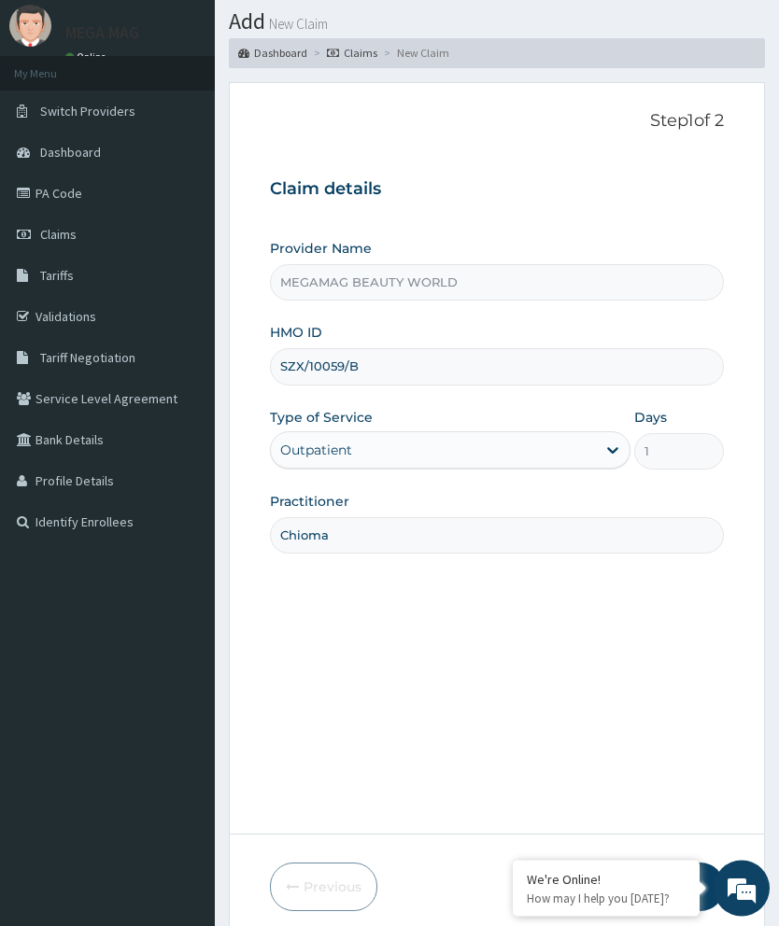
scroll to position [126, 0]
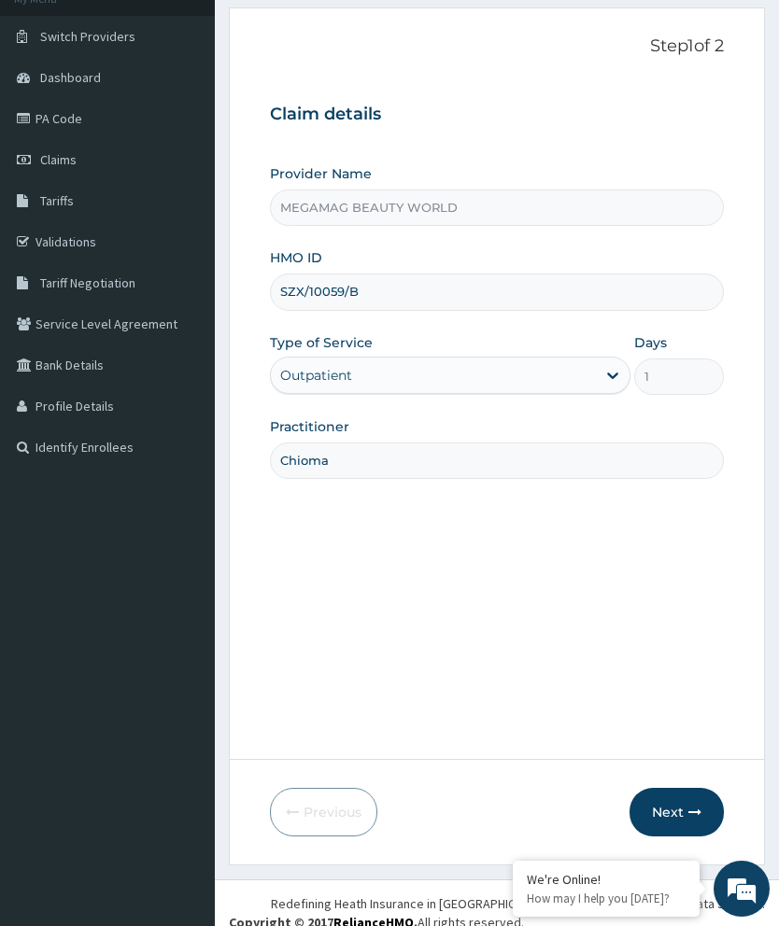
click at [683, 837] on button "Next" at bounding box center [676, 812] width 94 height 49
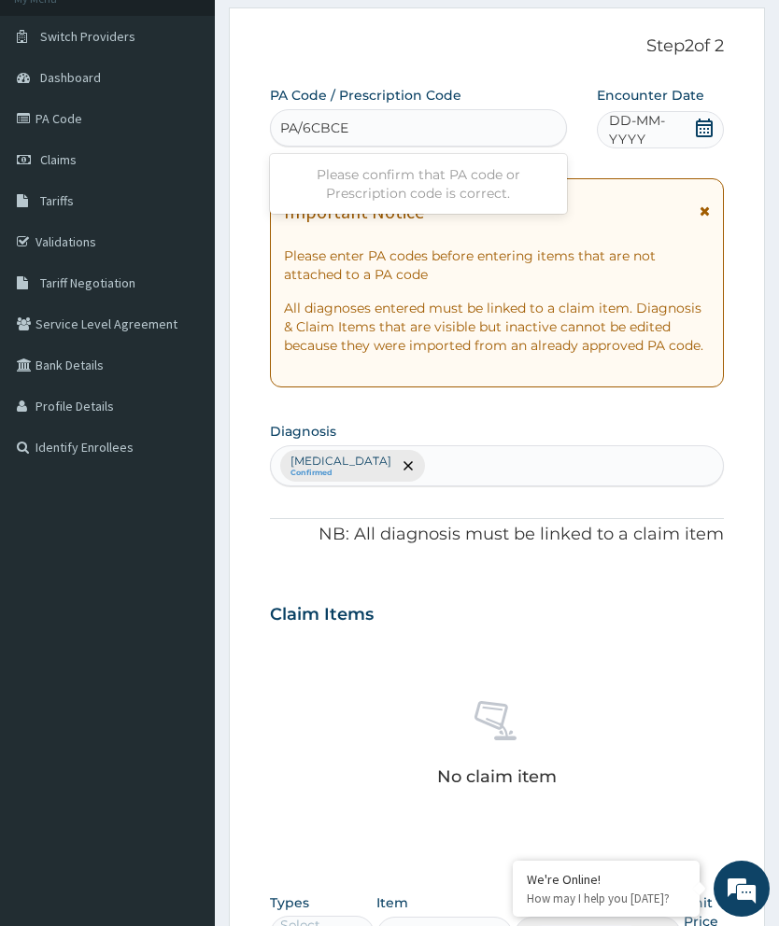
type input "PA/6CBCEO"
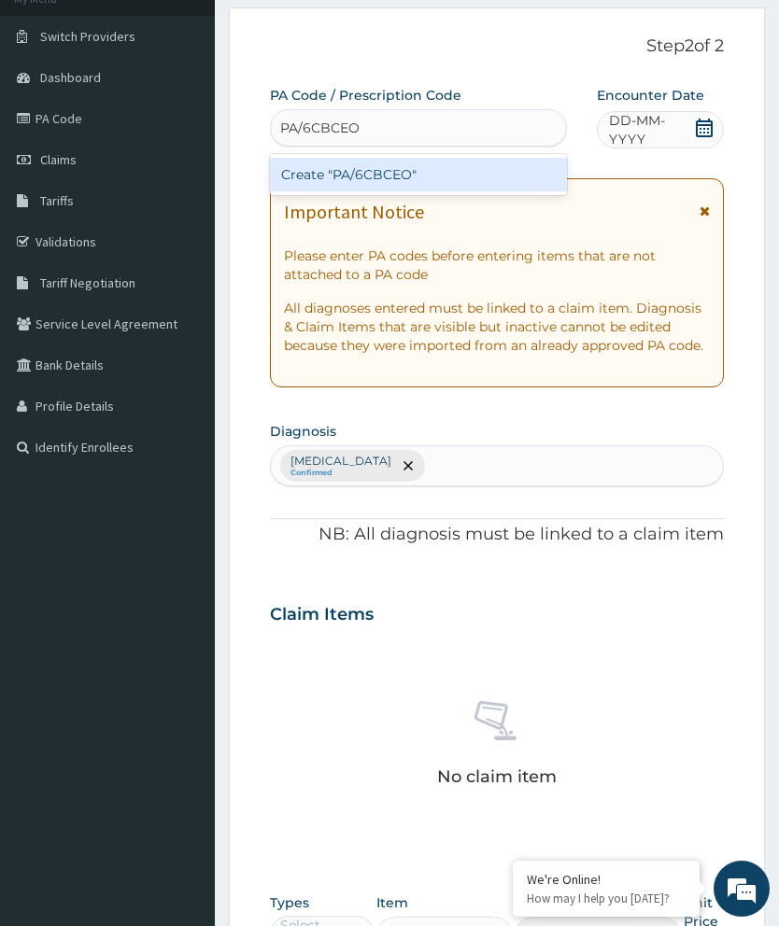
click at [501, 176] on div "Create "PA/6CBCEO"" at bounding box center [418, 175] width 297 height 34
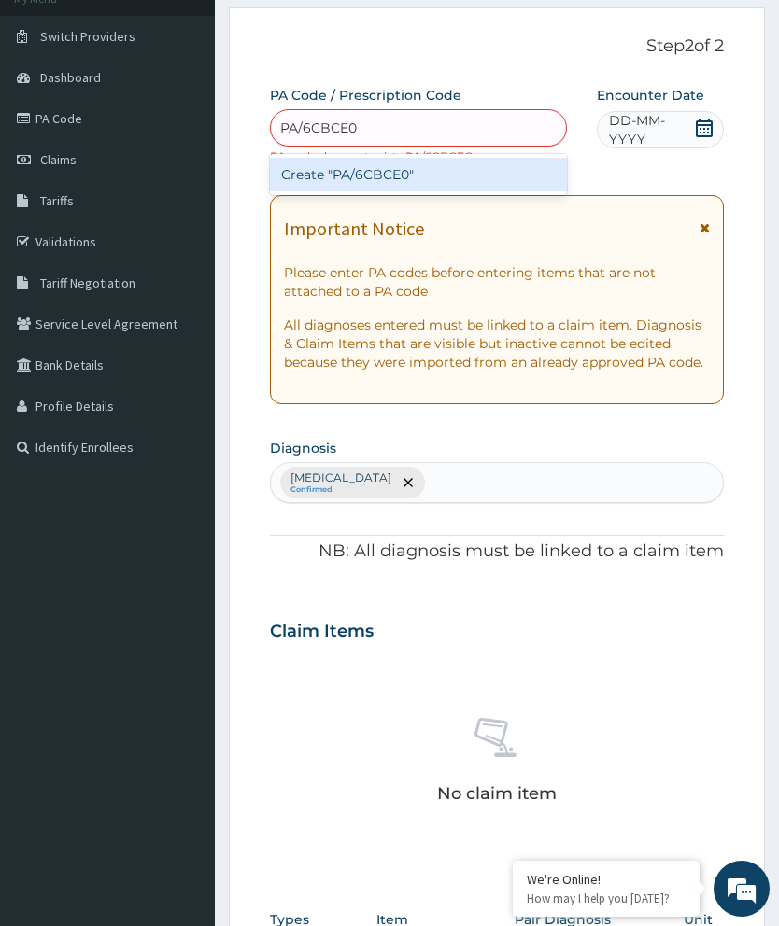
click at [493, 185] on div "Create "PA/6CBCE0"" at bounding box center [418, 175] width 297 height 34
type input "PA/6CBCE0"
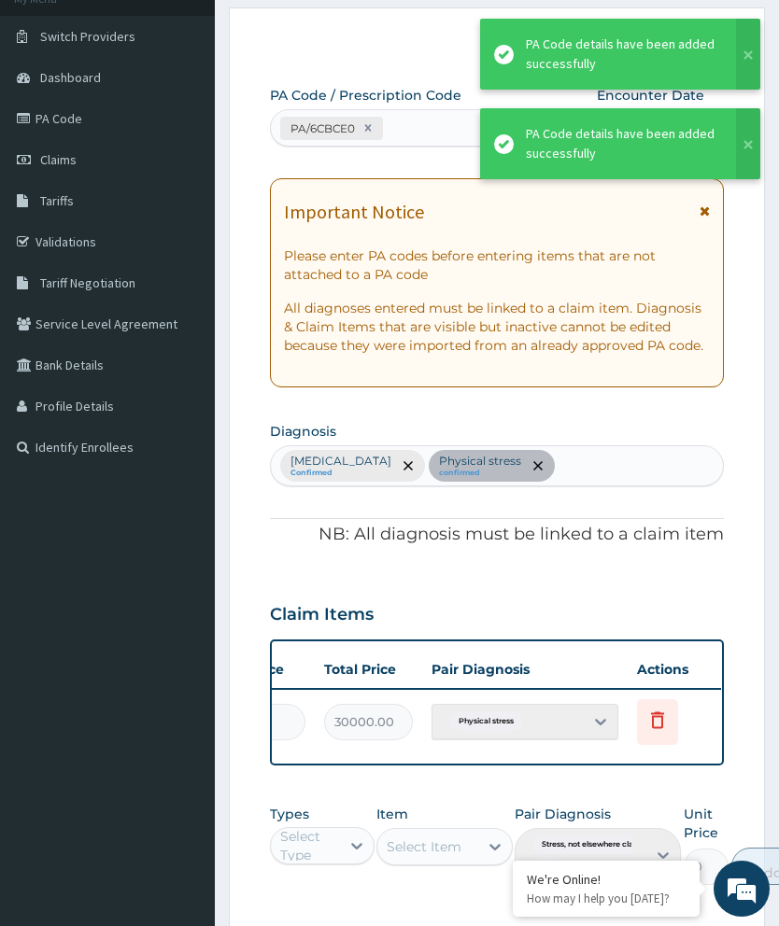
scroll to position [0, 474]
click at [672, 659] on th "Actions" at bounding box center [674, 669] width 93 height 37
click at [668, 712] on icon at bounding box center [658, 720] width 22 height 22
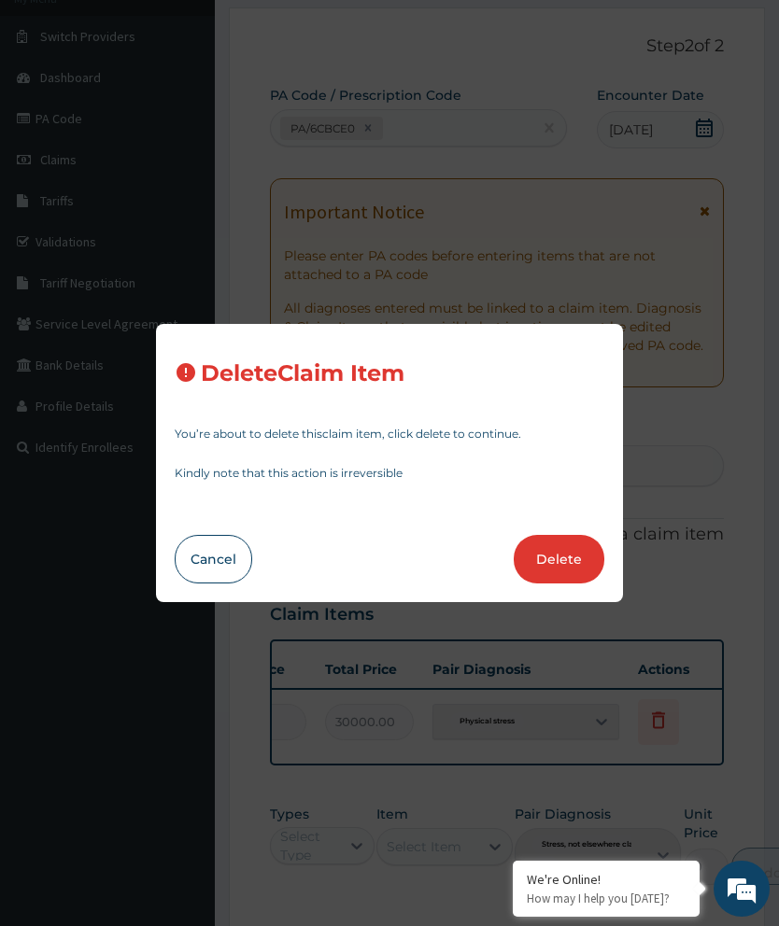
click at [601, 584] on button "Delete" at bounding box center [559, 559] width 91 height 49
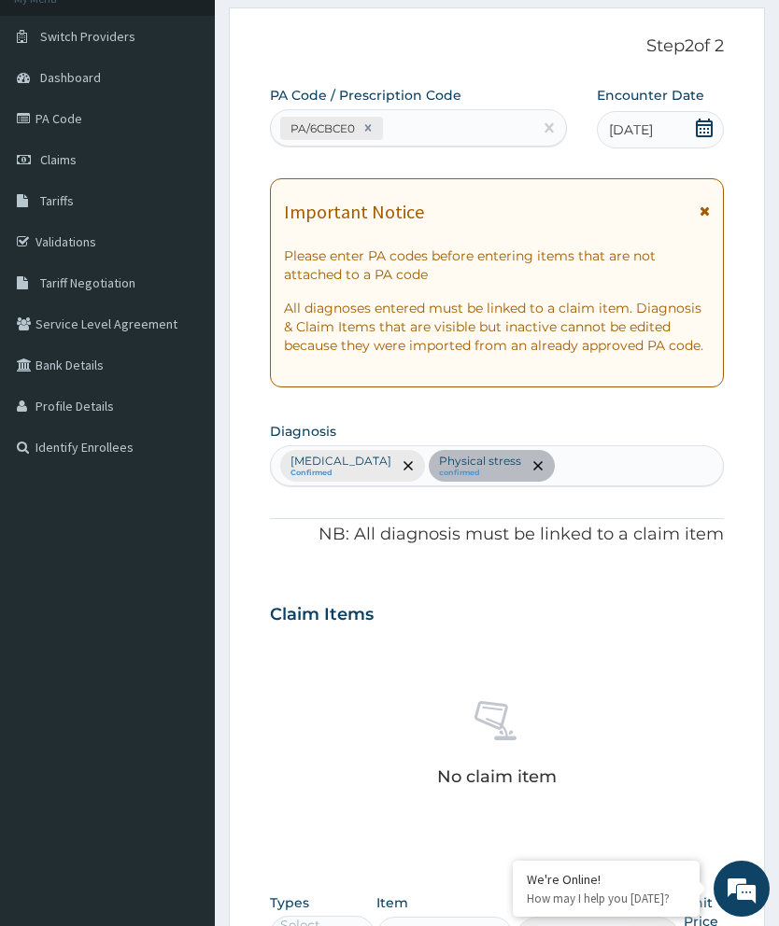
scroll to position [454, 0]
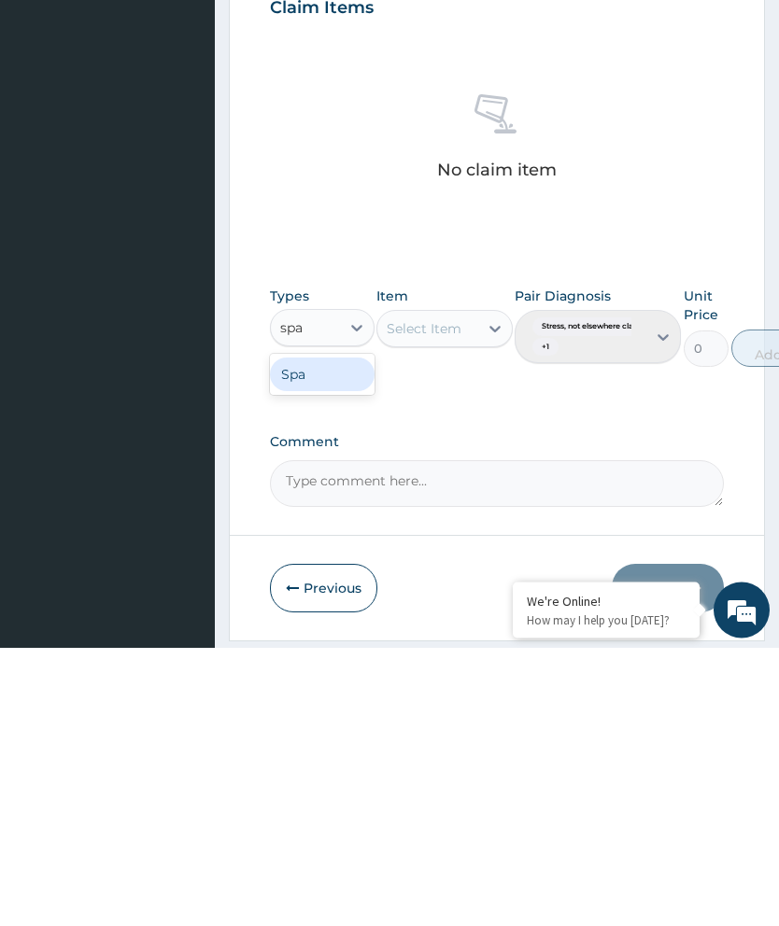
click at [324, 637] on div "Spa" at bounding box center [322, 654] width 105 height 34
type input "spa"
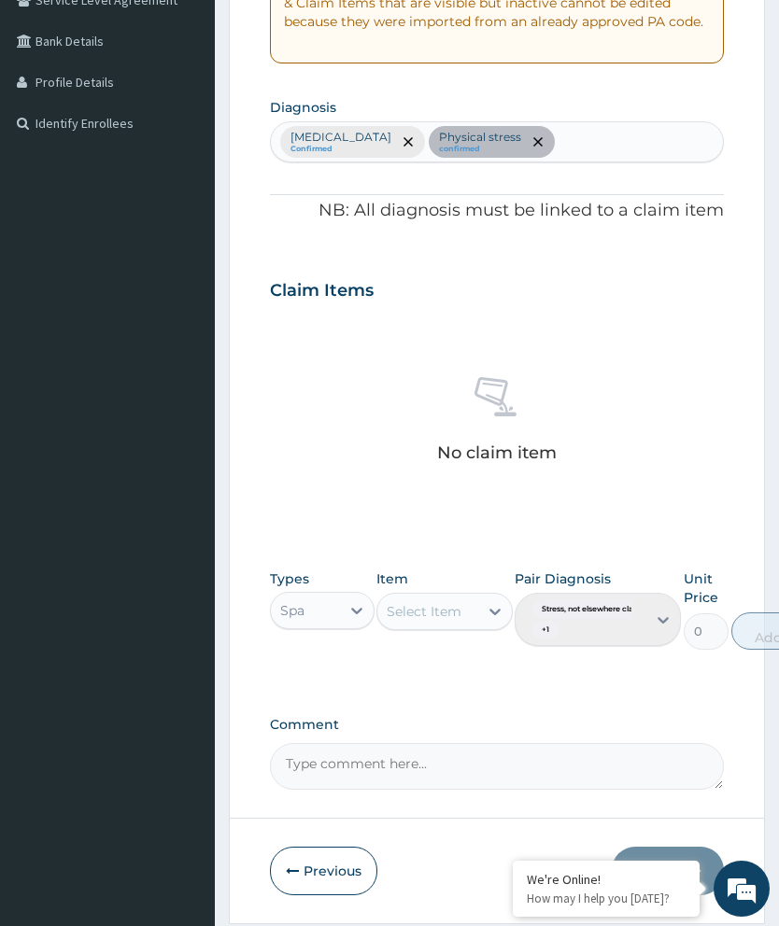
scroll to position [455, 0]
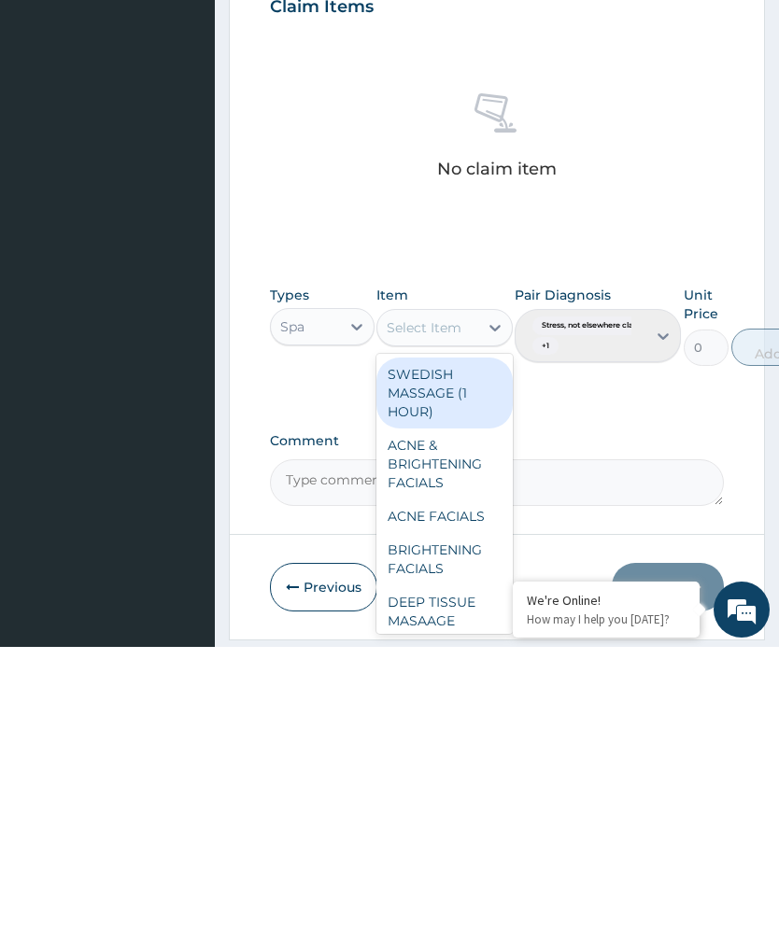
click at [458, 637] on div "SWEDISH MASSAGE (1 HOUR)" at bounding box center [444, 672] width 136 height 71
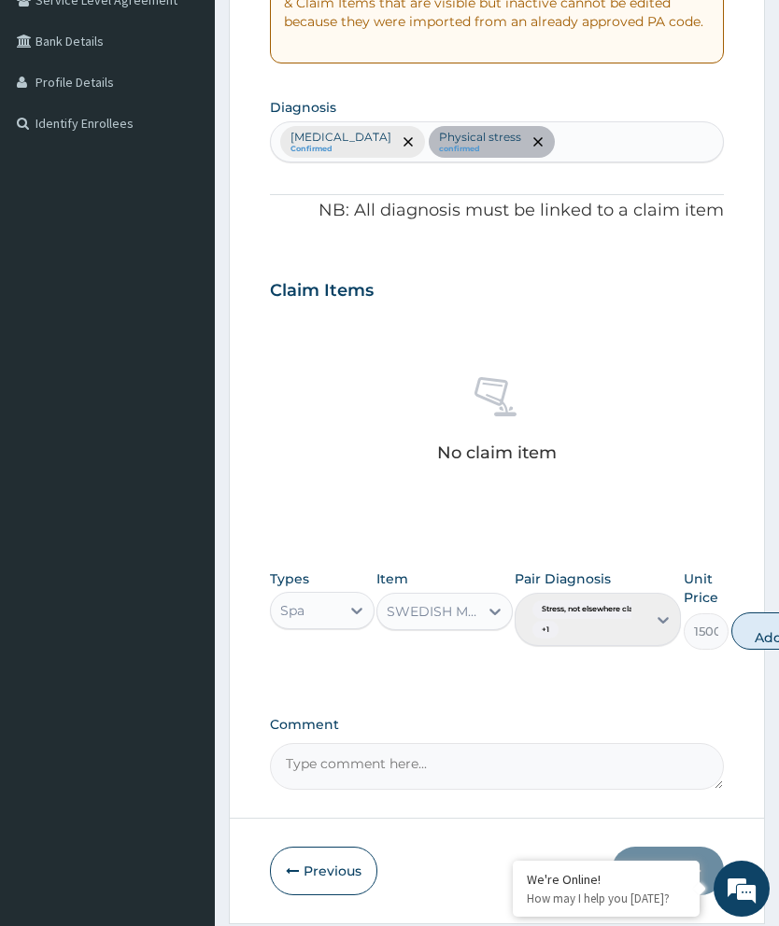
click at [776, 628] on button "Add" at bounding box center [768, 631] width 75 height 37
type input "0"
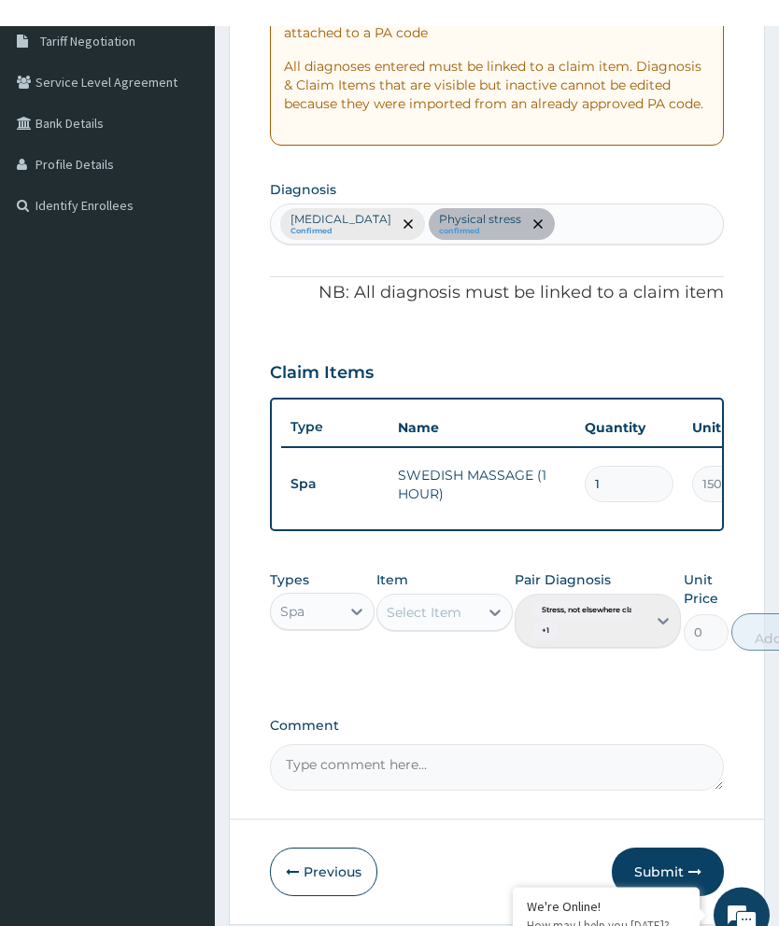
scroll to position [402, 0]
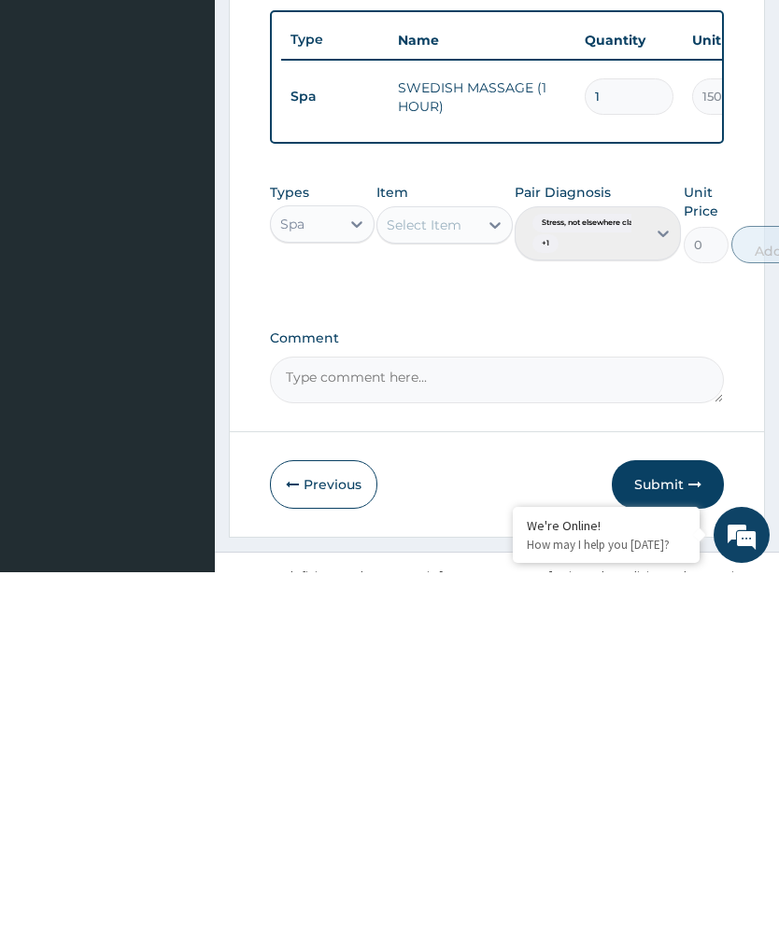
click at [678, 814] on button "Submit" at bounding box center [668, 838] width 112 height 49
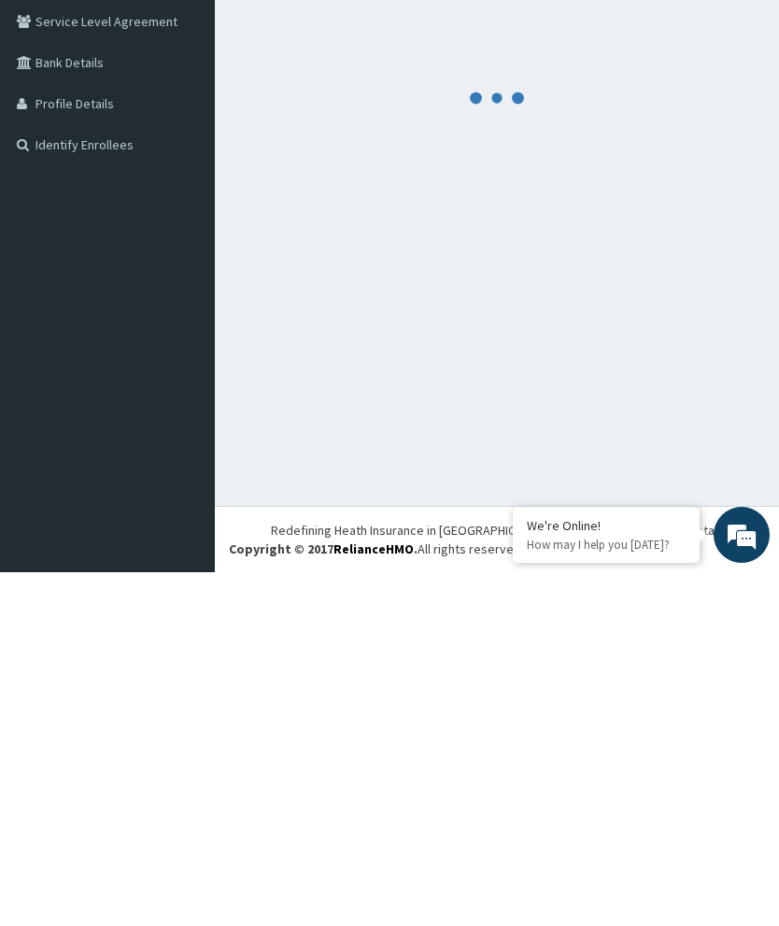
scroll to position [74, 0]
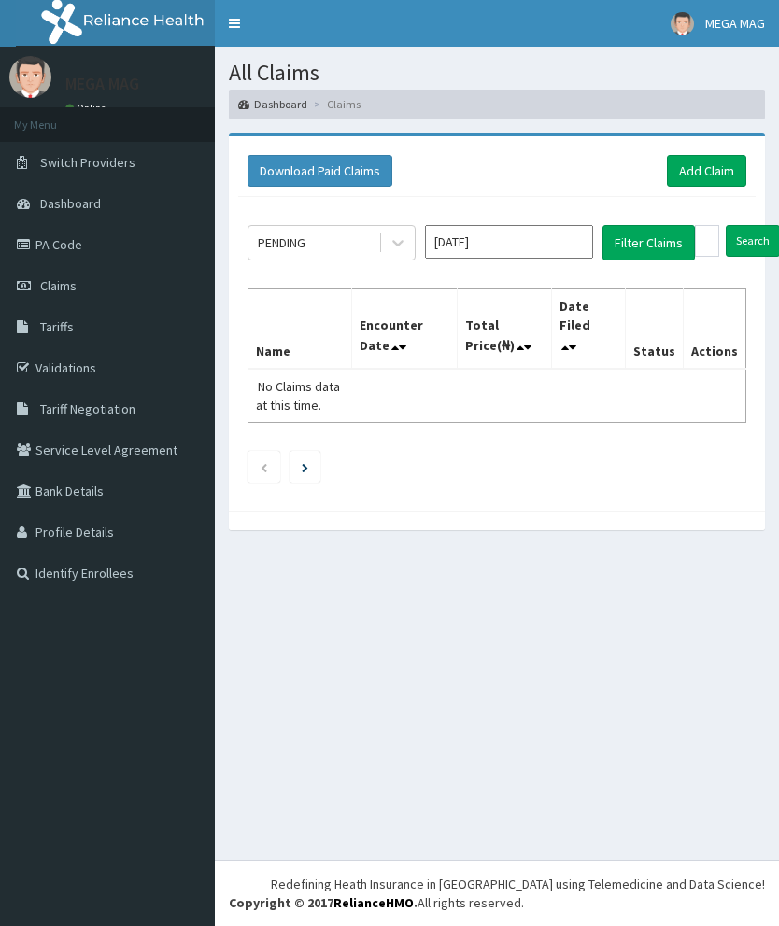
click at [708, 161] on link "Add Claim" at bounding box center [706, 171] width 79 height 32
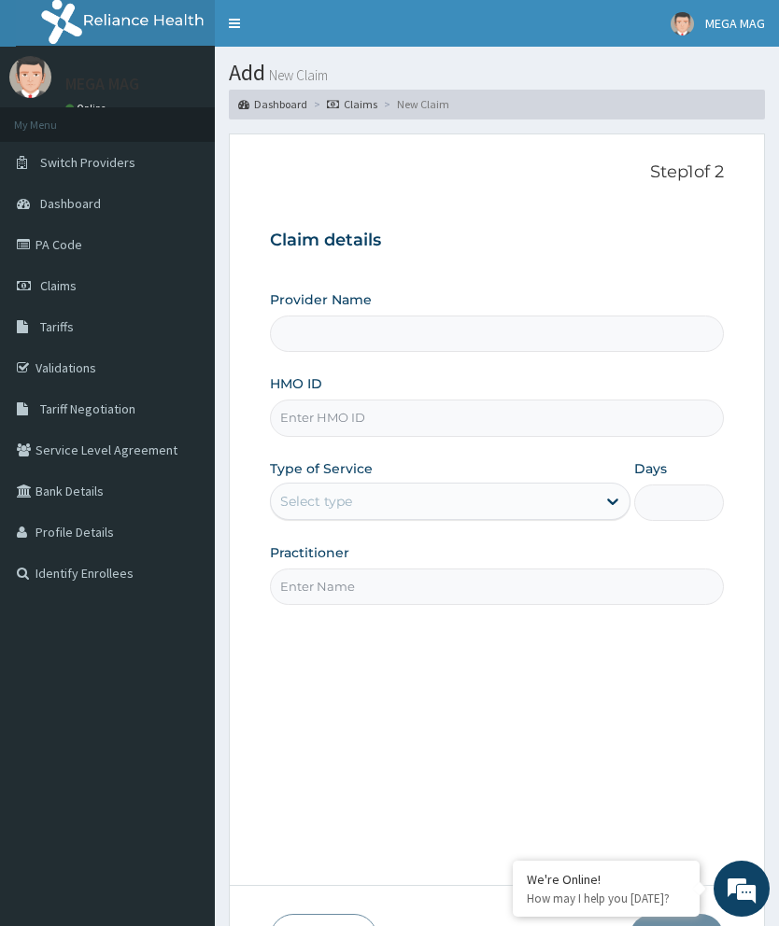
click at [456, 416] on input "HMO ID" at bounding box center [497, 418] width 454 height 36
type input "MEGAMAG BEAUTY WORLD"
type input "1"
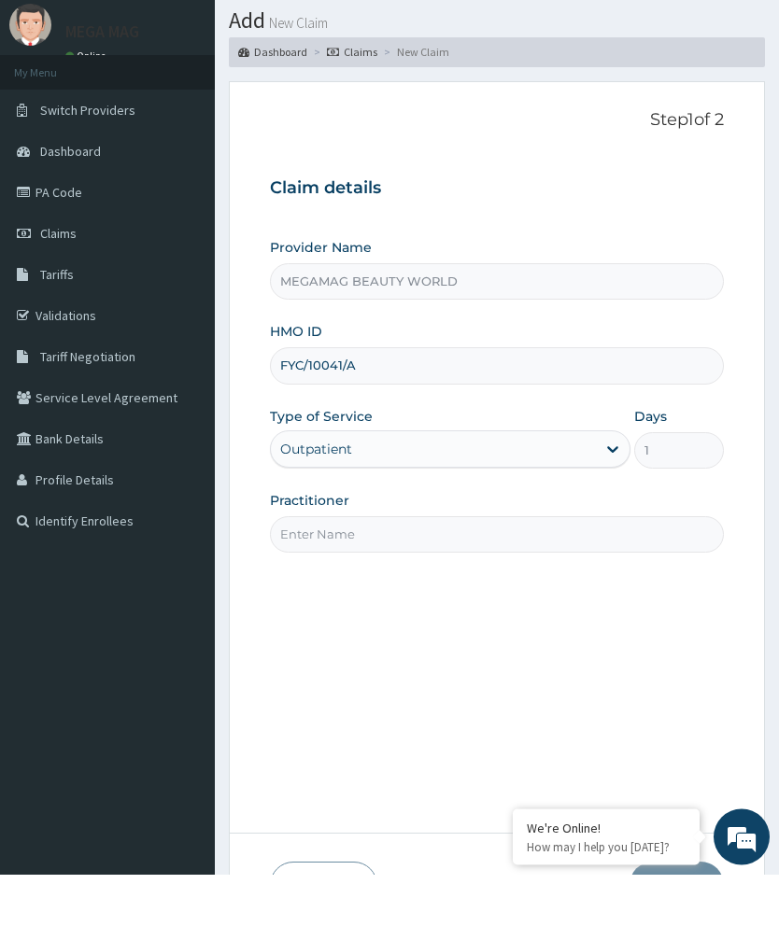
type input "FYC/10041/A"
click at [381, 569] on input "Practitioner" at bounding box center [497, 587] width 454 height 36
type input "Margaret"
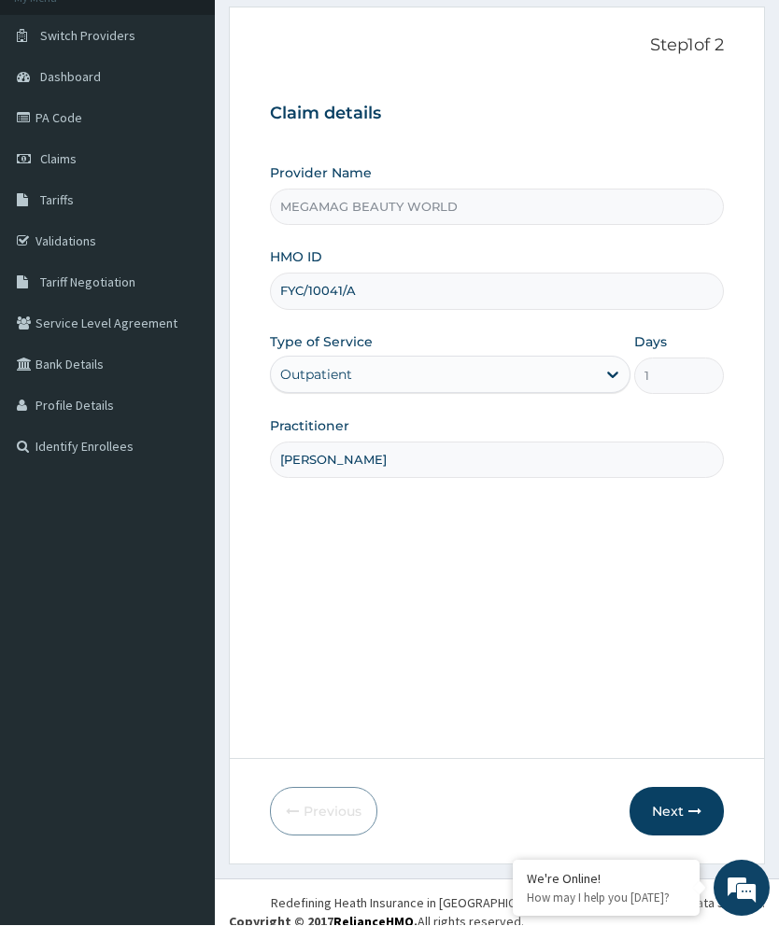
scroll to position [145, 0]
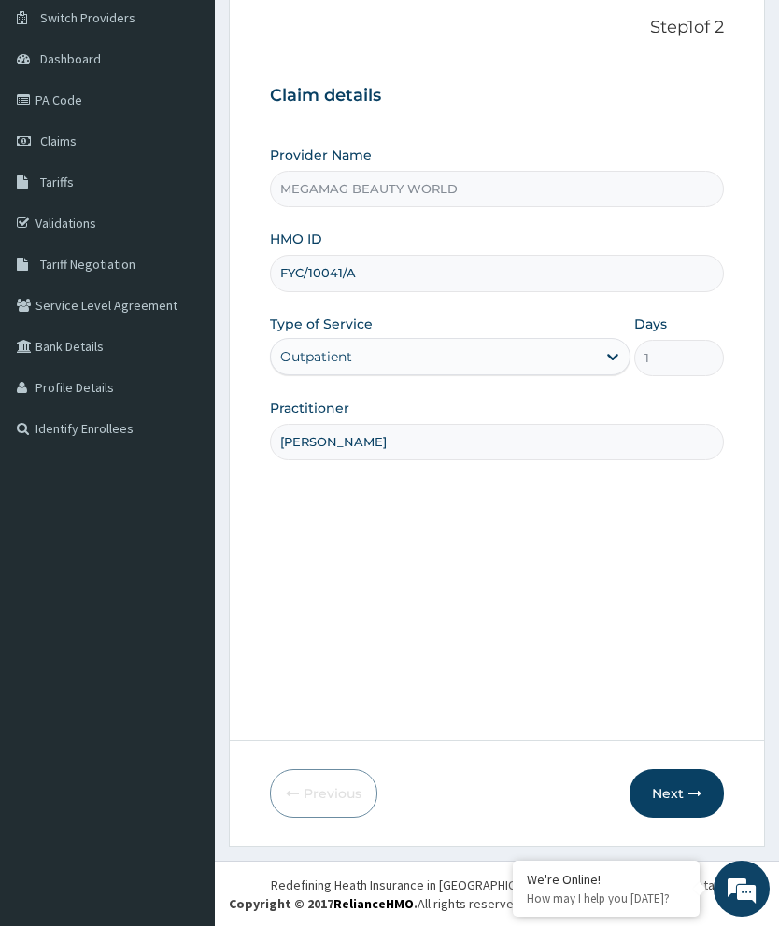
click at [687, 801] on button "Next" at bounding box center [676, 793] width 94 height 49
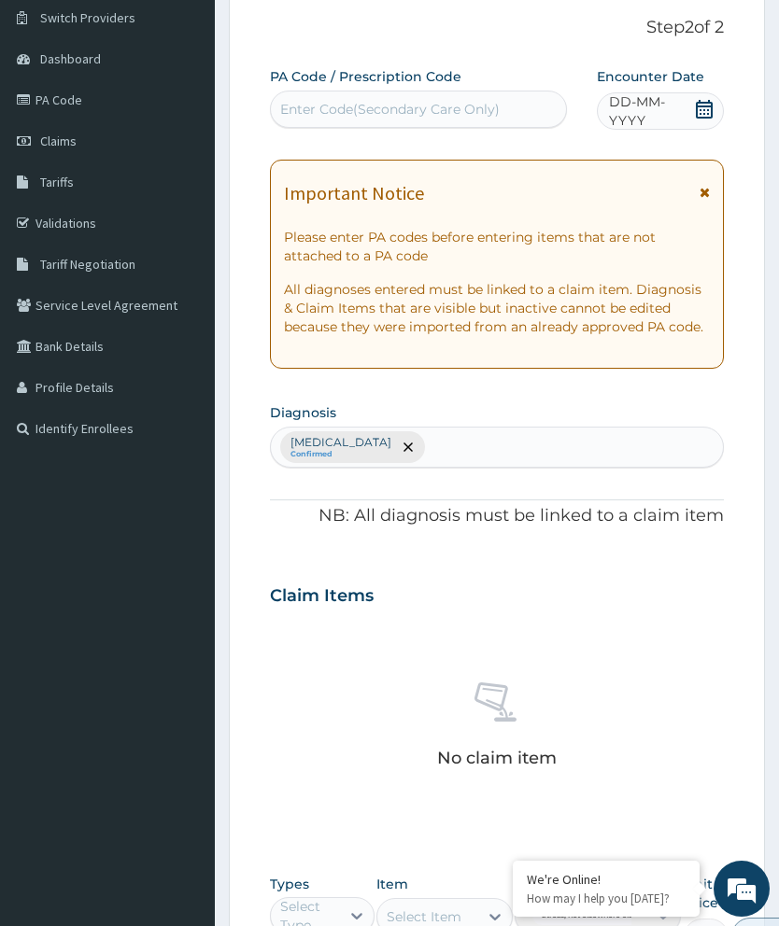
click at [374, 129] on div "PA Code / Prescription Code Enter Code(Secondary Care Only) Encounter Date DD-M…" at bounding box center [497, 581] width 454 height 1028
click at [386, 100] on div "Enter Code(Secondary Care Only)" at bounding box center [389, 109] width 219 height 19
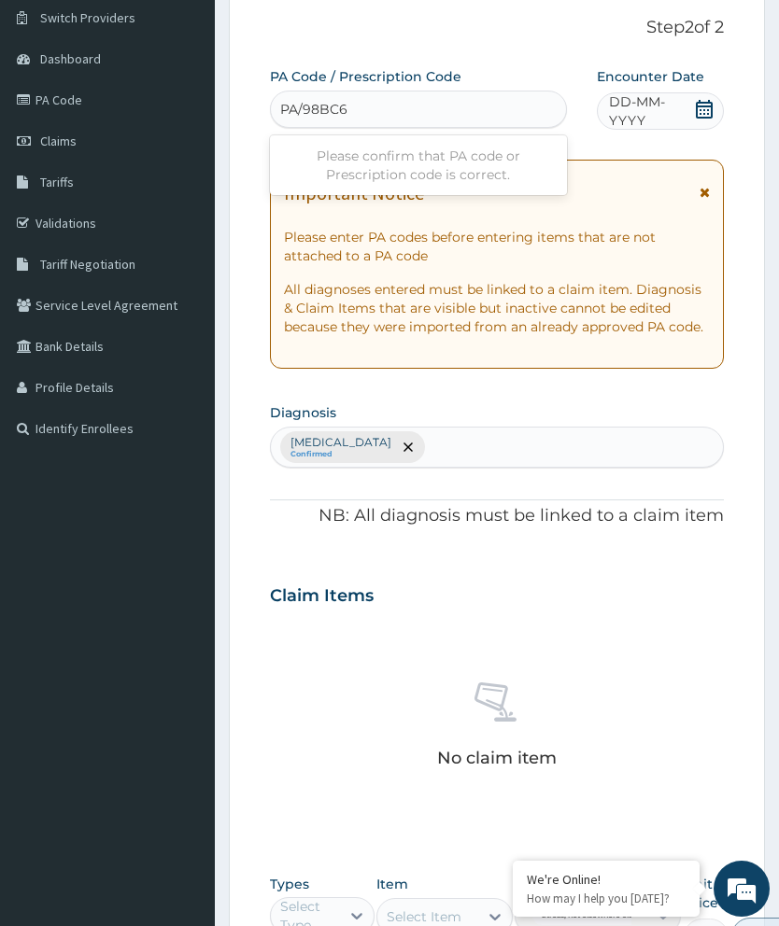
type input "PA/98BC6F"
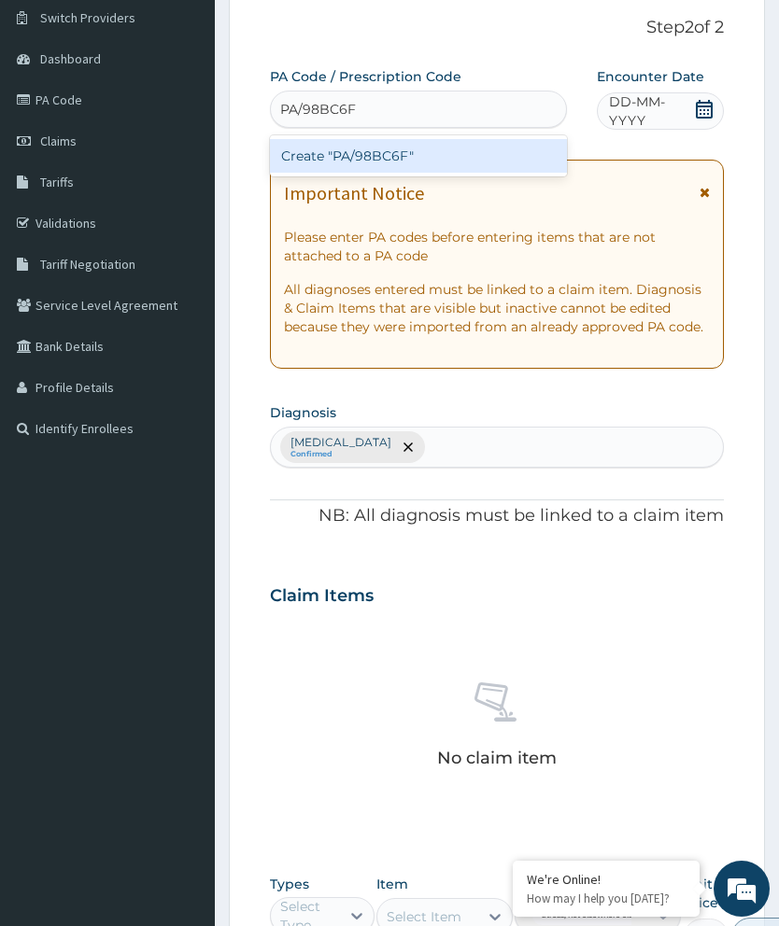
click at [438, 170] on div "Create "PA/98BC6F"" at bounding box center [418, 156] width 297 height 34
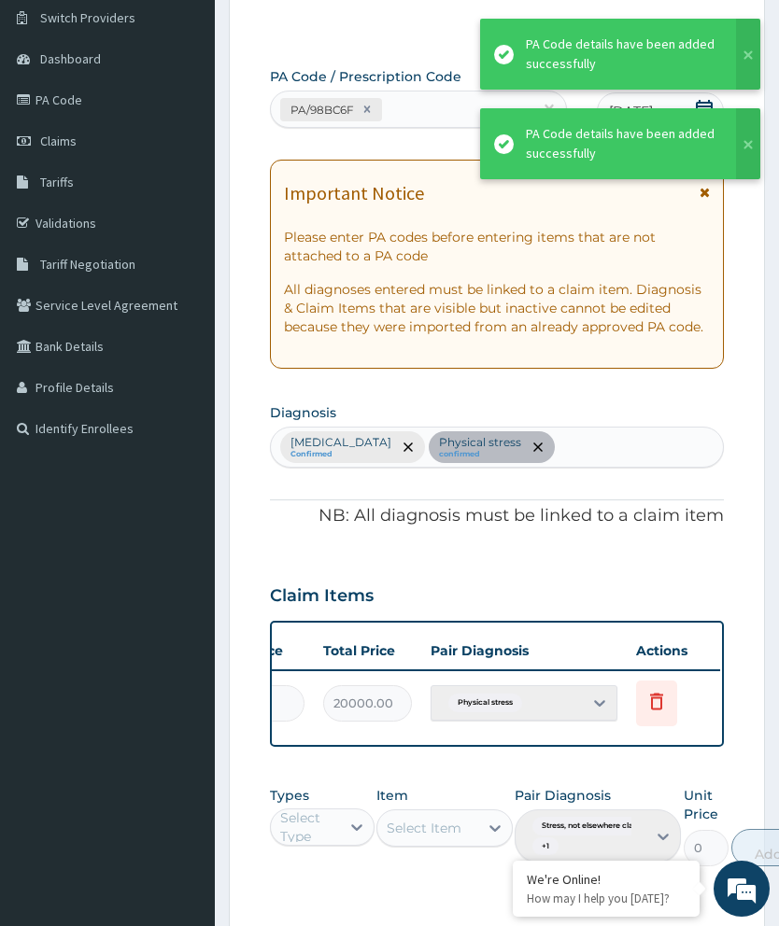
scroll to position [0, 474]
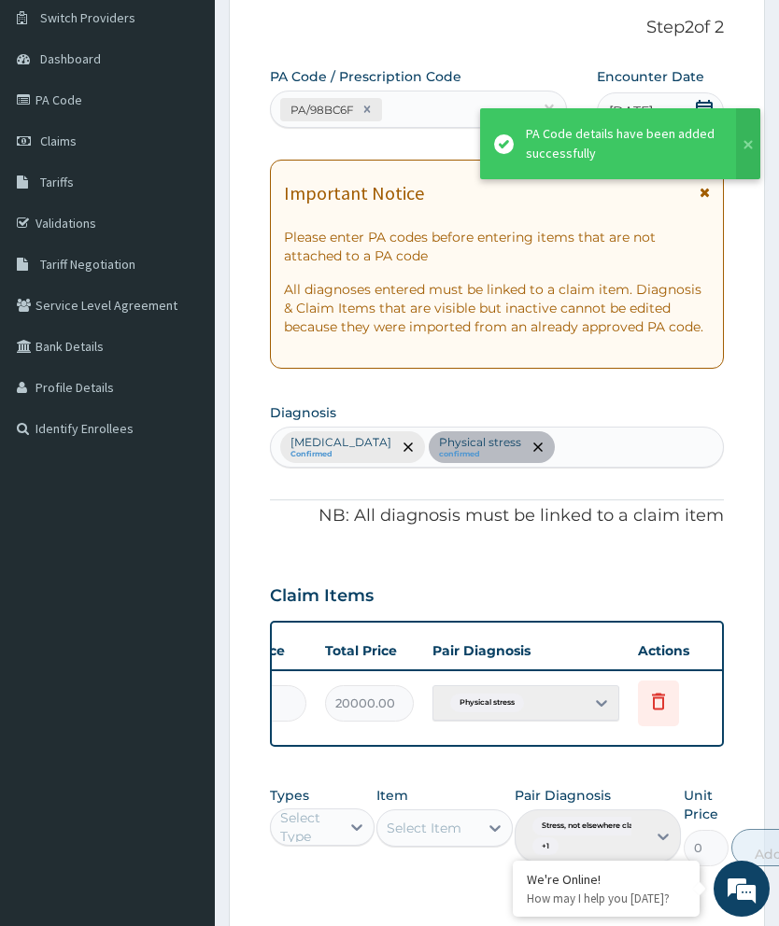
click at [659, 652] on span "Delete" at bounding box center [660, 657] width 71 height 28
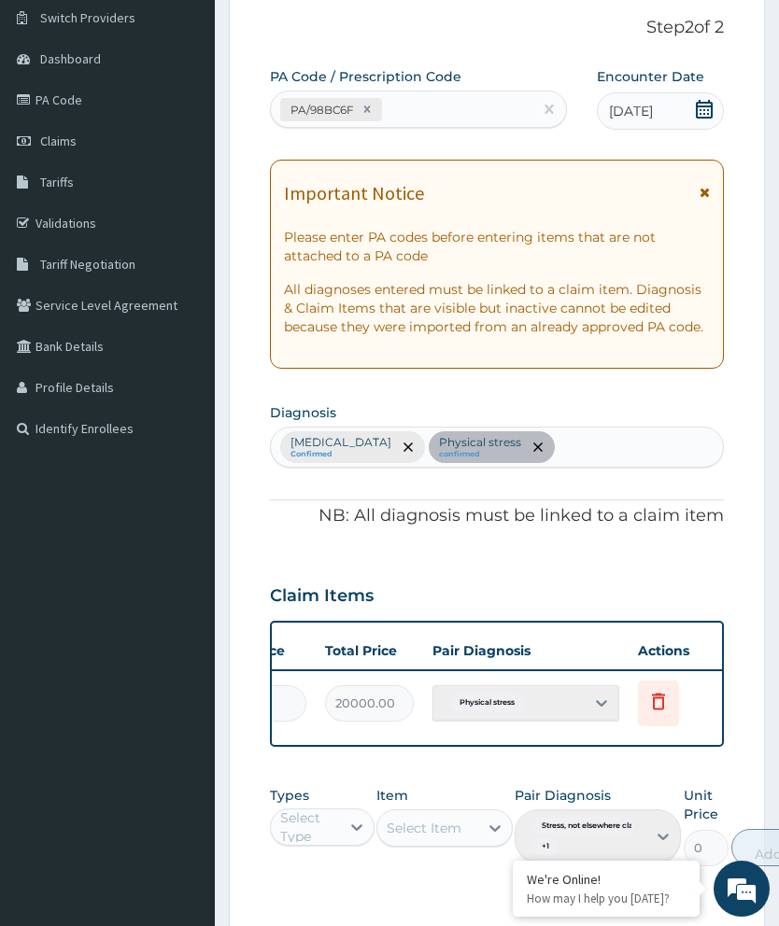
click at [661, 690] on icon at bounding box center [658, 701] width 22 height 22
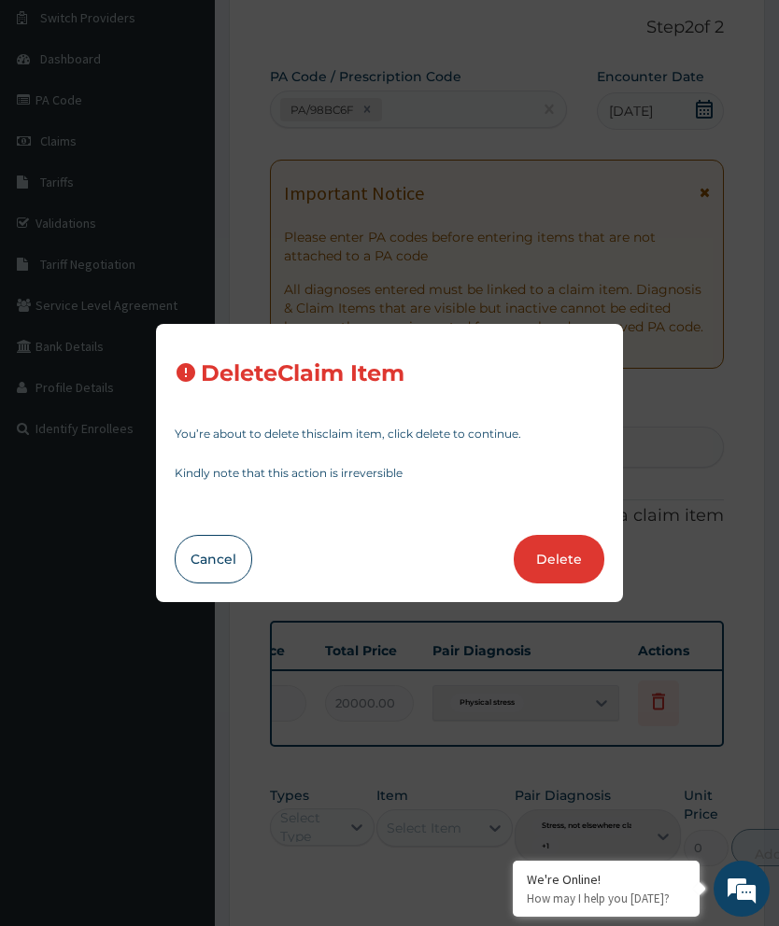
click at [567, 564] on button "Delete" at bounding box center [559, 559] width 91 height 49
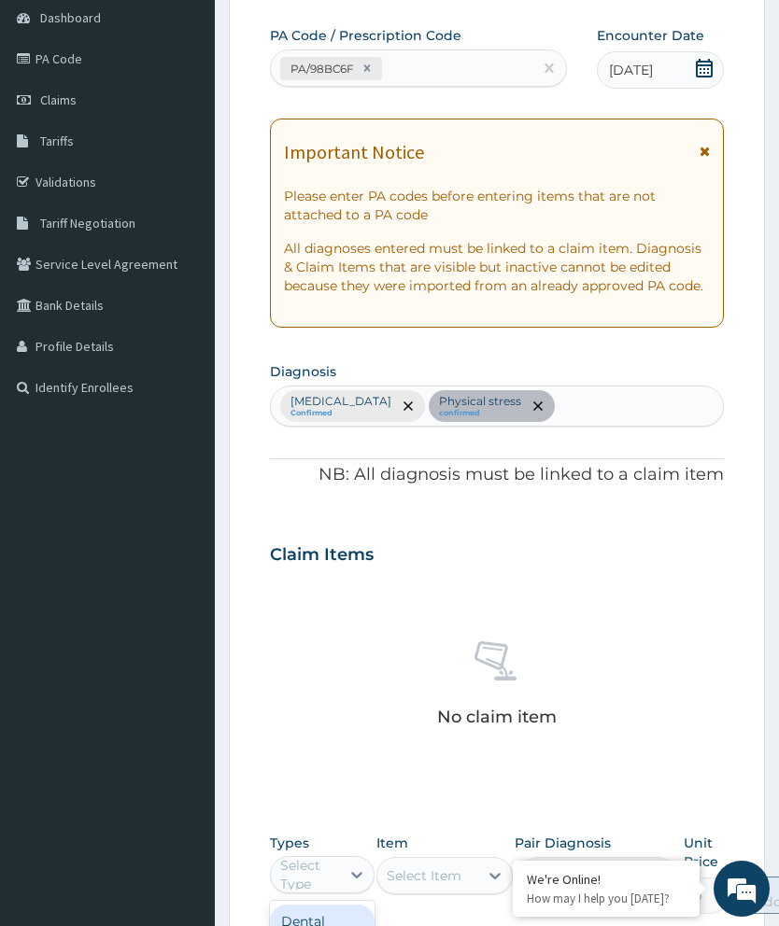
scroll to position [454, 0]
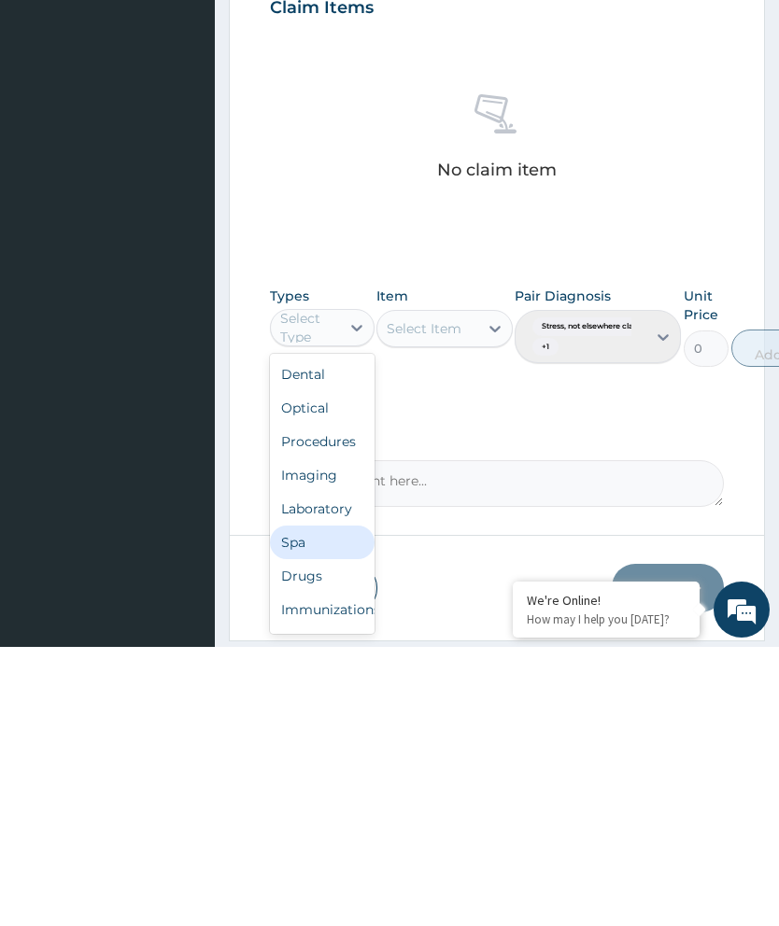
click at [320, 805] on div "Spa" at bounding box center [322, 822] width 105 height 34
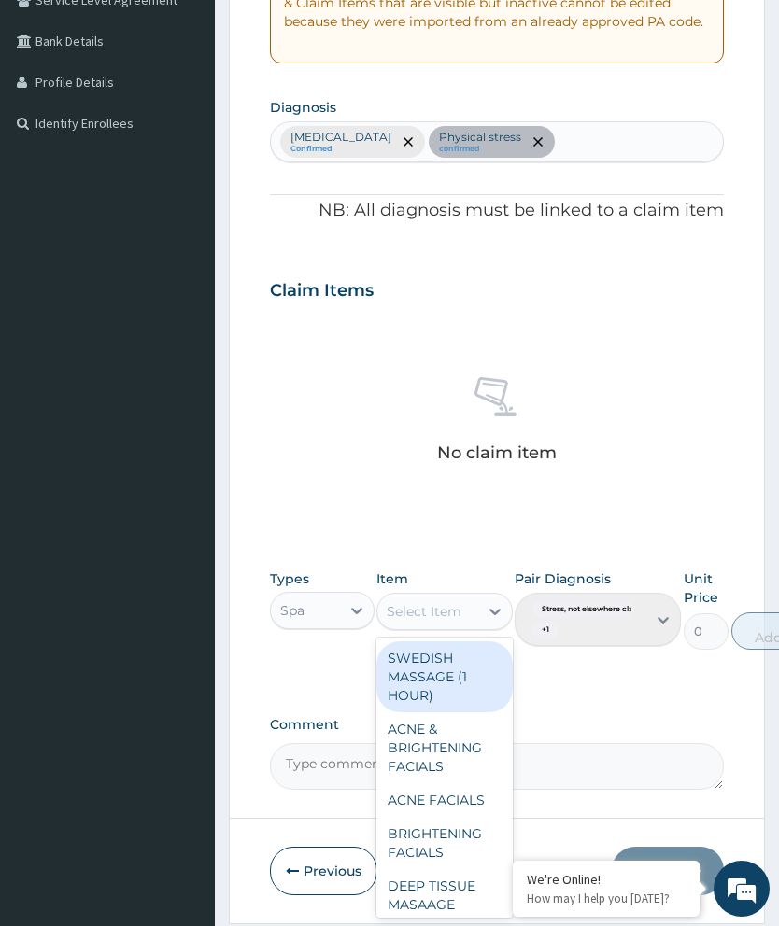
scroll to position [455, 0]
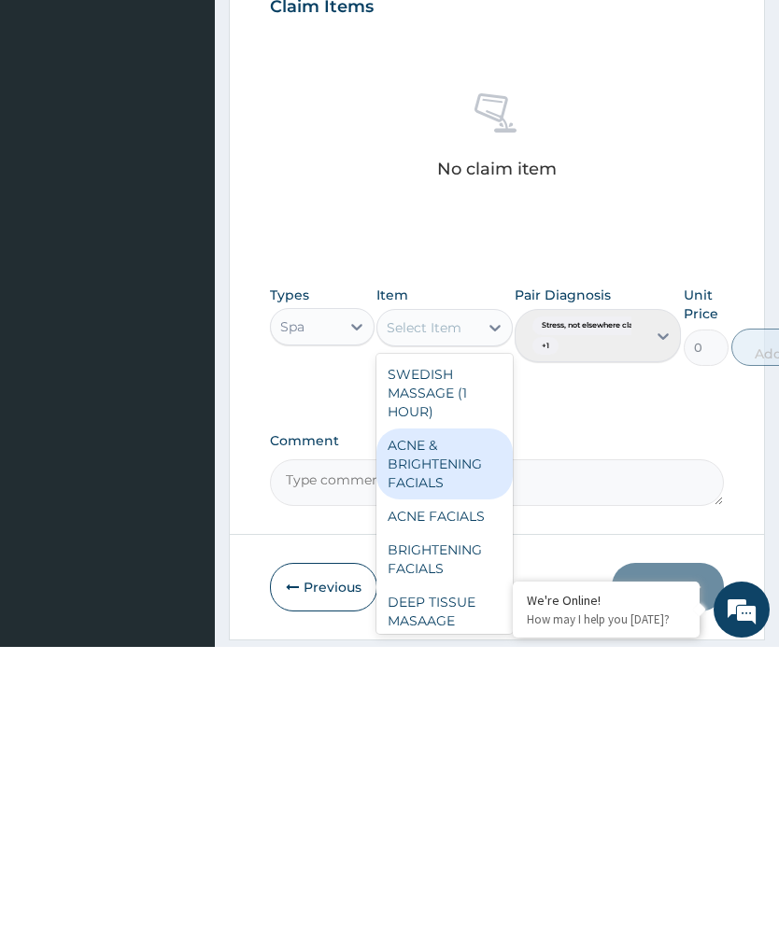
click at [458, 708] on div "ACNE & BRIGHTENING FACIALS" at bounding box center [444, 743] width 136 height 71
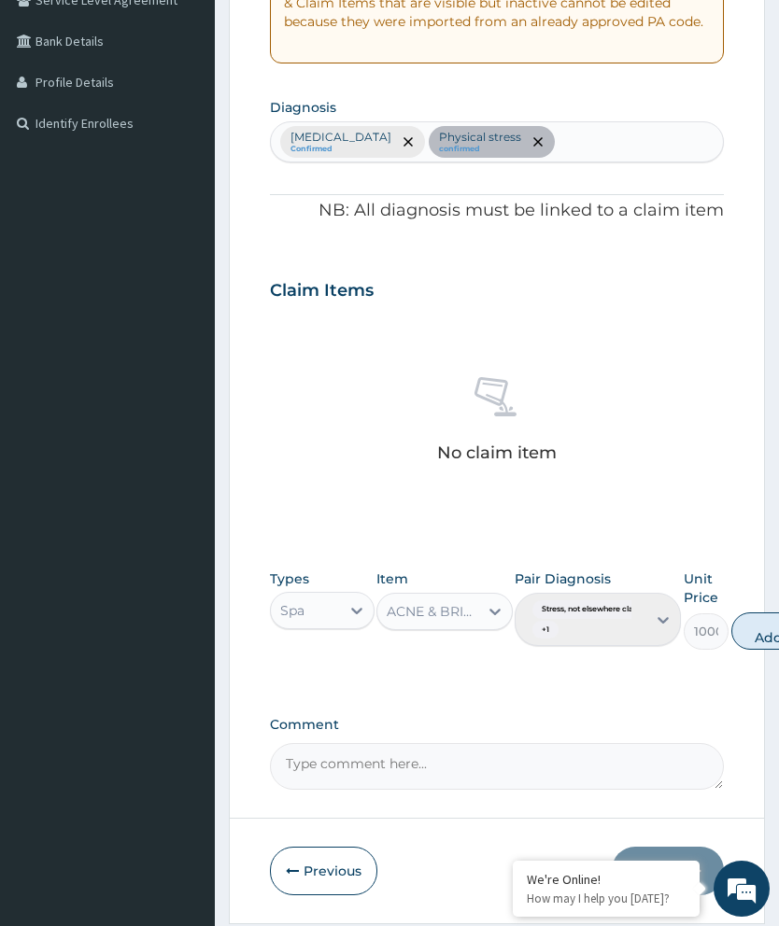
click at [761, 634] on button "Add" at bounding box center [768, 631] width 75 height 37
type input "0"
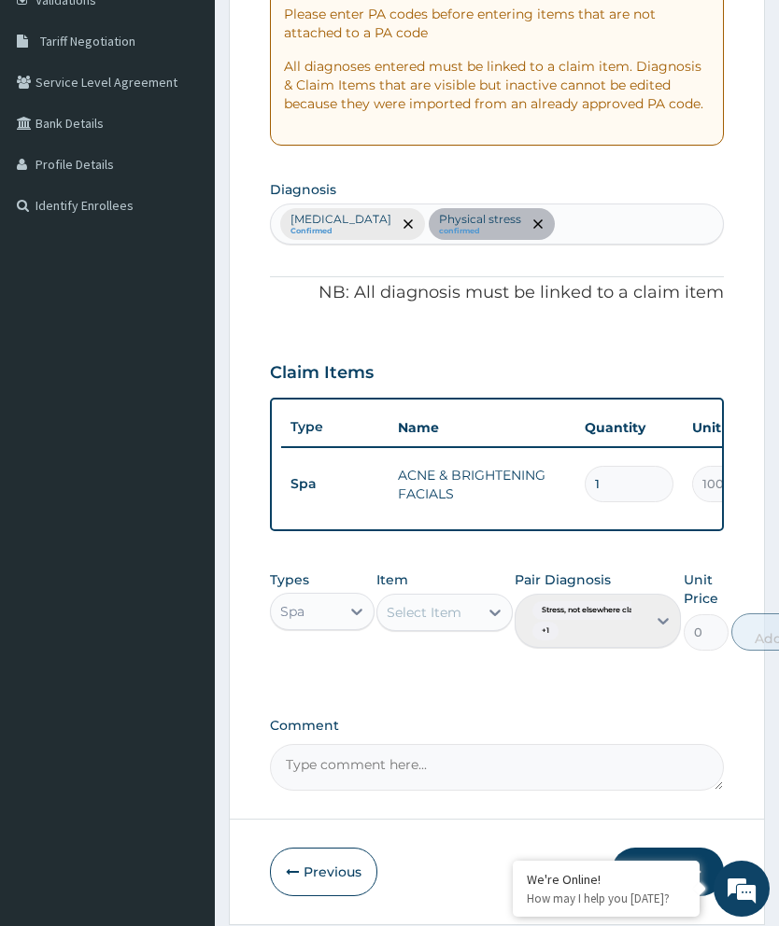
scroll to position [443, 0]
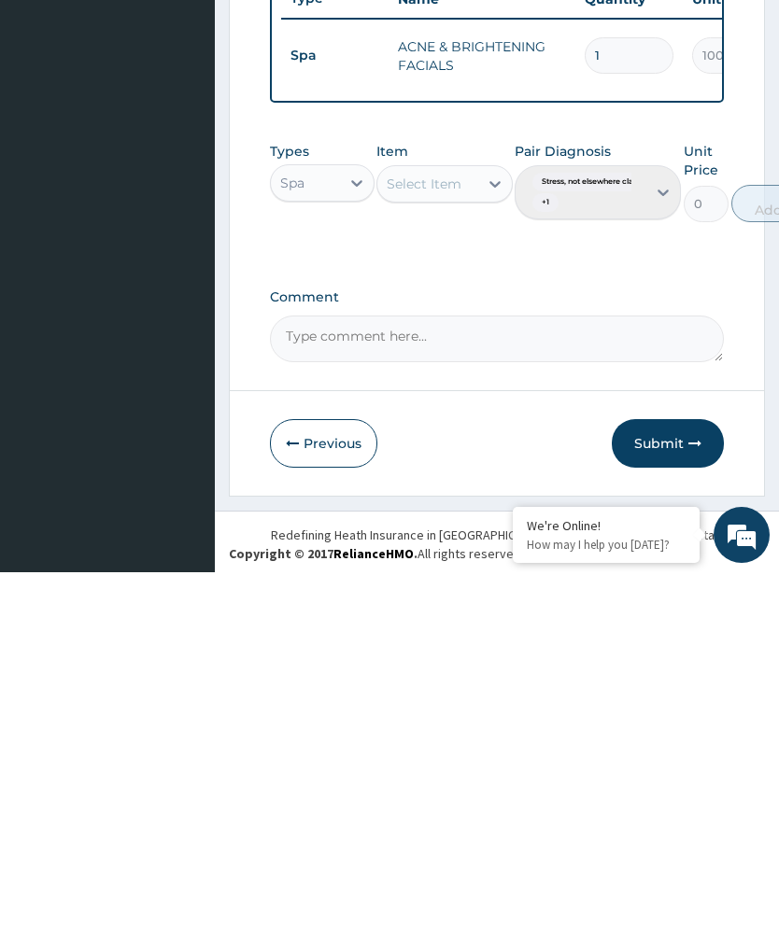
click at [670, 773] on button "Submit" at bounding box center [668, 797] width 112 height 49
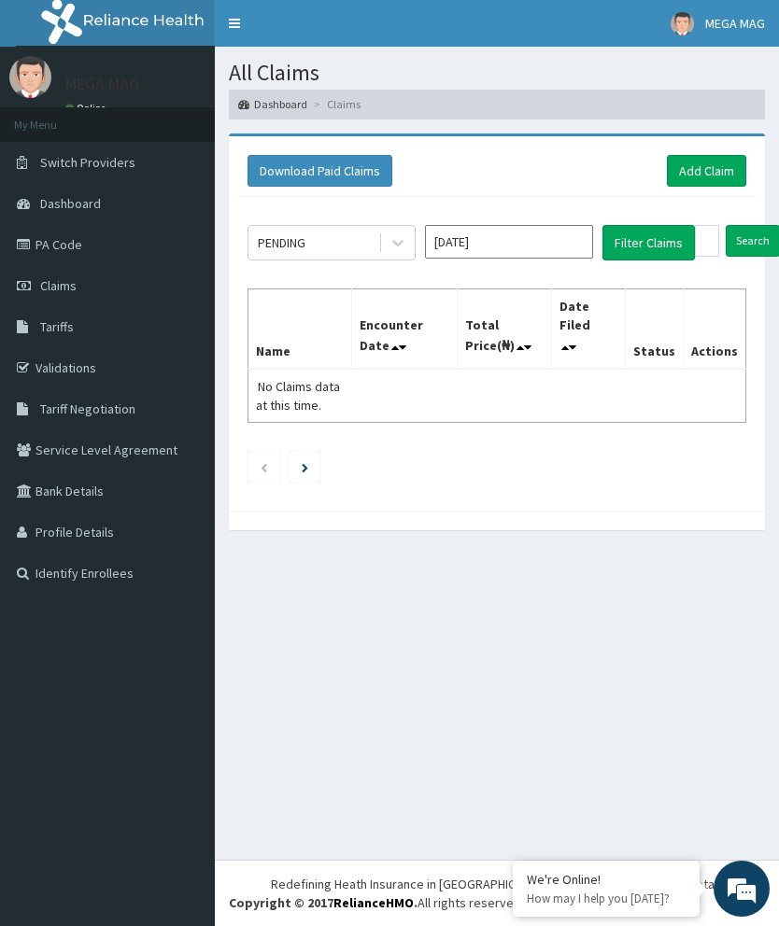
click at [713, 185] on link "Add Claim" at bounding box center [706, 171] width 79 height 32
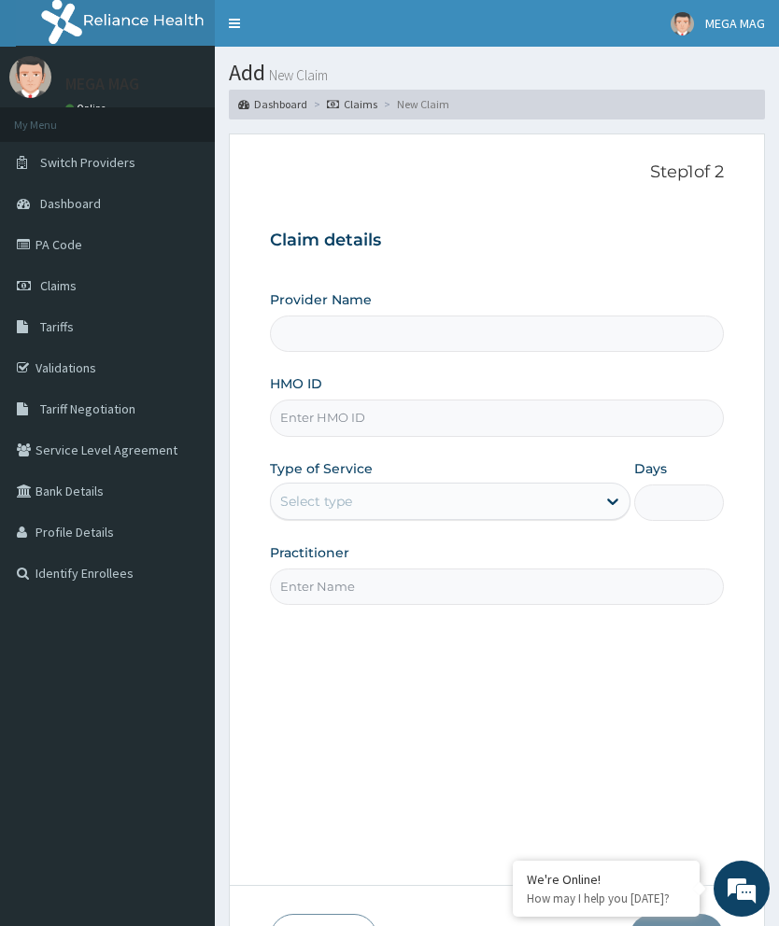
click at [469, 416] on input "HMO ID" at bounding box center [497, 418] width 454 height 36
type input "BAR"
type input "MEGAMAG BEAUTY WORLD"
type input "1"
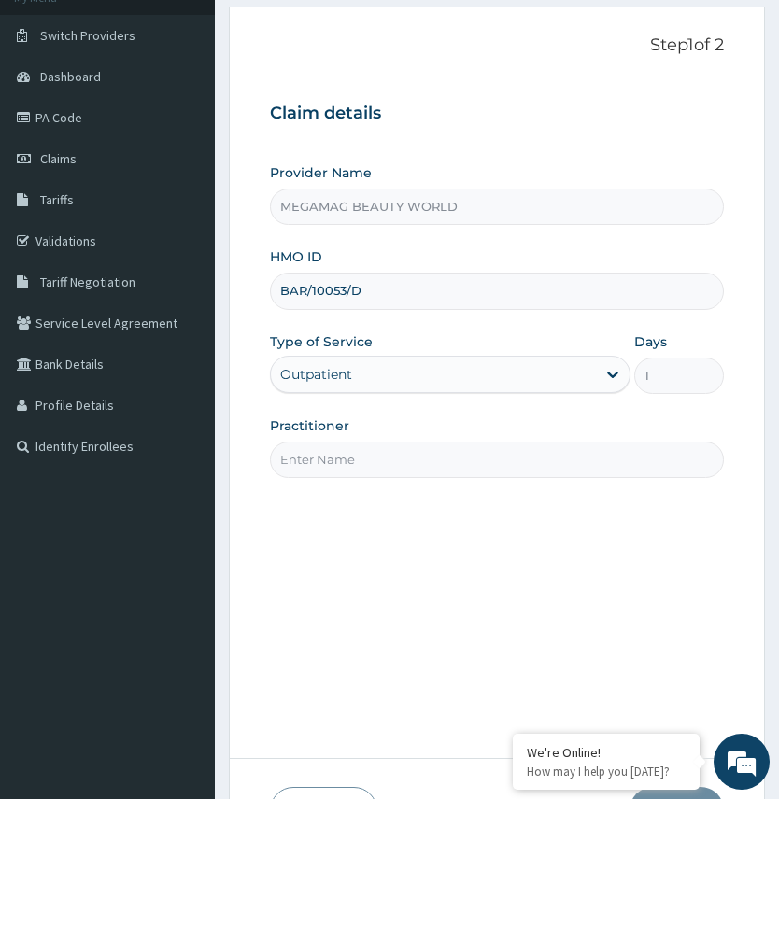
type input "BAR/10053/D"
click at [465, 569] on input "Practitioner" at bounding box center [497, 587] width 454 height 36
type input "Justine"
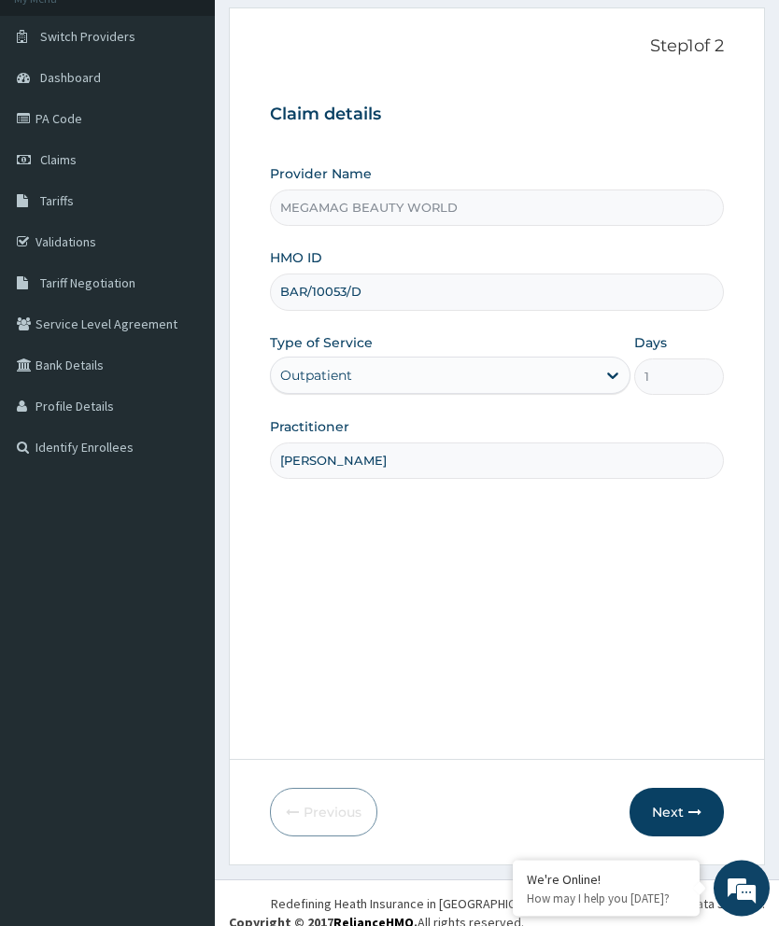
scroll to position [125, 0]
click at [684, 838] on button "Next" at bounding box center [676, 813] width 94 height 49
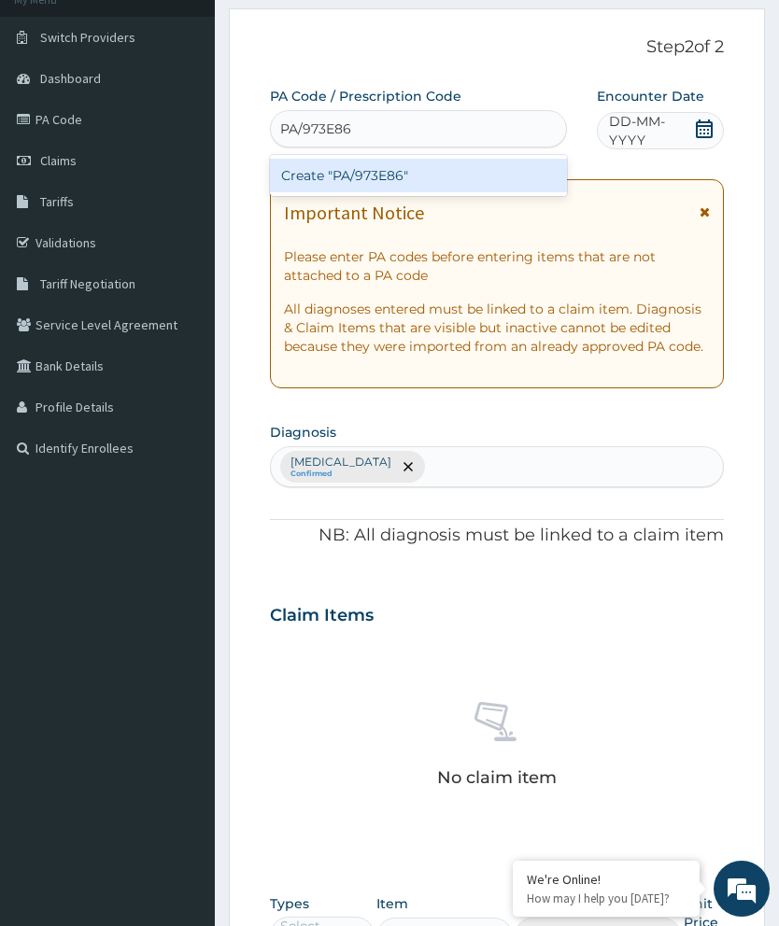
click at [482, 178] on div "Create "PA/973E86"" at bounding box center [418, 176] width 297 height 34
type input "PA/973E86"
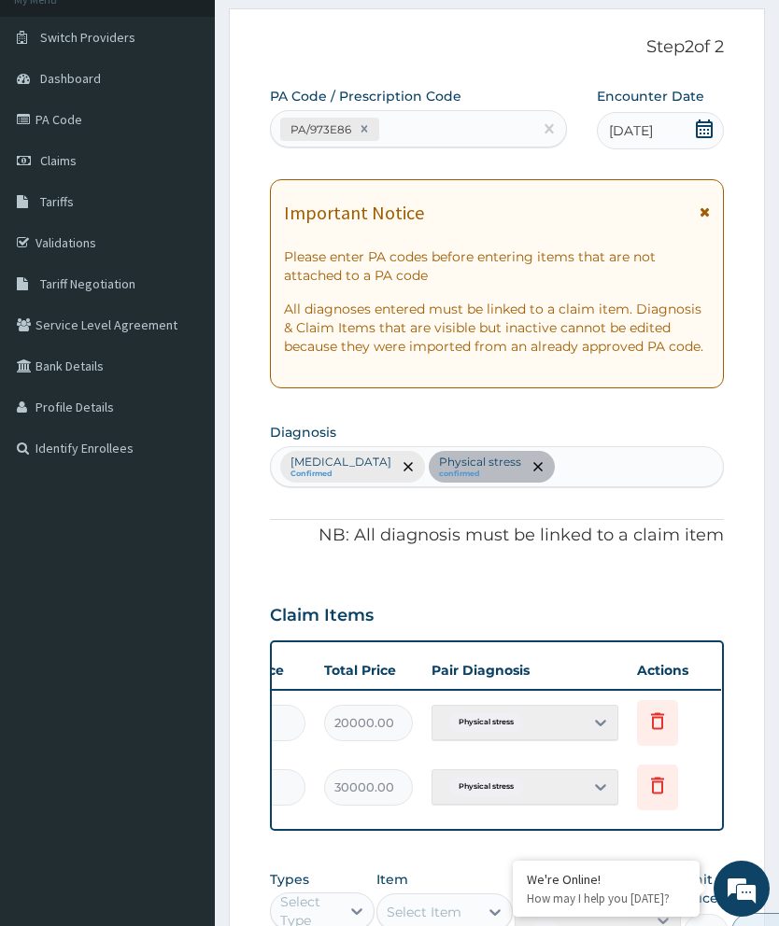
scroll to position [0, 474]
click at [663, 666] on span "Delete" at bounding box center [660, 677] width 71 height 28
click at [673, 663] on span "Delete" at bounding box center [660, 677] width 71 height 28
click at [659, 658] on th "Actions" at bounding box center [674, 670] width 93 height 37
click at [666, 711] on icon at bounding box center [658, 721] width 22 height 22
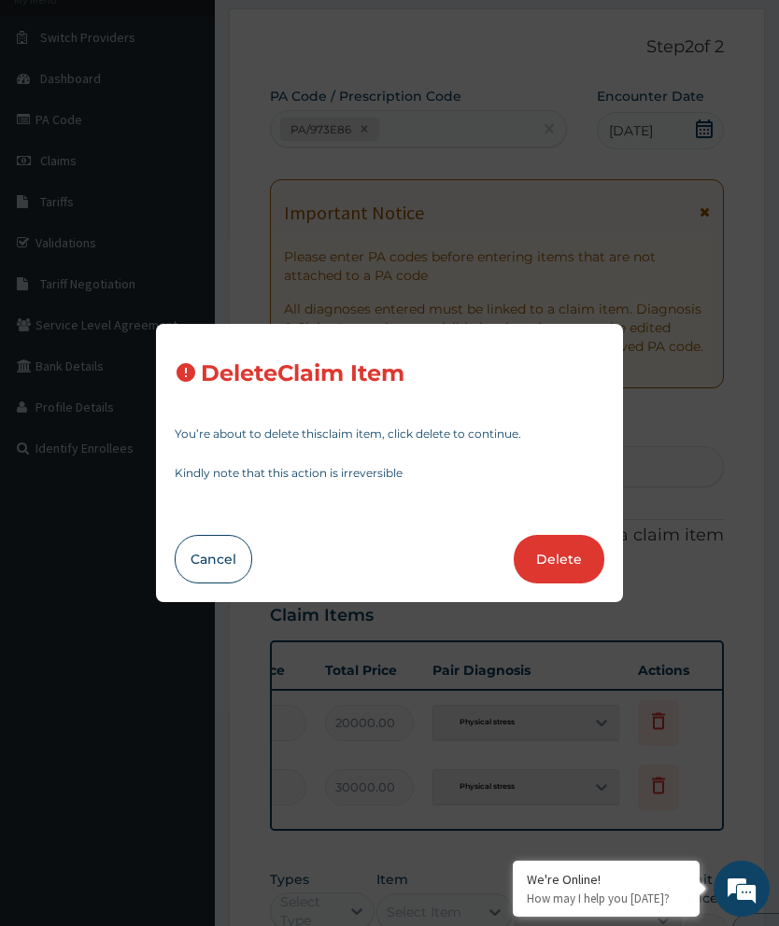
click at [556, 584] on button "Delete" at bounding box center [559, 559] width 91 height 49
type input "15000"
type input "30000.00"
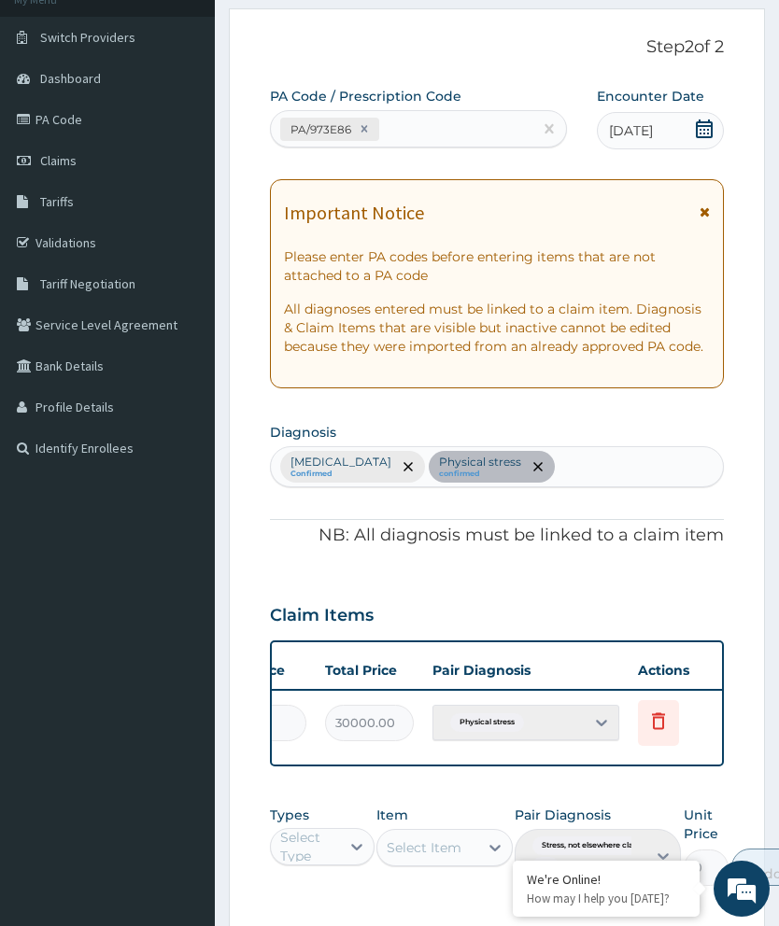
click at [674, 712] on icon at bounding box center [658, 723] width 41 height 46
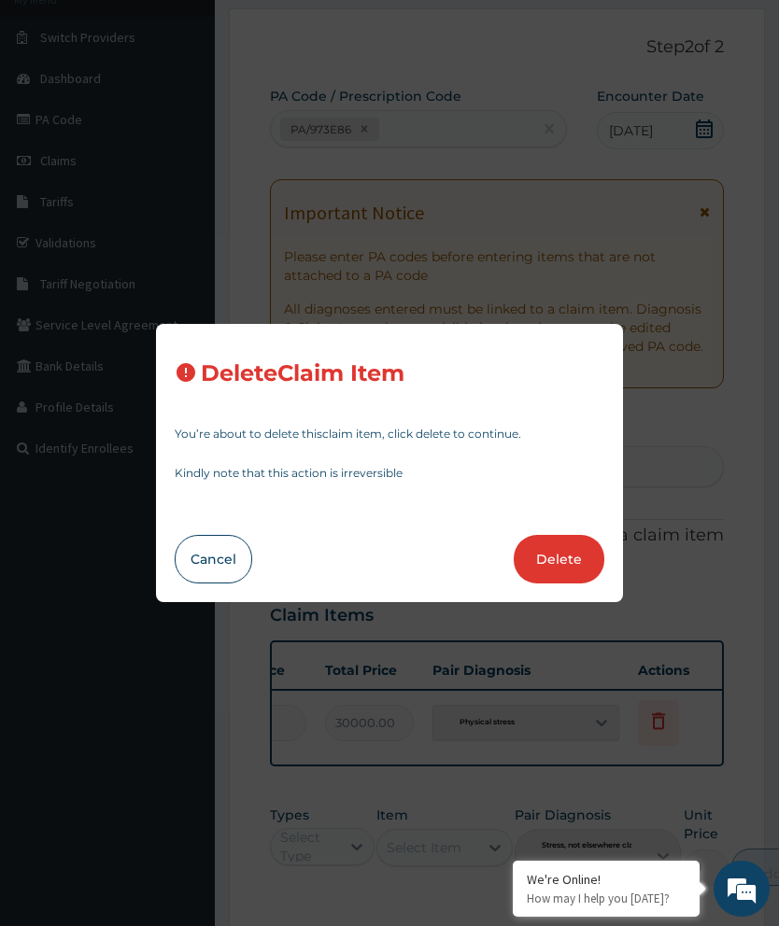
click at [576, 584] on button "Delete" at bounding box center [559, 559] width 91 height 49
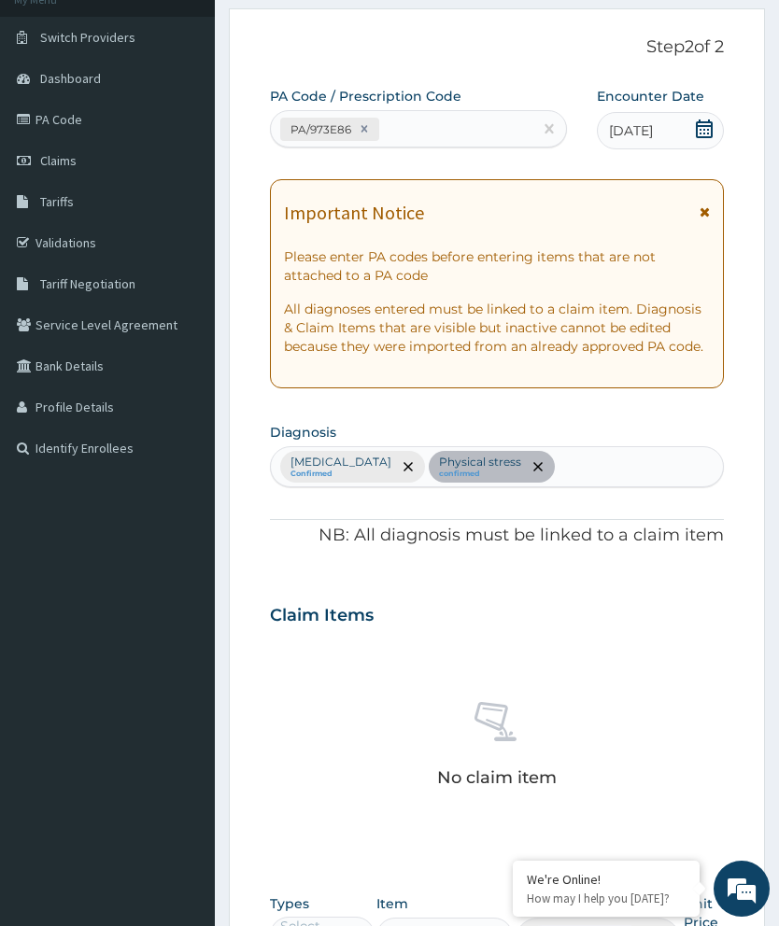
scroll to position [454, 0]
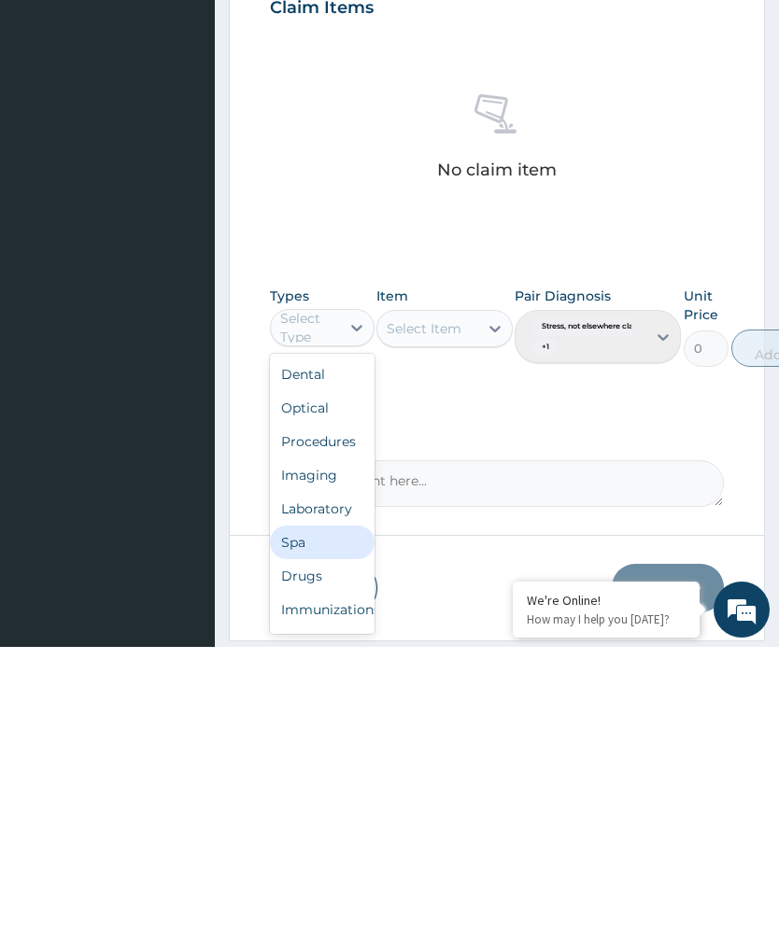
click at [317, 805] on div "Spa" at bounding box center [322, 822] width 105 height 34
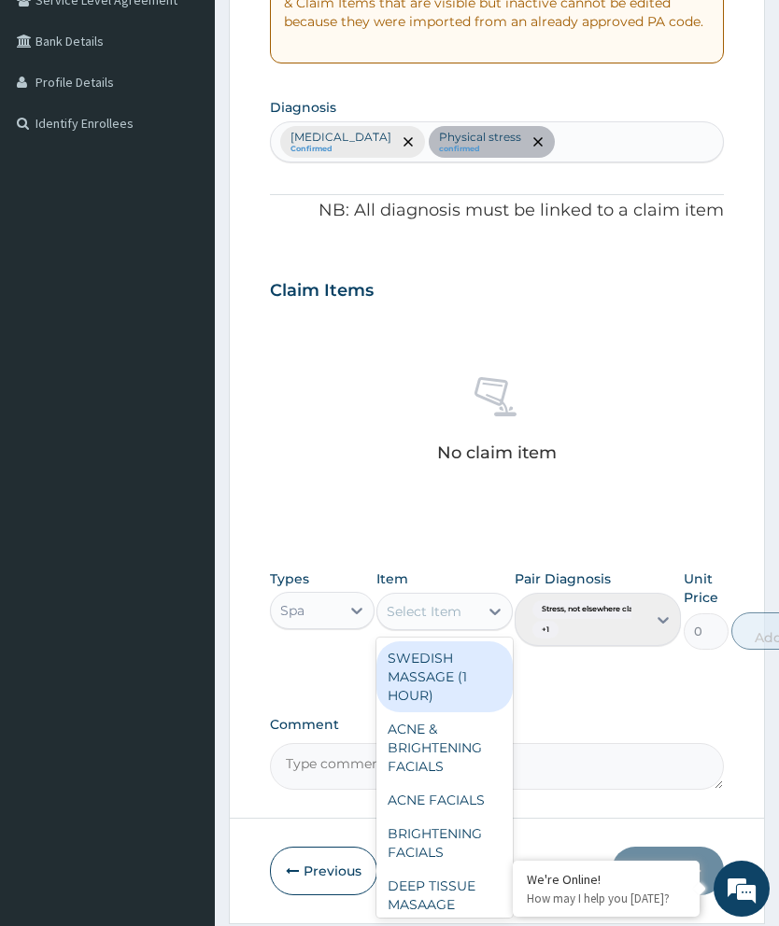
scroll to position [455, 0]
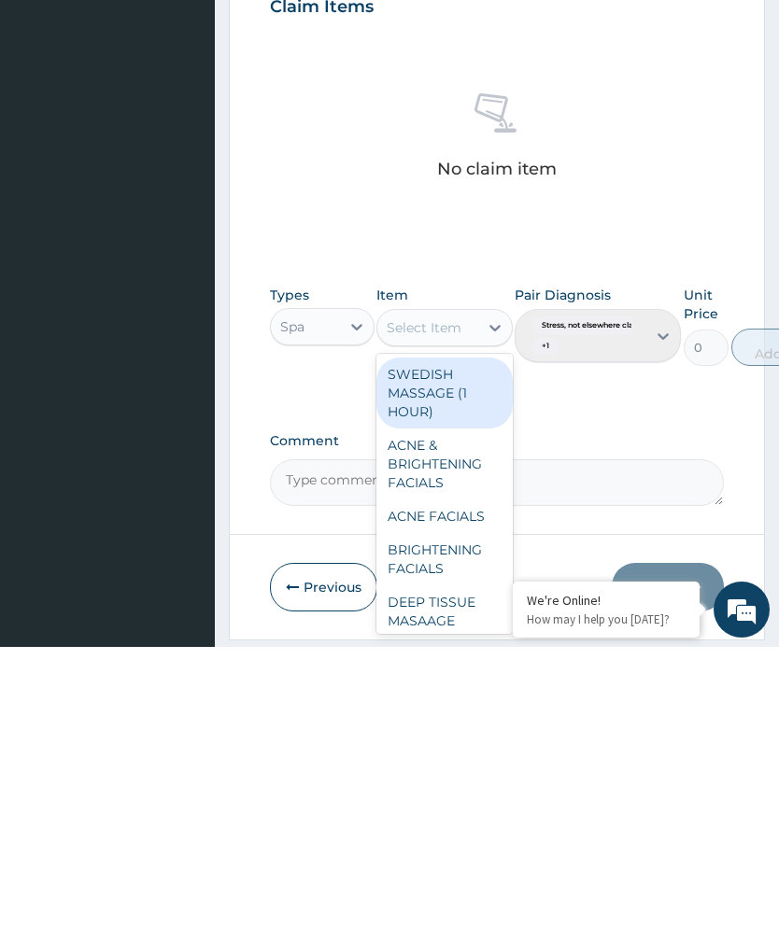
click at [436, 637] on div "SWEDISH MASSAGE (1 HOUR)" at bounding box center [444, 672] width 136 height 71
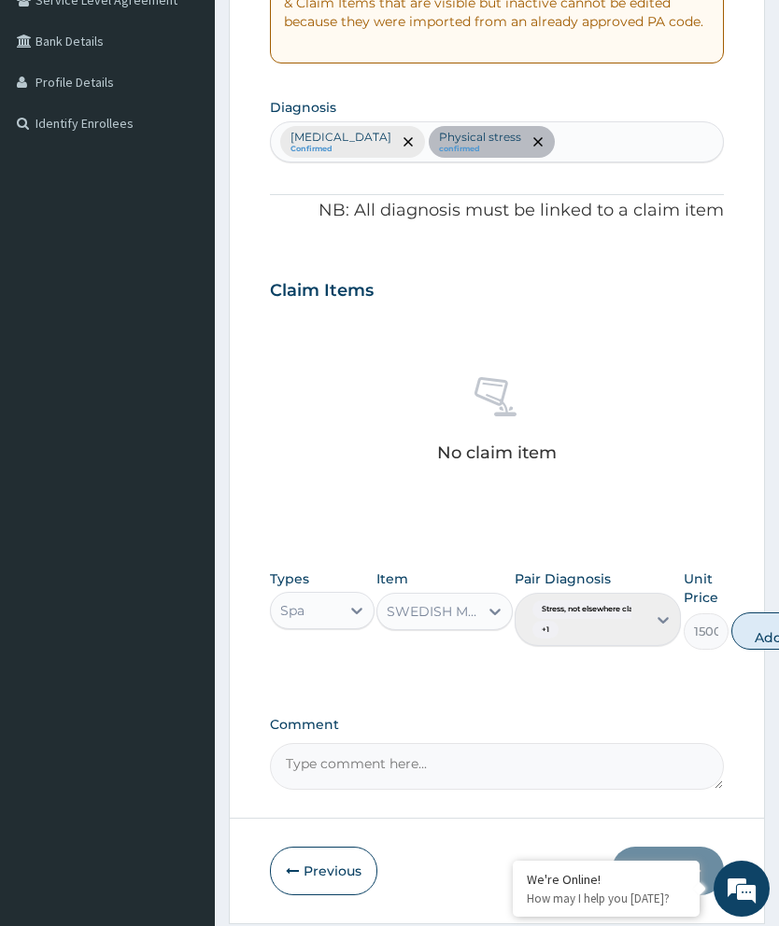
click at [764, 628] on button "Add" at bounding box center [768, 631] width 75 height 37
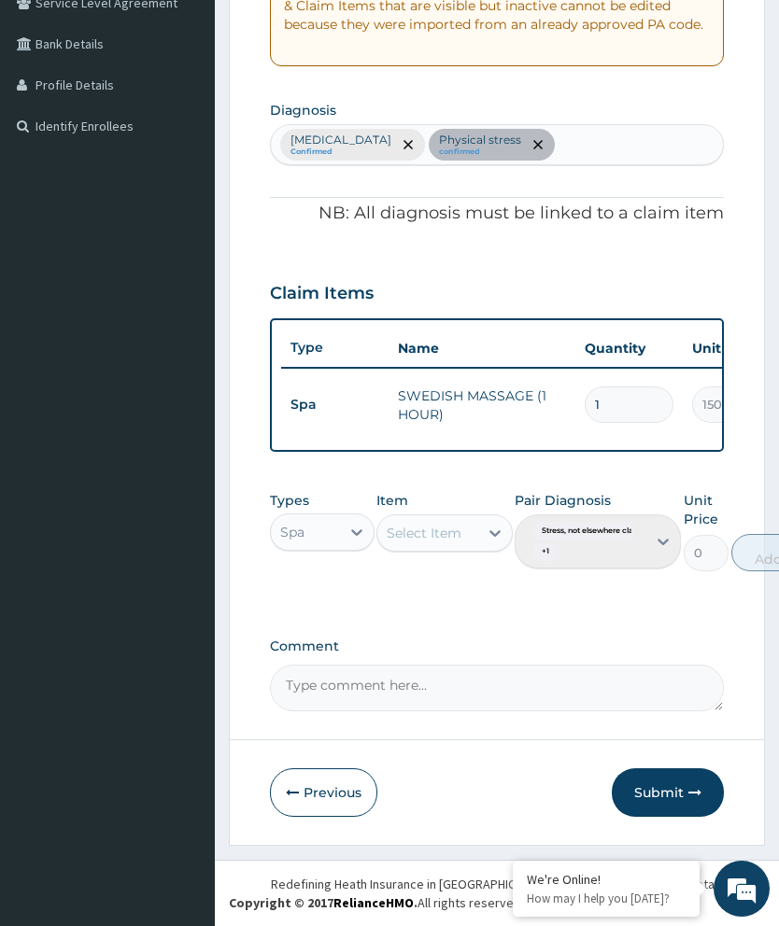
scroll to position [368, 0]
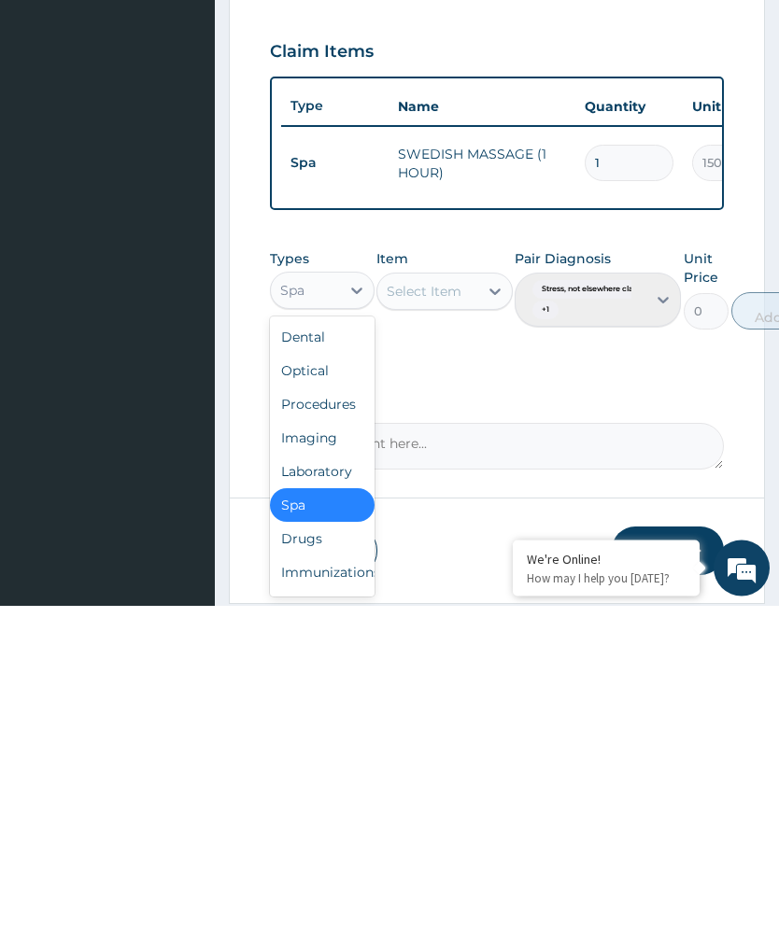
click at [330, 810] on div "Spa" at bounding box center [322, 827] width 105 height 34
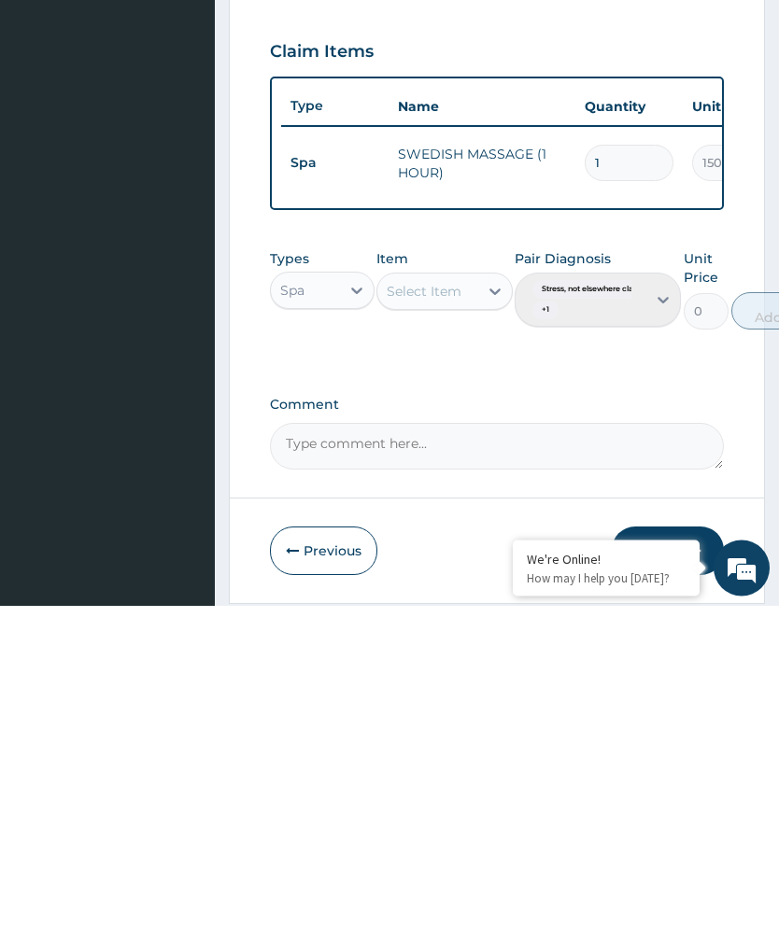
scroll to position [443, 0]
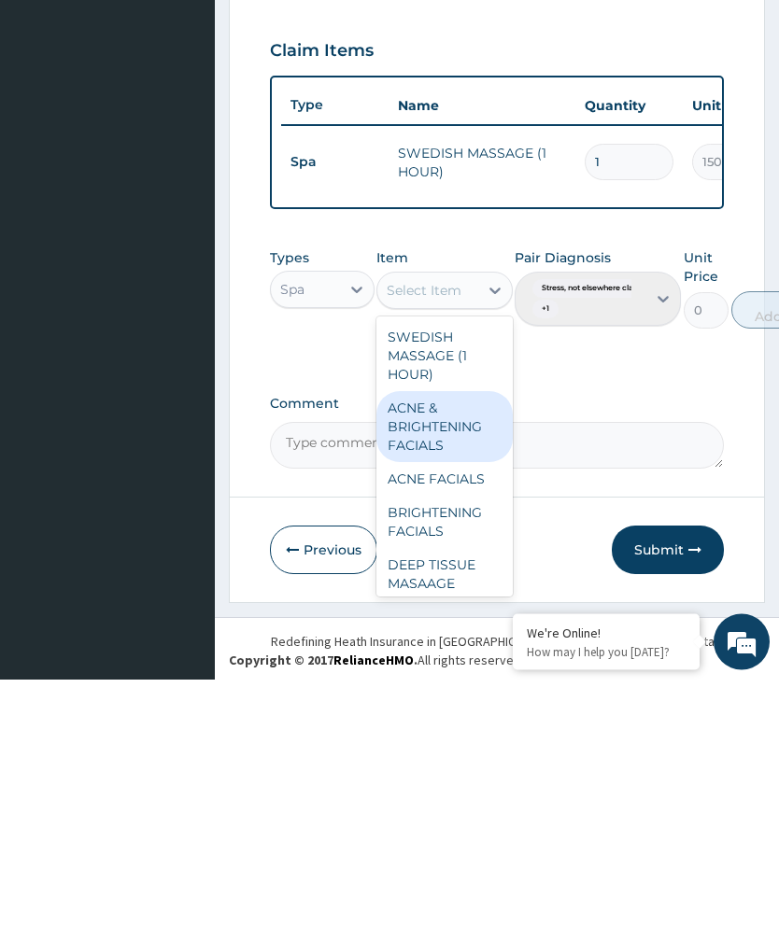
click at [441, 639] on div "ACNE & BRIGHTENING FACIALS" at bounding box center [444, 674] width 136 height 71
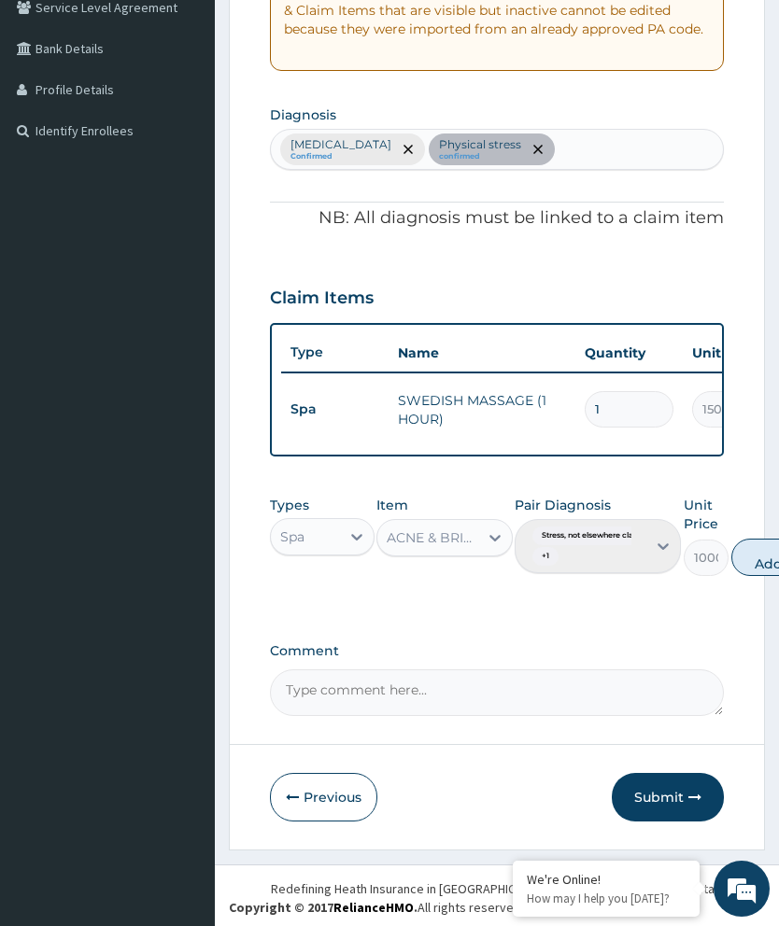
click at [768, 563] on button "Add" at bounding box center [768, 557] width 75 height 37
type input "0"
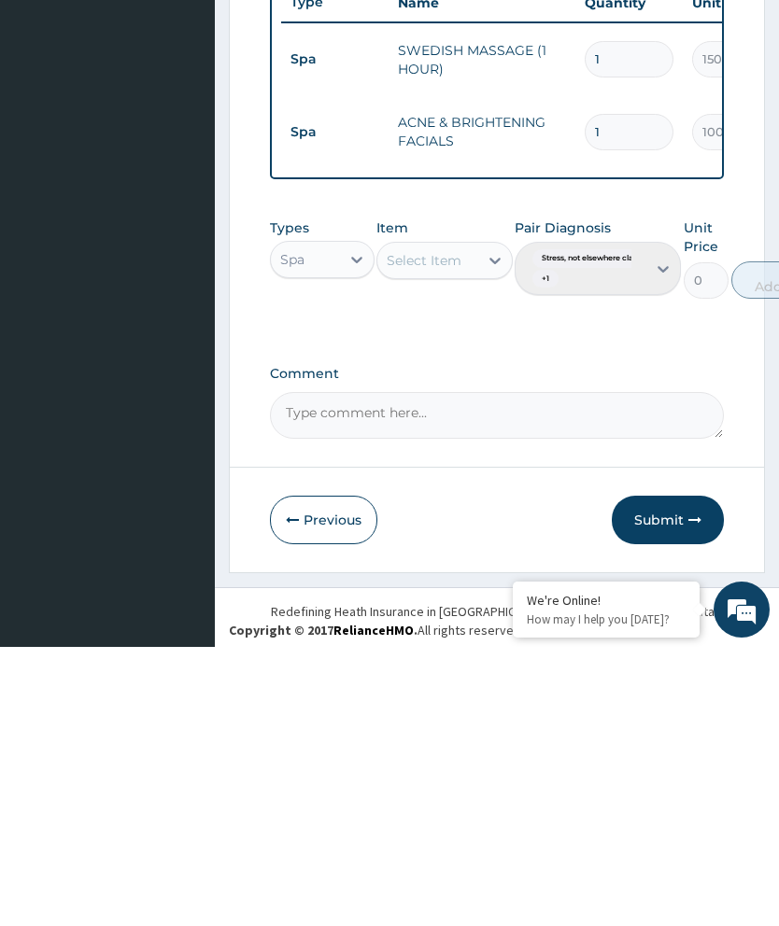
click at [686, 775] on button "Submit" at bounding box center [668, 799] width 112 height 49
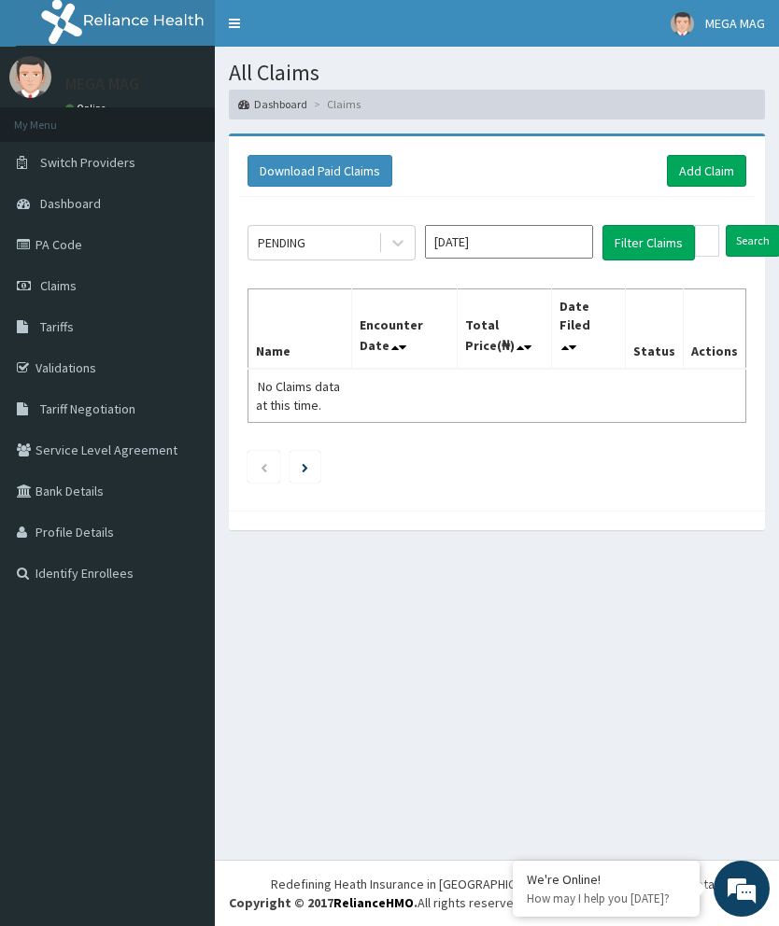
click at [552, 243] on input "[DATE]" at bounding box center [509, 242] width 168 height 34
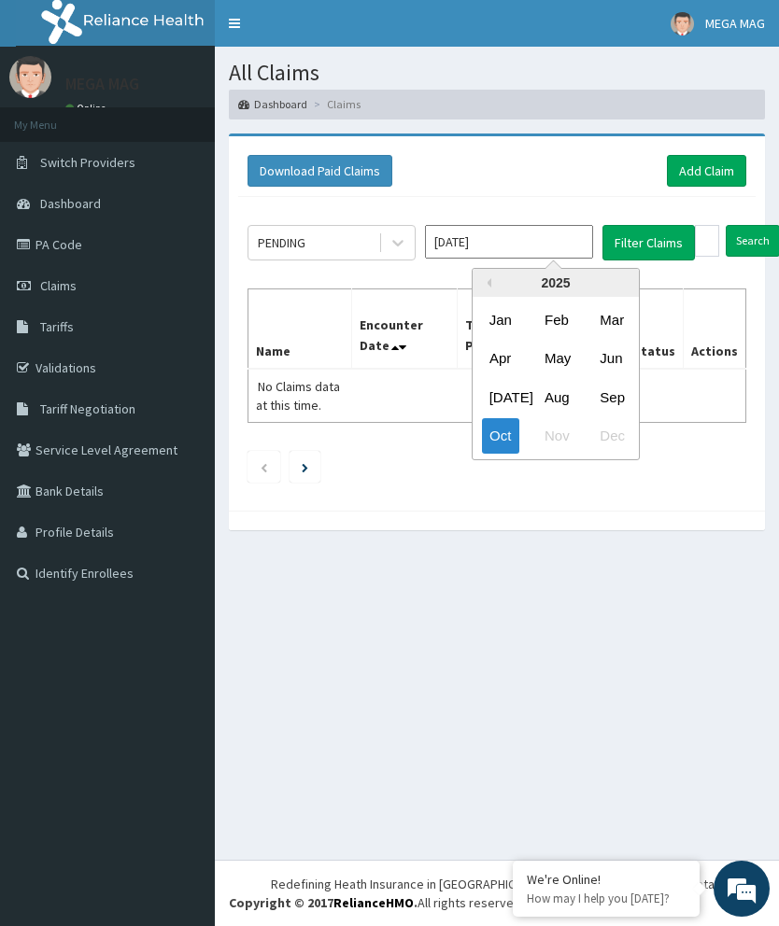
click at [615, 400] on div "Sep" at bounding box center [610, 396] width 37 height 35
type input "[DATE]"
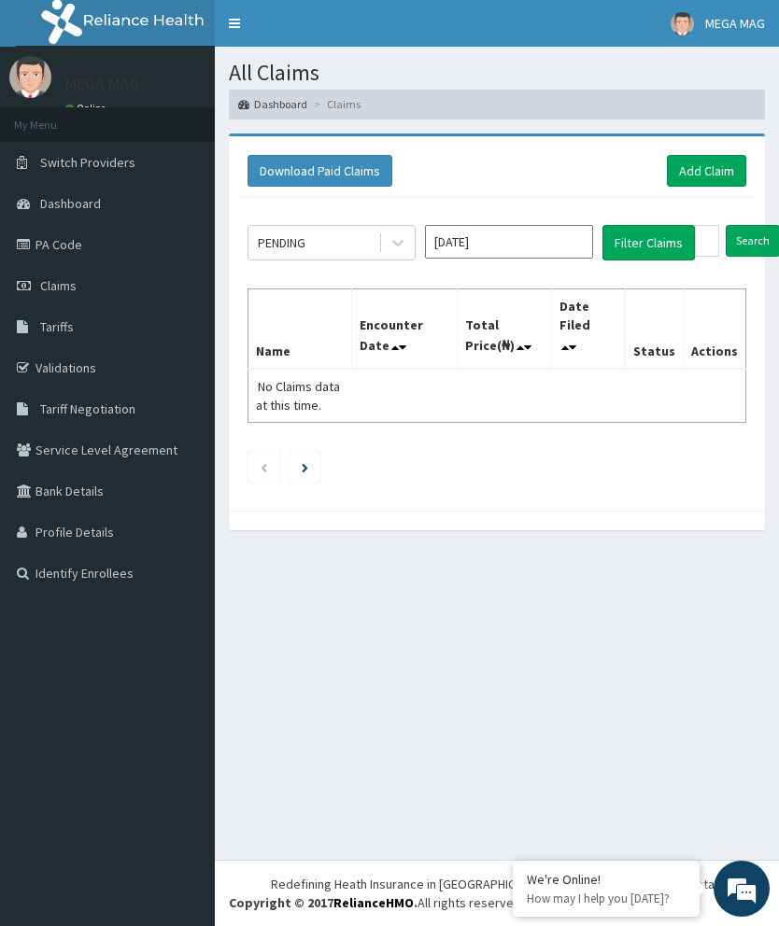
click at [649, 245] on button "Filter Claims" at bounding box center [648, 242] width 92 height 35
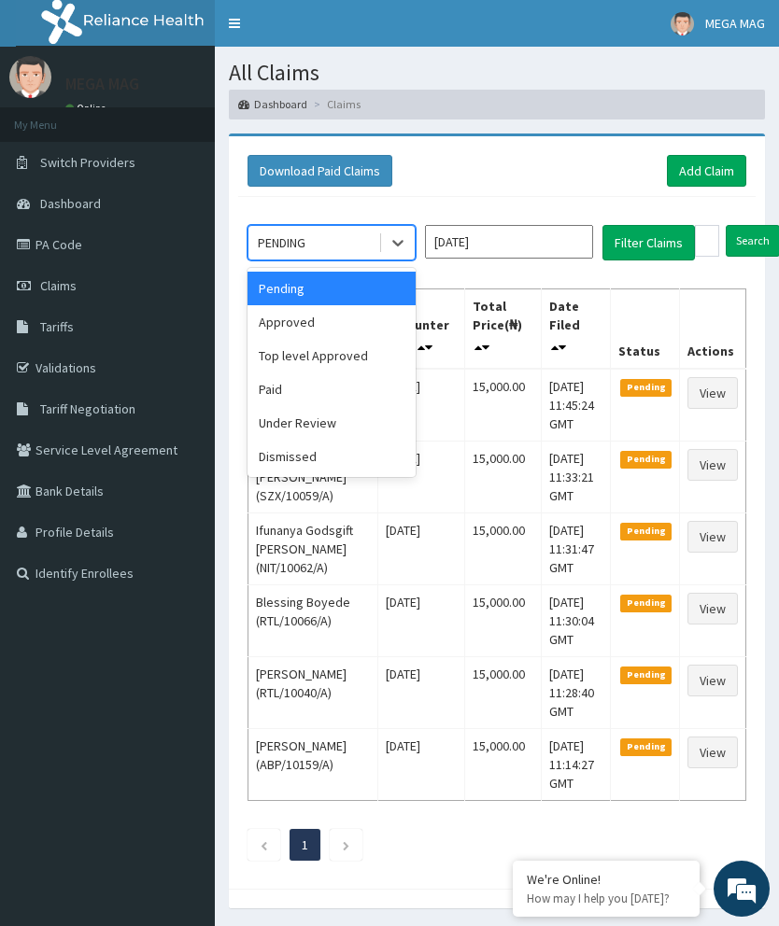
click at [328, 419] on div "Under Review" at bounding box center [331, 423] width 168 height 34
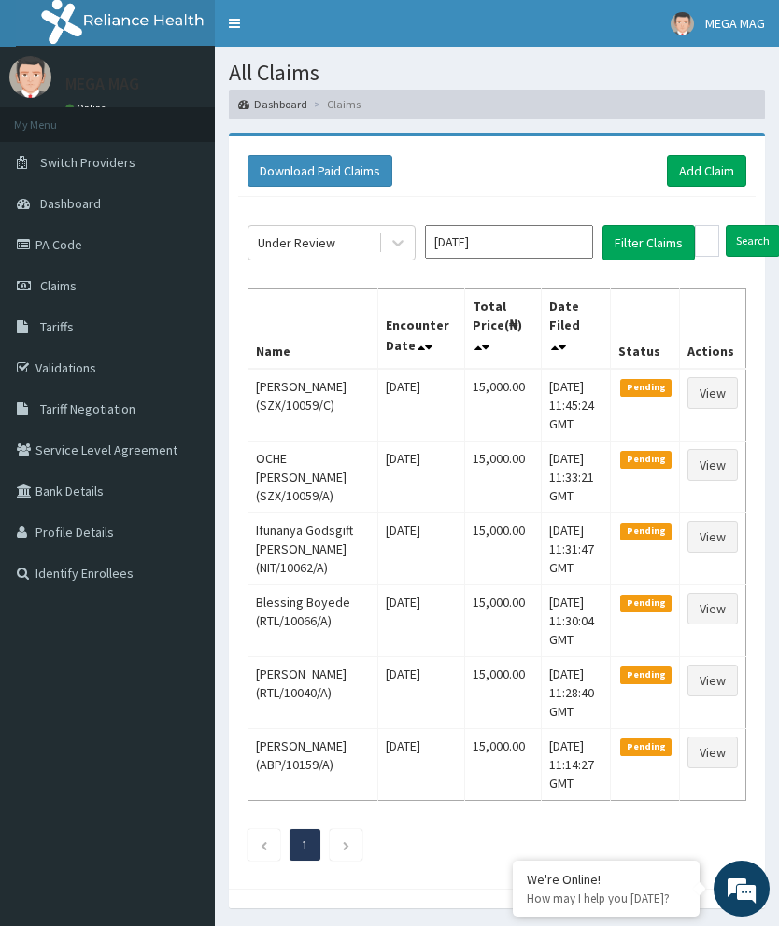
click at [669, 235] on button "Filter Claims" at bounding box center [648, 242] width 92 height 35
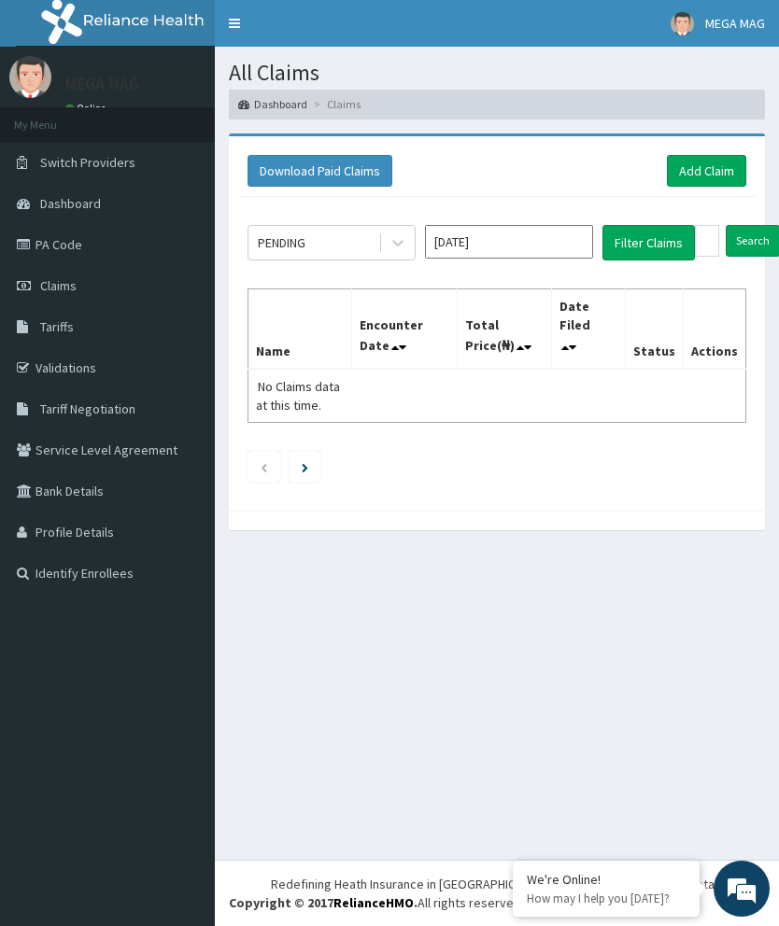
click at [723, 167] on link "Add Claim" at bounding box center [706, 171] width 79 height 32
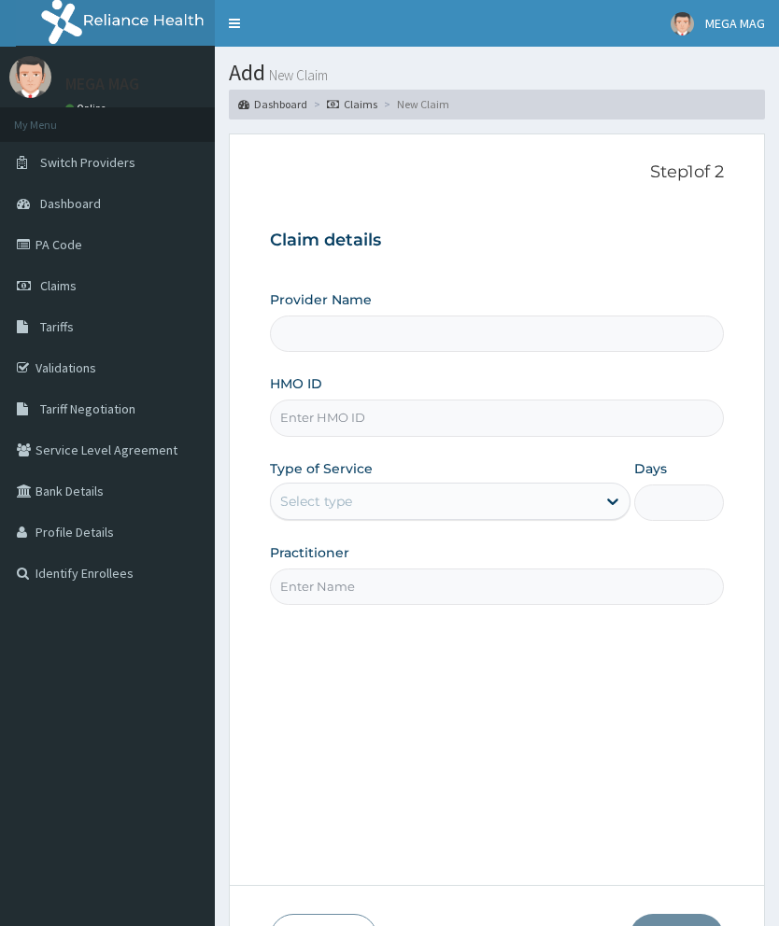
click at [377, 404] on input "HMO ID" at bounding box center [497, 418] width 454 height 36
type input "MEGAMAG BEAUTY WORLD"
type input "1"
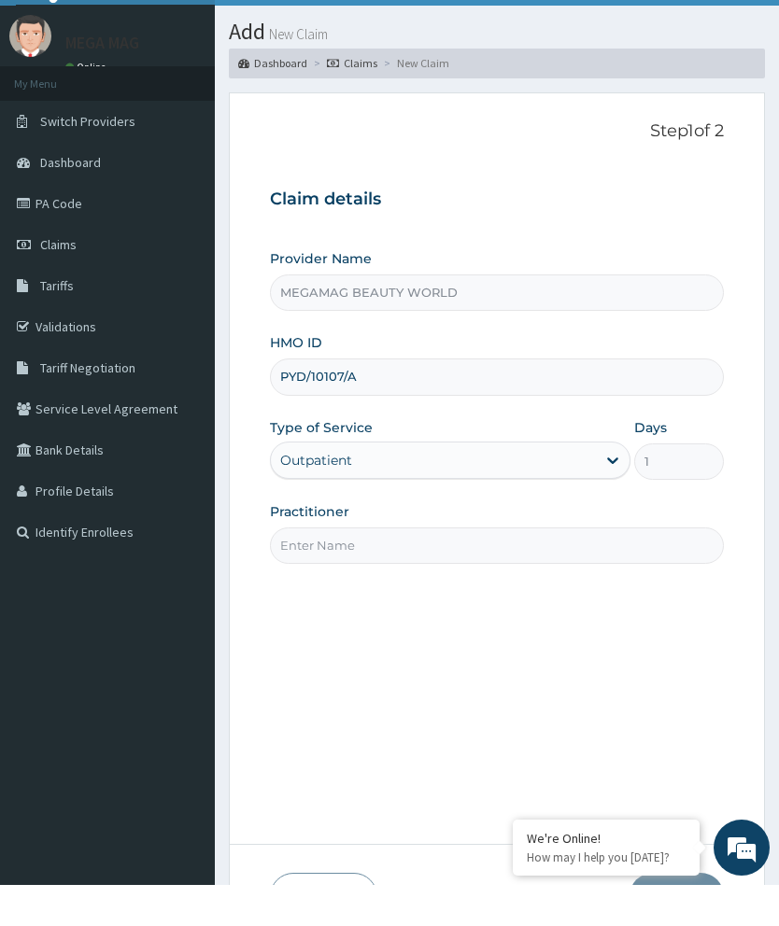
type input "PYD/10107/A"
click at [436, 569] on input "Practitioner" at bounding box center [497, 587] width 454 height 36
type input "Chioma"
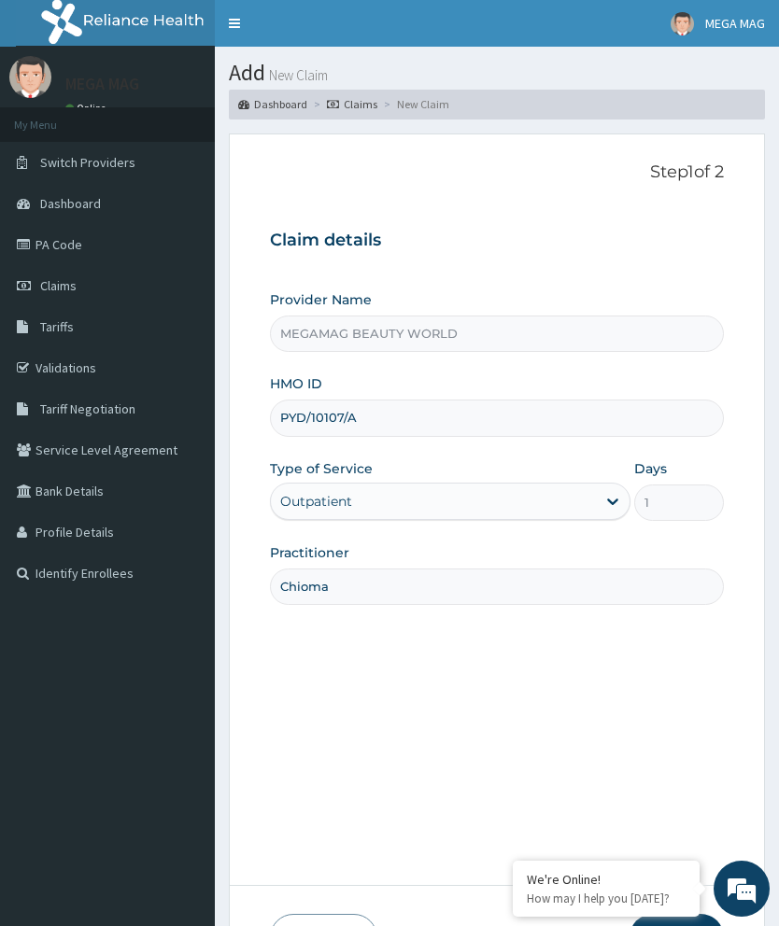
click at [695, 857] on div "Step 1 of 2 Claim details Provider Name MEGAMAG BEAUTY WORLD HMO ID PYD/10107/A…" at bounding box center [497, 509] width 454 height 695
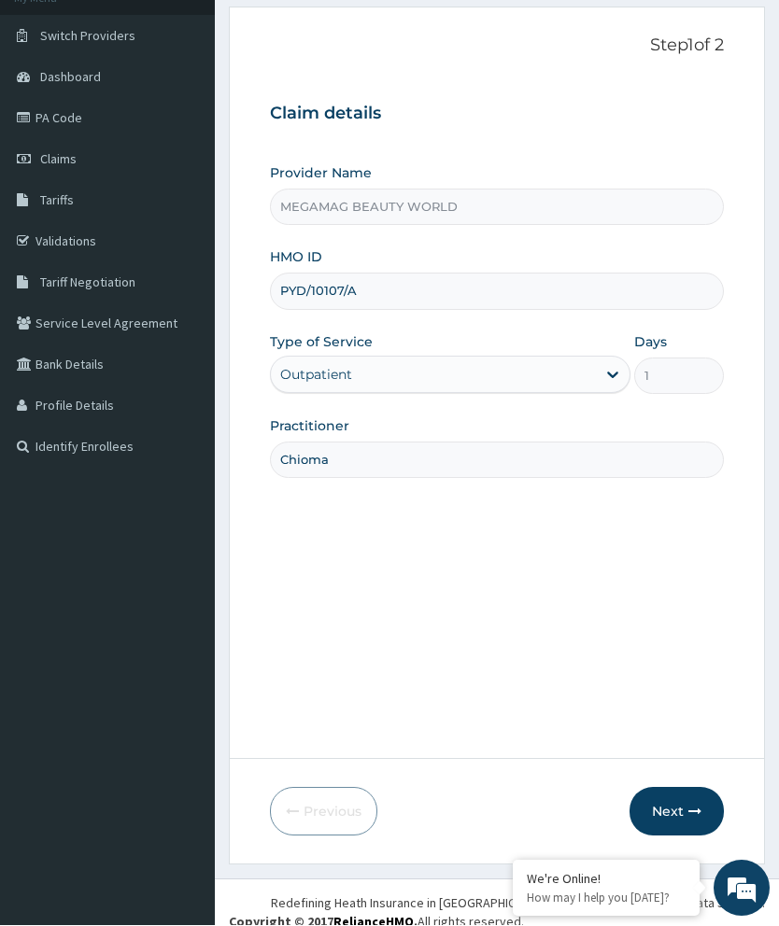
scroll to position [145, 0]
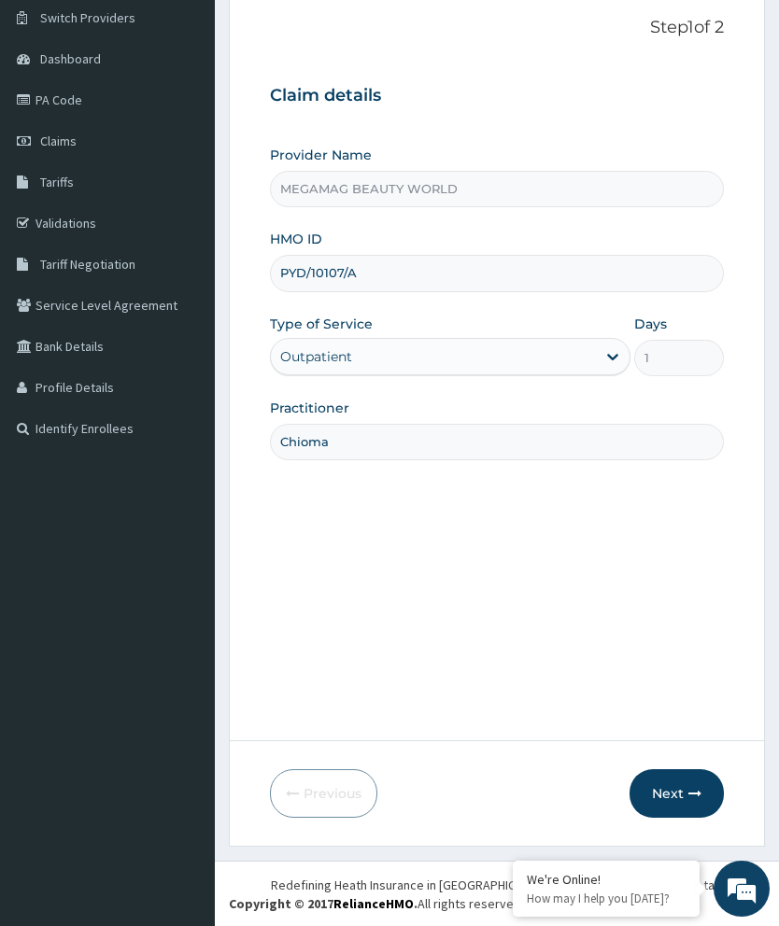
click at [673, 790] on button "Next" at bounding box center [676, 793] width 94 height 49
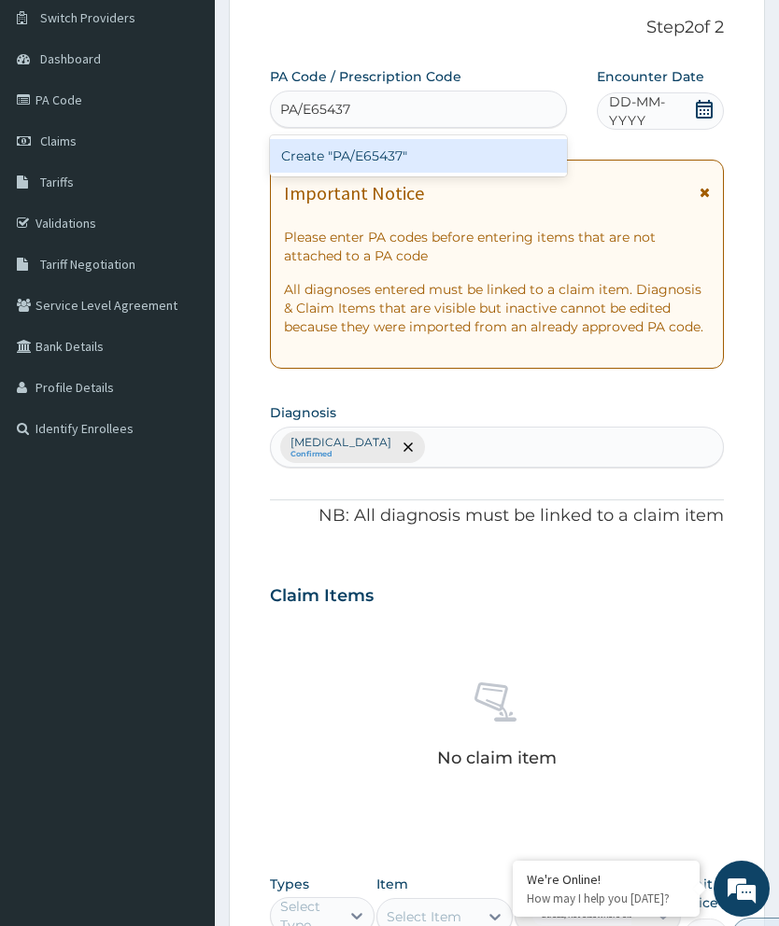
click at [465, 154] on div "Create "PA/E65437"" at bounding box center [418, 156] width 297 height 34
type input "PA/E65437"
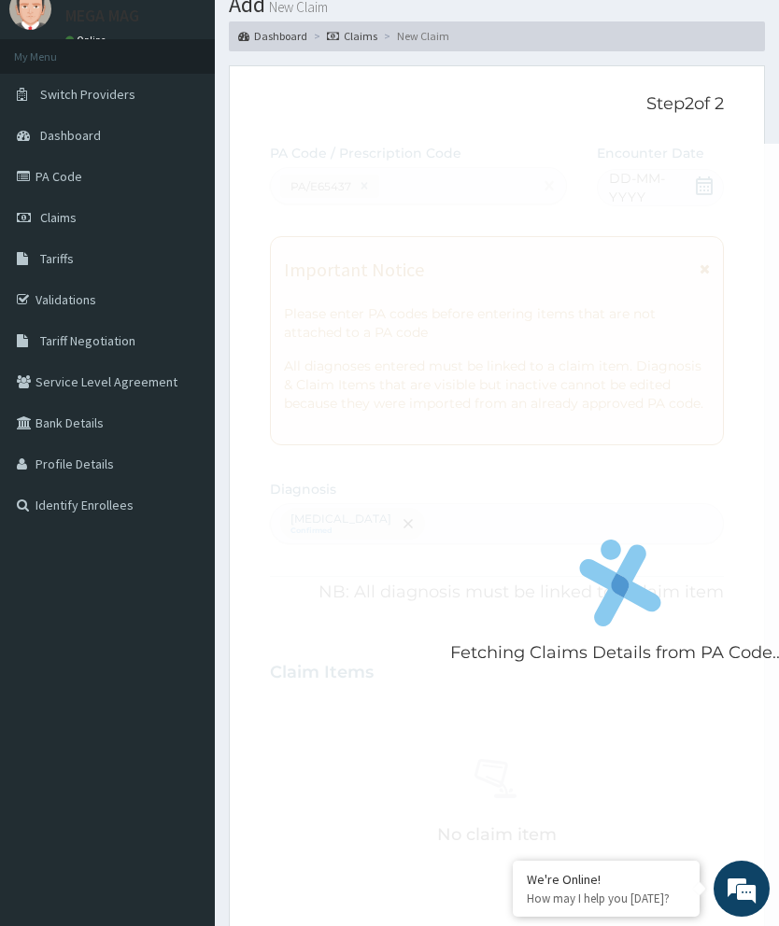
scroll to position [0, 0]
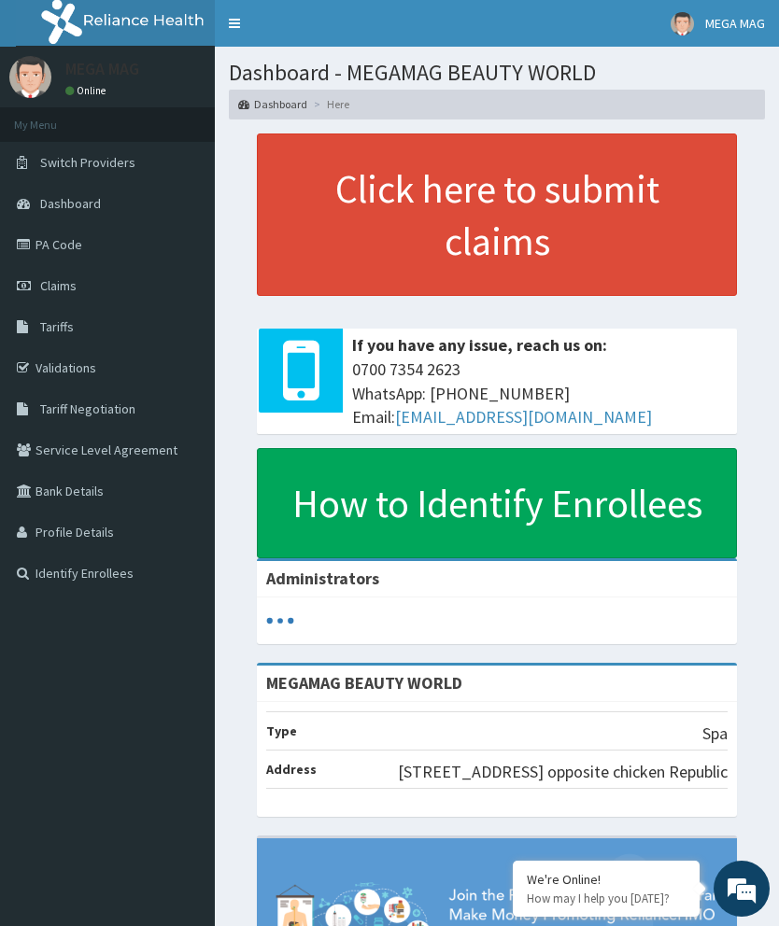
click at [66, 296] on link "Claims" at bounding box center [107, 285] width 215 height 41
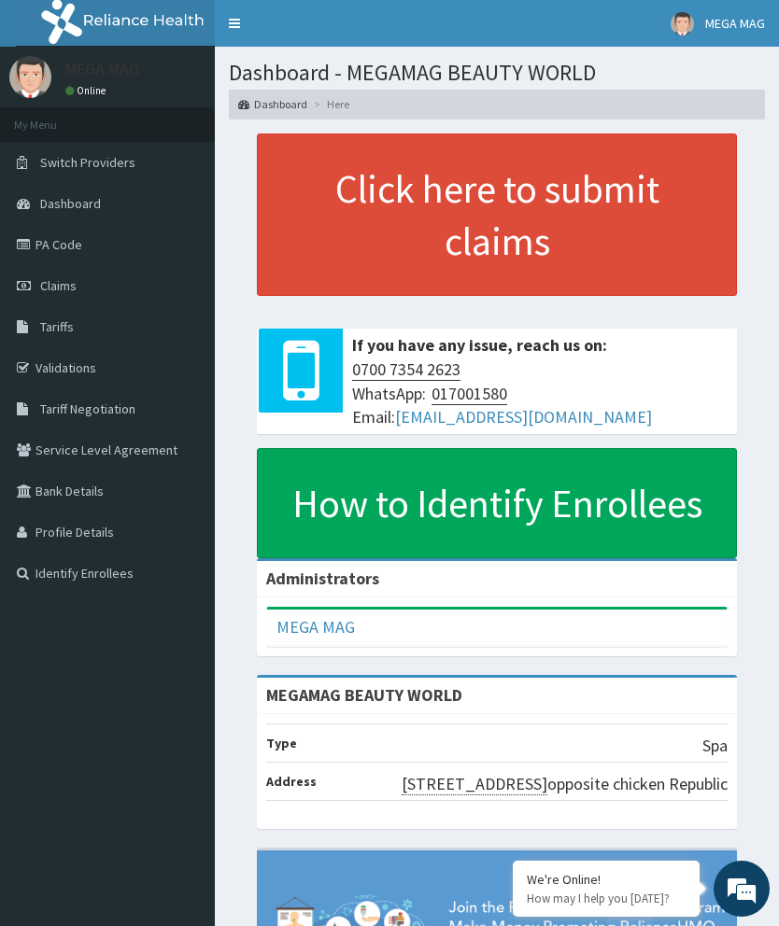
click at [72, 238] on link "PA Code" at bounding box center [107, 244] width 215 height 41
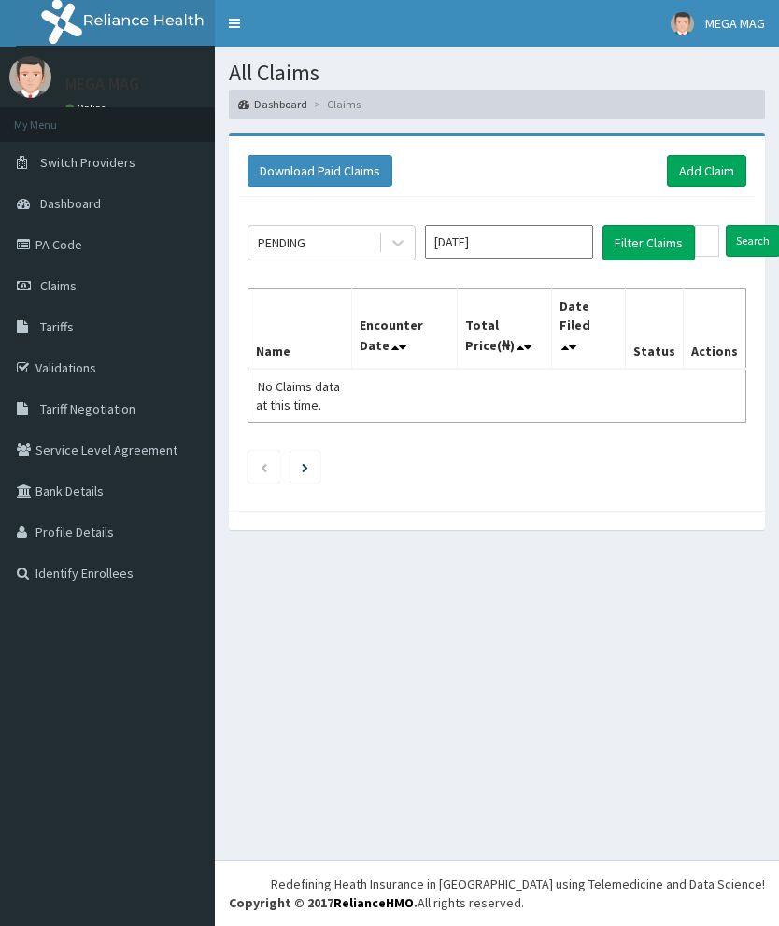
click at [461, 238] on input "[DATE]" at bounding box center [509, 242] width 168 height 34
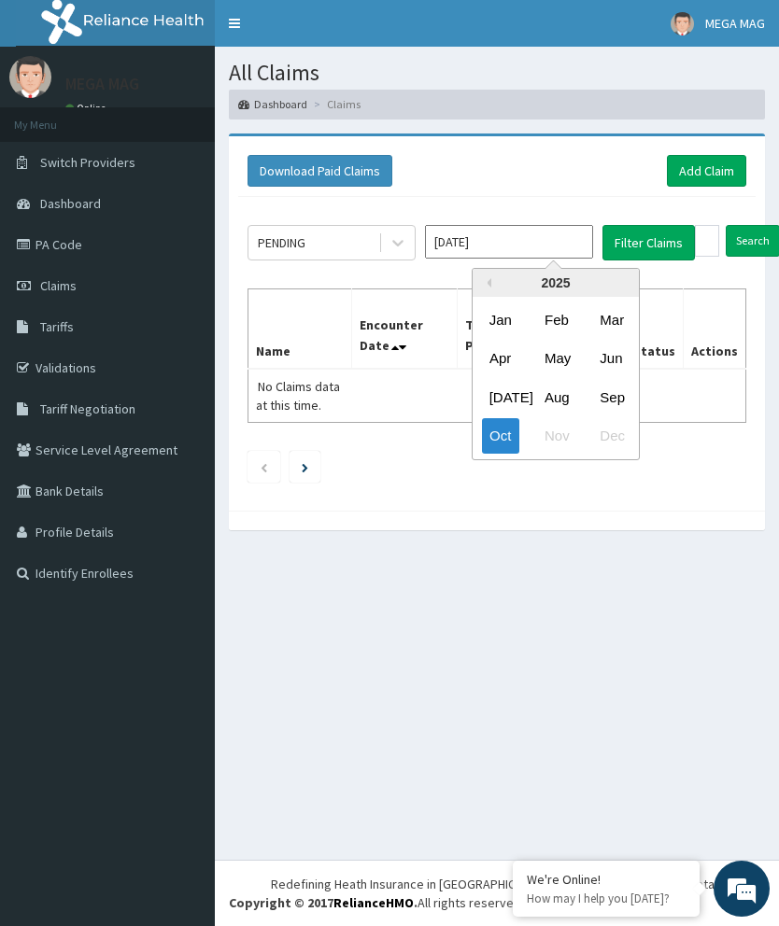
click at [617, 396] on div "Sep" at bounding box center [610, 396] width 37 height 35
type input "[DATE]"
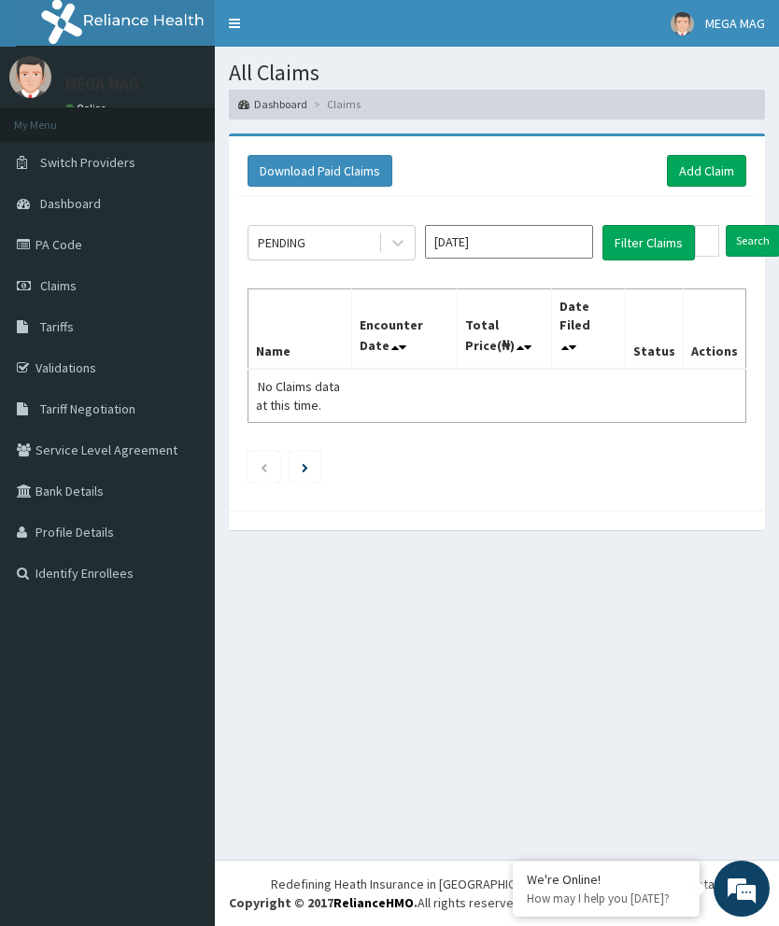
click at [667, 236] on button "Filter Claims" at bounding box center [648, 242] width 92 height 35
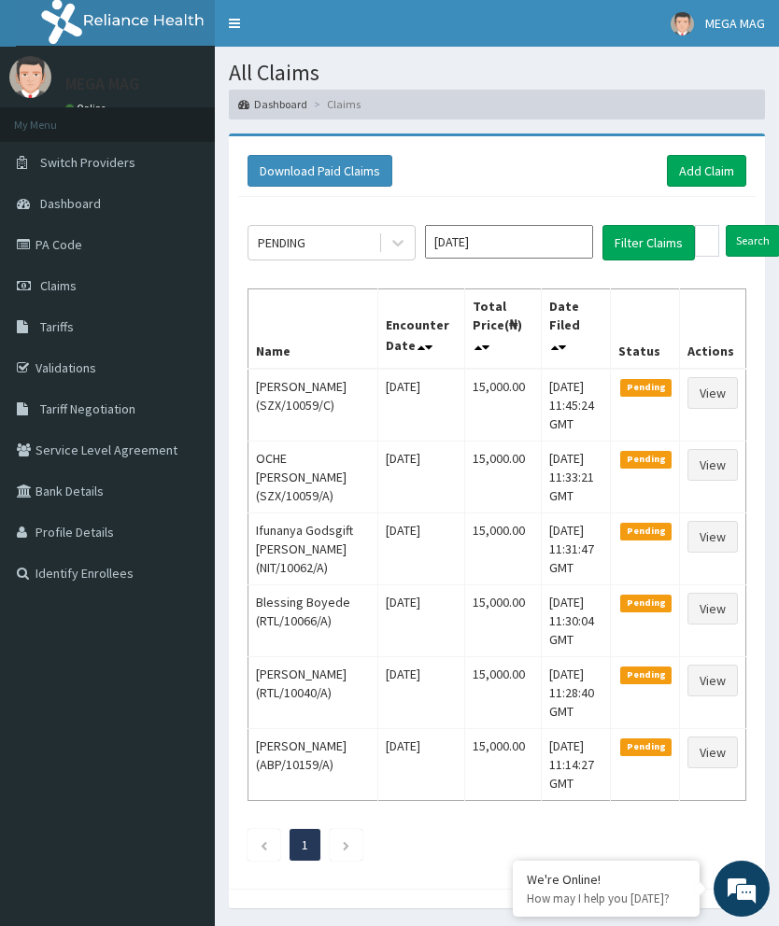
click at [571, 237] on input "Sep 2025" at bounding box center [509, 242] width 168 height 34
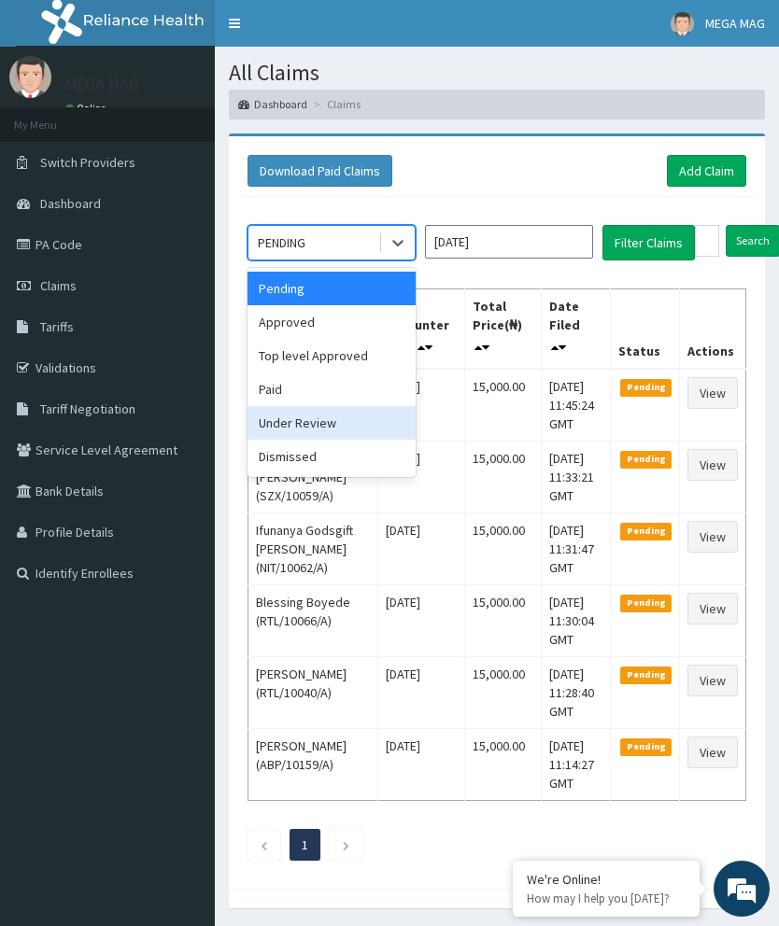
click at [323, 420] on div "Under Review" at bounding box center [331, 423] width 168 height 34
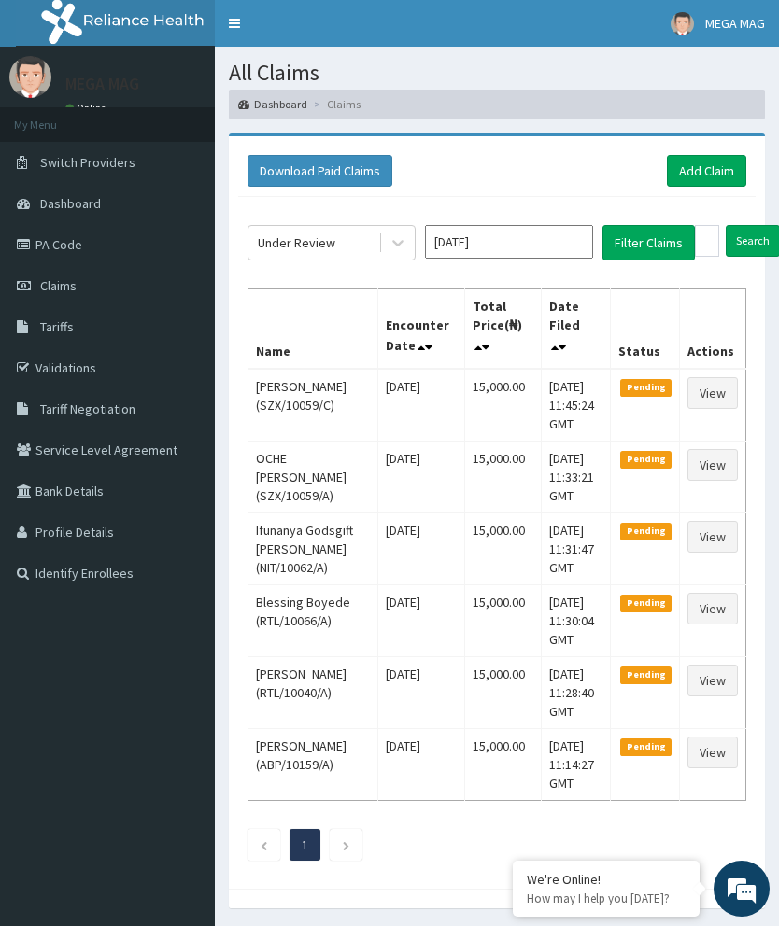
click at [644, 244] on button "Filter Claims" at bounding box center [648, 242] width 92 height 35
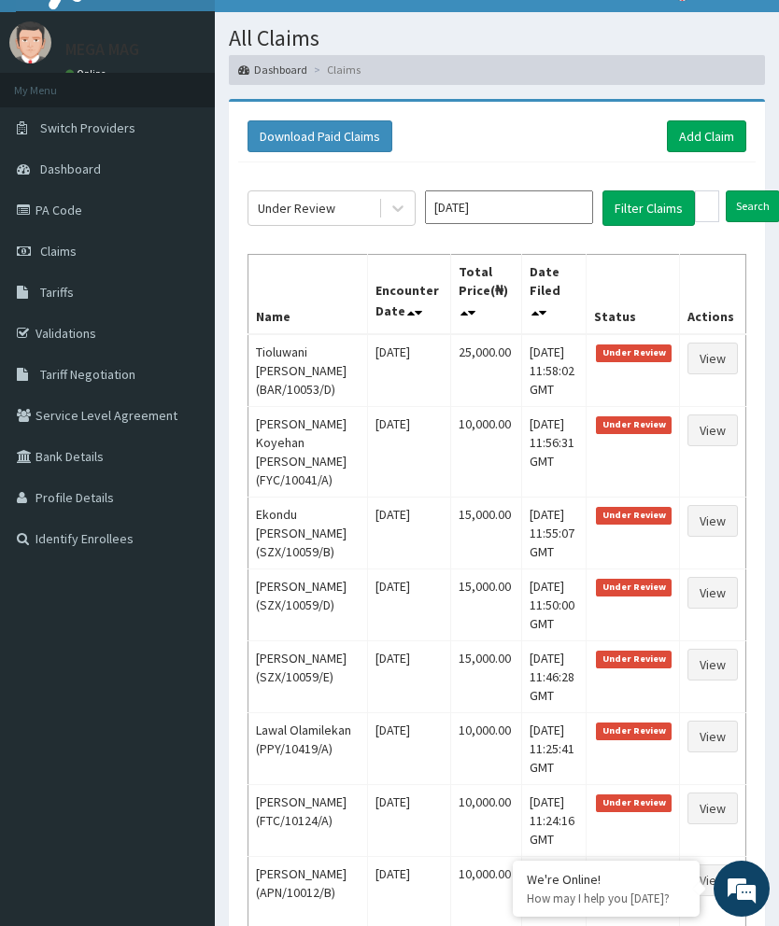
scroll to position [31, 0]
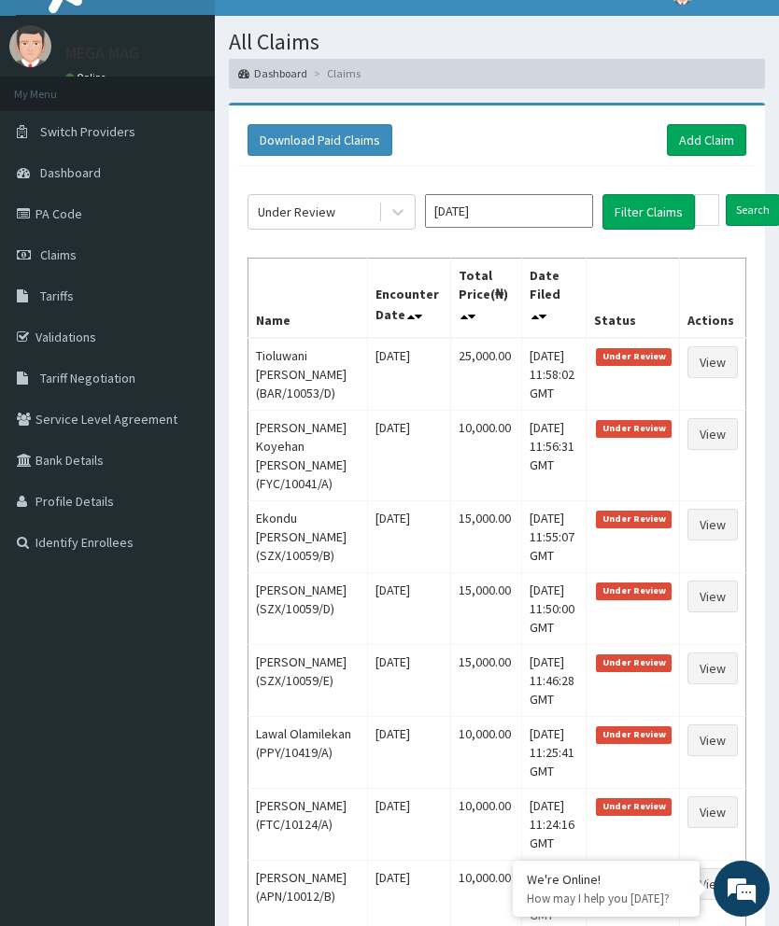
click at [510, 452] on td "10,000.00" at bounding box center [486, 455] width 72 height 91
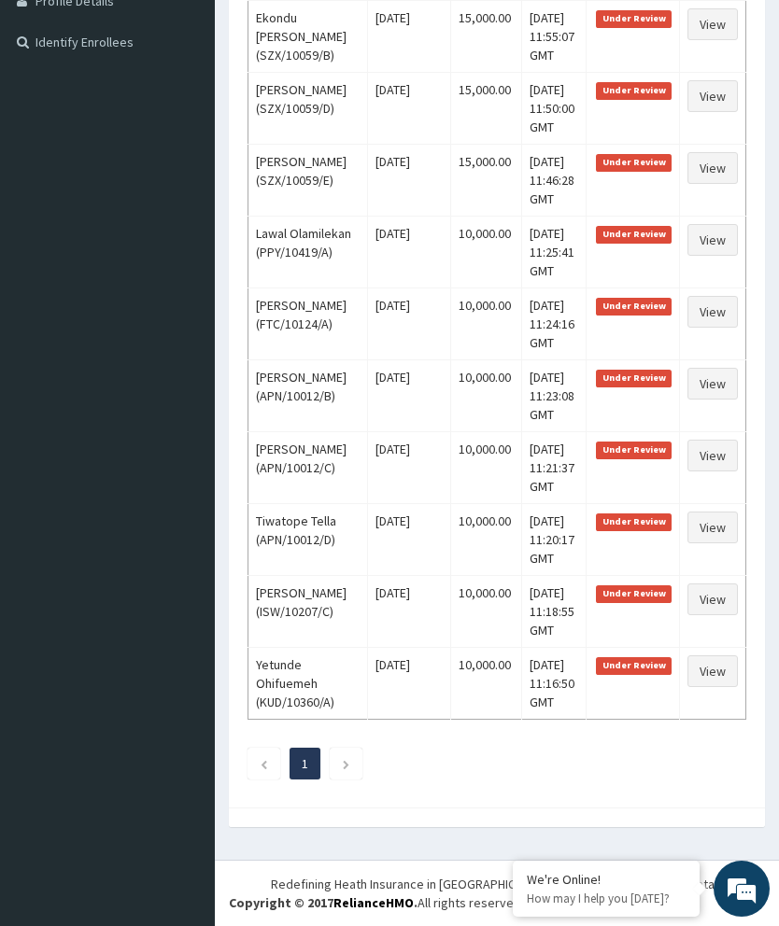
scroll to position [662, 0]
click at [490, 549] on td "10,000.00" at bounding box center [486, 539] width 72 height 72
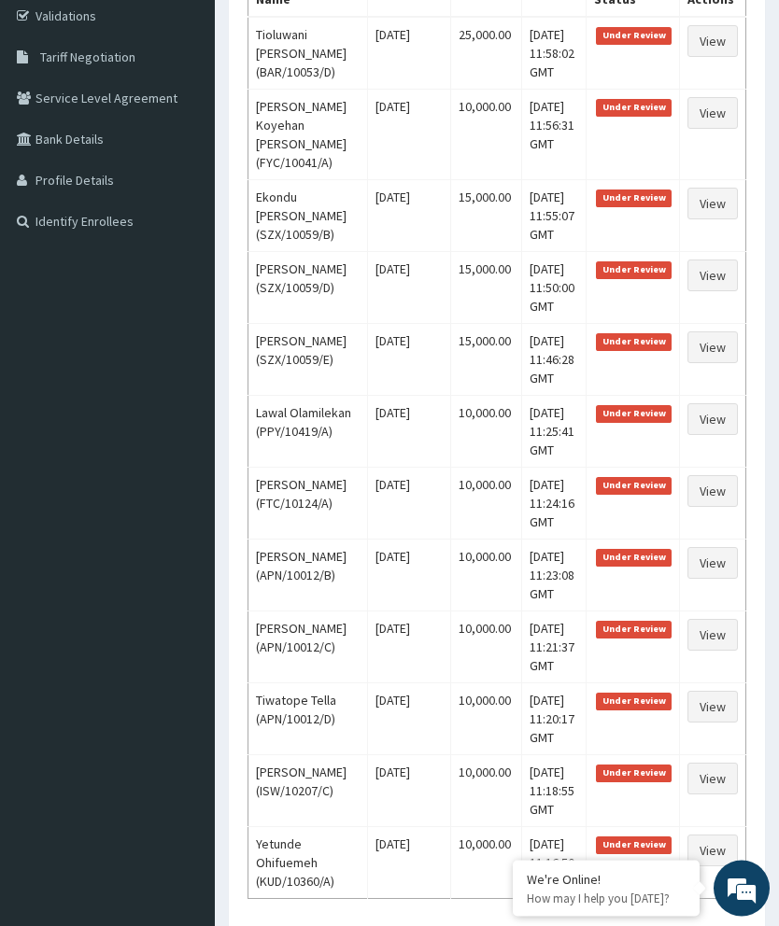
scroll to position [0, 0]
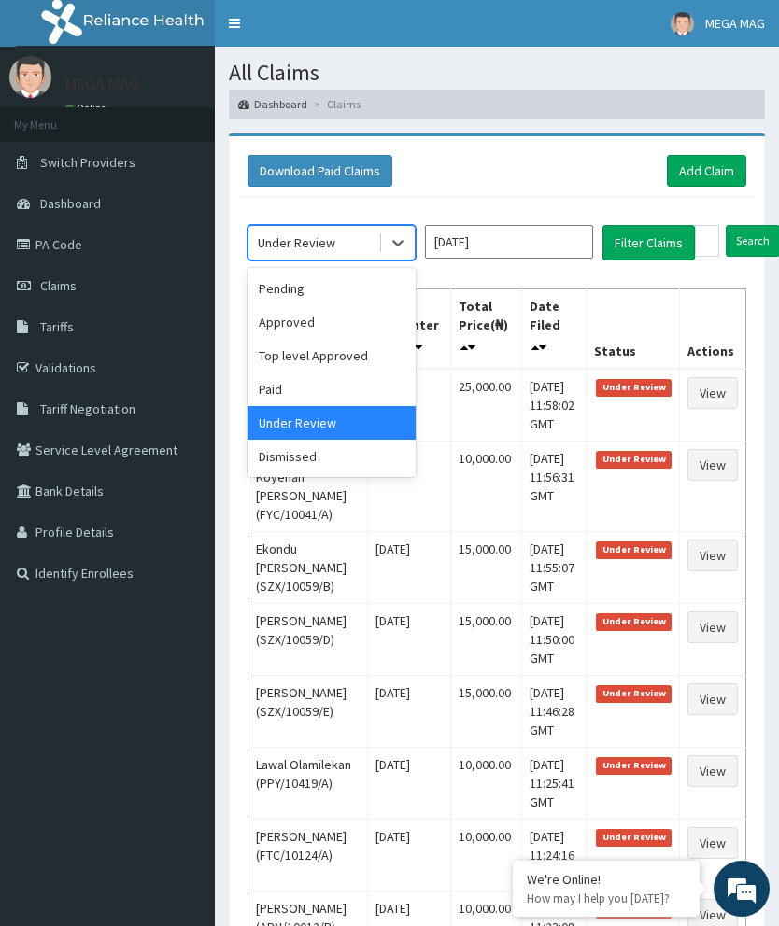
click at [355, 294] on div "Pending" at bounding box center [331, 289] width 168 height 34
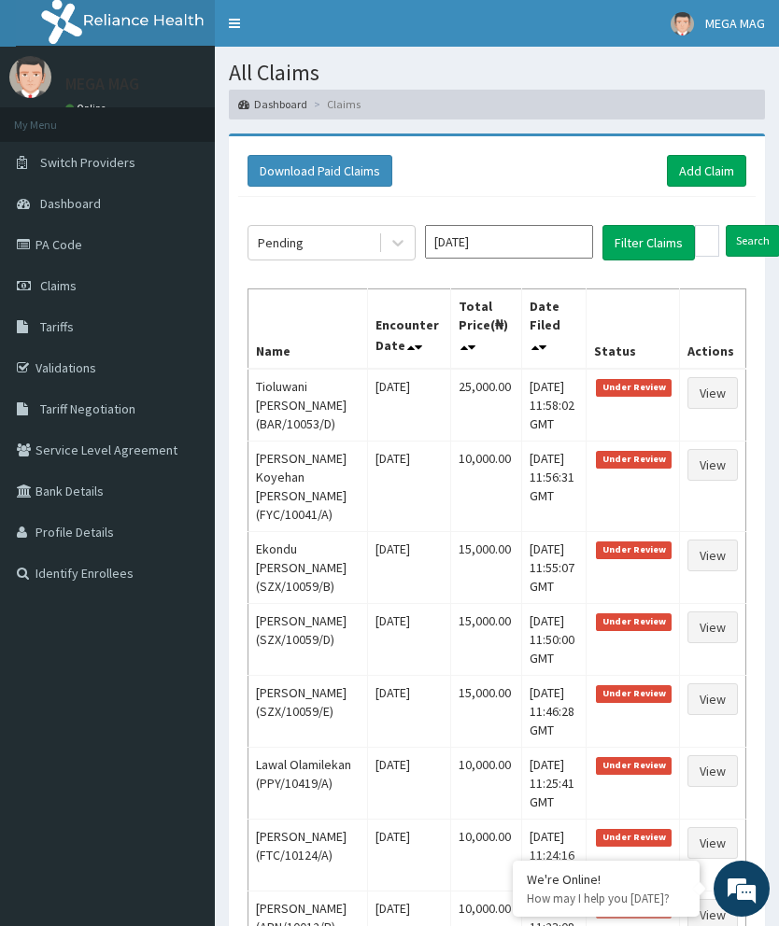
click at [641, 247] on button "Filter Claims" at bounding box center [648, 242] width 92 height 35
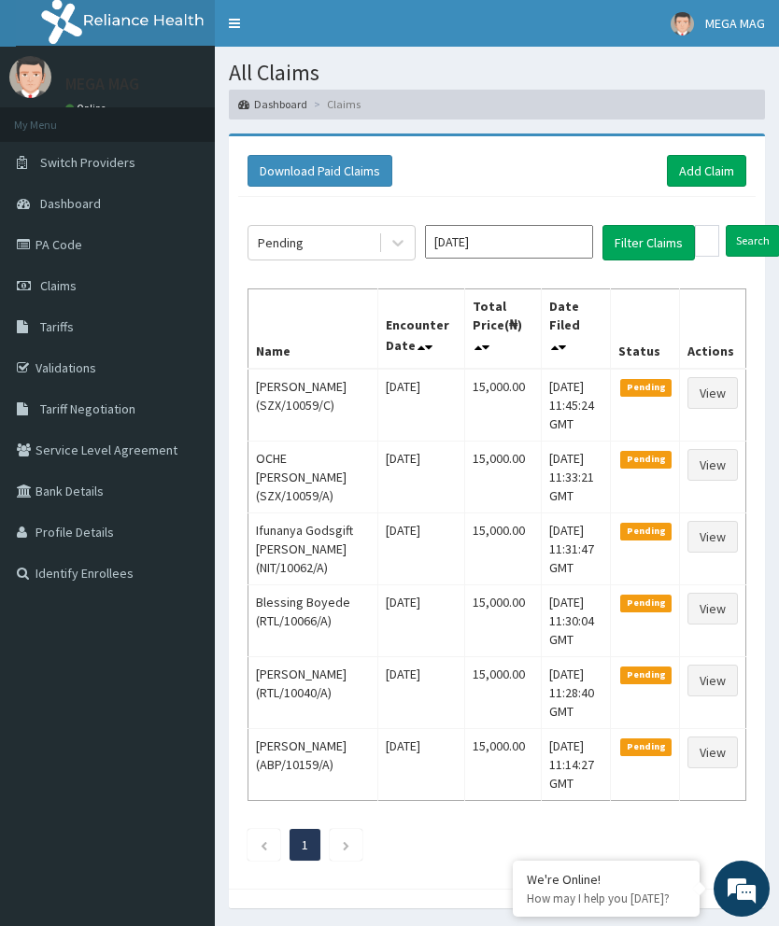
click at [728, 164] on link "Add Claim" at bounding box center [706, 171] width 79 height 32
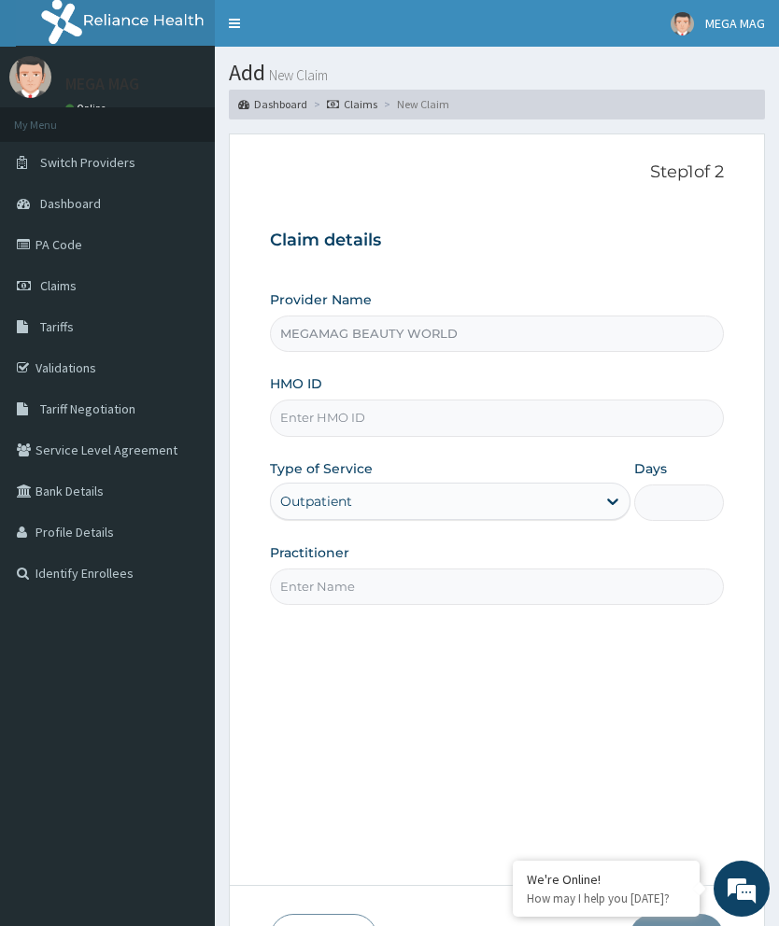
type input "MEGAMAG BEAUTY WORLD"
type input "1"
click at [432, 411] on input "HMO ID" at bounding box center [497, 418] width 454 height 36
click at [421, 419] on input "PYD/10107" at bounding box center [497, 418] width 454 height 36
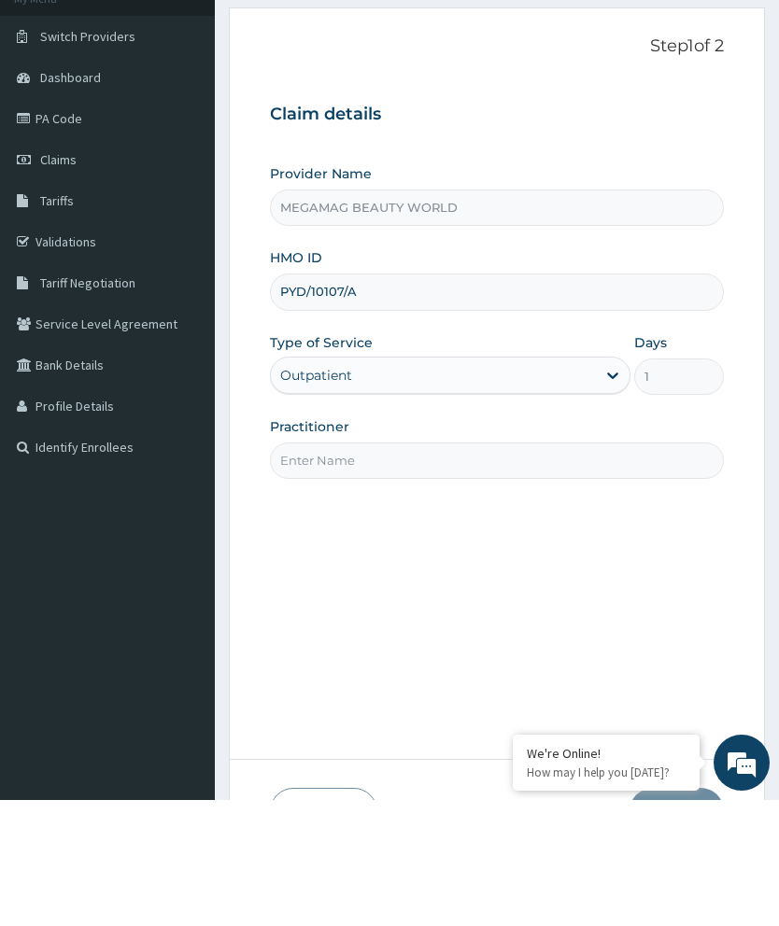
type input "PYD/10107/A"
click at [495, 569] on input "Practitioner" at bounding box center [497, 587] width 454 height 36
type input "V"
type input "Chioma"
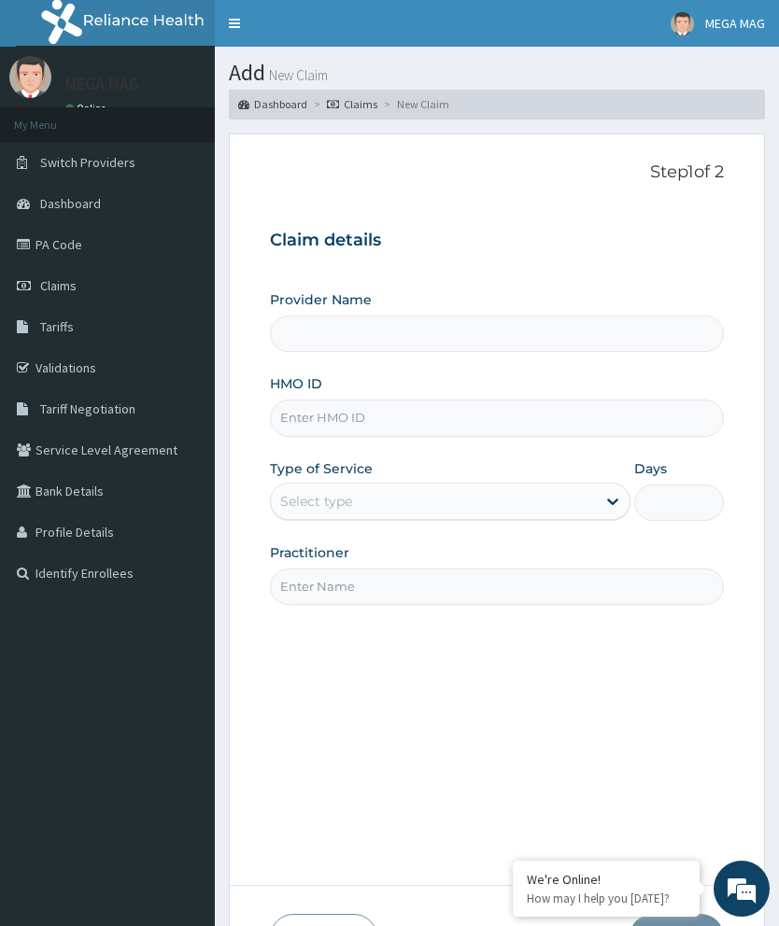
click at [377, 424] on input "HMO ID" at bounding box center [497, 418] width 454 height 36
type input "MEGAMAG BEAUTY WORLD"
type input "1"
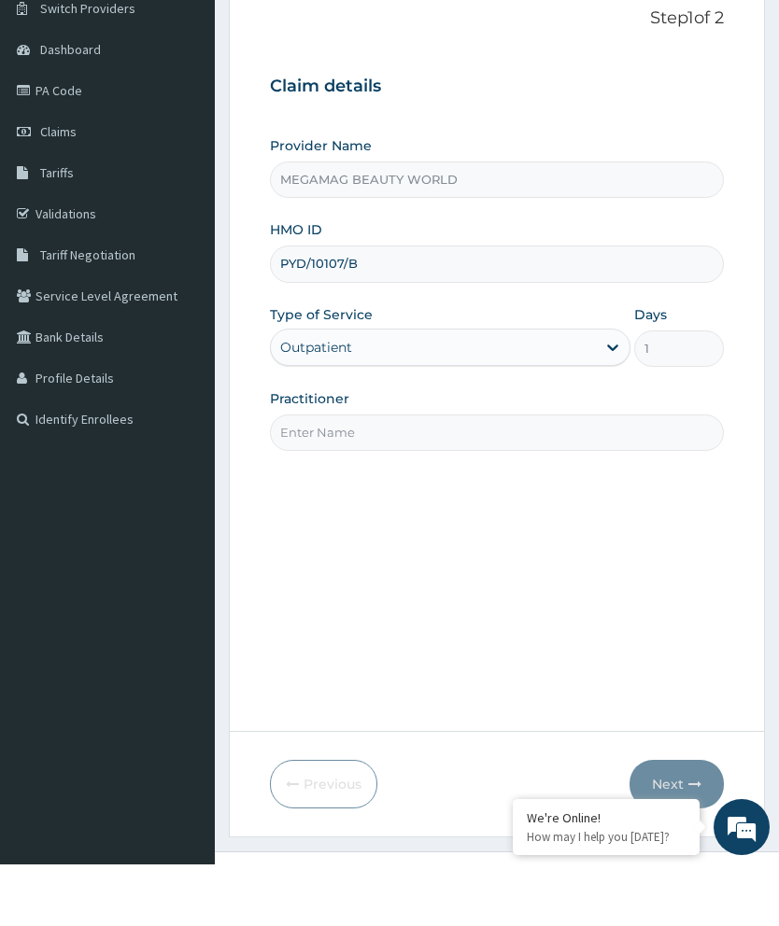
scroll to position [145, 0]
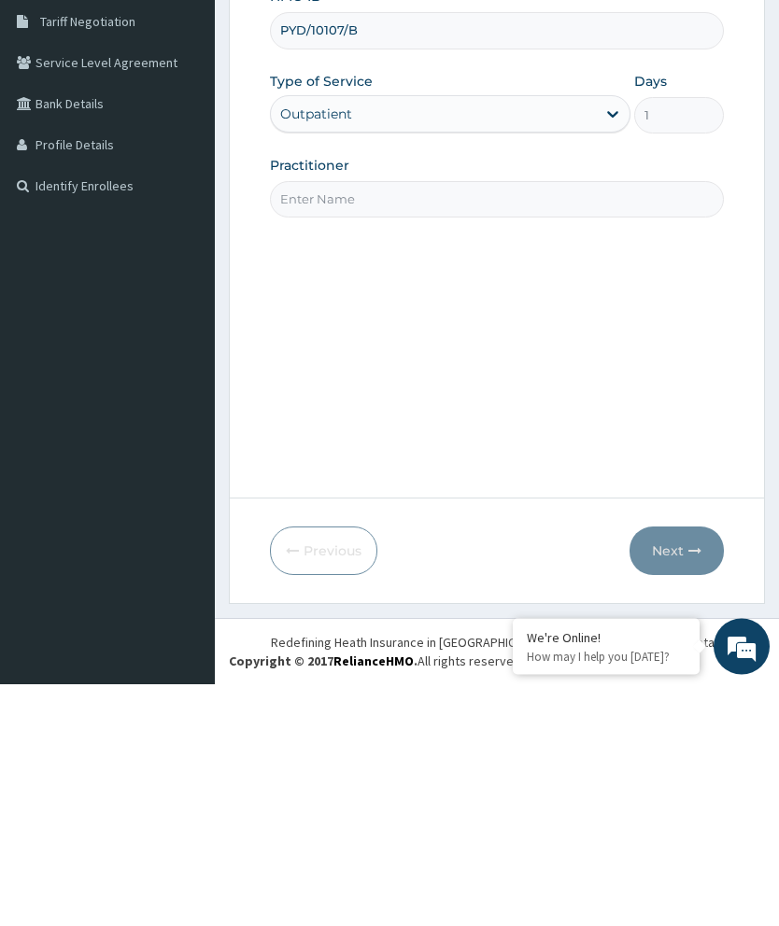
type input "PYD/10107/B"
click at [501, 424] on input "Practitioner" at bounding box center [497, 442] width 454 height 36
type input "[PERSON_NAME]"
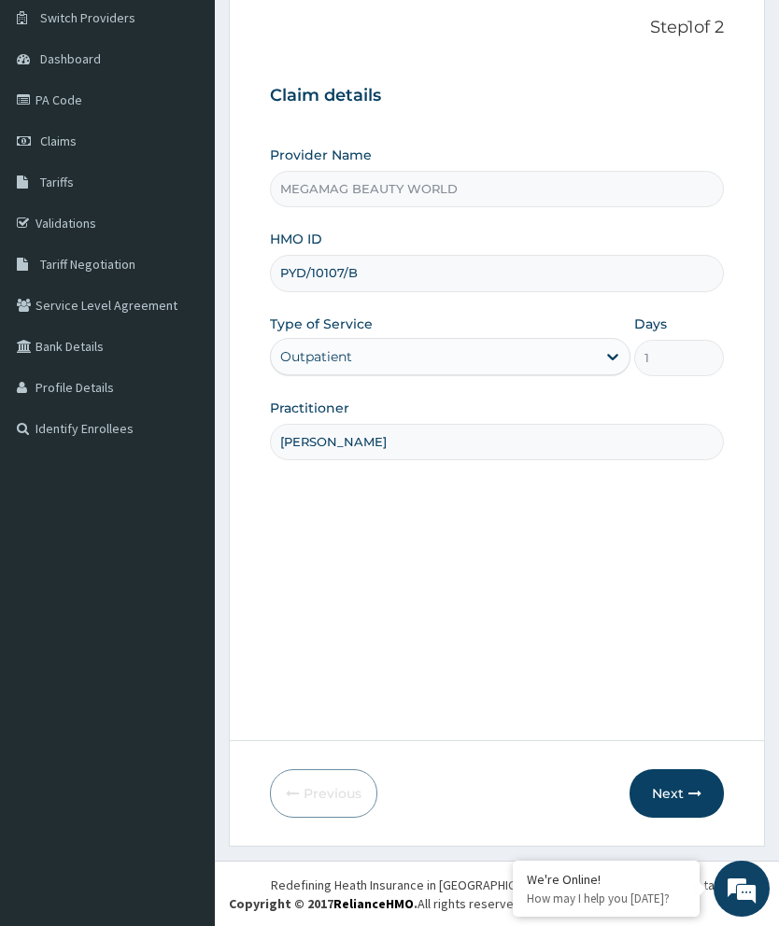
click at [683, 799] on button "Next" at bounding box center [676, 793] width 94 height 49
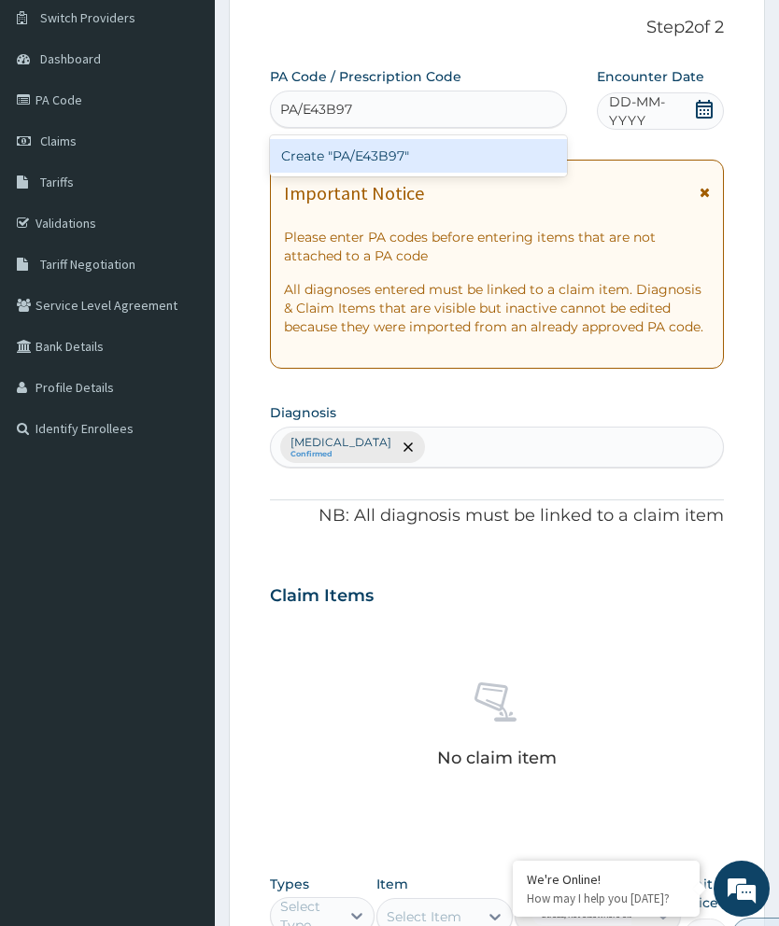
type input "PA/E43B97"
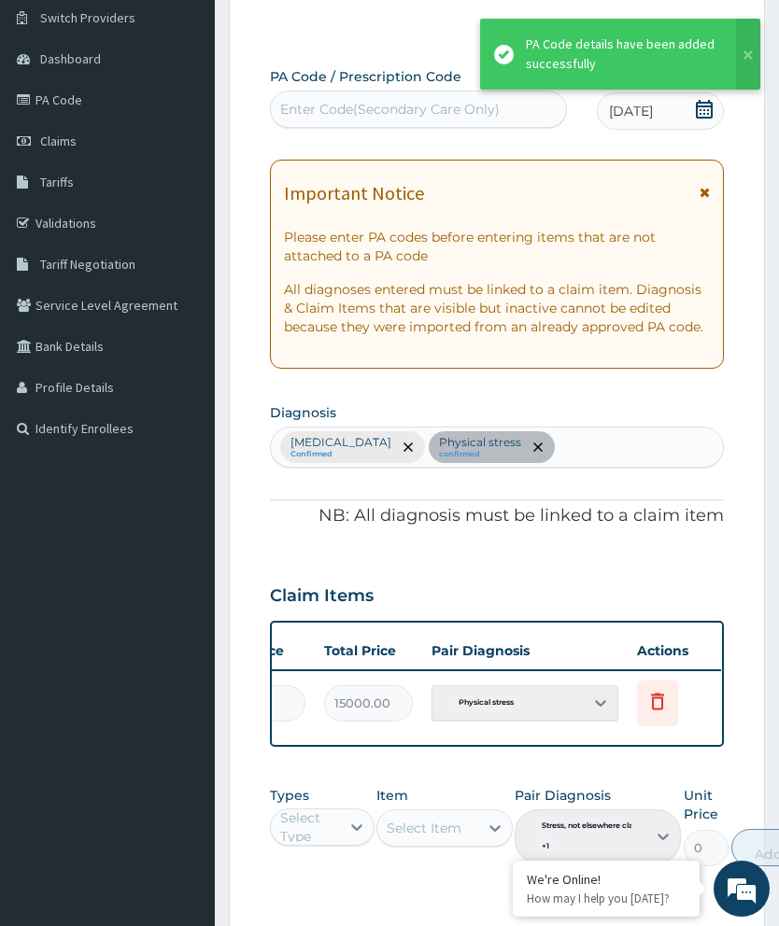
scroll to position [0, 474]
click at [667, 654] on span "Delete" at bounding box center [660, 657] width 71 height 28
click at [671, 686] on icon at bounding box center [658, 704] width 41 height 46
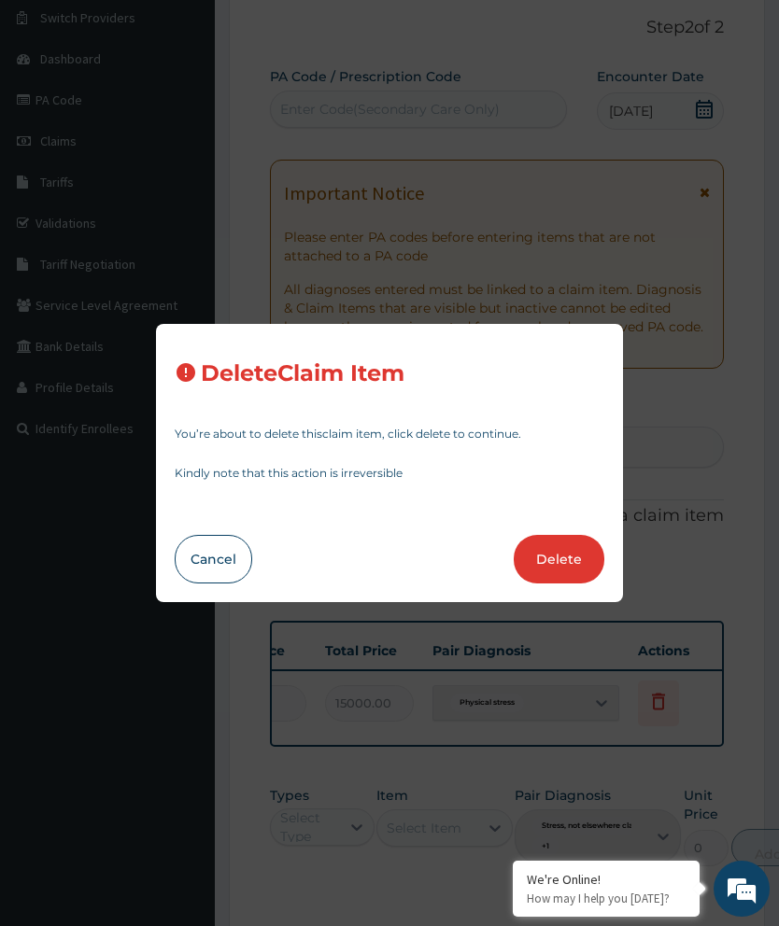
click at [567, 559] on button "Delete" at bounding box center [559, 559] width 91 height 49
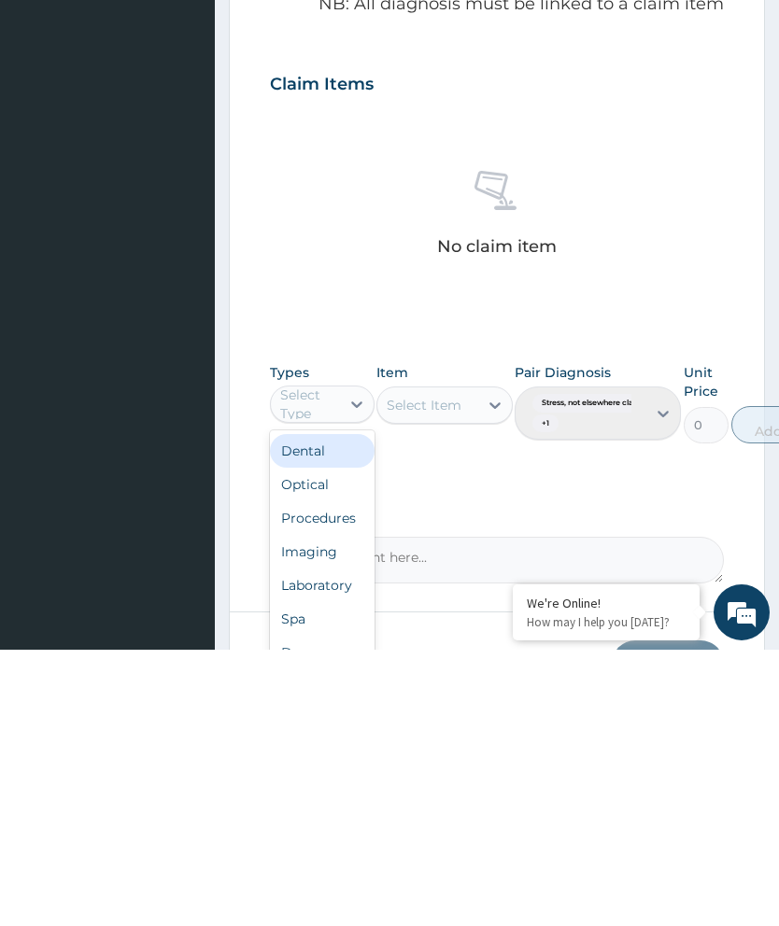
scroll to position [454, 0]
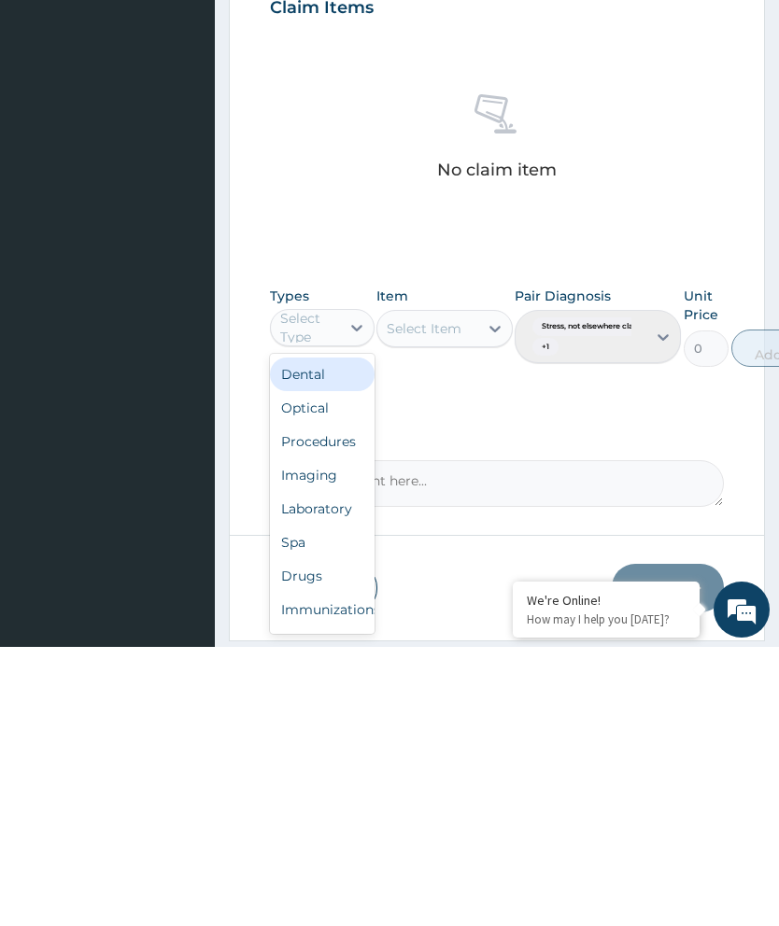
click at [313, 805] on div "Spa" at bounding box center [322, 822] width 105 height 34
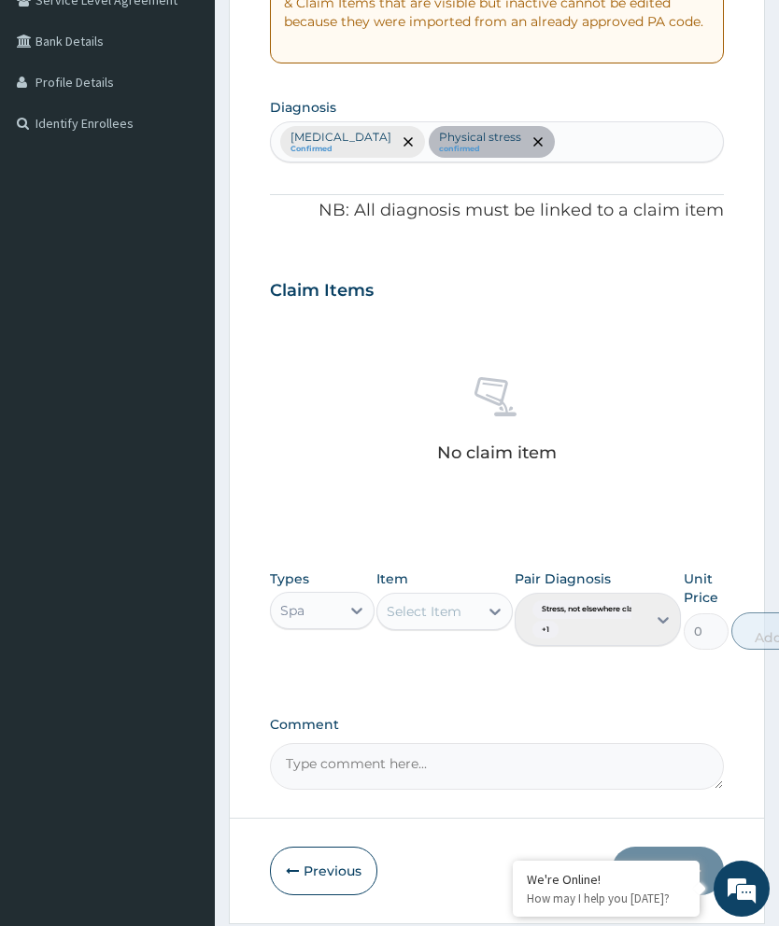
scroll to position [455, 0]
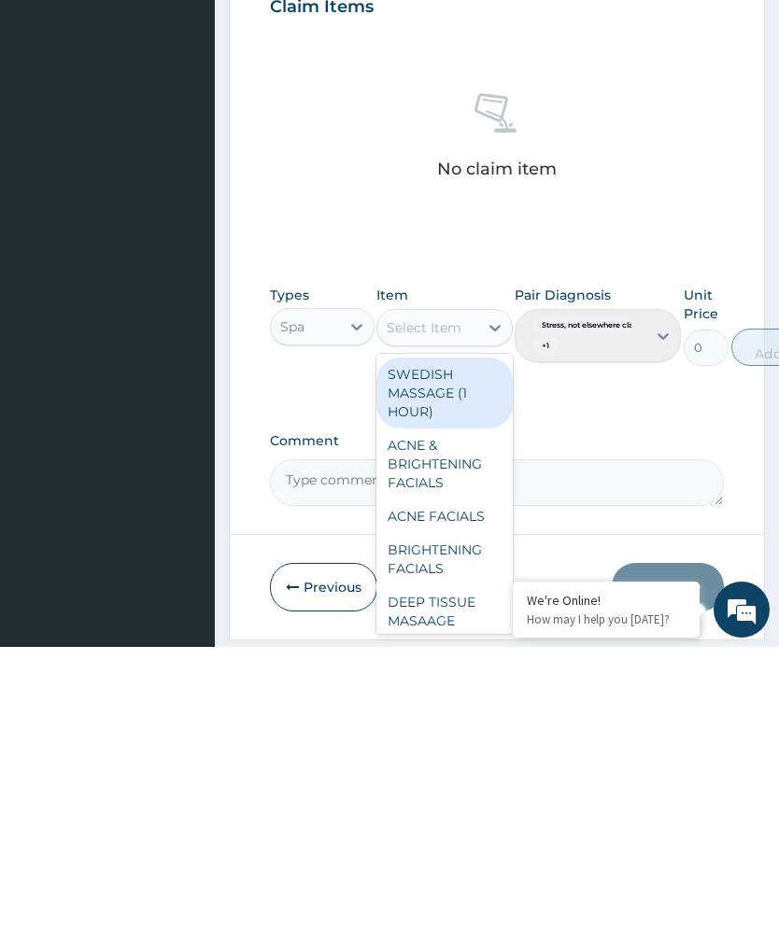
click at [436, 865] on div "DEEP TISSUE MASAAGE (1HOUR)" at bounding box center [444, 900] width 136 height 71
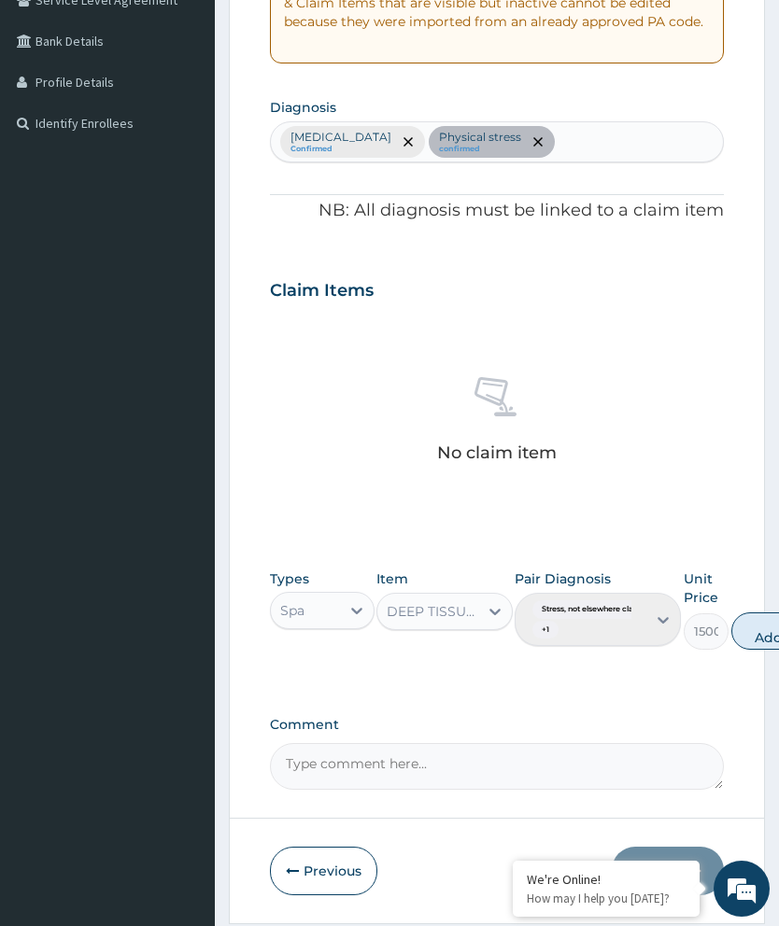
click at [768, 634] on button "Add" at bounding box center [768, 631] width 75 height 37
type input "0"
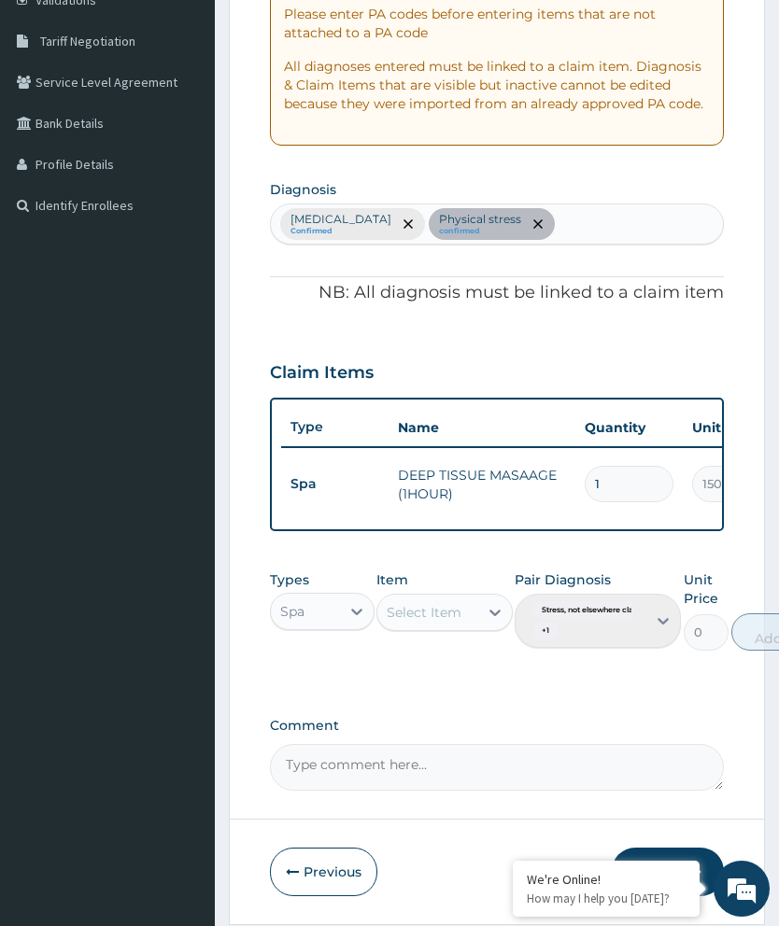
scroll to position [443, 0]
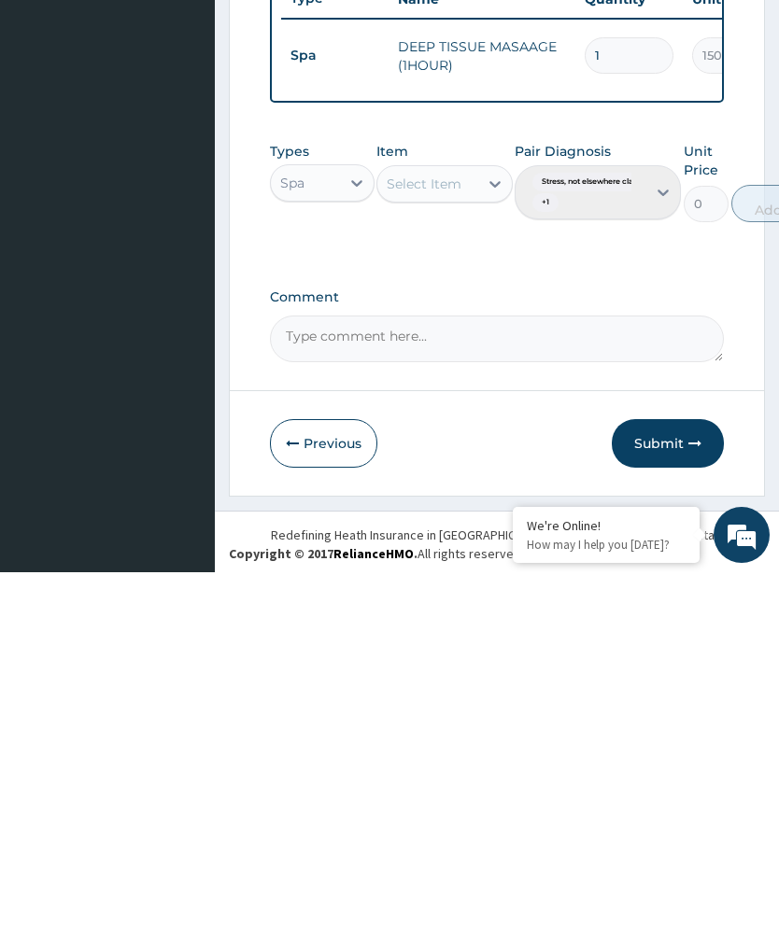
click at [664, 773] on button "Submit" at bounding box center [668, 797] width 112 height 49
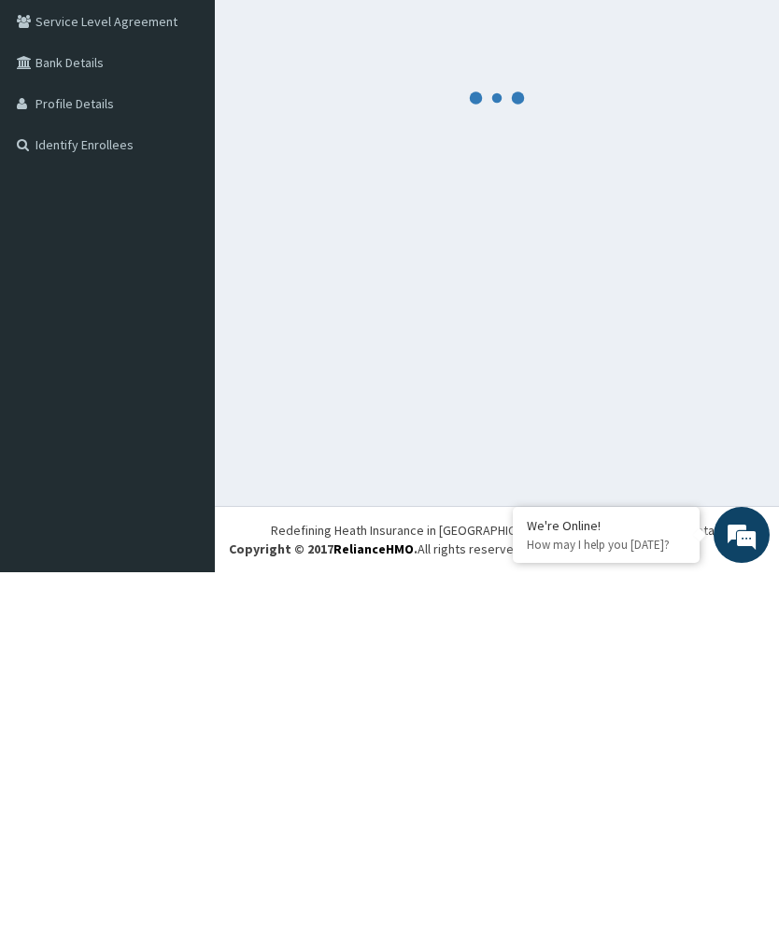
scroll to position [74, 0]
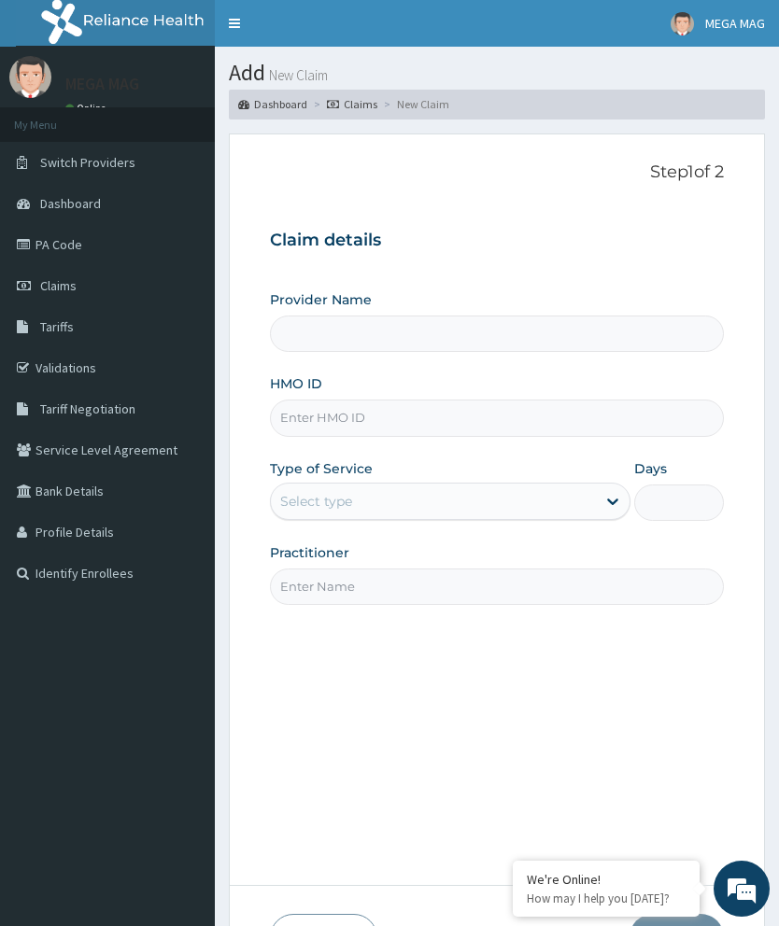
click at [348, 424] on input "HMO ID" at bounding box center [497, 418] width 454 height 36
type input "MEGAMAG BEAUTY WORLD"
type input "1"
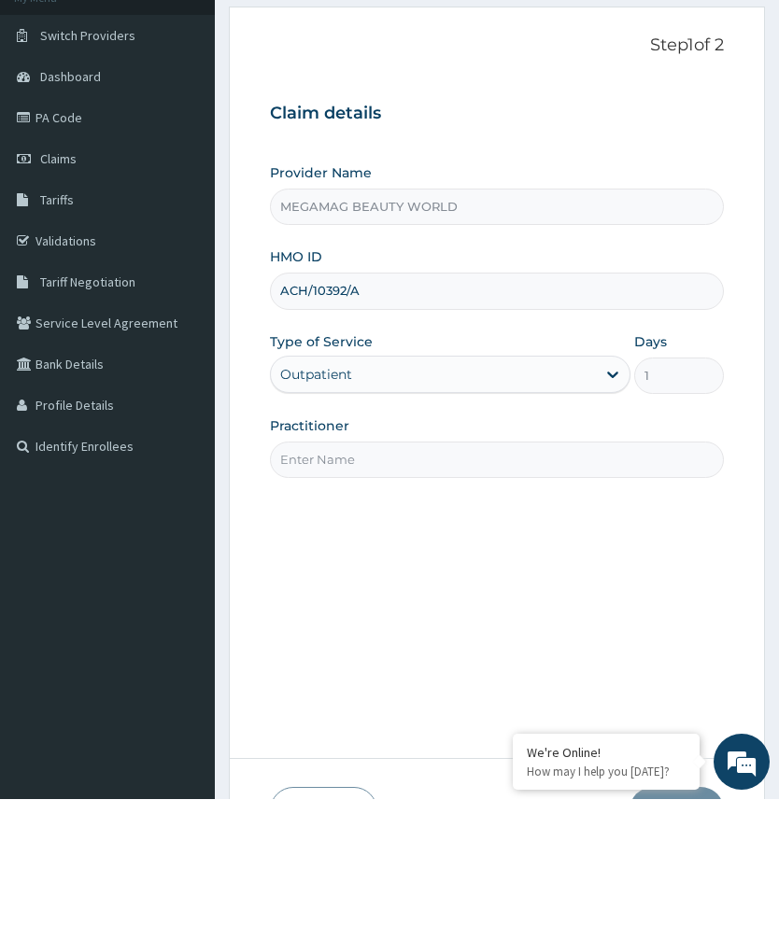
type input "ACH/10392/A"
click at [438, 569] on input "Practitioner" at bounding box center [497, 587] width 454 height 36
type input "Justine"
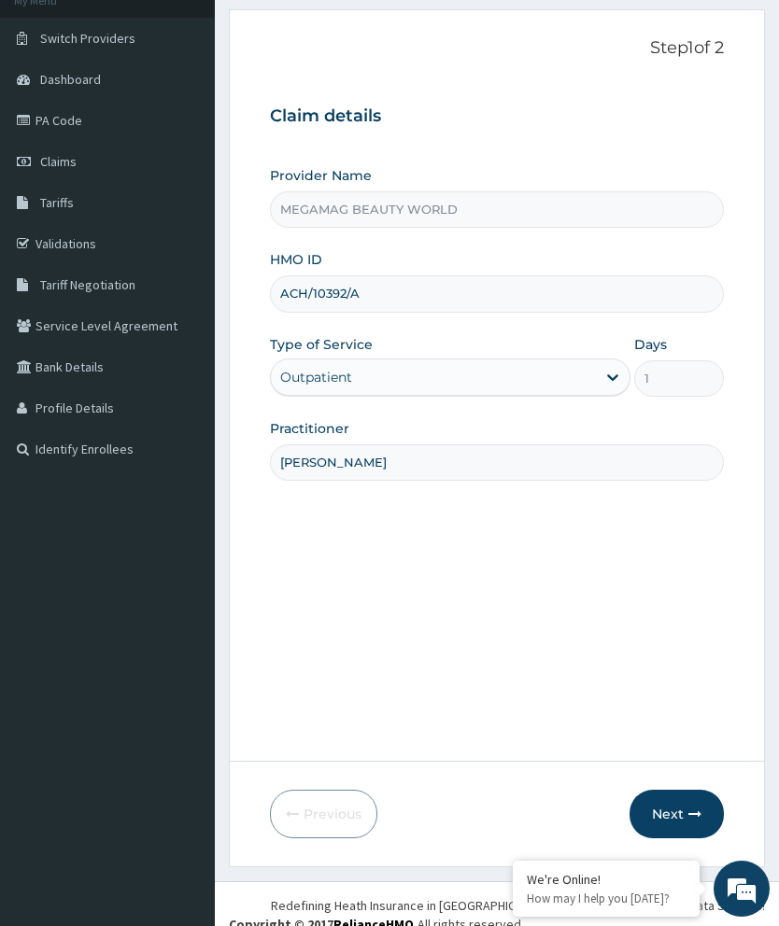
click at [678, 839] on button "Next" at bounding box center [676, 814] width 94 height 49
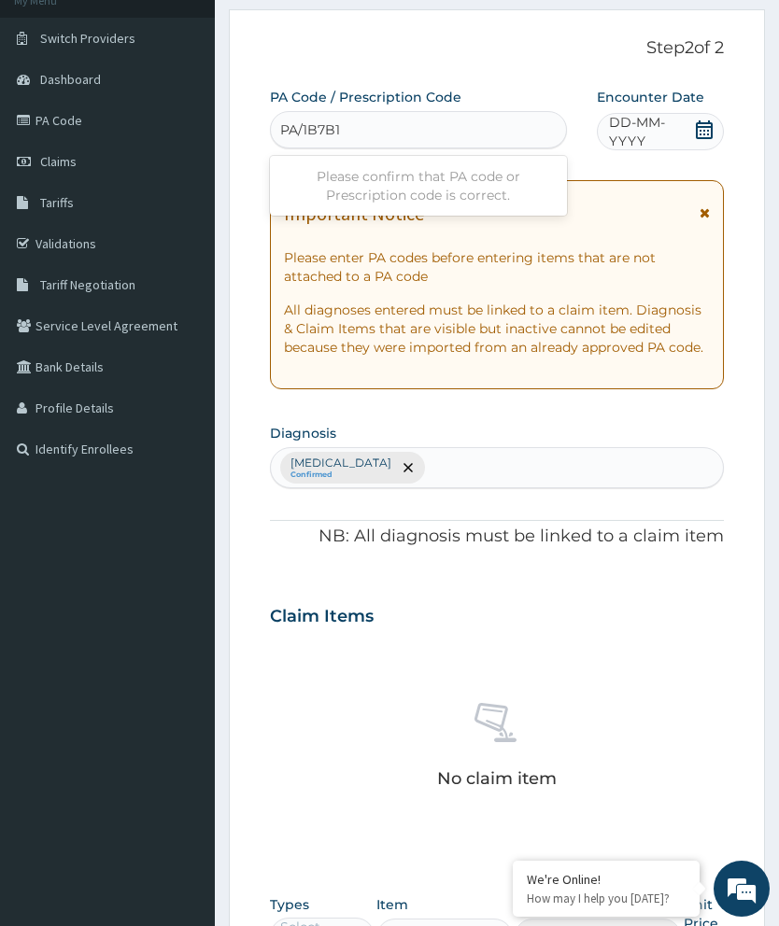
type input "PA/1B7B1B"
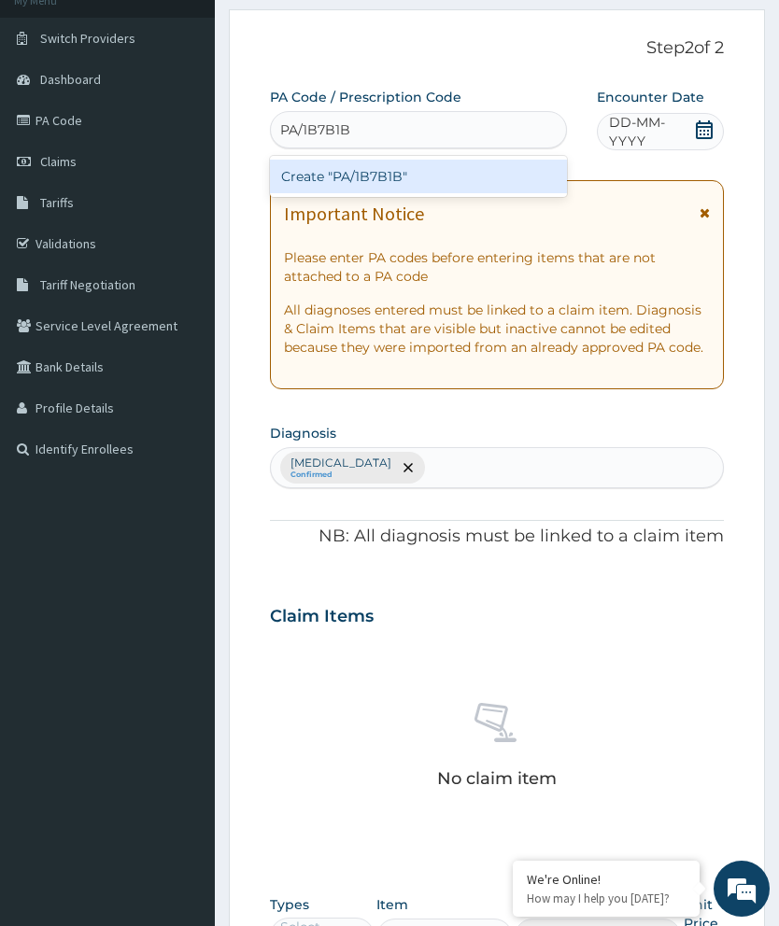
click at [497, 182] on div "Create "PA/1B7B1B"" at bounding box center [418, 177] width 297 height 34
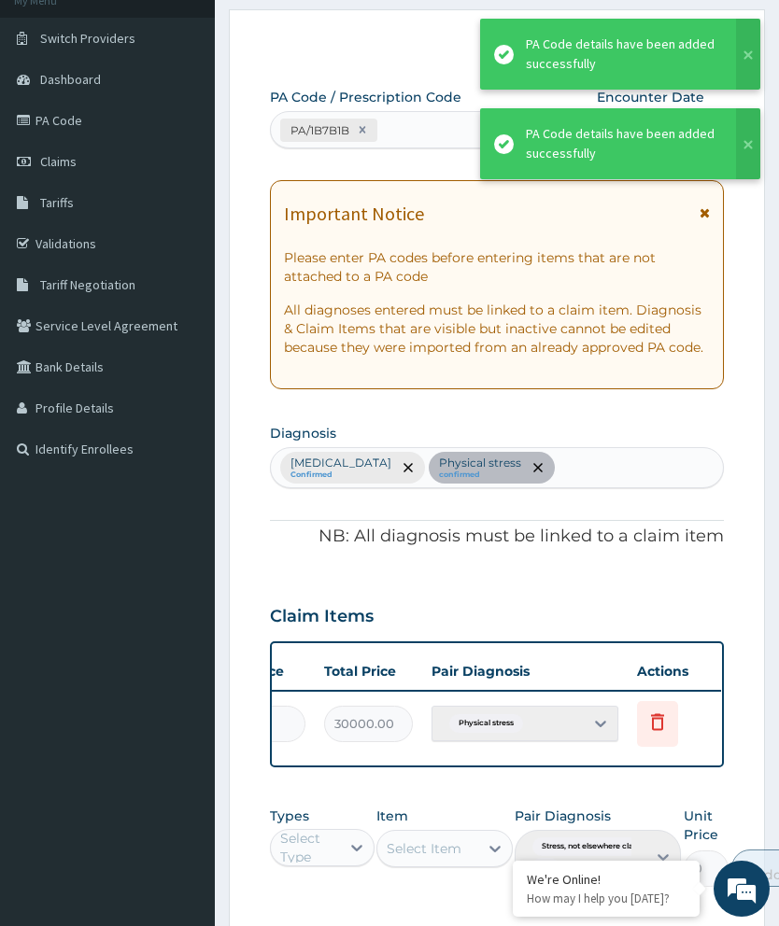
scroll to position [0, 474]
click at [670, 701] on icon at bounding box center [658, 724] width 41 height 46
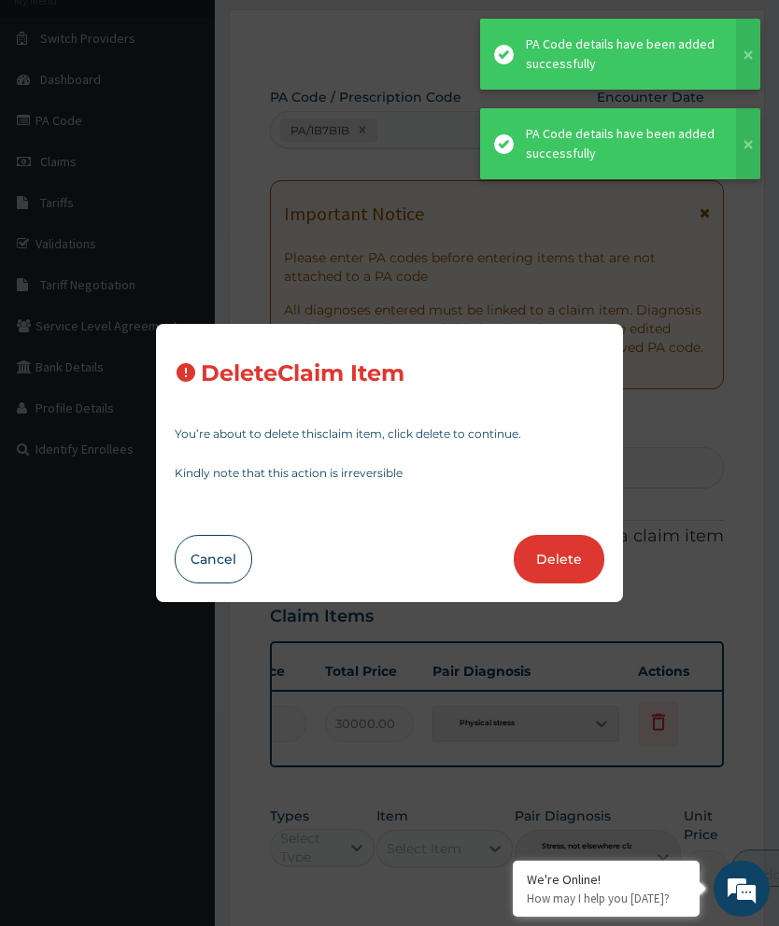
click at [561, 584] on button "Delete" at bounding box center [559, 559] width 91 height 49
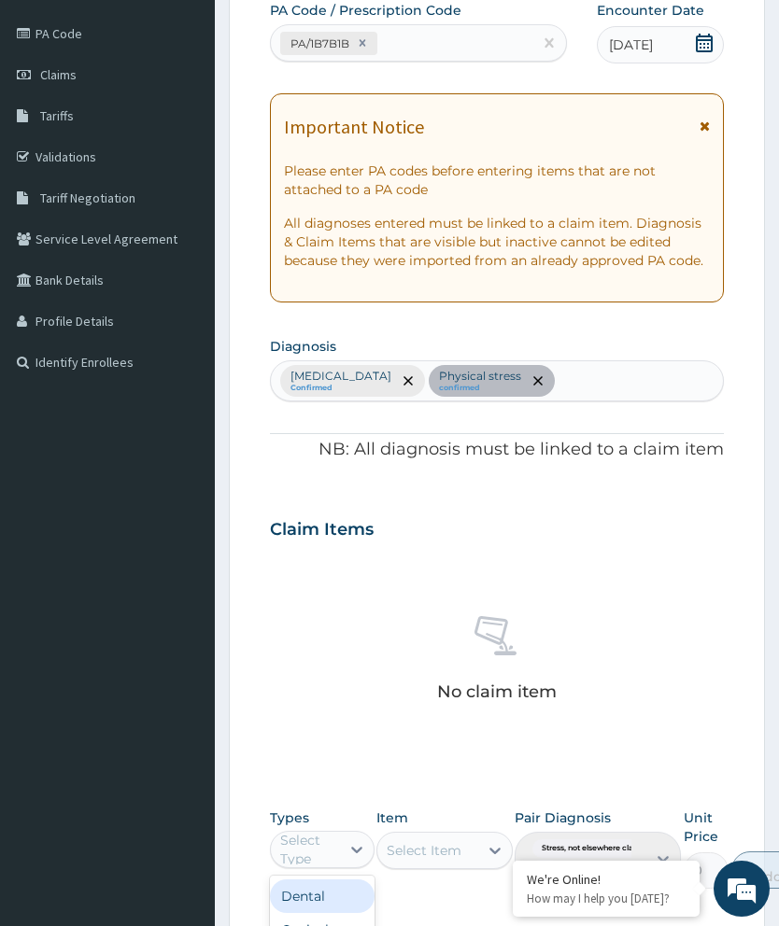
scroll to position [454, 0]
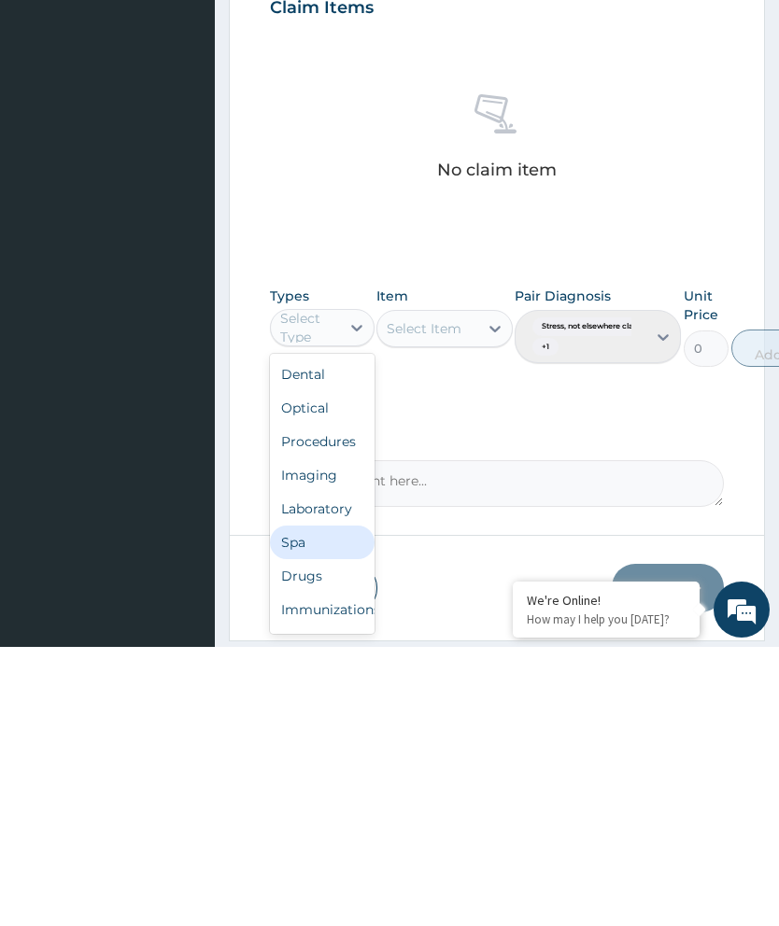
click at [317, 805] on div "Spa" at bounding box center [322, 822] width 105 height 34
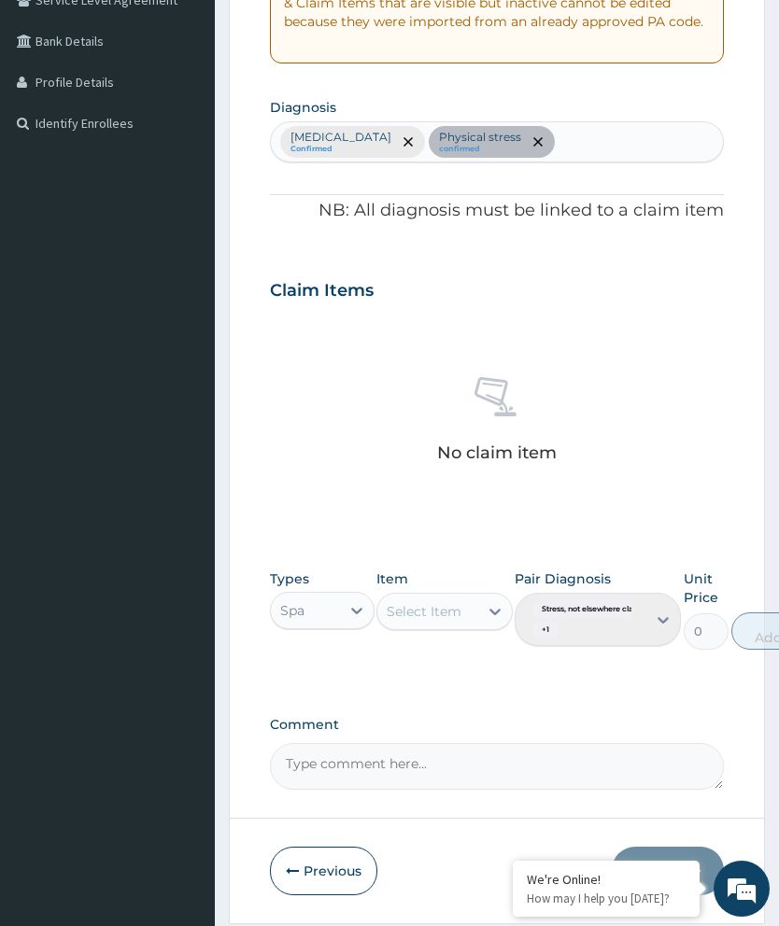
scroll to position [455, 0]
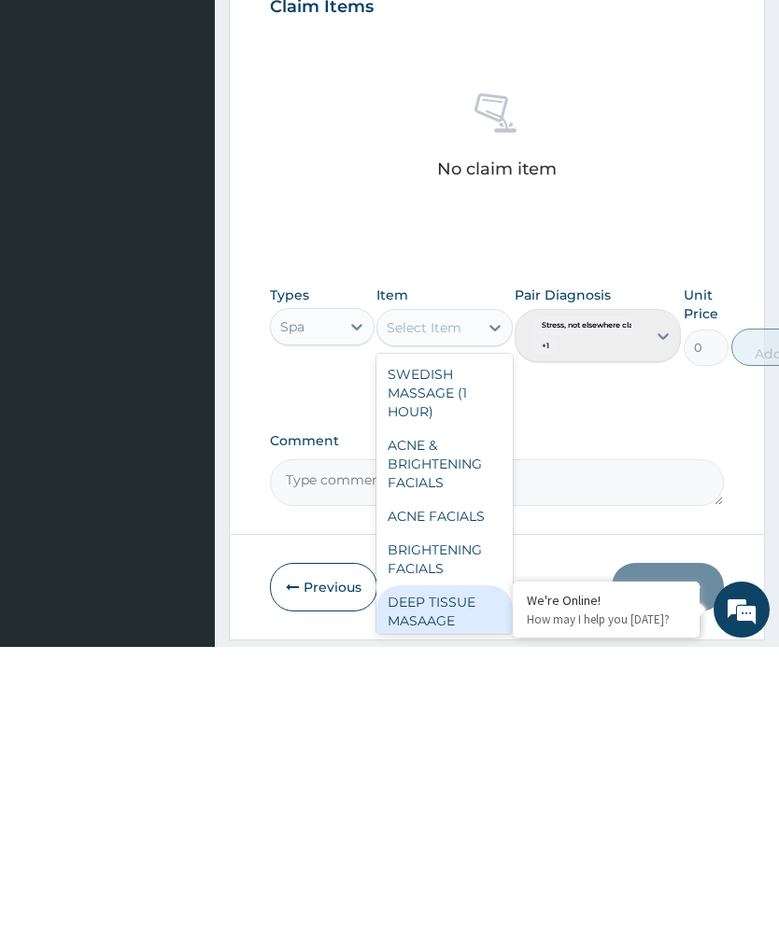
click at [444, 865] on div "DEEP TISSUE MASAAGE (1HOUR)" at bounding box center [444, 900] width 136 height 71
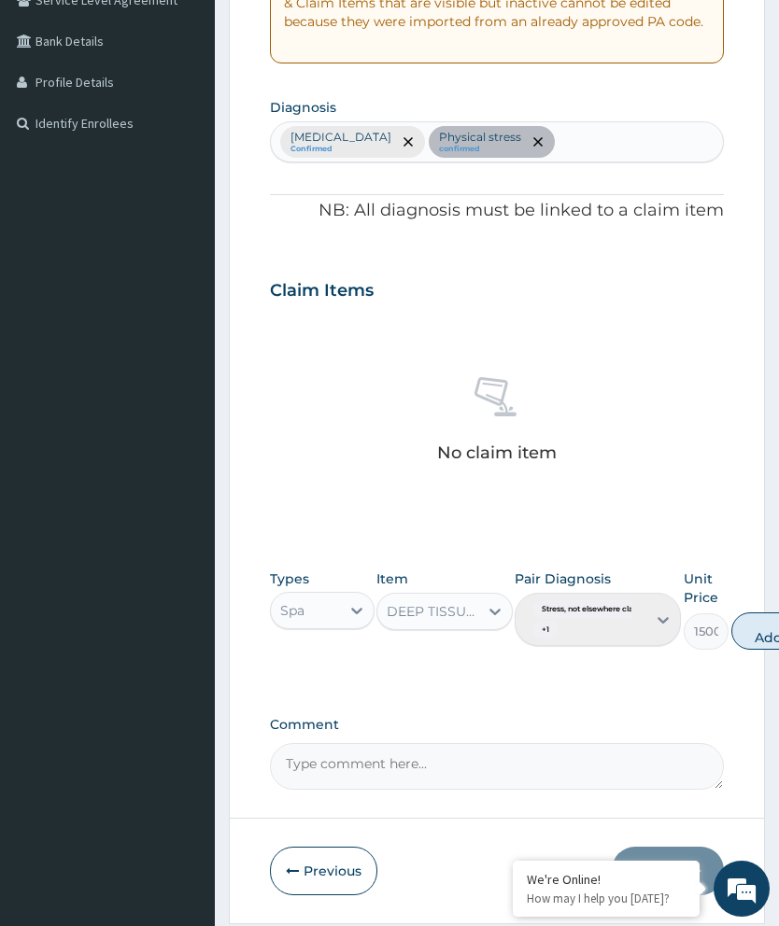
click at [756, 628] on button "Add" at bounding box center [768, 631] width 75 height 37
type input "0"
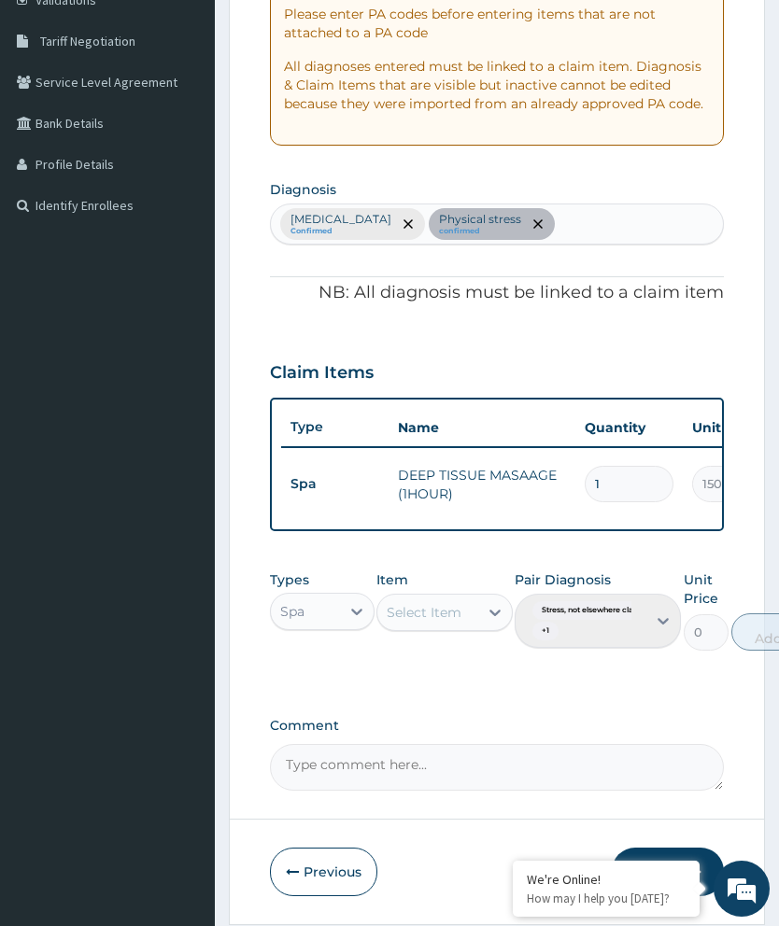
scroll to position [443, 0]
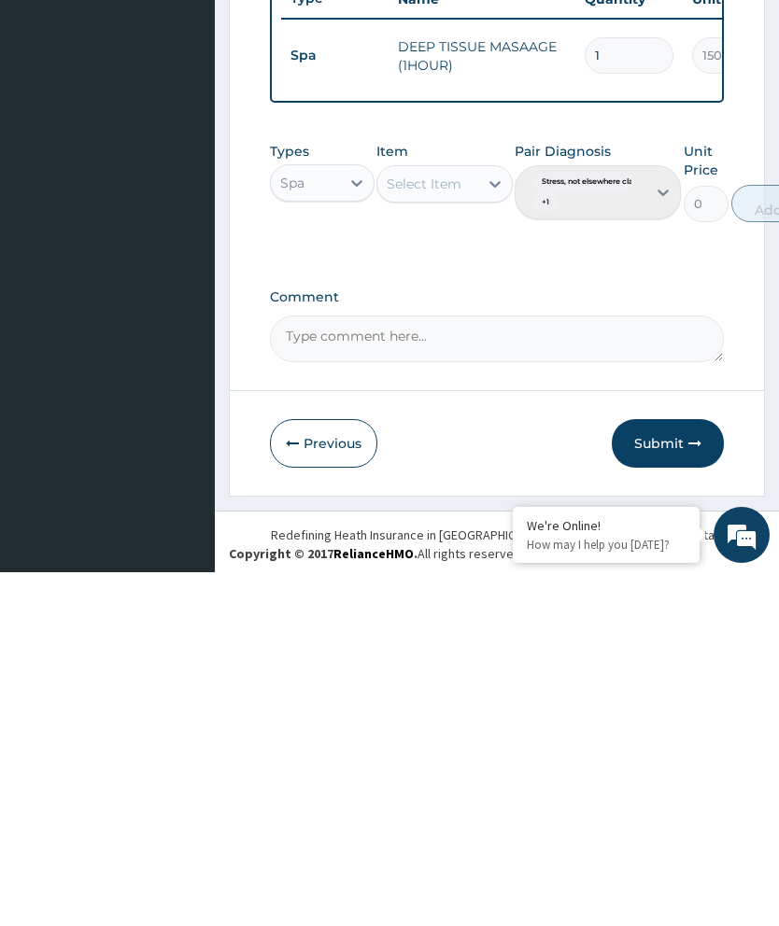
click at [668, 773] on button "Submit" at bounding box center [668, 797] width 112 height 49
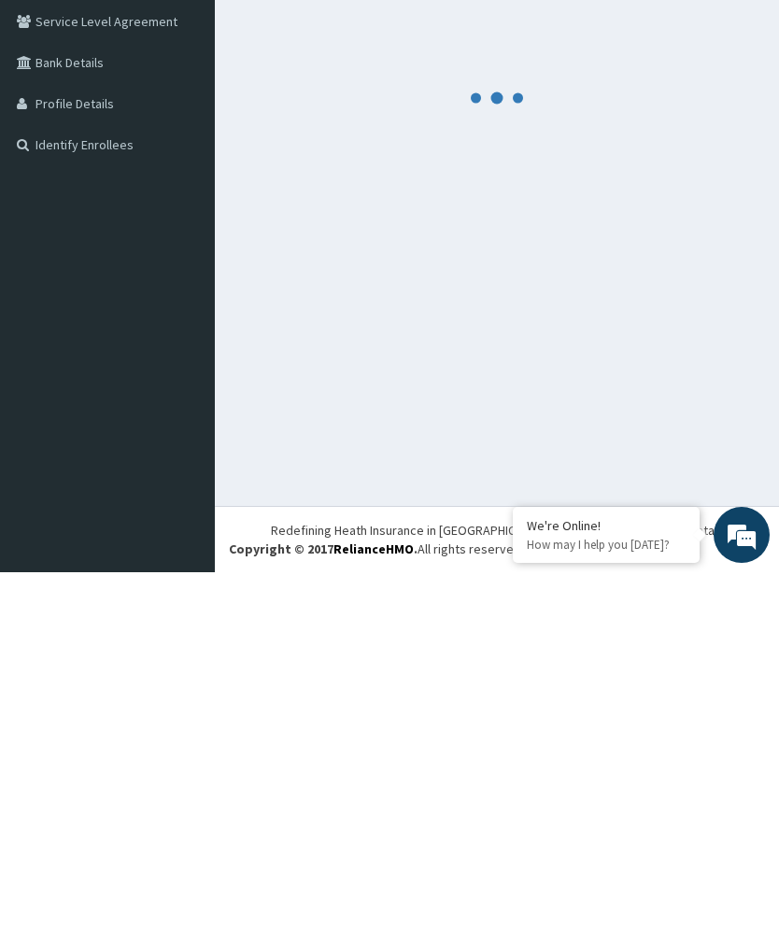
scroll to position [74, 0]
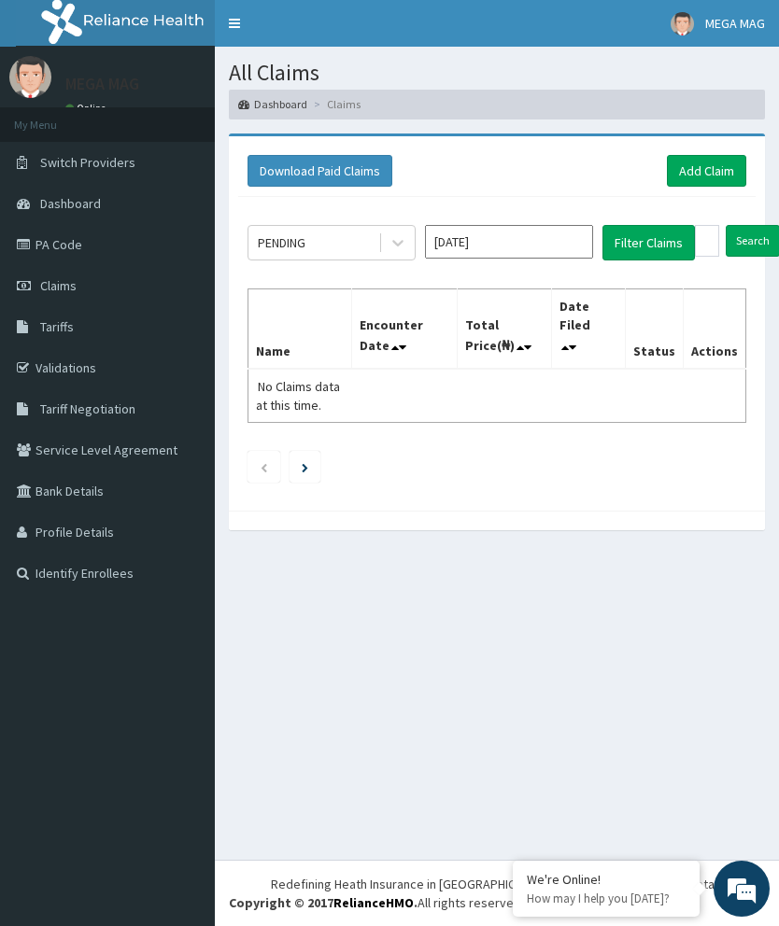
click at [711, 197] on div "PENDING Oct 2025 Filter Claims Search Name Encounter Date Total Price(₦) Date F…" at bounding box center [496, 349] width 517 height 304
click at [700, 182] on link "Add Claim" at bounding box center [706, 171] width 79 height 32
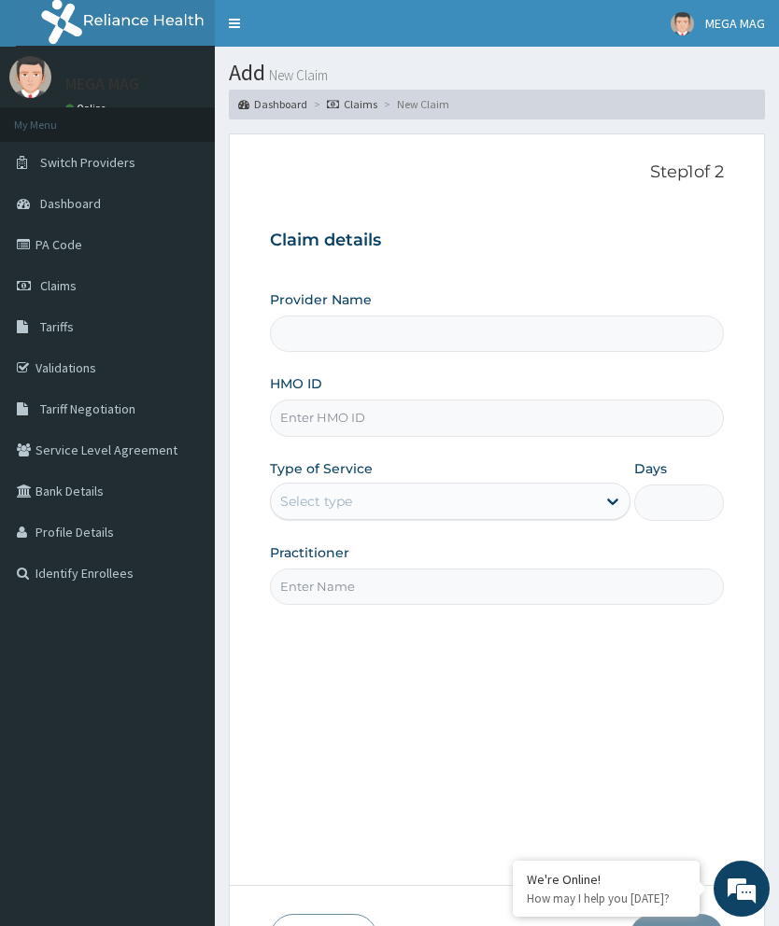
click at [358, 423] on input "HMO ID" at bounding box center [497, 418] width 454 height 36
type input "MEGAMAG BEAUTY WORLD"
type input "1"
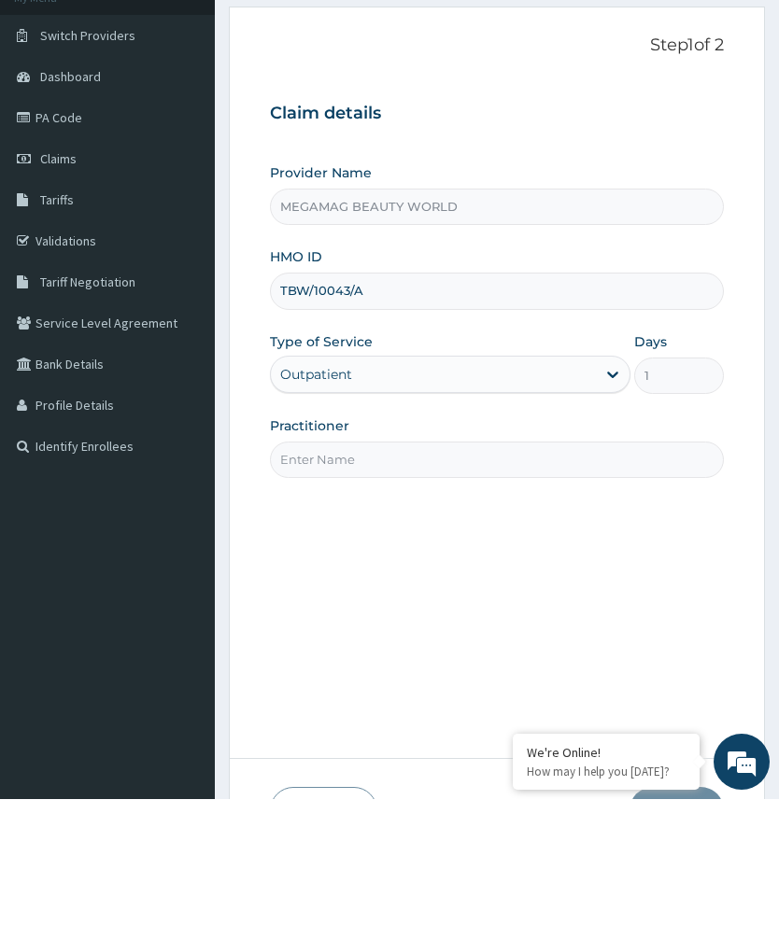
type input "TBW/10043/A"
click at [435, 569] on input "Practitioner" at bounding box center [497, 587] width 454 height 36
type input "[PERSON_NAME]"
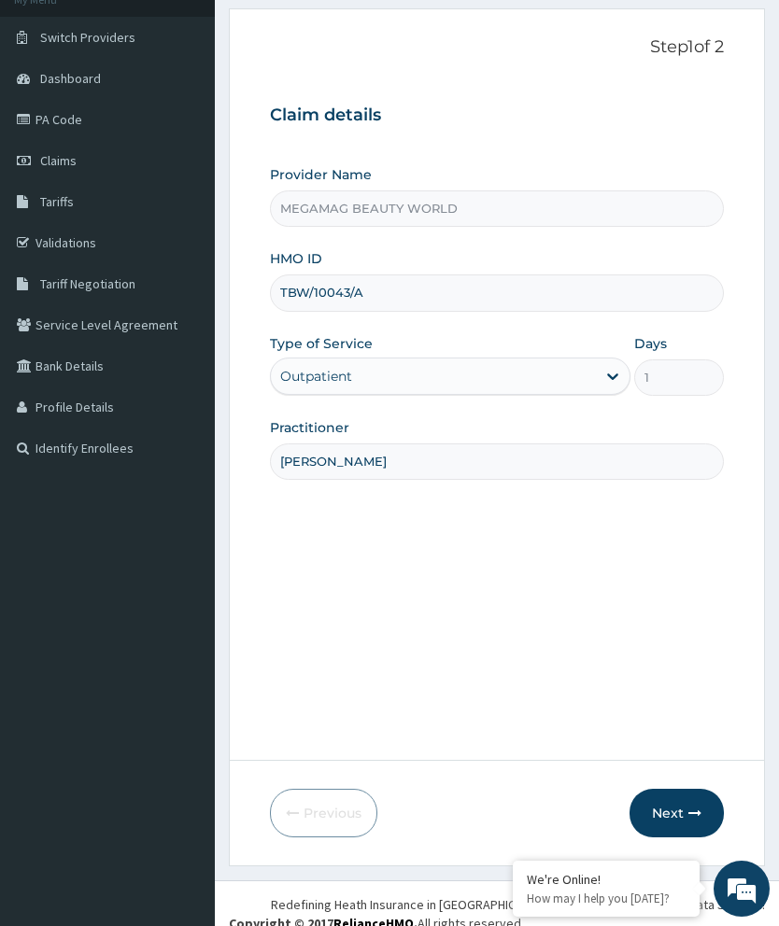
click at [682, 838] on button "Next" at bounding box center [676, 813] width 94 height 49
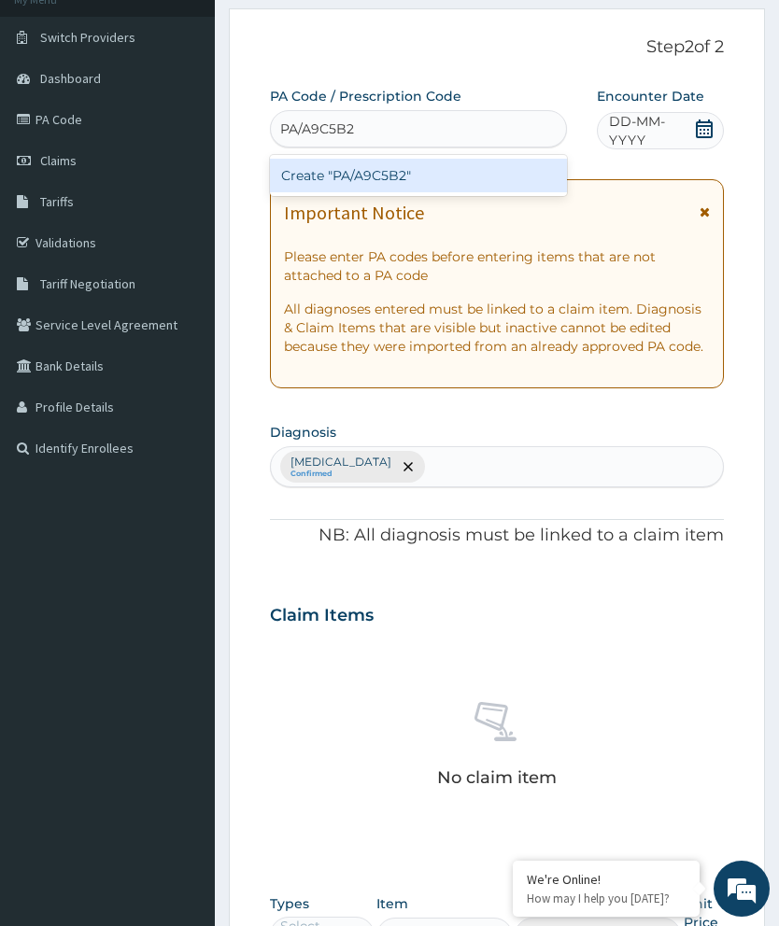
click at [478, 186] on div "Create "PA/A9C5B2"" at bounding box center [418, 176] width 297 height 34
type input "PA/A9C5B2"
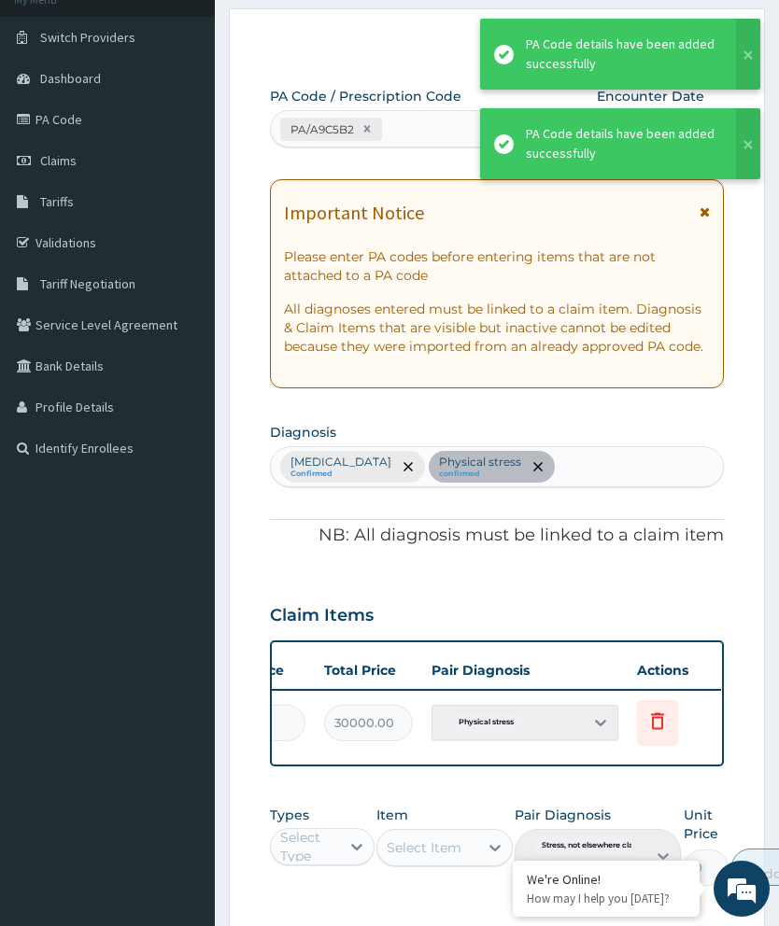
scroll to position [0, 474]
click at [662, 677] on span "Delete" at bounding box center [660, 677] width 71 height 28
click at [666, 666] on span "Delete" at bounding box center [660, 677] width 71 height 28
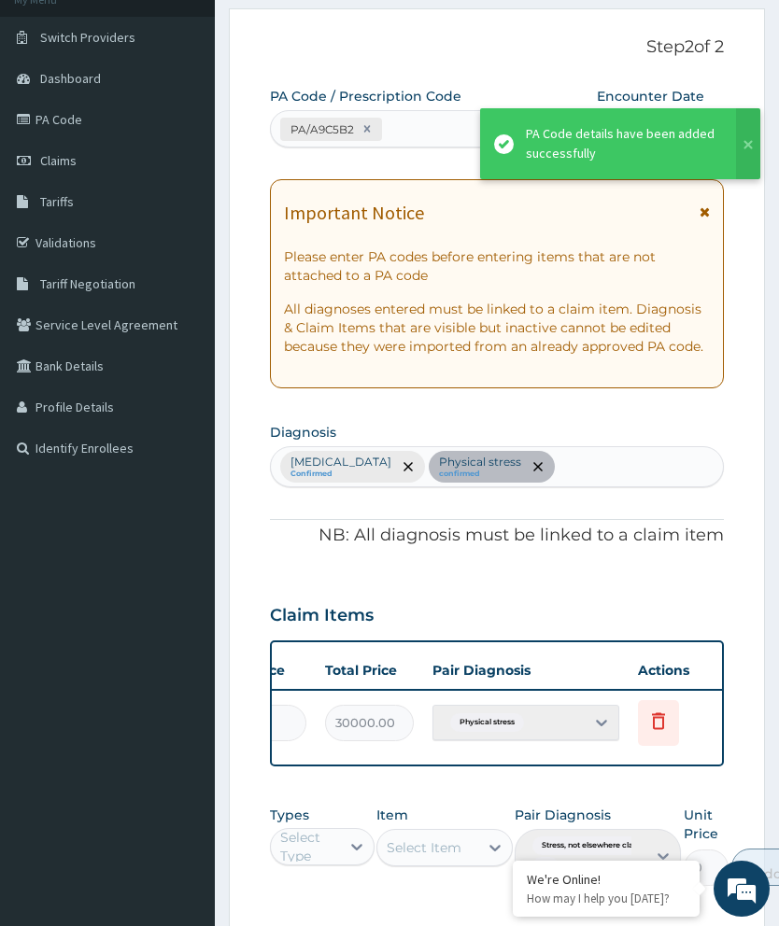
click at [662, 712] on icon at bounding box center [658, 720] width 13 height 17
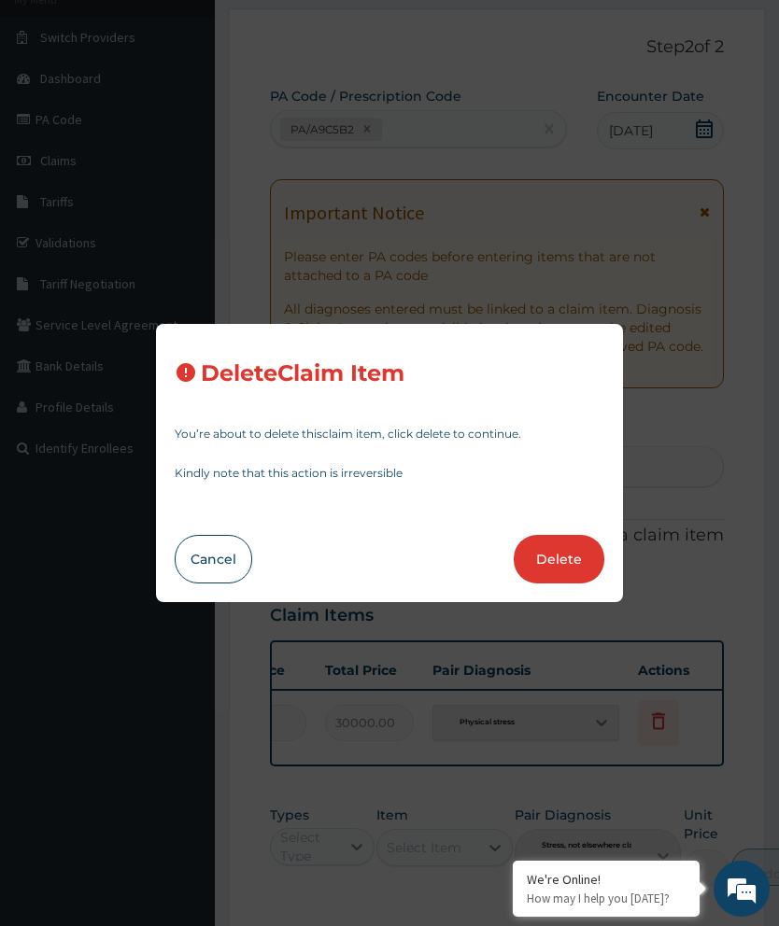
click at [565, 584] on button "Delete" at bounding box center [559, 559] width 91 height 49
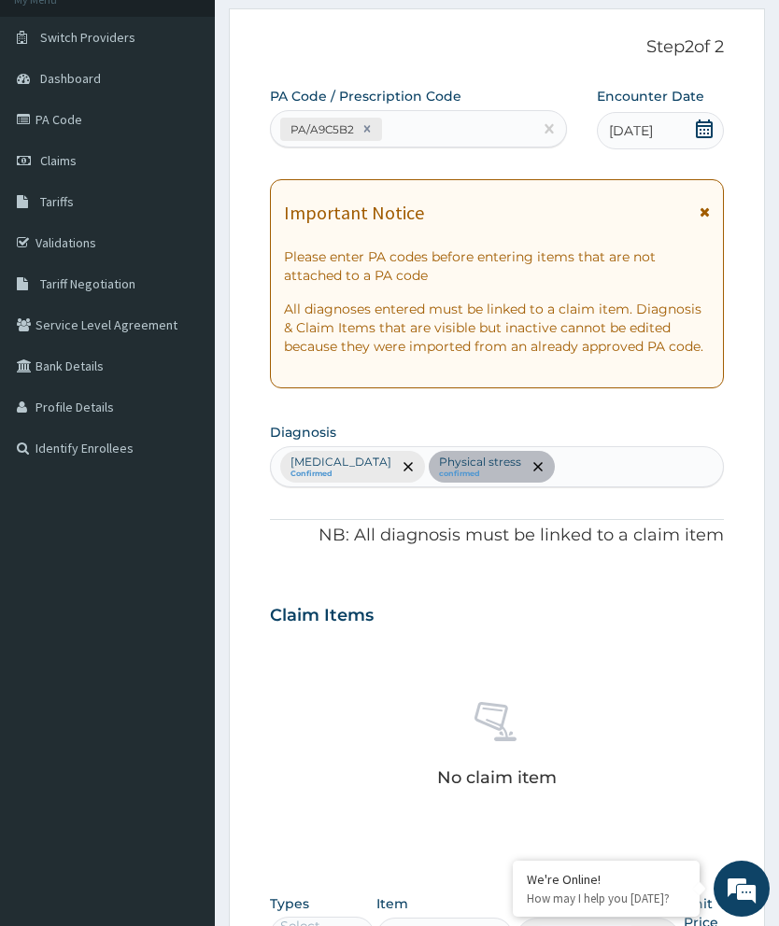
scroll to position [454, 0]
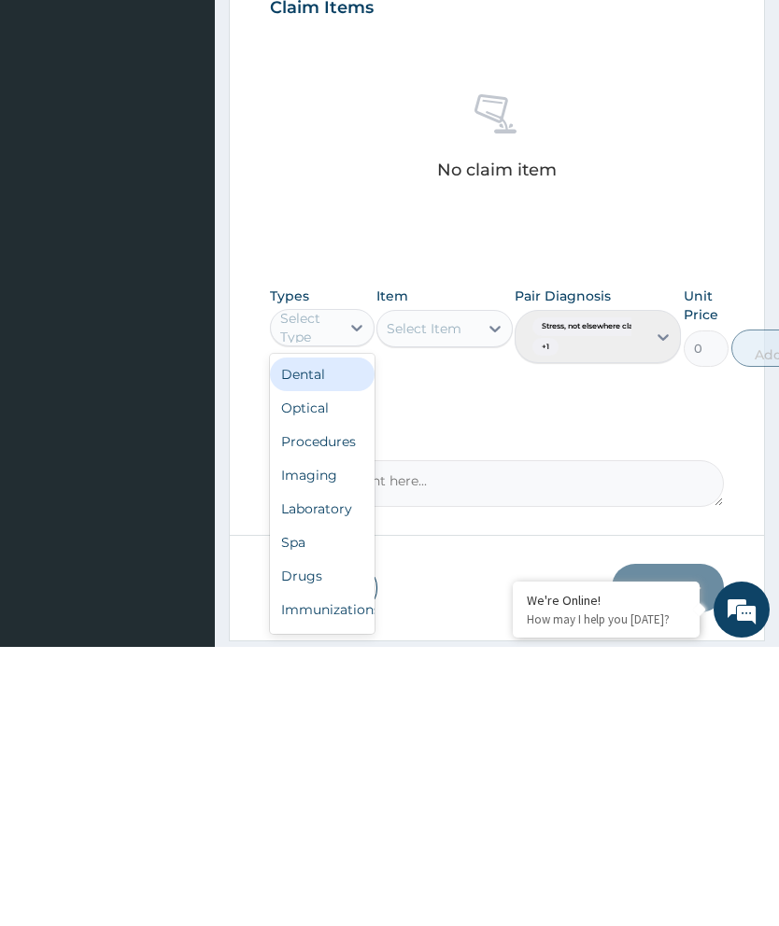
click at [317, 805] on div "Spa" at bounding box center [322, 822] width 105 height 34
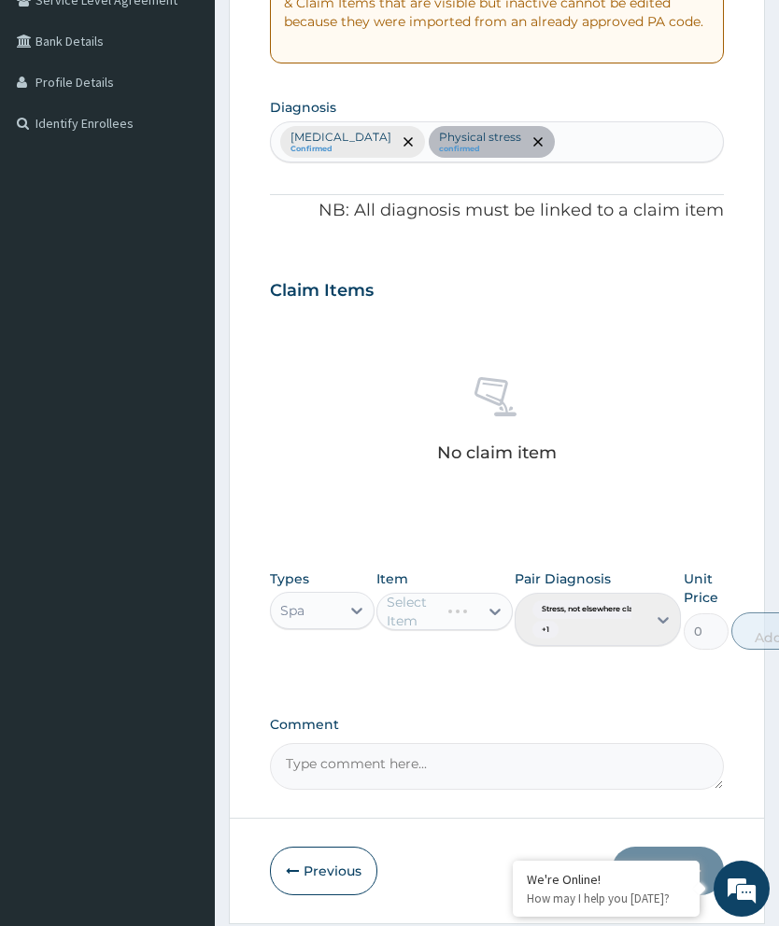
click at [437, 613] on div "Select Item" at bounding box center [412, 611] width 50 height 37
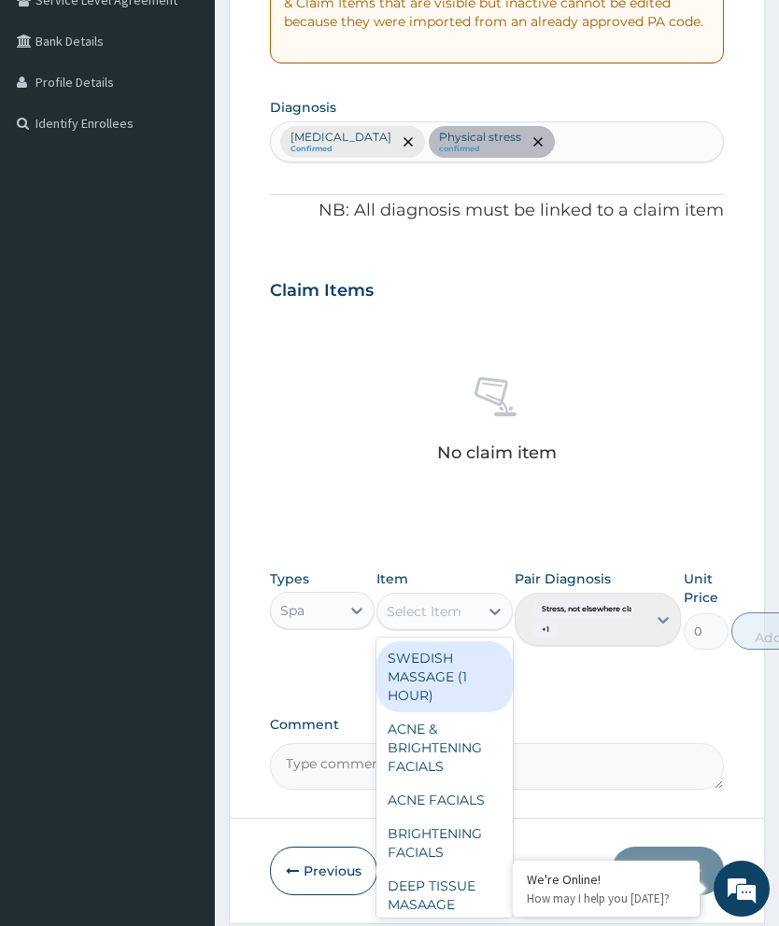
scroll to position [455, 0]
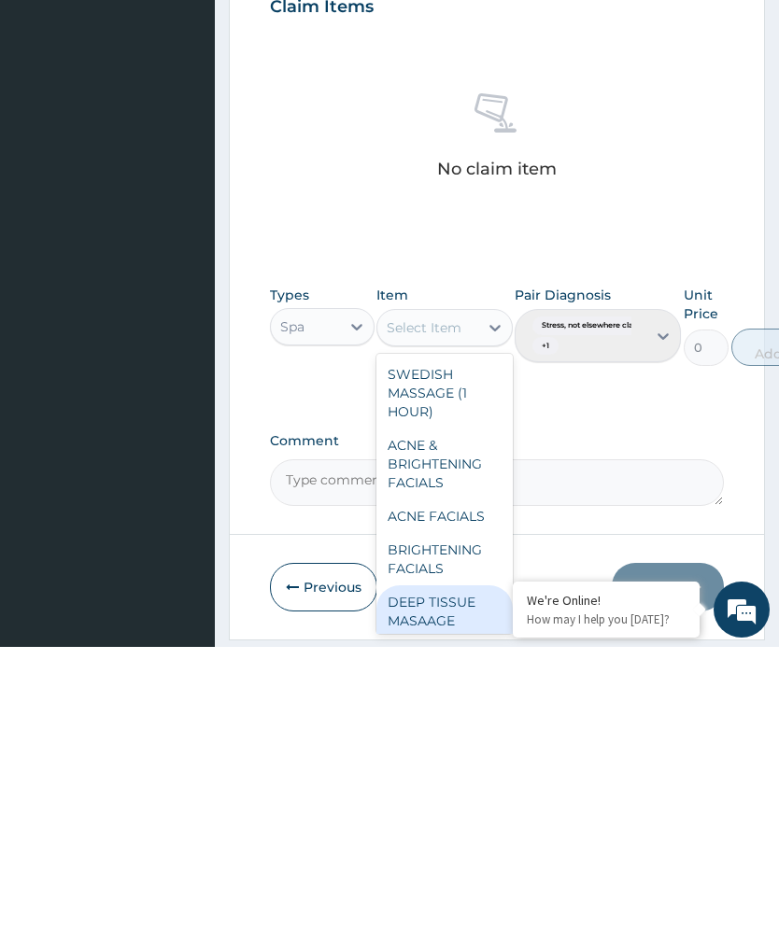
click at [451, 865] on div "DEEP TISSUE MASAAGE (1HOUR)" at bounding box center [444, 900] width 136 height 71
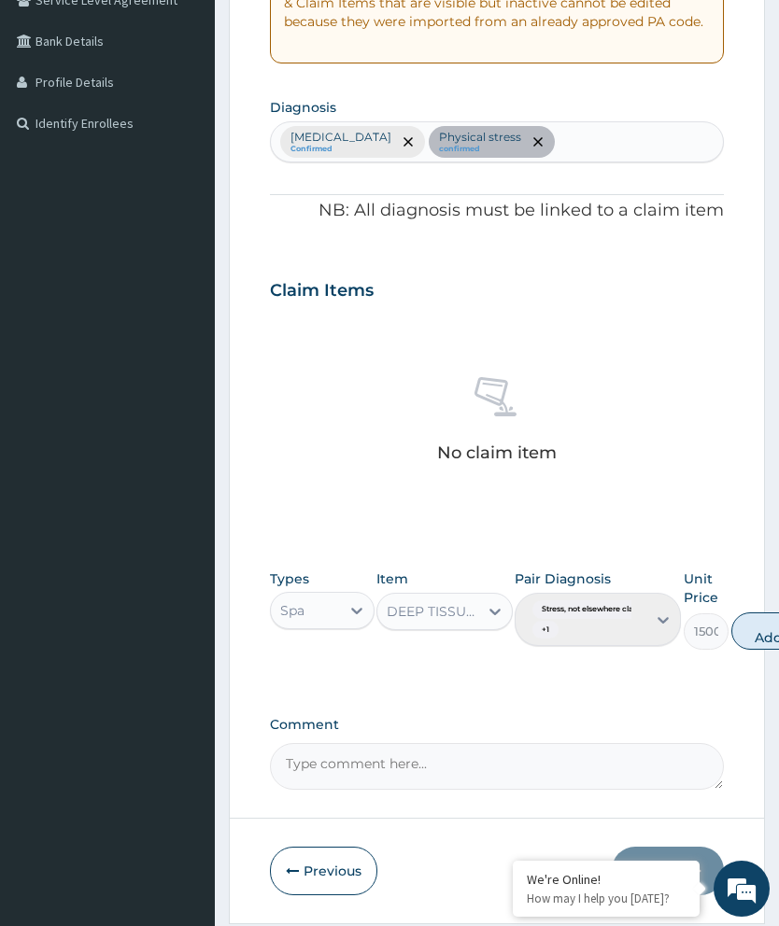
click at [769, 626] on button "Add" at bounding box center [768, 631] width 75 height 37
type input "0"
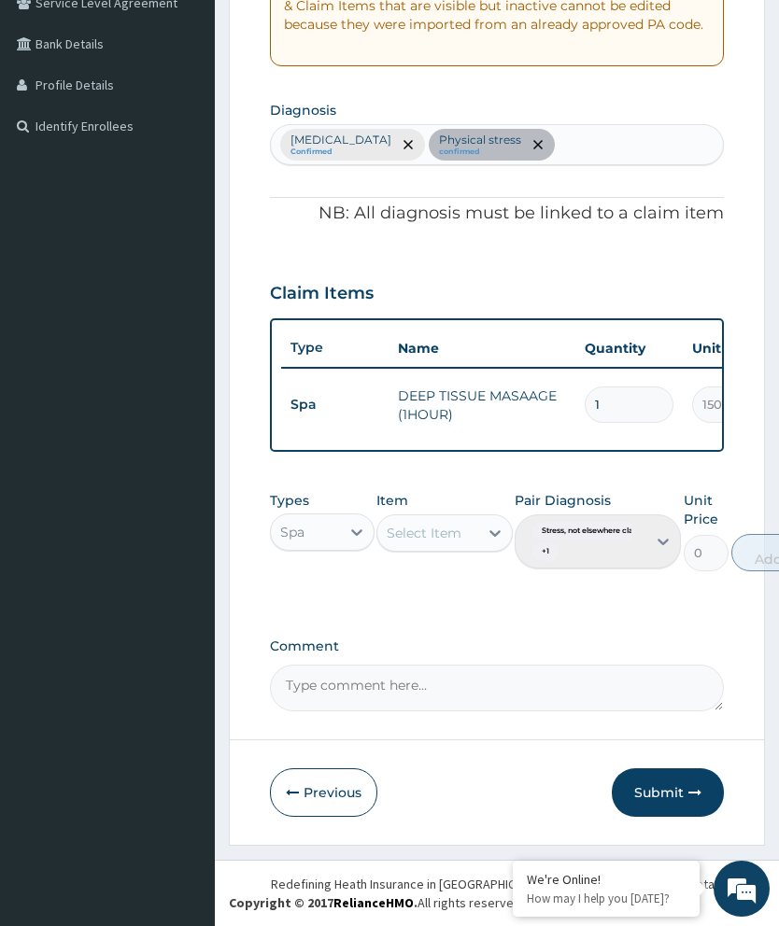
scroll to position [368, 0]
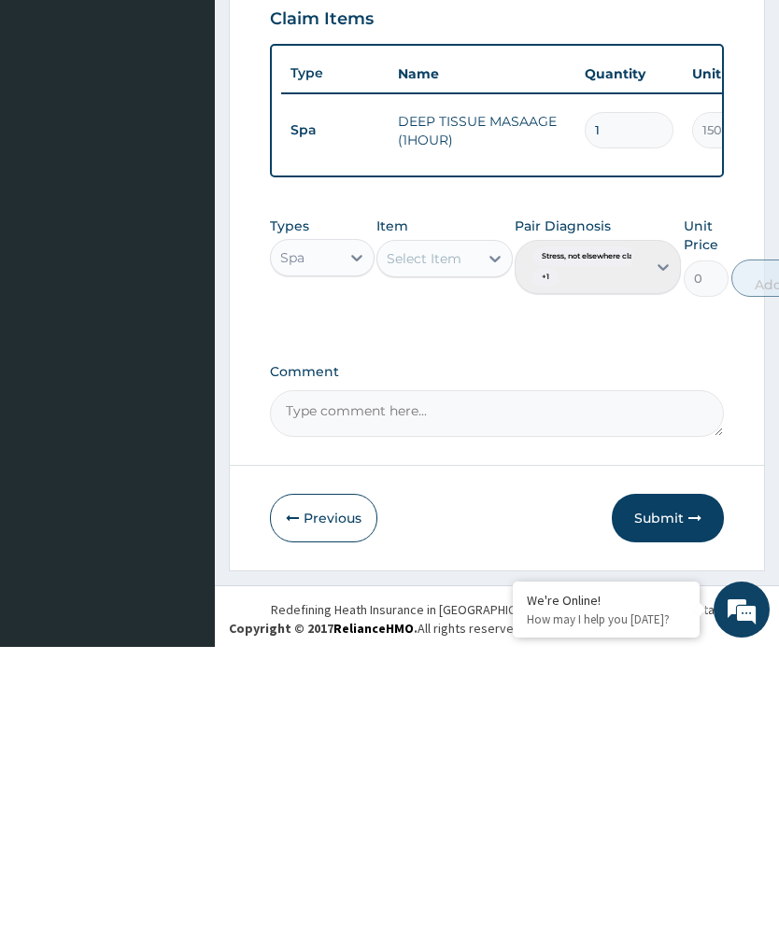
click at [679, 773] on button "Submit" at bounding box center [668, 797] width 112 height 49
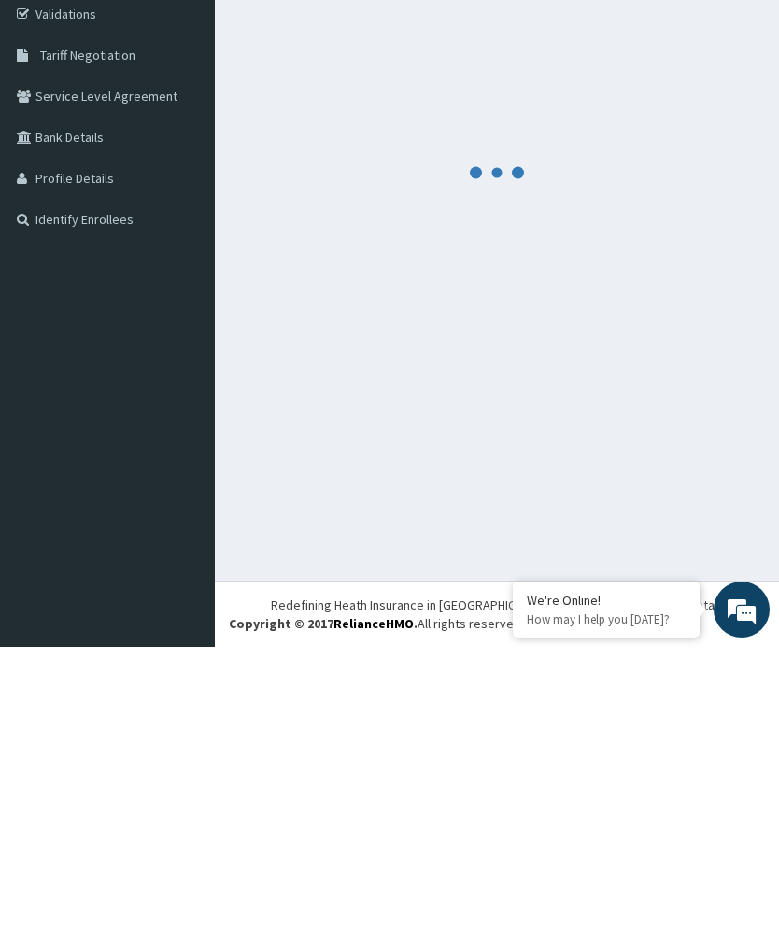
scroll to position [63, 0]
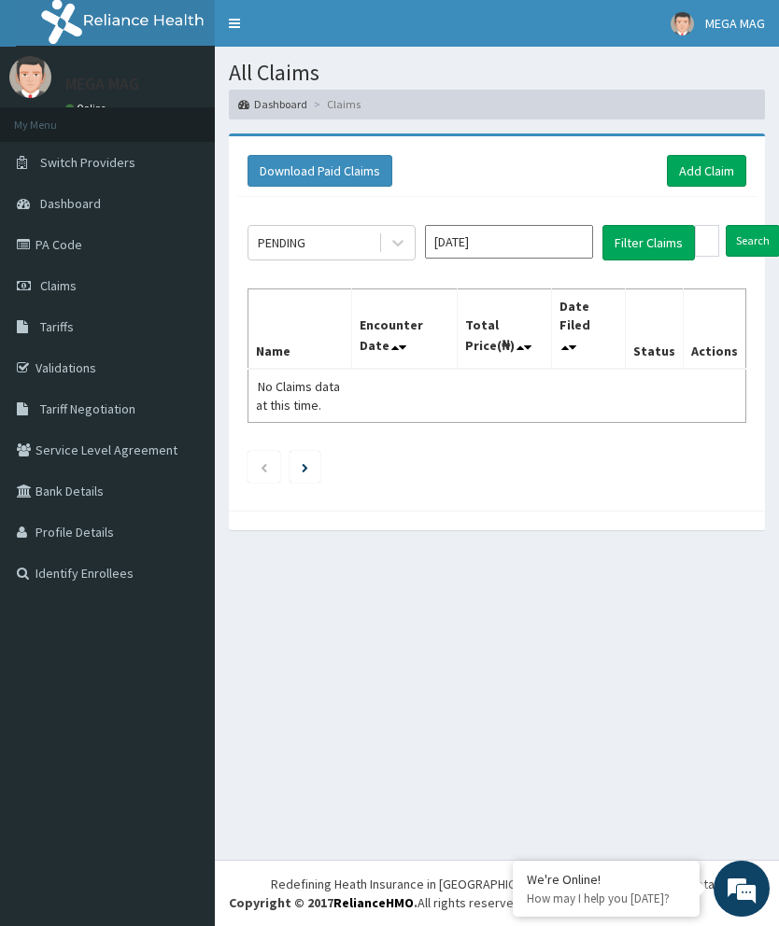
click at [721, 170] on link "Add Claim" at bounding box center [706, 171] width 79 height 32
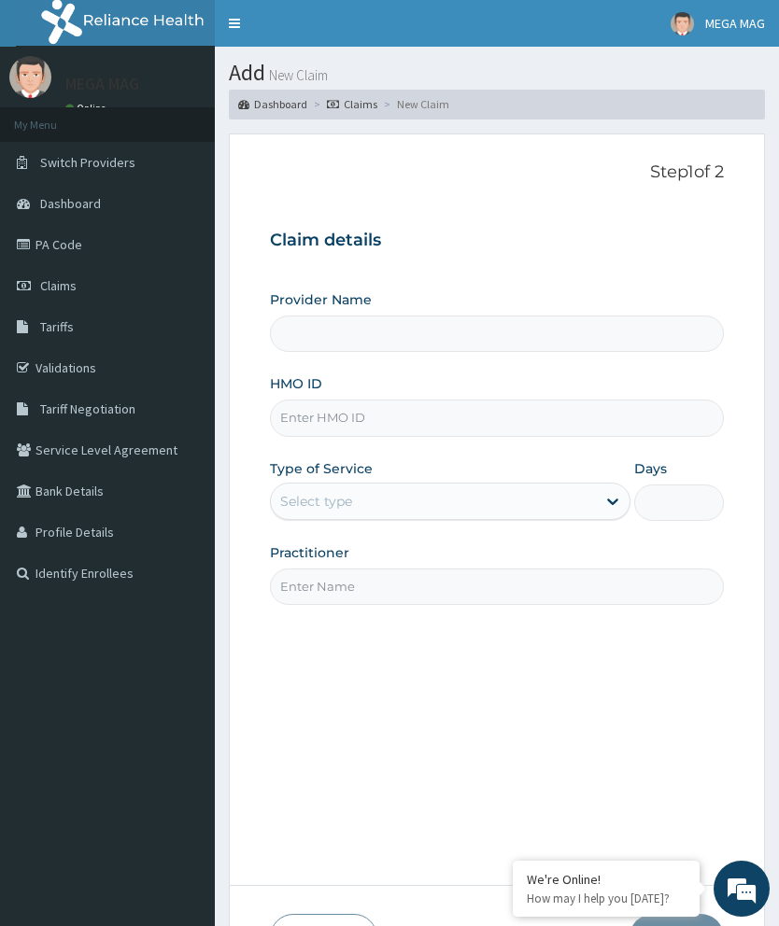
click at [346, 427] on input "HMO ID" at bounding box center [497, 418] width 454 height 36
type input "MEGAMAG BEAUTY WORLD"
type input "1"
click at [303, 408] on input "SB,/10403" at bounding box center [497, 418] width 454 height 36
click at [315, 405] on input "SB,/10403" at bounding box center [497, 418] width 454 height 36
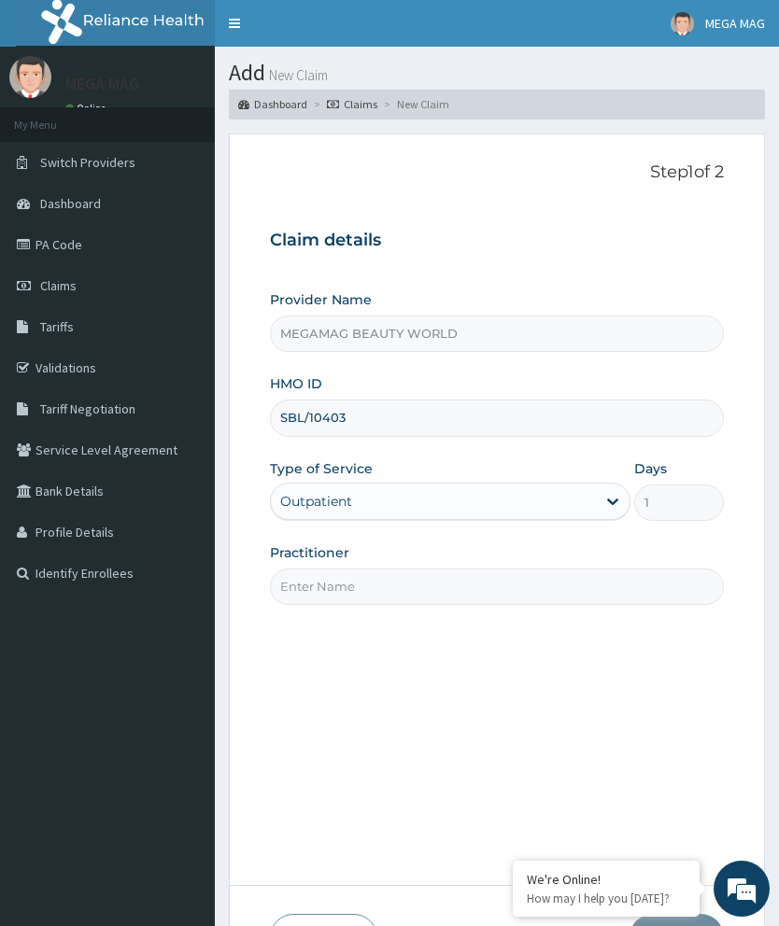
click at [388, 415] on input "SBL/10403" at bounding box center [497, 418] width 454 height 36
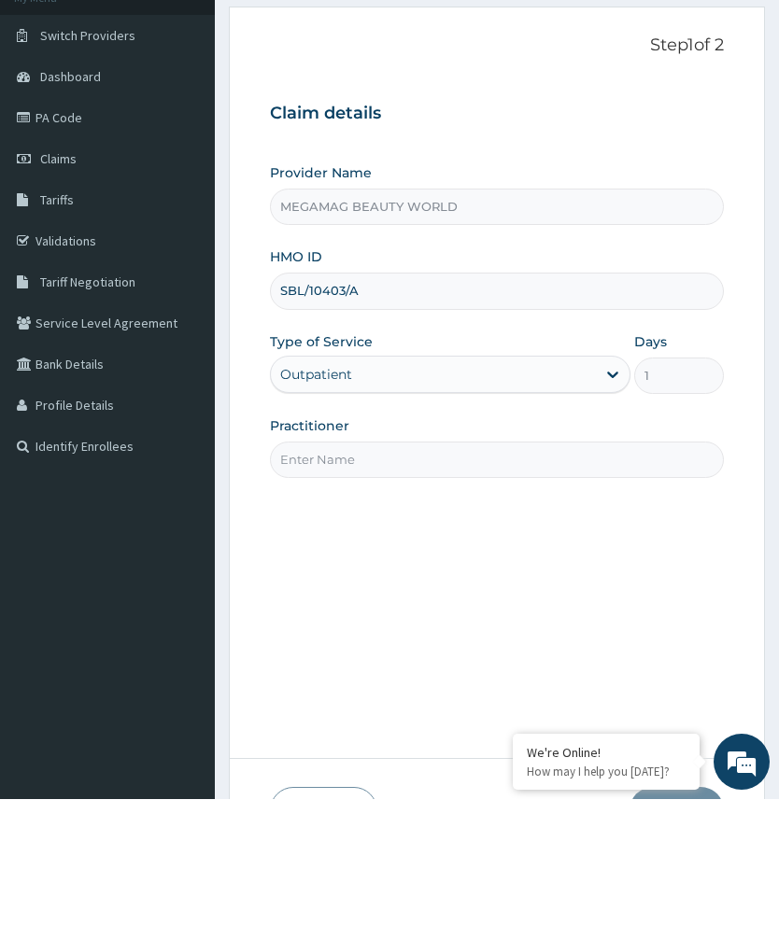
type input "SBL/10403/A"
click at [443, 569] on input "Practitioner" at bounding box center [497, 587] width 454 height 36
type input "Justine"
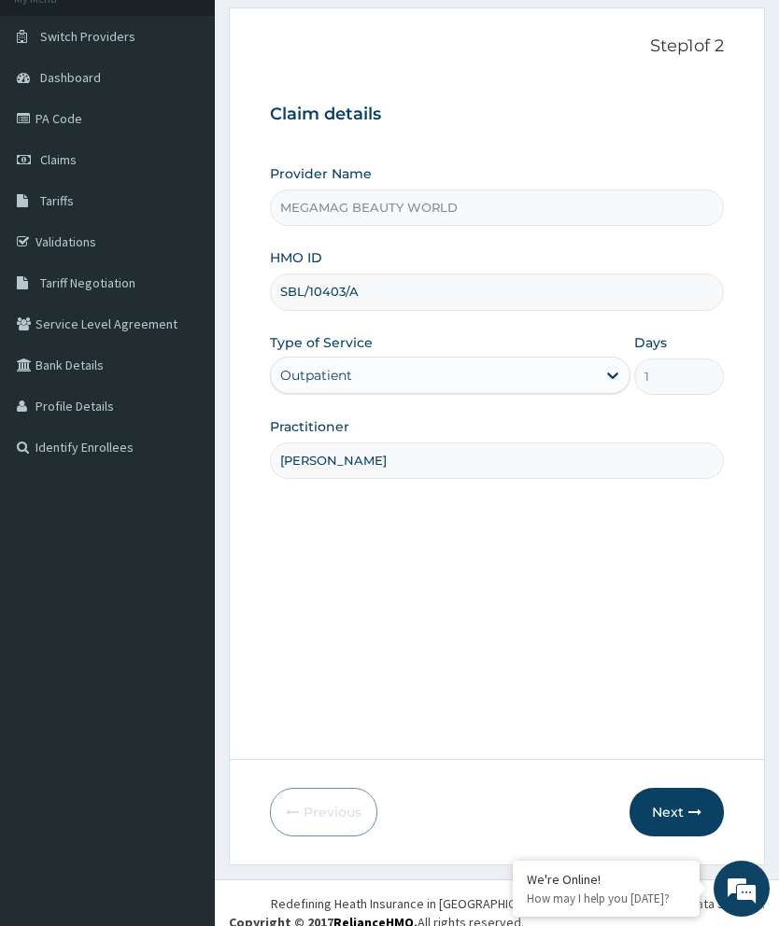
click at [685, 837] on button "Next" at bounding box center [676, 812] width 94 height 49
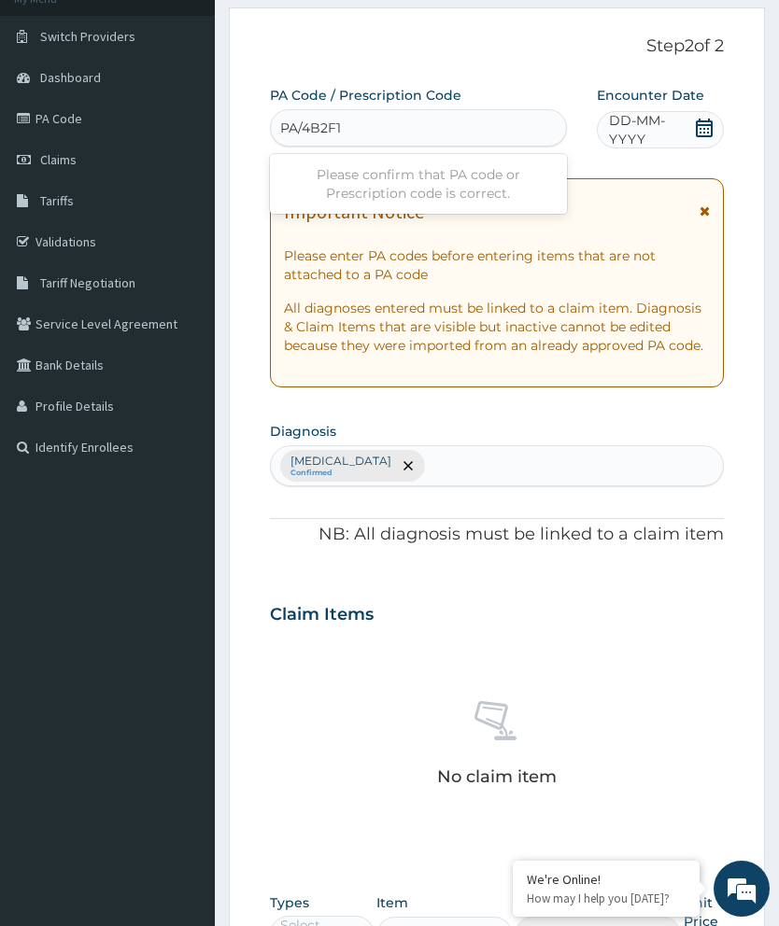
type input "PA/4BB2F1"
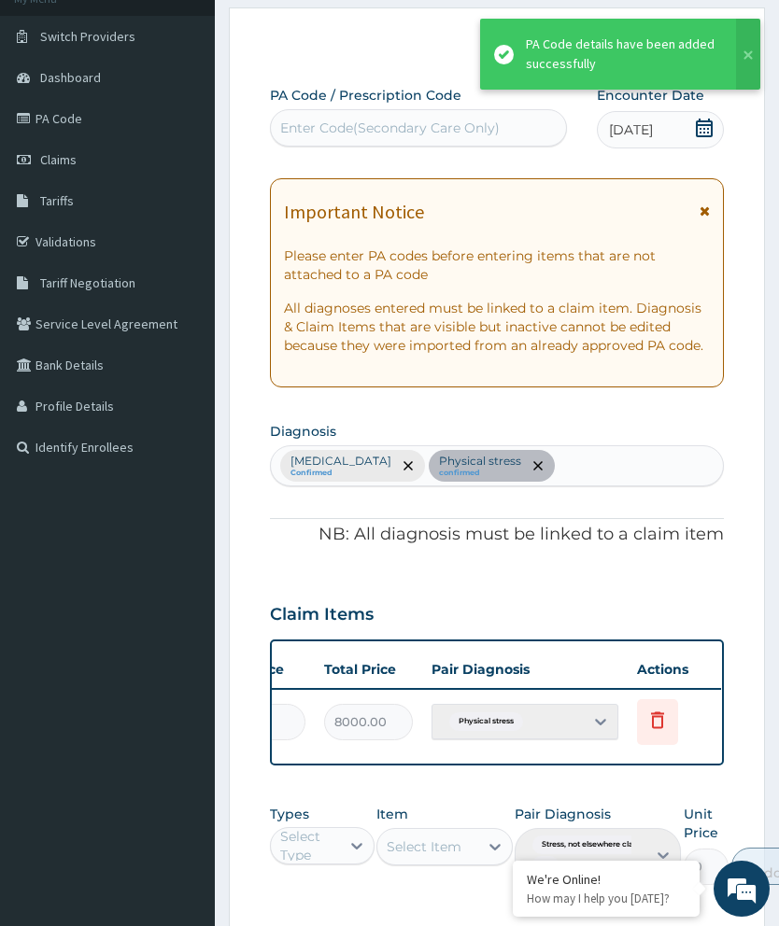
scroll to position [0, 474]
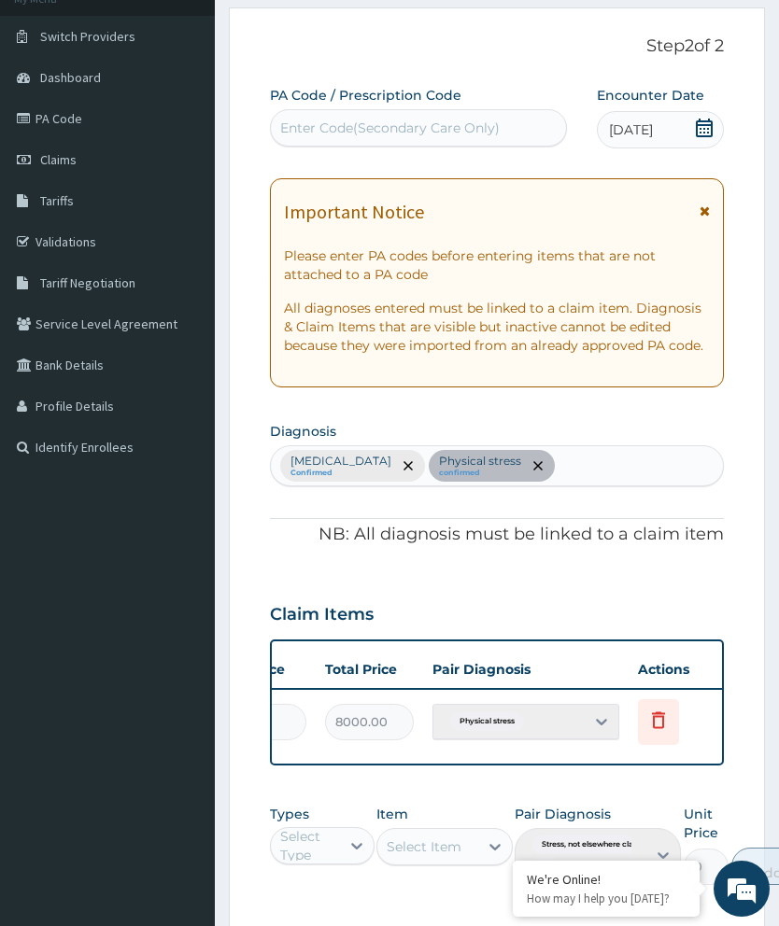
click at [664, 712] on icon at bounding box center [658, 720] width 22 height 22
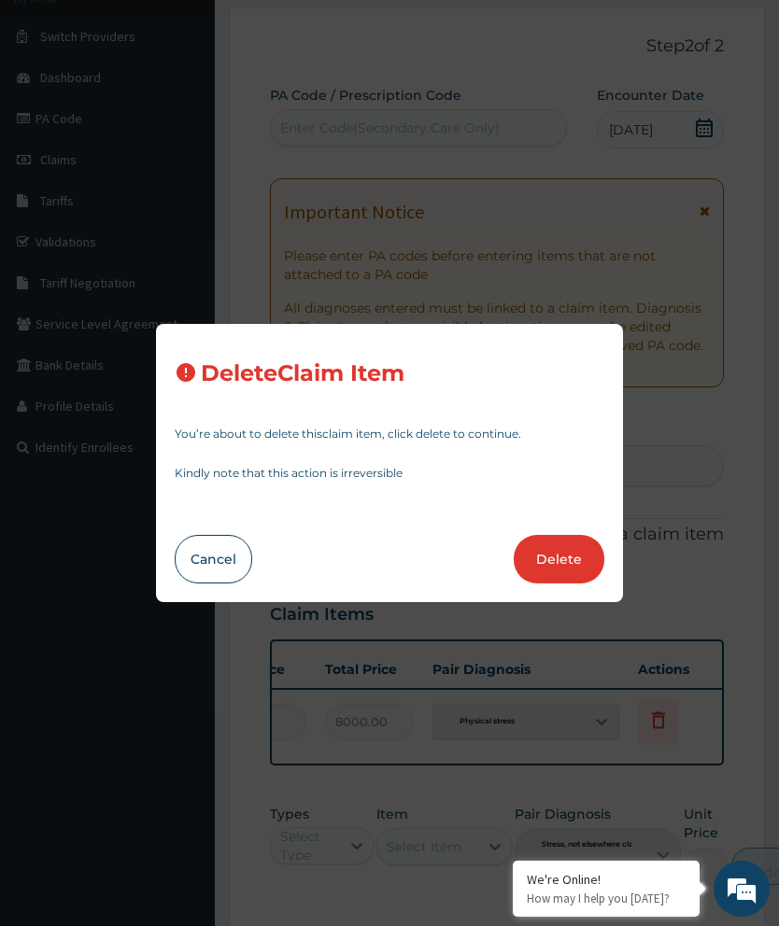
click at [574, 584] on button "Delete" at bounding box center [559, 559] width 91 height 49
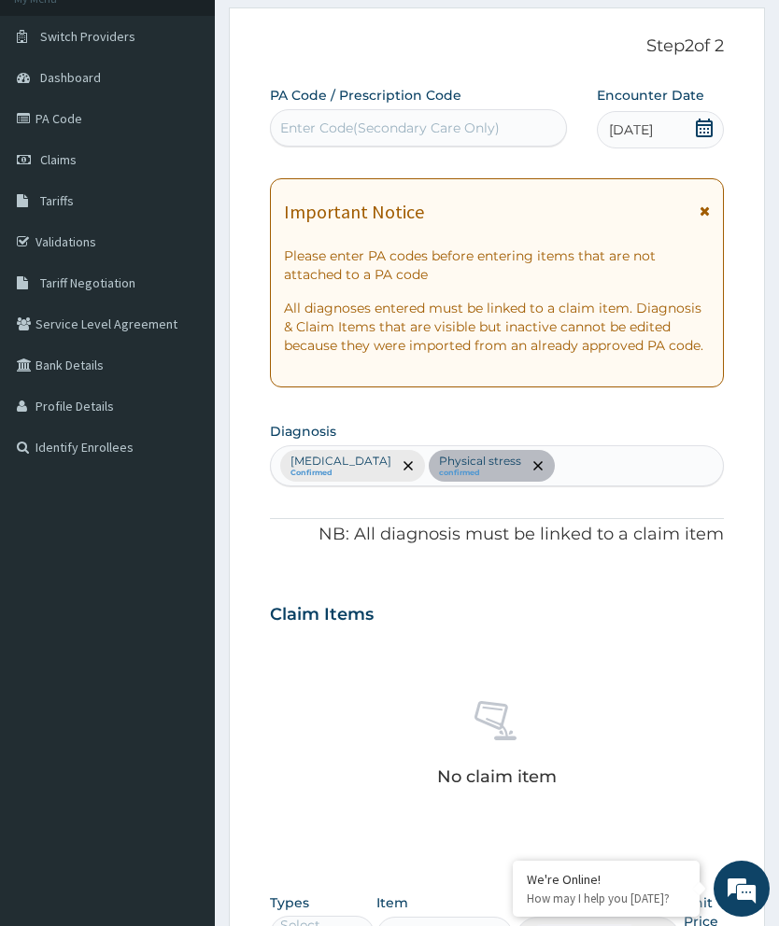
scroll to position [454, 0]
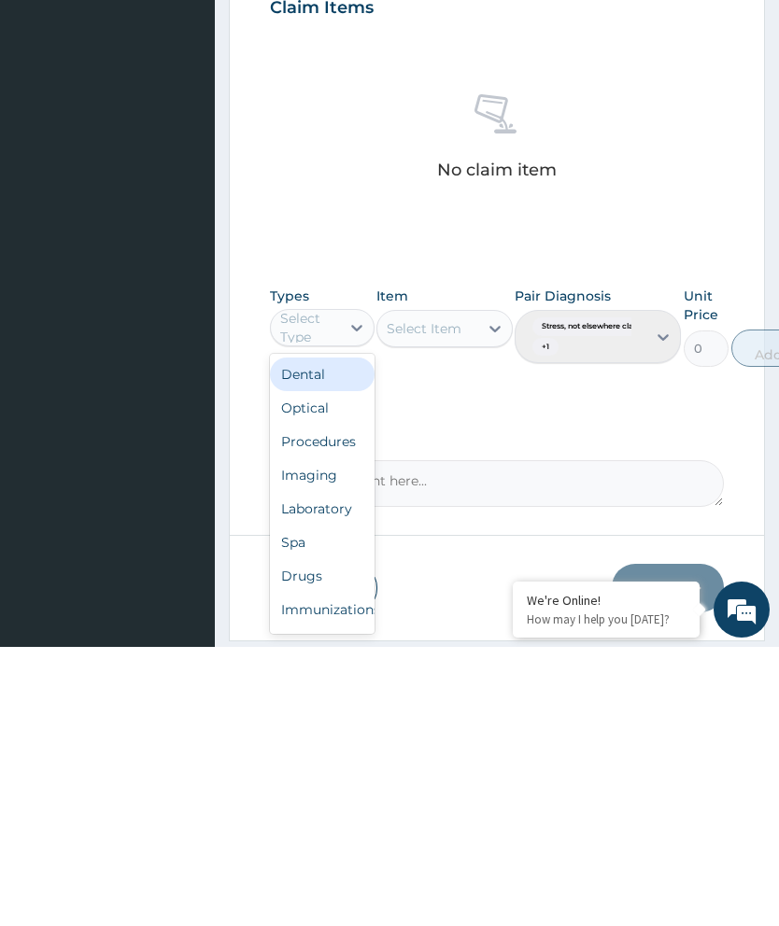
click at [317, 805] on div "Spa" at bounding box center [322, 822] width 105 height 34
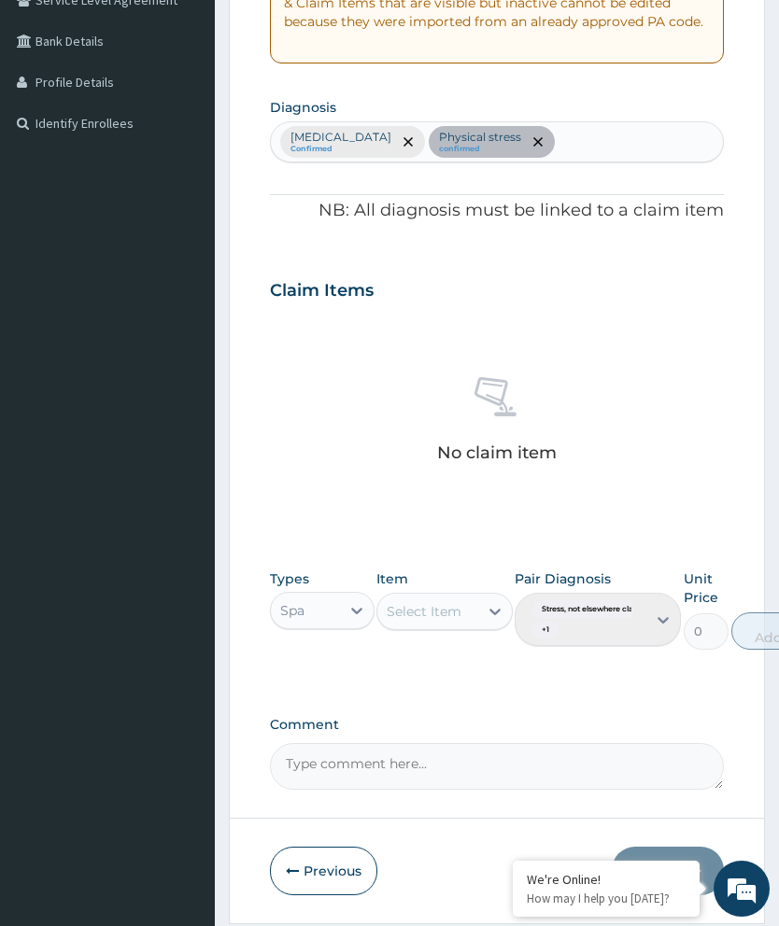
scroll to position [455, 0]
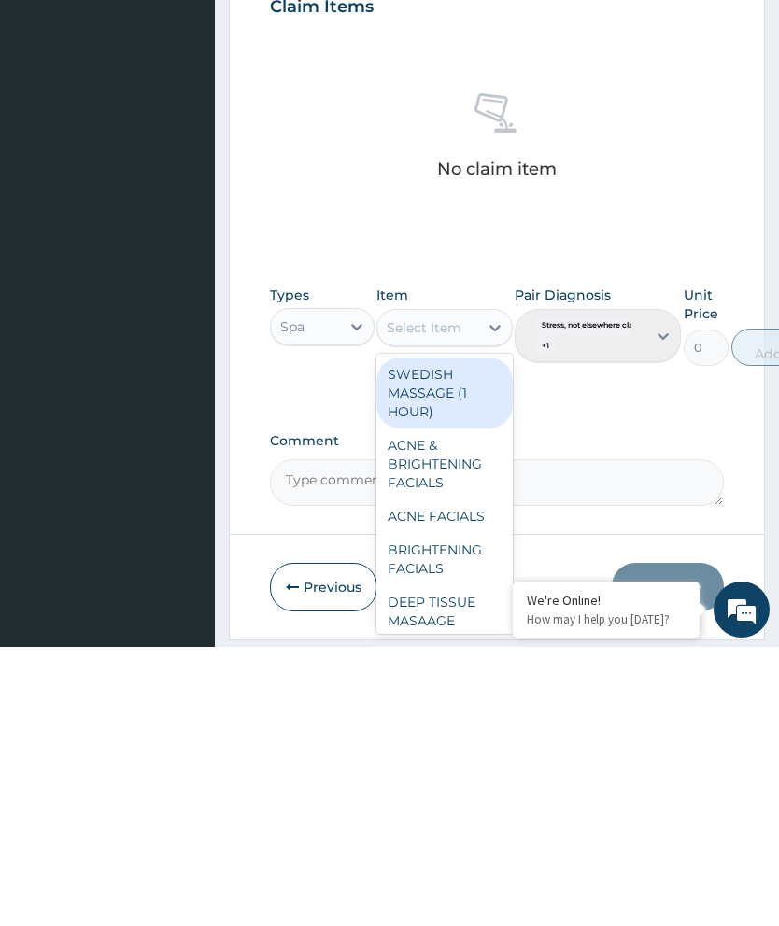
click at [451, 812] on div "BRIGHTENING FACIALS" at bounding box center [444, 838] width 136 height 52
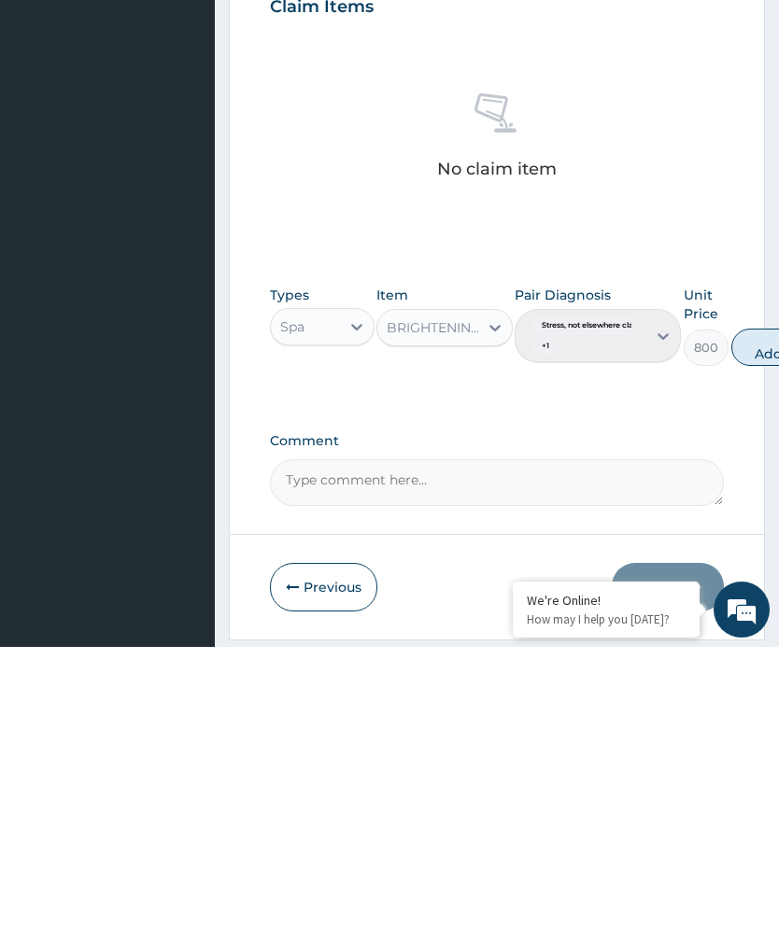
scroll to position [450, 0]
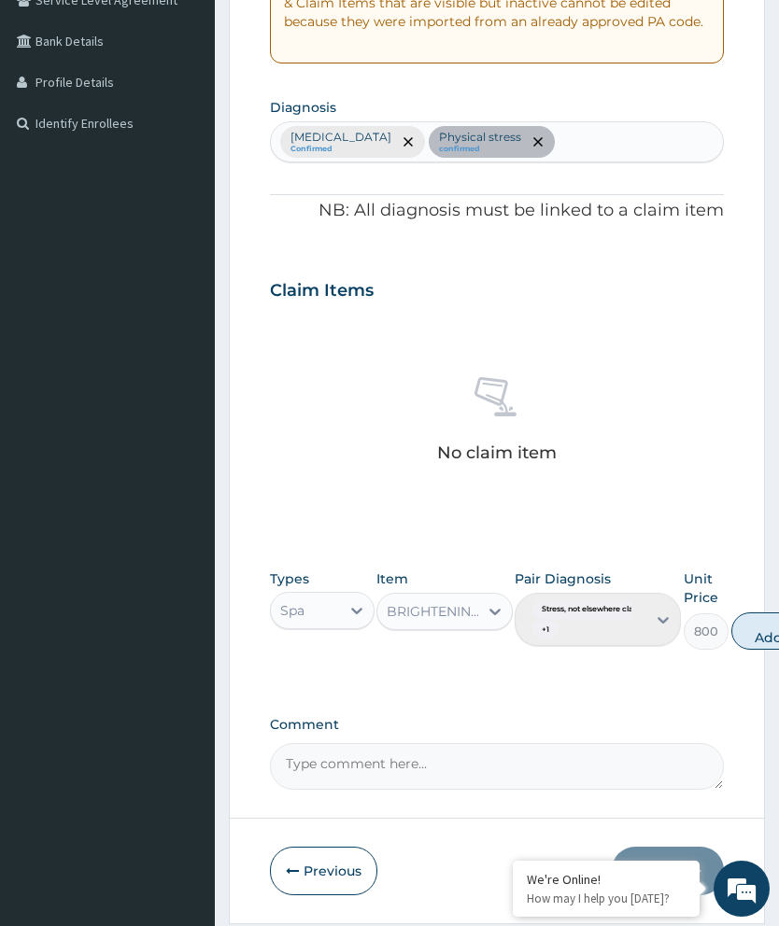
click at [768, 625] on button "Add" at bounding box center [768, 631] width 75 height 37
type input "0"
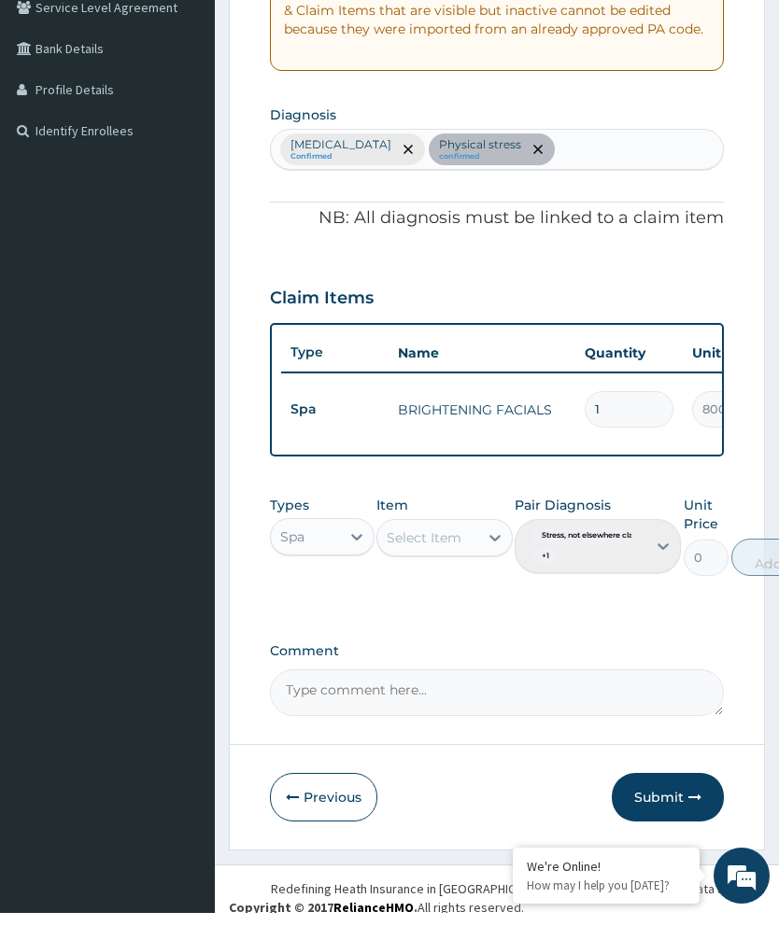
scroll to position [443, 0]
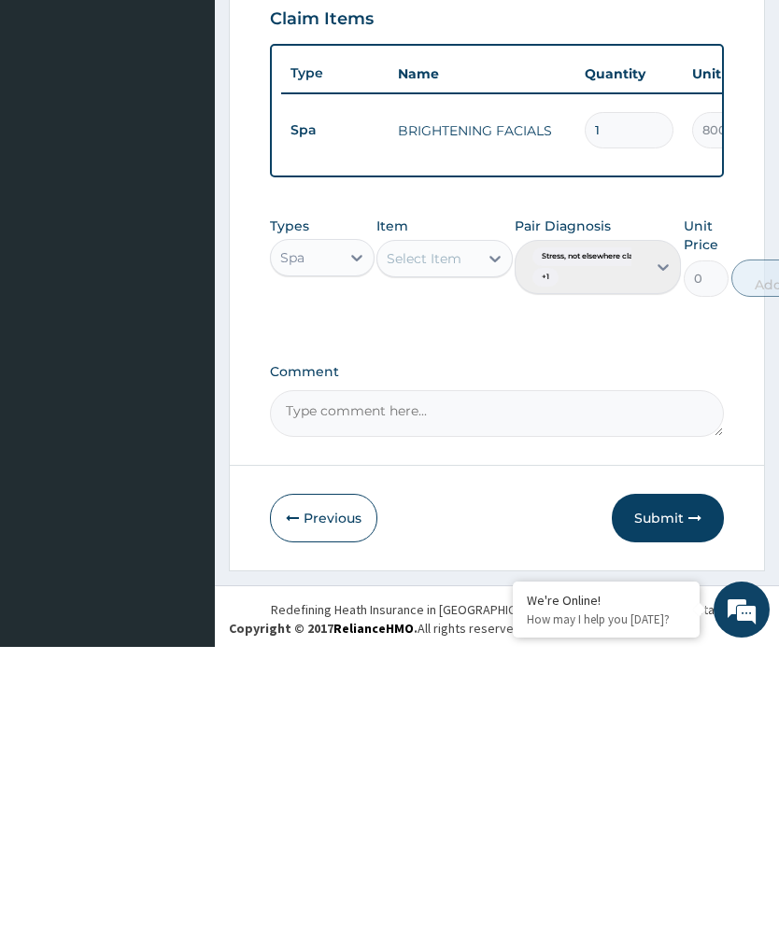
click at [684, 773] on button "Submit" at bounding box center [668, 797] width 112 height 49
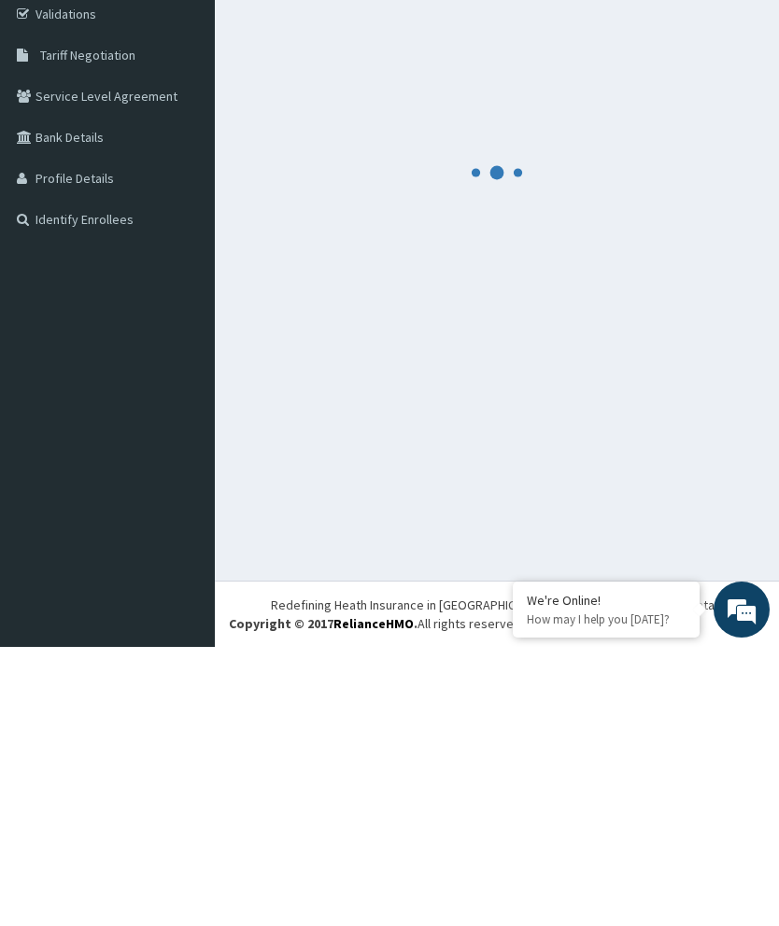
scroll to position [63, 0]
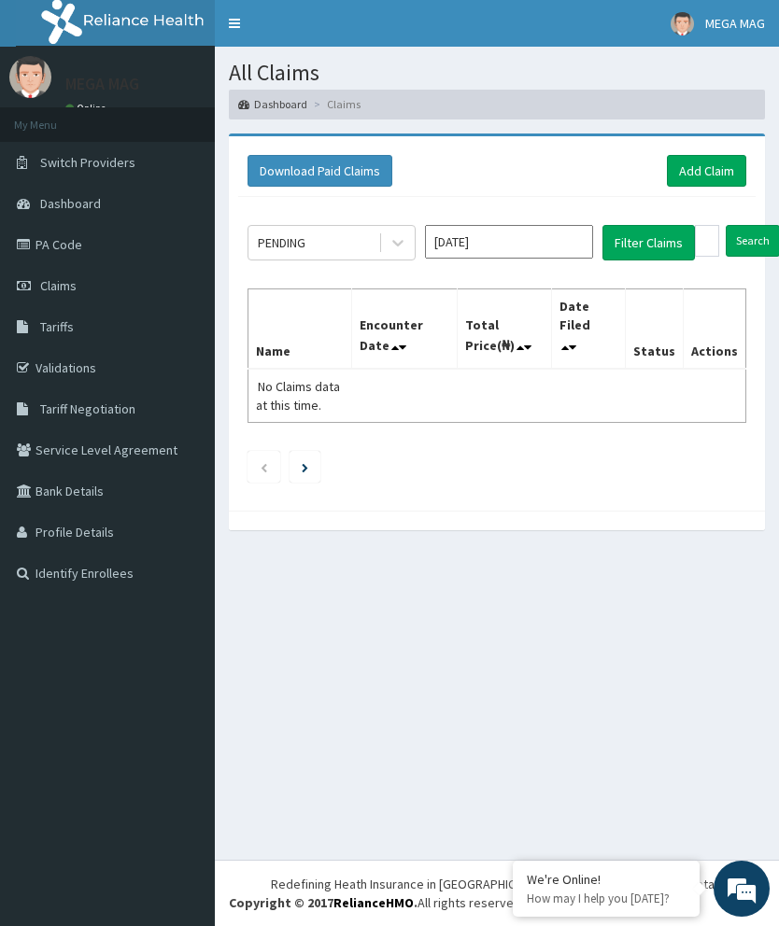
click at [718, 175] on link "Add Claim" at bounding box center [706, 171] width 79 height 32
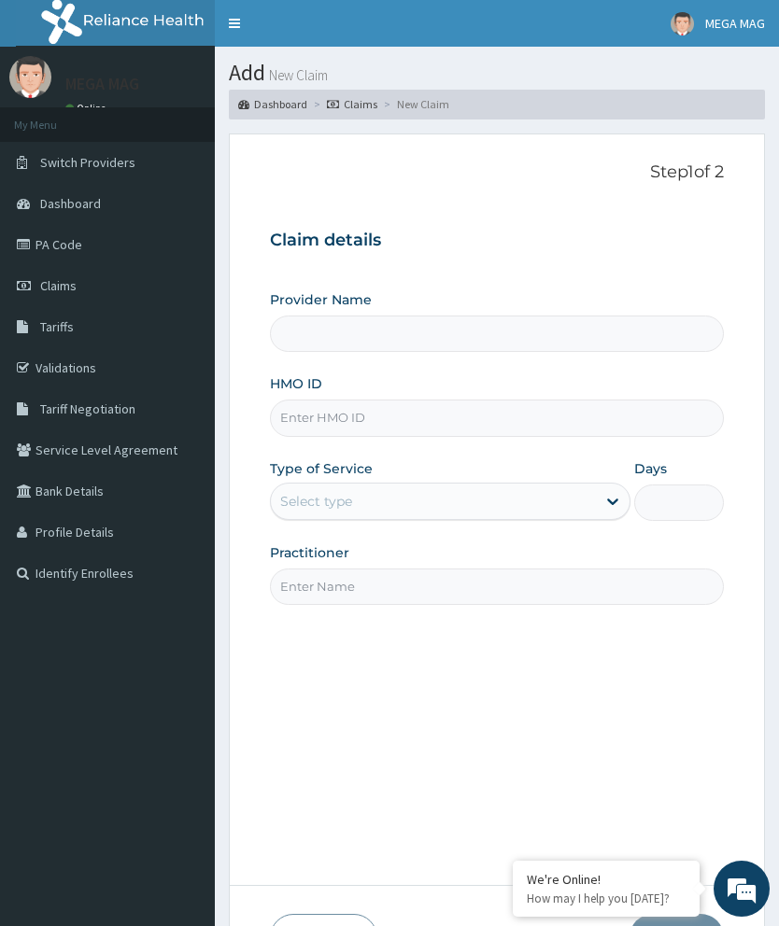
type input "MEGAMAG BEAUTY WORLD"
type input "1"
click at [372, 416] on input "HMO ID" at bounding box center [497, 418] width 454 height 36
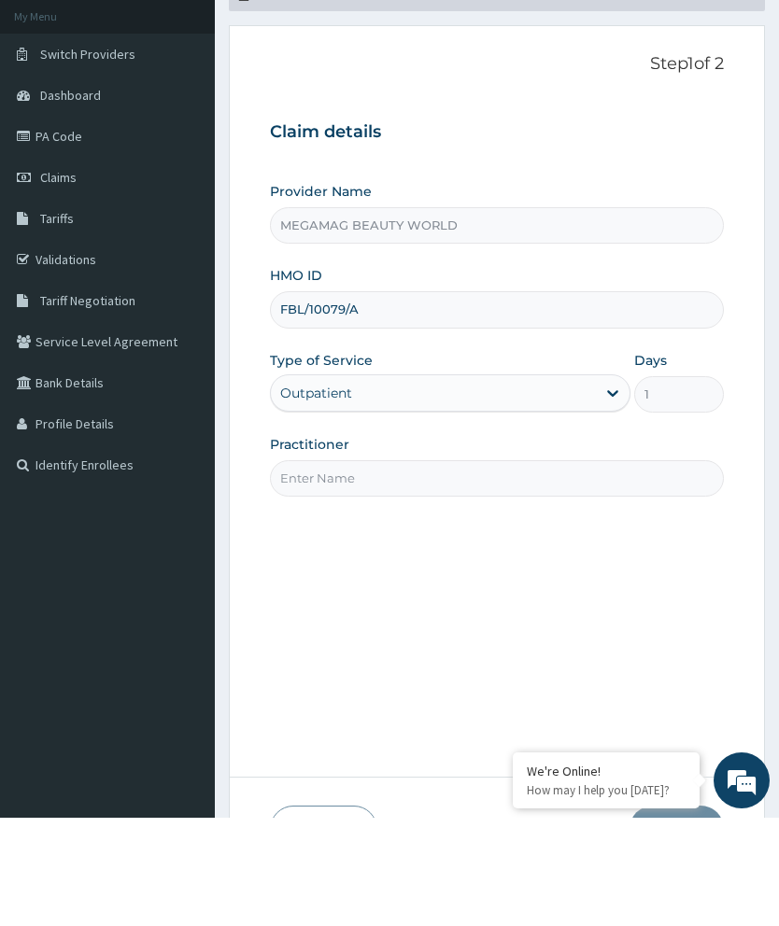
type input "FBL/10079/A"
click at [403, 569] on input "Practitioner" at bounding box center [497, 587] width 454 height 36
type input "Chioma"
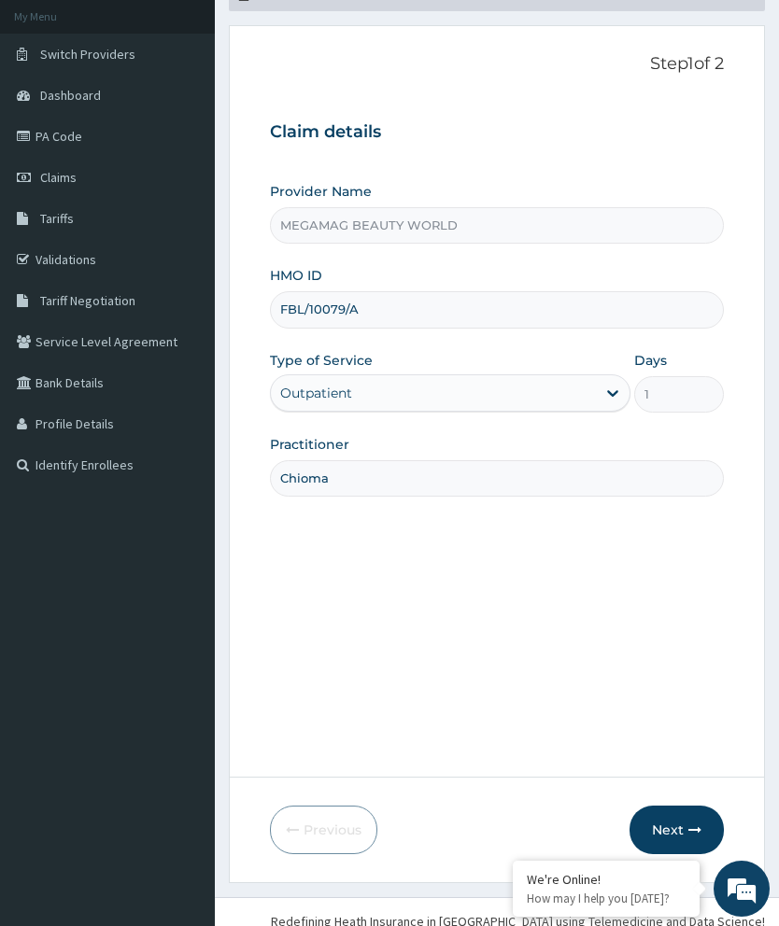
click at [684, 854] on button "Next" at bounding box center [676, 830] width 94 height 49
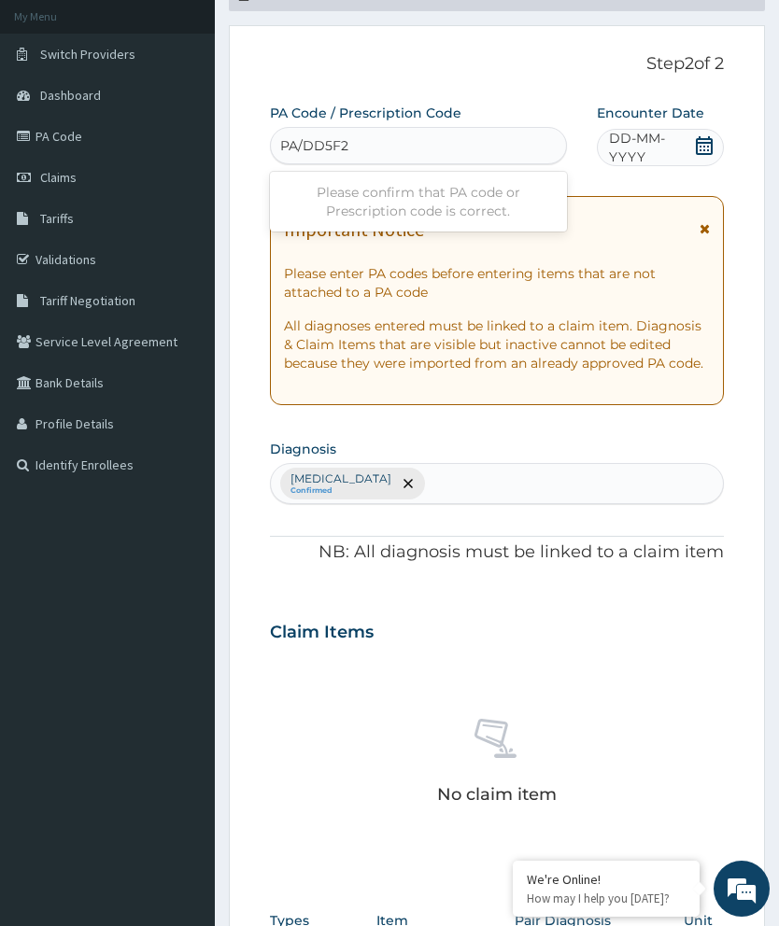
type input "PA/DD5F2E"
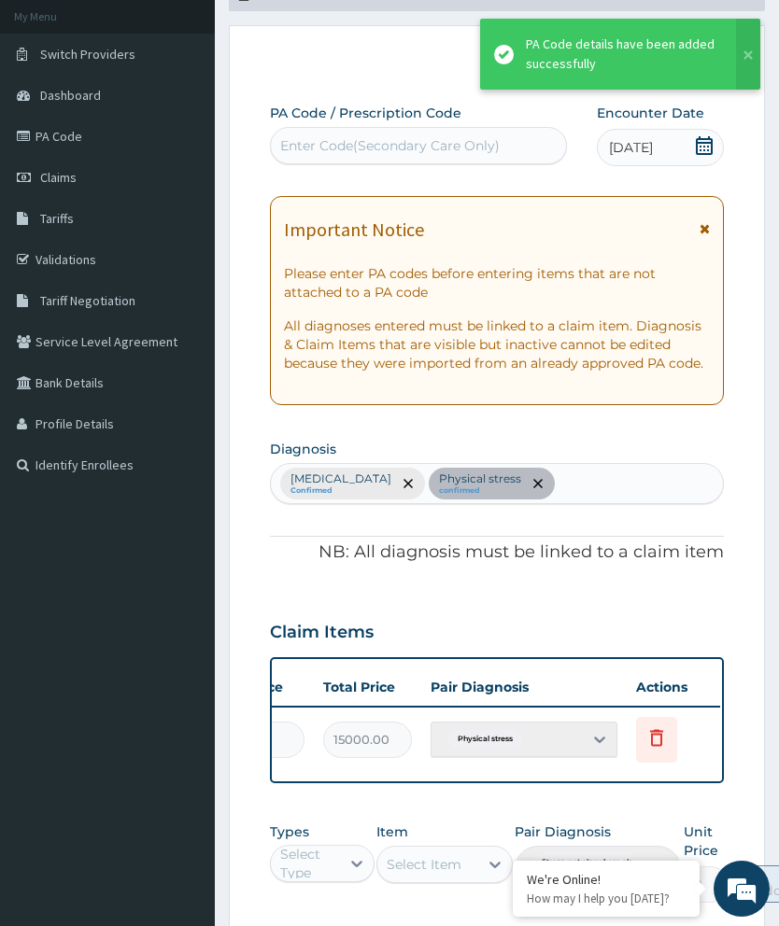
scroll to position [0, 474]
click at [663, 721] on icon at bounding box center [658, 740] width 41 height 46
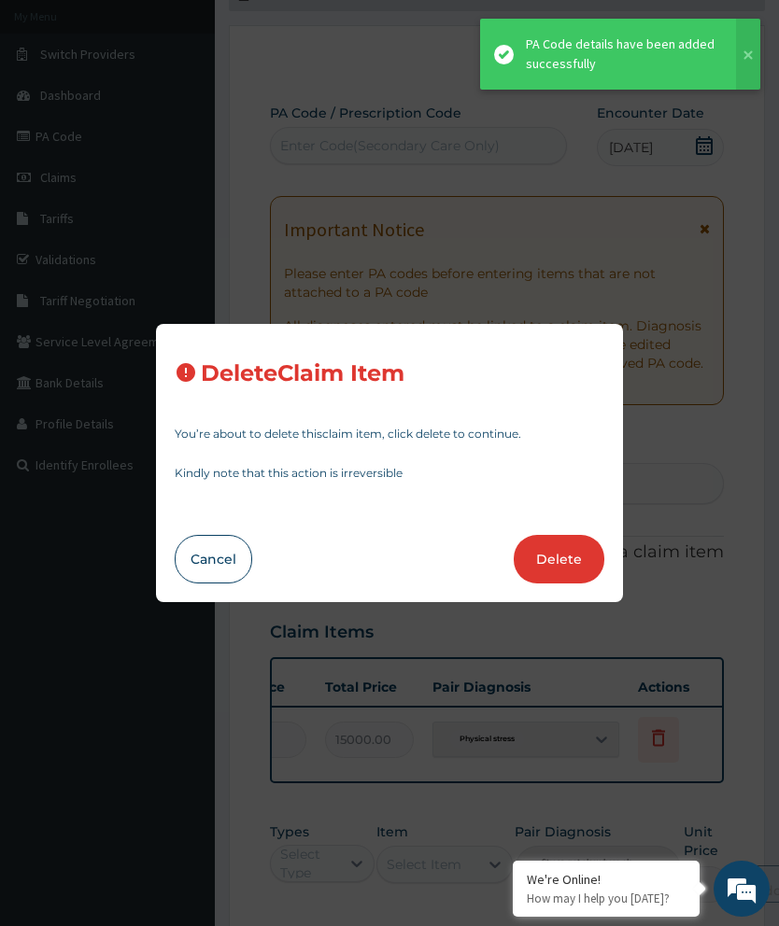
click at [558, 584] on button "Delete" at bounding box center [559, 559] width 91 height 49
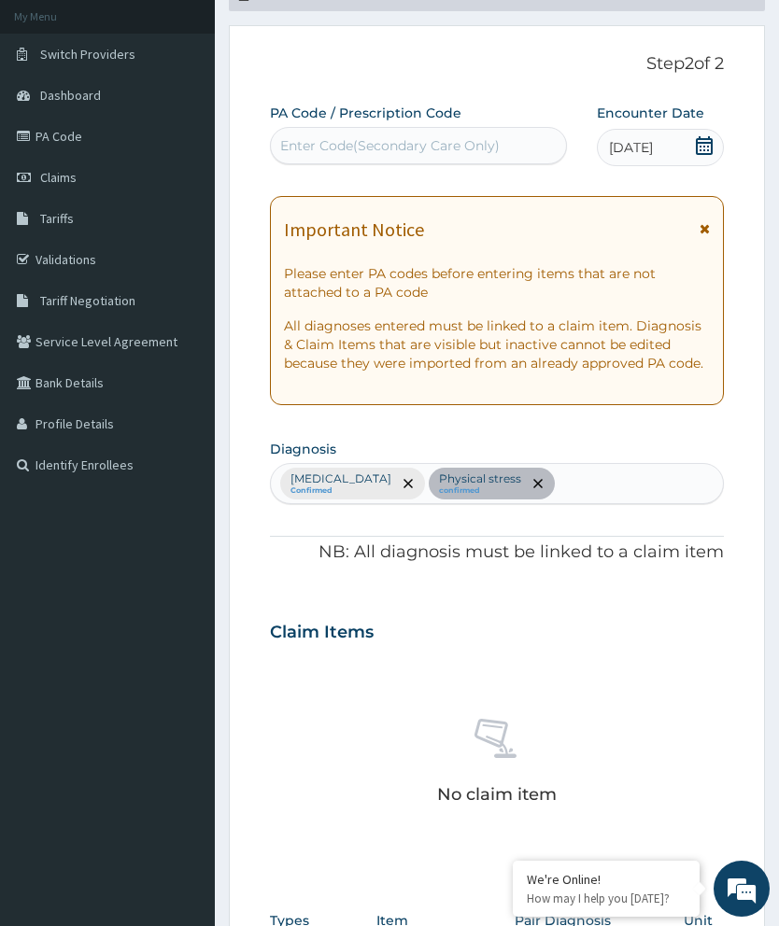
scroll to position [454, 0]
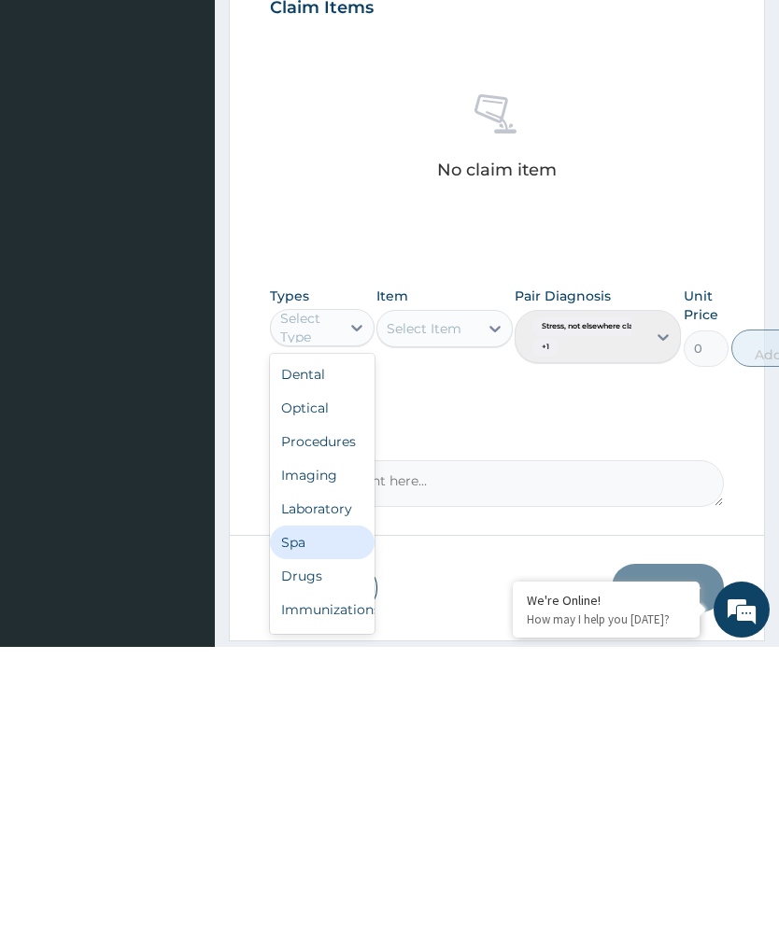
click at [317, 805] on div "Spa" at bounding box center [322, 822] width 105 height 34
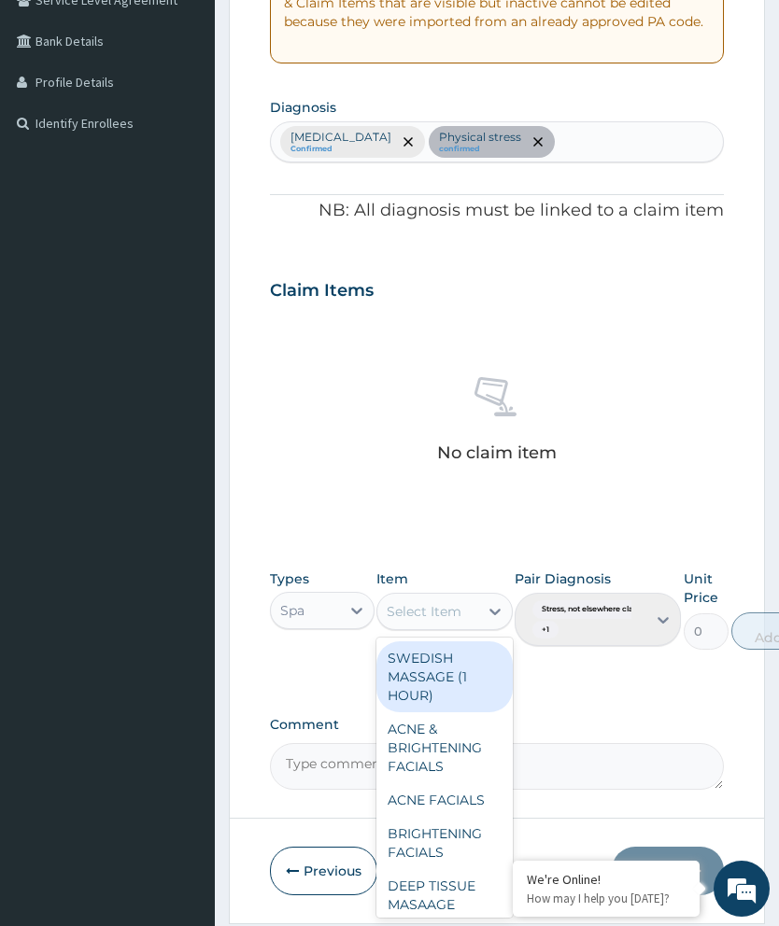
scroll to position [455, 0]
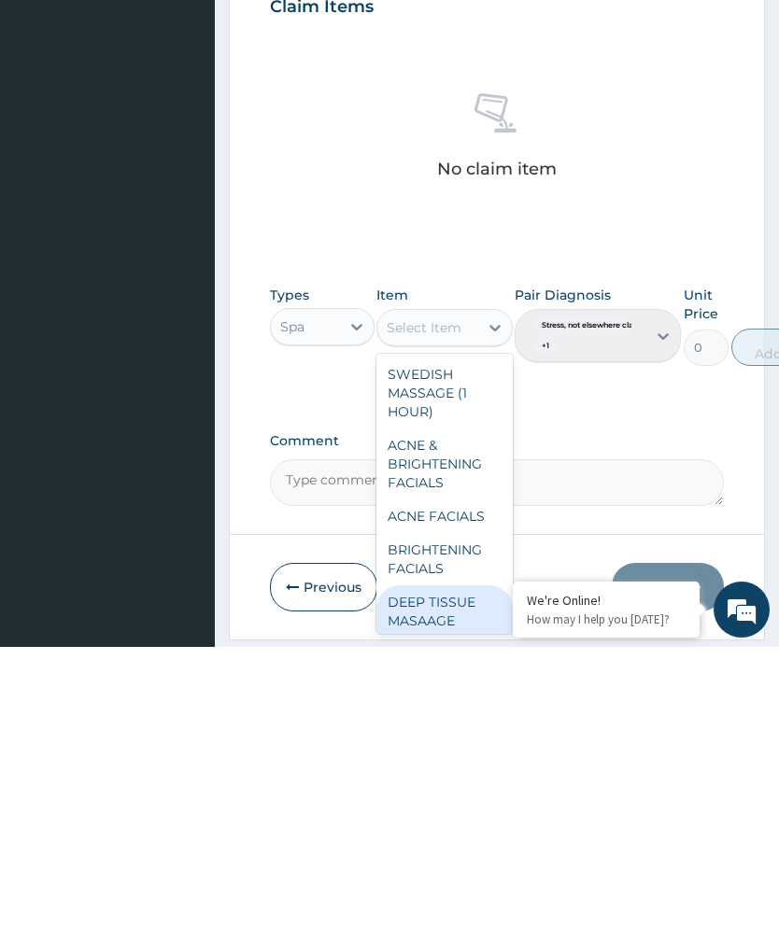
click at [450, 865] on div "DEEP TISSUE MASAAGE (1HOUR)" at bounding box center [444, 900] width 136 height 71
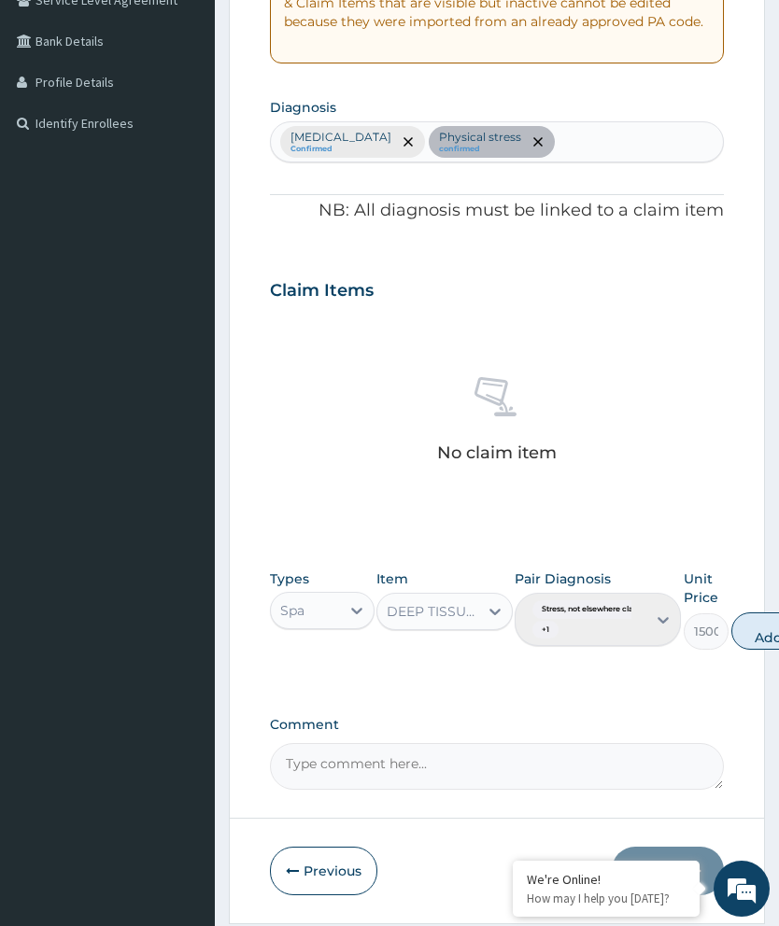
click at [758, 622] on button "Add" at bounding box center [768, 631] width 75 height 37
type input "0"
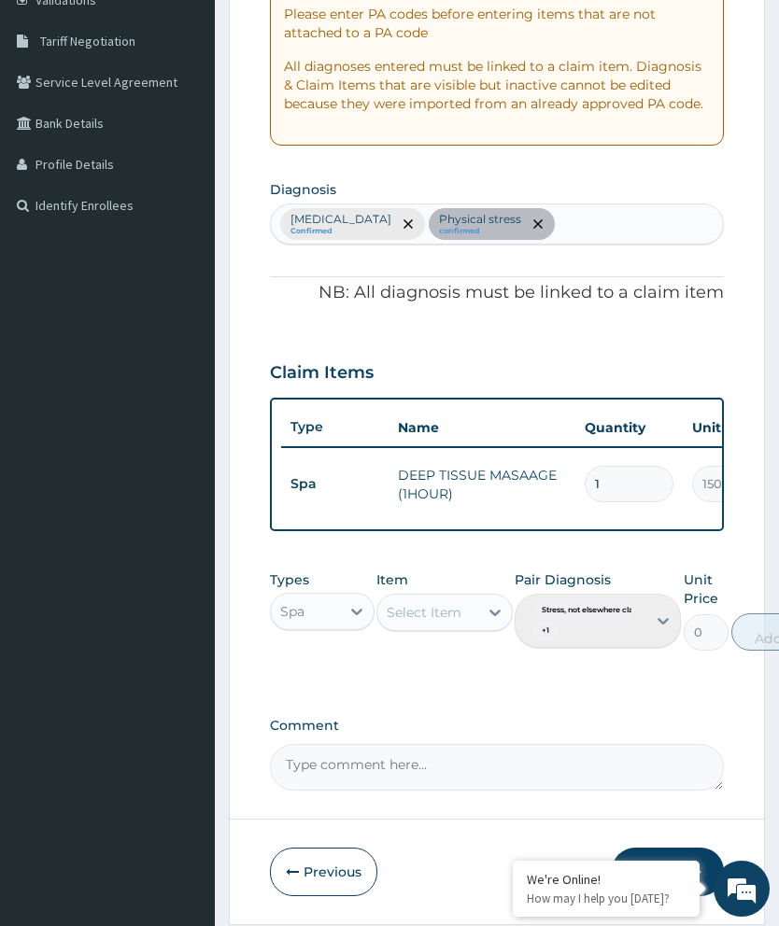
scroll to position [403, 0]
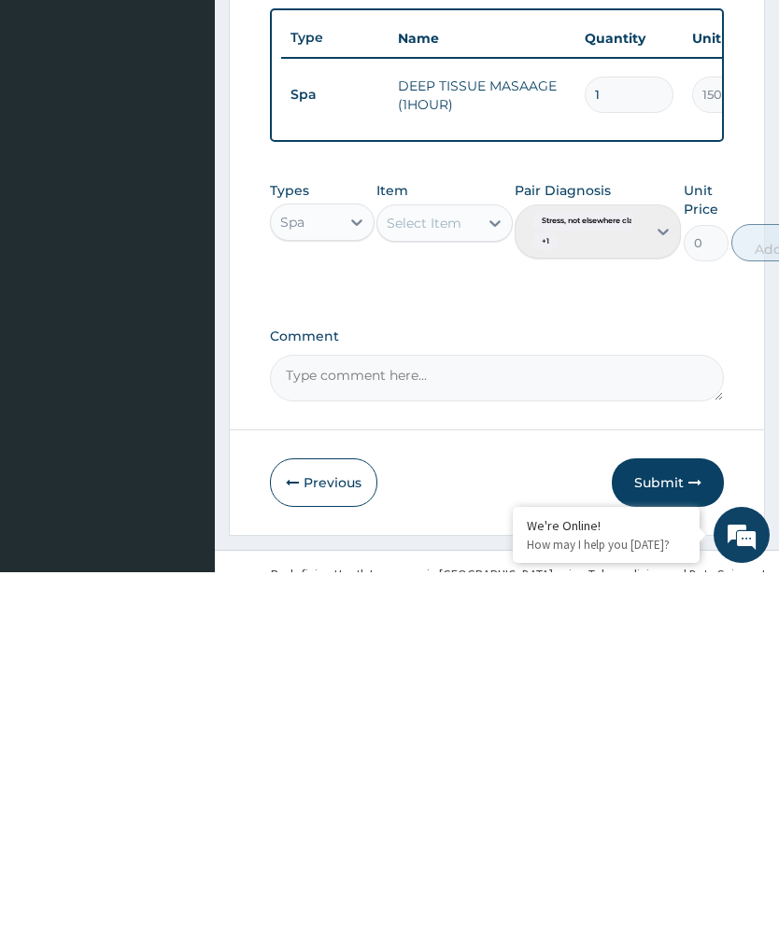
click at [670, 812] on button "Submit" at bounding box center [668, 836] width 112 height 49
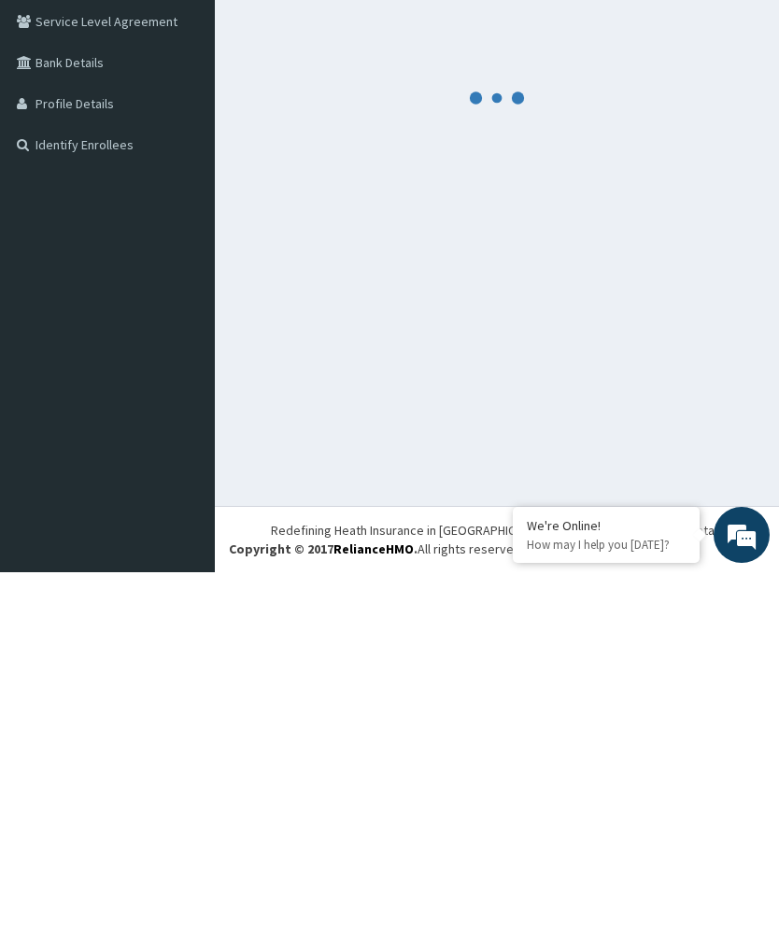
scroll to position [74, 0]
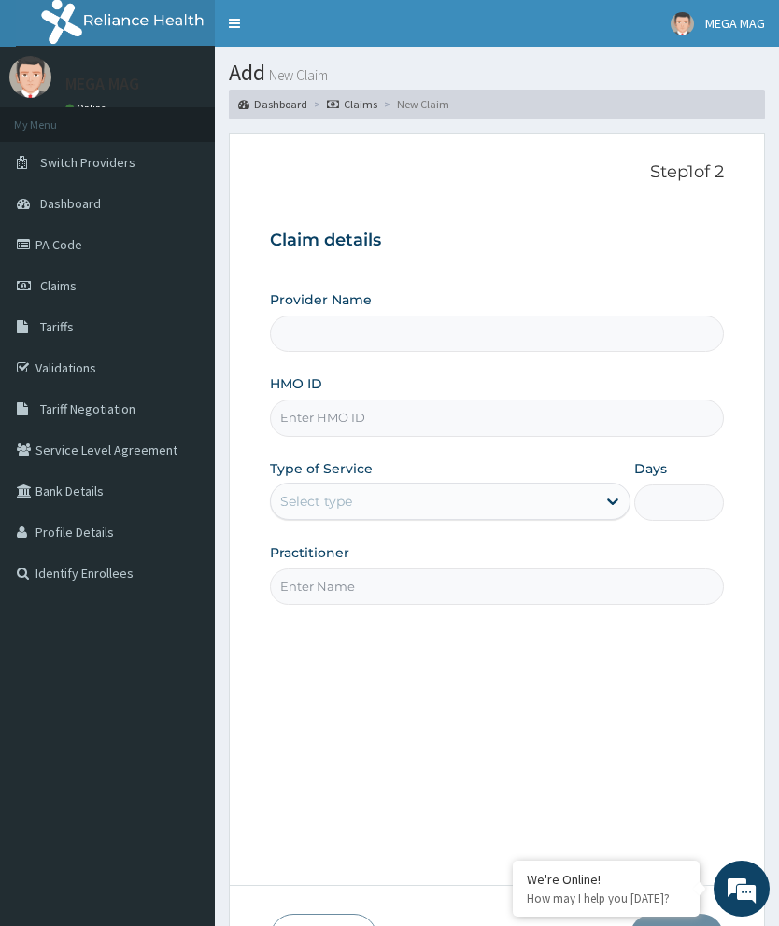
click at [344, 427] on input "HMO ID" at bounding box center [497, 418] width 454 height 36
type input "MEGAMAG BEAUTY WORLD"
type input "1"
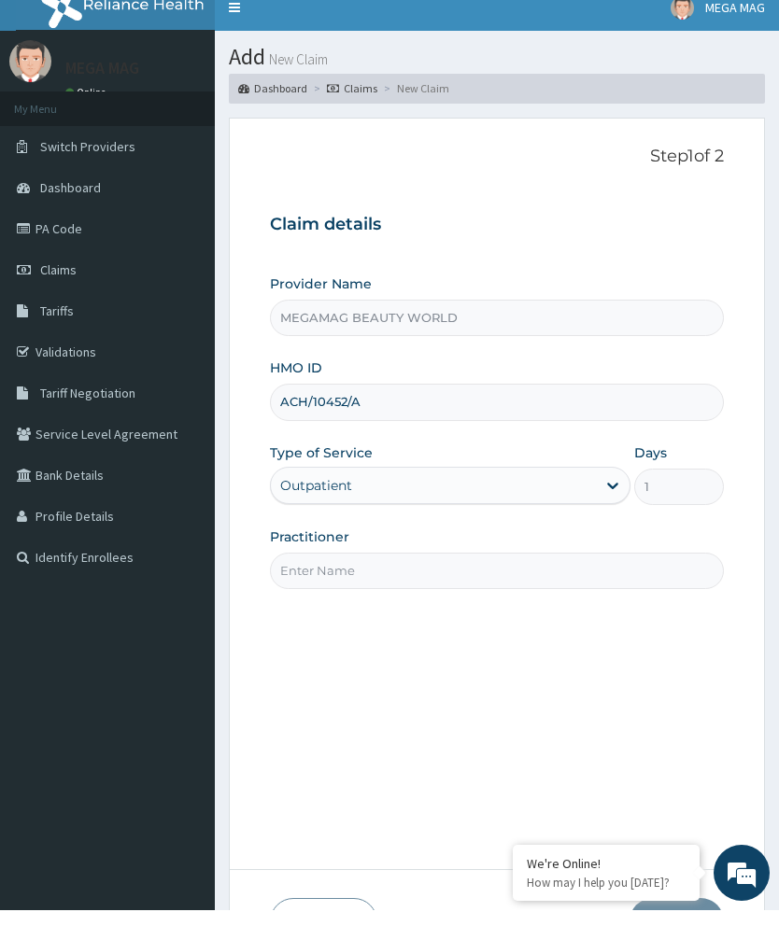
type input "ACH/10452/A"
click at [395, 576] on input "Practitioner" at bounding box center [497, 587] width 454 height 36
type input "[PERSON_NAME]"
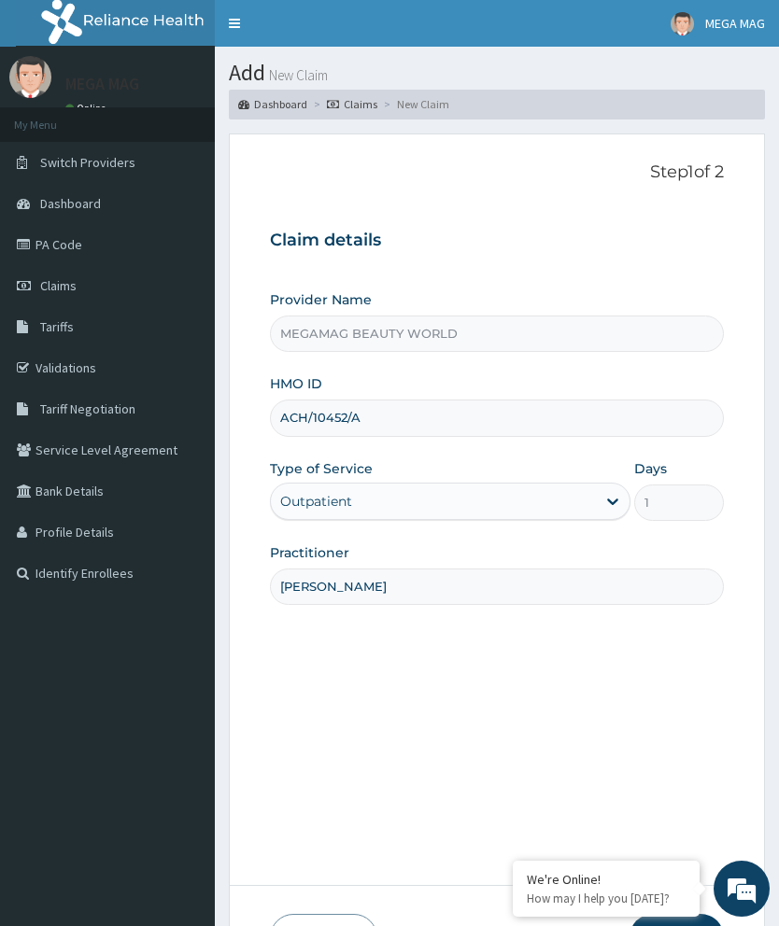
click at [684, 857] on div "Step 1 of 2 Claim details Provider Name MEGAMAG BEAUTY WORLD HMO ID ACH/10452/A…" at bounding box center [497, 509] width 454 height 695
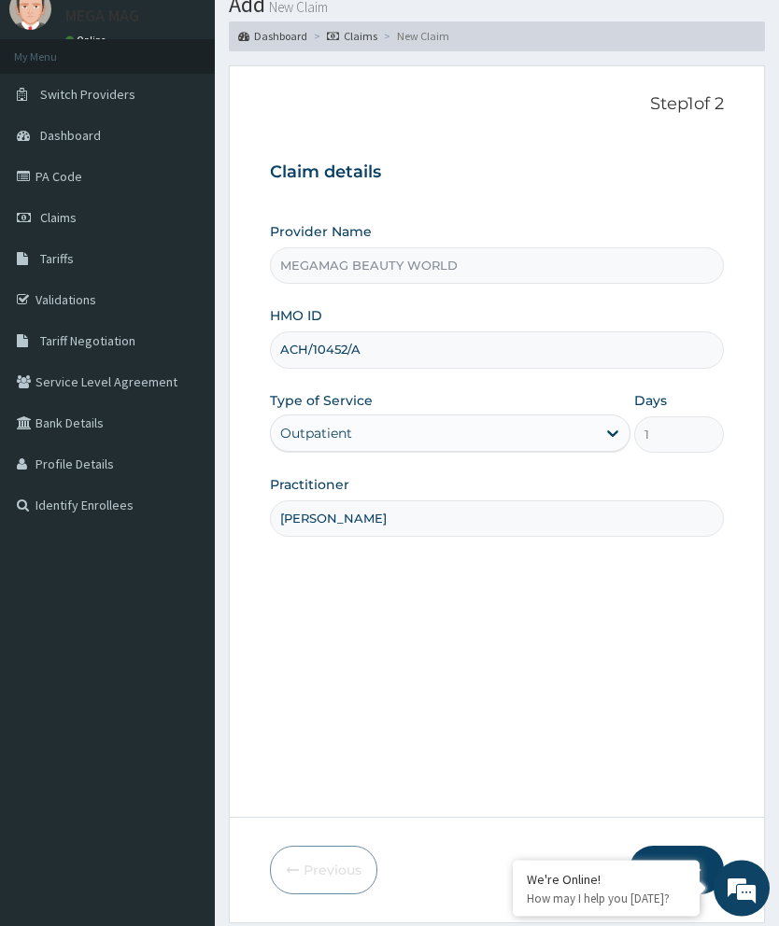
scroll to position [124, 0]
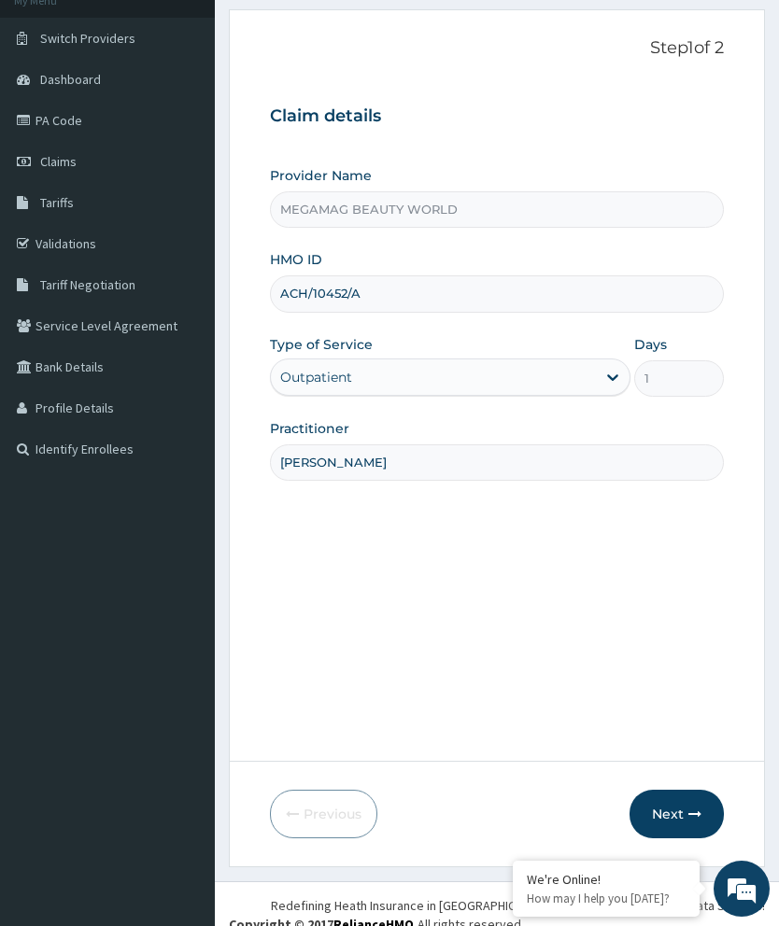
click at [687, 839] on button "Next" at bounding box center [676, 814] width 94 height 49
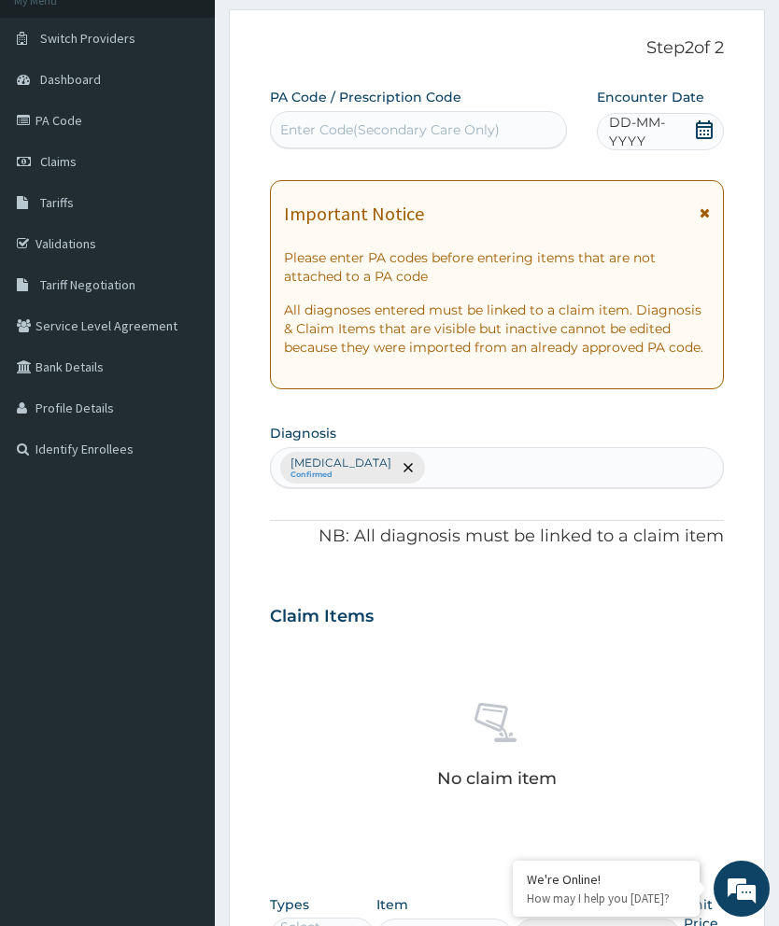
click at [370, 150] on div "PA Code / Prescription Code Enter Code(Secondary Care Only) Encounter Date DD-M…" at bounding box center [497, 602] width 454 height 1028
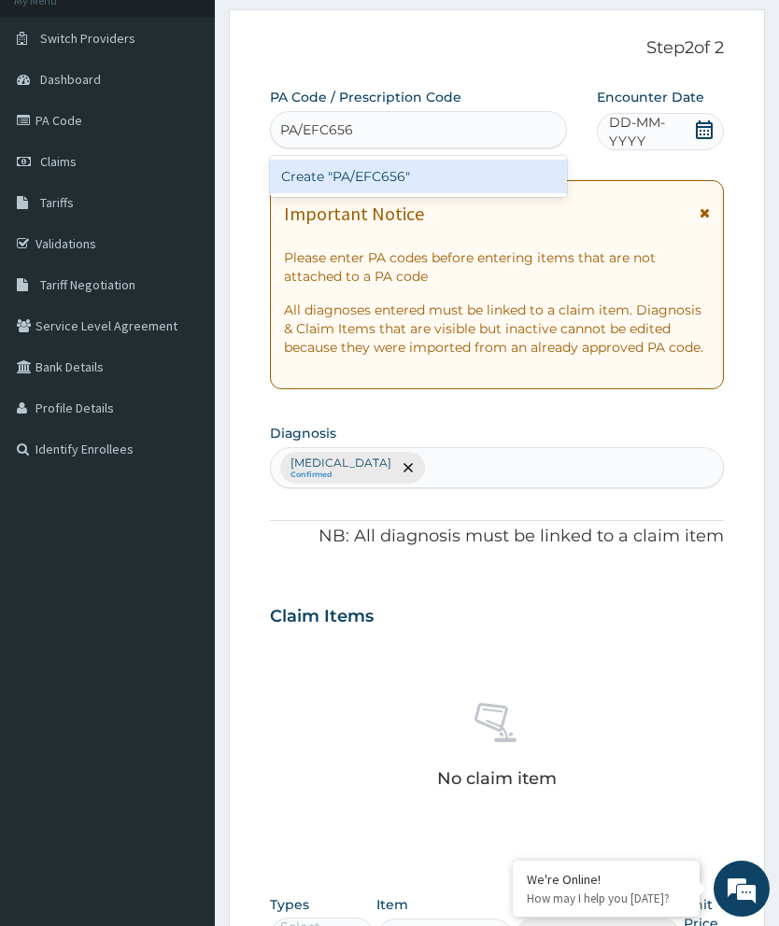
click at [452, 186] on div "Create "PA/EFC656"" at bounding box center [418, 177] width 297 height 34
type input "PA/EFC656"
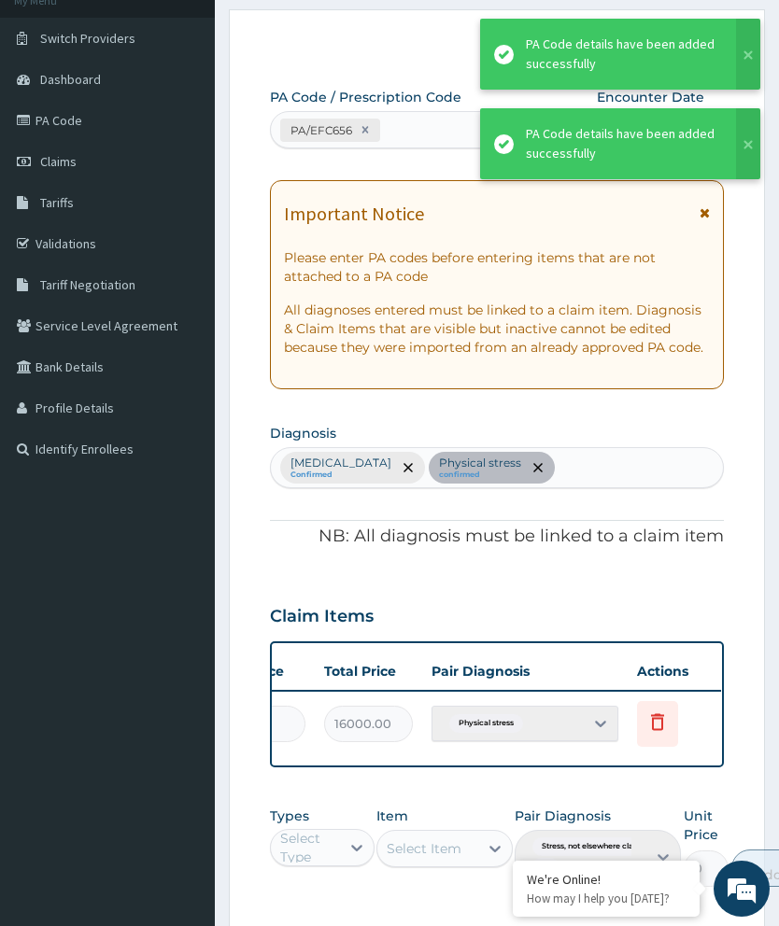
scroll to position [0, 474]
click at [667, 718] on icon at bounding box center [658, 722] width 22 height 22
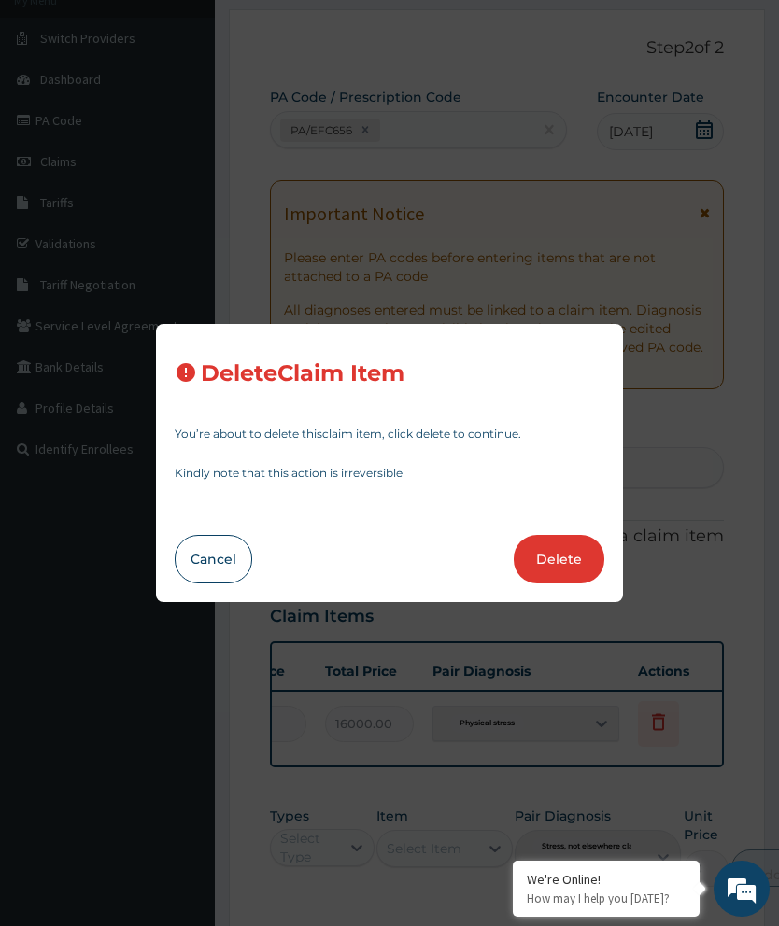
click at [563, 584] on button "Delete" at bounding box center [559, 559] width 91 height 49
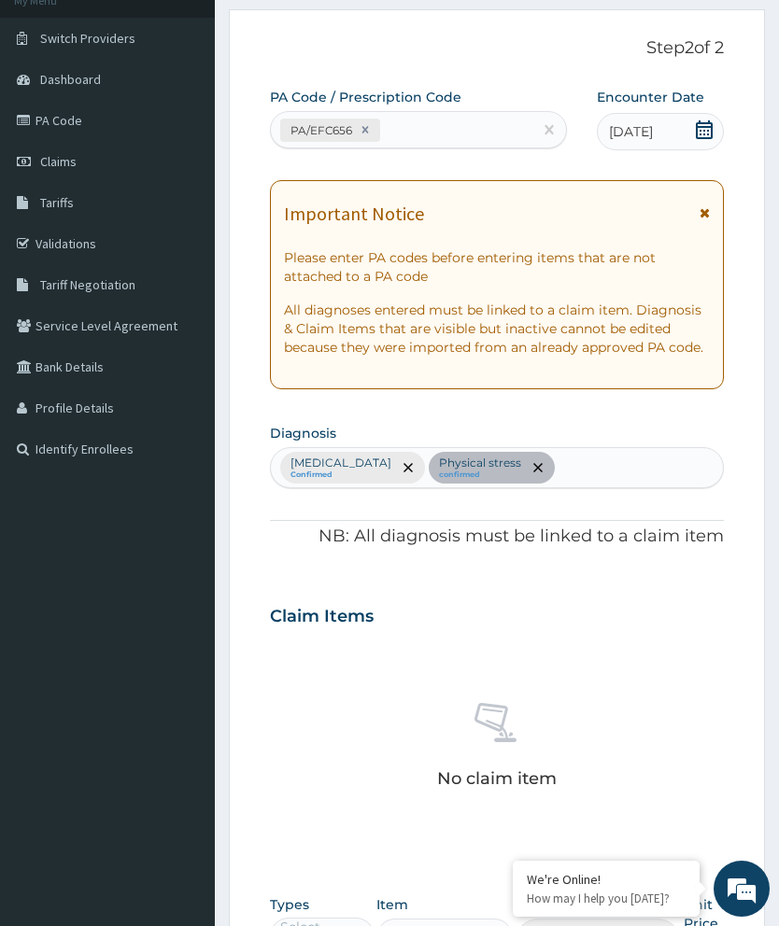
scroll to position [454, 0]
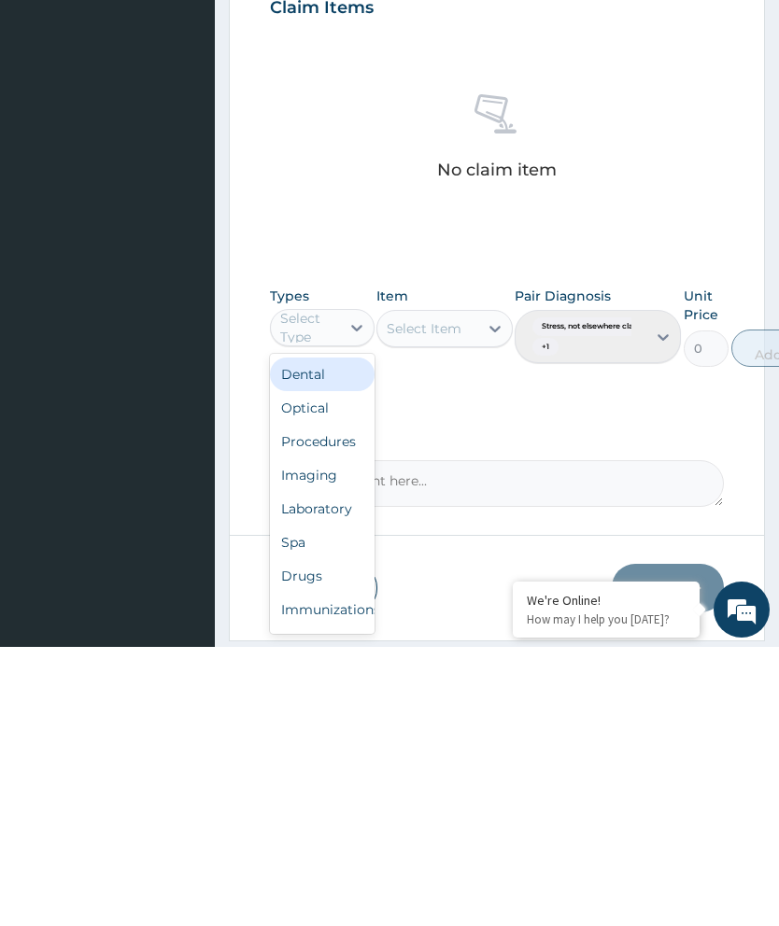
click at [315, 805] on div "Spa" at bounding box center [322, 822] width 105 height 34
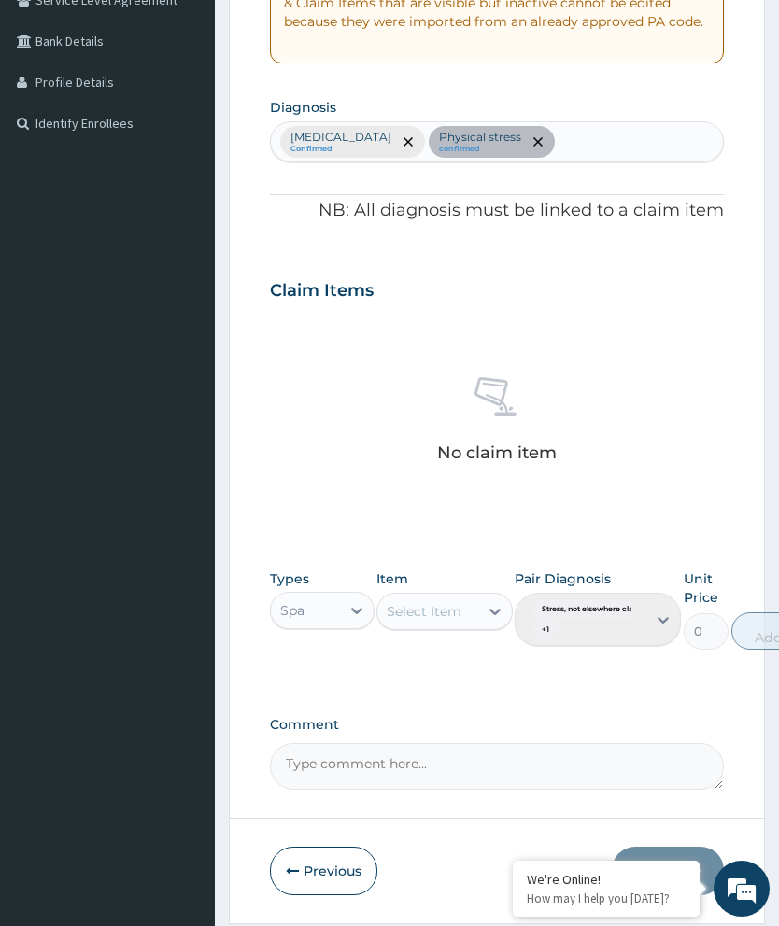
scroll to position [455, 0]
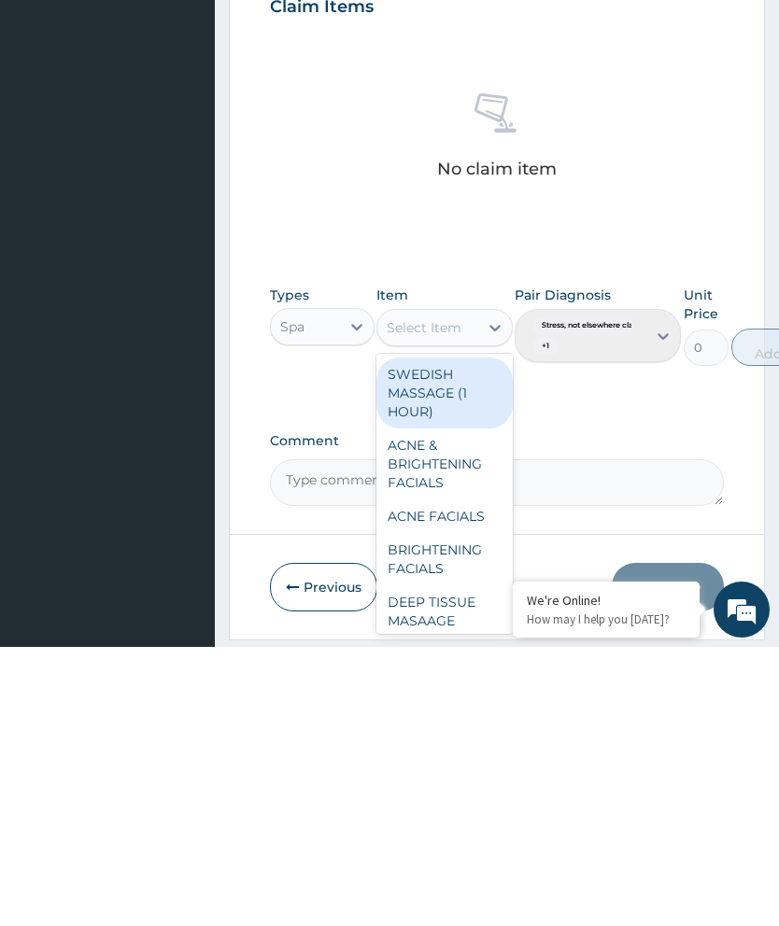
click at [448, 812] on div "BRIGHTENING FACIALS" at bounding box center [444, 838] width 136 height 52
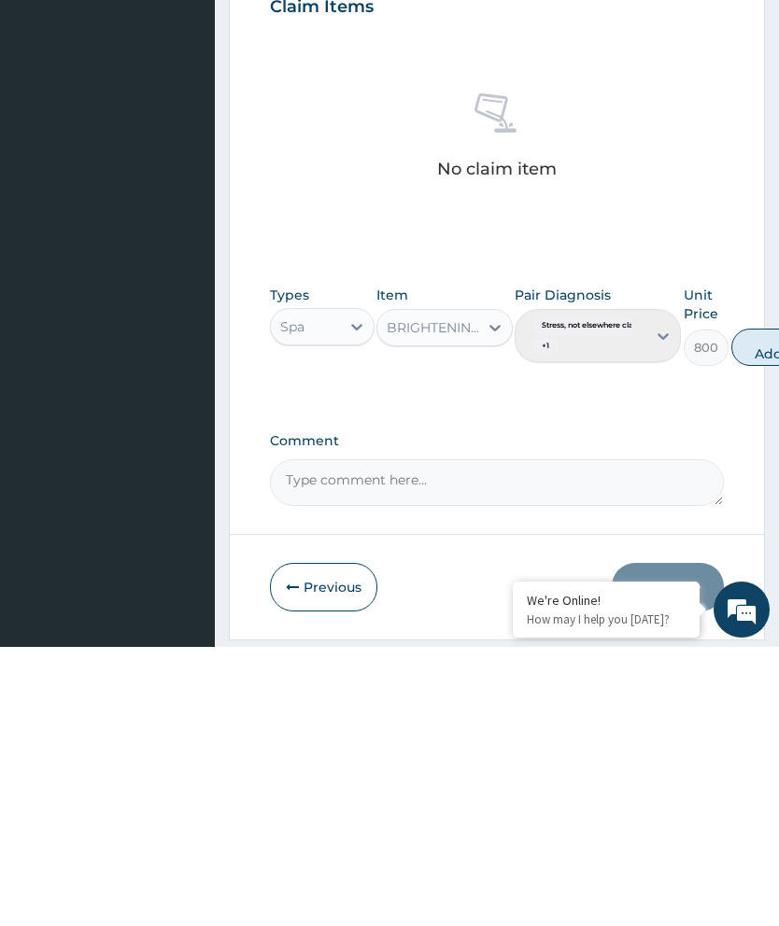
scroll to position [450, 0]
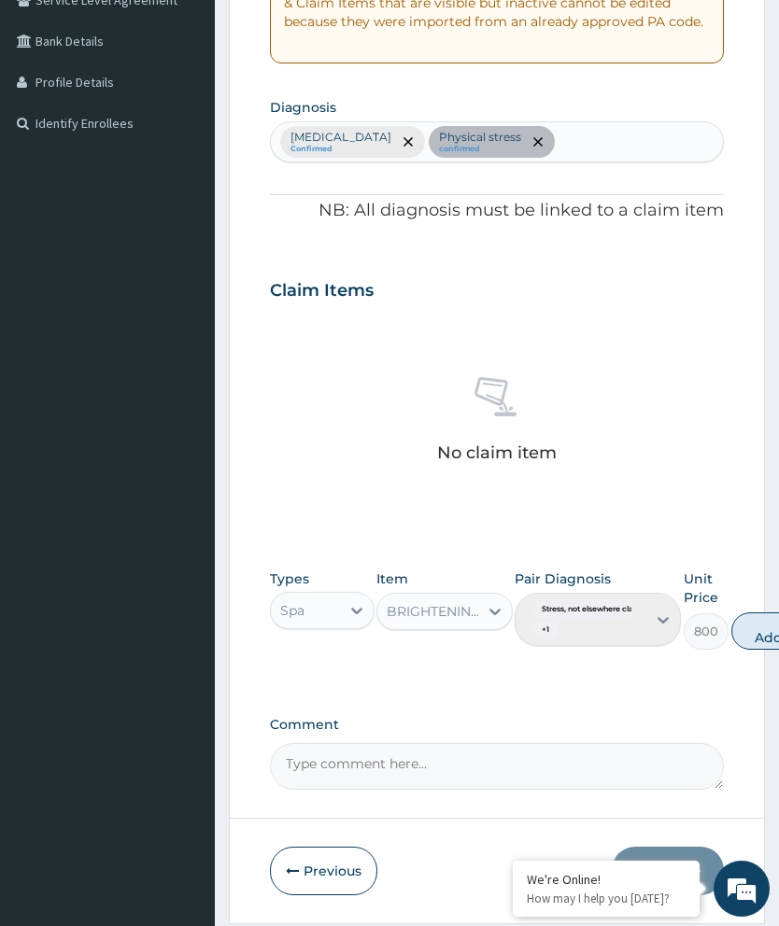
click at [769, 629] on button "Add" at bounding box center [768, 631] width 75 height 37
type input "0"
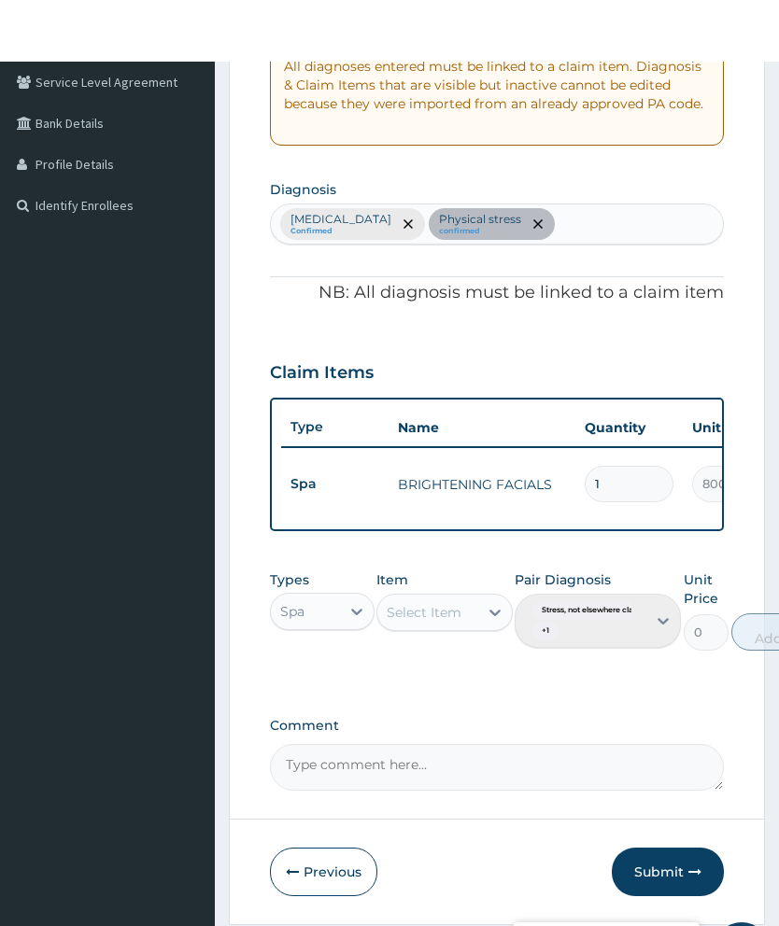
scroll to position [443, 0]
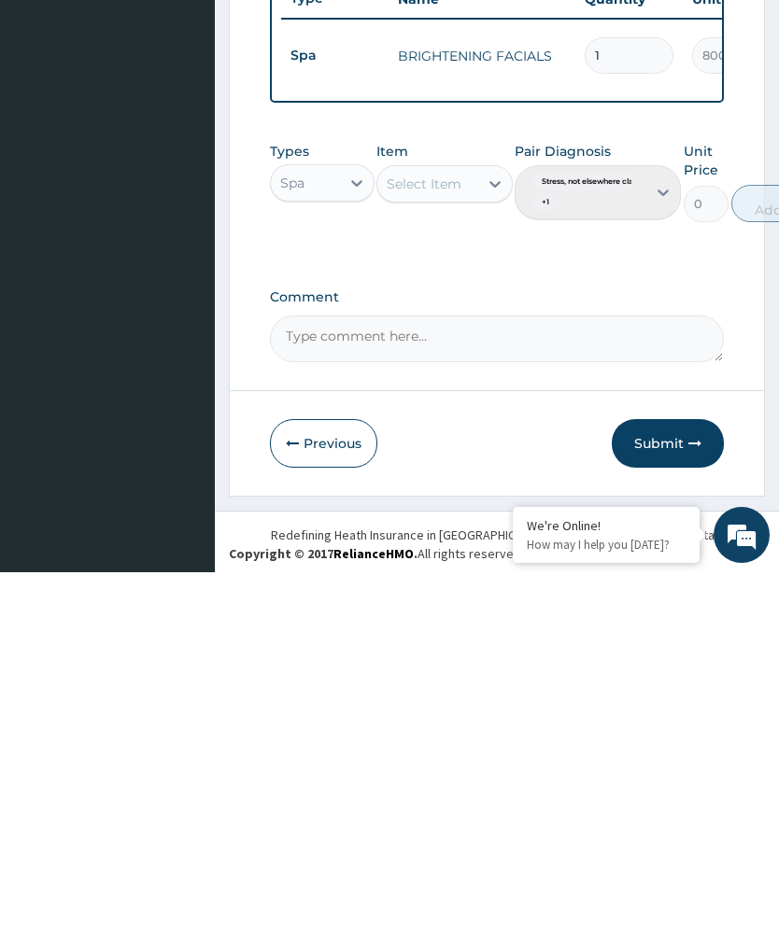
click at [669, 773] on button "Submit" at bounding box center [668, 797] width 112 height 49
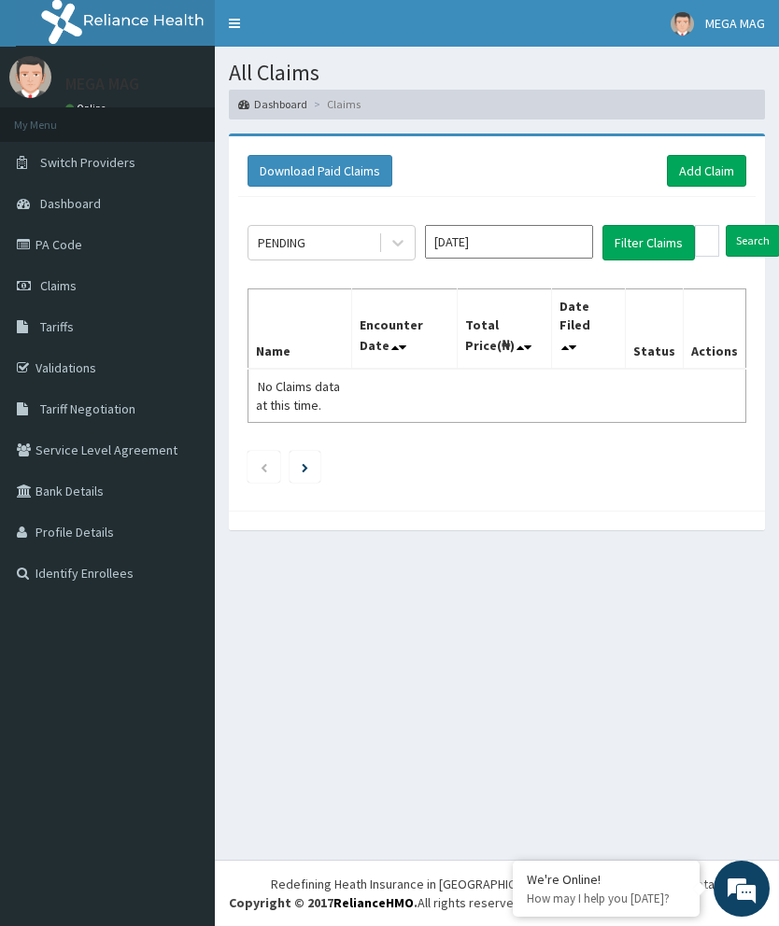
click at [719, 173] on link "Add Claim" at bounding box center [706, 171] width 79 height 32
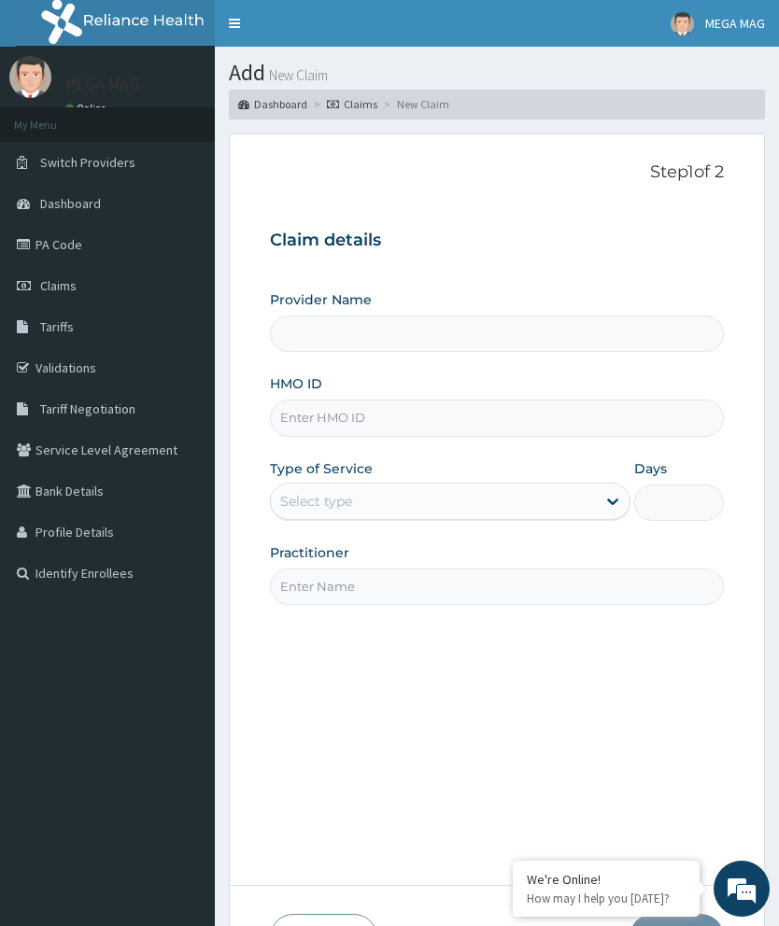
type input "MEGAMAG BEAUTY WORLD"
type input "1"
click at [375, 421] on input "HMO ID" at bounding box center [497, 418] width 454 height 36
type input "S"
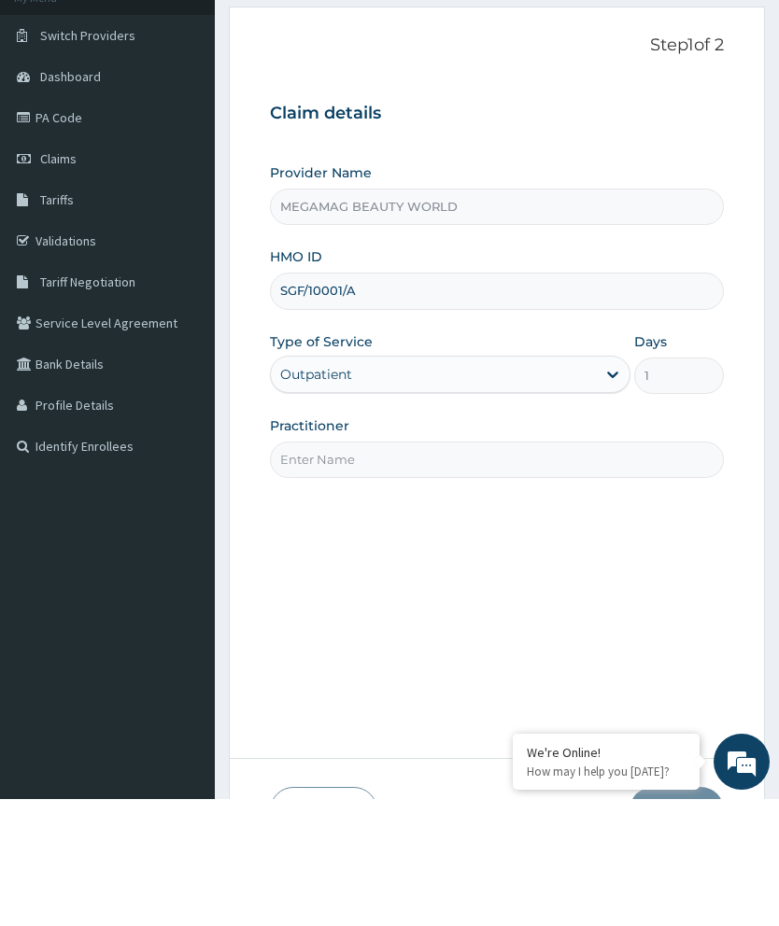
type input "SGF/10001/A"
click at [504, 569] on input "Practitioner" at bounding box center [497, 587] width 454 height 36
type input "Justine"
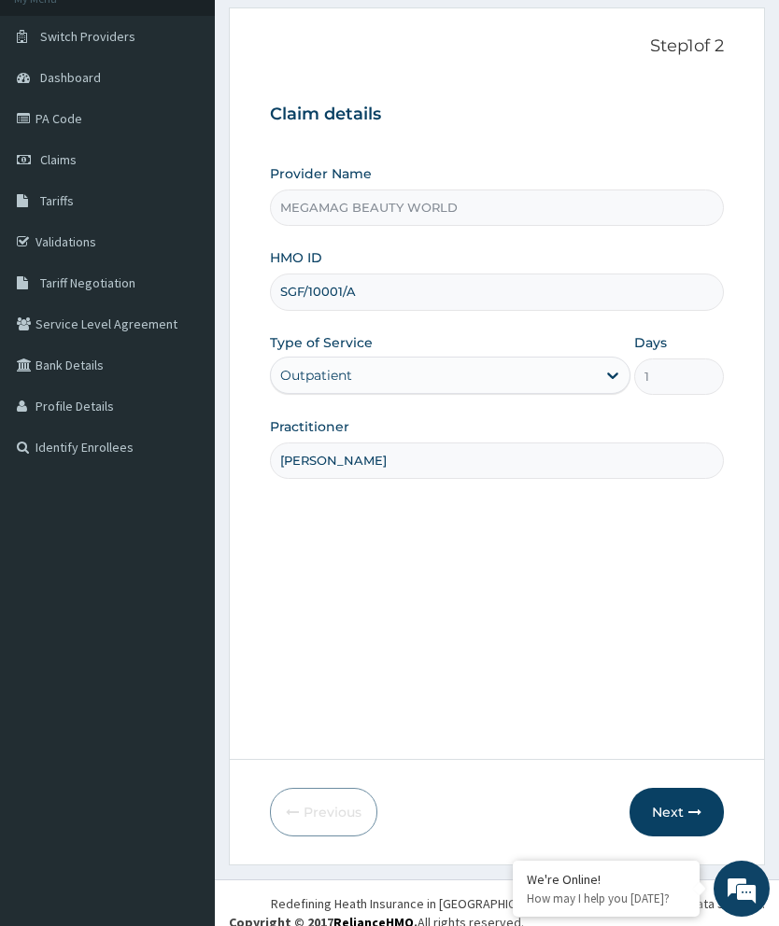
click at [670, 837] on button "Next" at bounding box center [676, 812] width 94 height 49
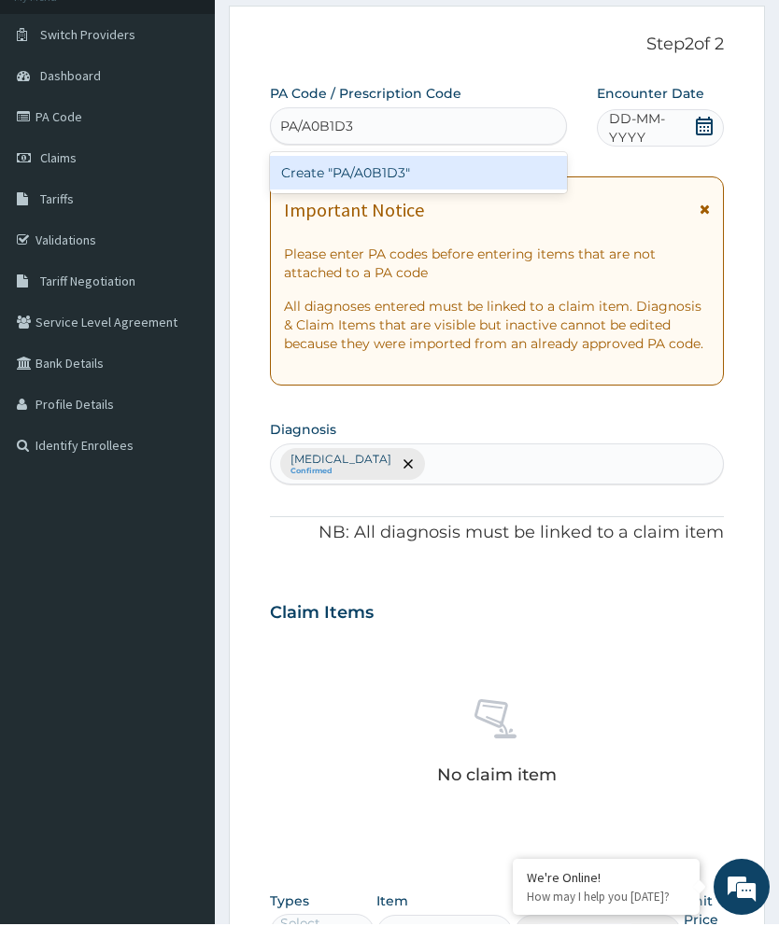
click at [447, 178] on div "Create "PA/A0B1D3"" at bounding box center [418, 175] width 297 height 34
type input "PA/A0B1D3"
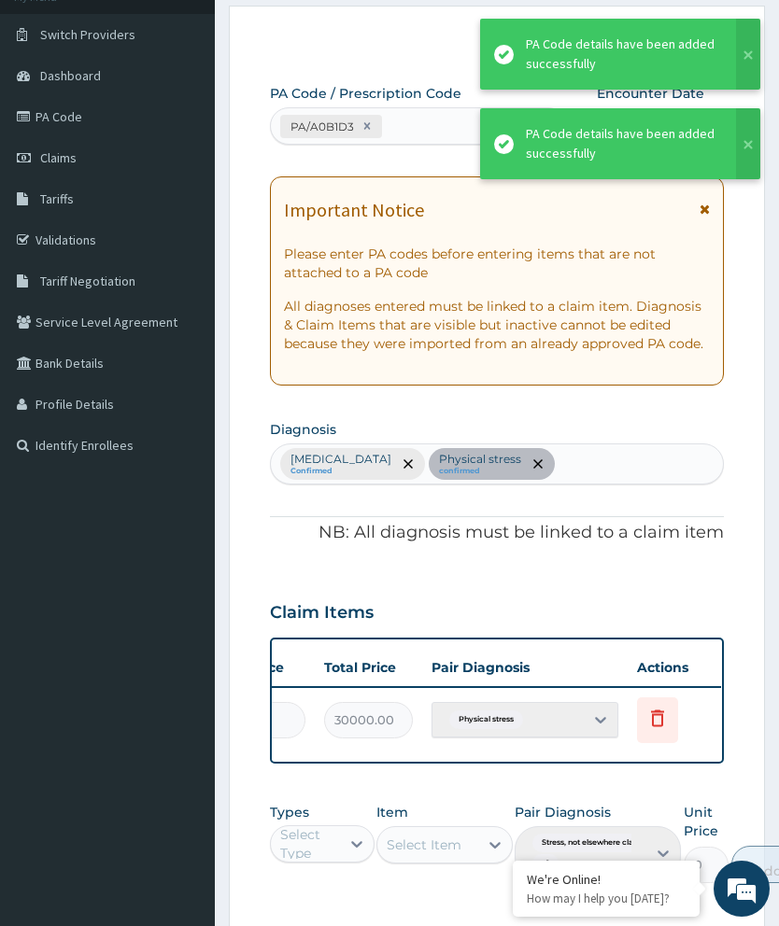
scroll to position [0, 474]
click at [667, 662] on span "Delete" at bounding box center [660, 674] width 71 height 28
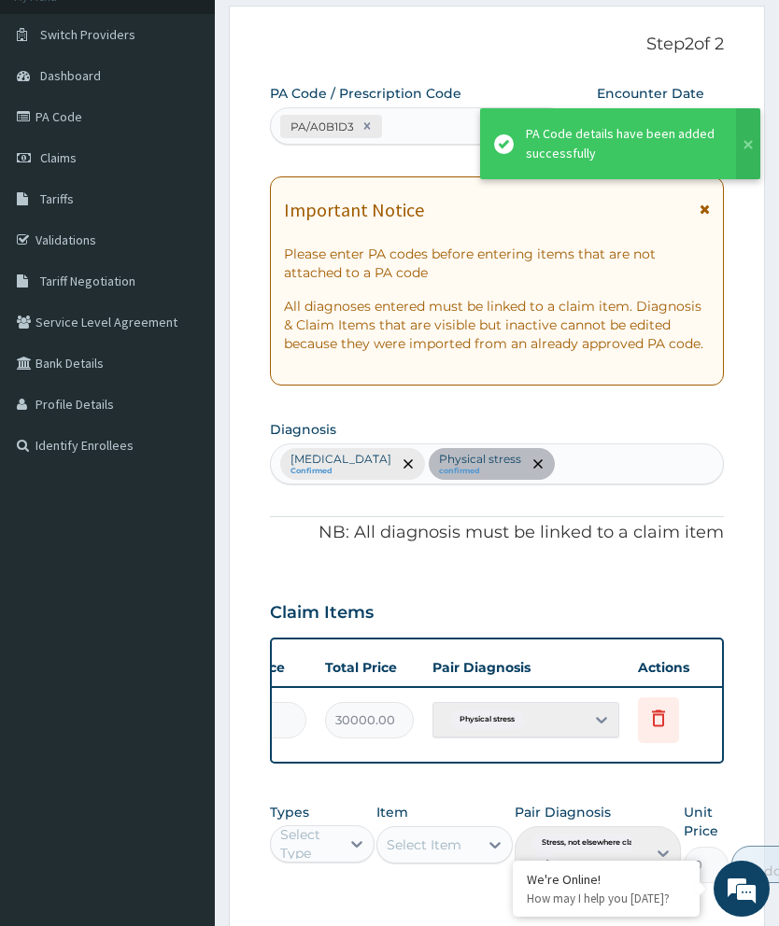
click at [660, 702] on icon at bounding box center [658, 721] width 41 height 46
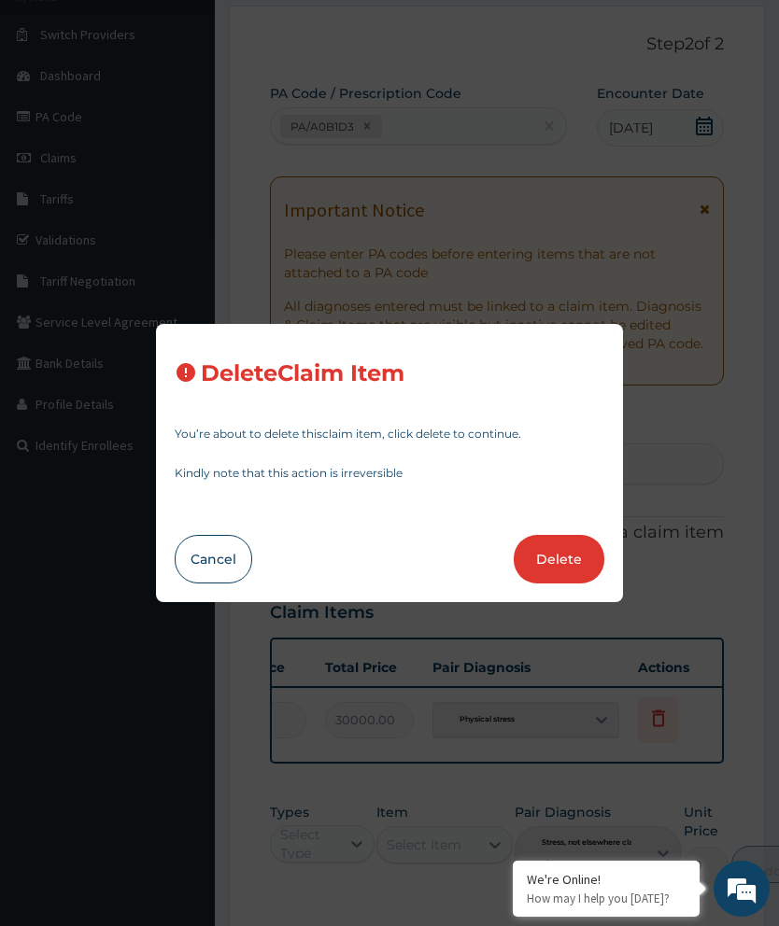
click at [567, 584] on button "Delete" at bounding box center [559, 559] width 91 height 49
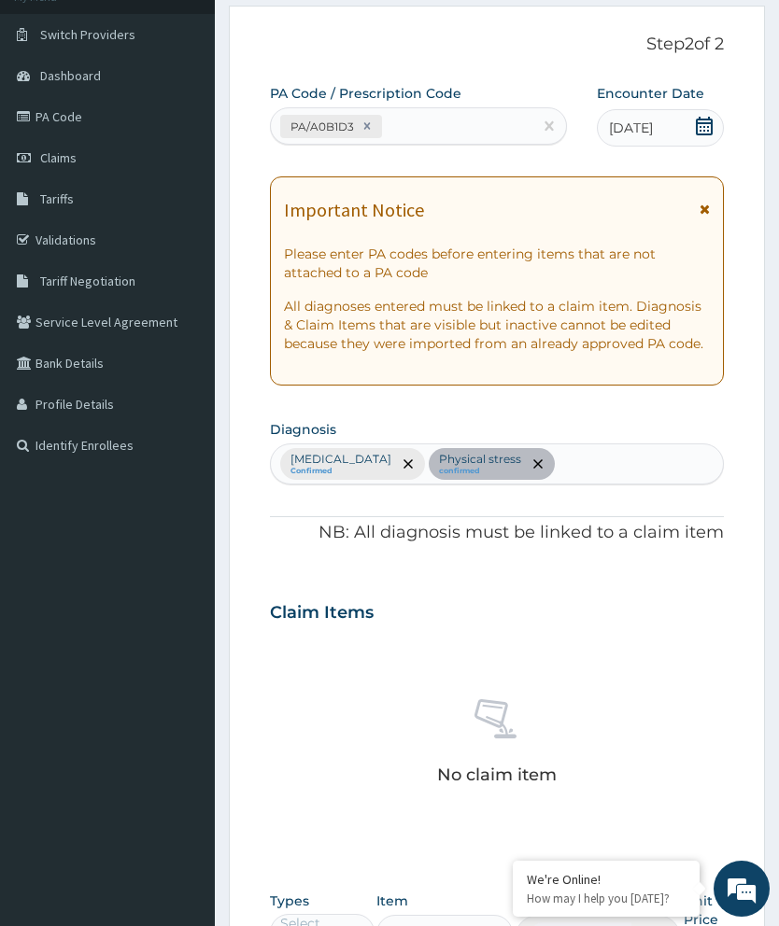
scroll to position [453, 0]
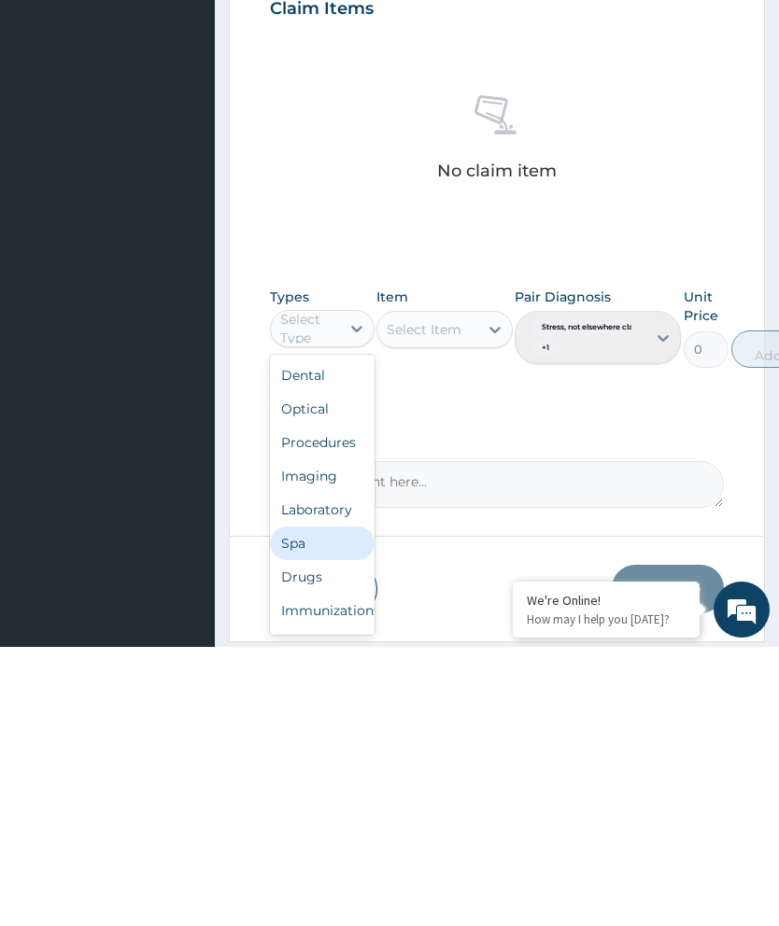
click at [324, 806] on div "Spa" at bounding box center [322, 823] width 105 height 34
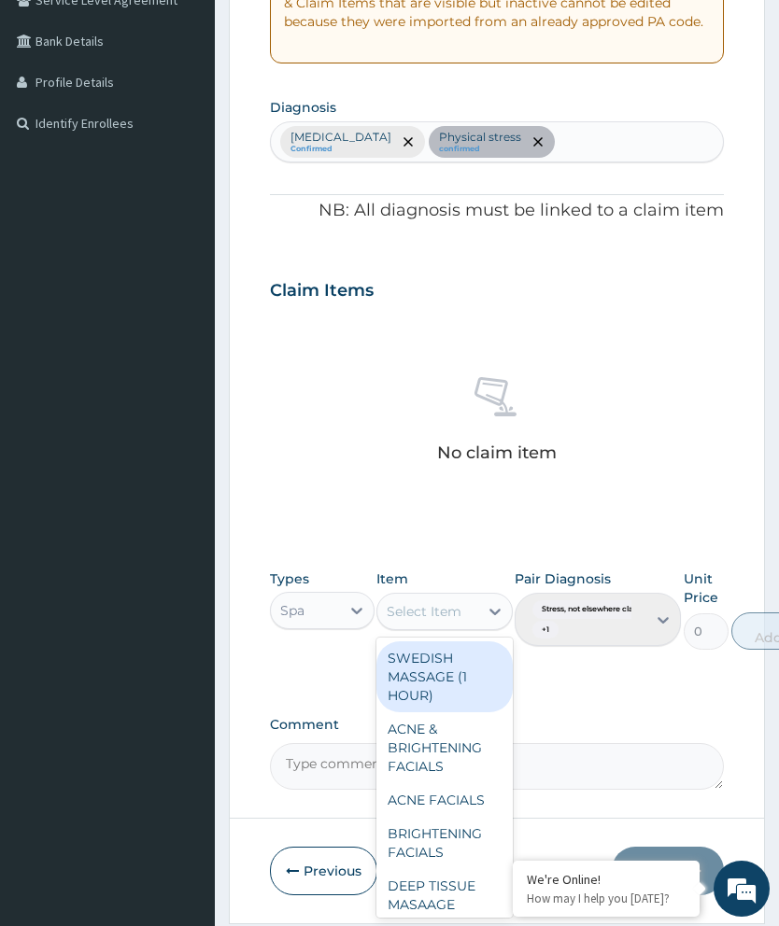
scroll to position [455, 0]
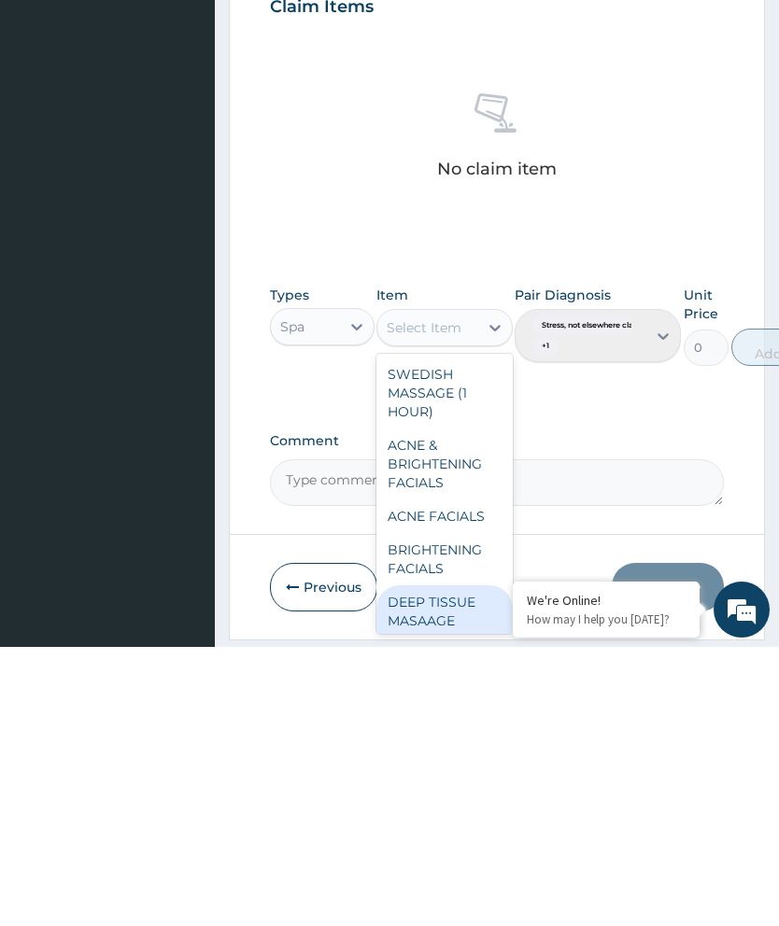
click at [450, 865] on div "DEEP TISSUE MASAAGE (1HOUR)" at bounding box center [444, 900] width 136 height 71
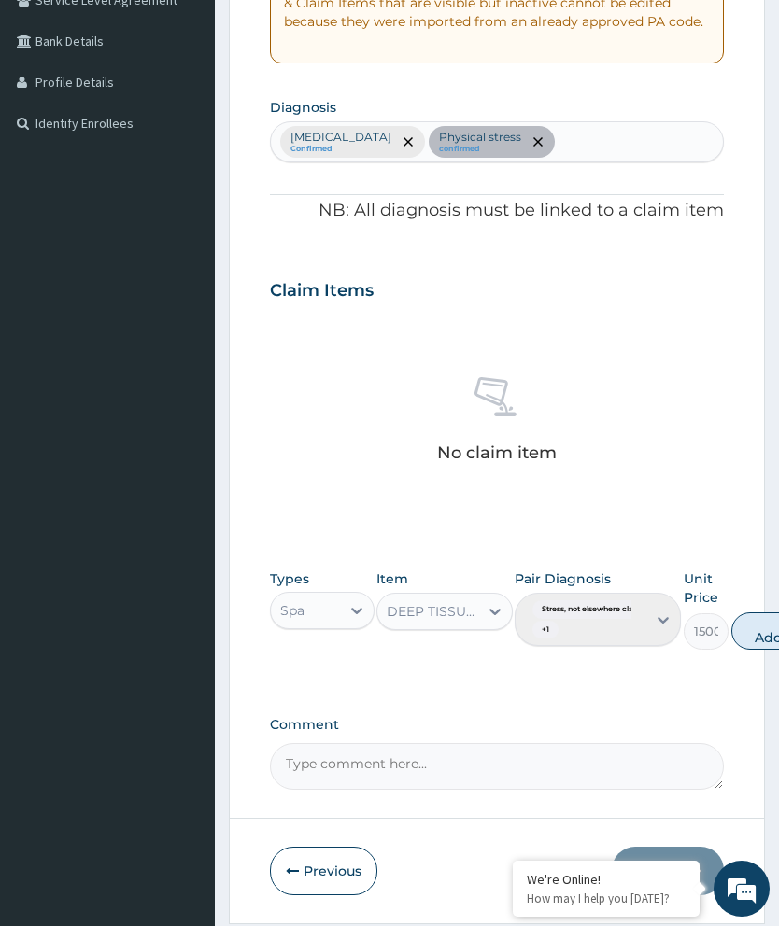
click at [756, 633] on button "Add" at bounding box center [768, 631] width 75 height 37
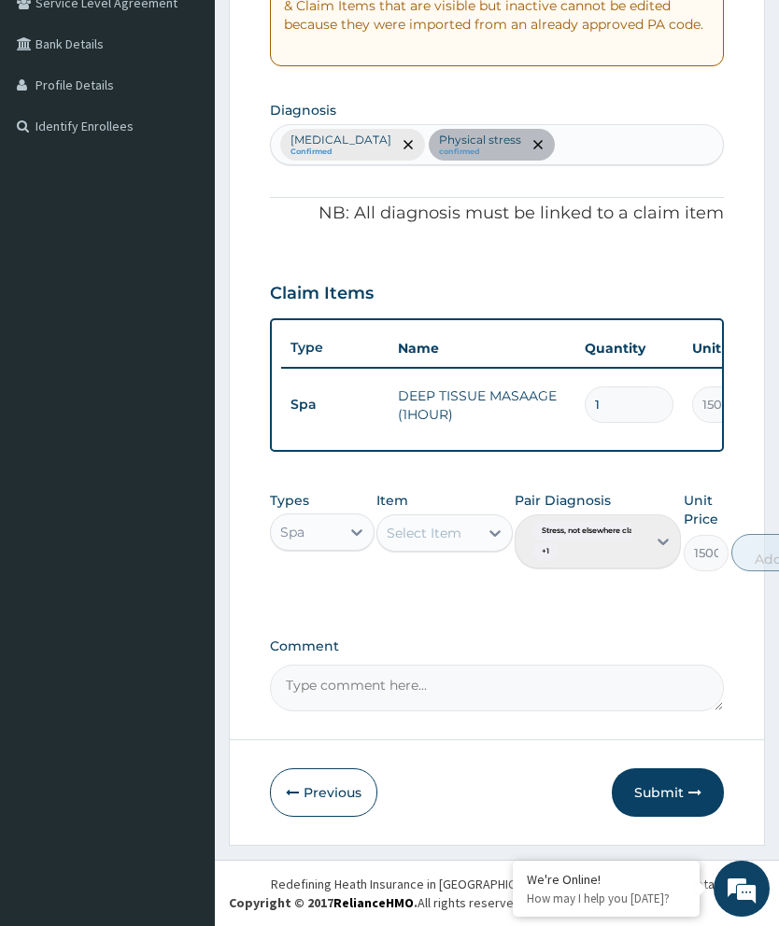
type input "0"
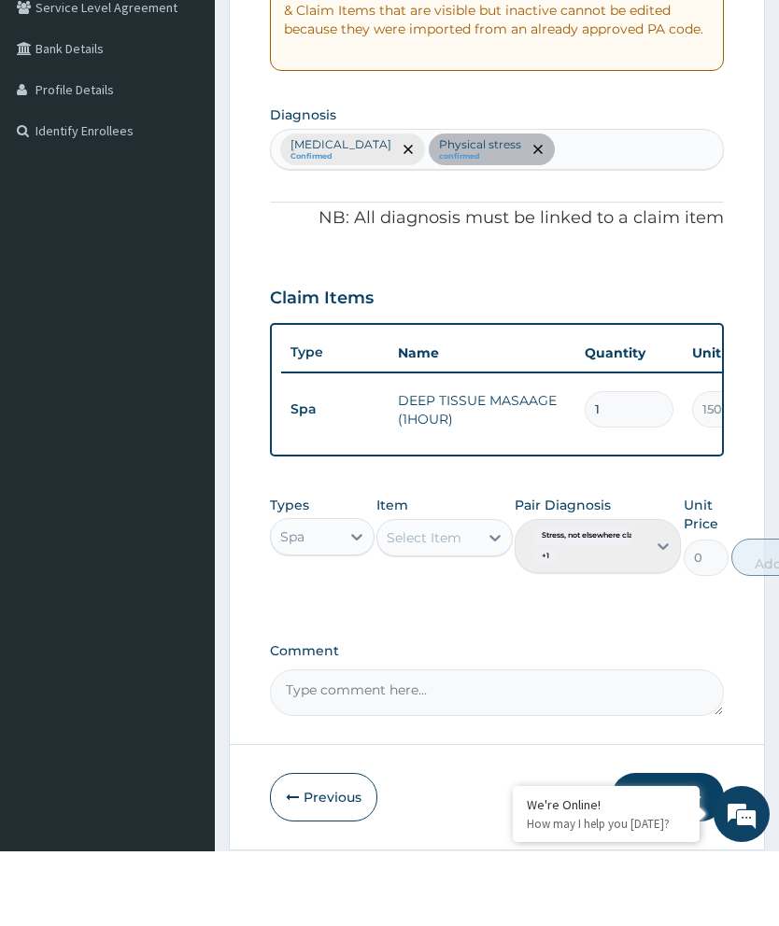
click at [705, 466] on input "15000" at bounding box center [736, 484] width 89 height 36
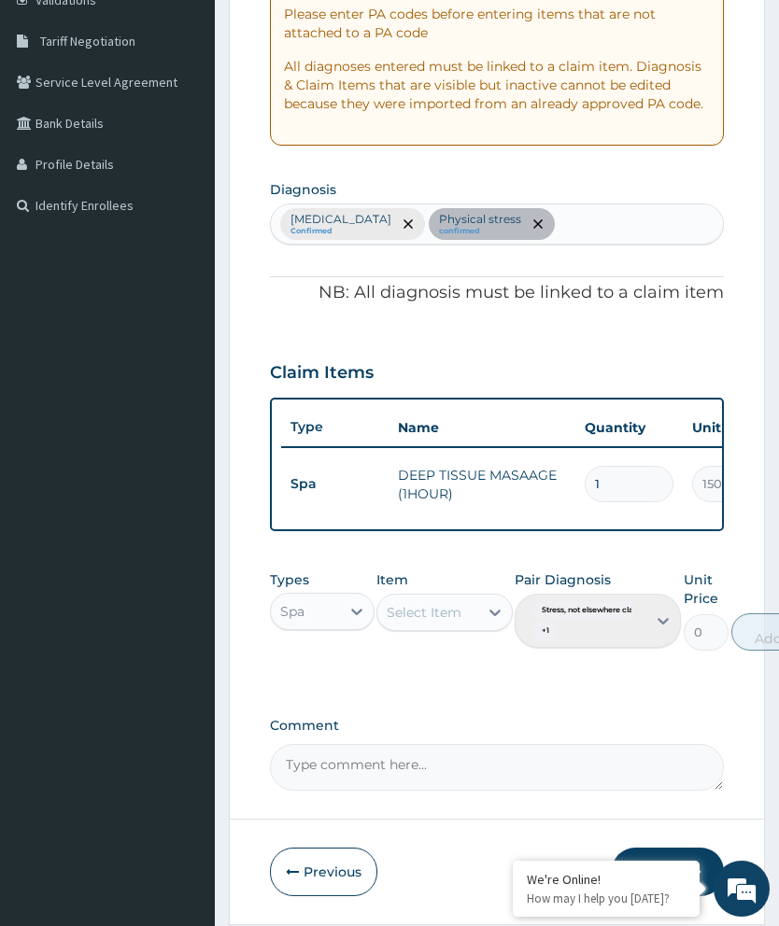
click at [676, 874] on button "Submit" at bounding box center [668, 872] width 112 height 49
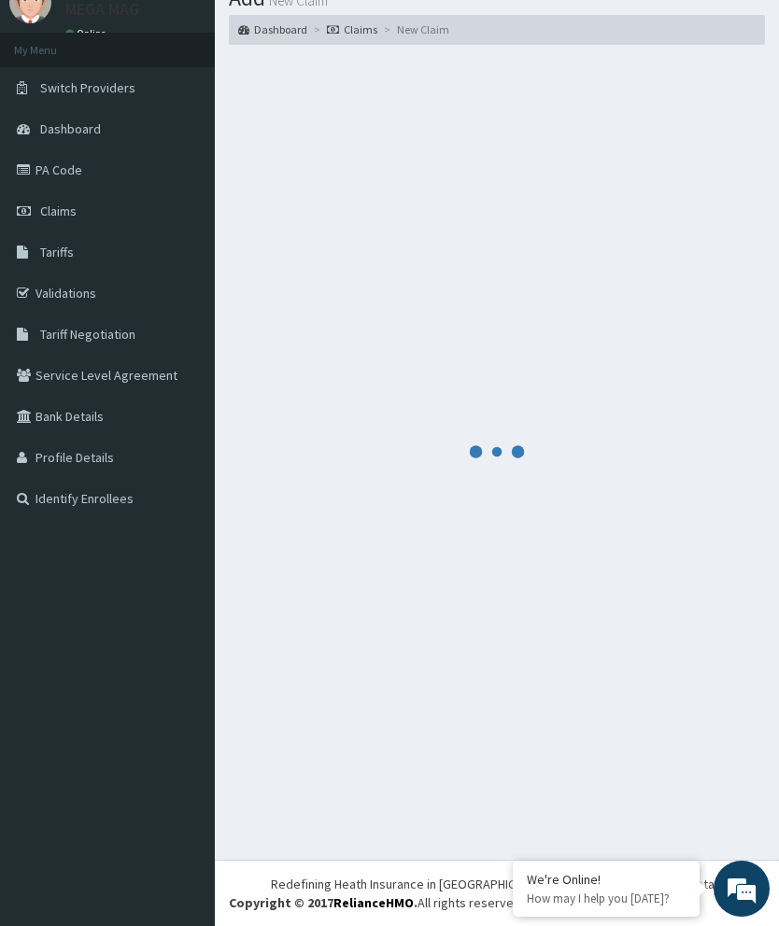
scroll to position [63, 0]
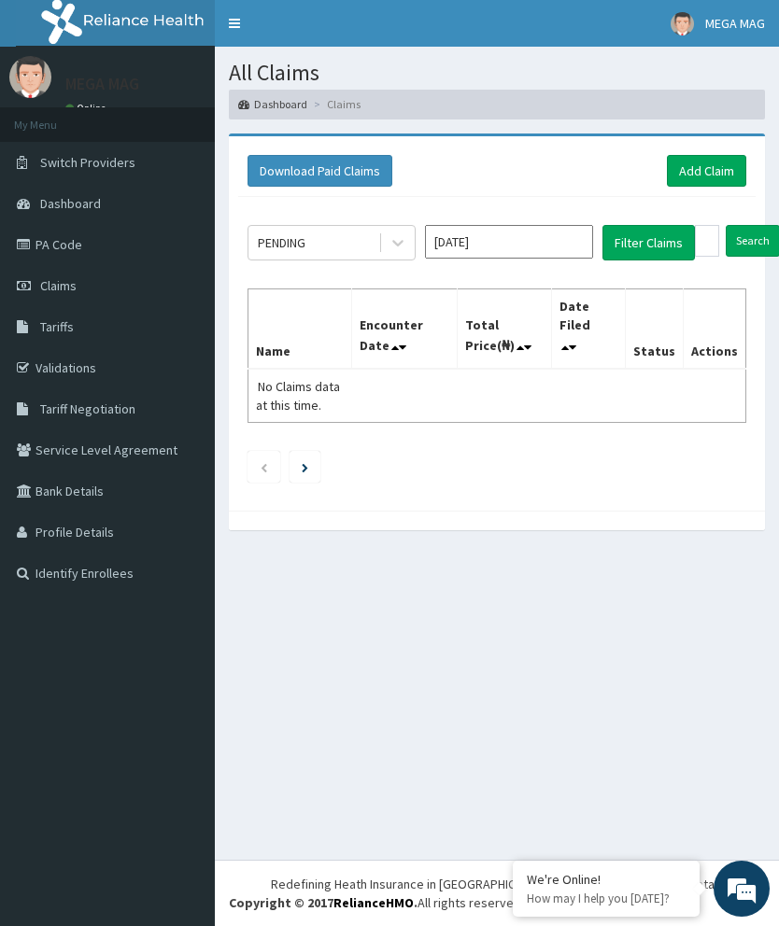
click at [722, 177] on link "Add Claim" at bounding box center [706, 171] width 79 height 32
click at [726, 170] on link "Add Claim" at bounding box center [706, 171] width 79 height 32
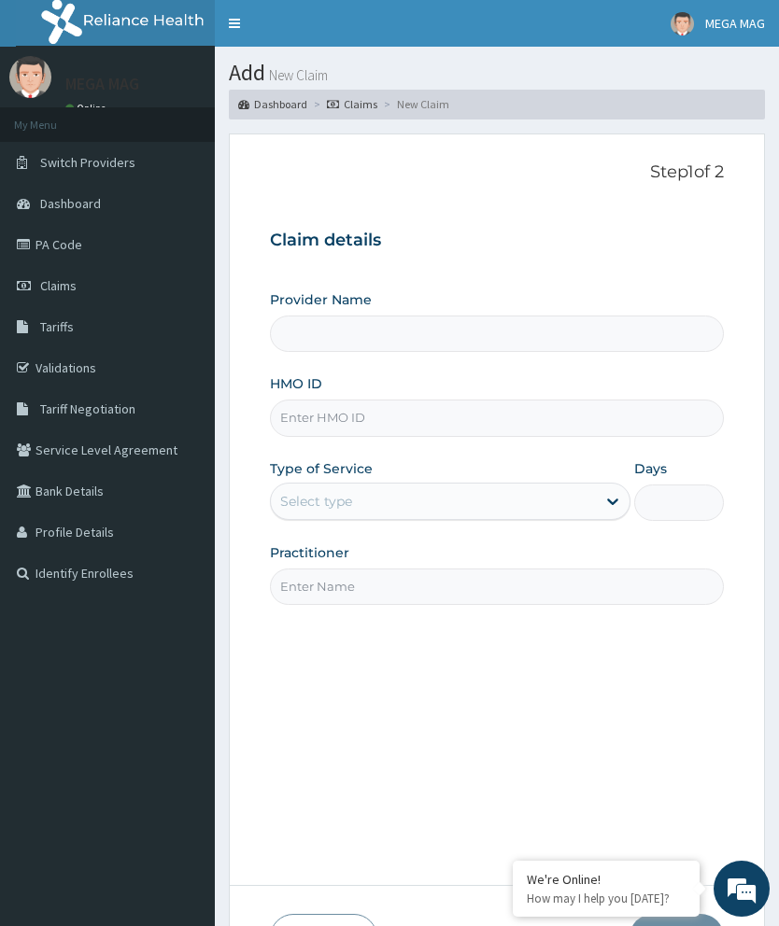
click at [374, 413] on input "HMO ID" at bounding box center [497, 418] width 454 height 36
type input "MEGAMAG BEAUTY WORLD"
type input "1"
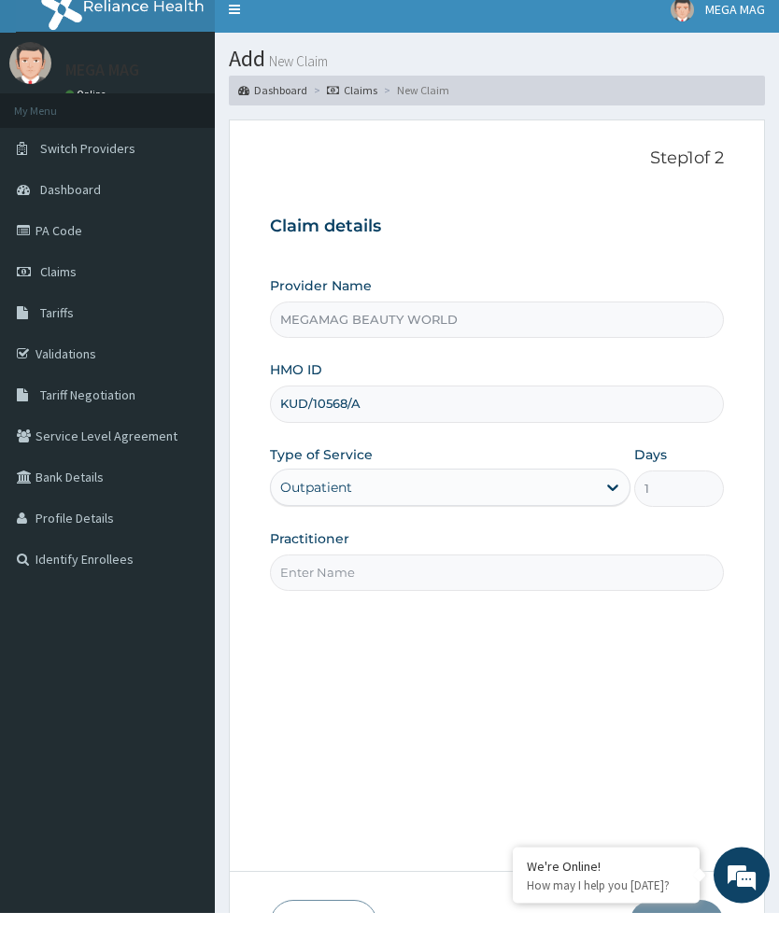
type input "KUD/10568/A"
click at [470, 569] on input "Practitioner" at bounding box center [497, 587] width 454 height 36
type input "Chioma"
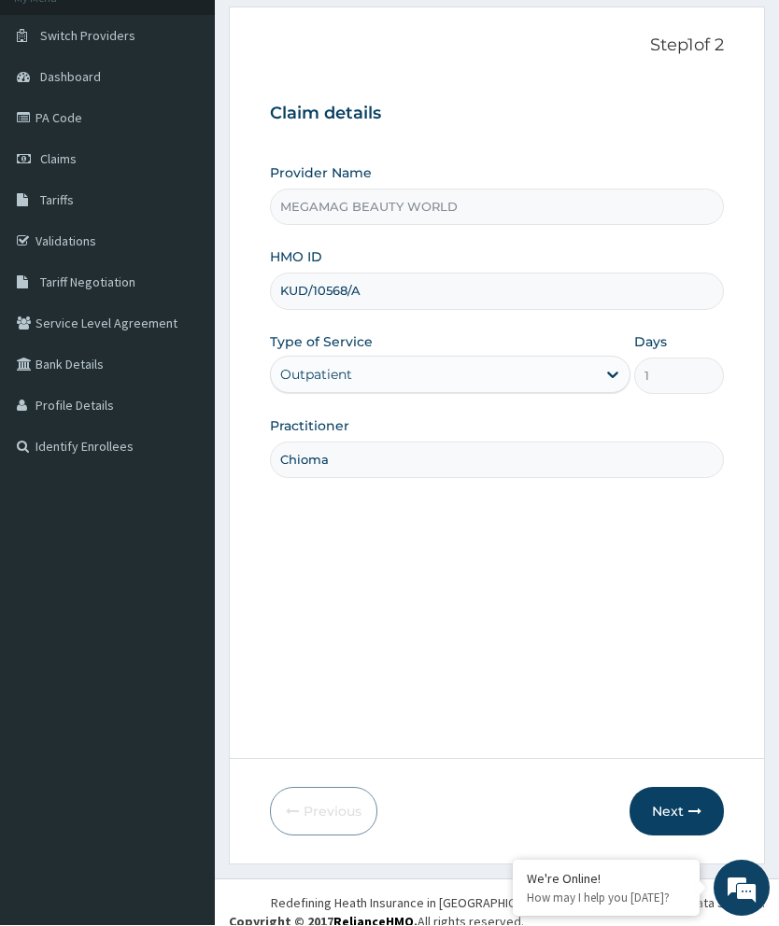
scroll to position [145, 0]
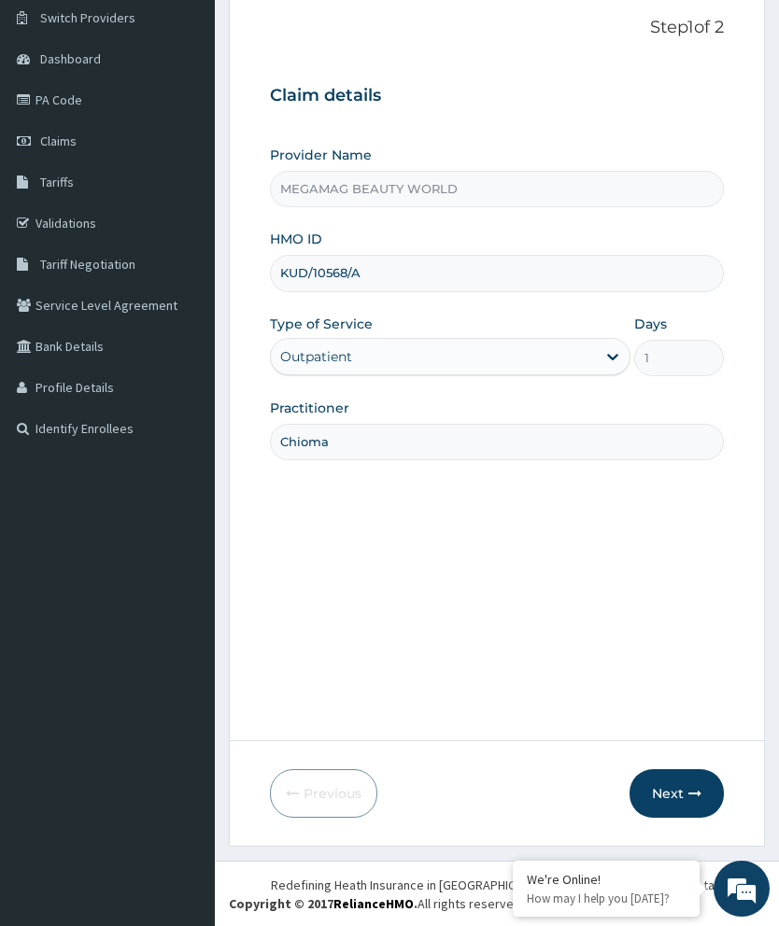
click at [689, 800] on button "Next" at bounding box center [676, 793] width 94 height 49
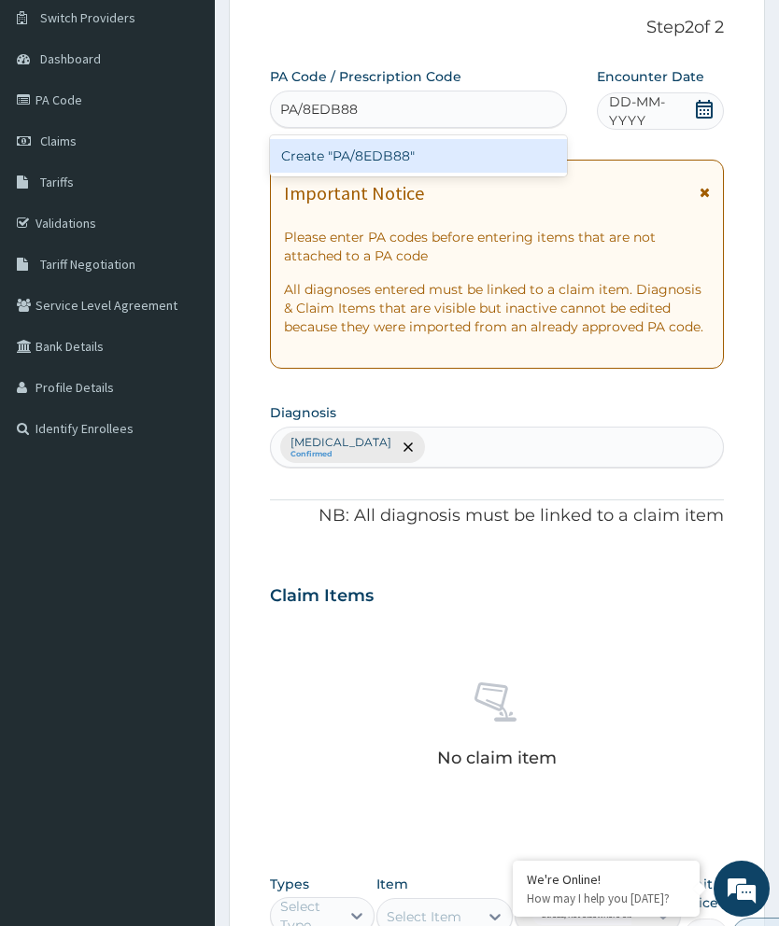
type input "PA/8EDB88"
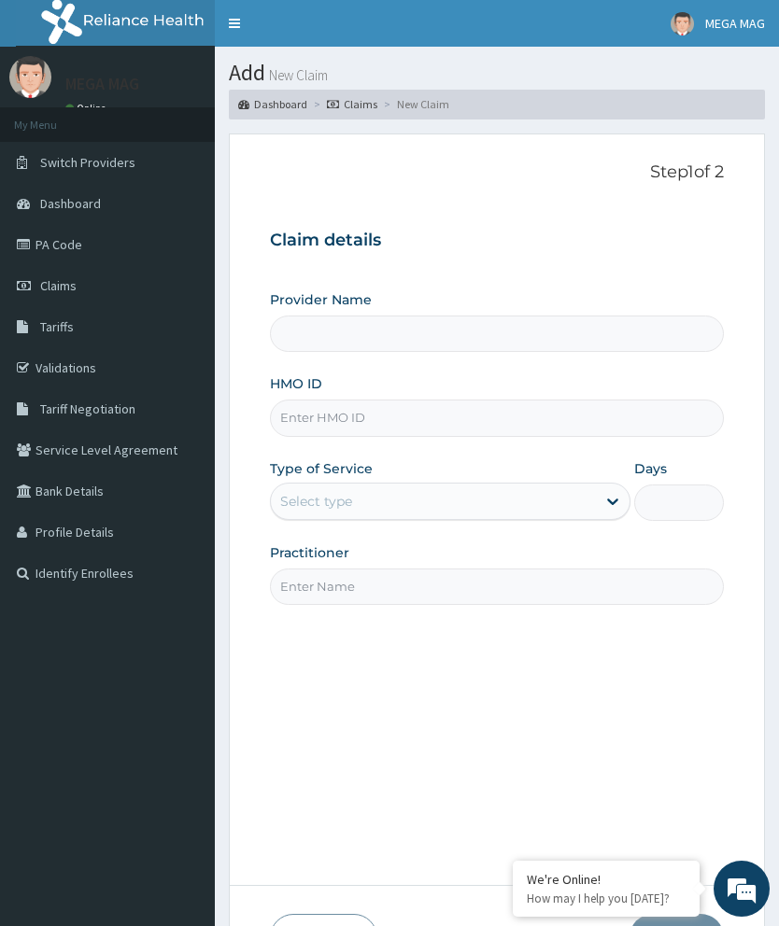
click at [365, 419] on input "HMO ID" at bounding box center [497, 418] width 454 height 36
type input "MEGAMAG BEAUTY WORLD"
type input "1"
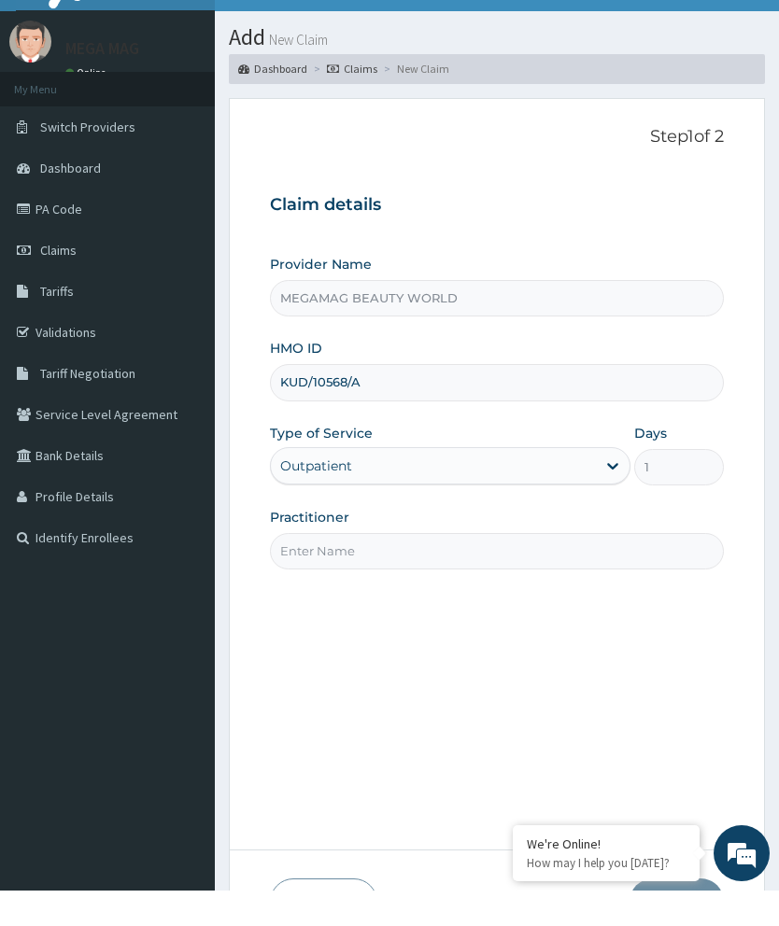
type input "KUD/10568/A"
click at [510, 569] on input "Practitioner" at bounding box center [497, 587] width 454 height 36
type input "Chioma"
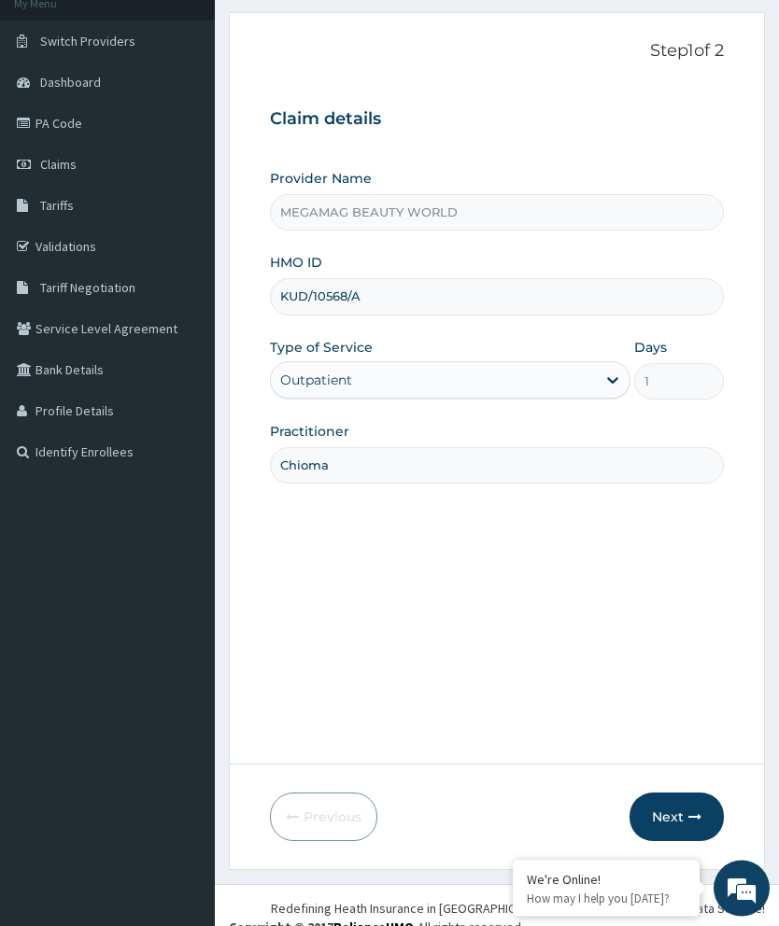
scroll to position [125, 0]
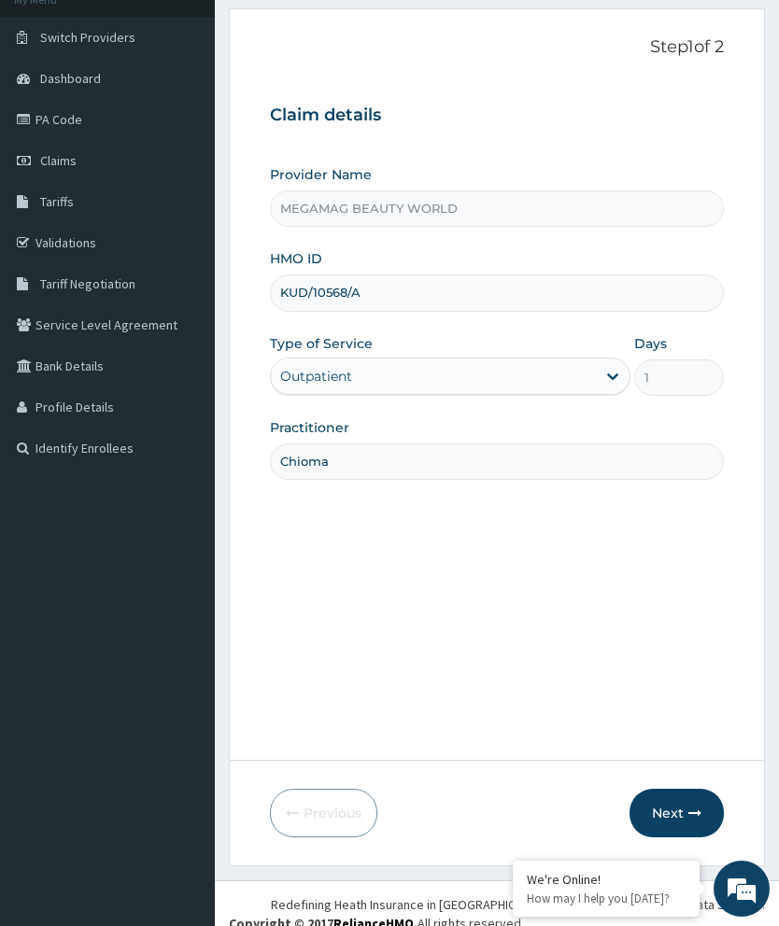
click at [689, 838] on button "Next" at bounding box center [676, 813] width 94 height 49
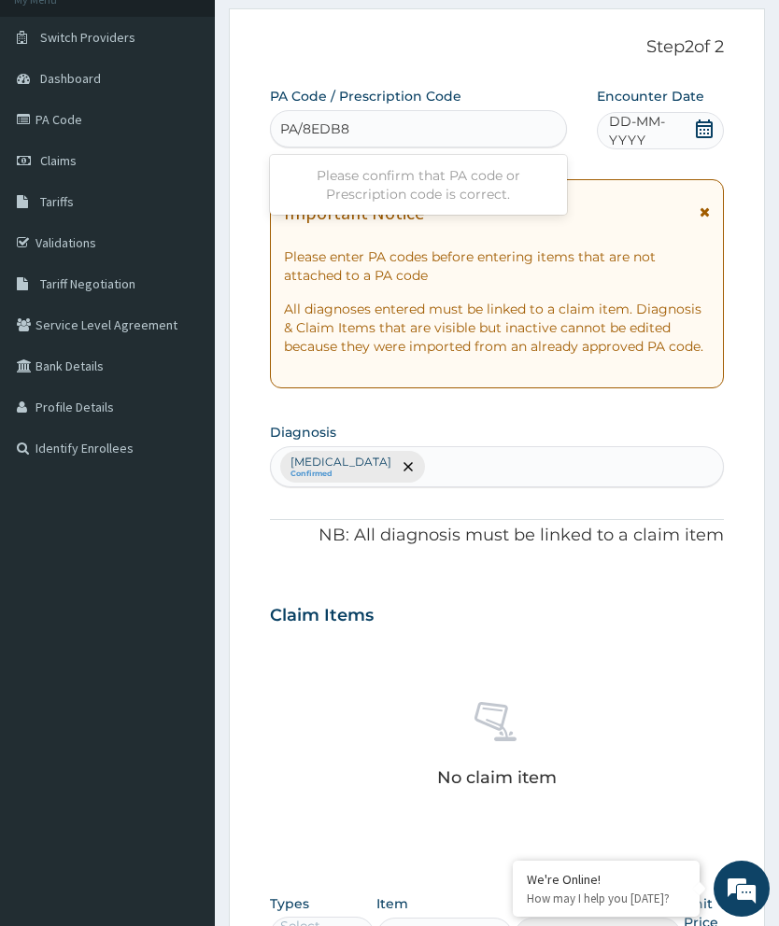
type input "PA/8EDB8B"
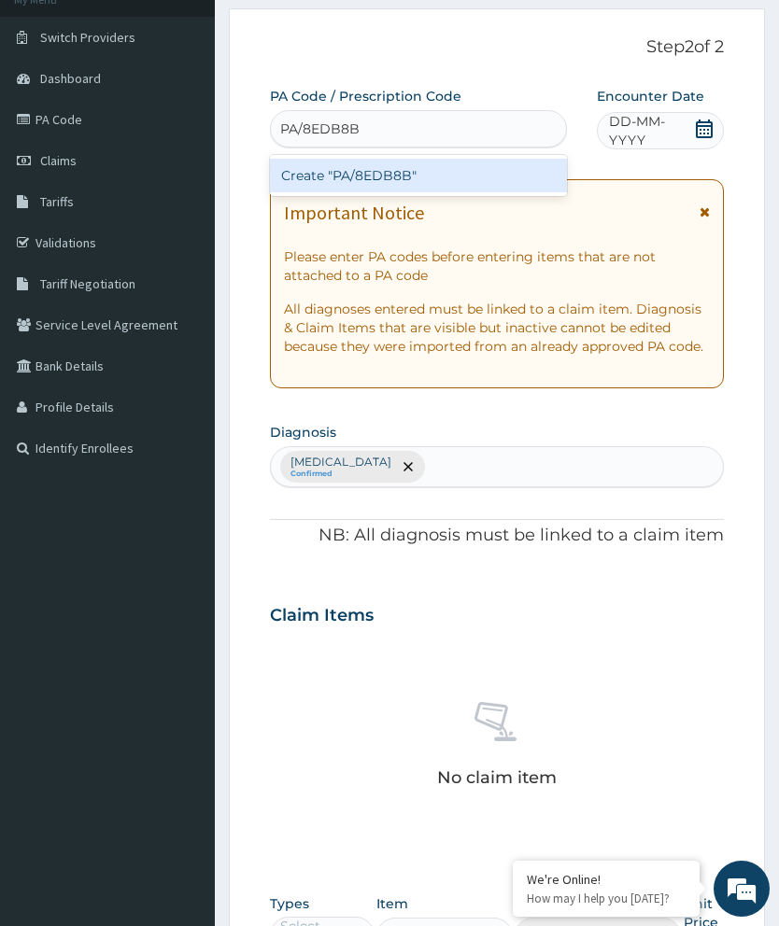
click at [487, 181] on div "Create "PA/8EDB8B"" at bounding box center [418, 176] width 297 height 34
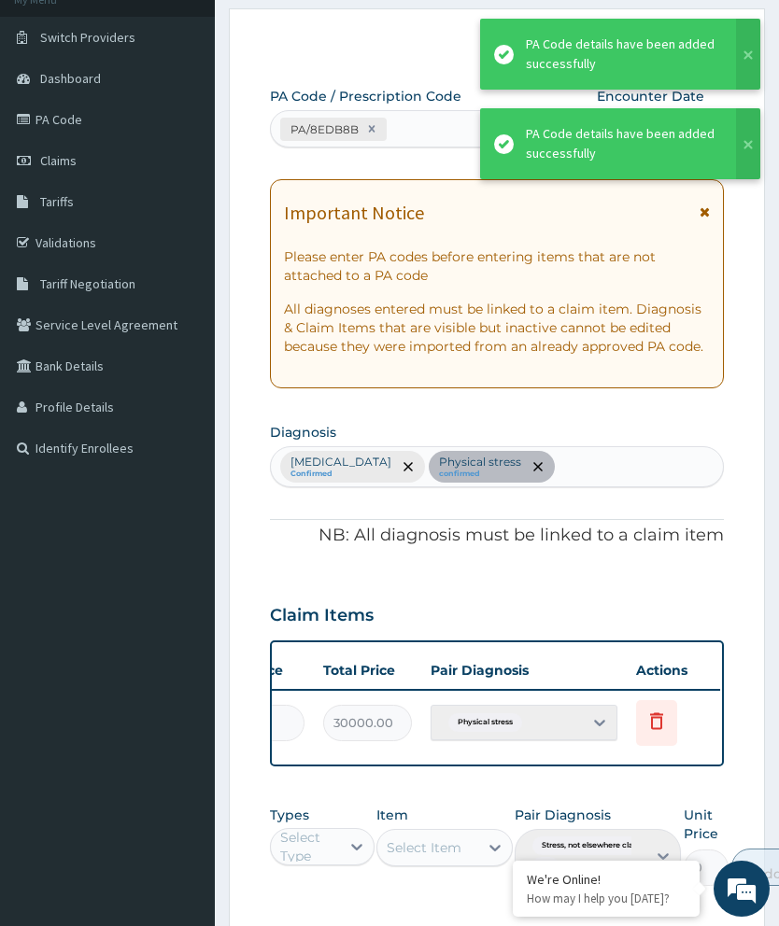
scroll to position [0, 474]
click at [659, 712] on icon at bounding box center [658, 720] width 13 height 17
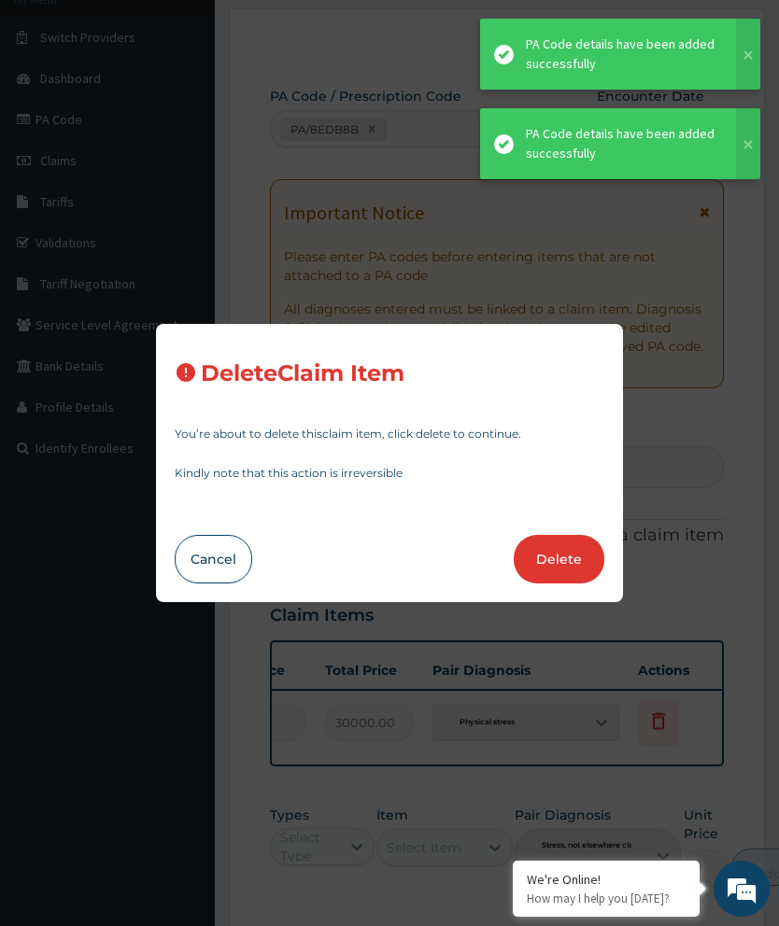
click at [561, 584] on button "Delete" at bounding box center [559, 559] width 91 height 49
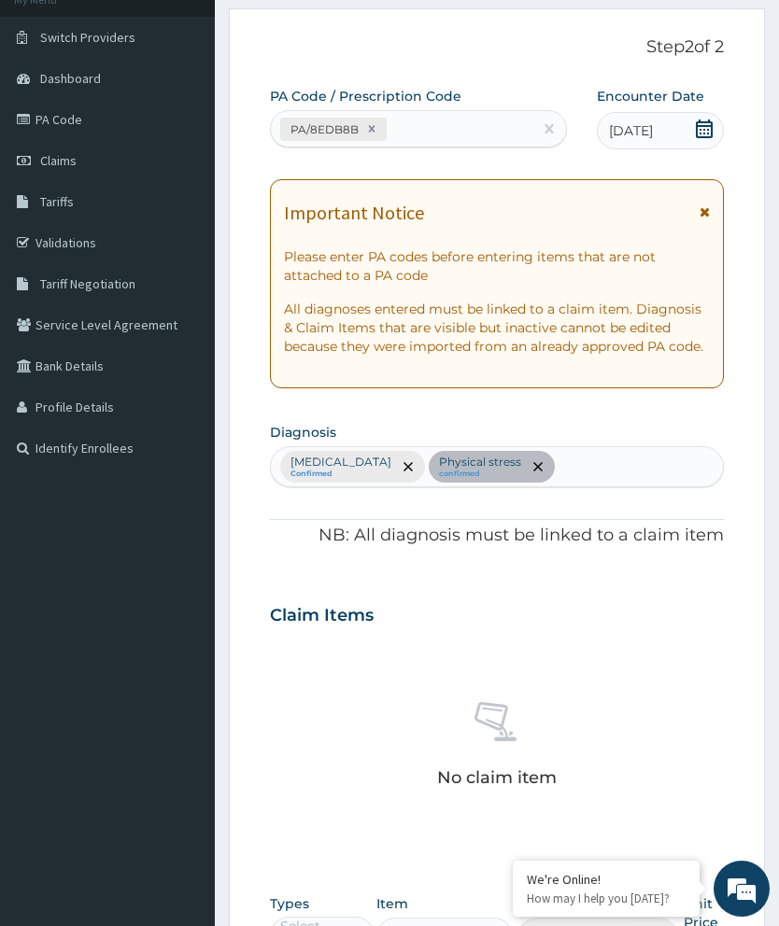
click at [335, 925] on div "Types Select Type" at bounding box center [322, 935] width 105 height 80
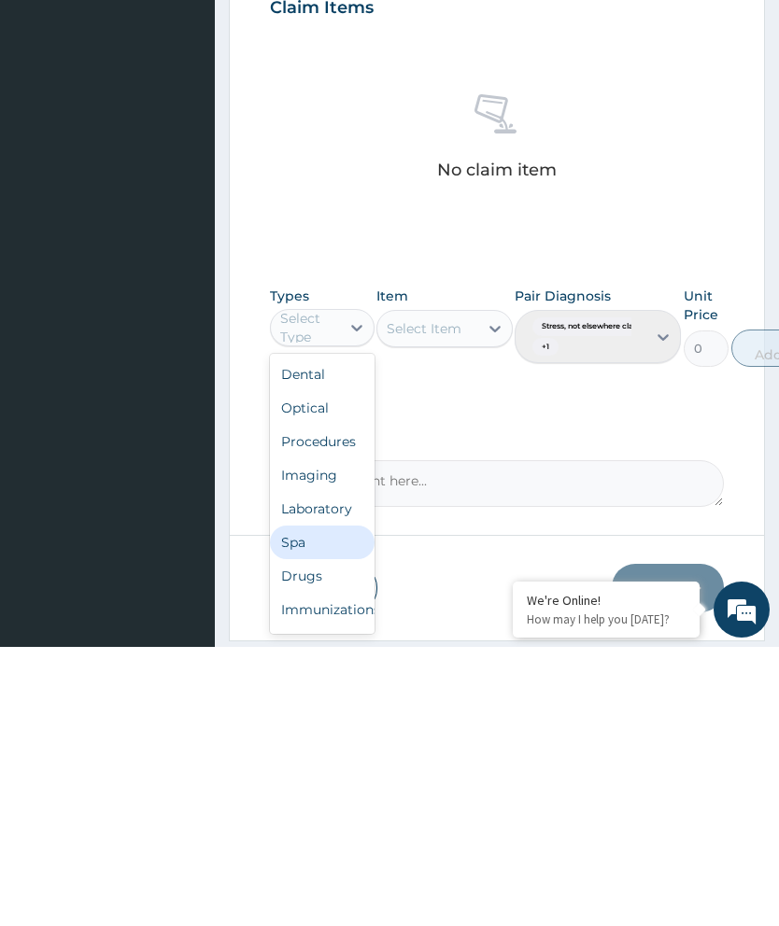
click at [309, 805] on div "Spa" at bounding box center [322, 822] width 105 height 34
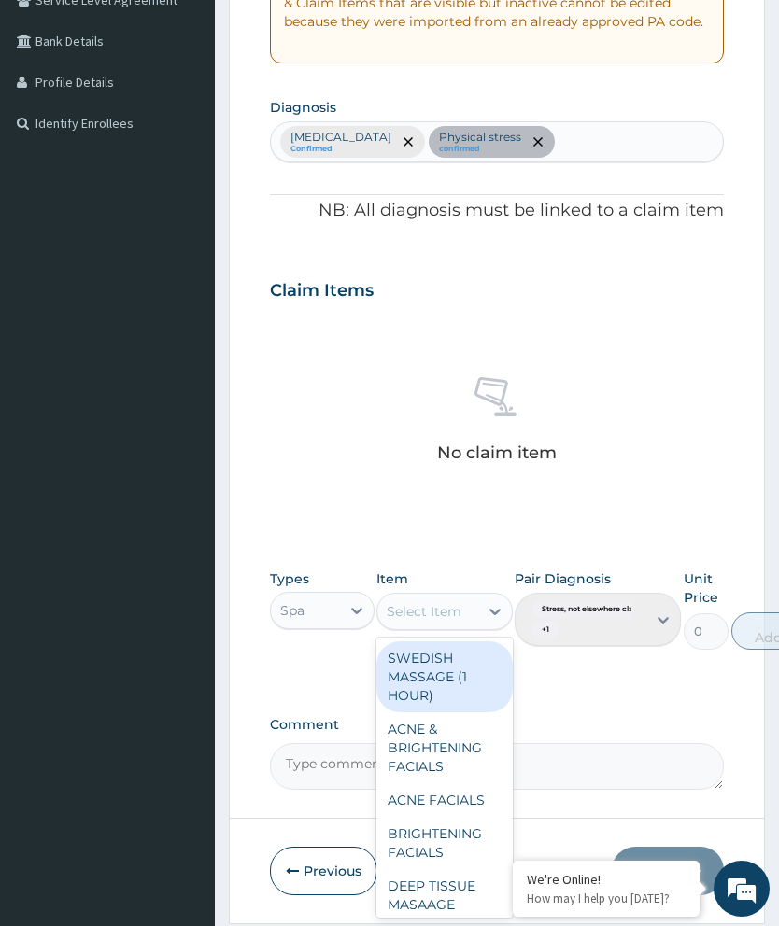
scroll to position [455, 0]
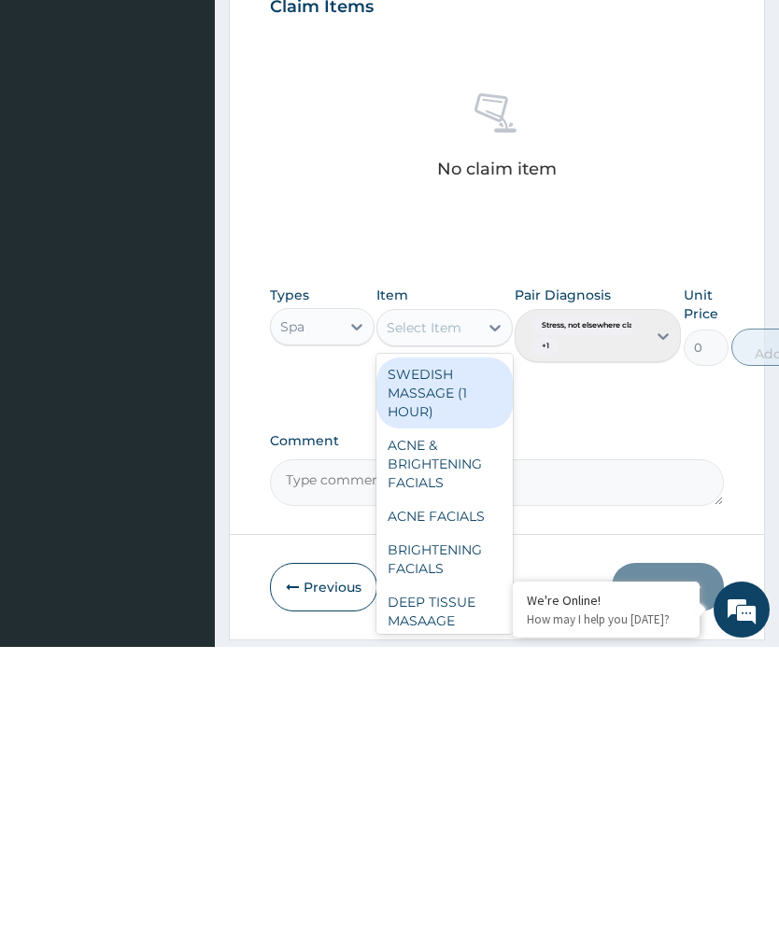
click at [459, 865] on div "DEEP TISSUE MASAAGE (1HOUR)" at bounding box center [444, 900] width 136 height 71
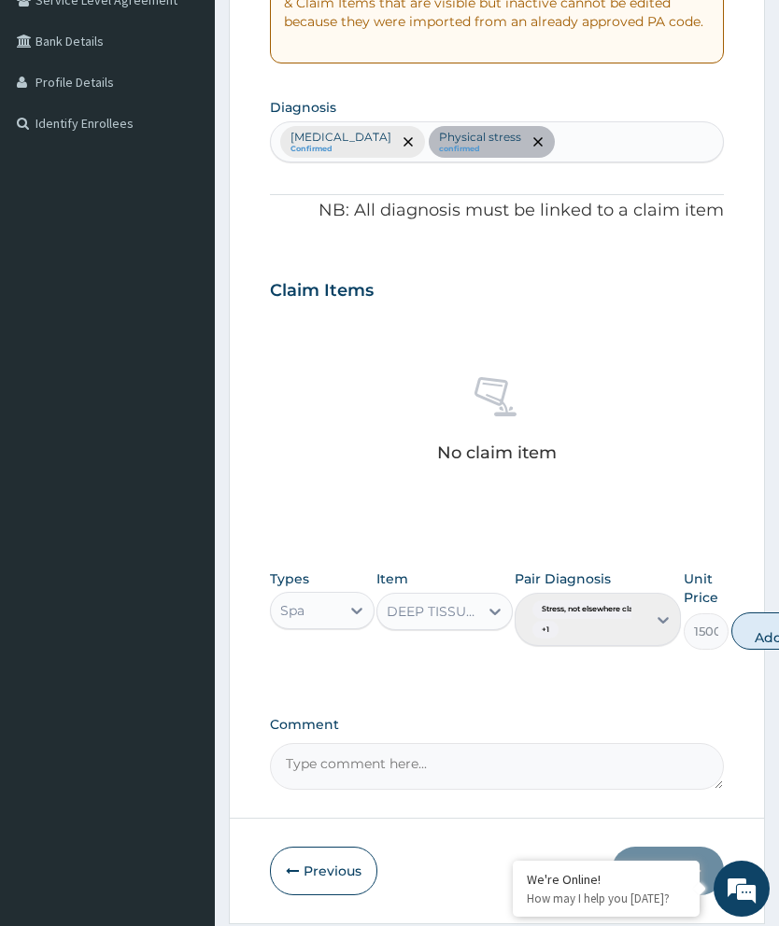
click at [771, 625] on button "Add" at bounding box center [768, 631] width 75 height 37
type input "0"
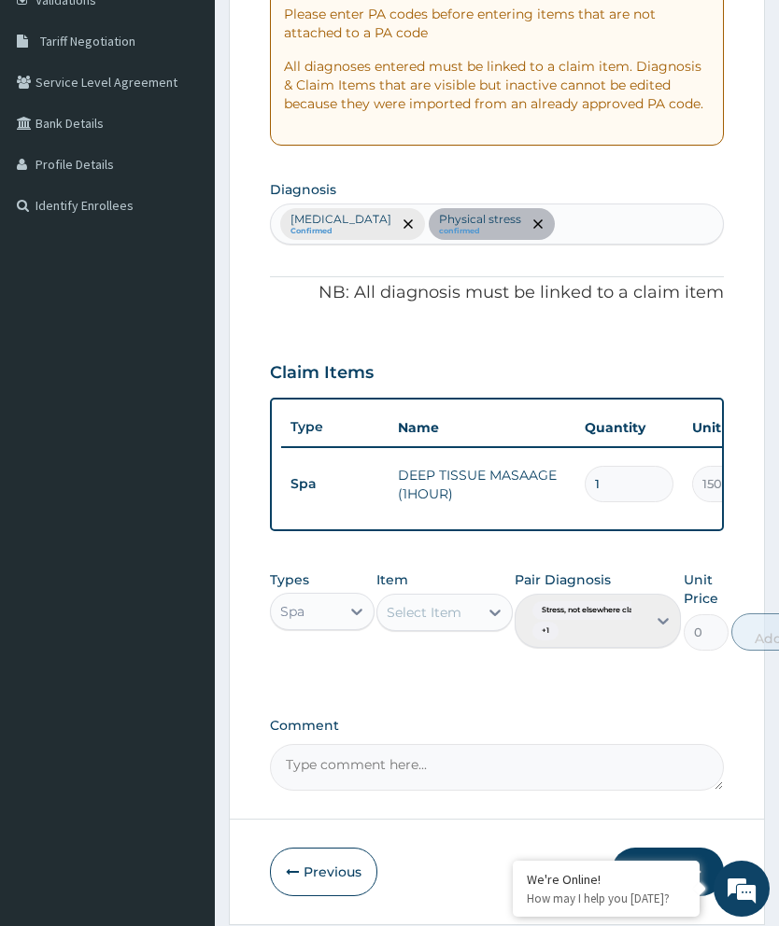
scroll to position [443, 0]
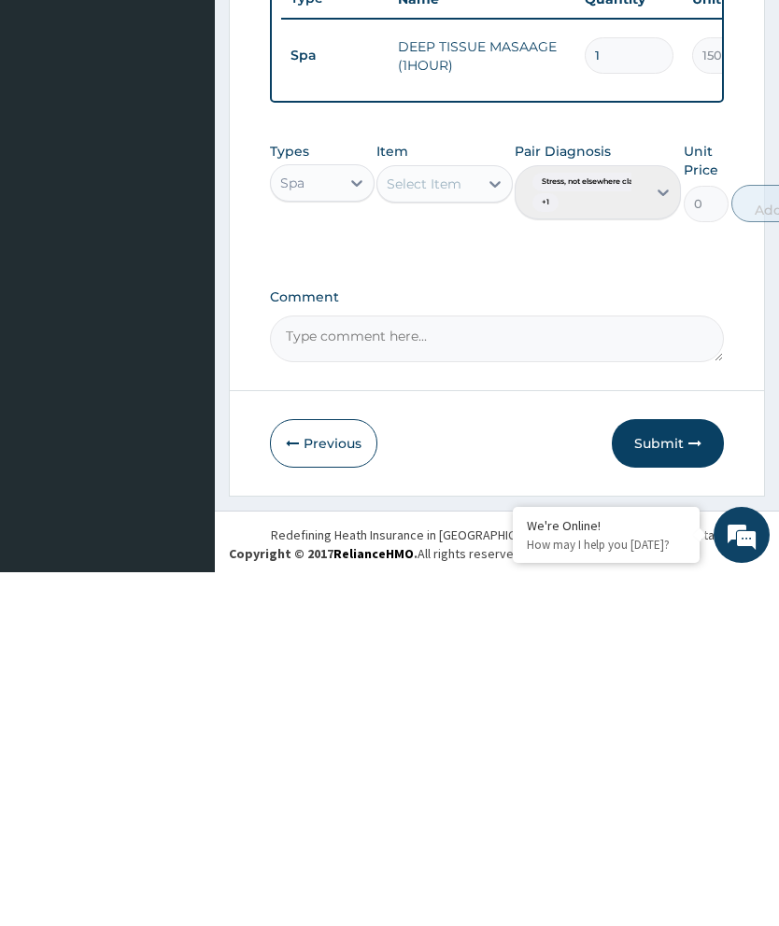
click at [668, 773] on button "Submit" at bounding box center [668, 797] width 112 height 49
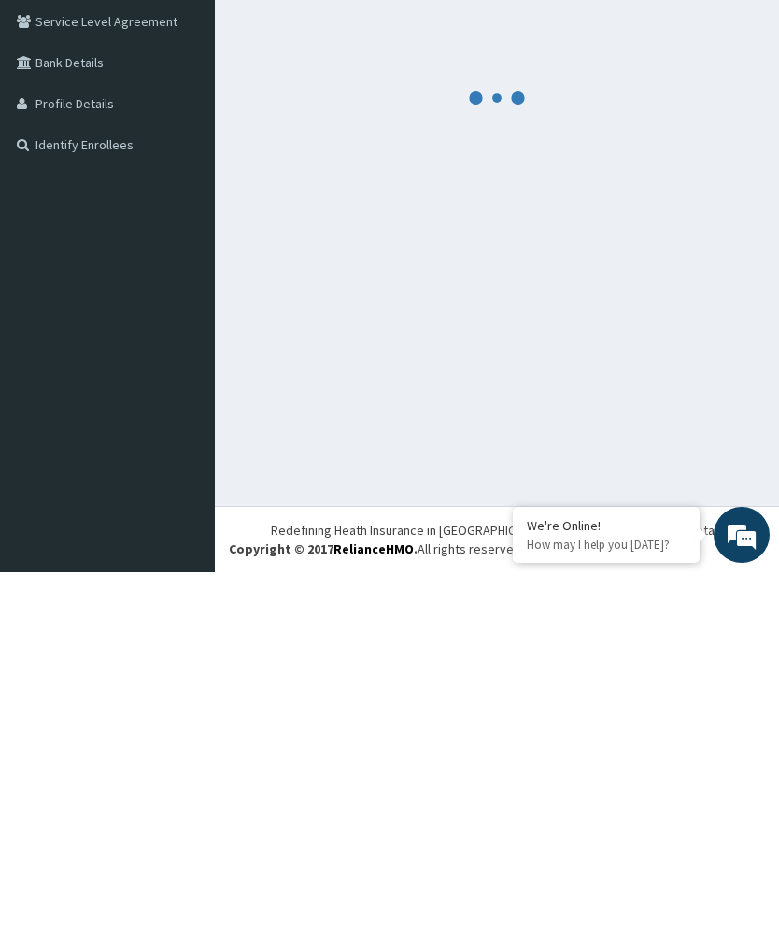
scroll to position [74, 0]
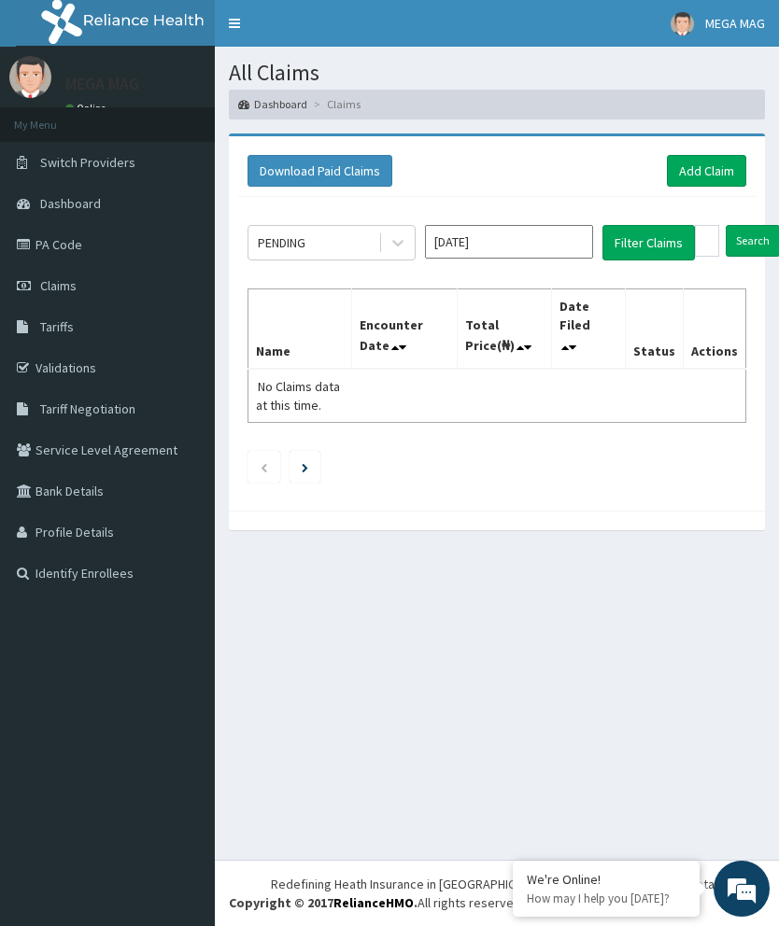
click at [712, 179] on link "Add Claim" at bounding box center [706, 171] width 79 height 32
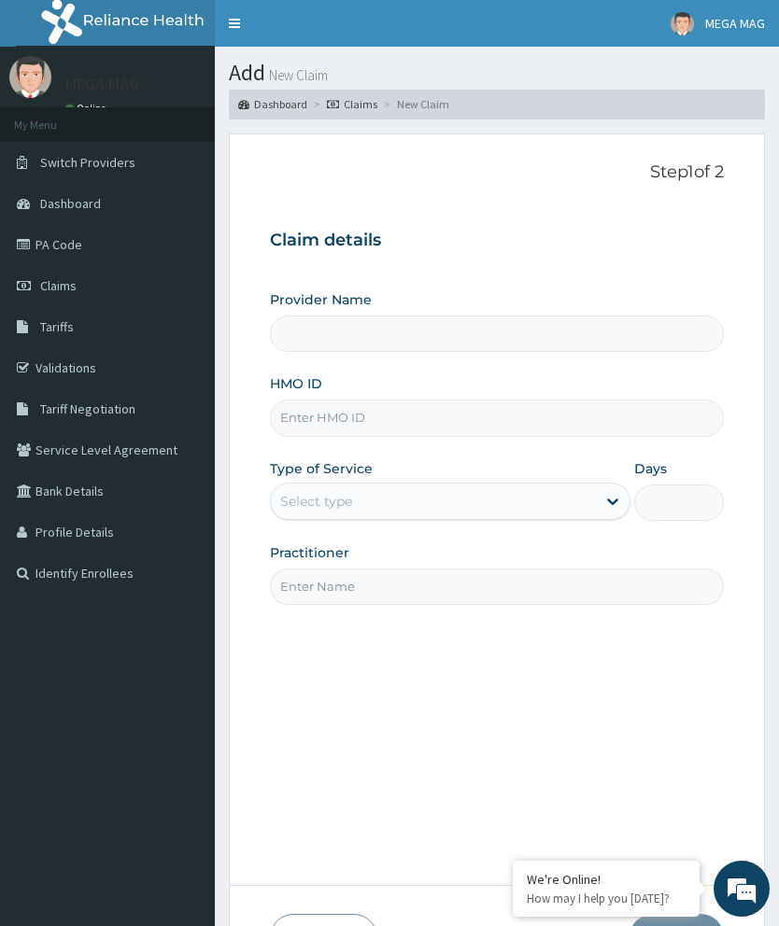
click at [435, 416] on input "HMO ID" at bounding box center [497, 418] width 454 height 36
type input "L"
type input "MEGAMAG BEAUTY WORLD"
type input "1"
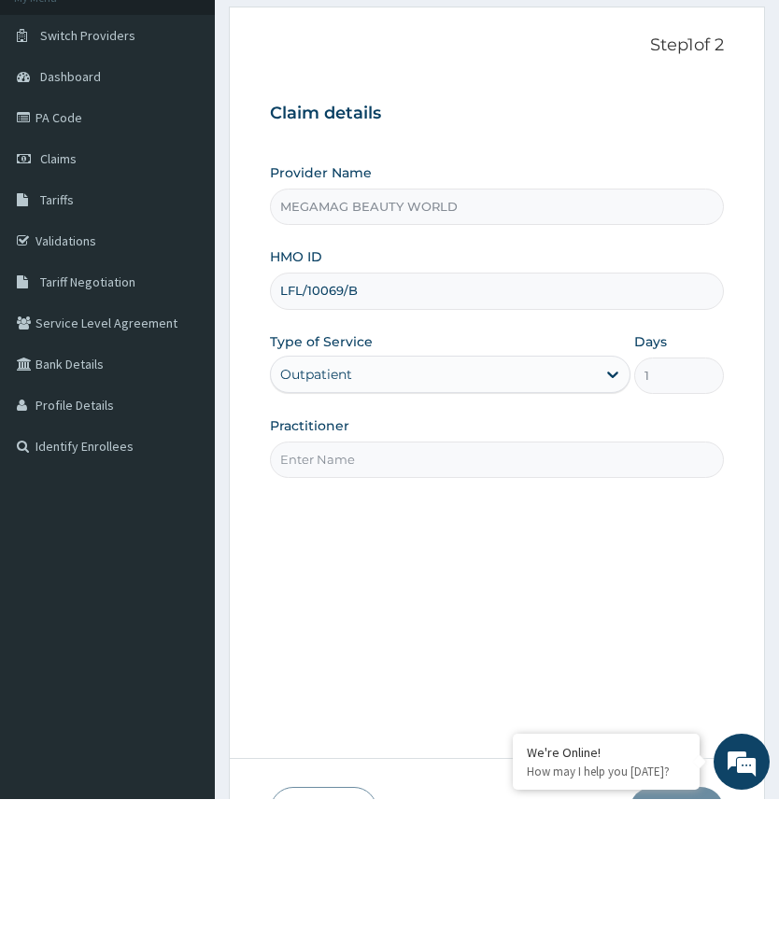
type input "LFL/10069/B"
click at [507, 569] on input "Practitioner" at bounding box center [497, 587] width 454 height 36
type input "Margaret"
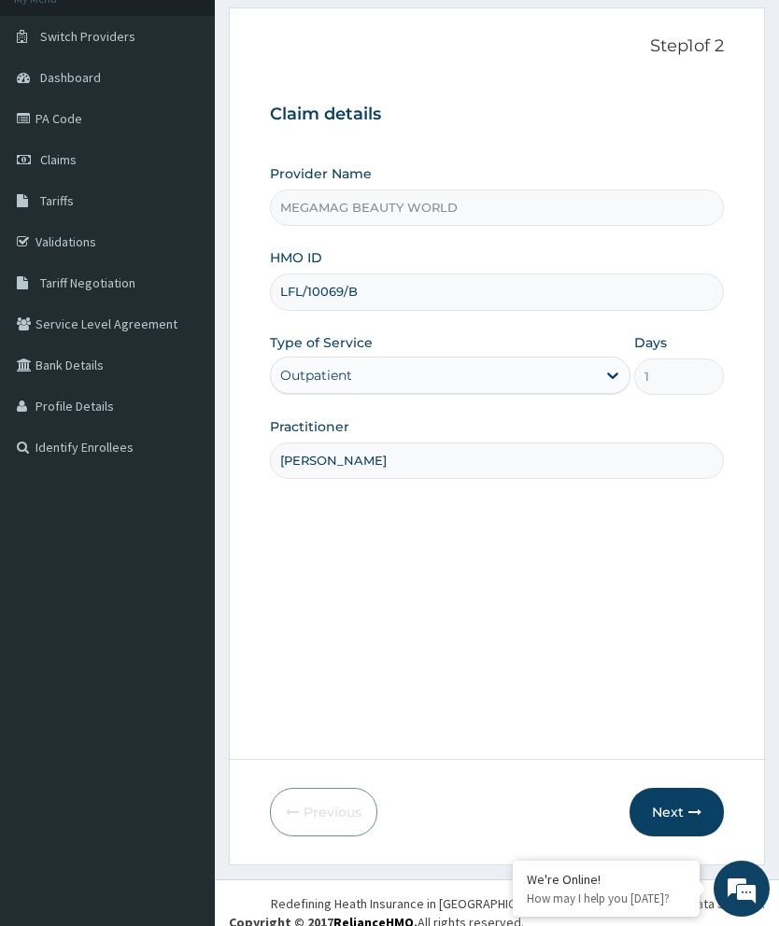
click at [680, 837] on button "Next" at bounding box center [676, 812] width 94 height 49
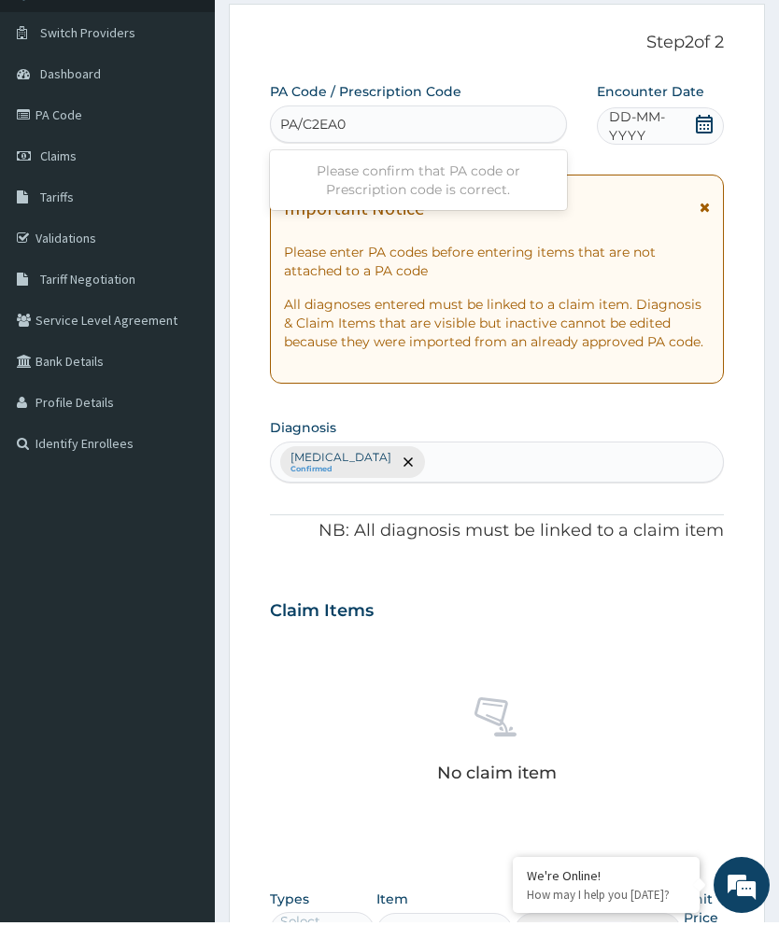
type input "PA/C2EA0C"
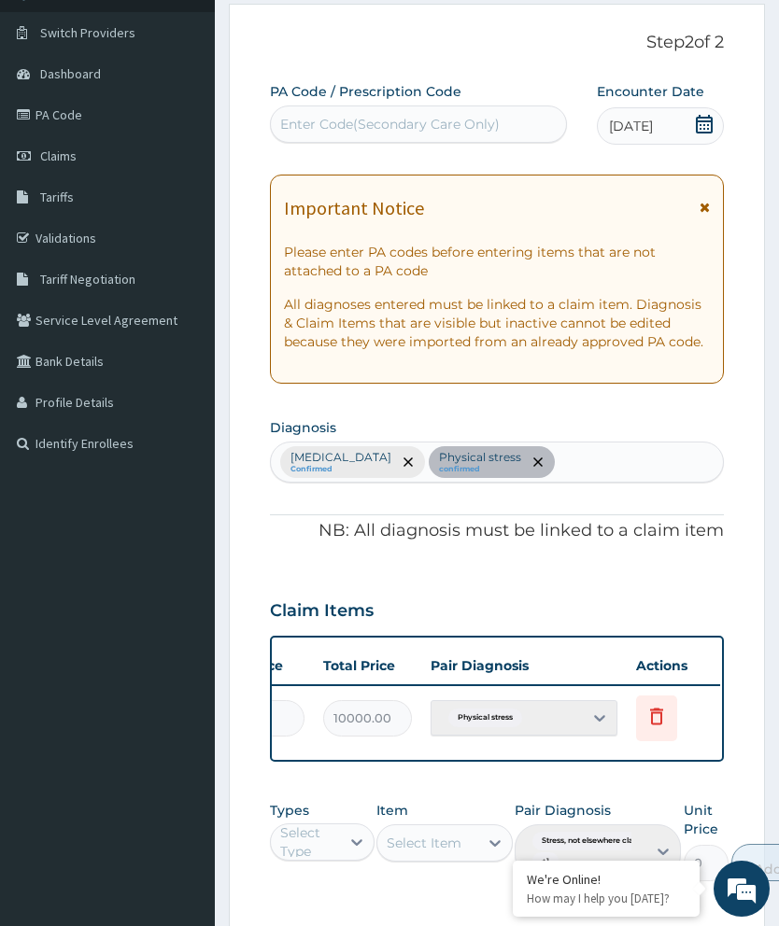
scroll to position [0, 474]
click at [667, 708] on icon at bounding box center [658, 716] width 22 height 22
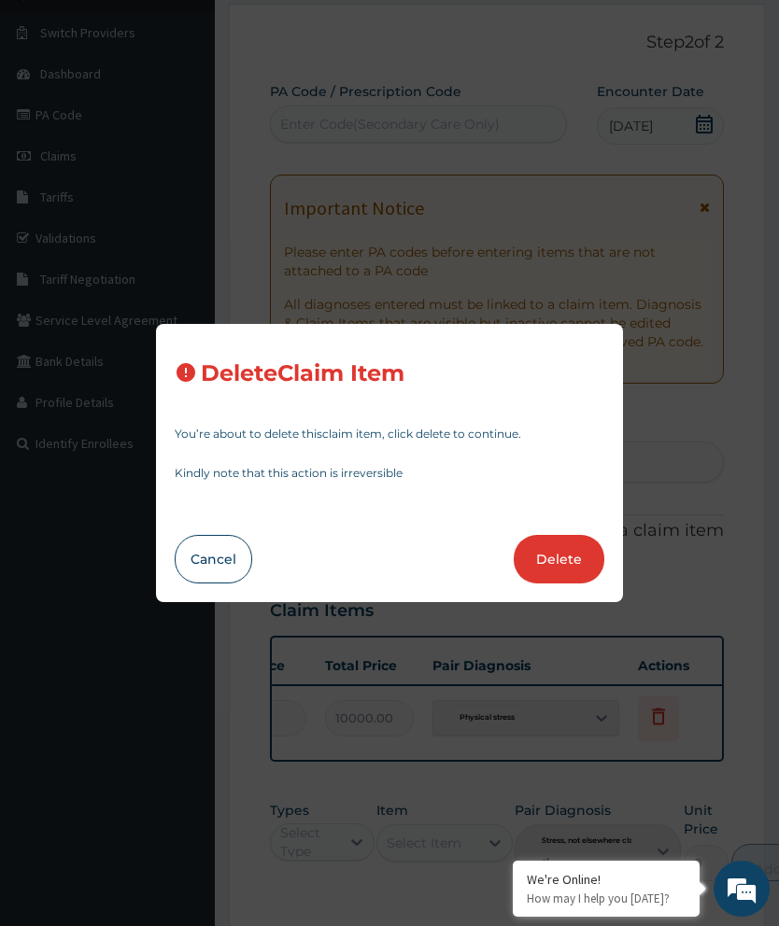
click at [557, 584] on button "Delete" at bounding box center [559, 559] width 91 height 49
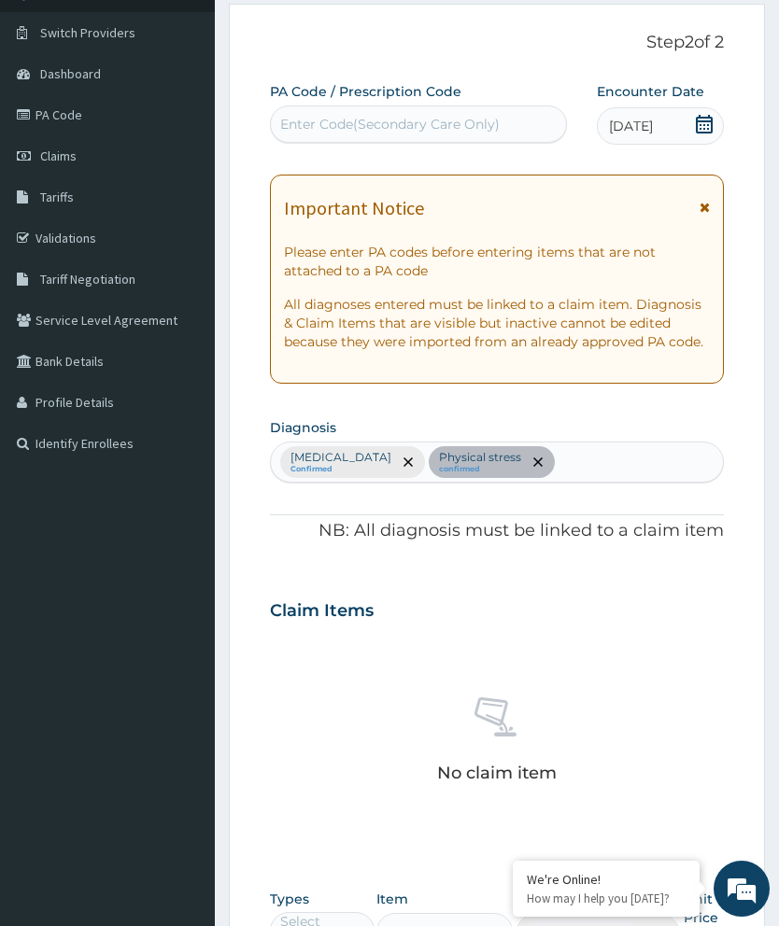
scroll to position [452, 0]
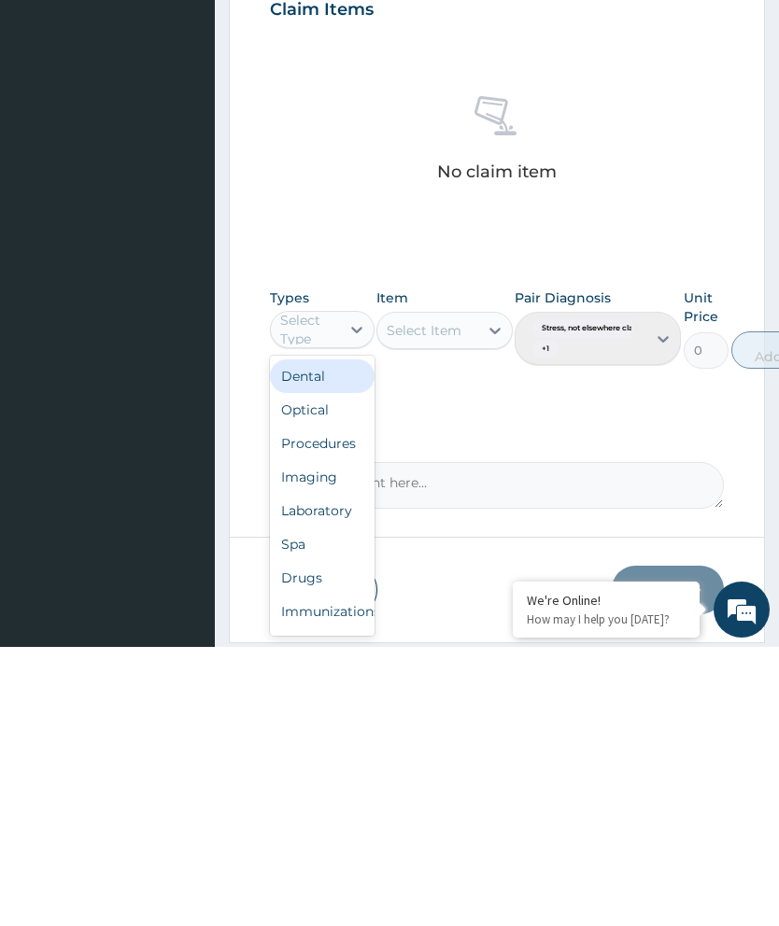
click at [314, 807] on div "Spa" at bounding box center [322, 824] width 105 height 34
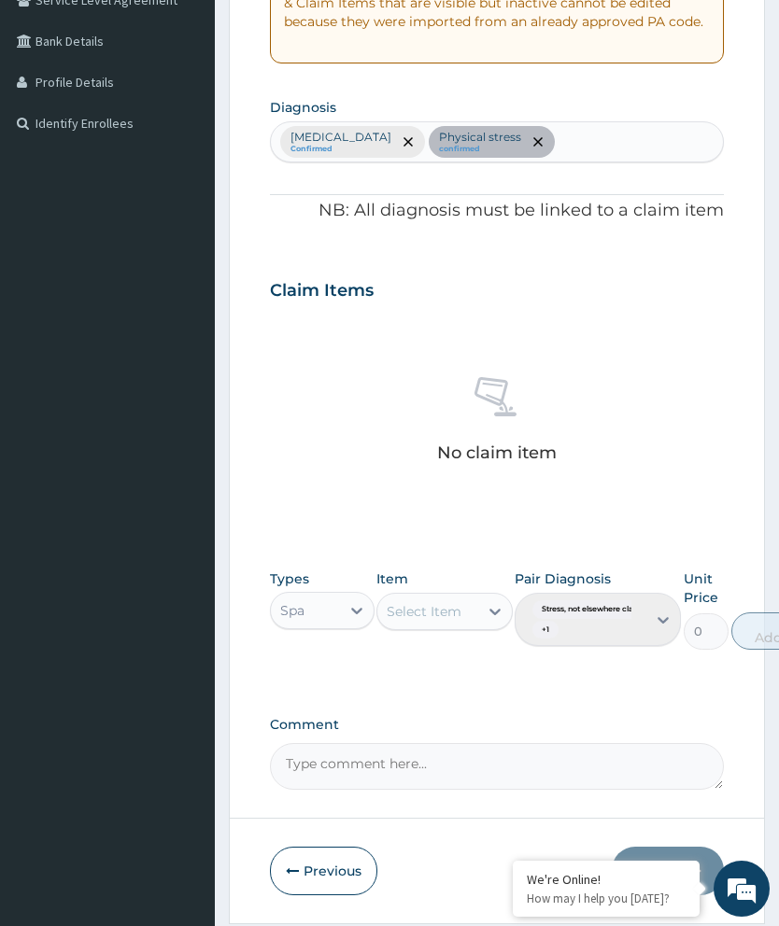
scroll to position [455, 0]
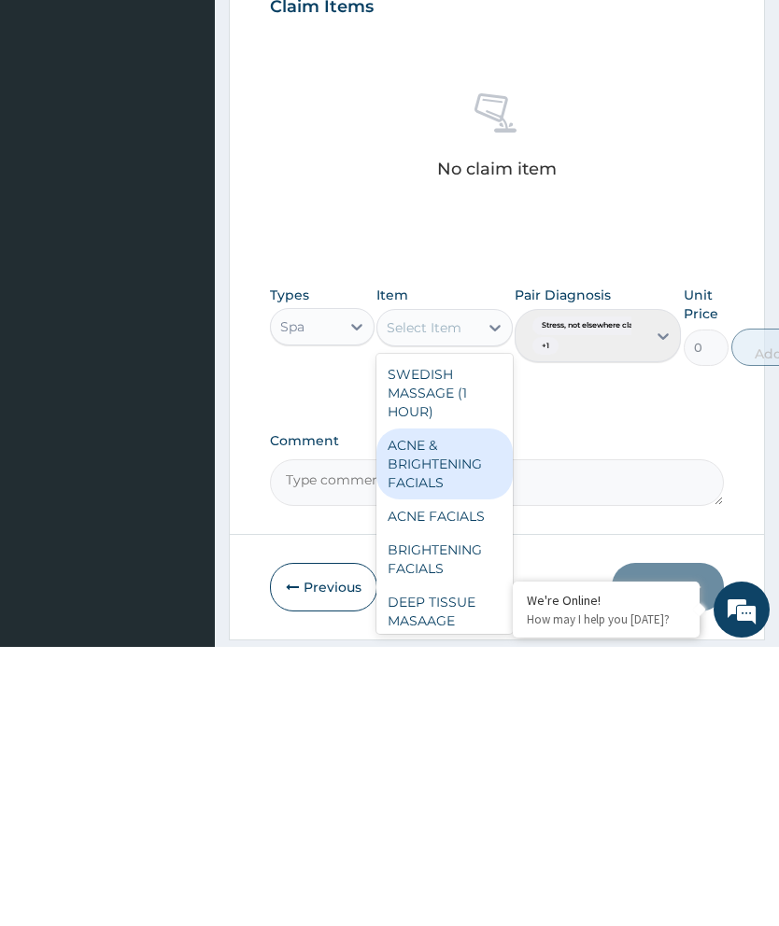
click at [449, 708] on div "ACNE & BRIGHTENING FACIALS" at bounding box center [444, 743] width 136 height 71
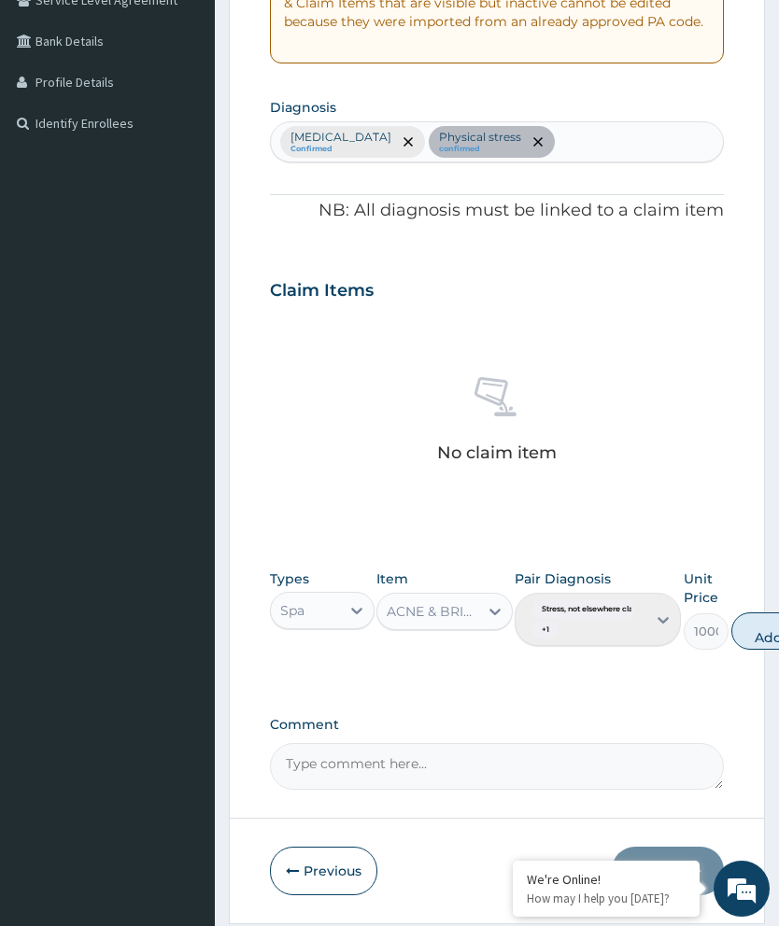
click at [765, 622] on button "Add" at bounding box center [768, 631] width 75 height 37
type input "0"
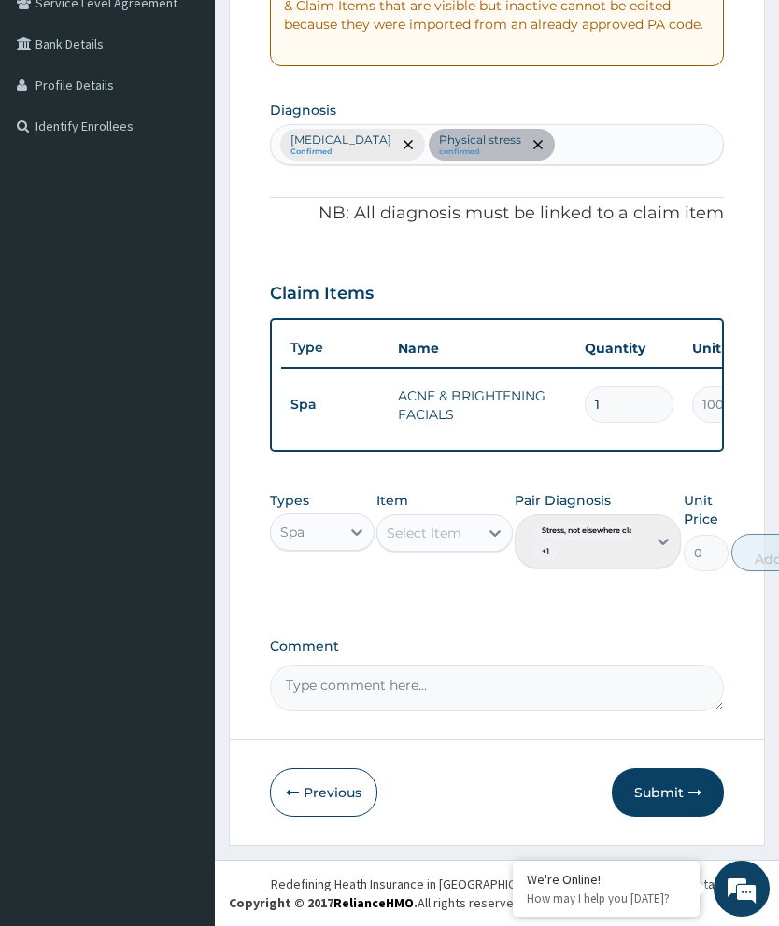
scroll to position [368, 0]
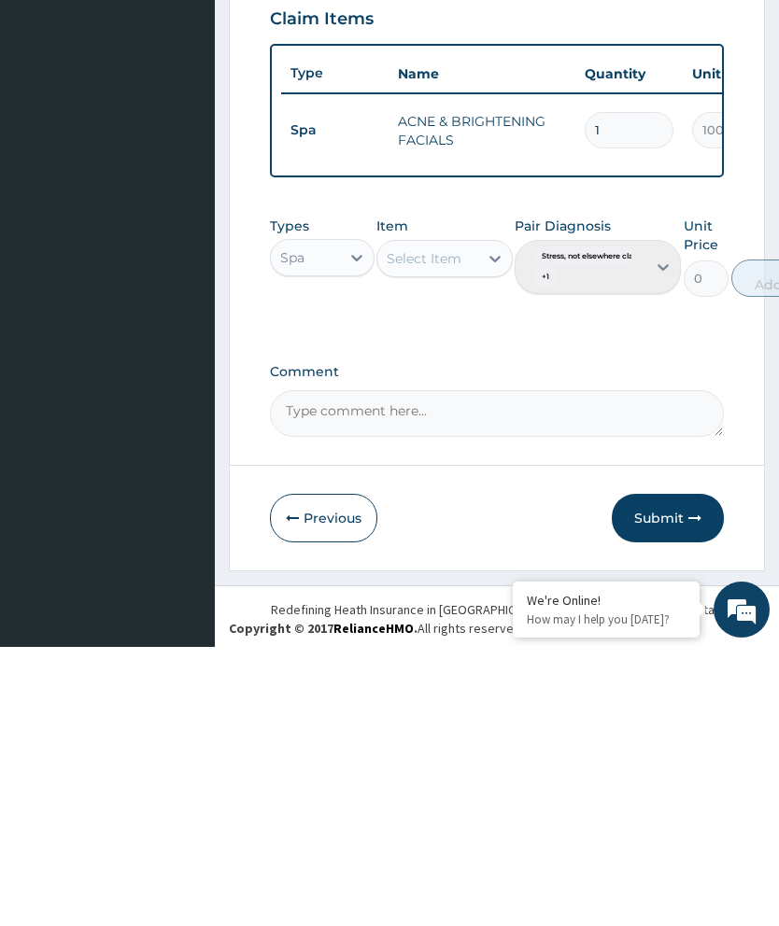
click at [673, 773] on button "Submit" at bounding box center [668, 797] width 112 height 49
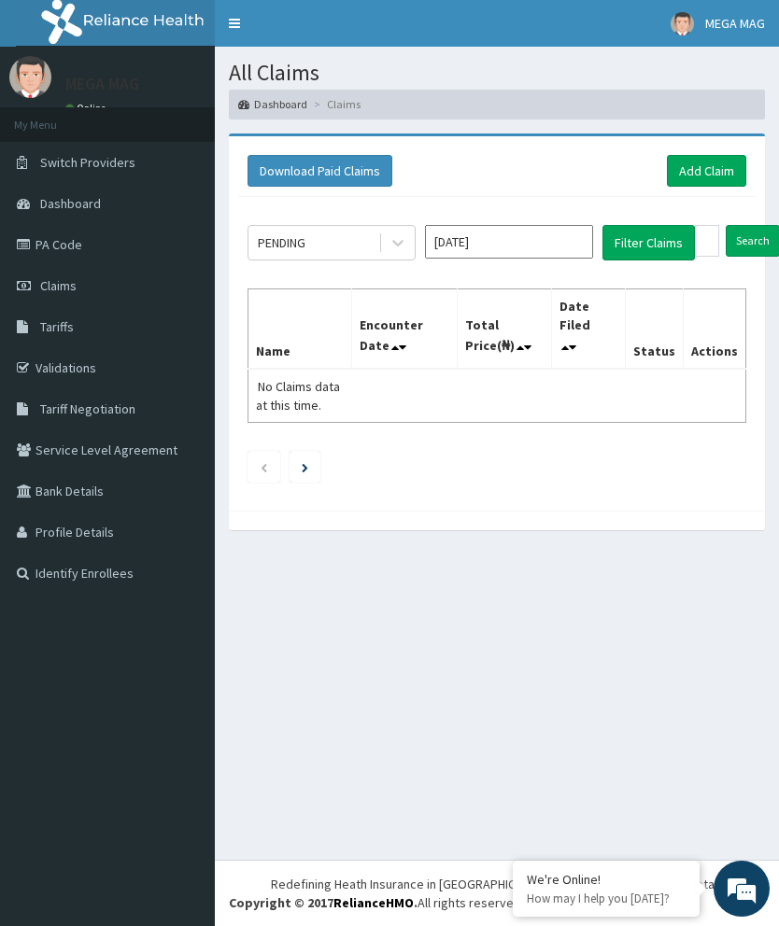
click at [716, 167] on link "Add Claim" at bounding box center [706, 171] width 79 height 32
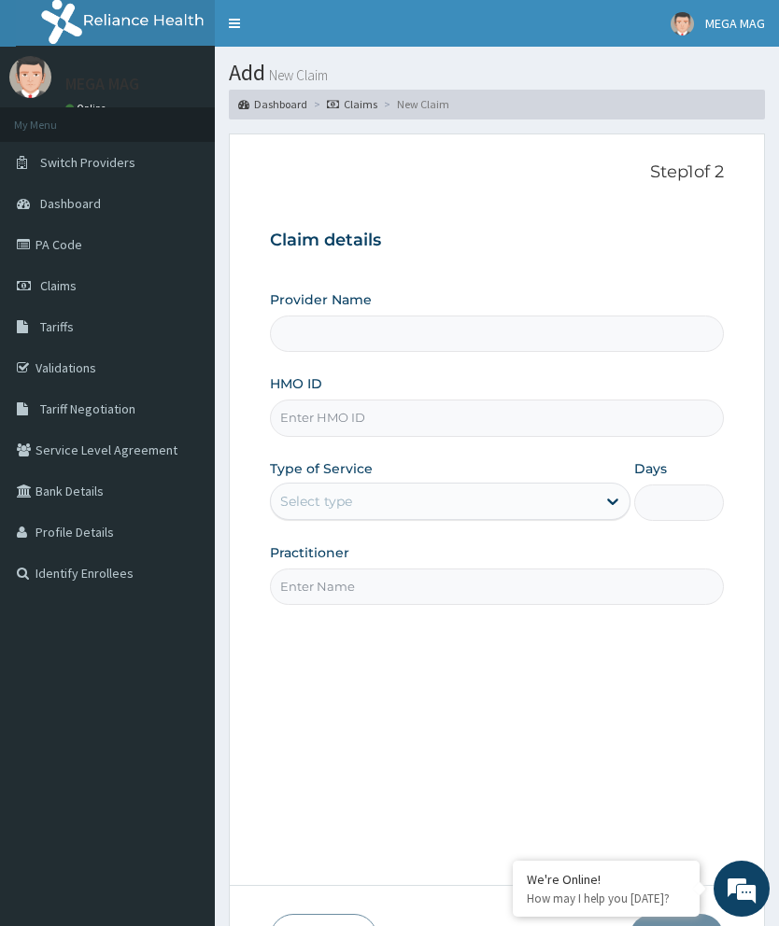
click at [317, 418] on input "HMO ID" at bounding box center [497, 418] width 454 height 36
type input "MEGAMAG BEAUTY WORLD"
type input "1"
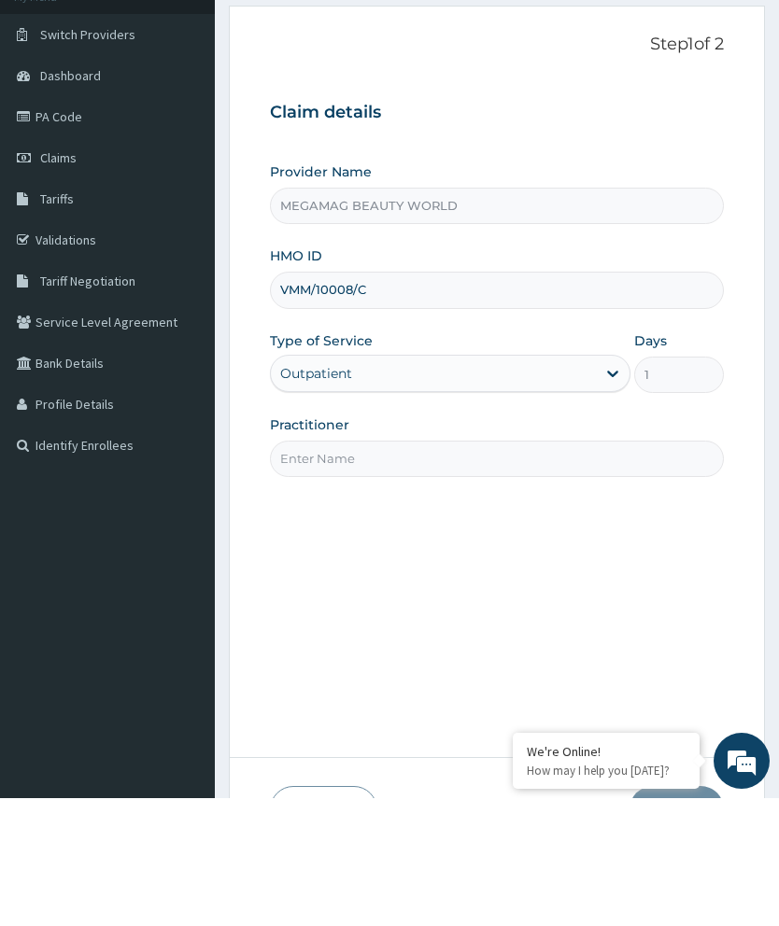
type input "VMM/10008/C"
click at [407, 569] on input "Practitioner" at bounding box center [497, 587] width 454 height 36
type input "[PERSON_NAME]"
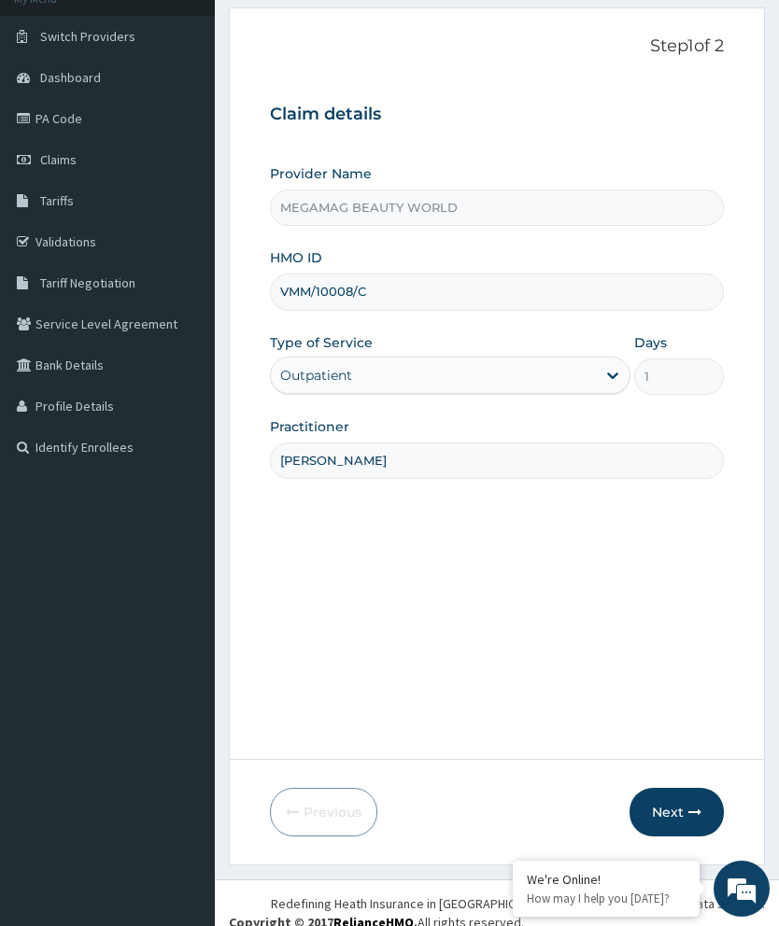
click at [683, 837] on button "Next" at bounding box center [676, 812] width 94 height 49
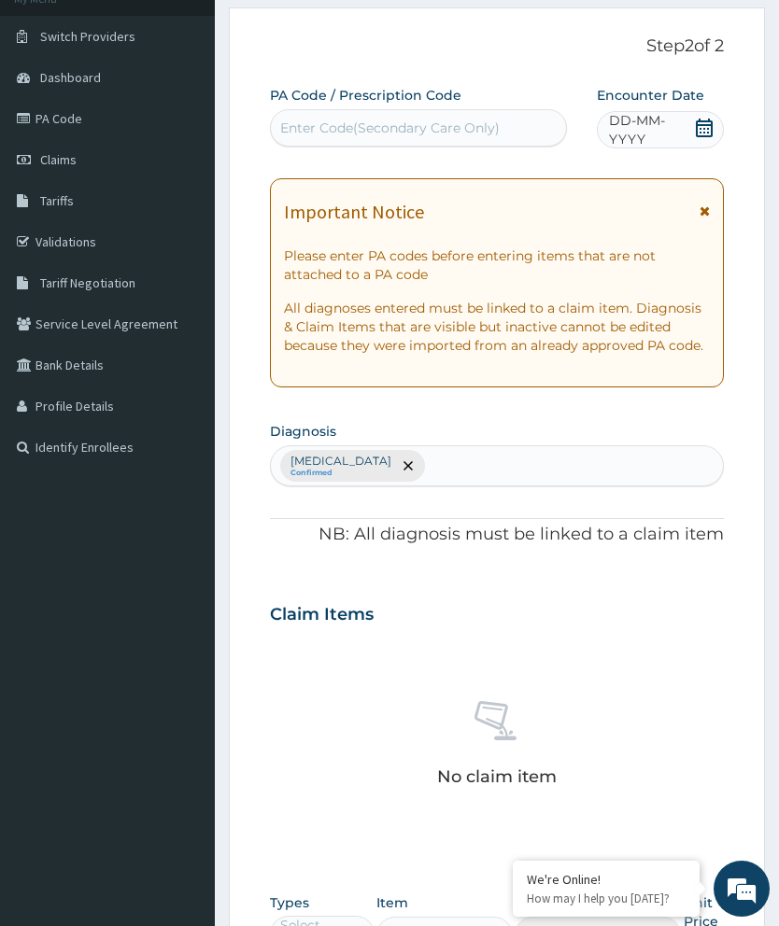
click at [335, 154] on div "PA Code / Prescription Code Enter Code(Secondary Care Only) Encounter Date DD-M…" at bounding box center [497, 600] width 454 height 1028
click at [341, 143] on div "Enter Code(Secondary Care Only)" at bounding box center [418, 127] width 297 height 37
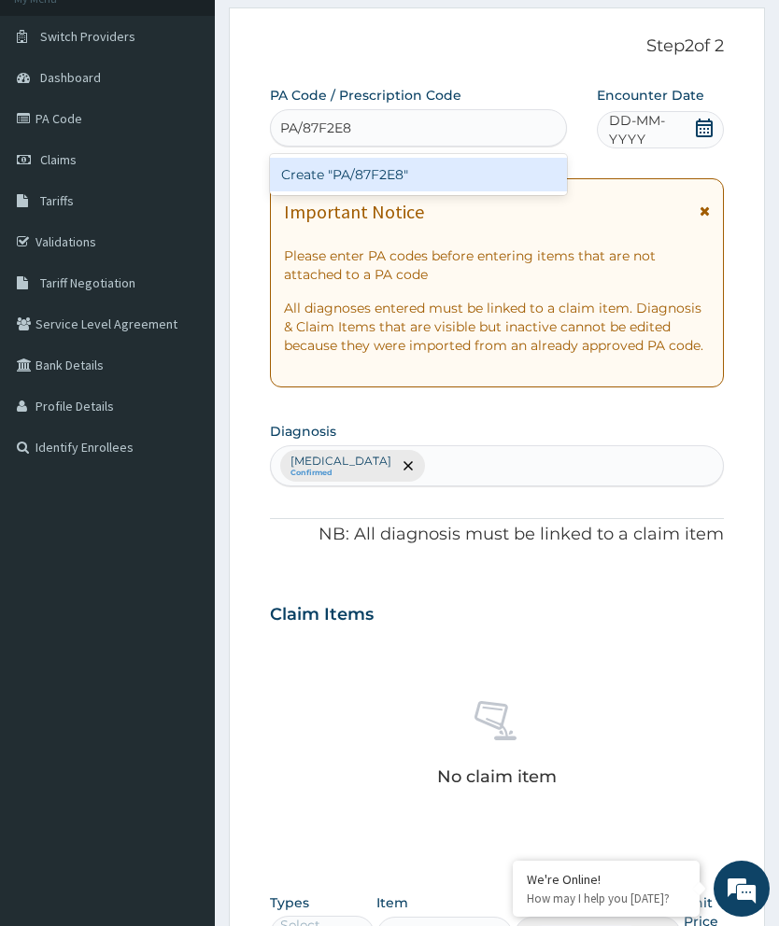
click at [426, 176] on div "Create "PA/87F2E8"" at bounding box center [418, 175] width 297 height 34
type input "PA/87F2E8"
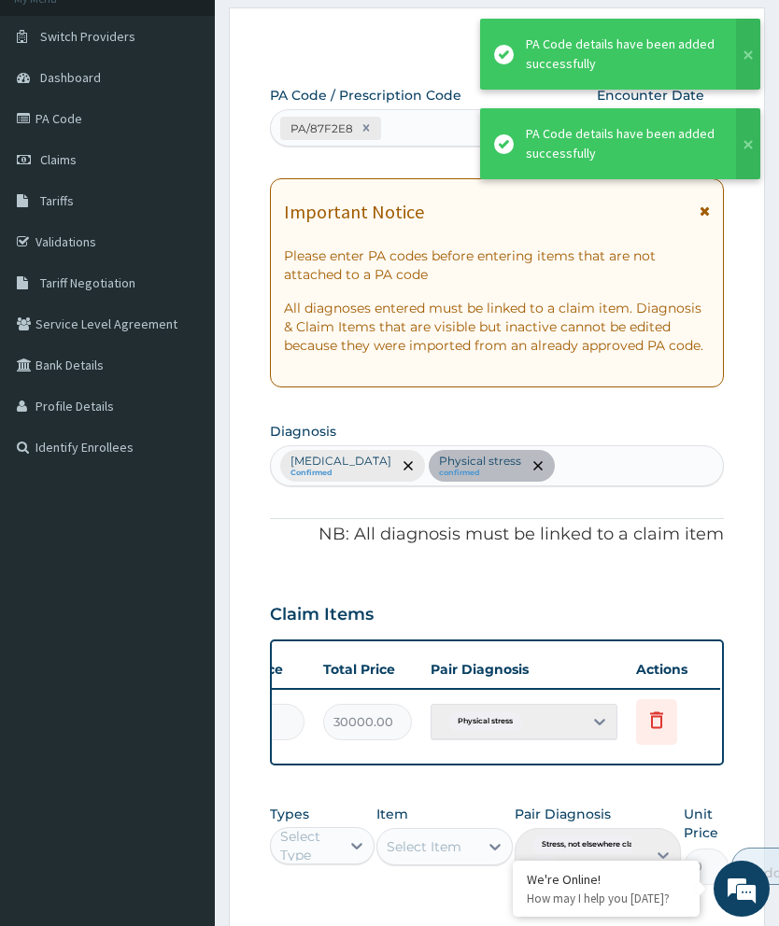
scroll to position [0, 474]
click at [668, 666] on span "Delete" at bounding box center [660, 676] width 71 height 28
click at [665, 709] on icon at bounding box center [658, 720] width 22 height 22
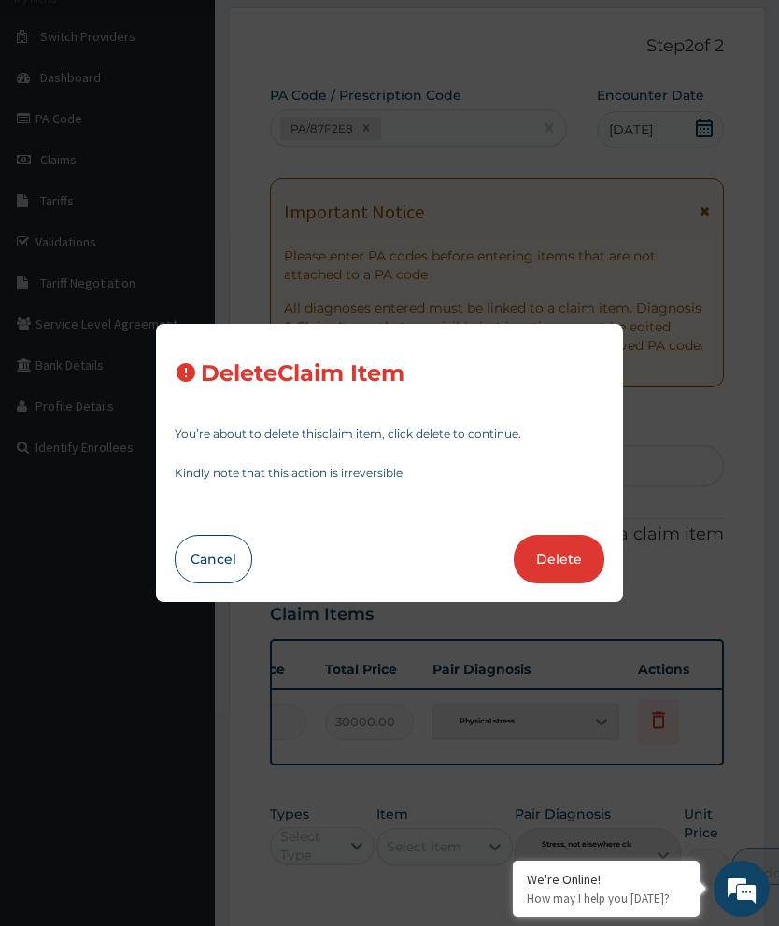
click at [564, 584] on button "Delete" at bounding box center [559, 559] width 91 height 49
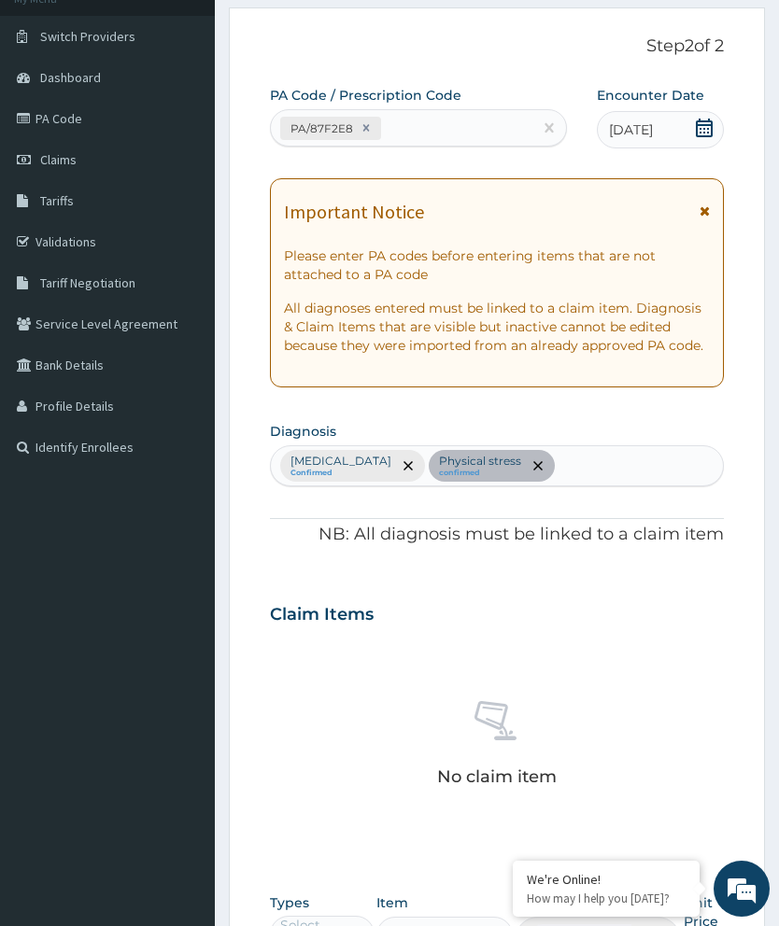
scroll to position [454, 0]
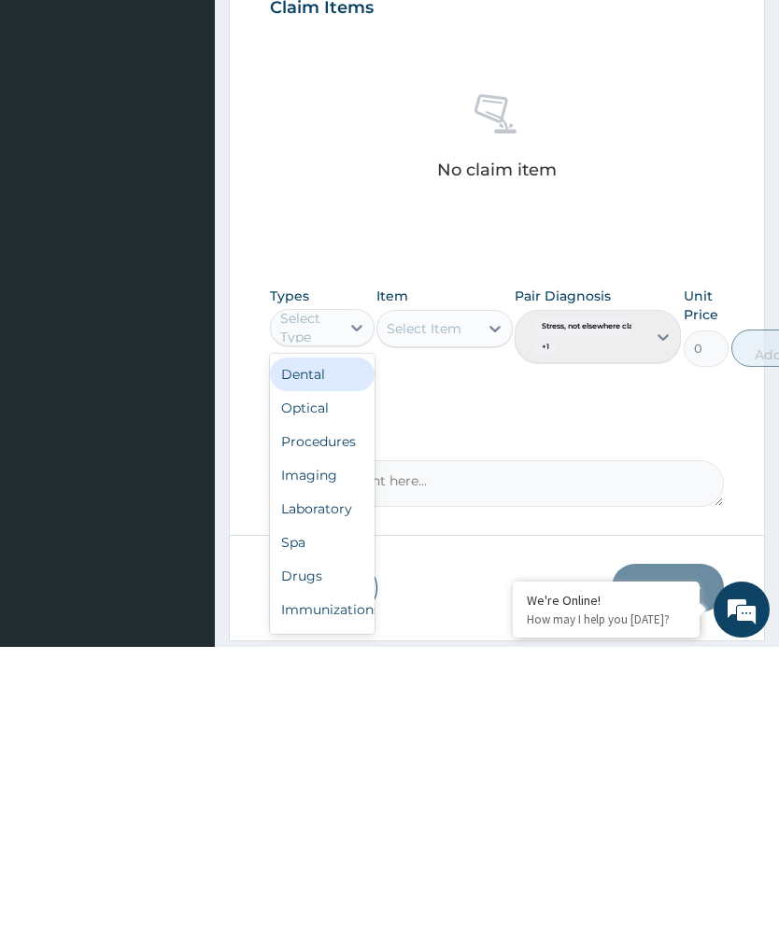
click at [317, 805] on div "Spa" at bounding box center [322, 822] width 105 height 34
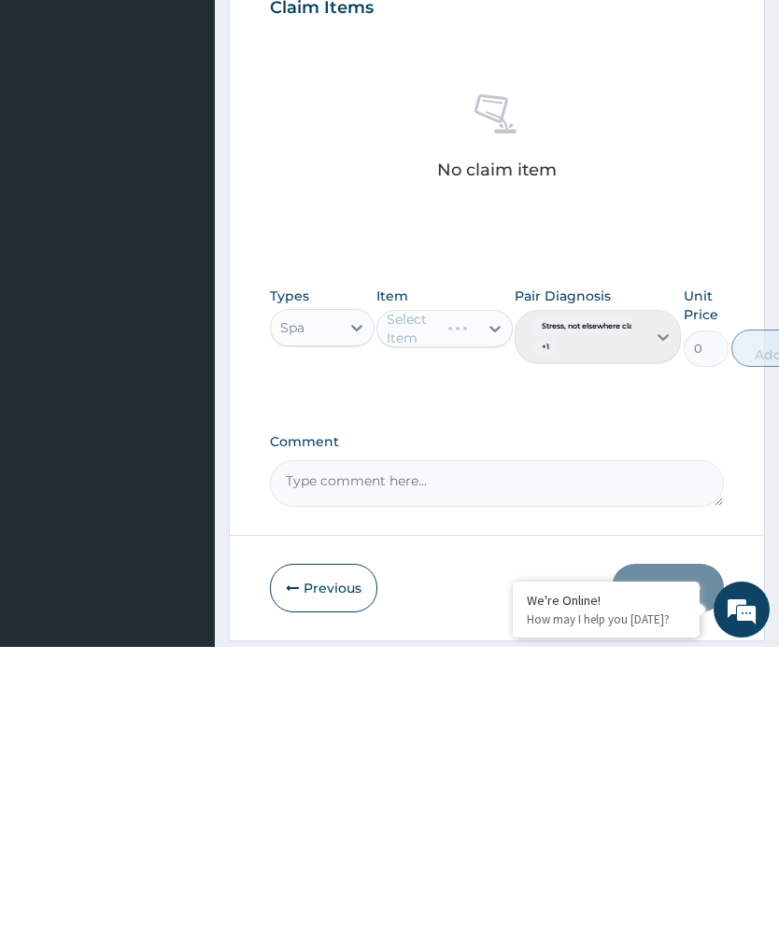
scroll to position [450, 0]
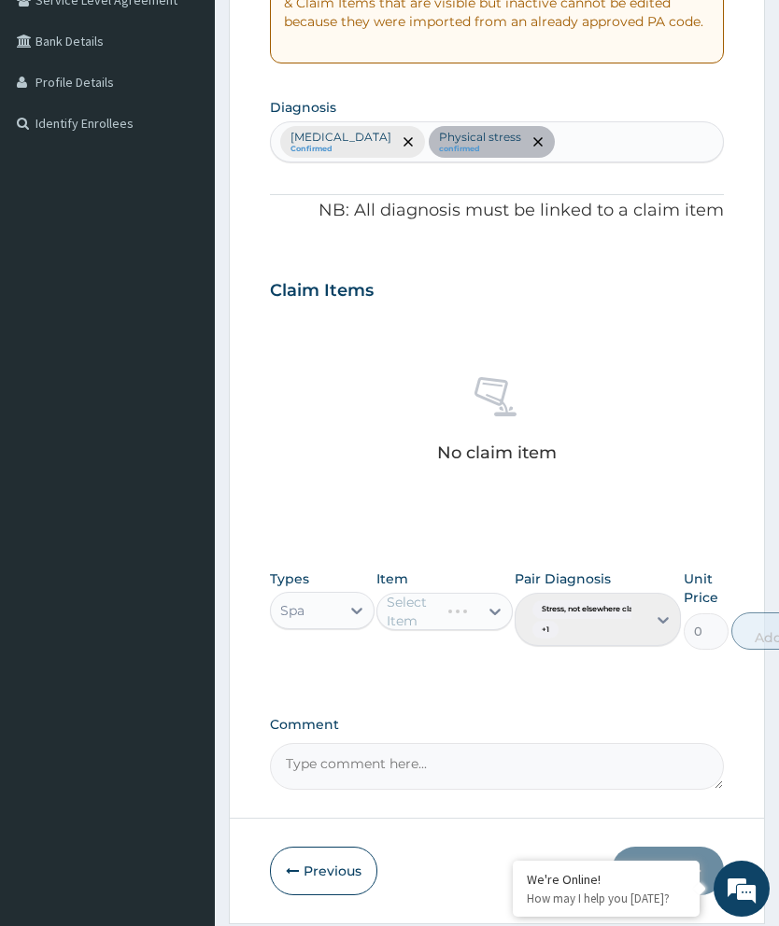
click at [454, 610] on div "Select Item" at bounding box center [444, 611] width 136 height 37
click at [473, 602] on div "Select Item" at bounding box center [444, 611] width 136 height 37
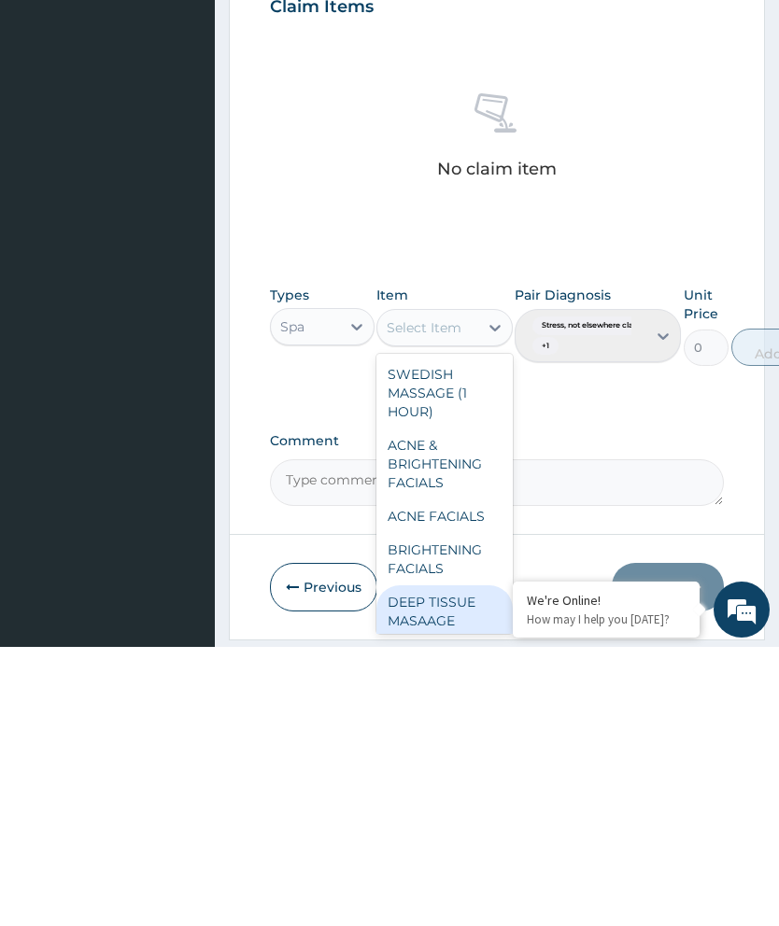
click at [442, 865] on div "DEEP TISSUE MASAAGE (1HOUR)" at bounding box center [444, 900] width 136 height 71
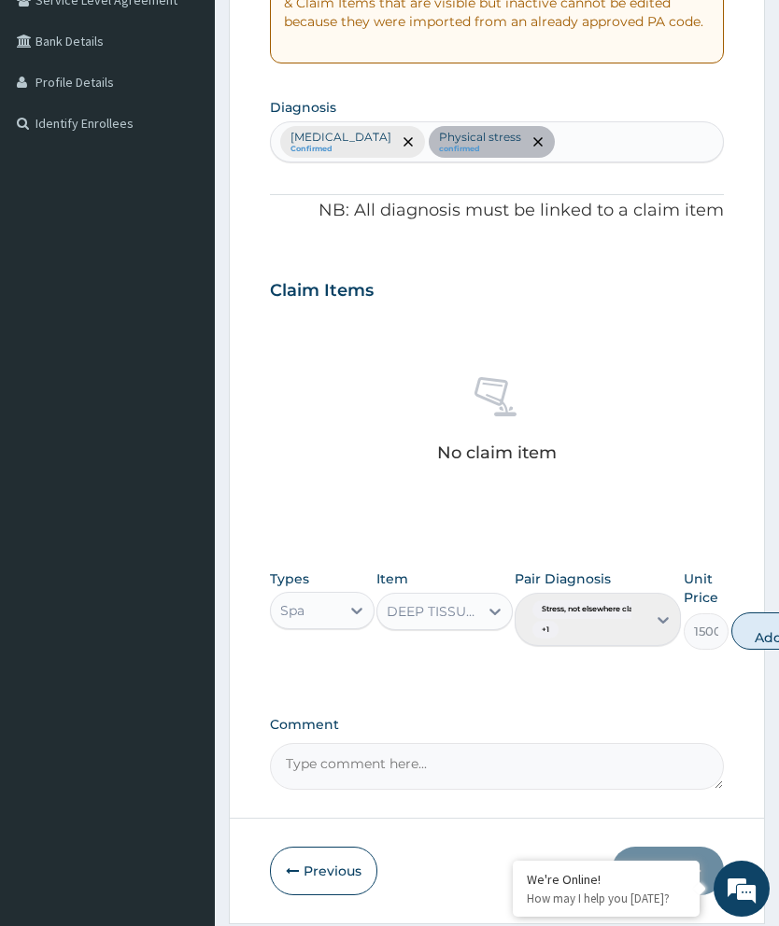
click at [763, 626] on button "Add" at bounding box center [768, 631] width 75 height 37
type input "0"
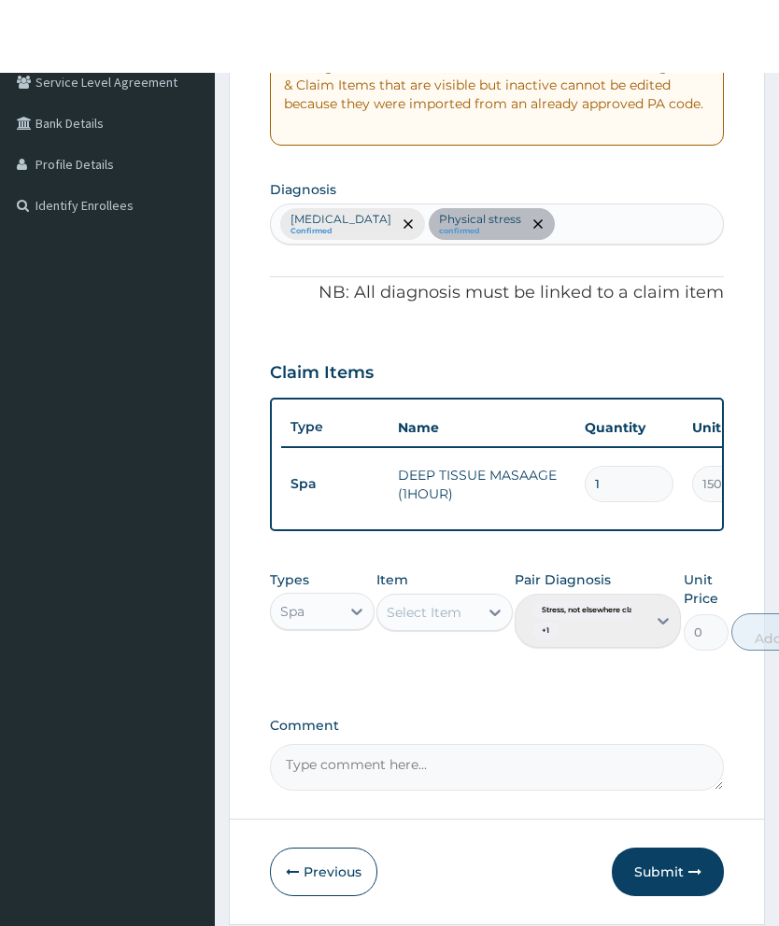
scroll to position [443, 0]
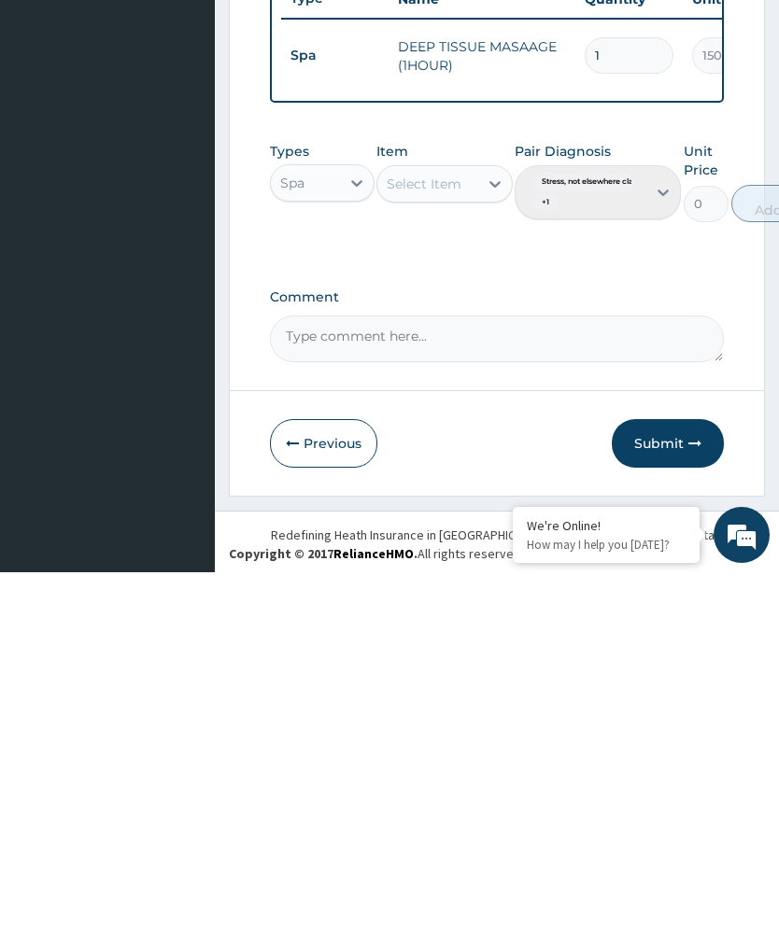
click at [686, 773] on button "Submit" at bounding box center [668, 797] width 112 height 49
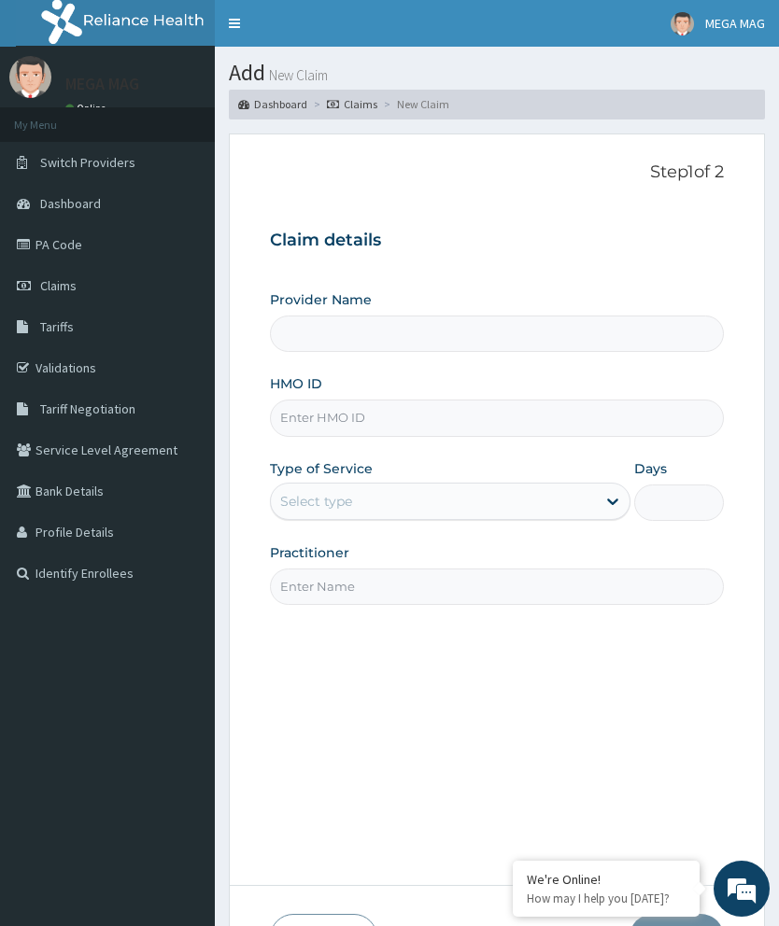
click at [362, 425] on input "HMO ID" at bounding box center [497, 418] width 454 height 36
type input "S"
type input "MEGAMAG BEAUTY WORLD"
type input "1"
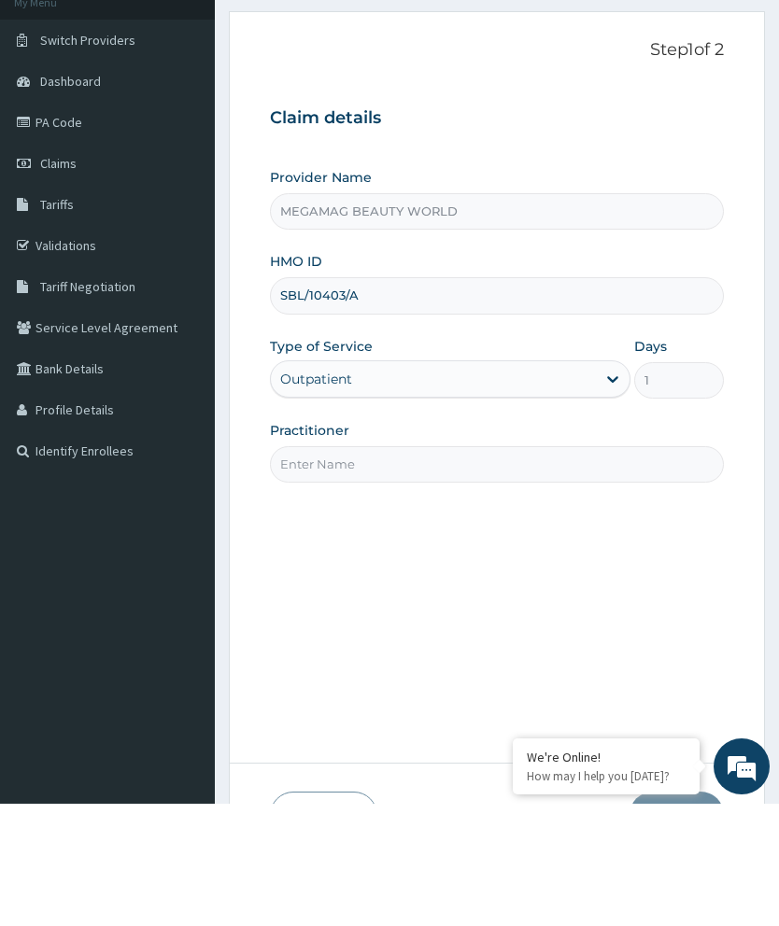
type input "SBL/10403/A"
click at [510, 569] on input "Practitioner" at bounding box center [497, 587] width 454 height 36
type input "Chioma"
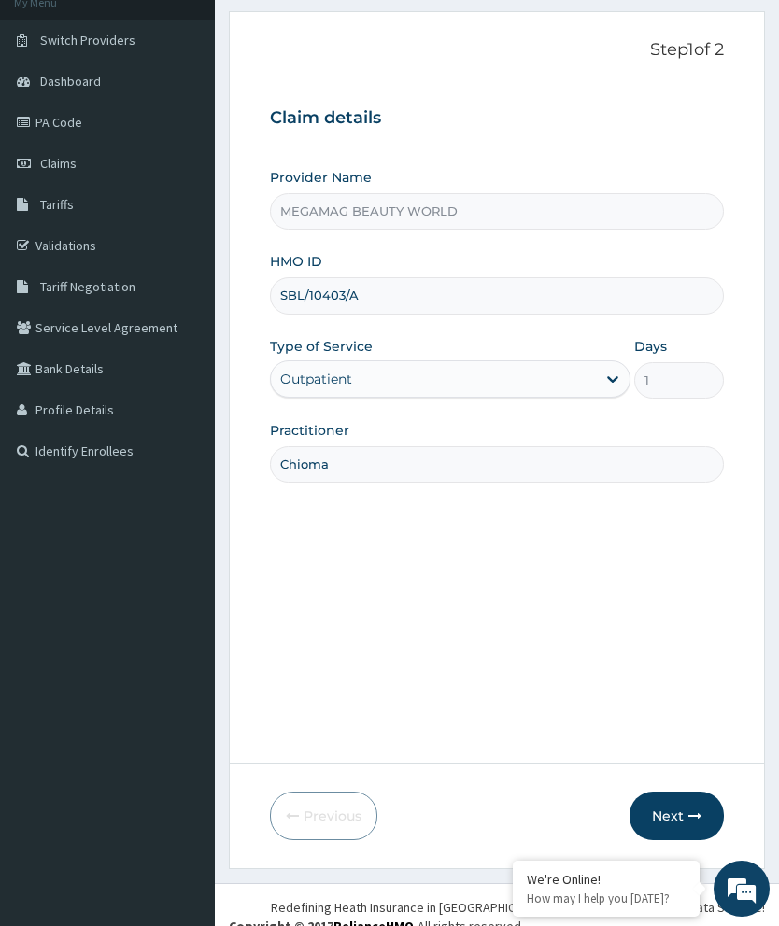
click at [657, 840] on button "Next" at bounding box center [676, 816] width 94 height 49
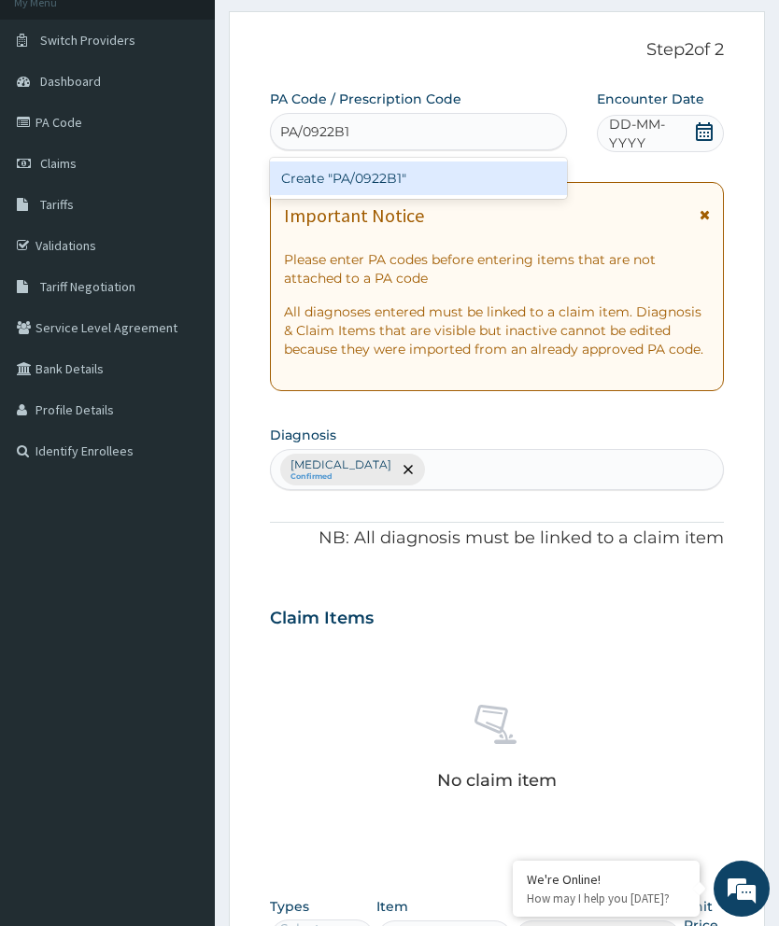
click at [451, 184] on div "Create "PA/0922B1"" at bounding box center [418, 179] width 297 height 34
type input "PA/0922B1"
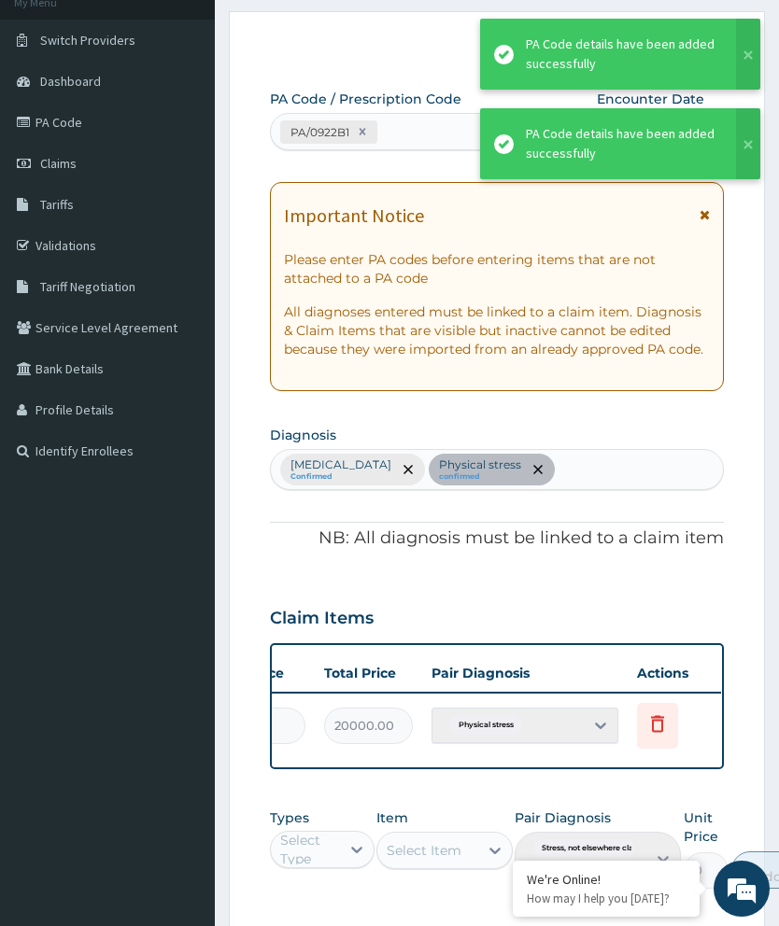
scroll to position [0, 474]
click at [662, 683] on span "Delete" at bounding box center [660, 680] width 71 height 28
click at [671, 670] on span "Delete" at bounding box center [660, 680] width 71 height 28
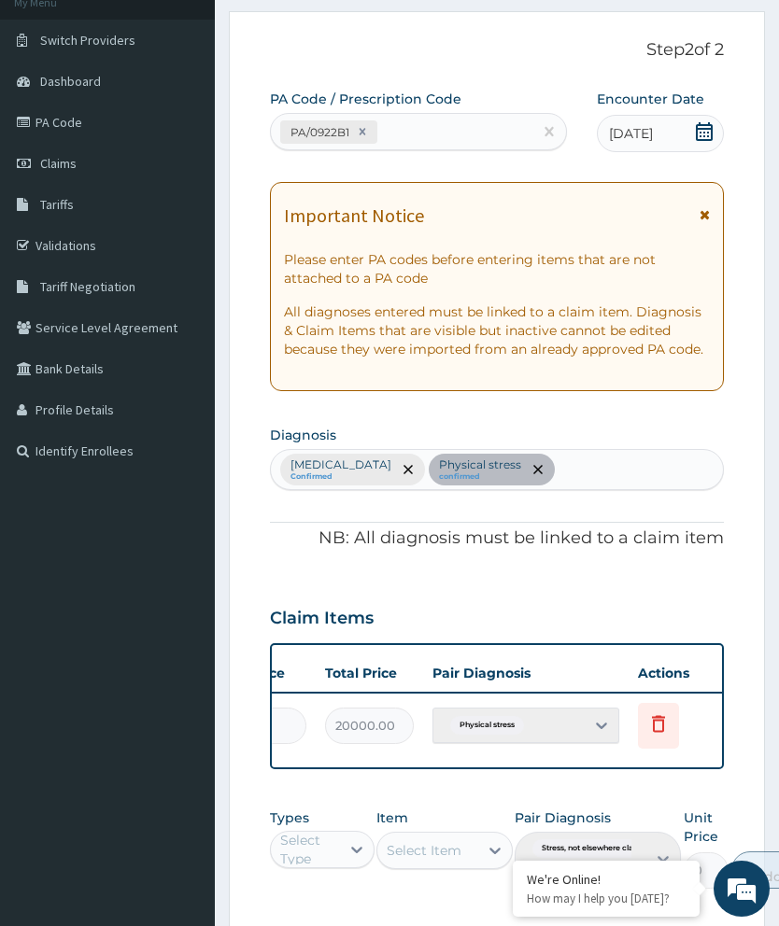
click at [665, 712] on icon at bounding box center [658, 723] width 22 height 22
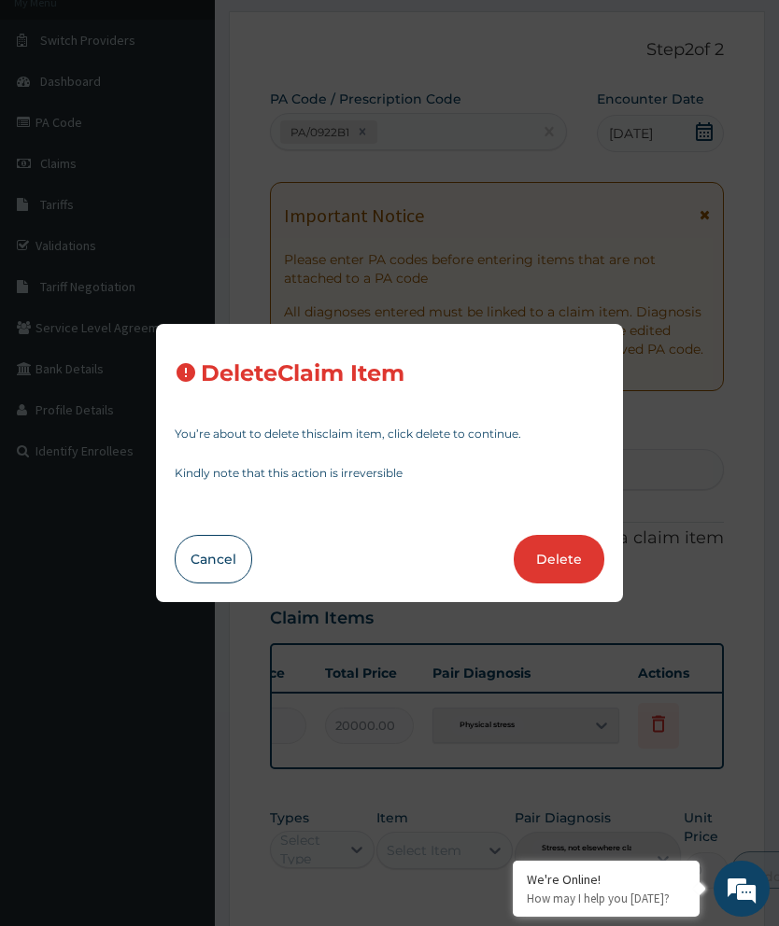
click at [561, 584] on button "Delete" at bounding box center [559, 559] width 91 height 49
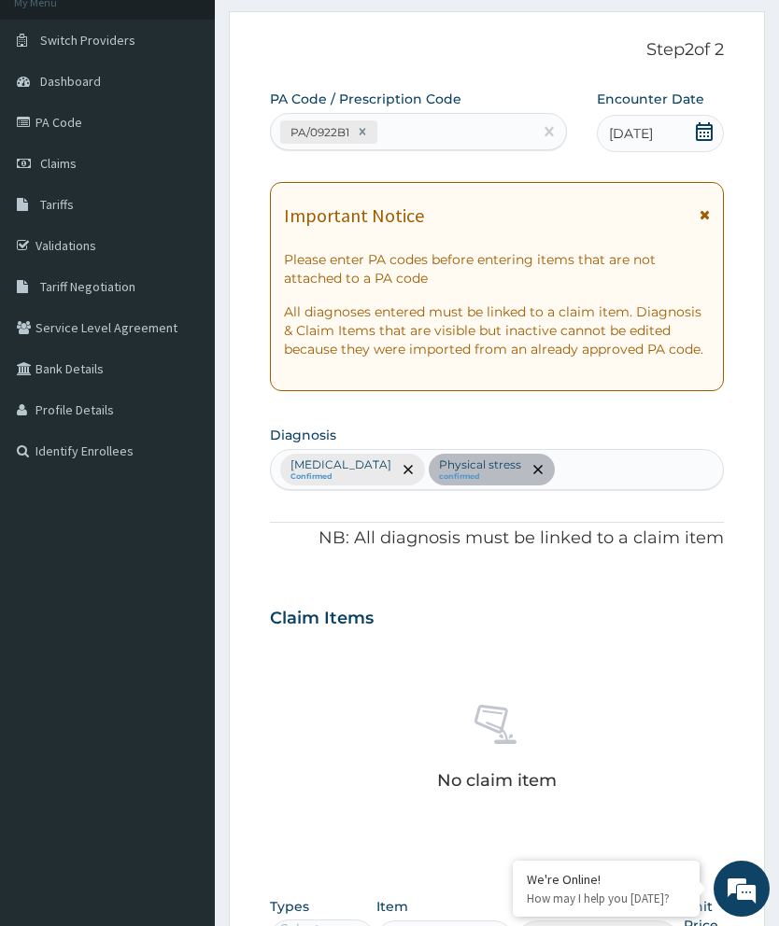
scroll to position [454, 0]
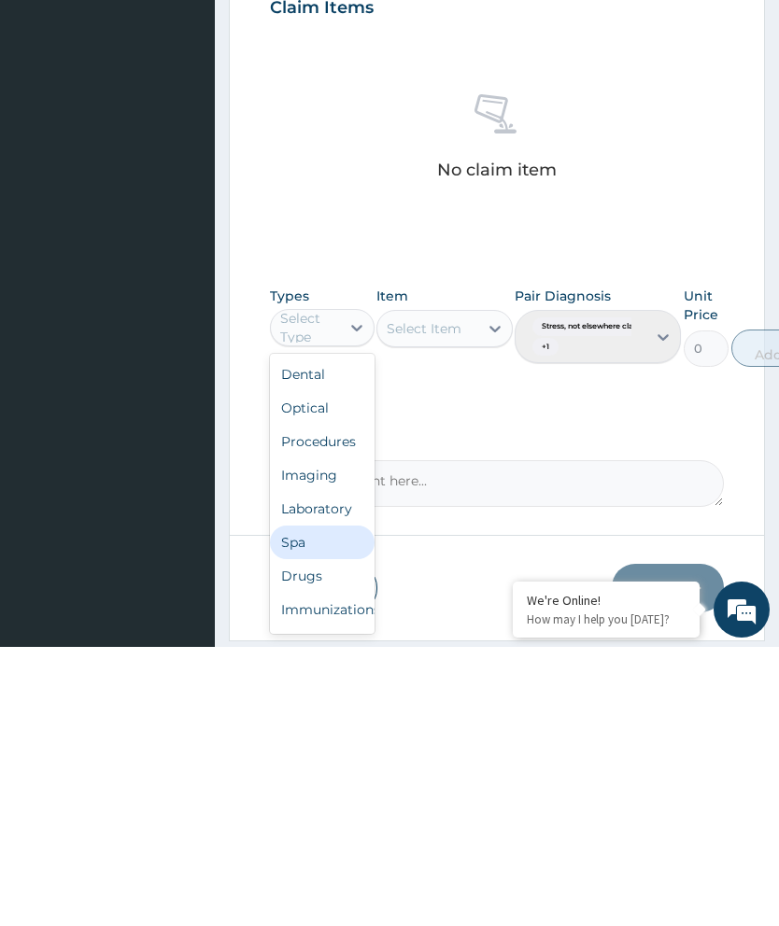
click at [303, 805] on div "Spa" at bounding box center [322, 822] width 105 height 34
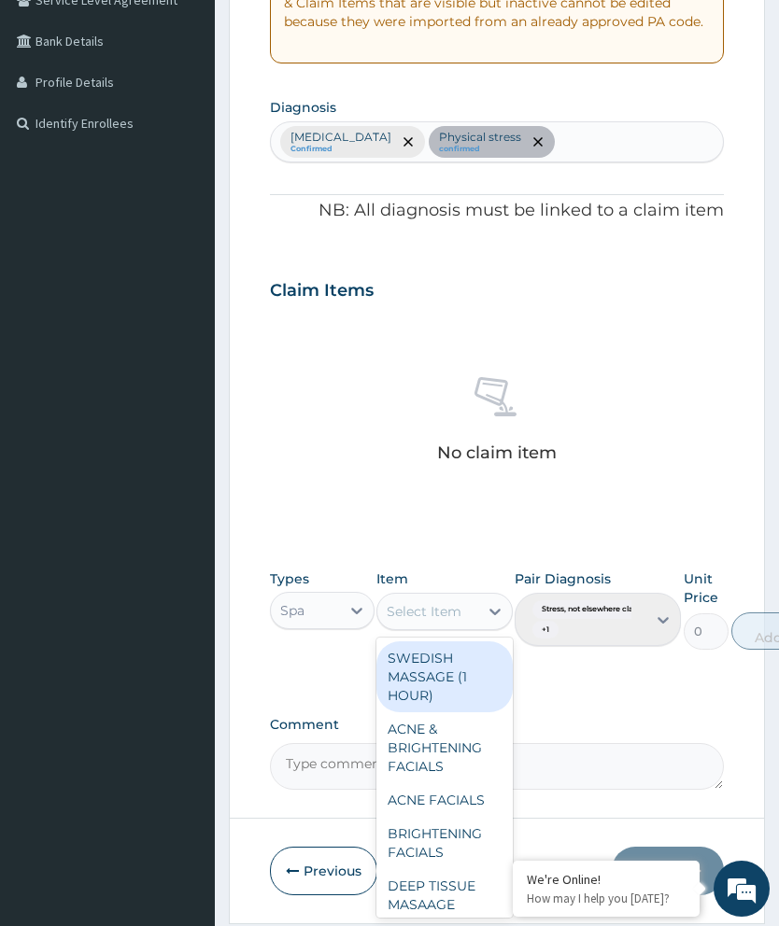
scroll to position [455, 0]
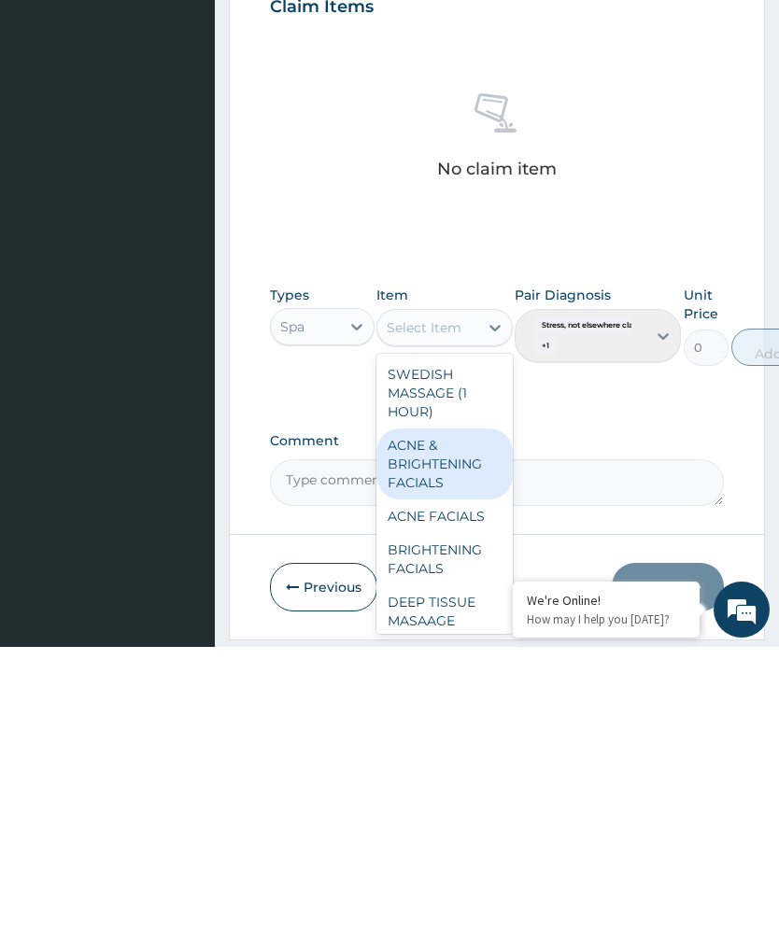
click at [447, 708] on div "ACNE & BRIGHTENING FACIALS" at bounding box center [444, 743] width 136 height 71
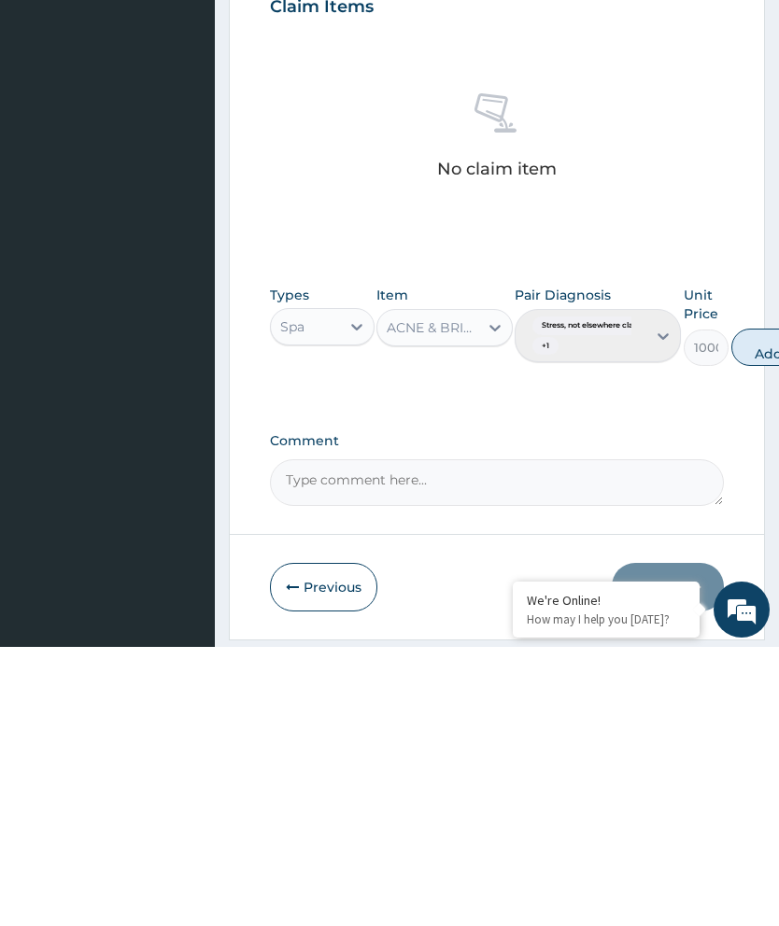
scroll to position [450, 0]
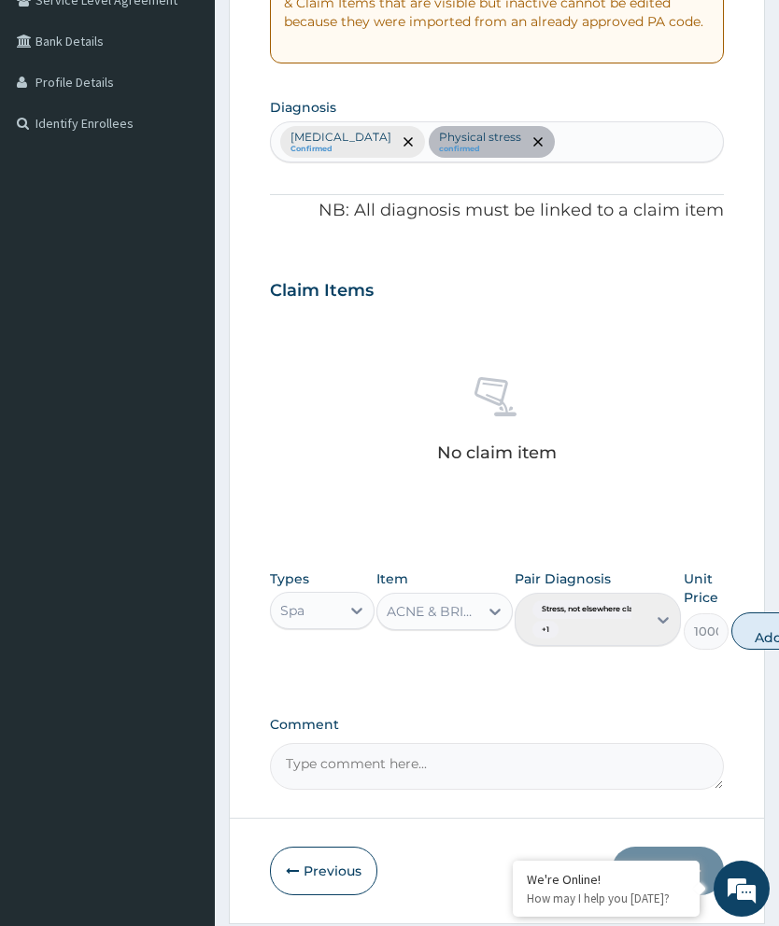
click at [756, 623] on button "Add" at bounding box center [768, 631] width 75 height 37
type input "0"
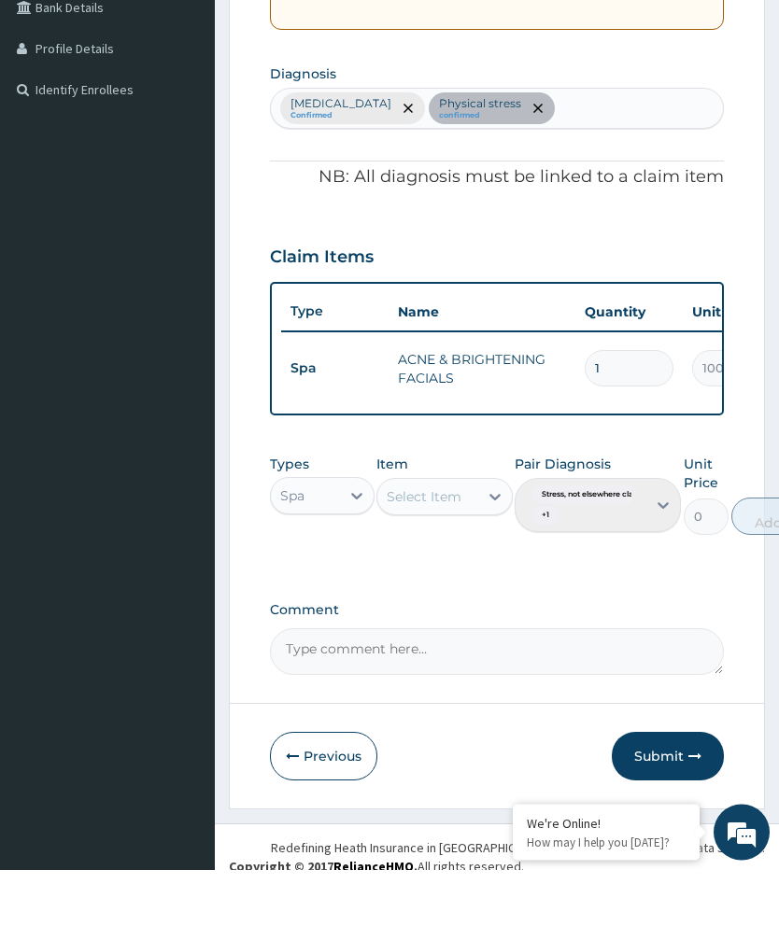
scroll to position [443, 0]
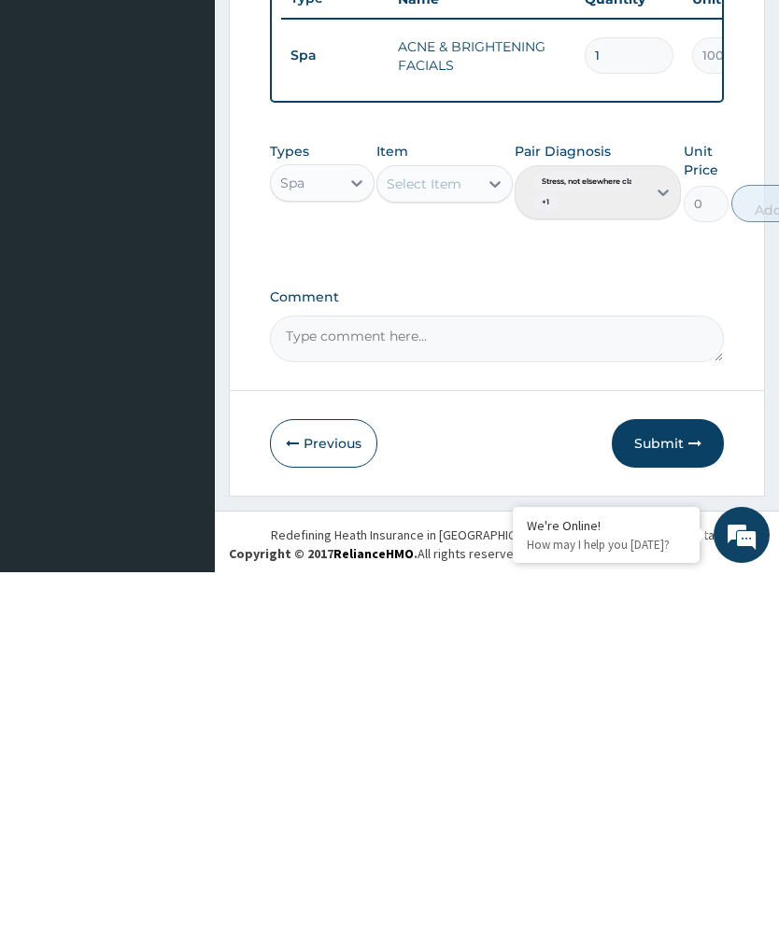
click at [670, 773] on button "Submit" at bounding box center [668, 797] width 112 height 49
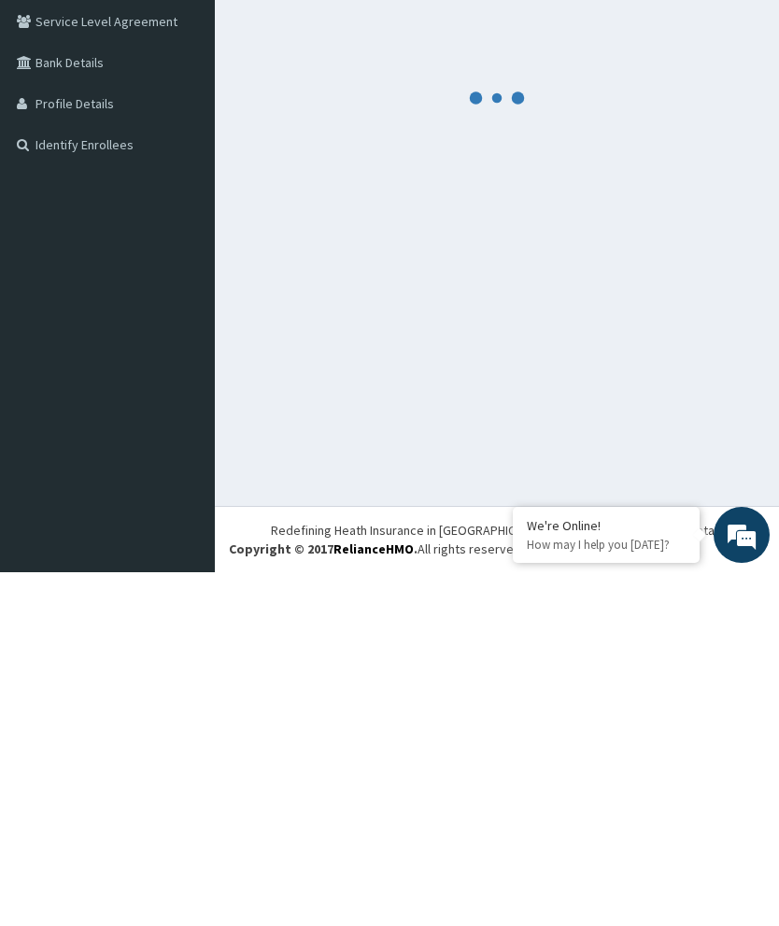
scroll to position [74, 0]
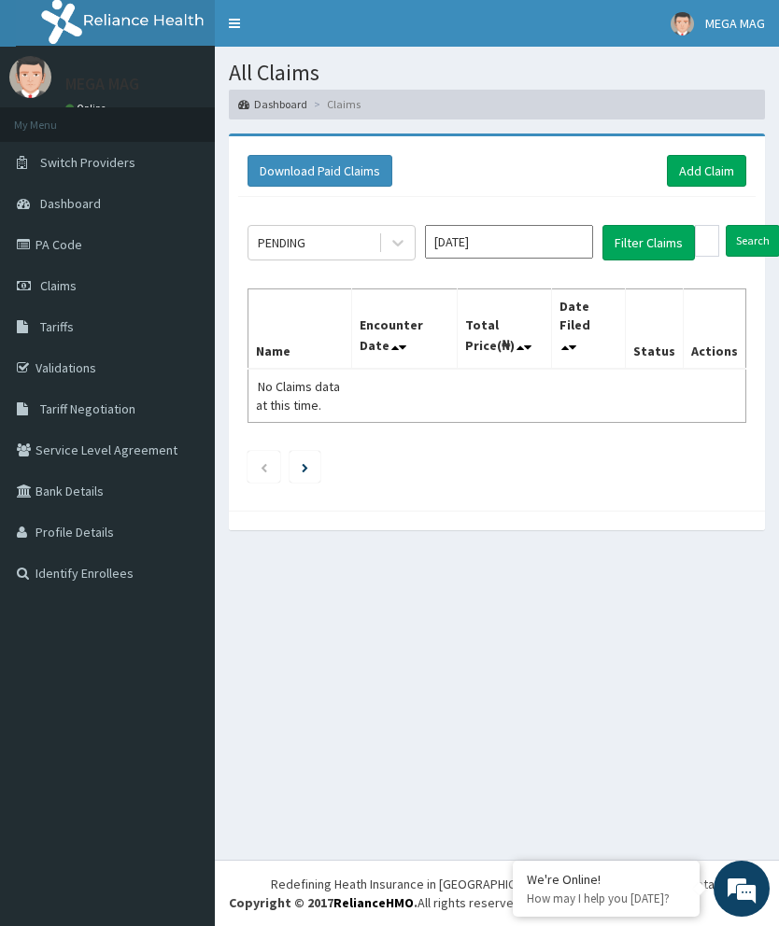
click at [745, 155] on link "Add Claim" at bounding box center [706, 171] width 79 height 32
click at [736, 158] on link "Add Claim" at bounding box center [706, 171] width 79 height 32
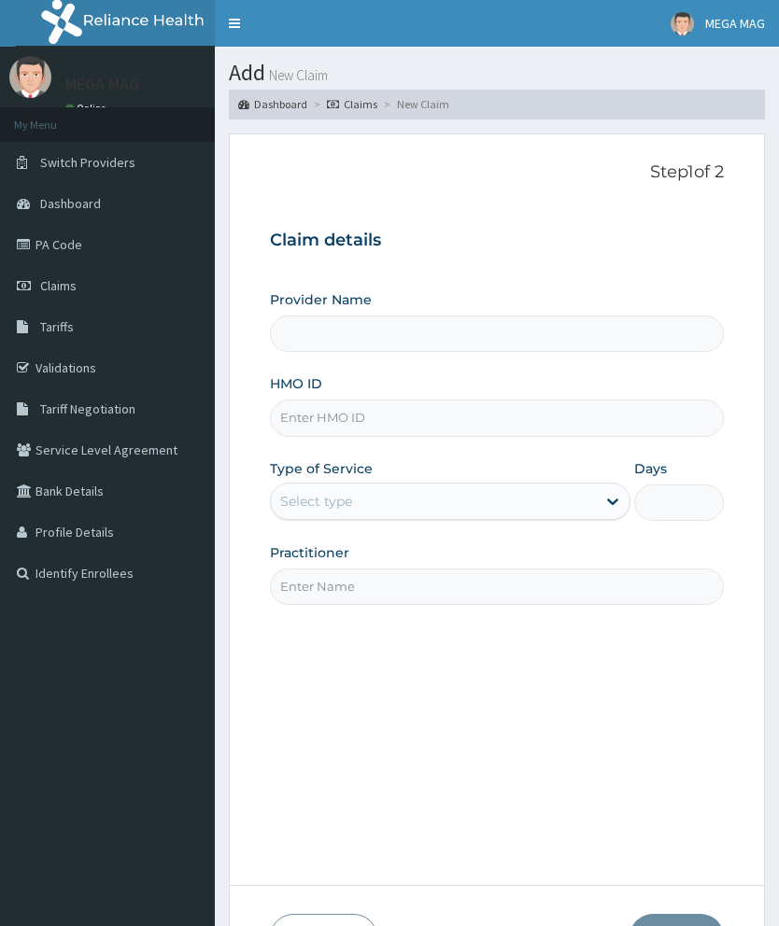
click at [329, 418] on input "HMO ID" at bounding box center [497, 418] width 454 height 36
type input "F"
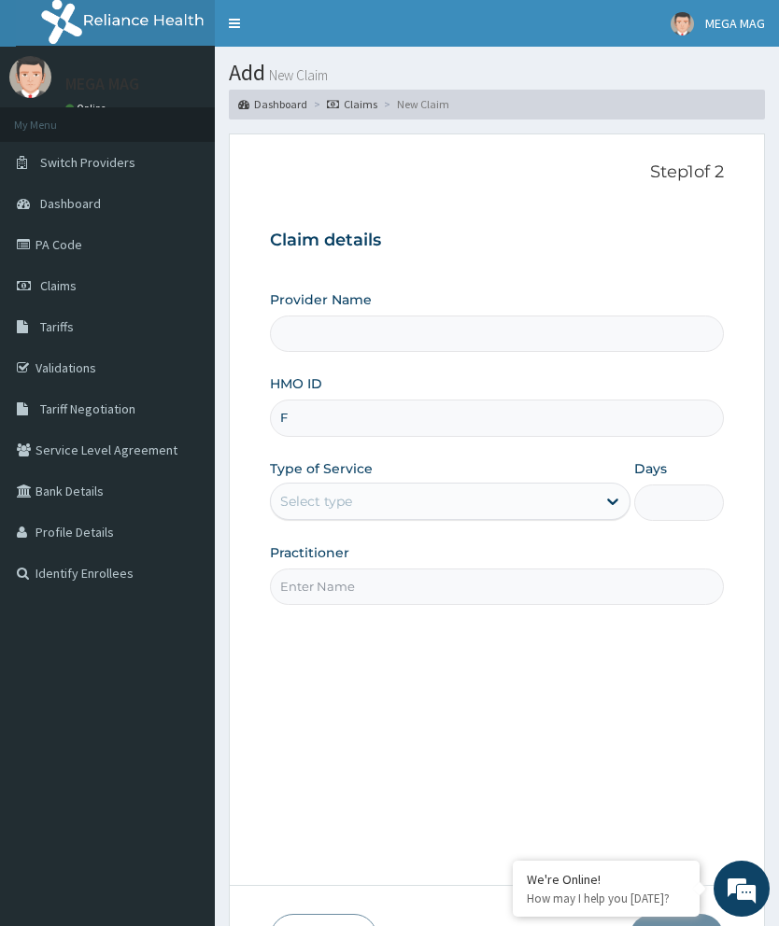
type input "MEGAMAG BEAUTY WORLD"
type input "1"
click at [311, 403] on input "FBK/10168" at bounding box center [497, 418] width 454 height 36
click at [300, 413] on input "FBK/10168" at bounding box center [497, 418] width 454 height 36
click at [415, 418] on input "FBKL/10168" at bounding box center [497, 418] width 454 height 36
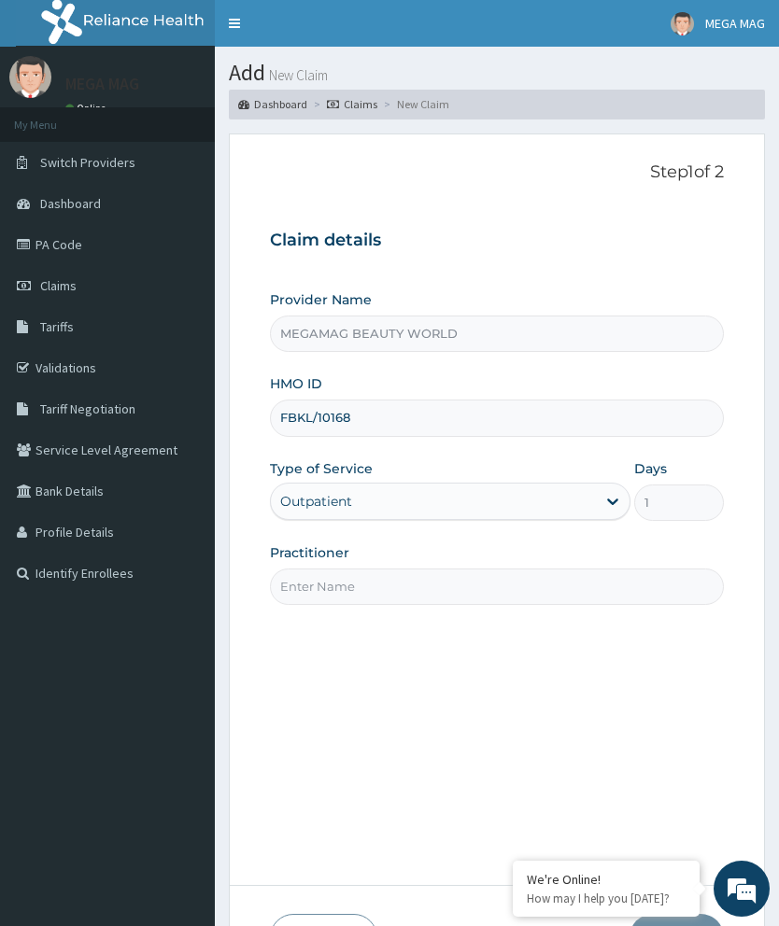
click at [318, 410] on input "FBKL/10168" at bounding box center [497, 418] width 454 height 36
click at [307, 406] on input "FBKL/10168" at bounding box center [497, 418] width 454 height 36
click at [308, 406] on input "FBKL/10168" at bounding box center [497, 418] width 454 height 36
click at [380, 418] on input "FBL/10168" at bounding box center [497, 418] width 454 height 36
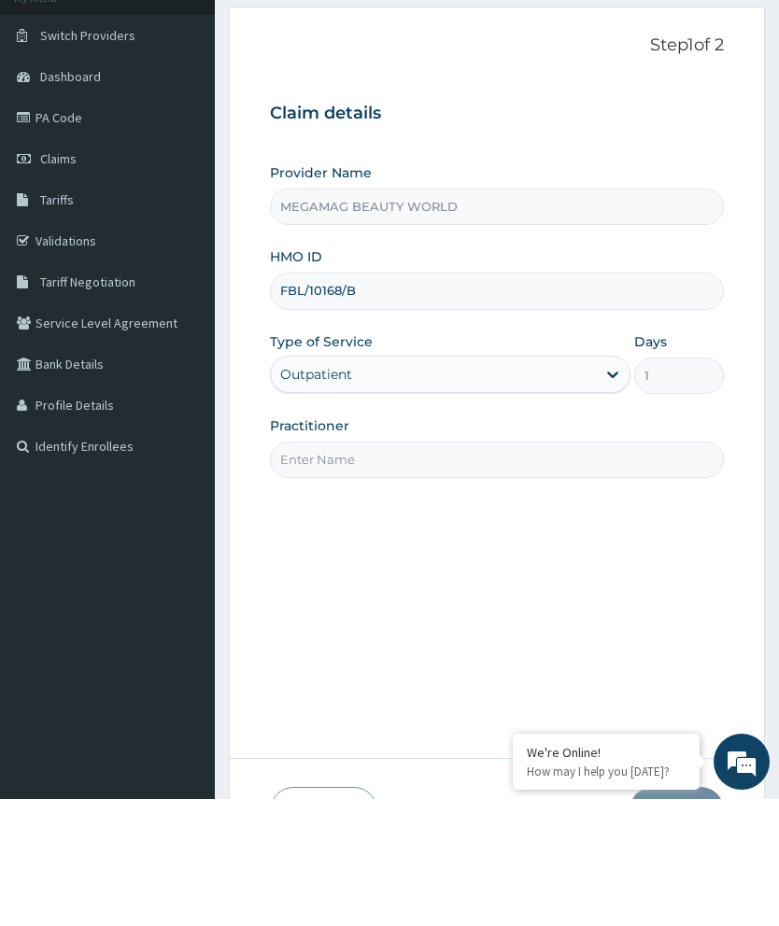
type input "FBL/10168/B"
click at [459, 569] on input "Practitioner" at bounding box center [497, 587] width 454 height 36
type input "Margaret"
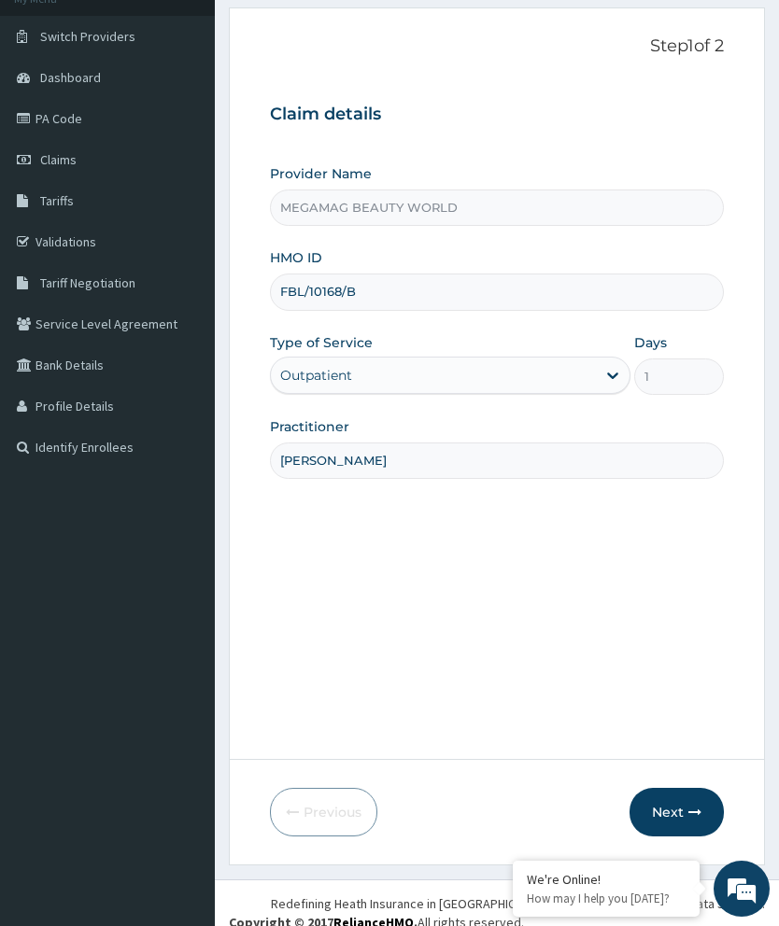
click at [674, 837] on button "Next" at bounding box center [676, 812] width 94 height 49
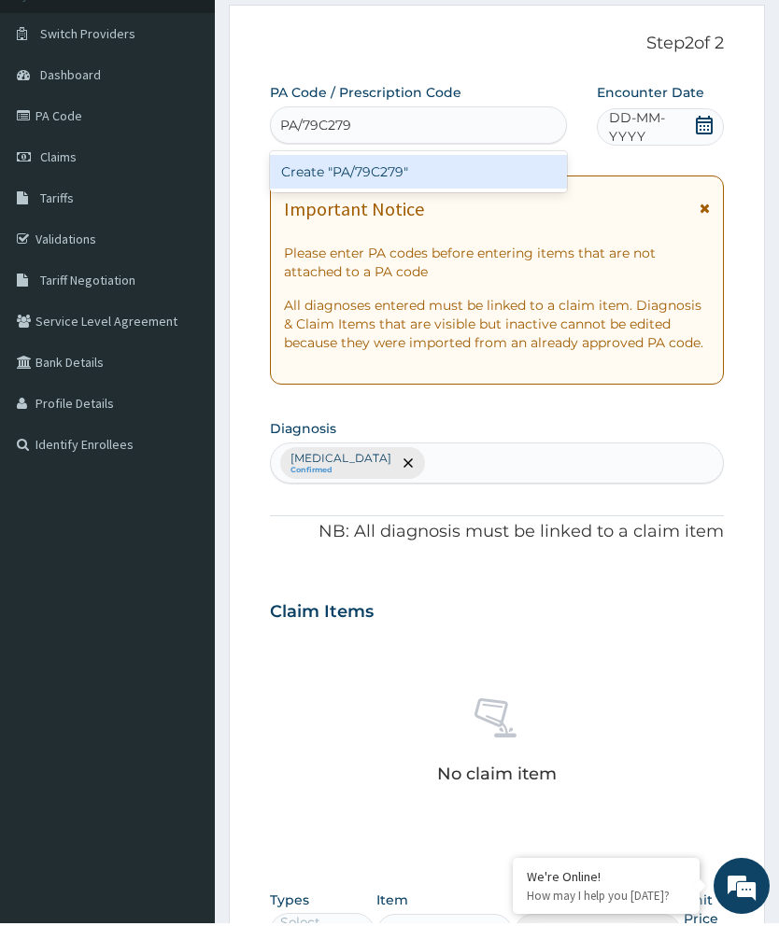
click at [467, 173] on div "Create "PA/79C279"" at bounding box center [418, 175] width 297 height 34
type input "PA/79C279"
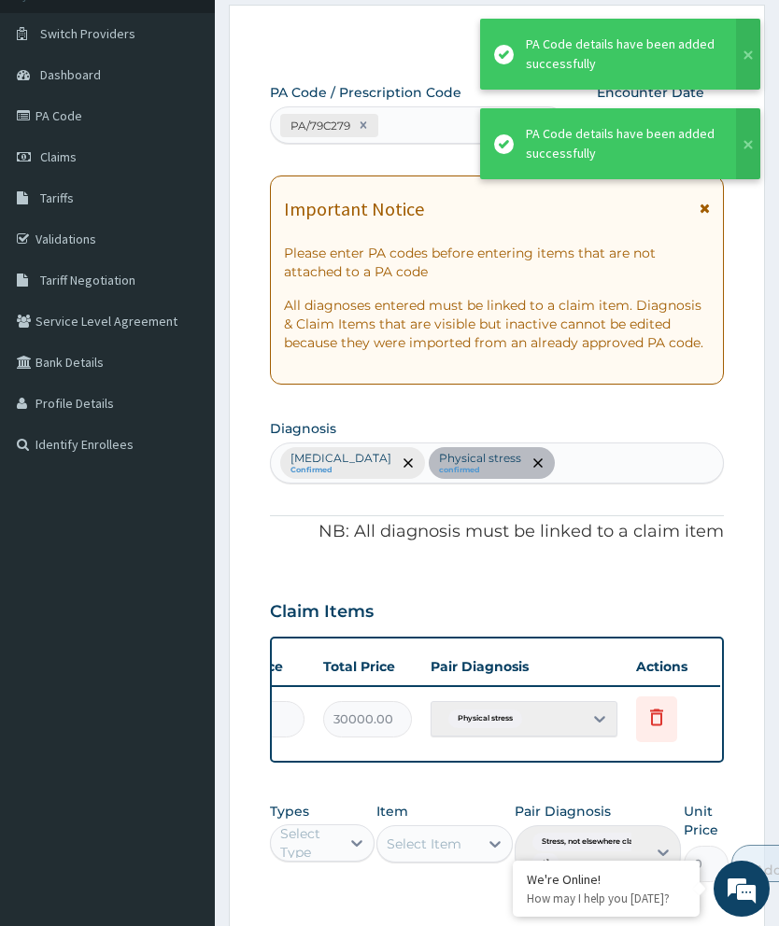
scroll to position [0, 474]
click at [659, 663] on span "Delete" at bounding box center [660, 673] width 71 height 28
click at [659, 711] on icon at bounding box center [658, 717] width 13 height 17
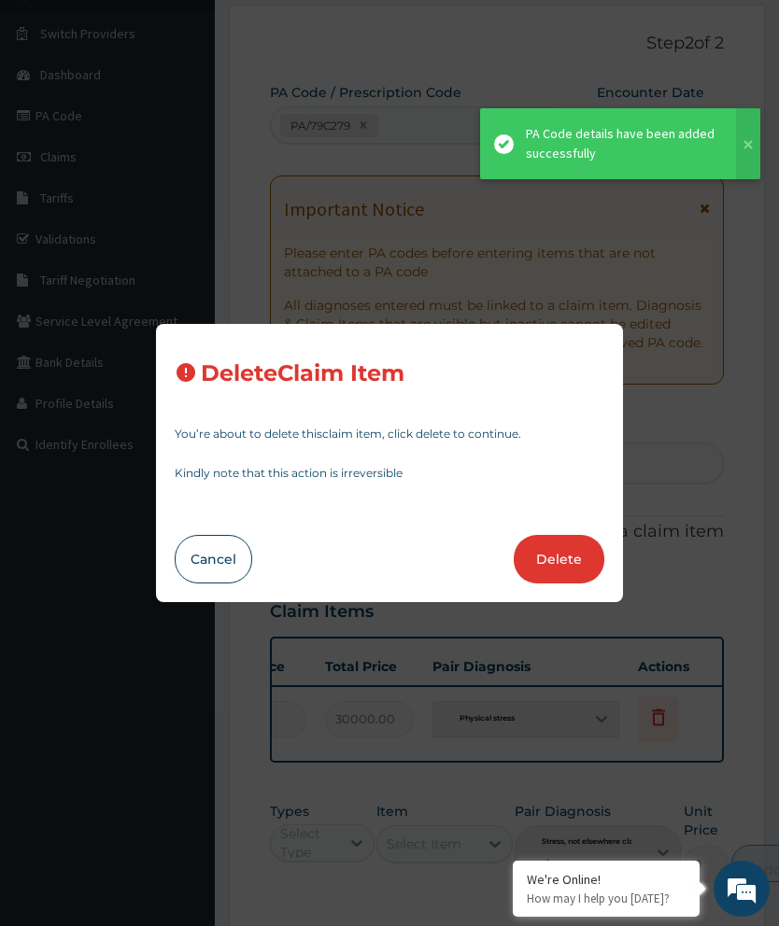
click at [568, 584] on button "Delete" at bounding box center [559, 559] width 91 height 49
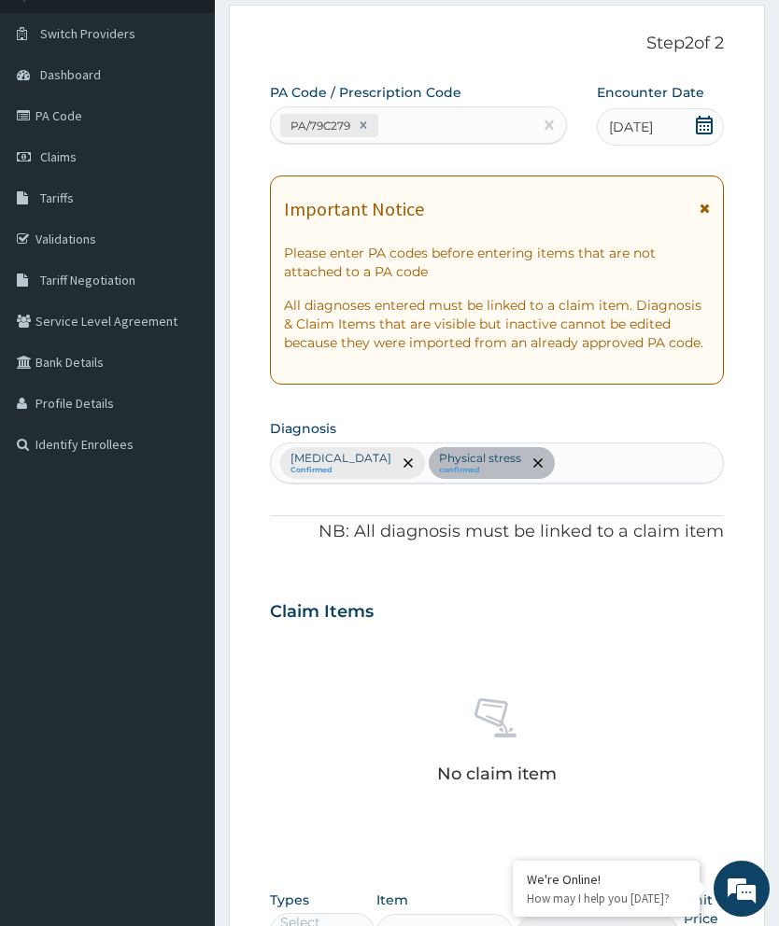
scroll to position [453, 0]
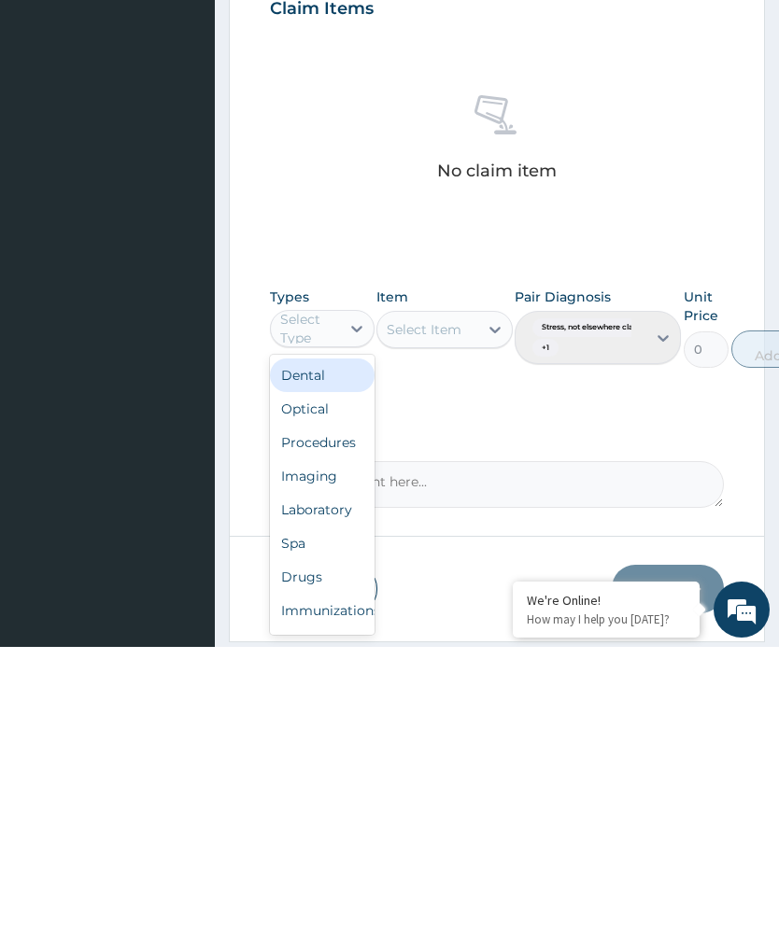
click at [310, 806] on div "Spa" at bounding box center [322, 823] width 105 height 34
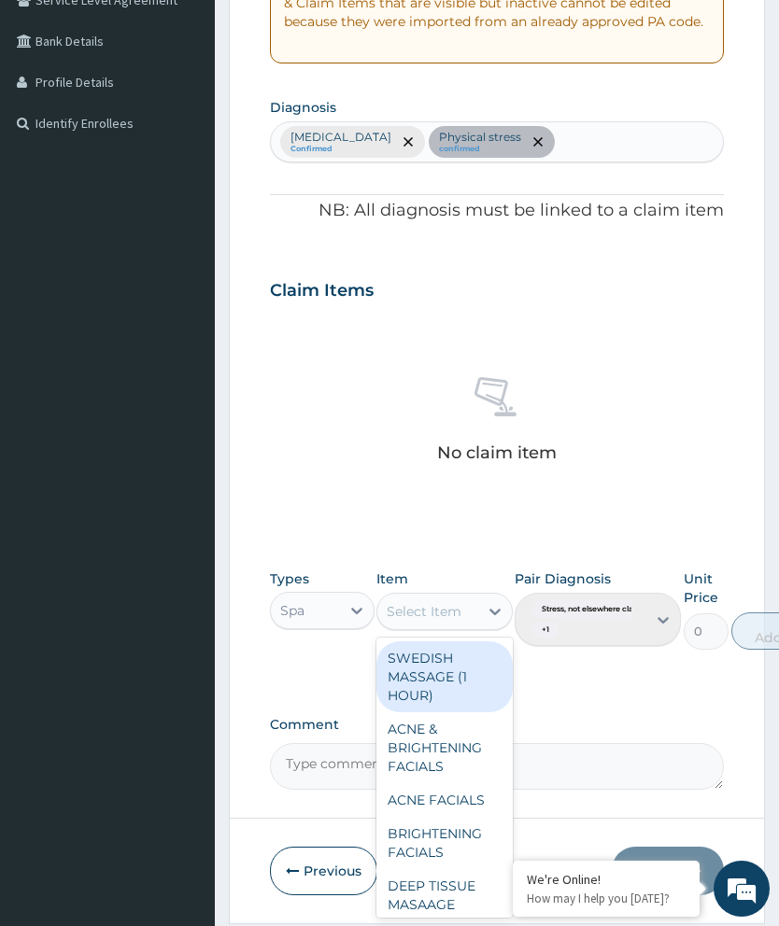
scroll to position [455, 0]
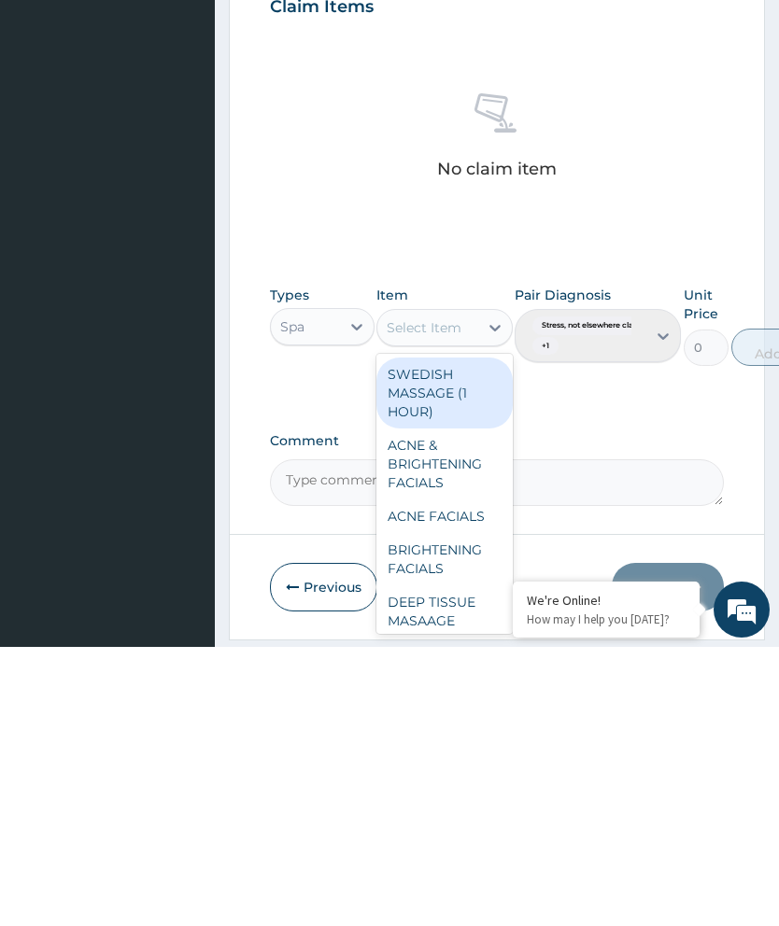
click at [440, 637] on div "SWEDISH MASSAGE (1 HOUR)" at bounding box center [444, 672] width 136 height 71
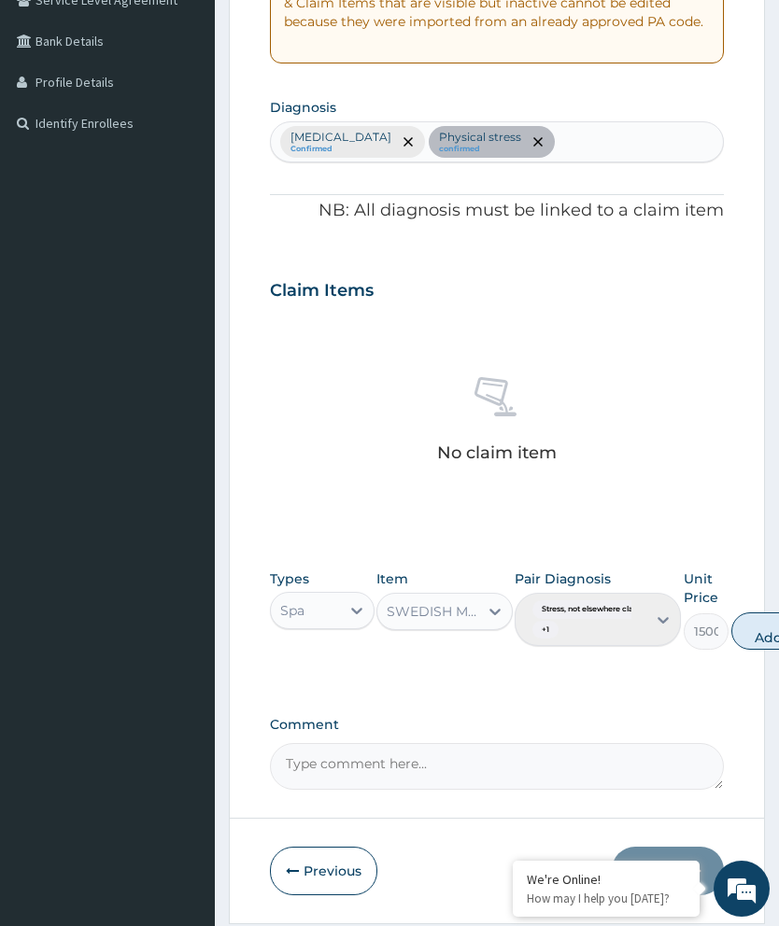
click at [770, 630] on button "Add" at bounding box center [768, 631] width 75 height 37
type input "0"
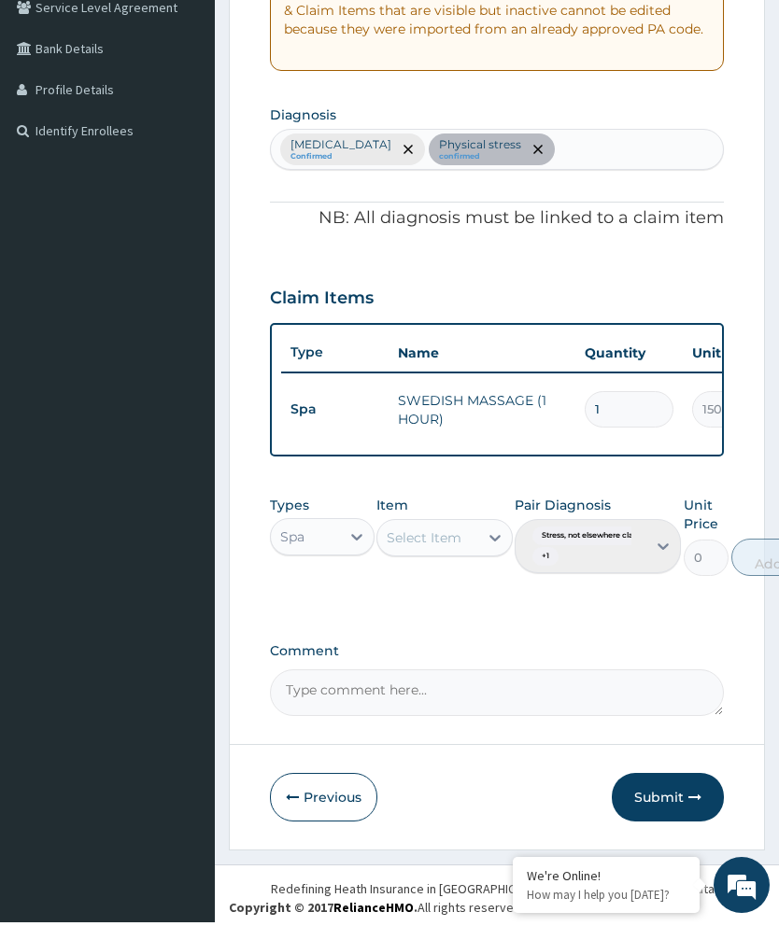
scroll to position [443, 0]
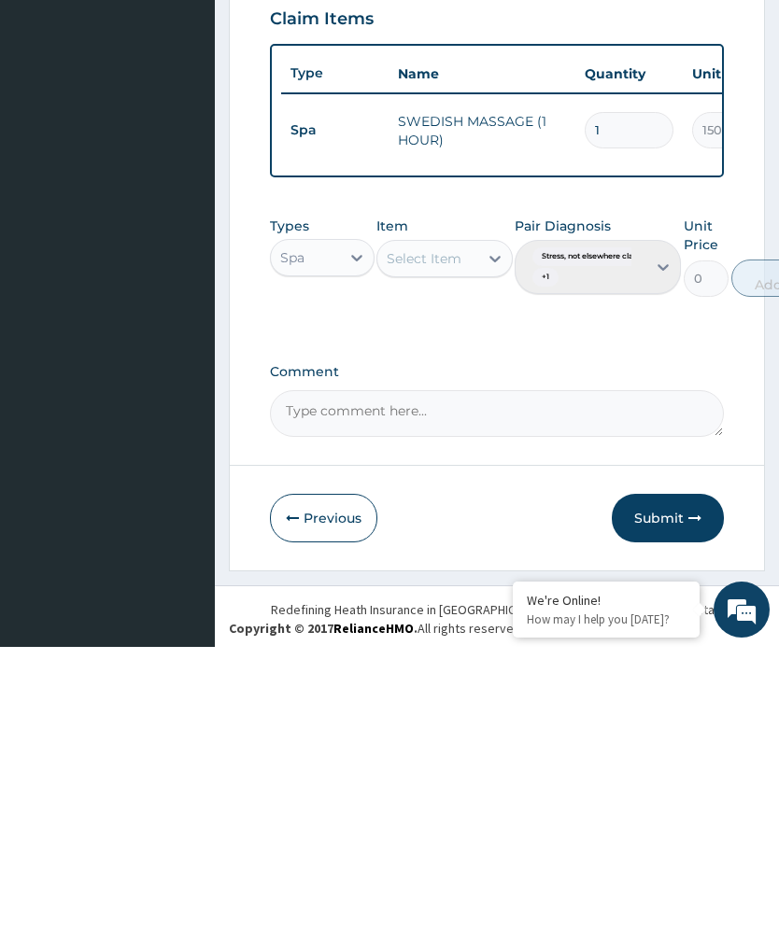
click at [689, 773] on button "Submit" at bounding box center [668, 797] width 112 height 49
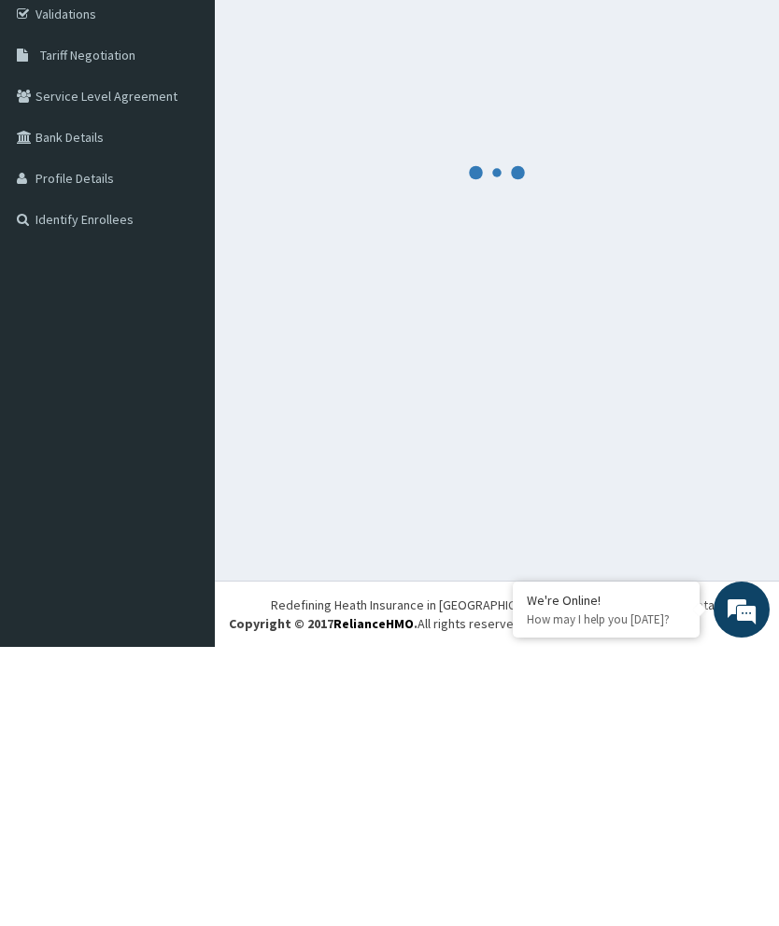
scroll to position [63, 0]
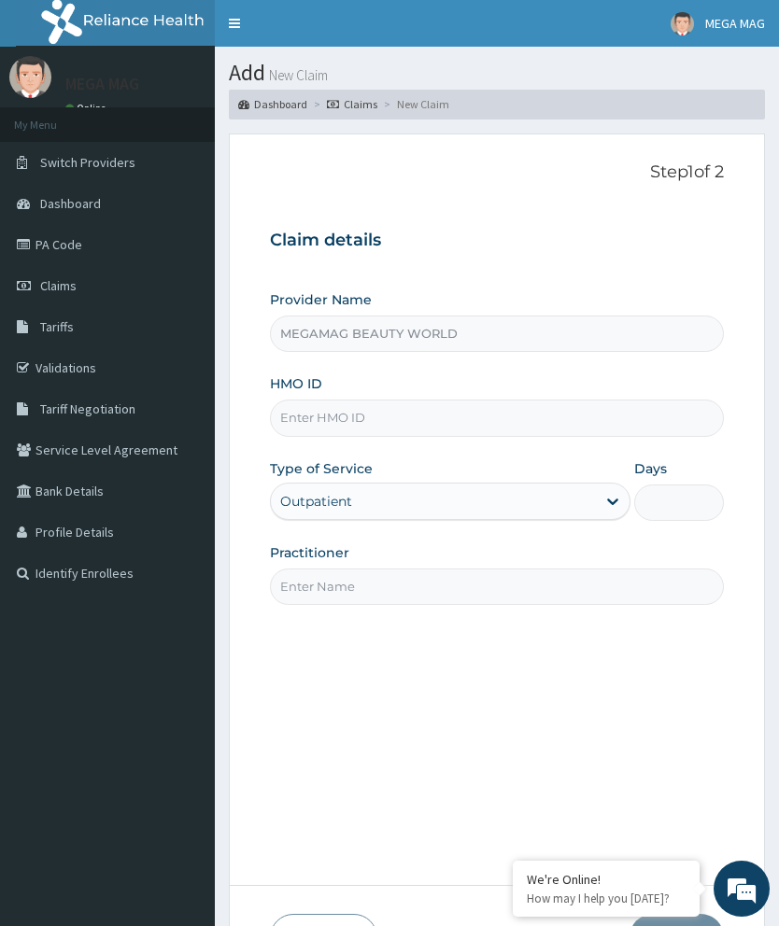
type input "MEGAMAG BEAUTY WORLD"
type input "1"
click at [365, 421] on input "HMO ID" at bounding box center [497, 418] width 454 height 36
type input "s"
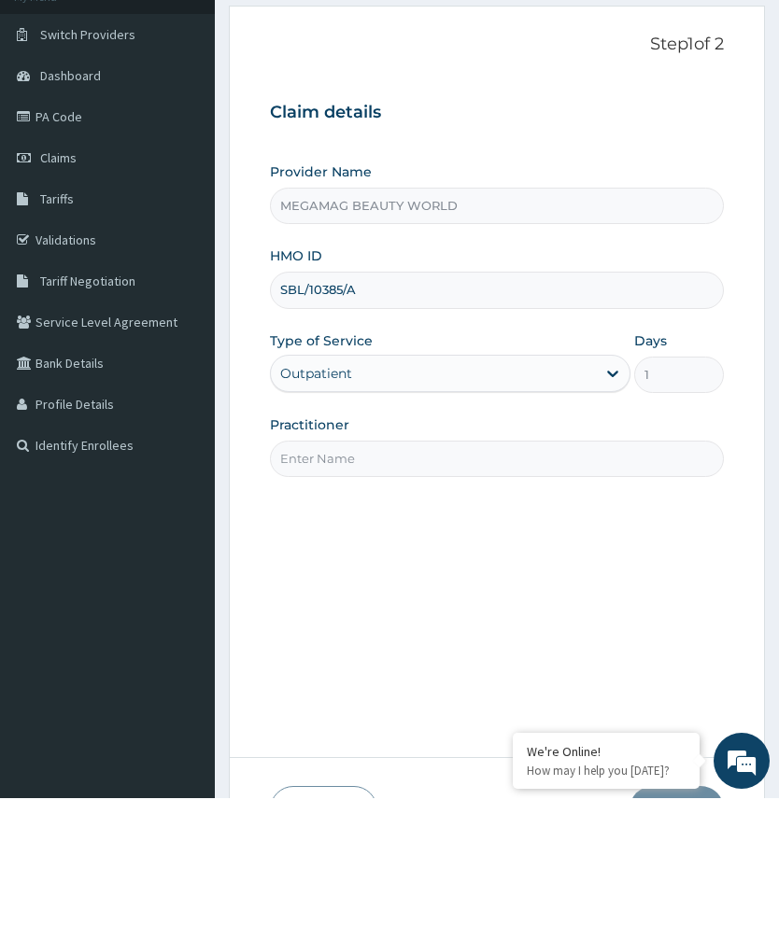
type input "SBL/10385/A"
click at [543, 569] on input "Practitioner" at bounding box center [497, 587] width 454 height 36
type input "[PERSON_NAME]"
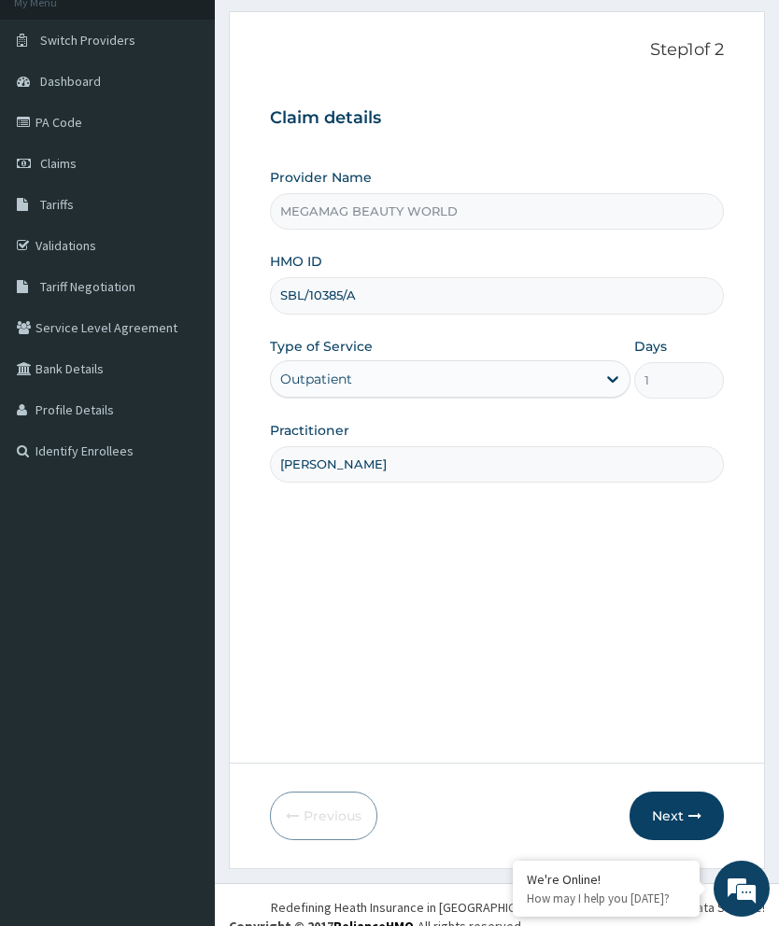
click at [662, 840] on button "Next" at bounding box center [676, 816] width 94 height 49
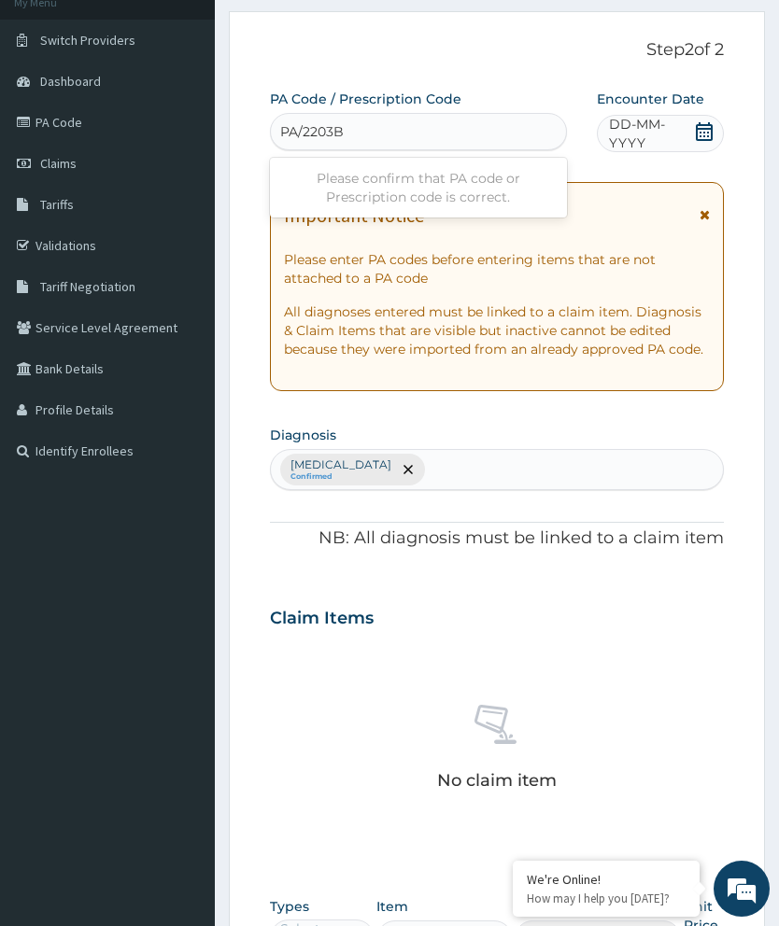
type input "PA/2203BB"
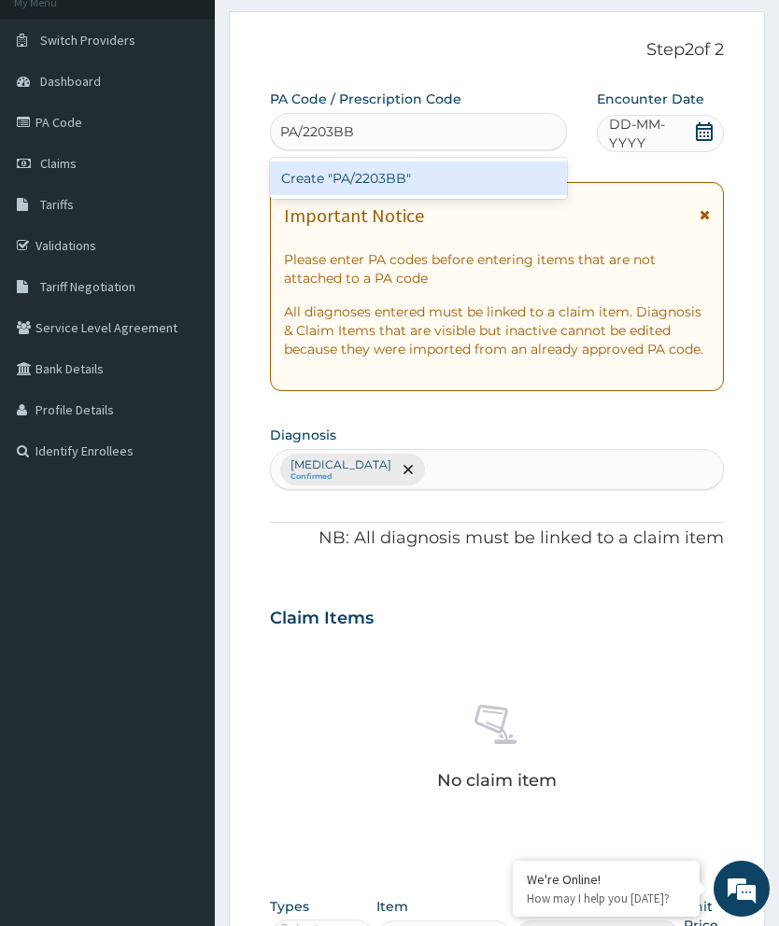
click at [449, 183] on div "Create "PA/2203BB"" at bounding box center [418, 179] width 297 height 34
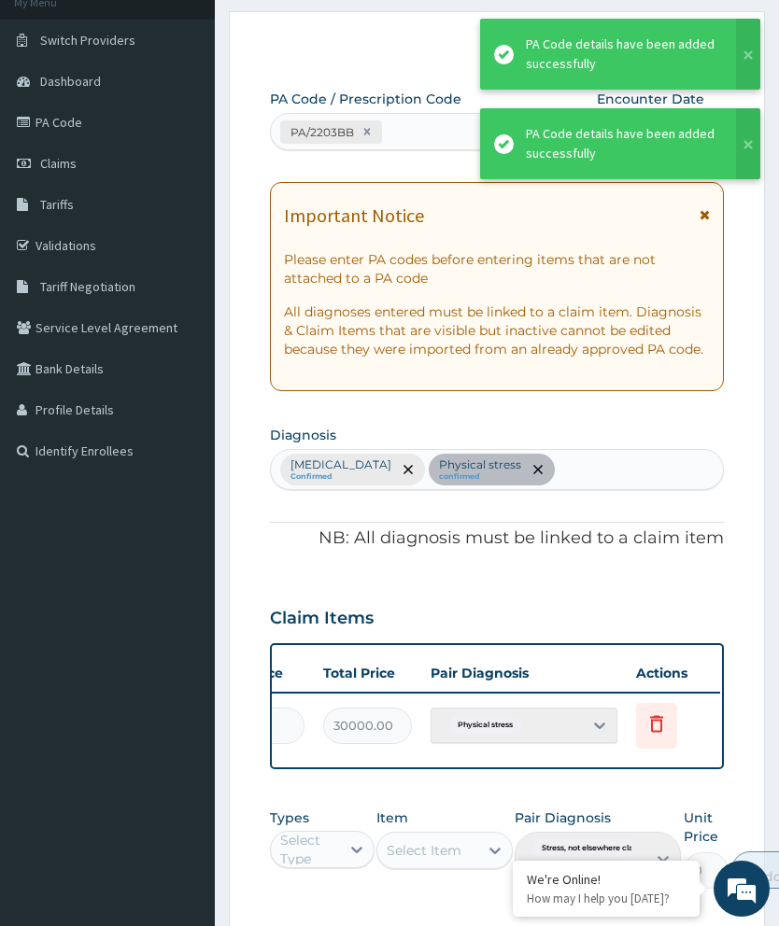
scroll to position [0, 474]
click at [672, 670] on span "Delete" at bounding box center [660, 680] width 71 height 28
click at [667, 713] on icon at bounding box center [658, 723] width 22 height 22
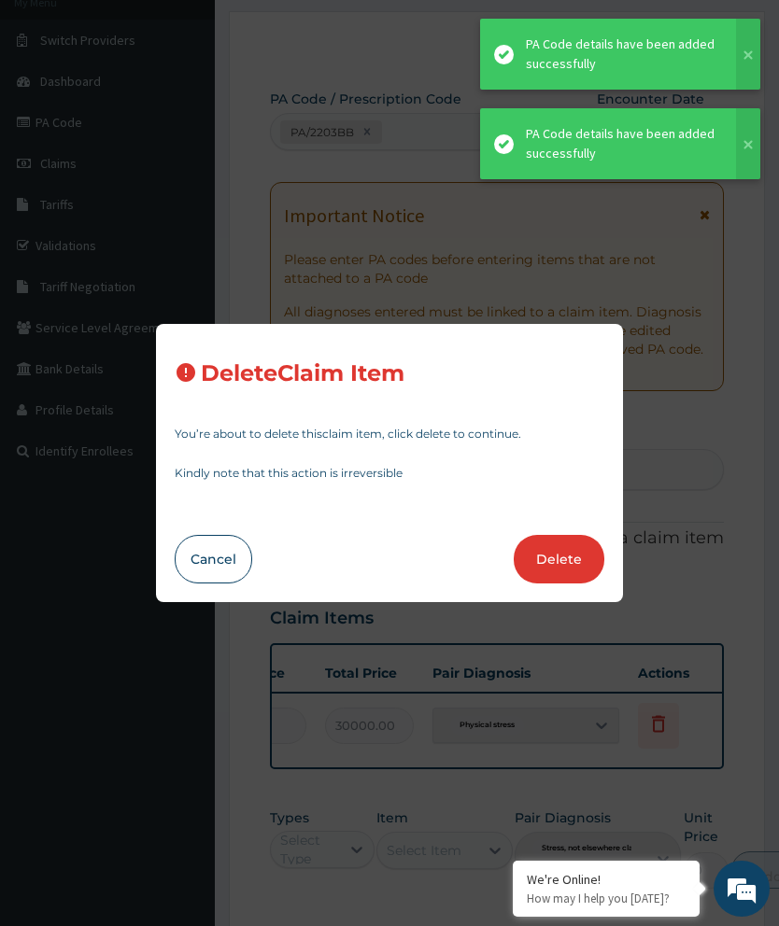
click at [565, 584] on button "Delete" at bounding box center [559, 559] width 91 height 49
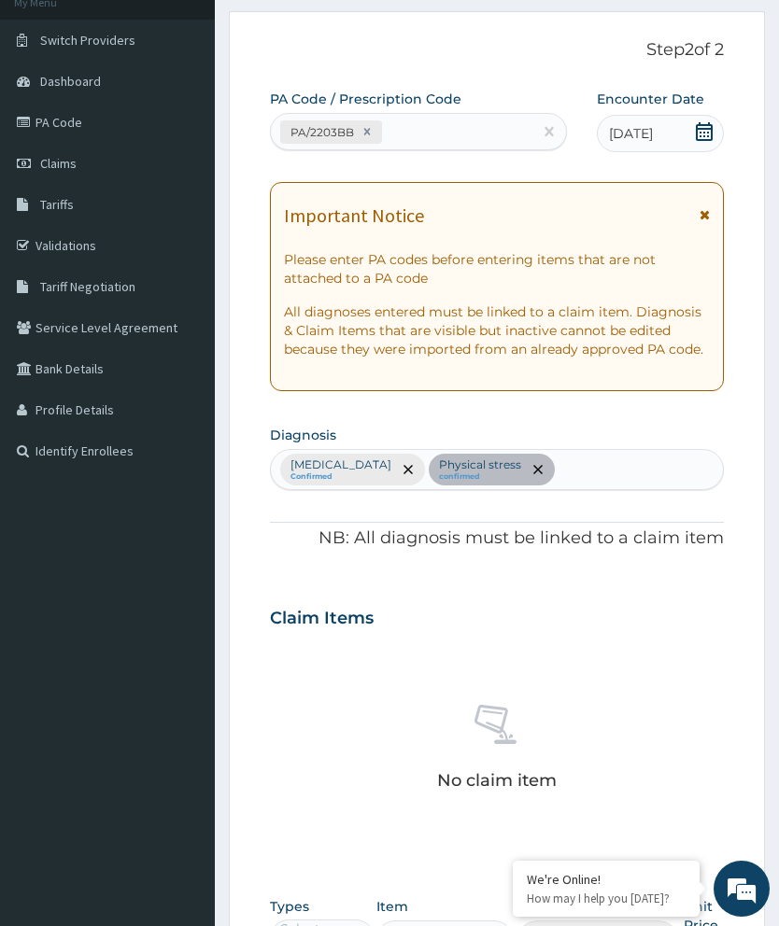
scroll to position [454, 0]
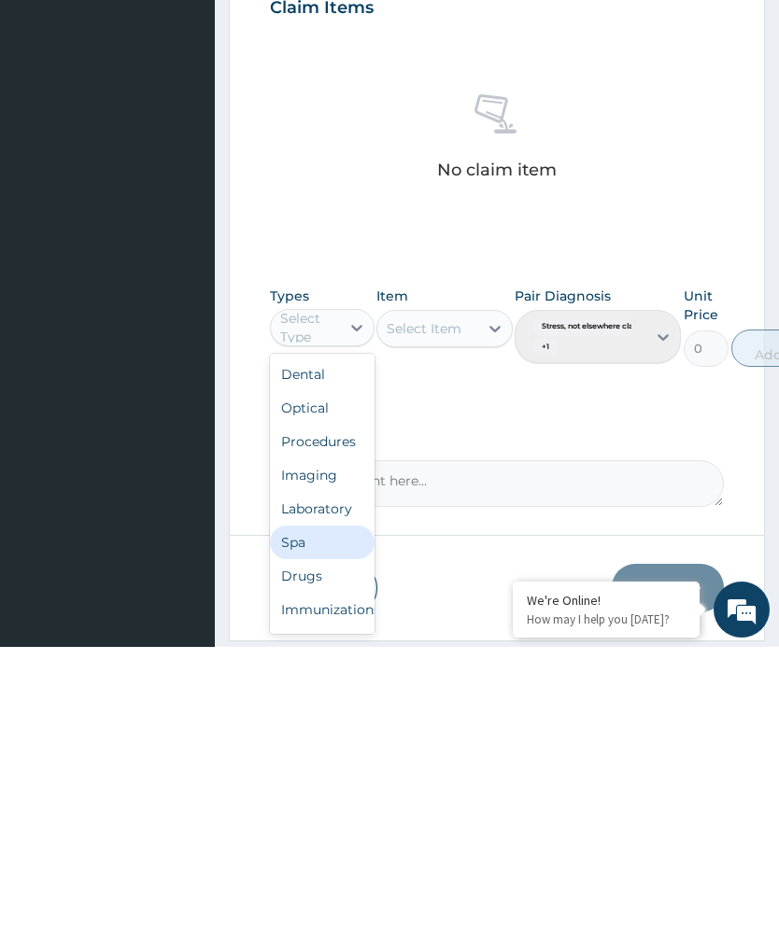
click at [316, 805] on div "Spa" at bounding box center [322, 822] width 105 height 34
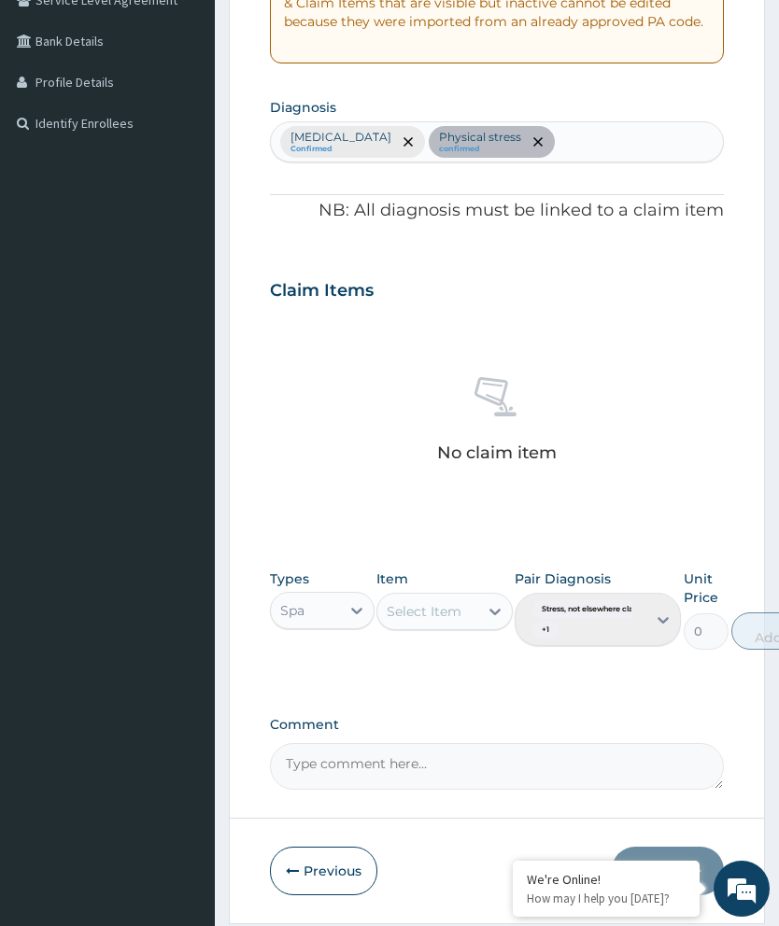
scroll to position [455, 0]
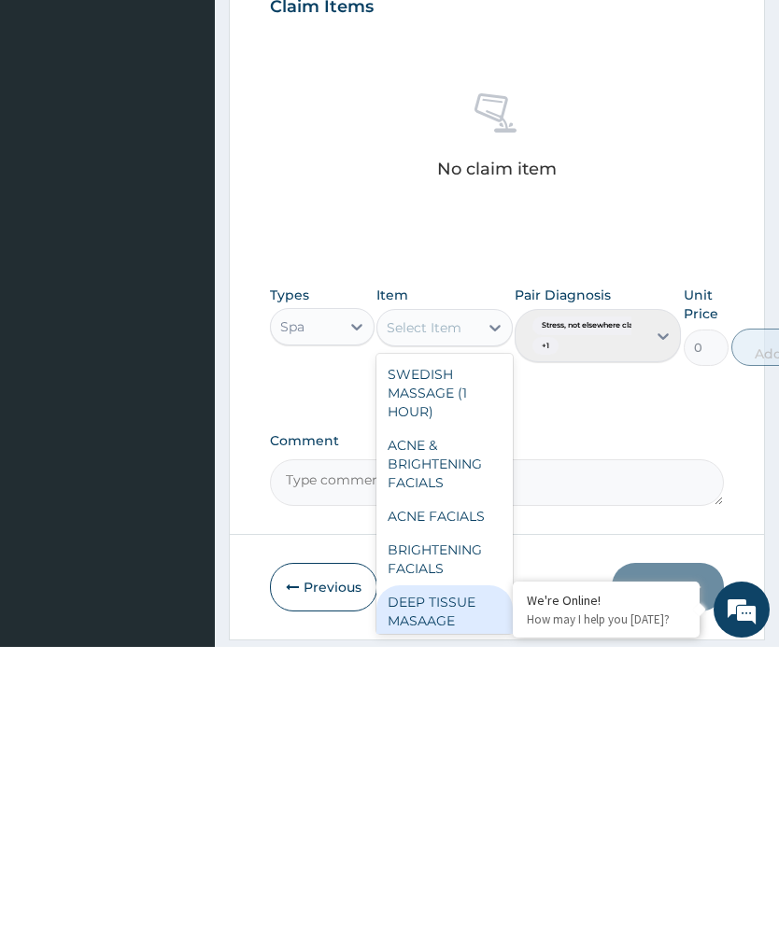
click at [456, 865] on div "DEEP TISSUE MASAAGE (1HOUR)" at bounding box center [444, 900] width 136 height 71
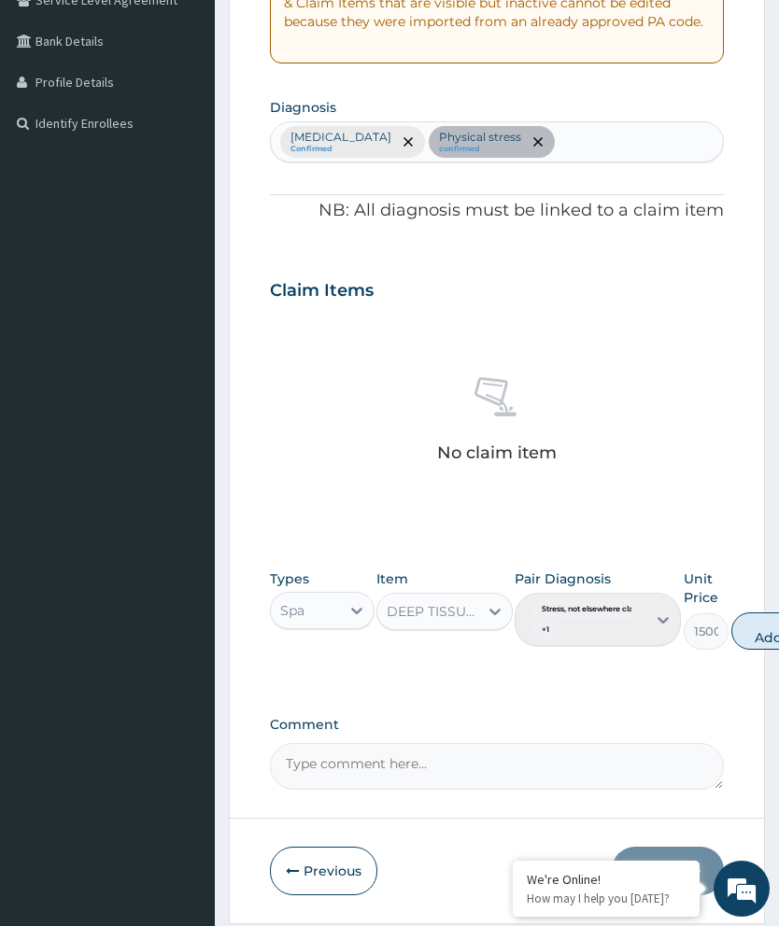
click at [774, 616] on button "Add" at bounding box center [768, 631] width 75 height 37
type input "0"
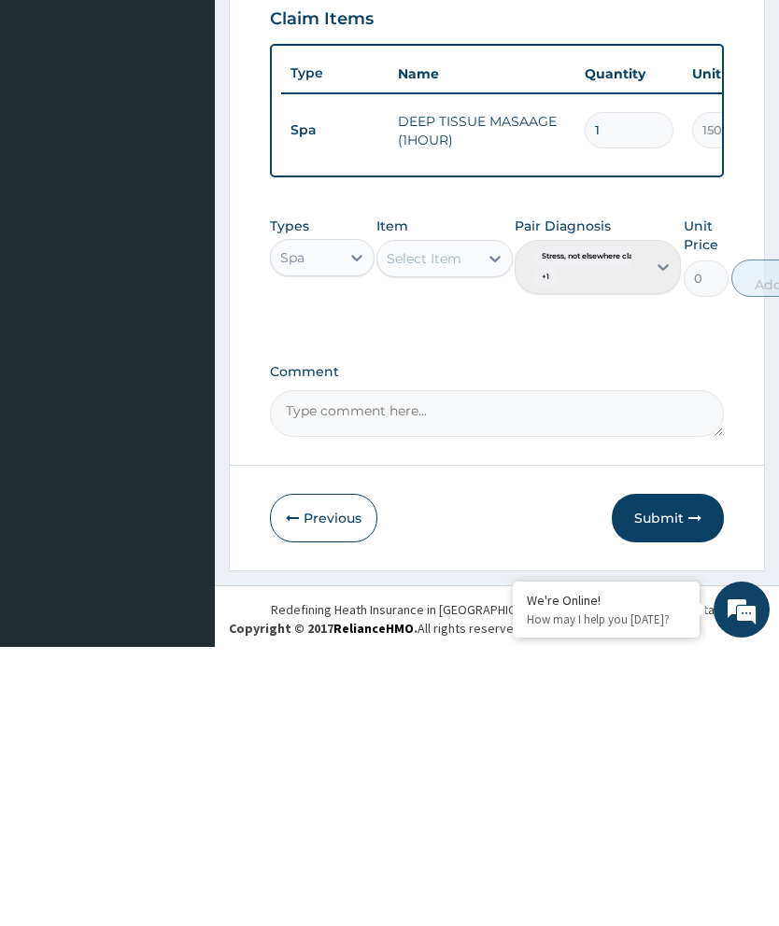
click at [680, 773] on button "Submit" at bounding box center [668, 797] width 112 height 49
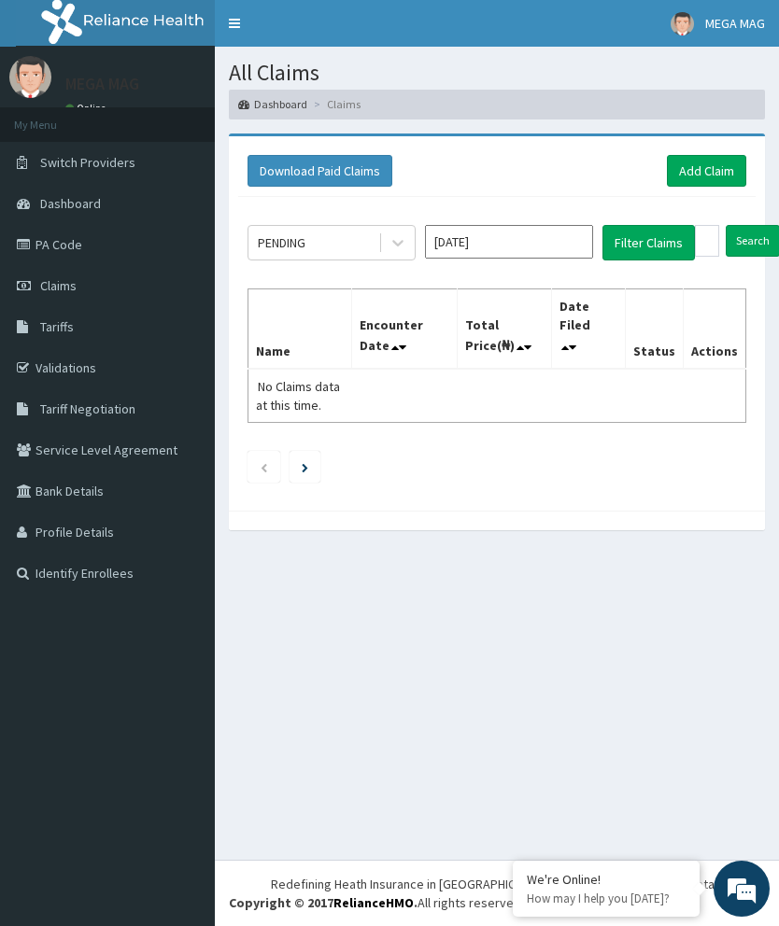
click at [771, 345] on div "Download Paid Claims Add Claim × Note you can only download claims within a max…" at bounding box center [497, 332] width 564 height 397
click at [36, 242] on link "PA Code" at bounding box center [107, 244] width 215 height 41
click at [518, 242] on input "[DATE]" at bounding box center [509, 242] width 168 height 34
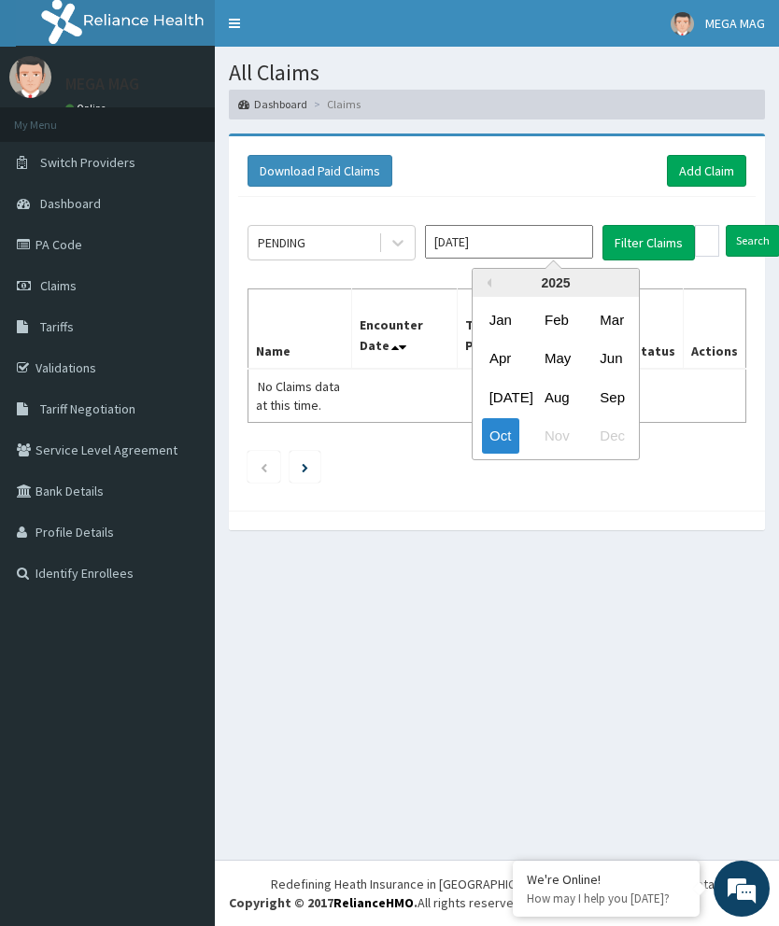
click at [621, 393] on div "Sep" at bounding box center [610, 396] width 37 height 35
type input "[DATE]"
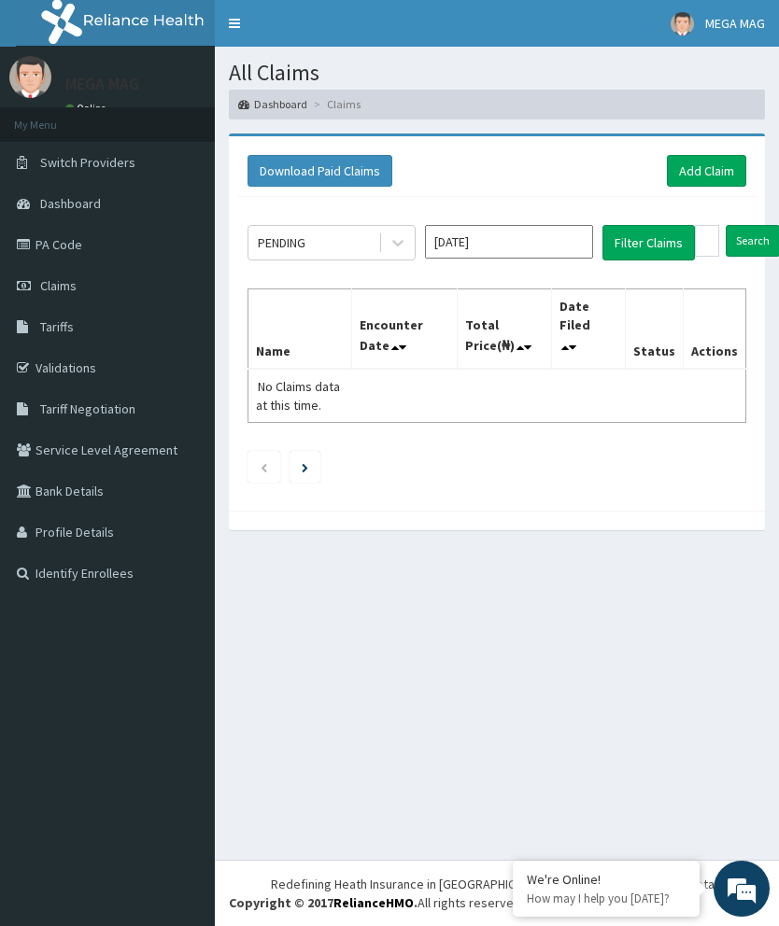
click at [657, 234] on button "Filter Claims" at bounding box center [648, 242] width 92 height 35
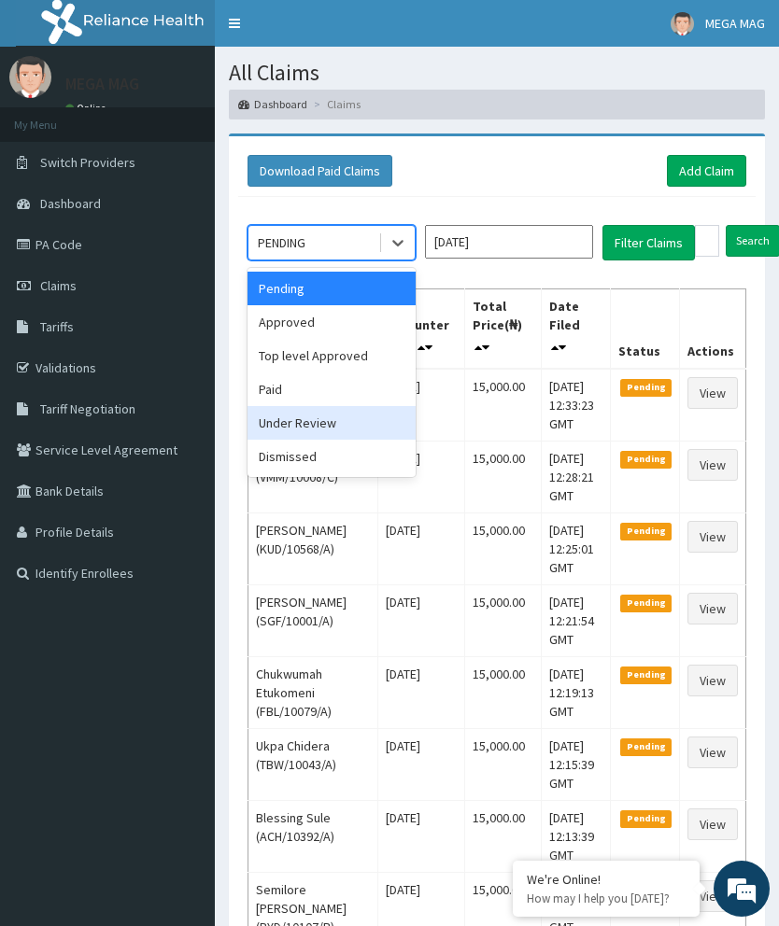
click at [339, 419] on div "Under Review" at bounding box center [331, 423] width 168 height 34
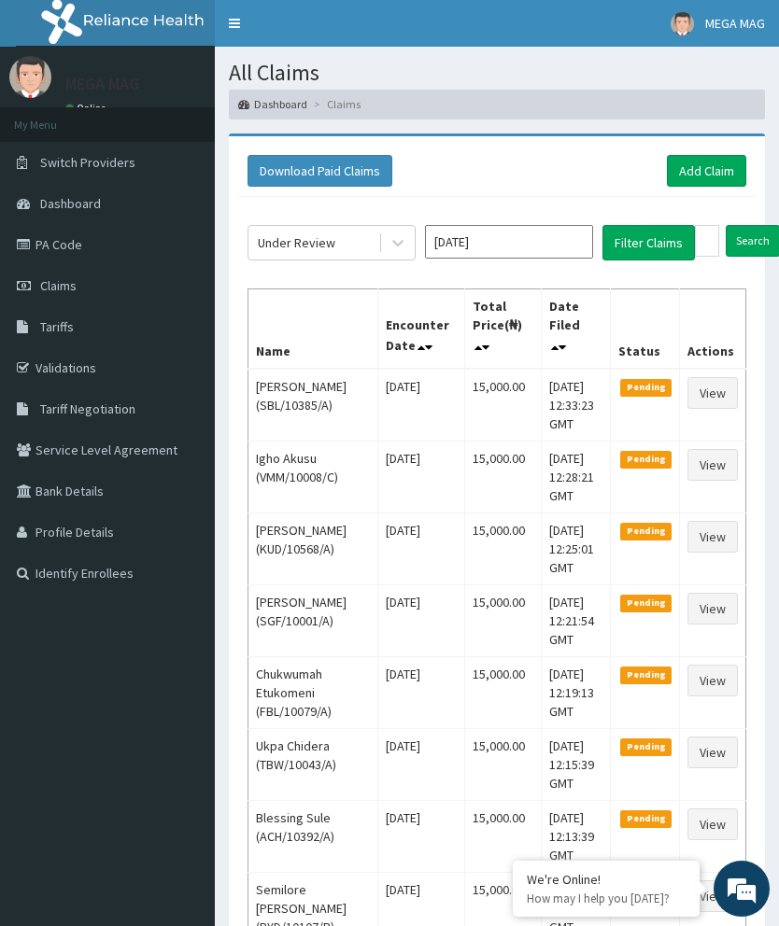
click at [650, 249] on button "Filter Claims" at bounding box center [648, 242] width 92 height 35
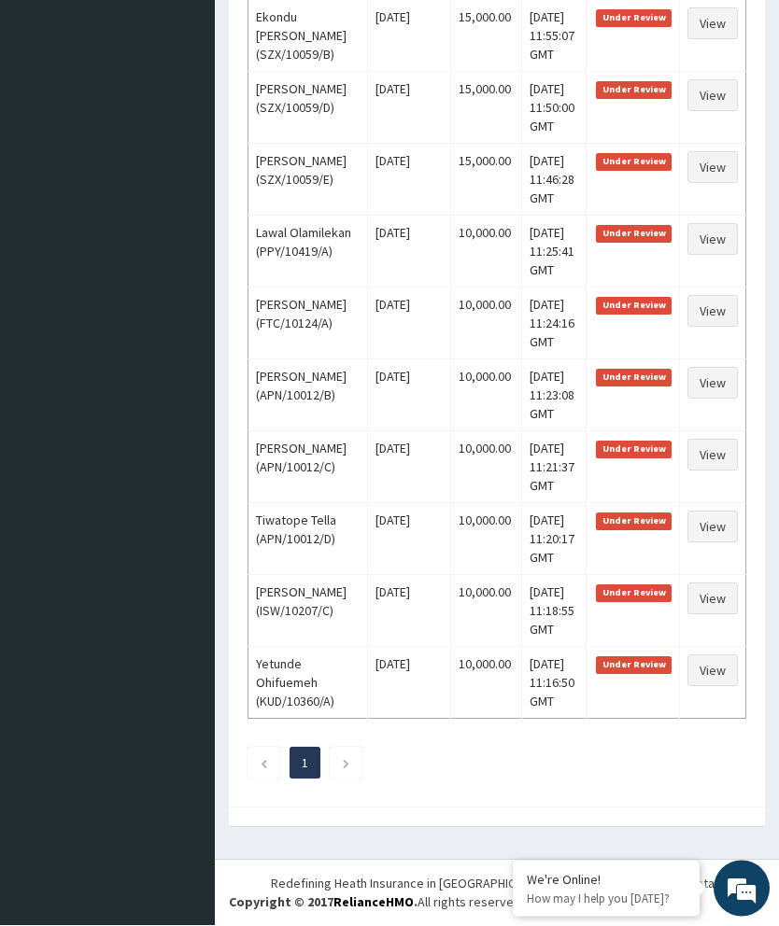
scroll to position [1078, 0]
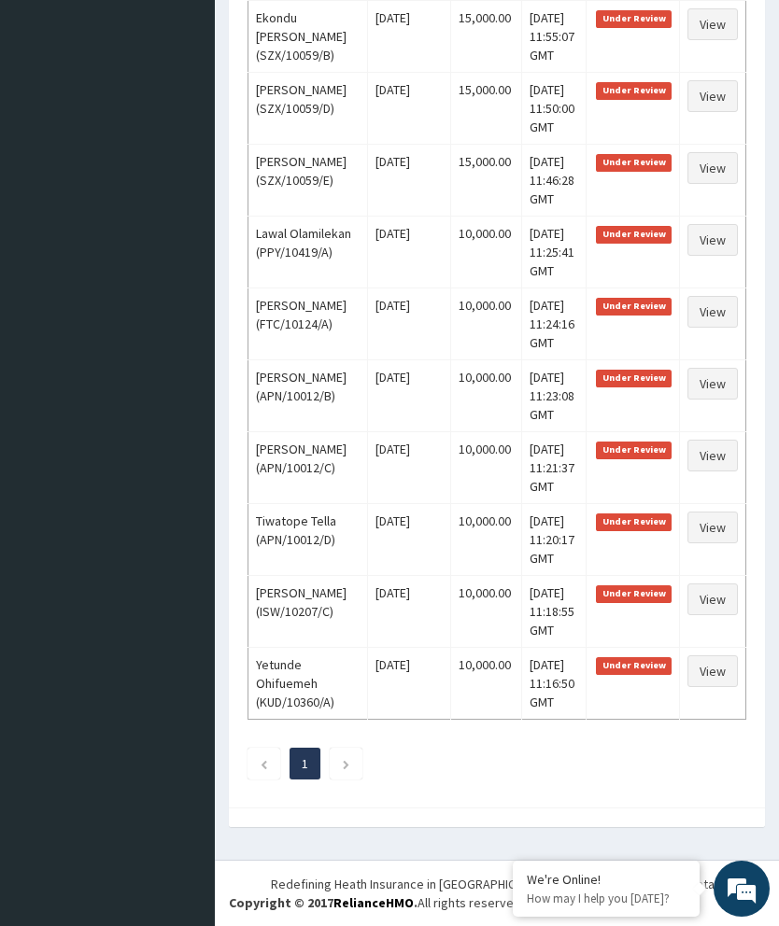
click at [487, 482] on td "10,000.00" at bounding box center [486, 467] width 72 height 72
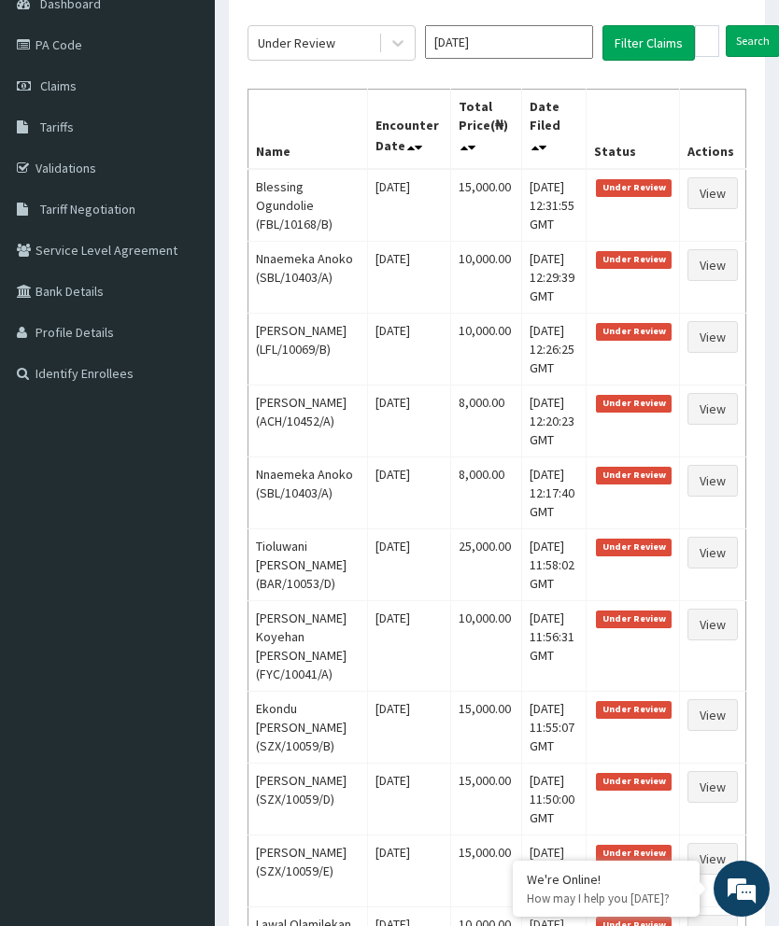
scroll to position [0, 0]
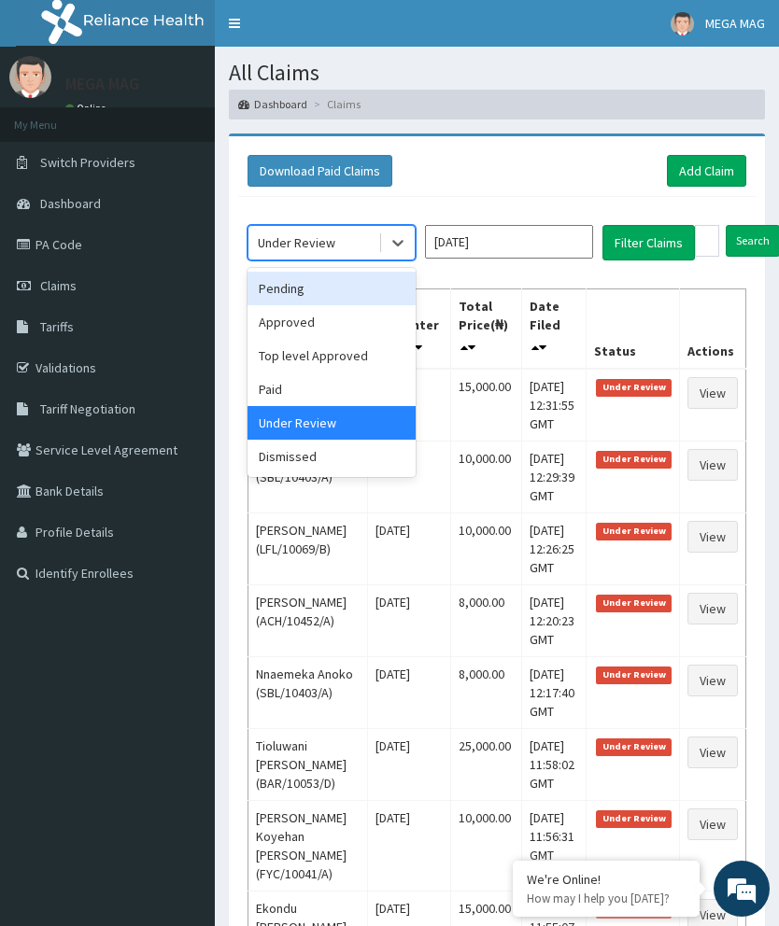
click at [355, 286] on div "Pending" at bounding box center [331, 289] width 168 height 34
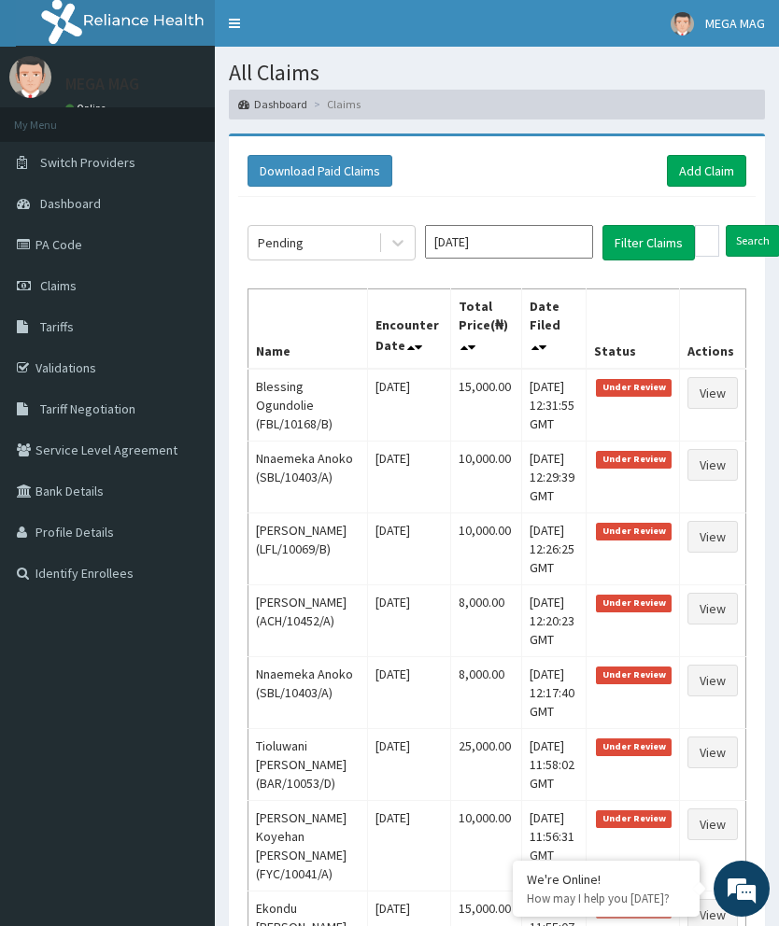
click at [643, 229] on button "Filter Claims" at bounding box center [648, 242] width 92 height 35
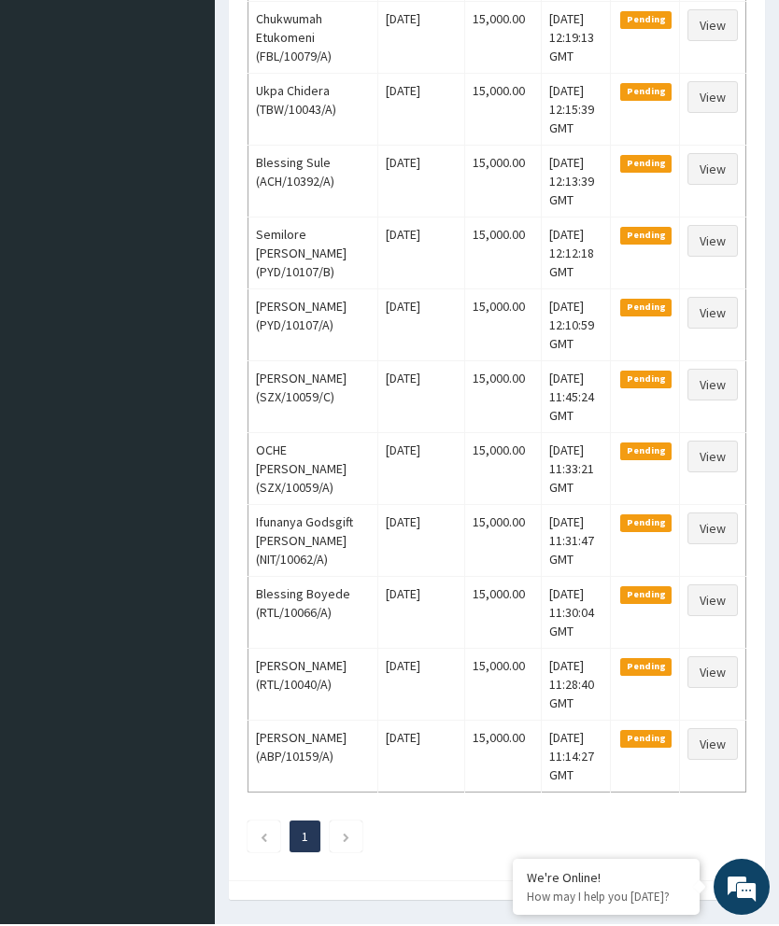
scroll to position [728, 0]
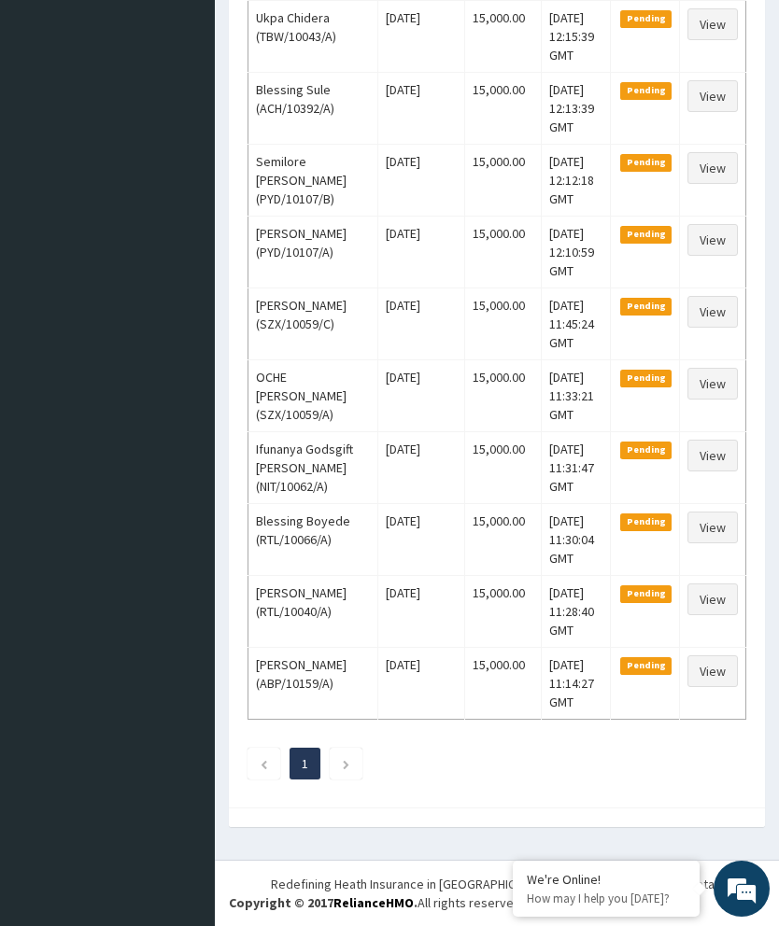
click at [768, 906] on div "We're Online! How may I help you [DATE]?" at bounding box center [741, 889] width 56 height 56
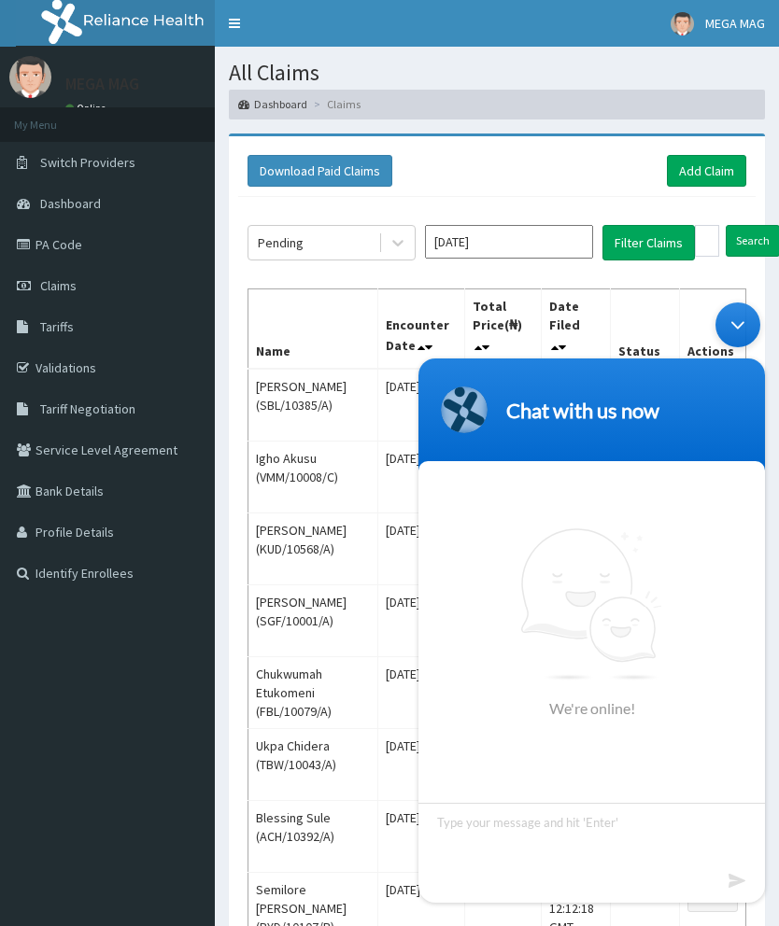
scroll to position [0, 0]
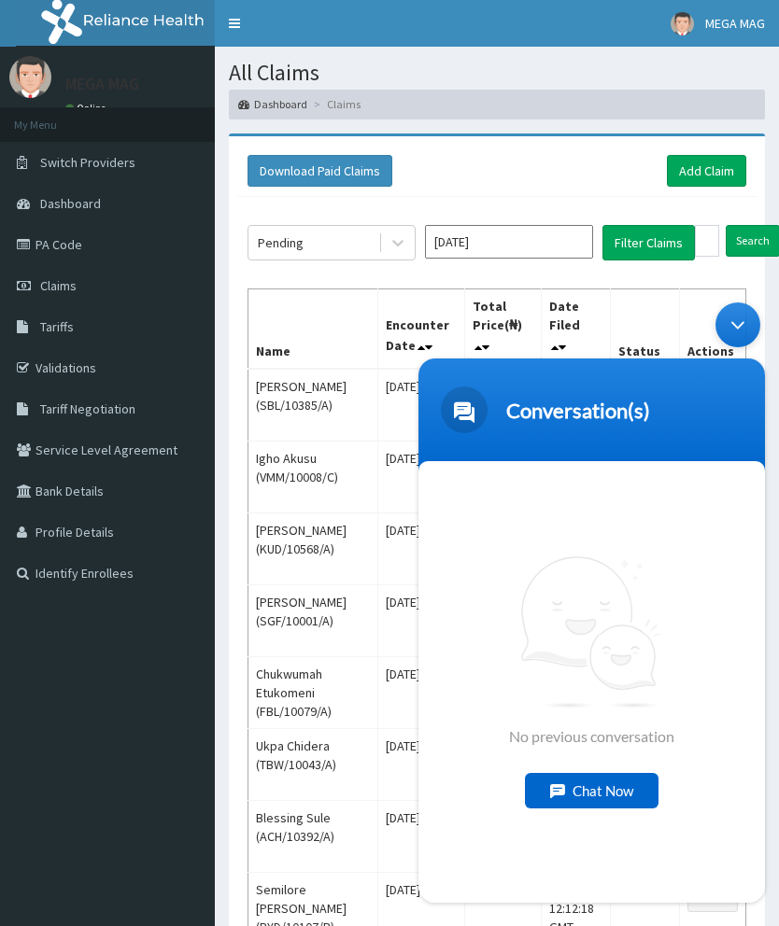
click at [377, 478] on td "[DATE]" at bounding box center [421, 477] width 88 height 72
click at [746, 340] on div "Minimize live chat window" at bounding box center [737, 325] width 45 height 45
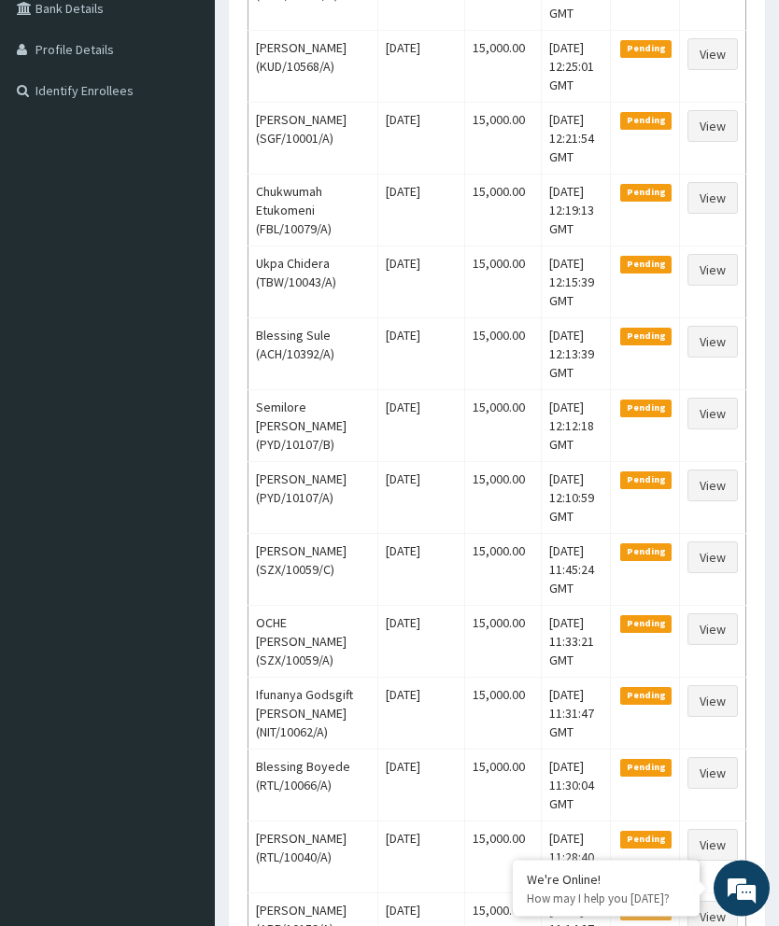
scroll to position [501, 0]
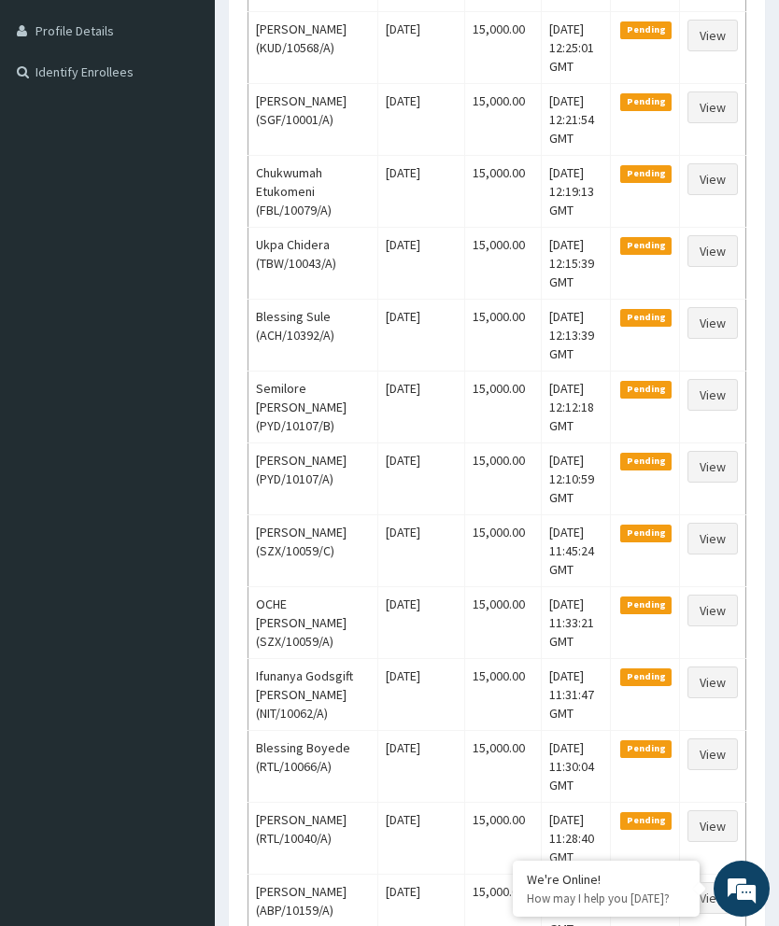
click at [492, 810] on td "15,000.00" at bounding box center [503, 838] width 77 height 72
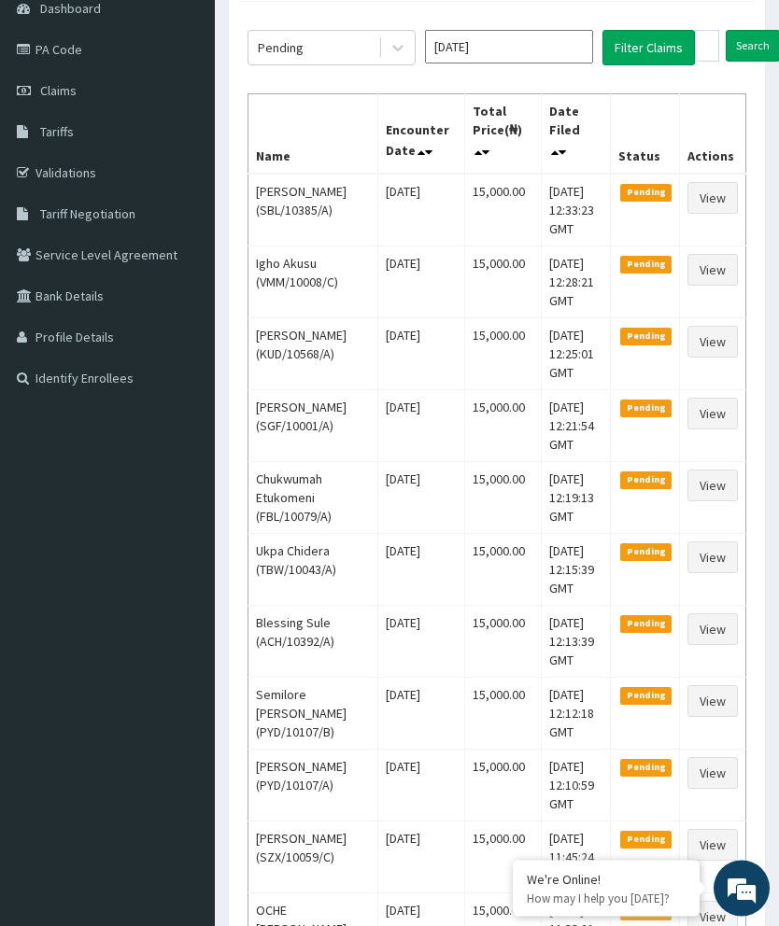
scroll to position [0, 0]
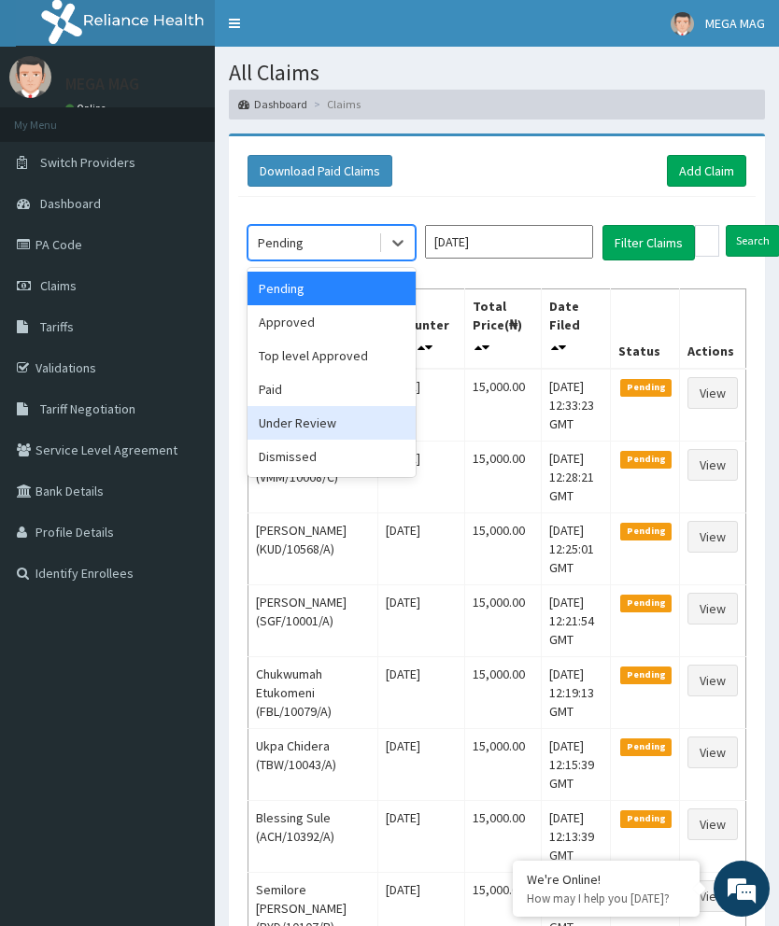
click at [344, 424] on div "Under Review" at bounding box center [331, 423] width 168 height 34
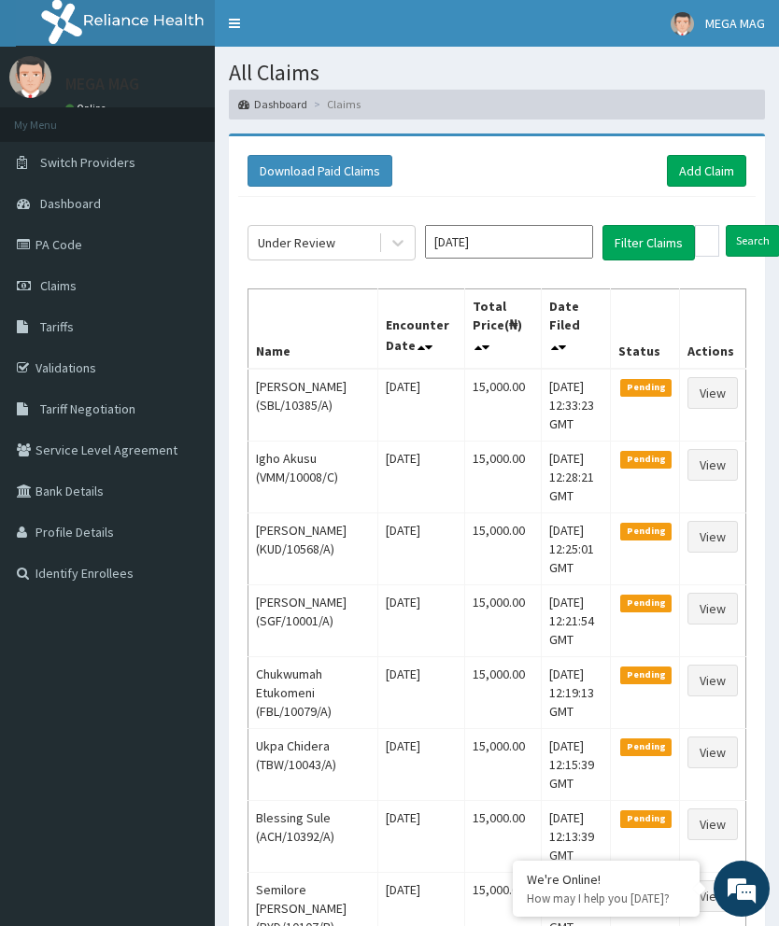
click at [648, 241] on button "Filter Claims" at bounding box center [648, 242] width 92 height 35
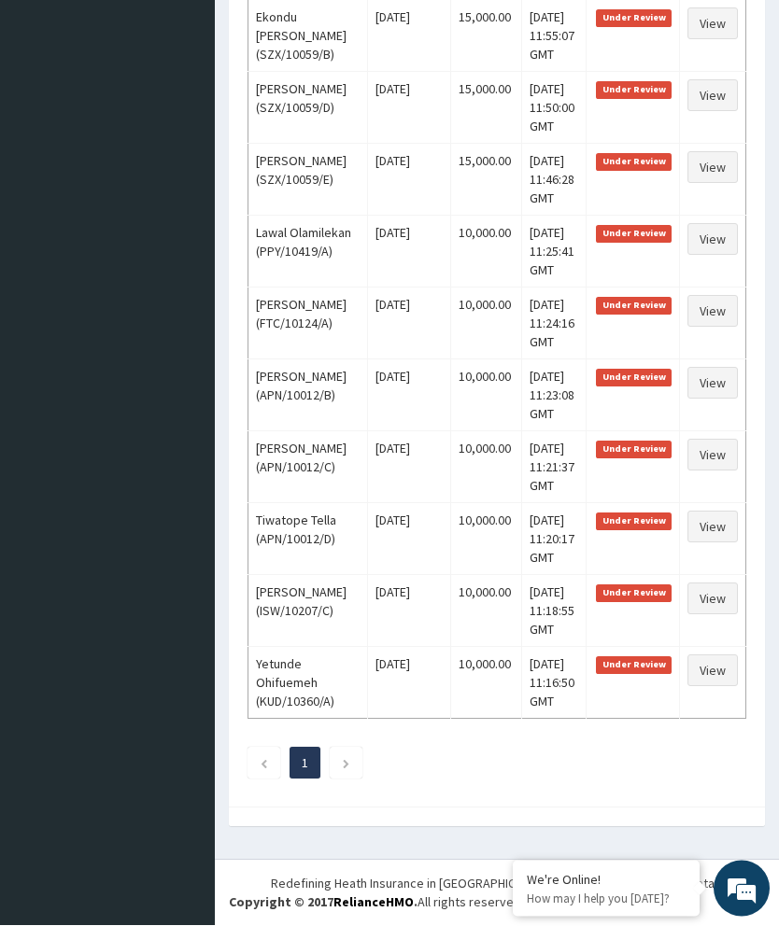
scroll to position [1115, 0]
